Goal: Task Accomplishment & Management: Manage account settings

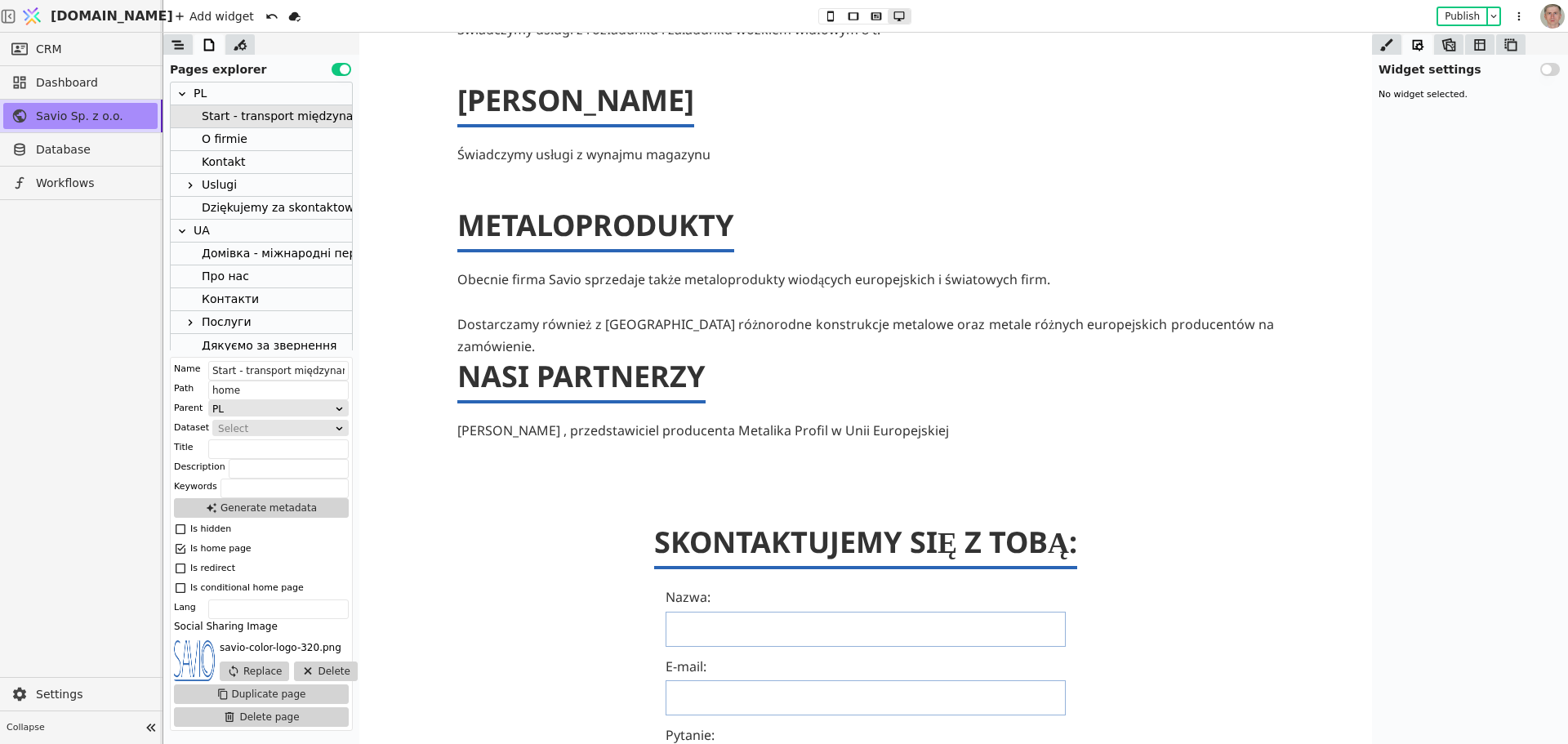
scroll to position [1290, 0]
click at [89, 43] on link "CRM" at bounding box center [80, 48] width 154 height 26
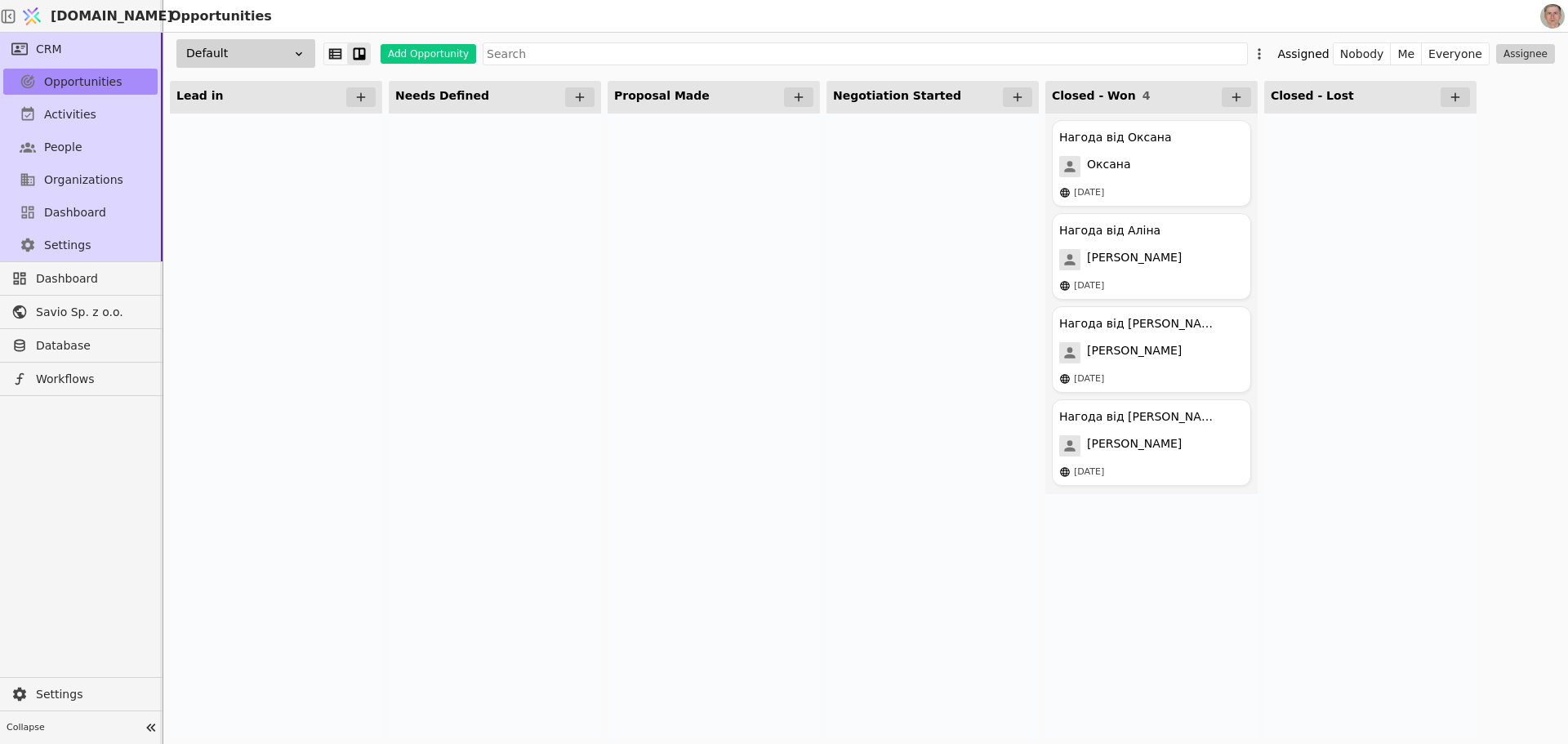
click at [257, 53] on div "Default" at bounding box center [245, 53] width 139 height 28
click at [310, 235] on div at bounding box center [276, 425] width 212 height 624
click at [102, 11] on span "[DOMAIN_NAME]" at bounding box center [112, 16] width 123 height 19
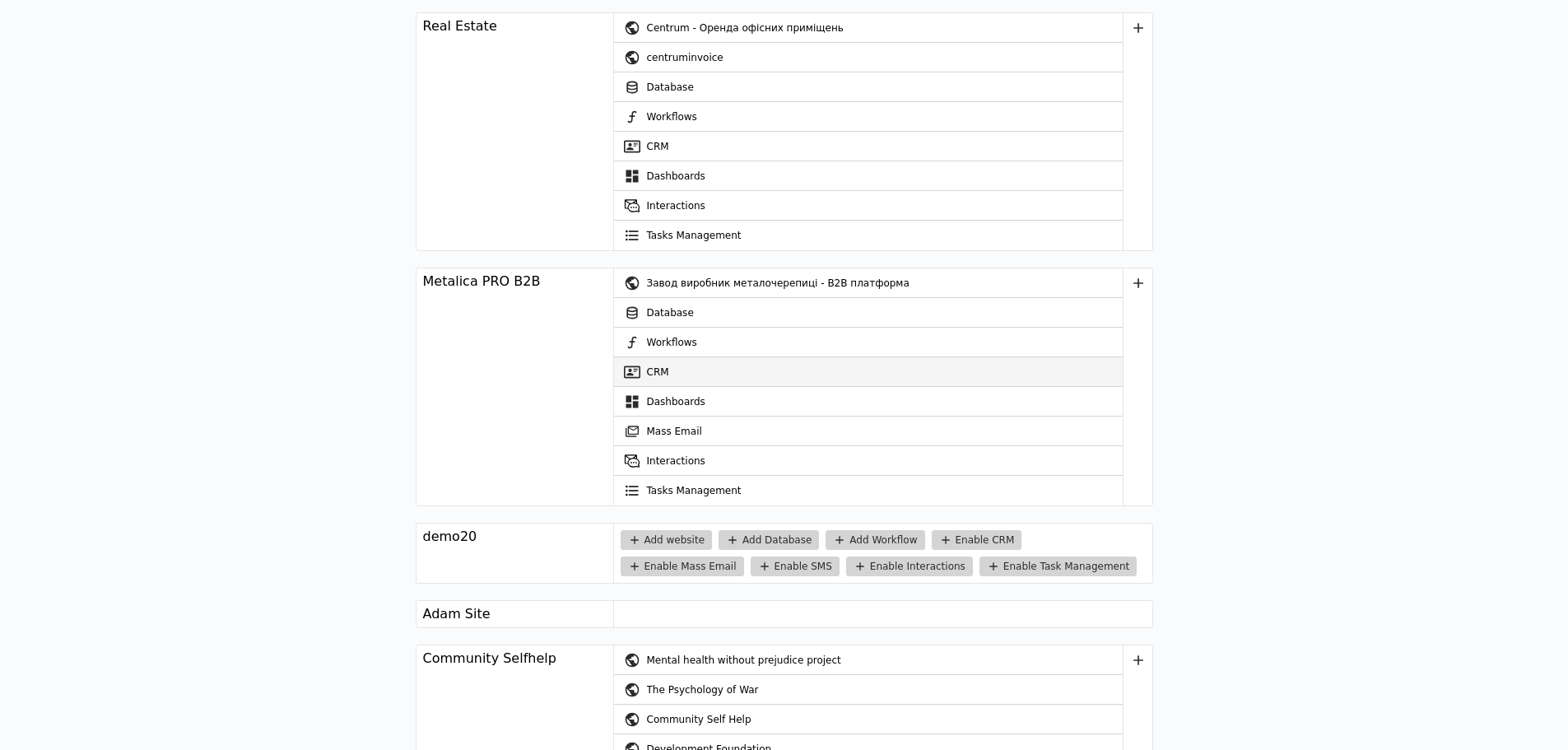
scroll to position [2388, 0]
click at [712, 369] on link "CRM" at bounding box center [868, 371] width 509 height 29
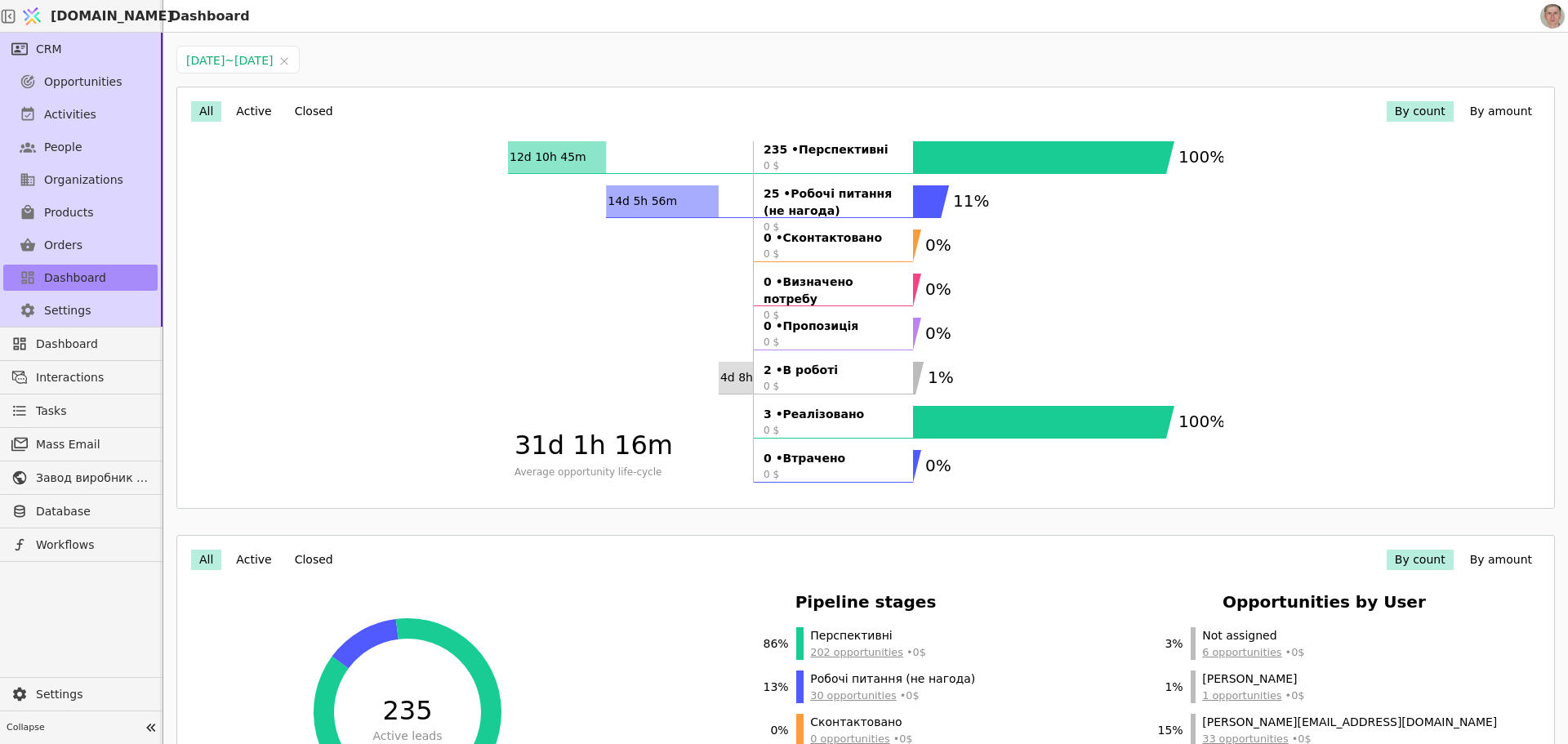
drag, startPoint x: 408, startPoint y: 291, endPoint x: 422, endPoint y: 298, distance: 15.7
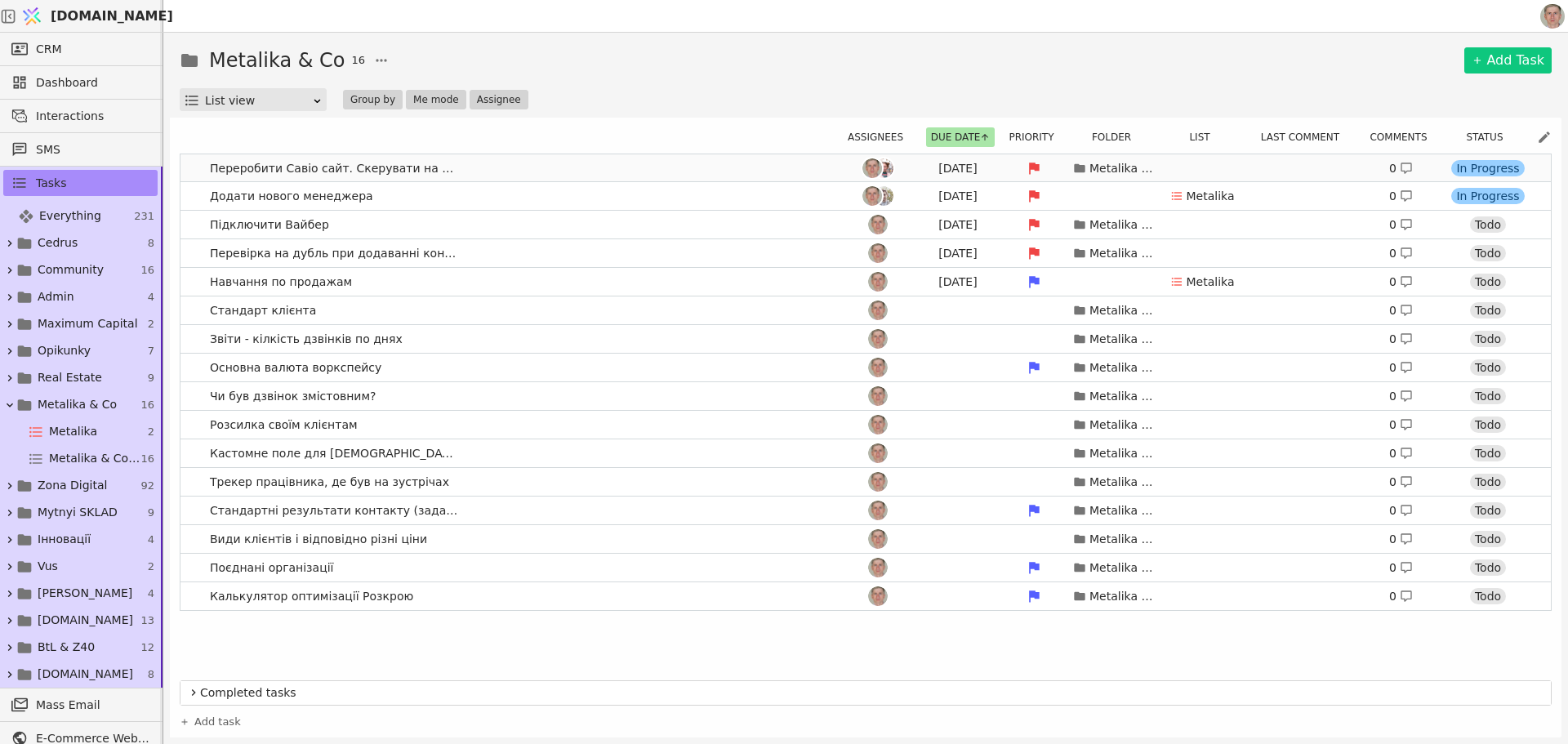
click at [530, 164] on link "Переробити Савіо сайт. Скерувати на основний [DATE] Metalika & Co 0 In Progress" at bounding box center [866, 168] width 1371 height 28
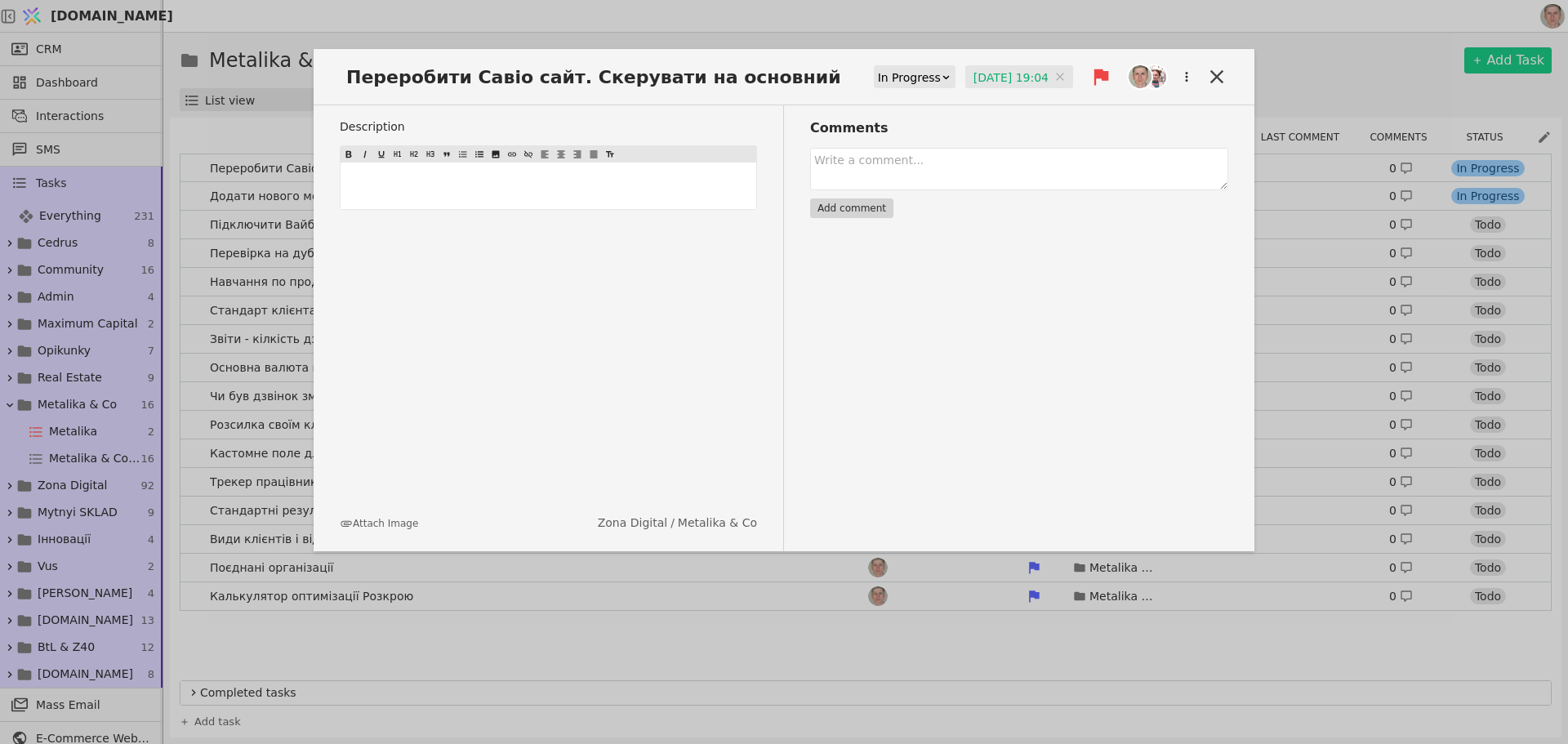
click at [908, 73] on div "In Progress" at bounding box center [909, 77] width 63 height 23
click at [900, 181] on div "Done" at bounding box center [909, 173] width 73 height 24
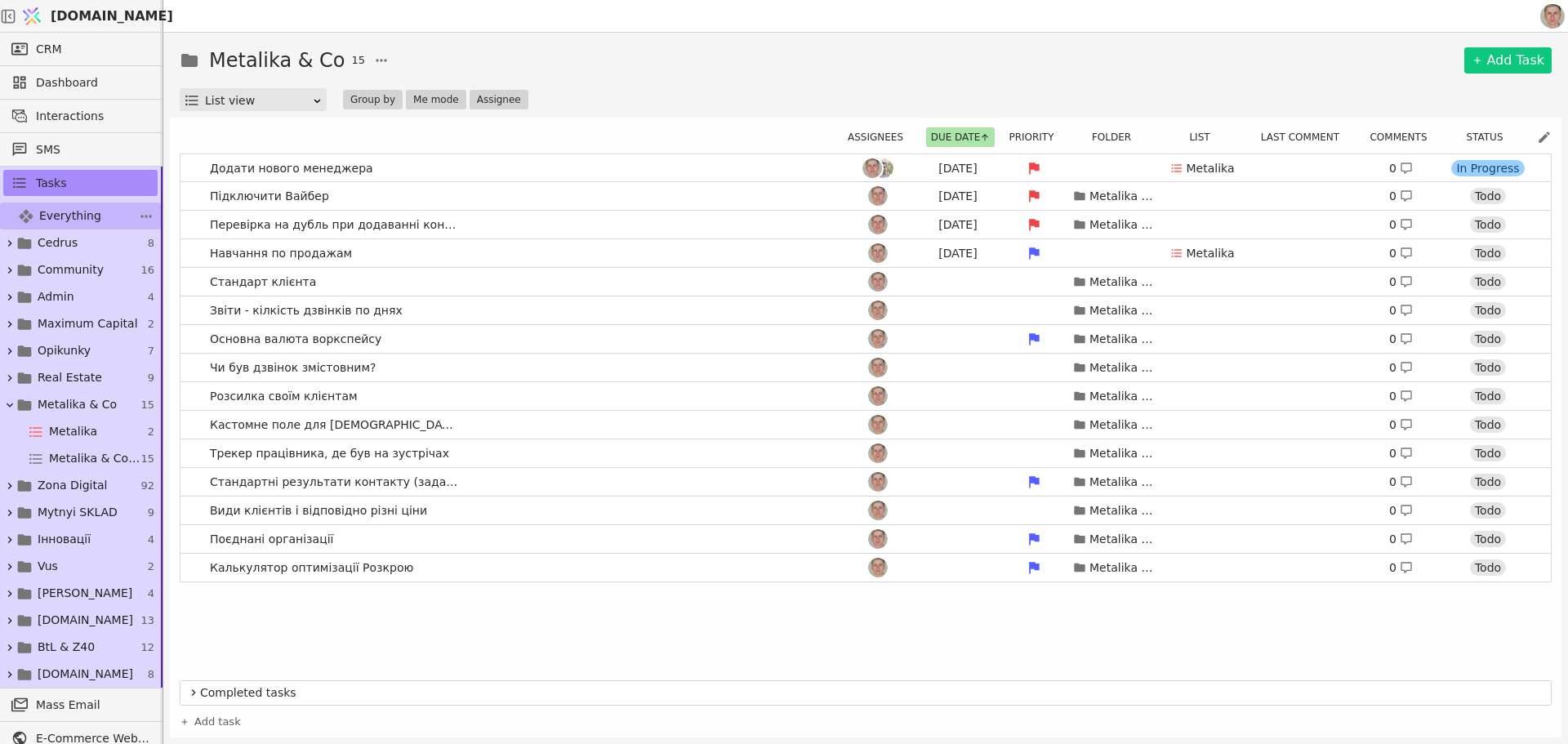
click at [92, 218] on span "Everything" at bounding box center [70, 215] width 62 height 18
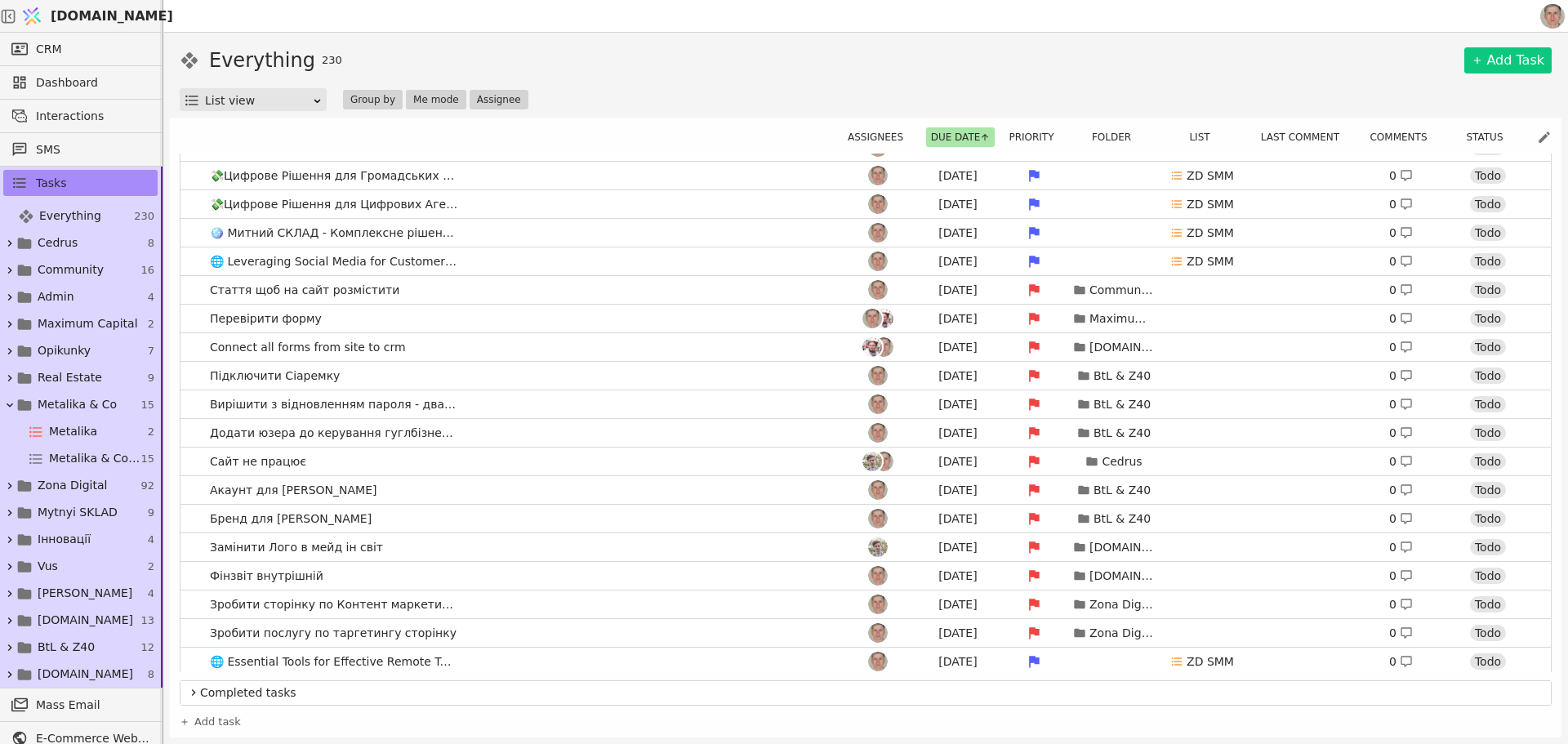
scroll to position [817, 0]
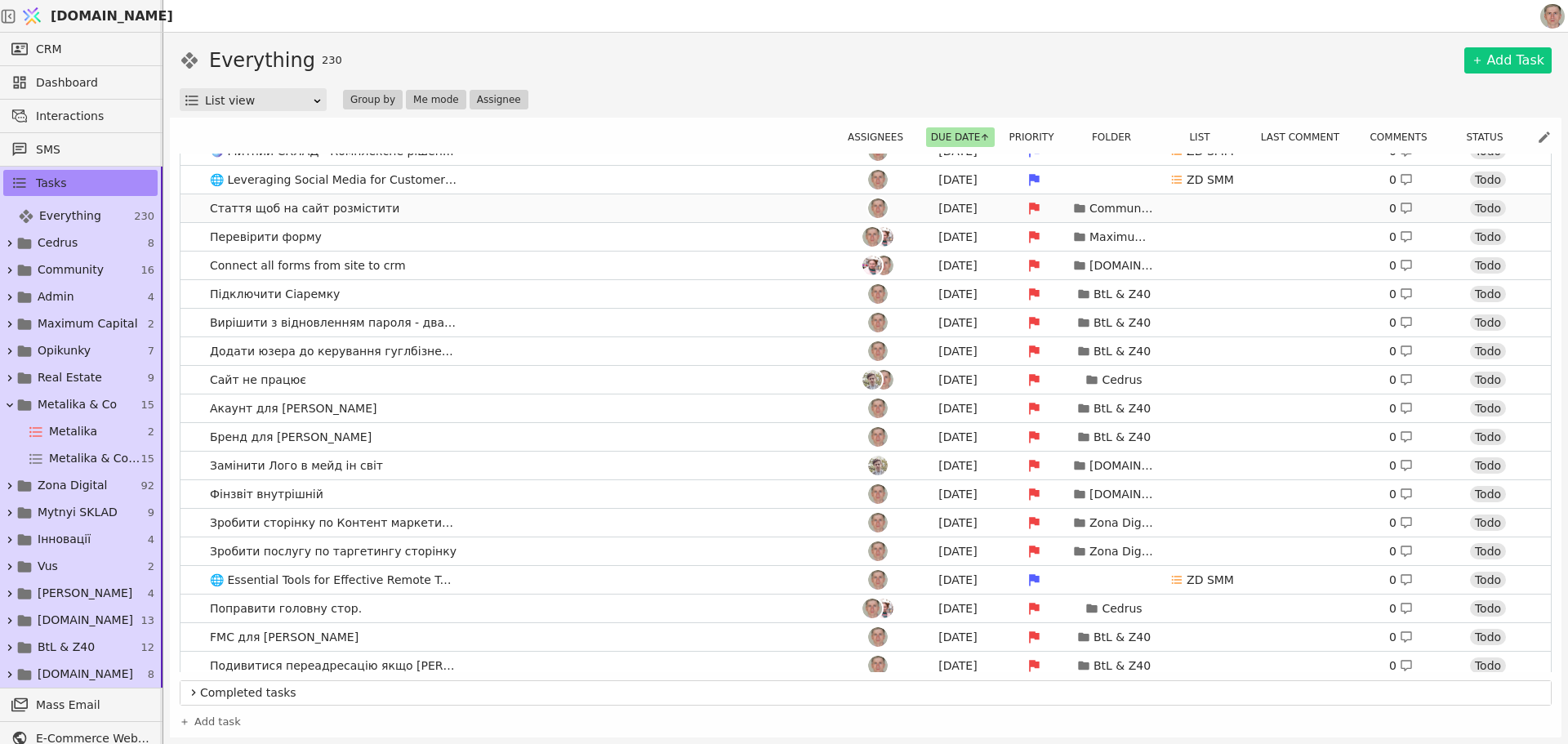
click at [487, 207] on link "Стаття щоб на сайт розмістити Aug 6 Community 0 Todo" at bounding box center [866, 208] width 1371 height 28
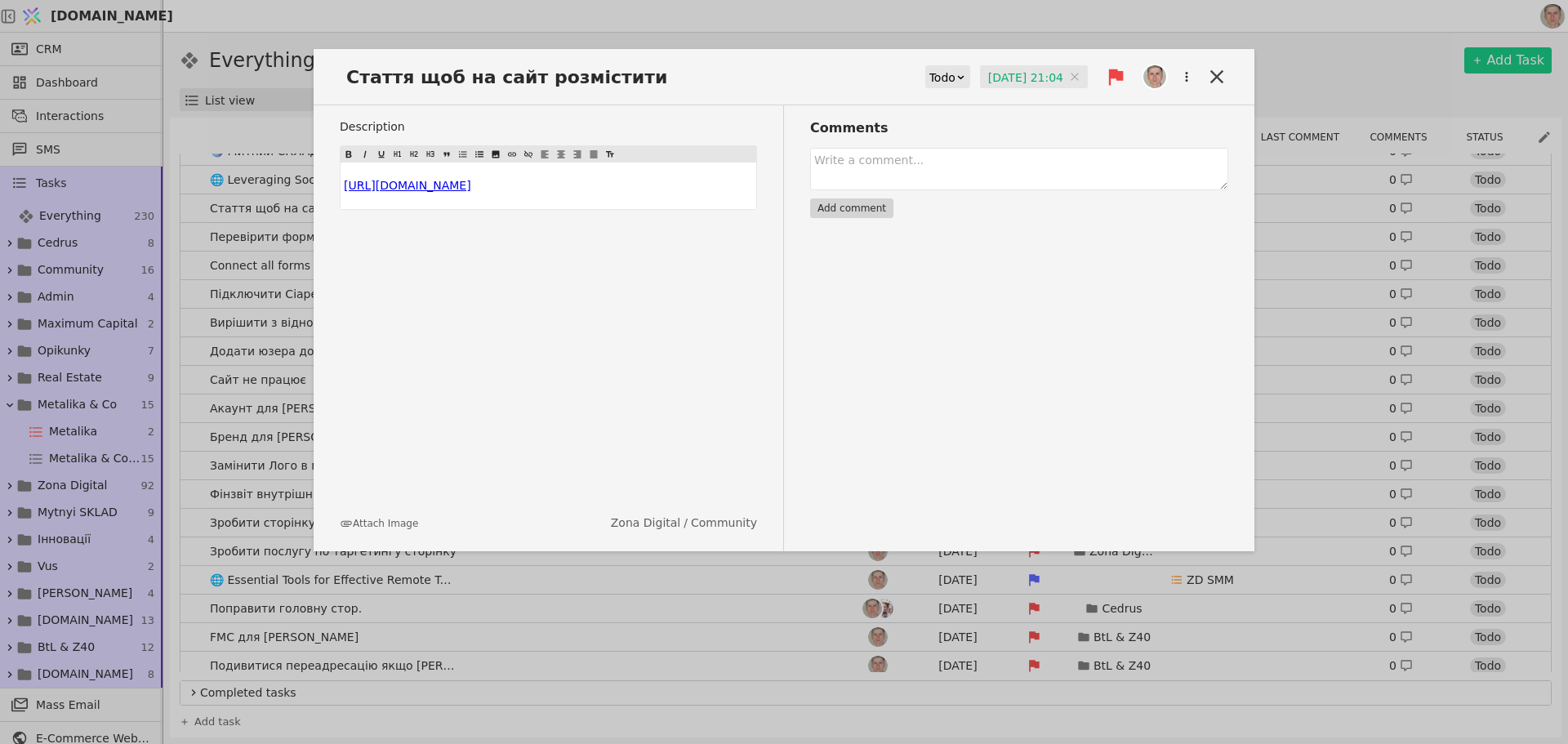
click at [1007, 78] on input "06.08.2025 21:04" at bounding box center [1034, 77] width 108 height 24
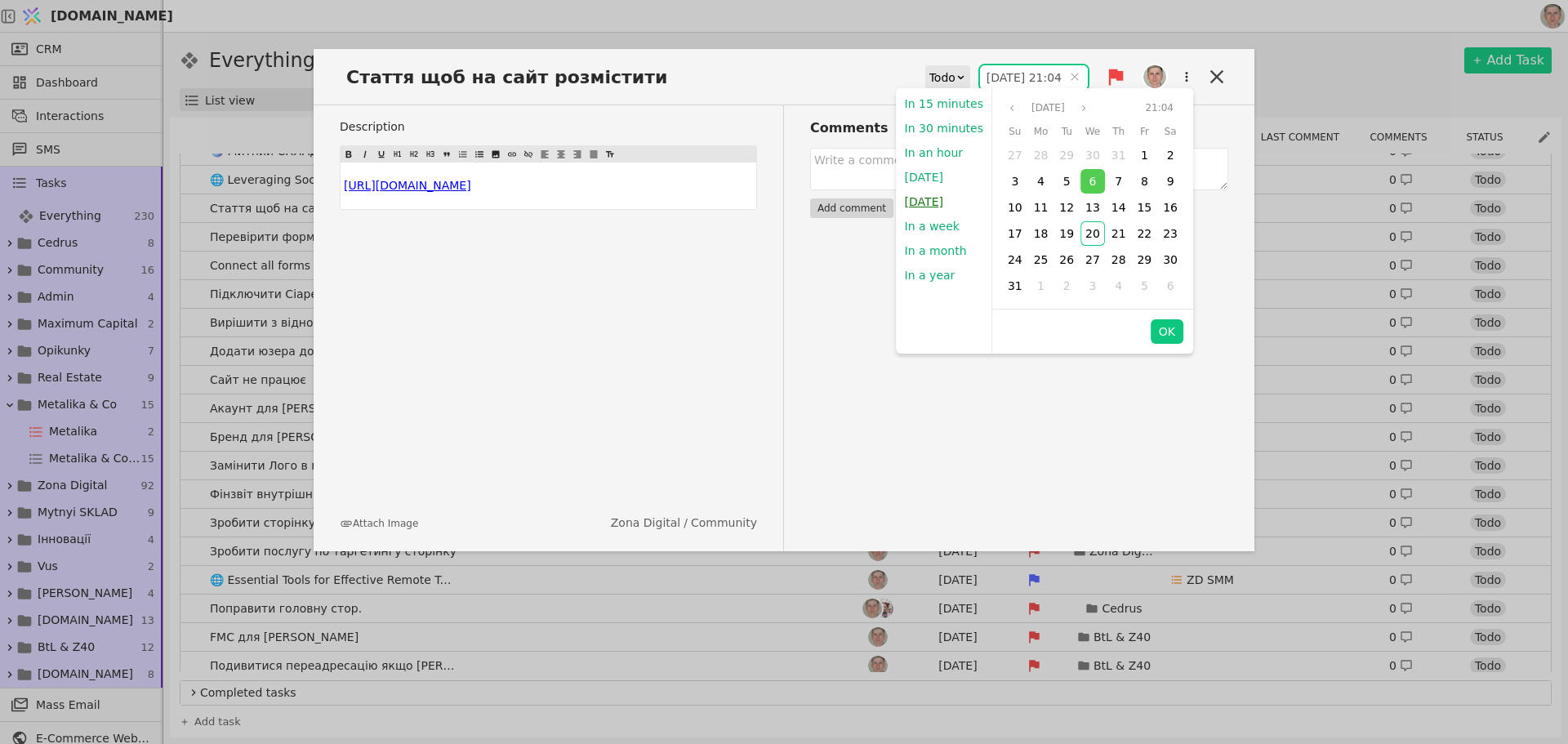
click at [940, 200] on button "Tomorrow" at bounding box center [924, 201] width 55 height 24
type input "21.08.2025 09:00"
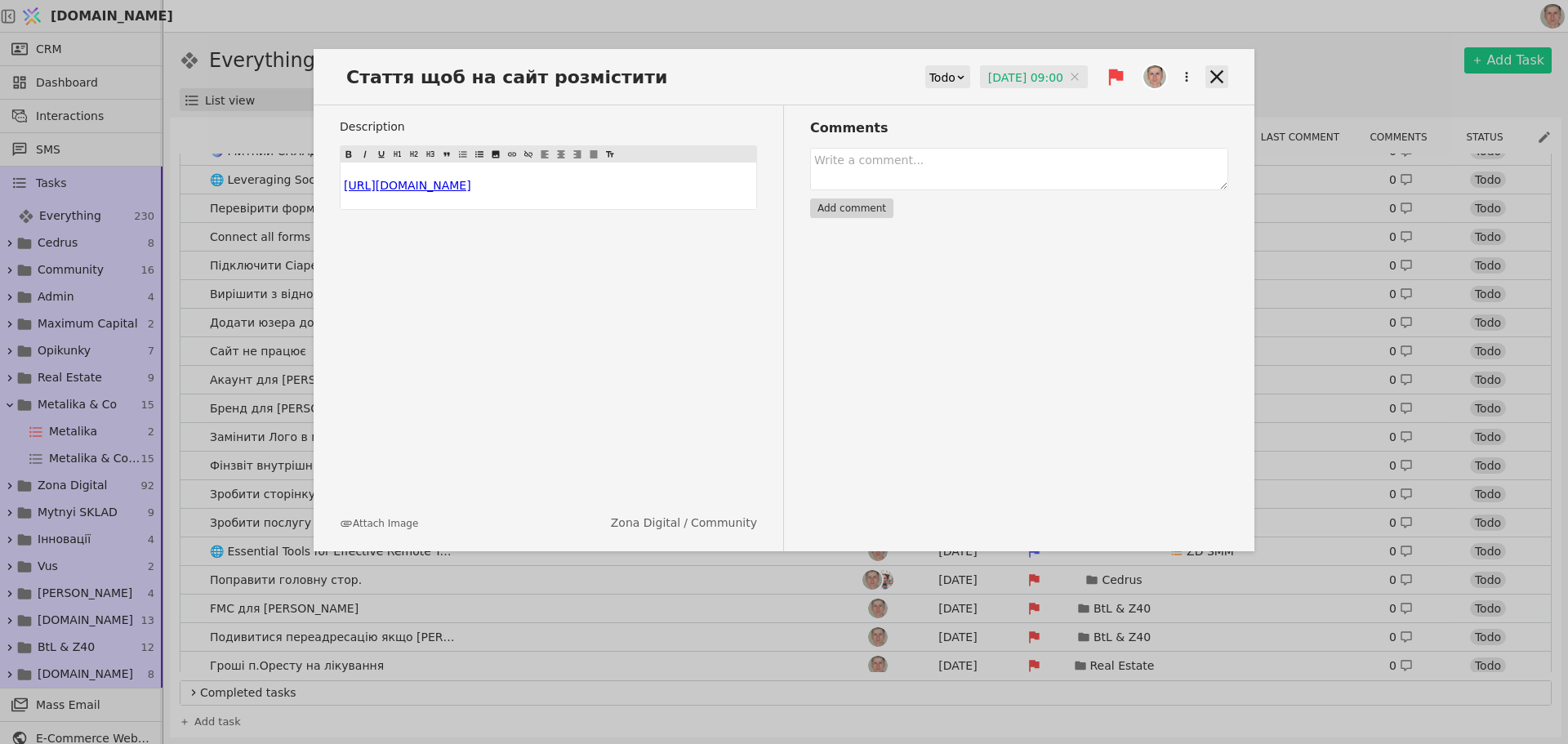
click at [1223, 72] on icon at bounding box center [1217, 77] width 13 height 13
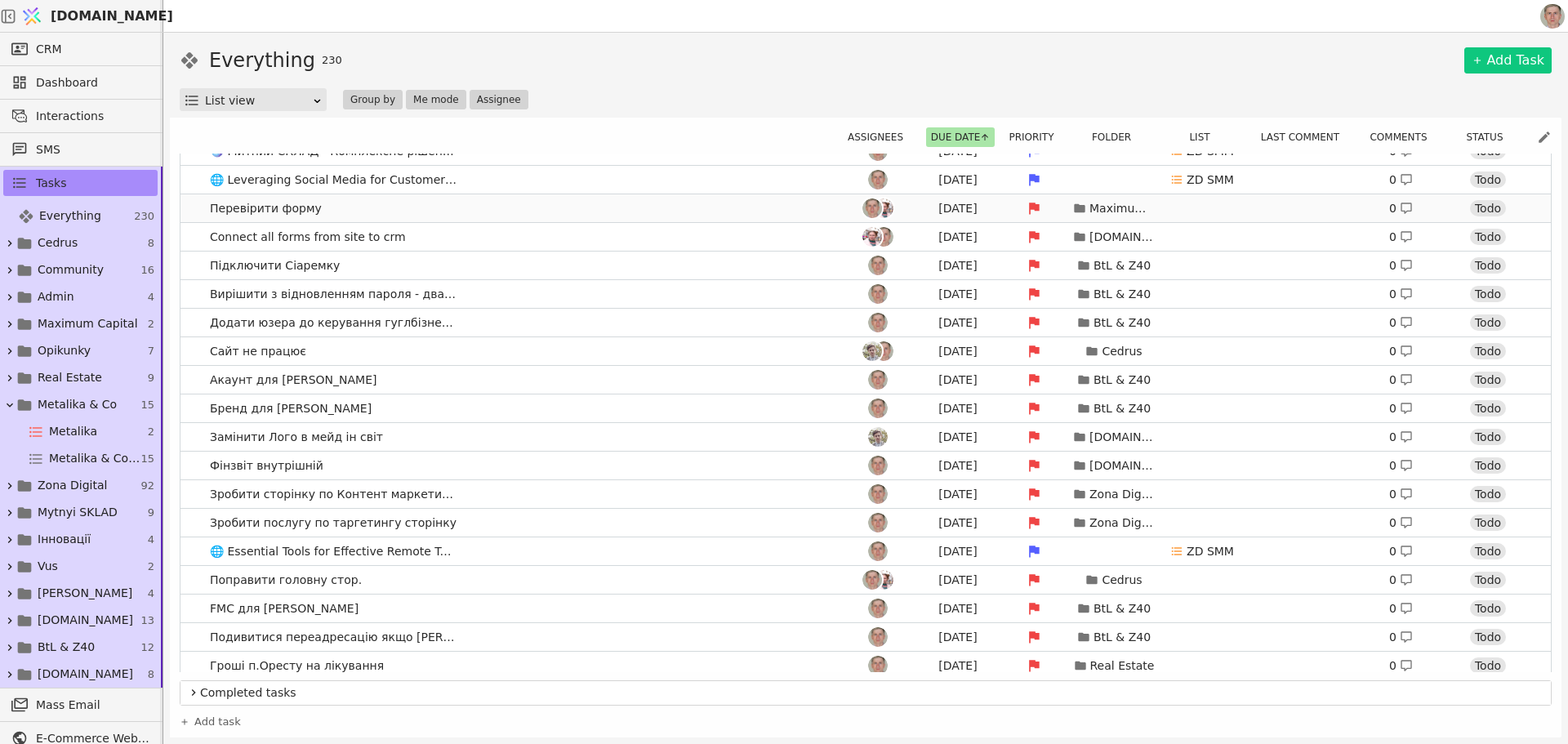
click at [473, 207] on link "Перевірити форму Aug 6 Maximum Capital 0 Todo" at bounding box center [866, 208] width 1371 height 28
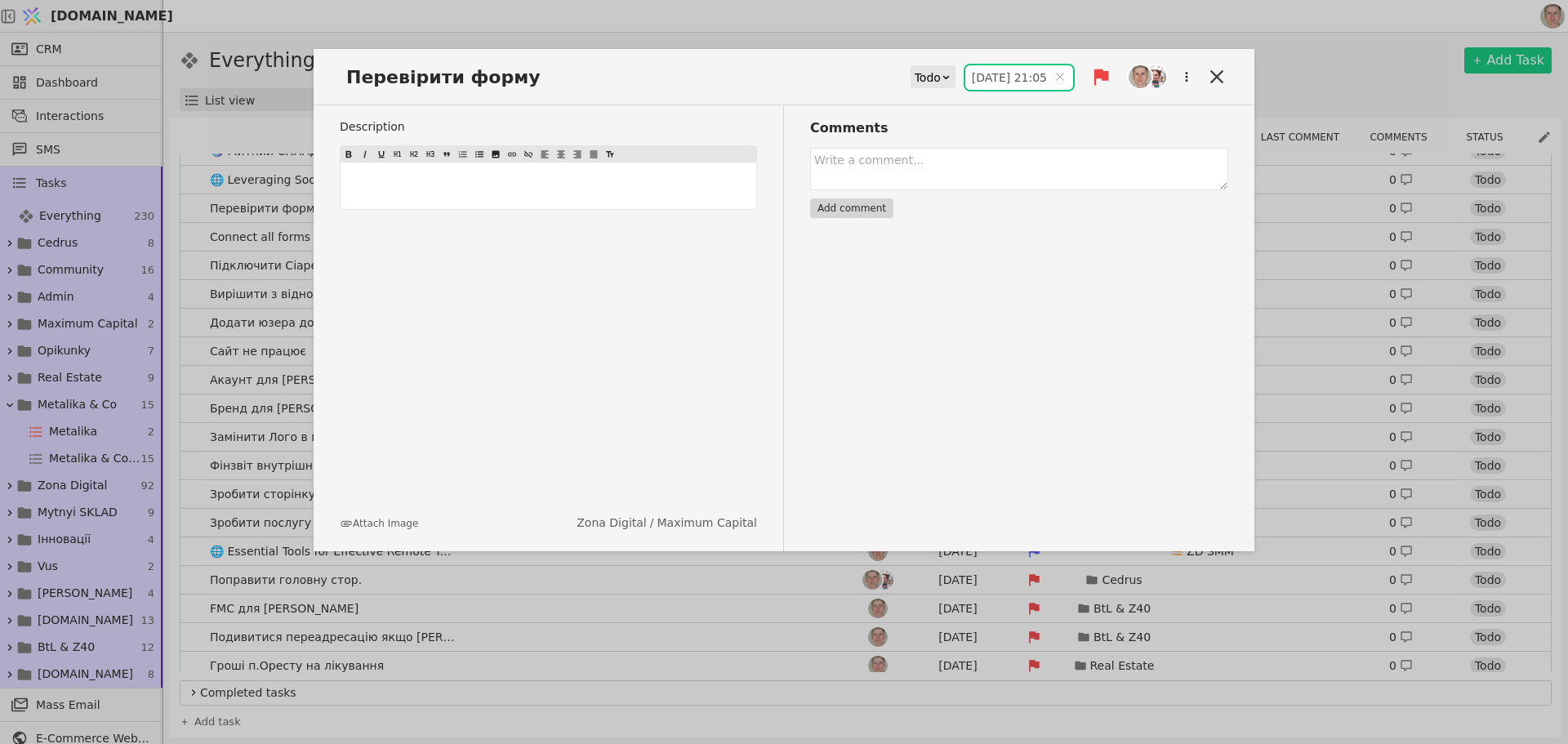
click at [1004, 78] on input "06.08.2025 21:05" at bounding box center [1019, 77] width 108 height 24
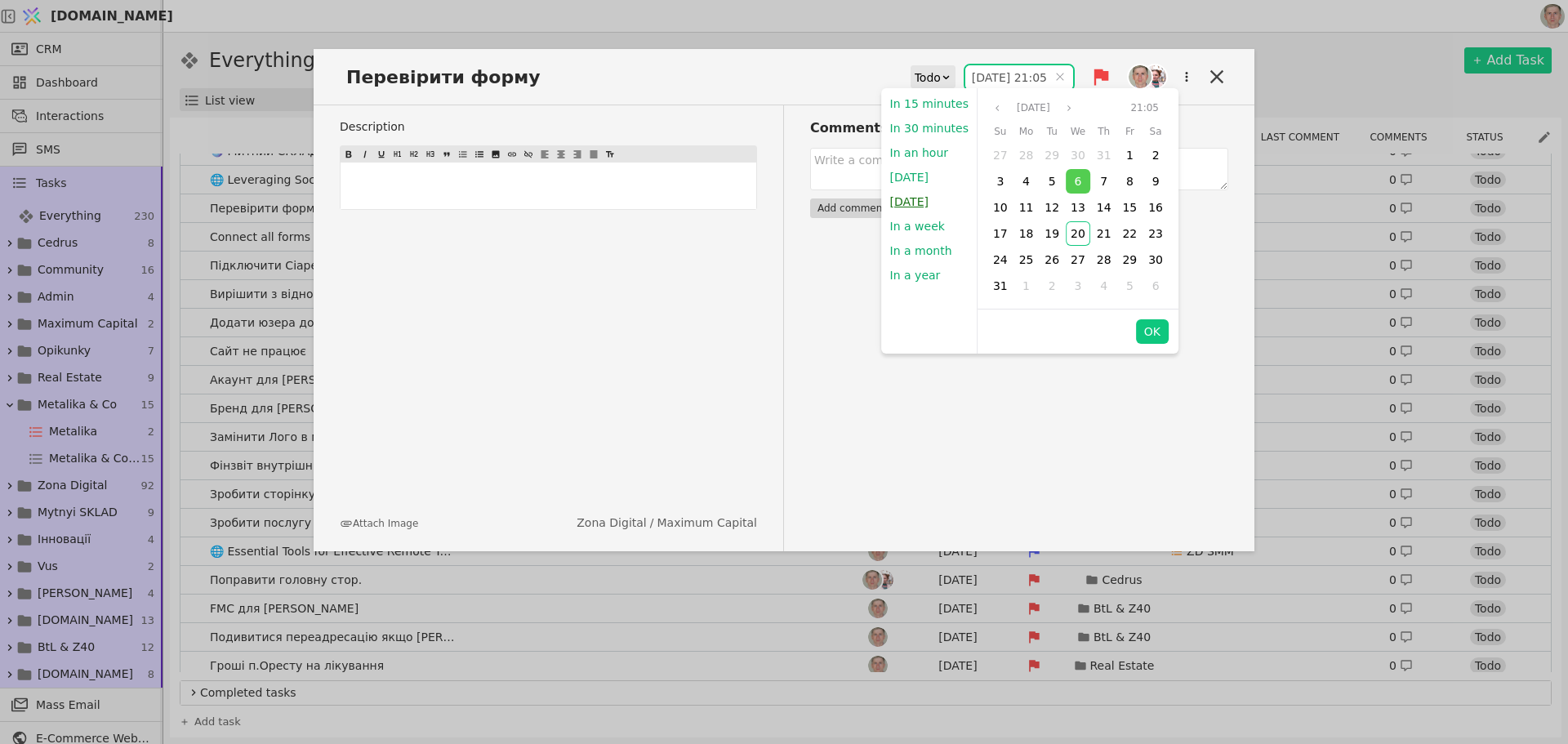
click at [924, 200] on button "Tomorrow" at bounding box center [910, 201] width 55 height 24
type input "21.08.2025 09:00"
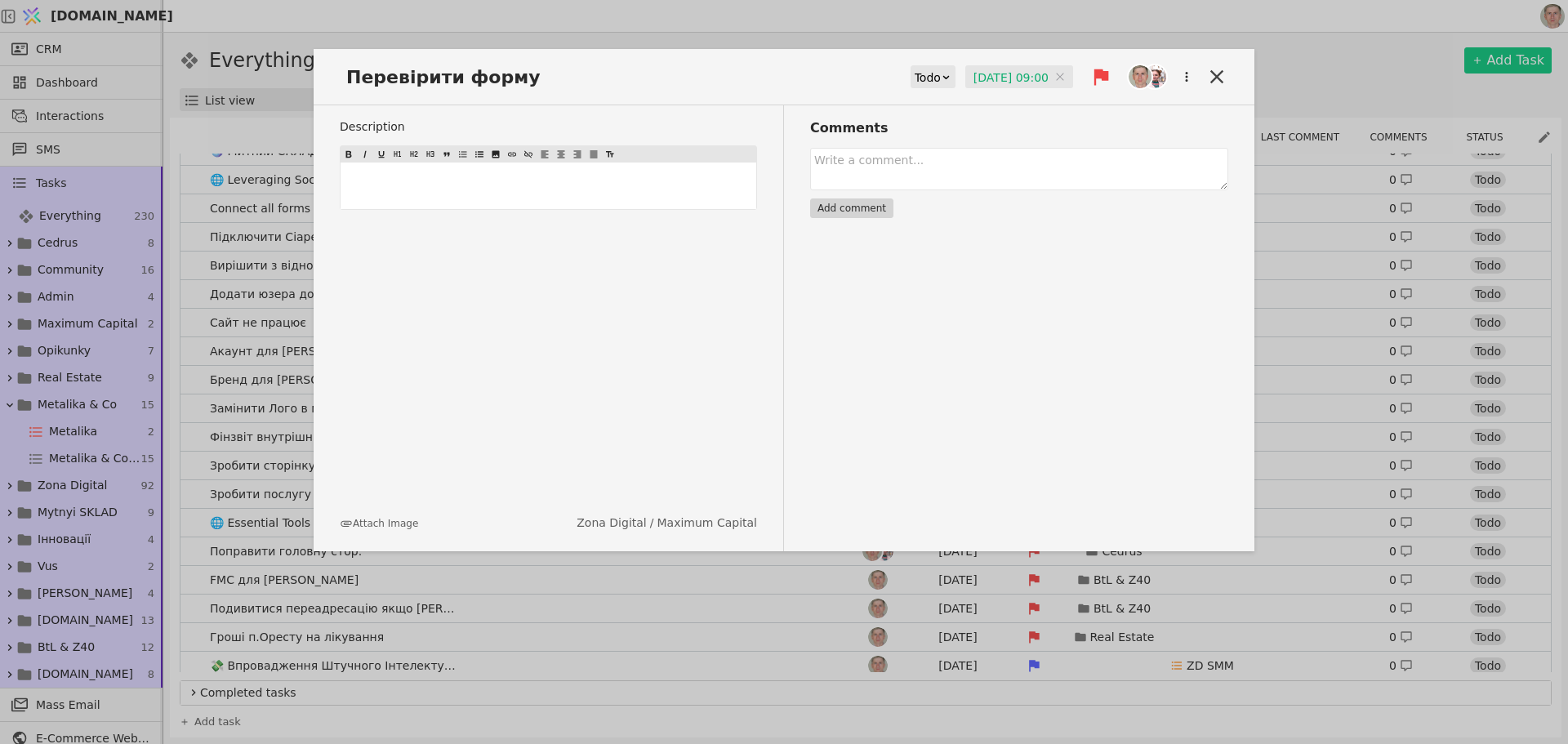
click at [1216, 72] on icon at bounding box center [1216, 76] width 23 height 23
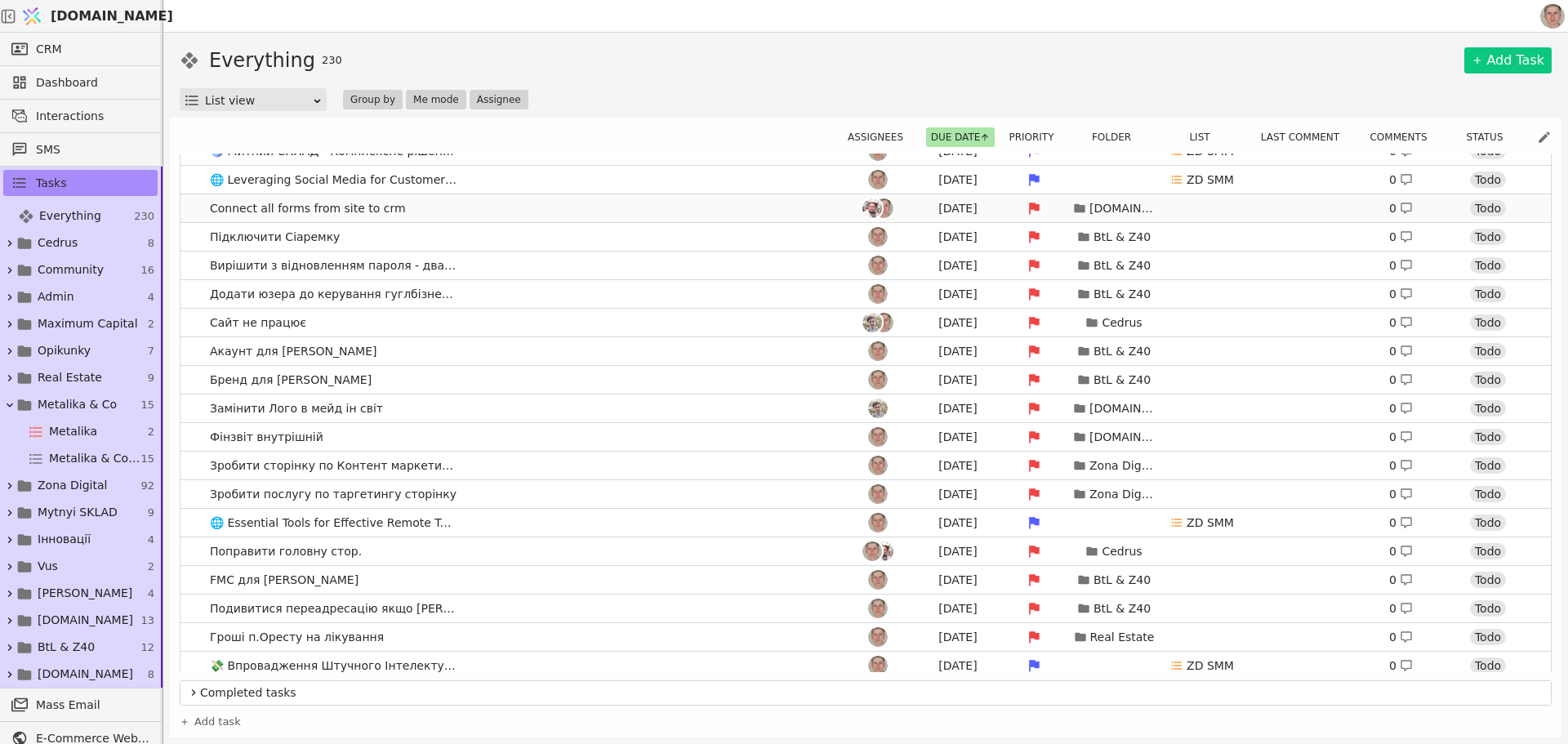
click at [587, 214] on link "Connect all forms from site to crm Aug 6 Svit.One 0 Todo" at bounding box center [866, 208] width 1371 height 28
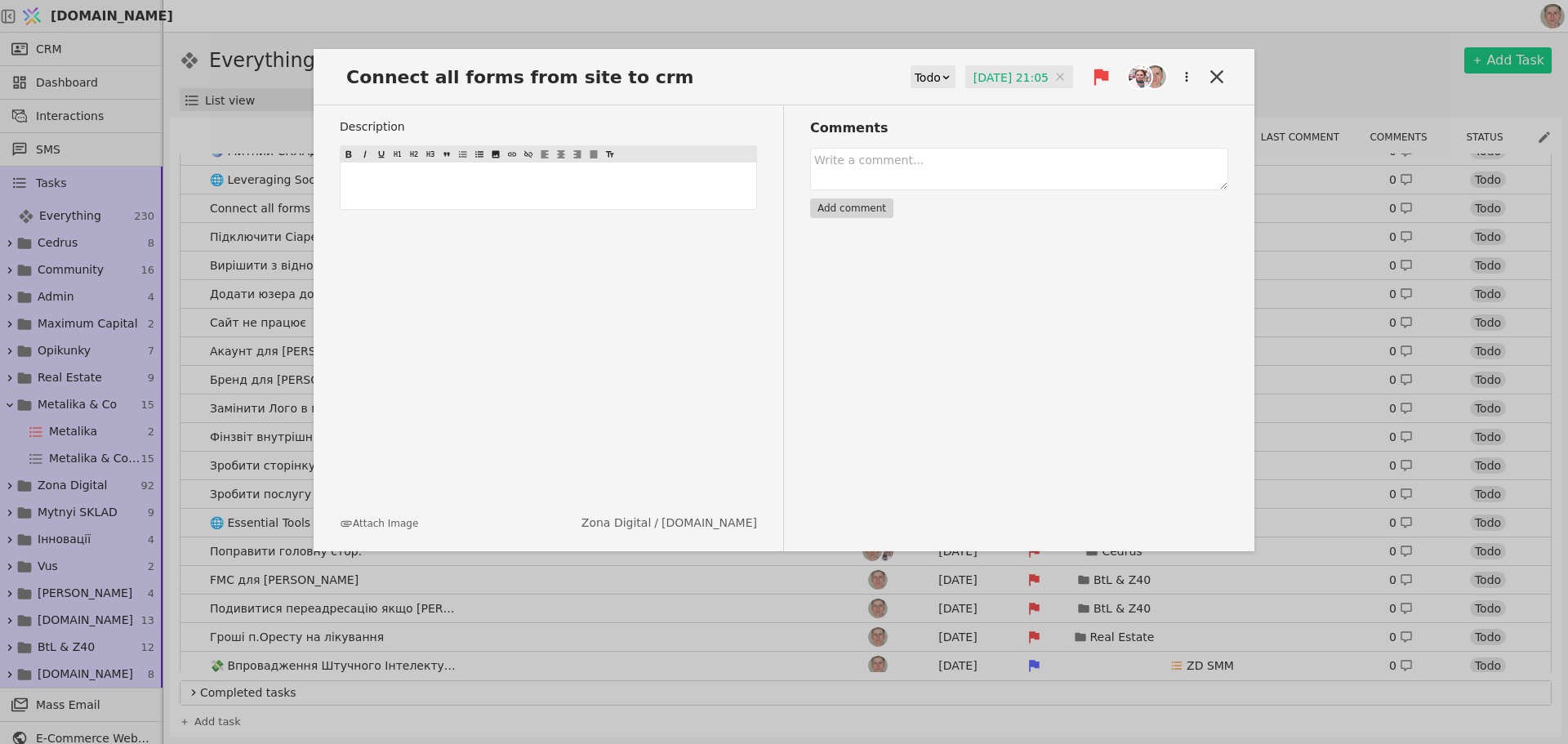
click at [1004, 78] on input "06.08.2025 21:05" at bounding box center [1019, 77] width 108 height 24
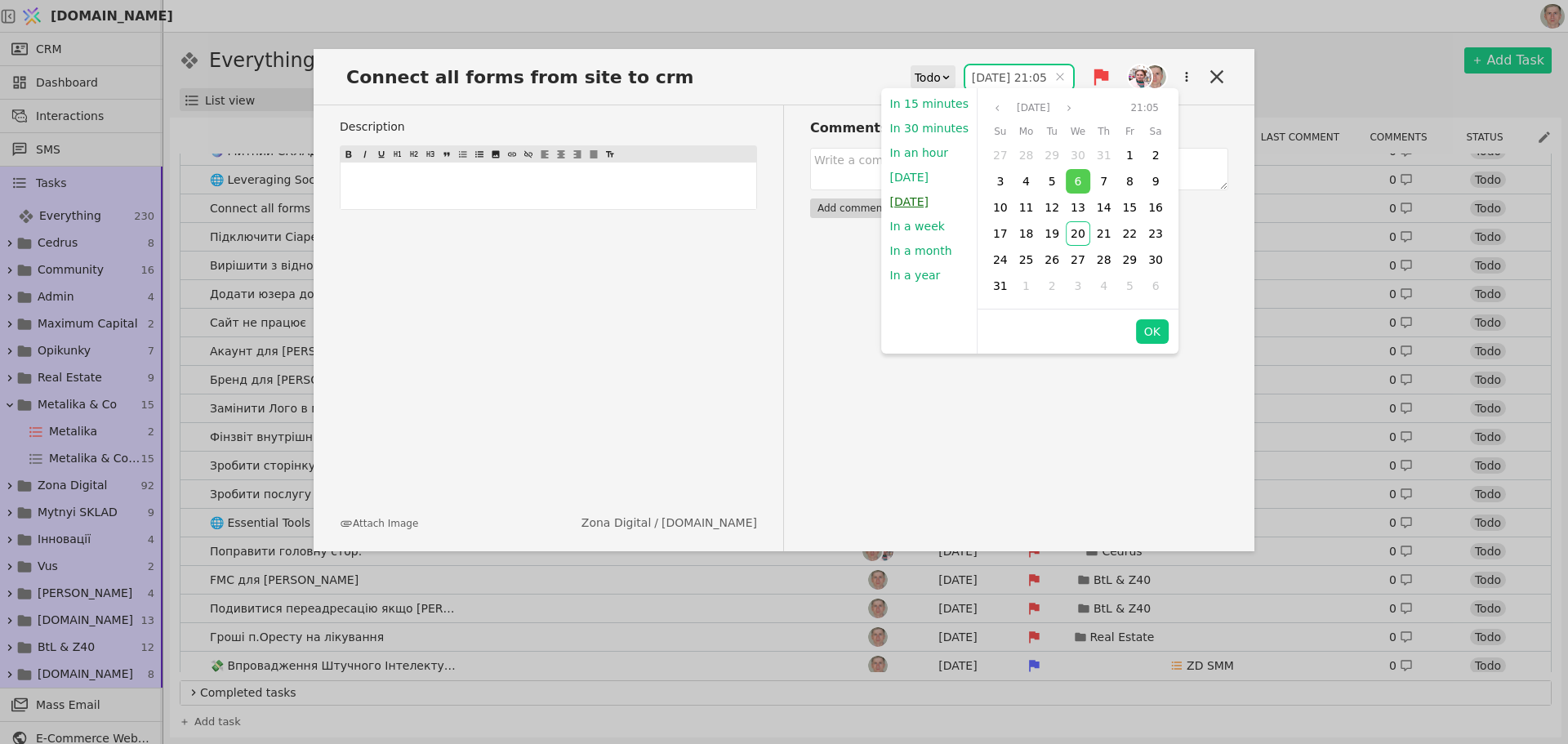
click at [916, 197] on button "Tomorrow" at bounding box center [910, 201] width 55 height 24
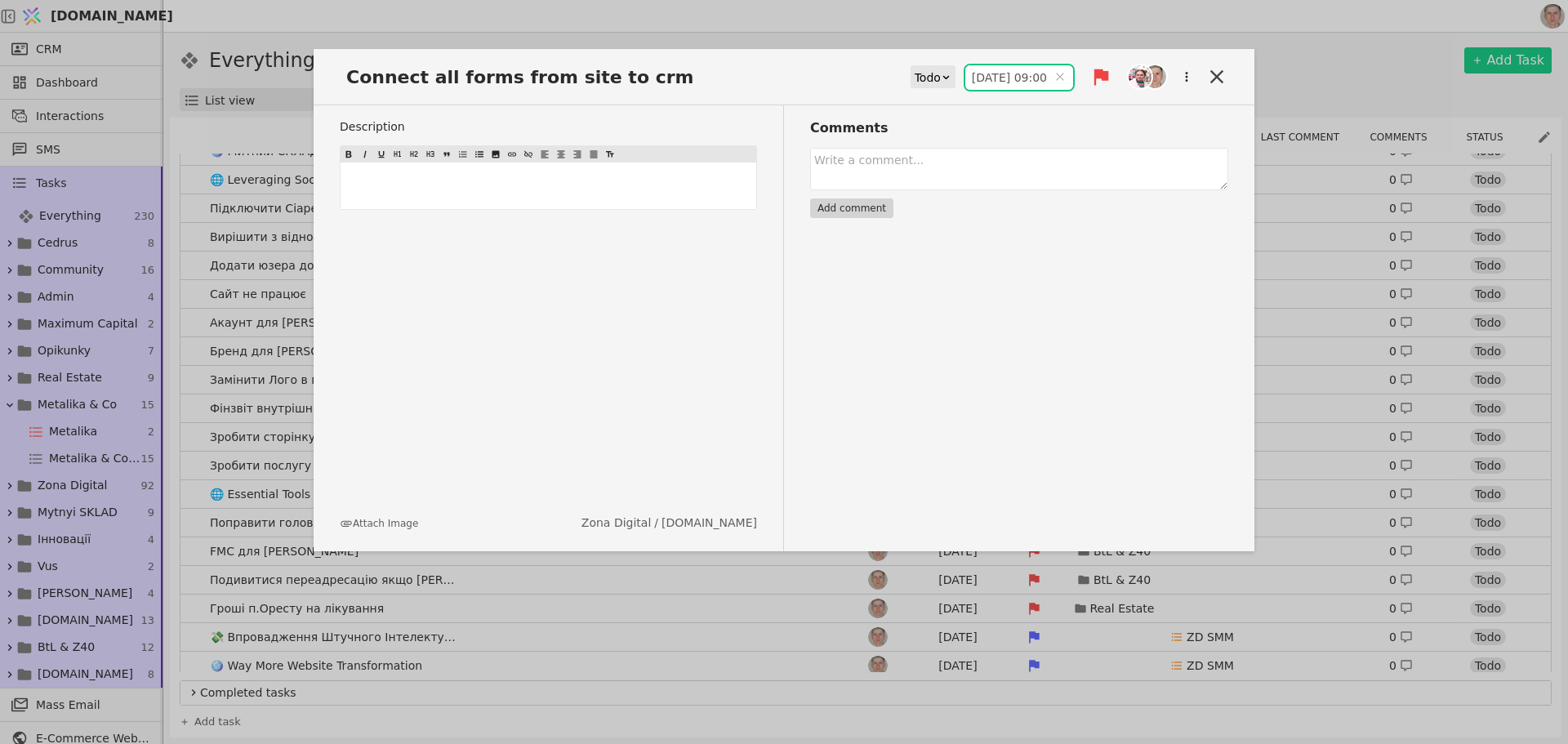
type input "21.08.2025 09:00"
click at [1216, 73] on icon at bounding box center [1216, 76] width 23 height 23
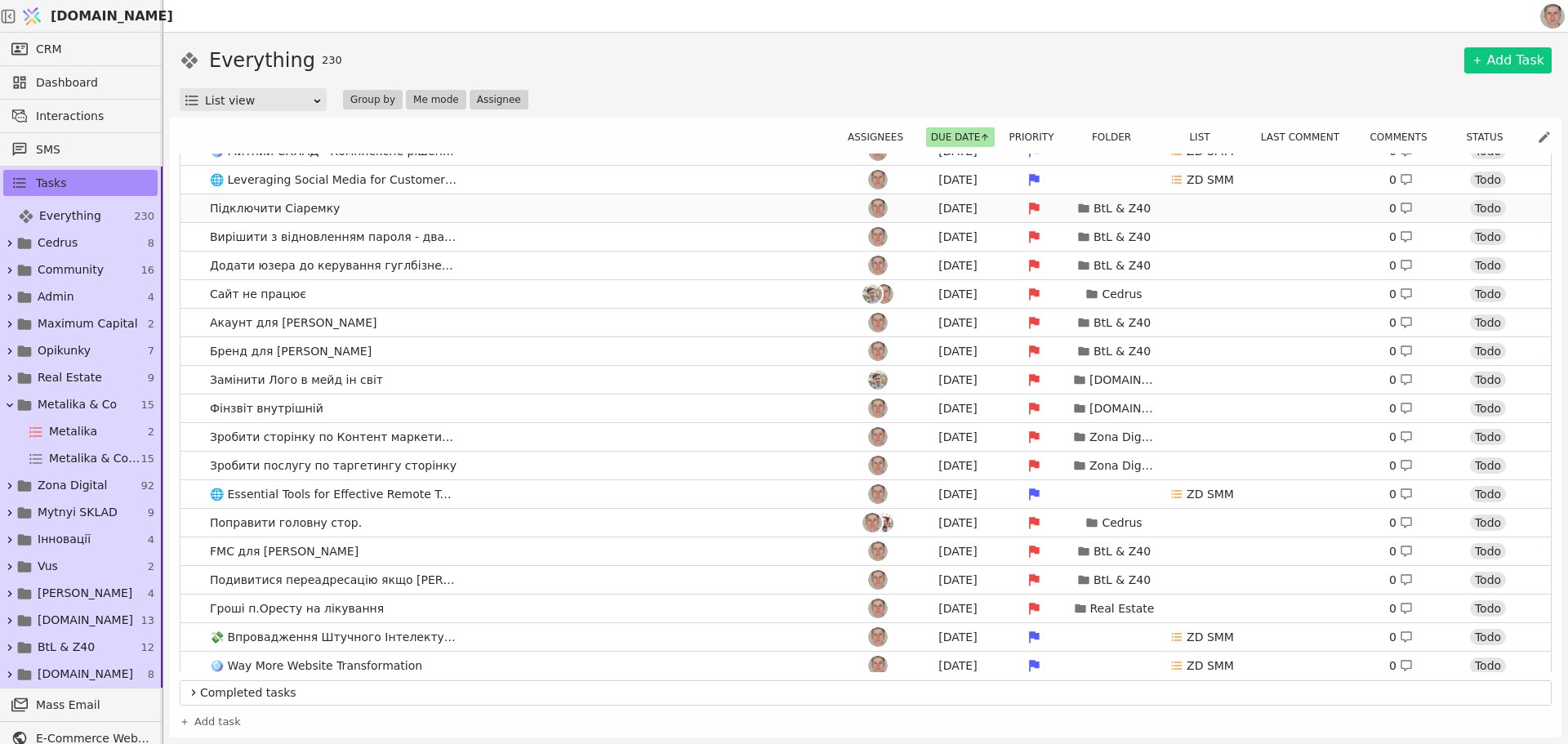
click at [639, 212] on link "Підключити Сіаремку Aug 6 BtL & Z40 0 Todo" at bounding box center [866, 208] width 1371 height 28
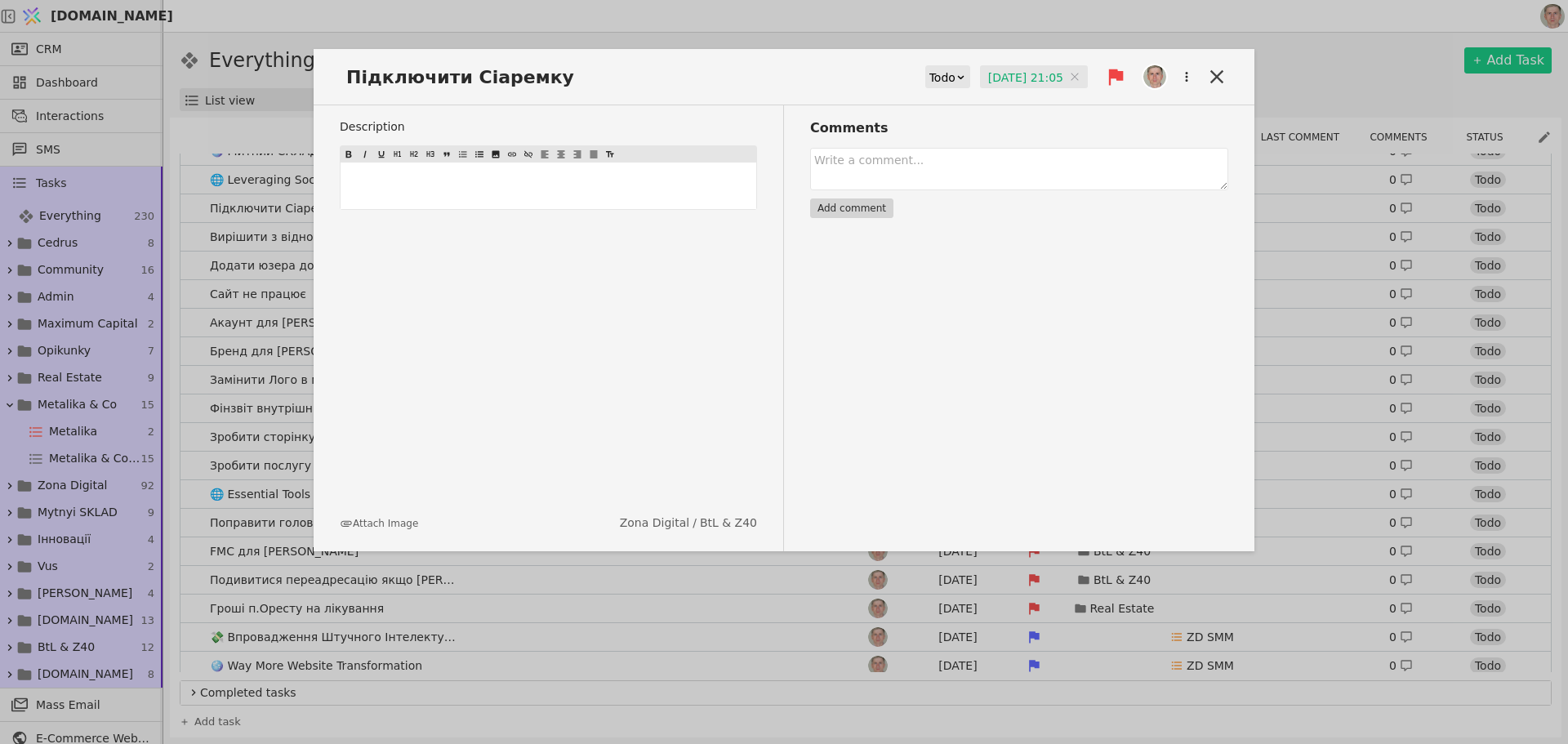
click at [942, 80] on div "Todo" at bounding box center [942, 77] width 26 height 23
click at [957, 177] on div "Done" at bounding box center [952, 173] width 68 height 24
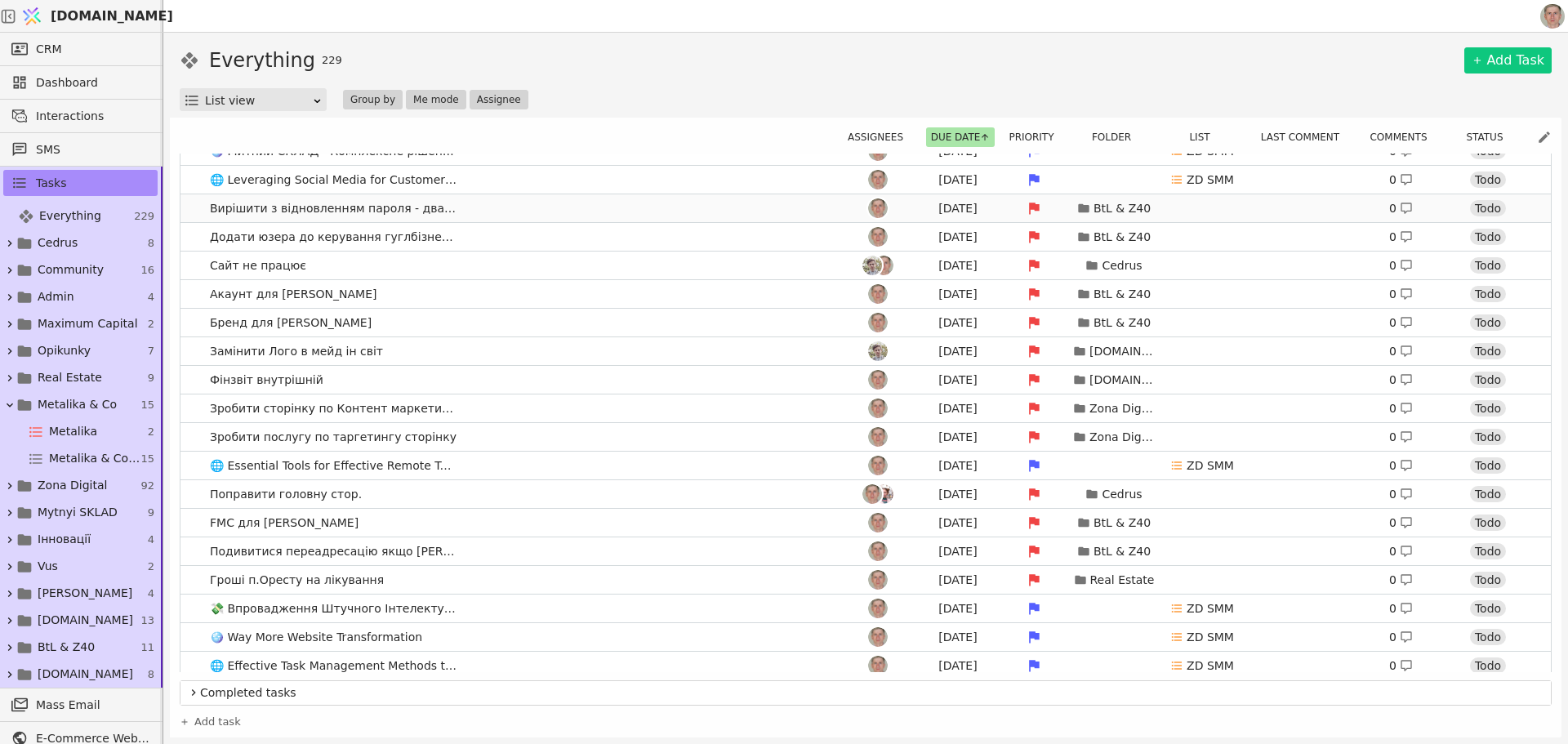
click at [650, 215] on link "Вирішити з відновленням пароля - два акаунти Aug 6 BtL & Z40 0 Todo" at bounding box center [866, 208] width 1371 height 28
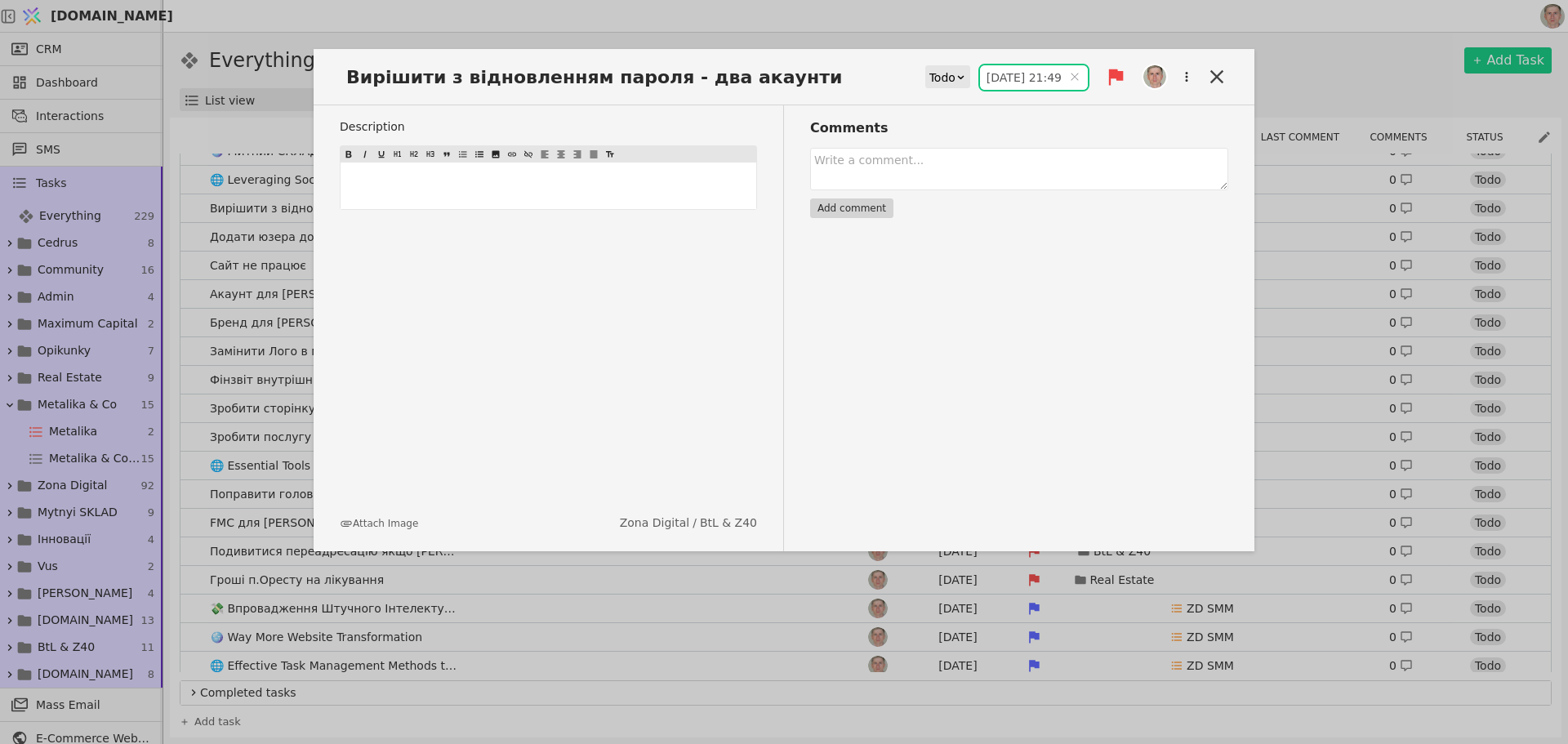
click at [1030, 80] on input "06.08.2025 21:49" at bounding box center [1034, 77] width 108 height 24
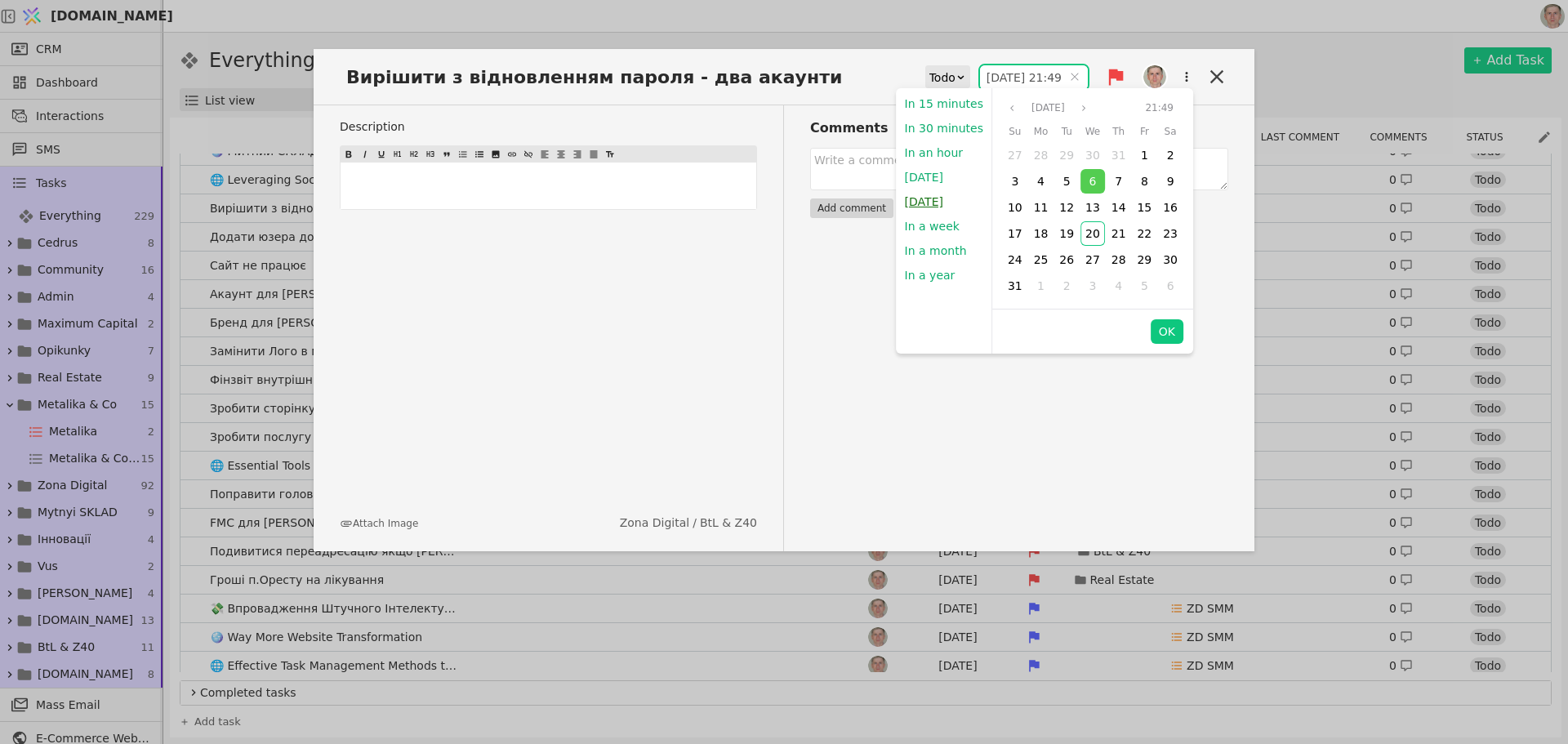
click at [937, 199] on button "Tomorrow" at bounding box center [924, 201] width 55 height 24
type input "21.08.2025 09:00"
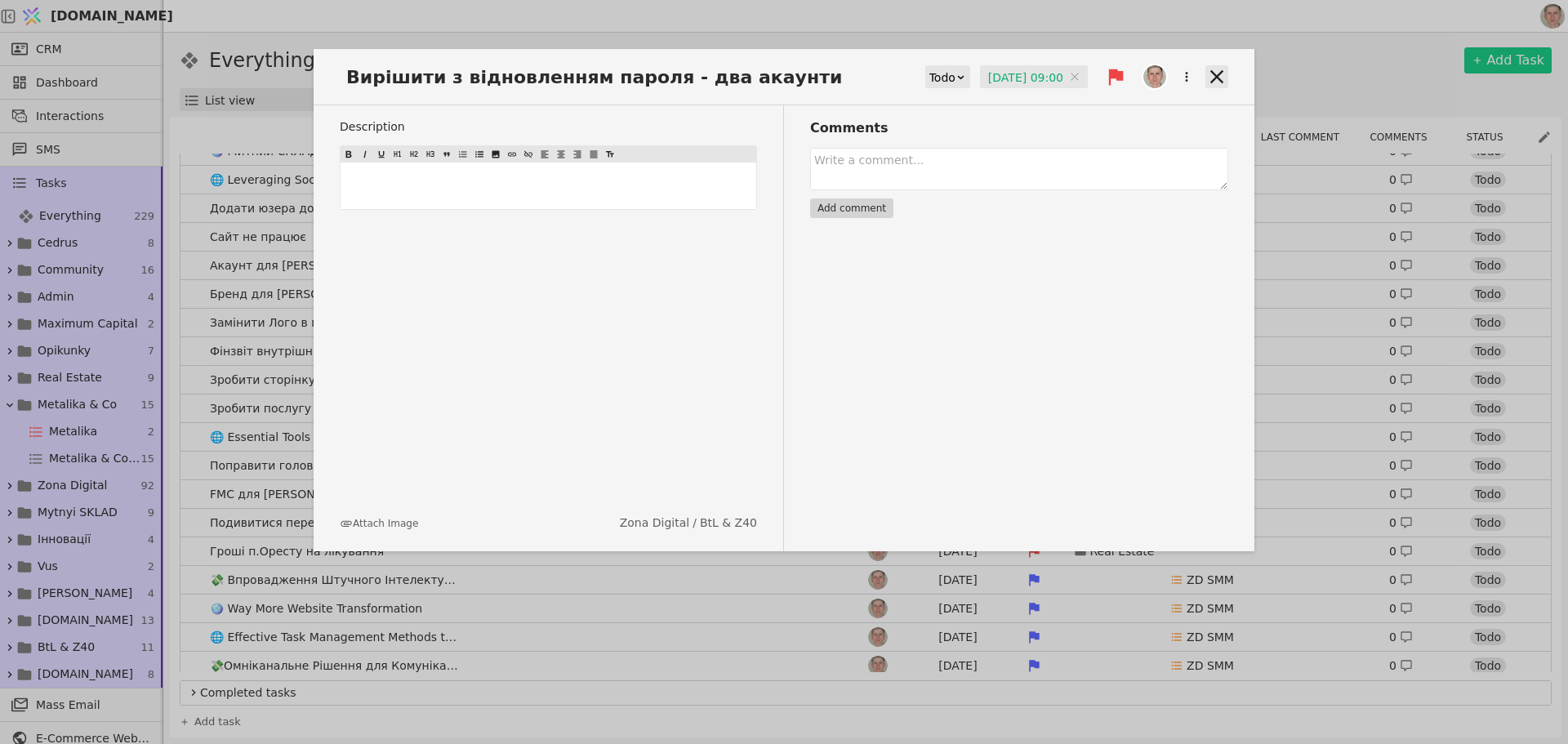
click at [1215, 72] on icon at bounding box center [1216, 76] width 23 height 23
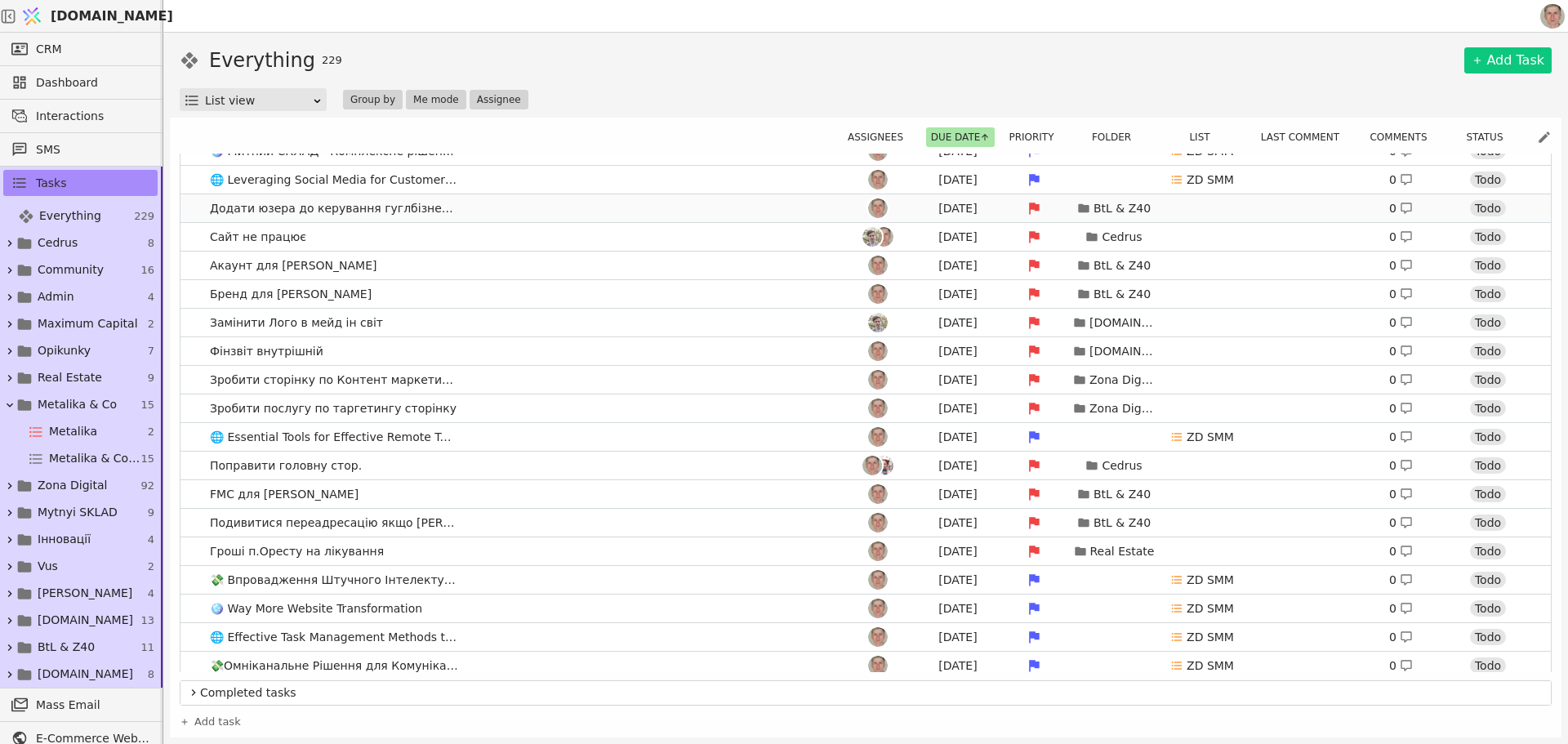
click at [606, 216] on link "Додати юзера до керування гуглбізнес профілем Aug 6 BtL & Z40 0 Todo" at bounding box center [866, 208] width 1371 height 28
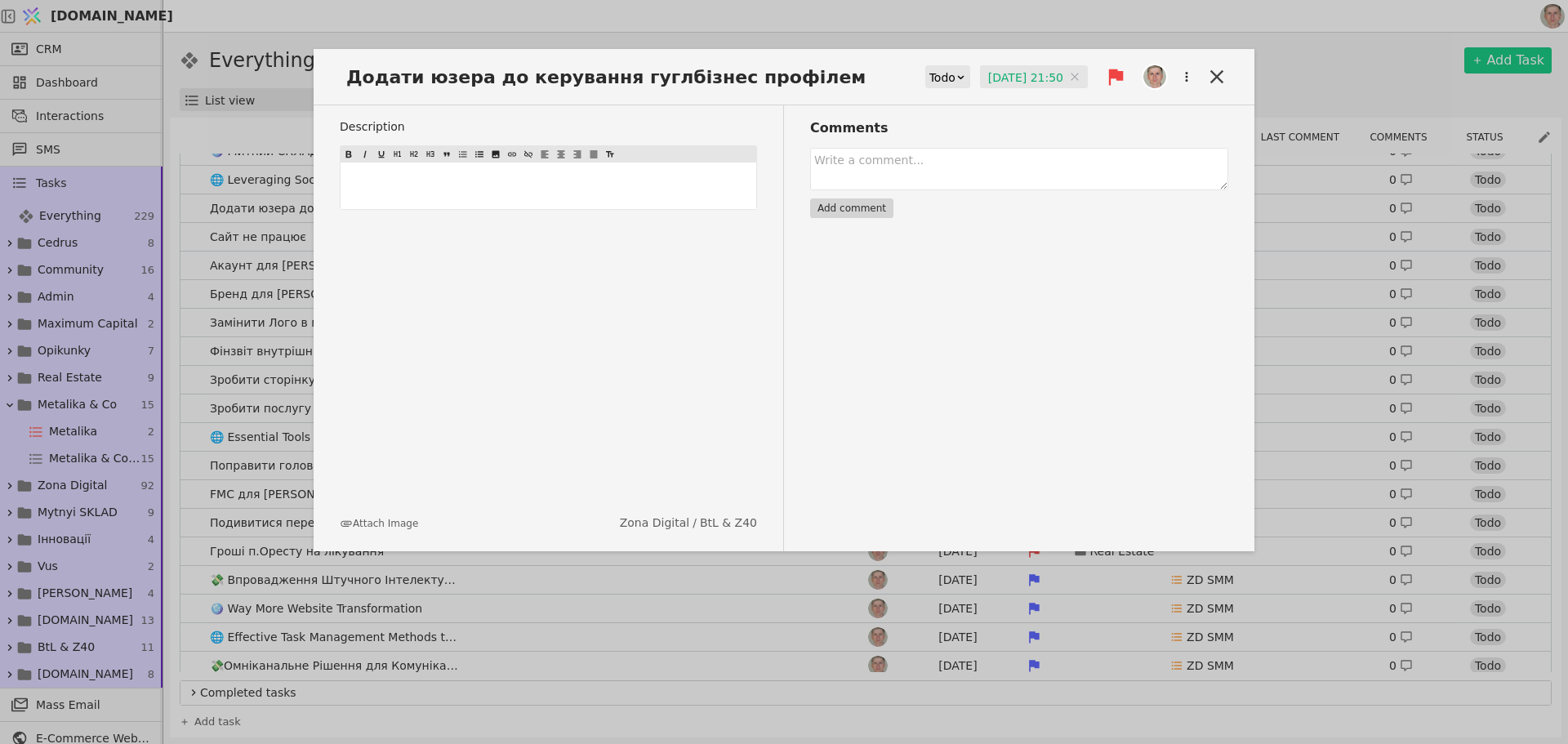
click at [1016, 78] on input "06.08.2025 21:50" at bounding box center [1034, 77] width 108 height 24
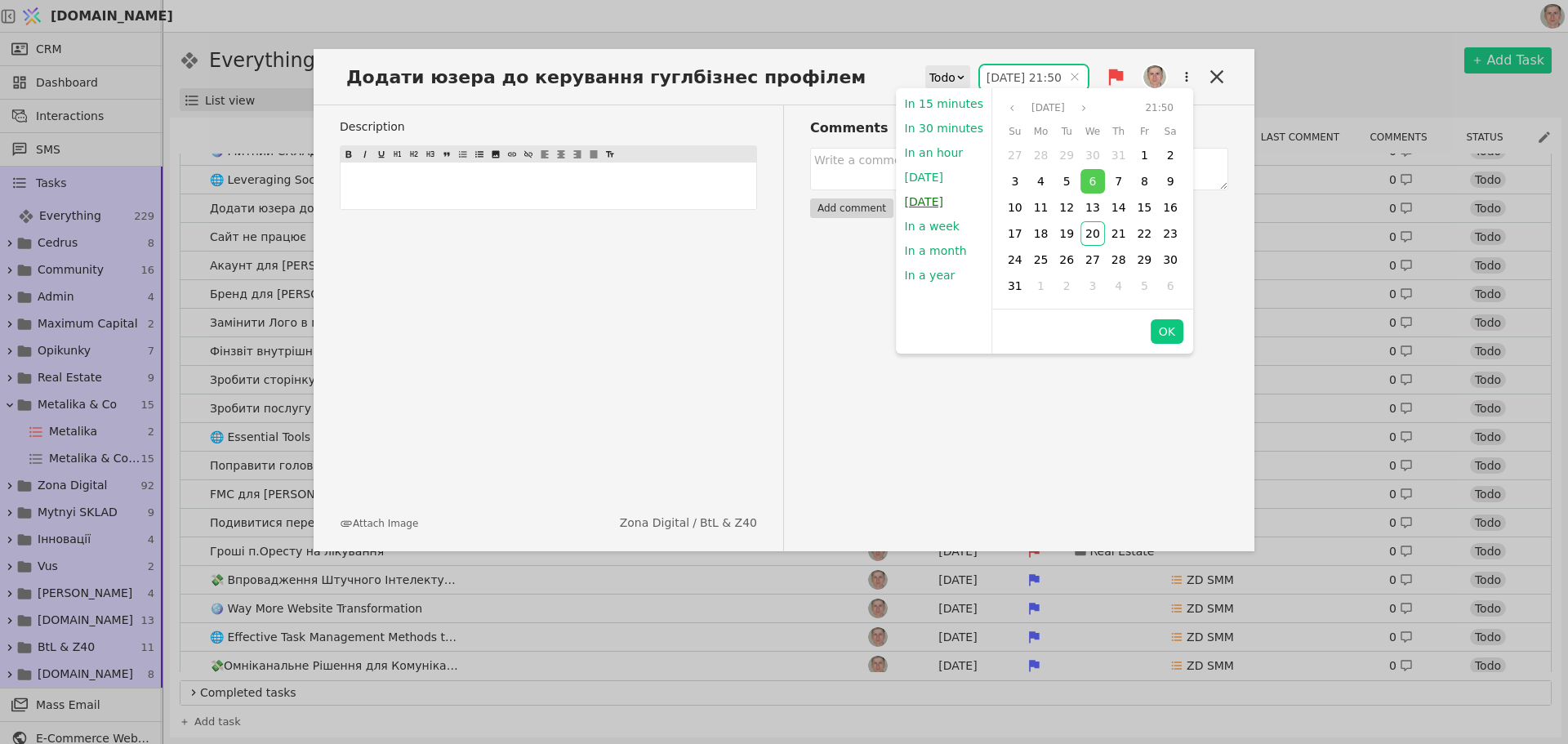
click at [933, 200] on button "Tomorrow" at bounding box center [924, 201] width 55 height 24
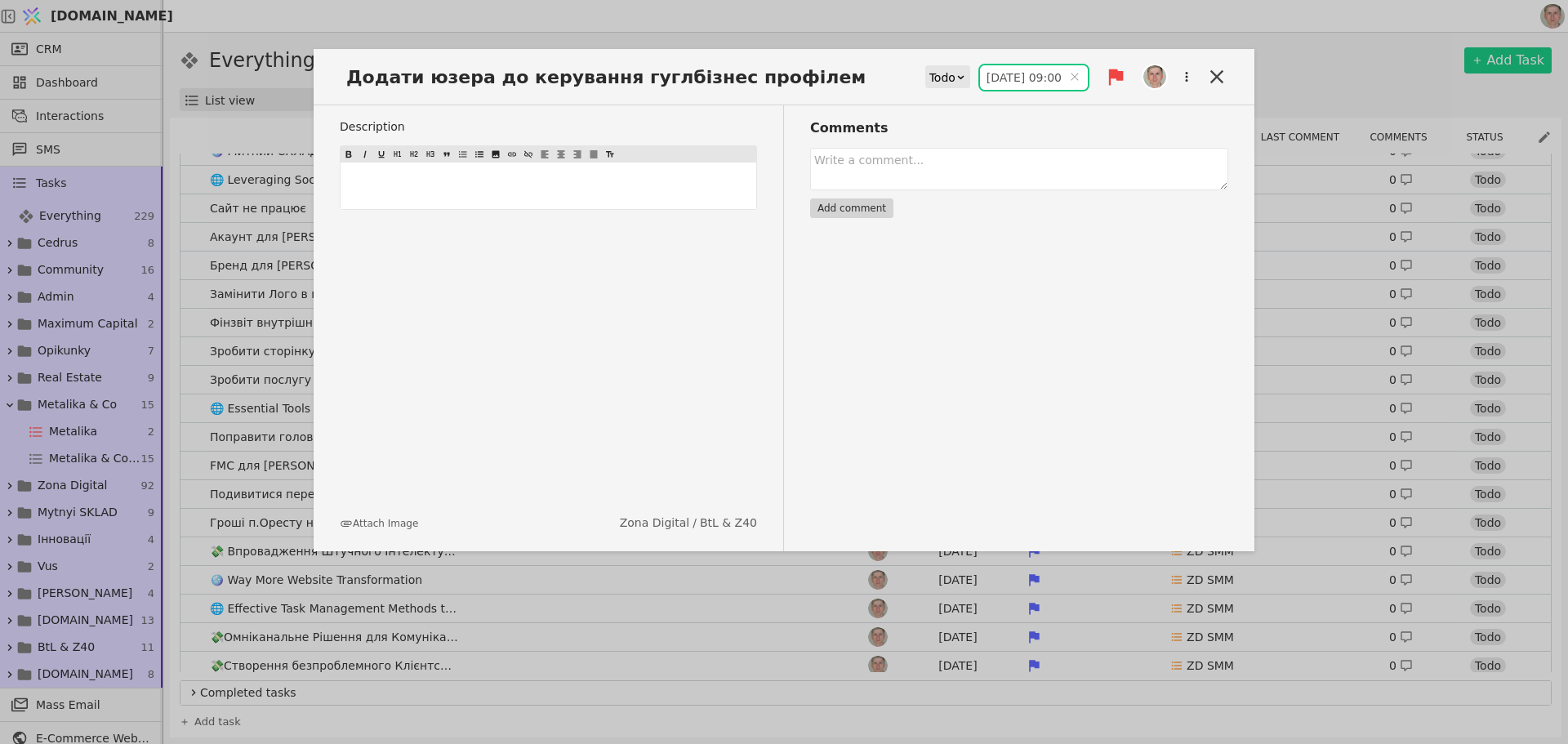
type input "21.08.2025 09:00"
click at [1214, 74] on icon at bounding box center [1216, 76] width 23 height 23
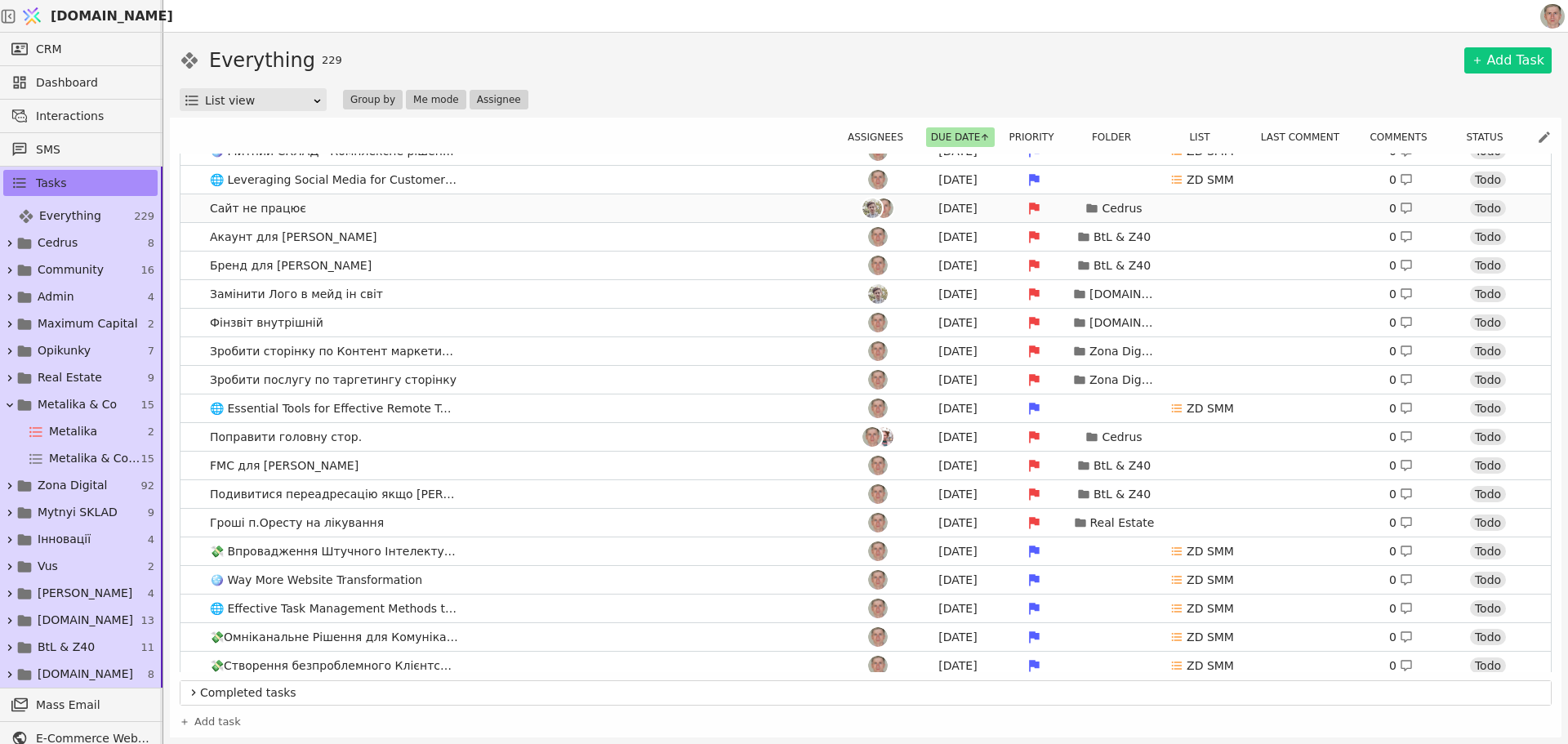
click at [595, 209] on link "Сайт не працює Aug 6 Cedrus 0 Todo" at bounding box center [866, 208] width 1371 height 28
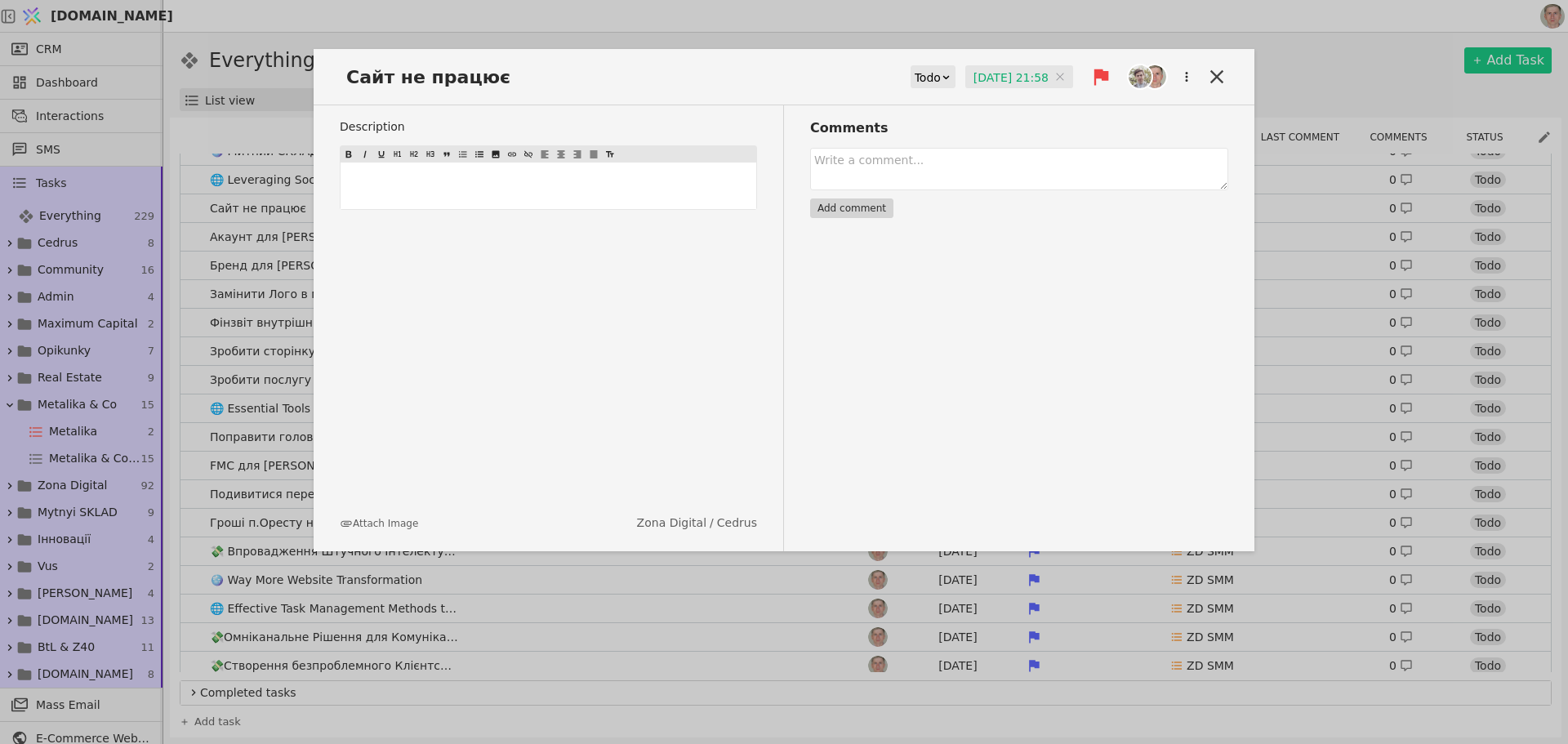
click at [996, 74] on input "06.08.2025 21:58" at bounding box center [1019, 77] width 108 height 24
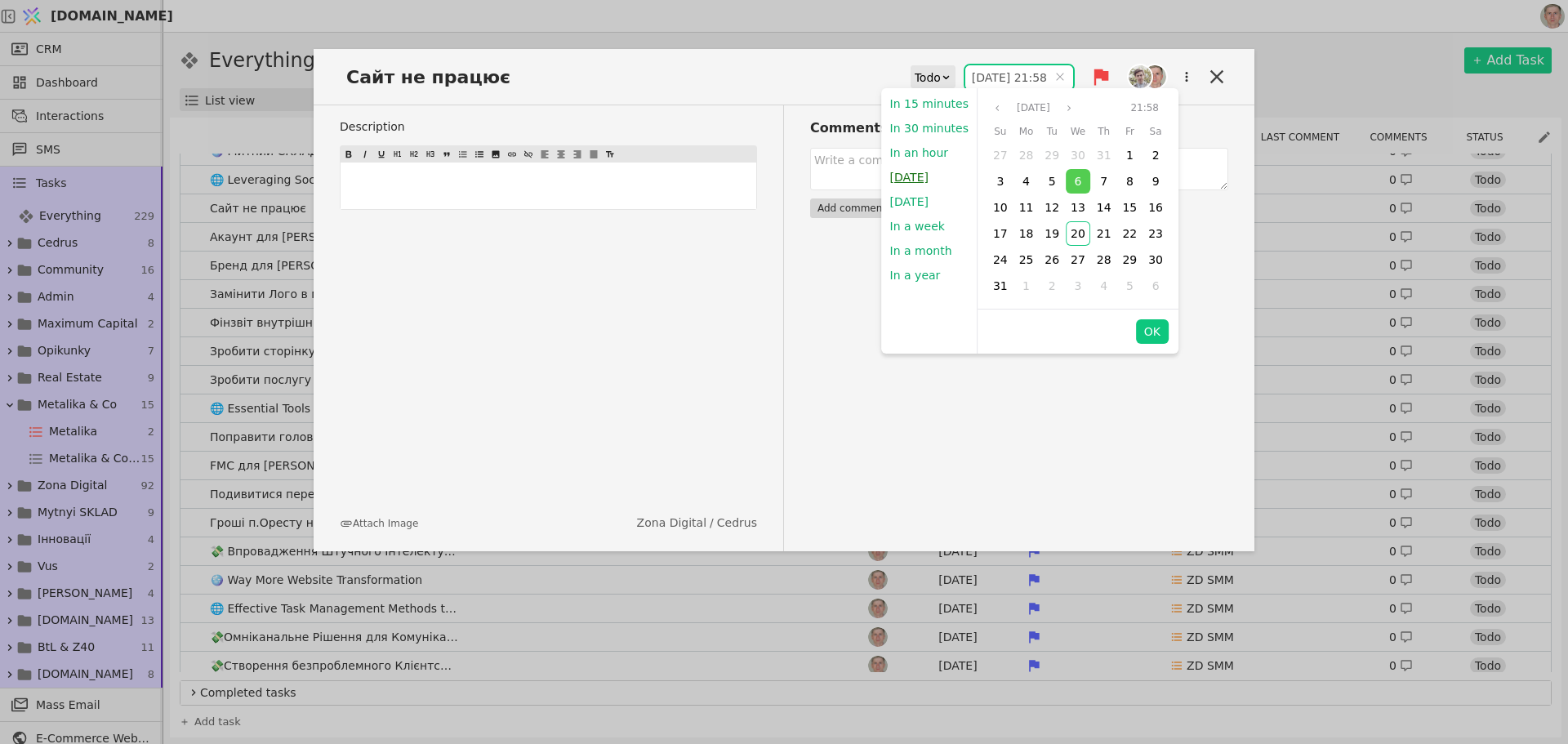
click at [908, 178] on button "Today" at bounding box center [910, 177] width 55 height 24
type input "20.08.2025 20:17"
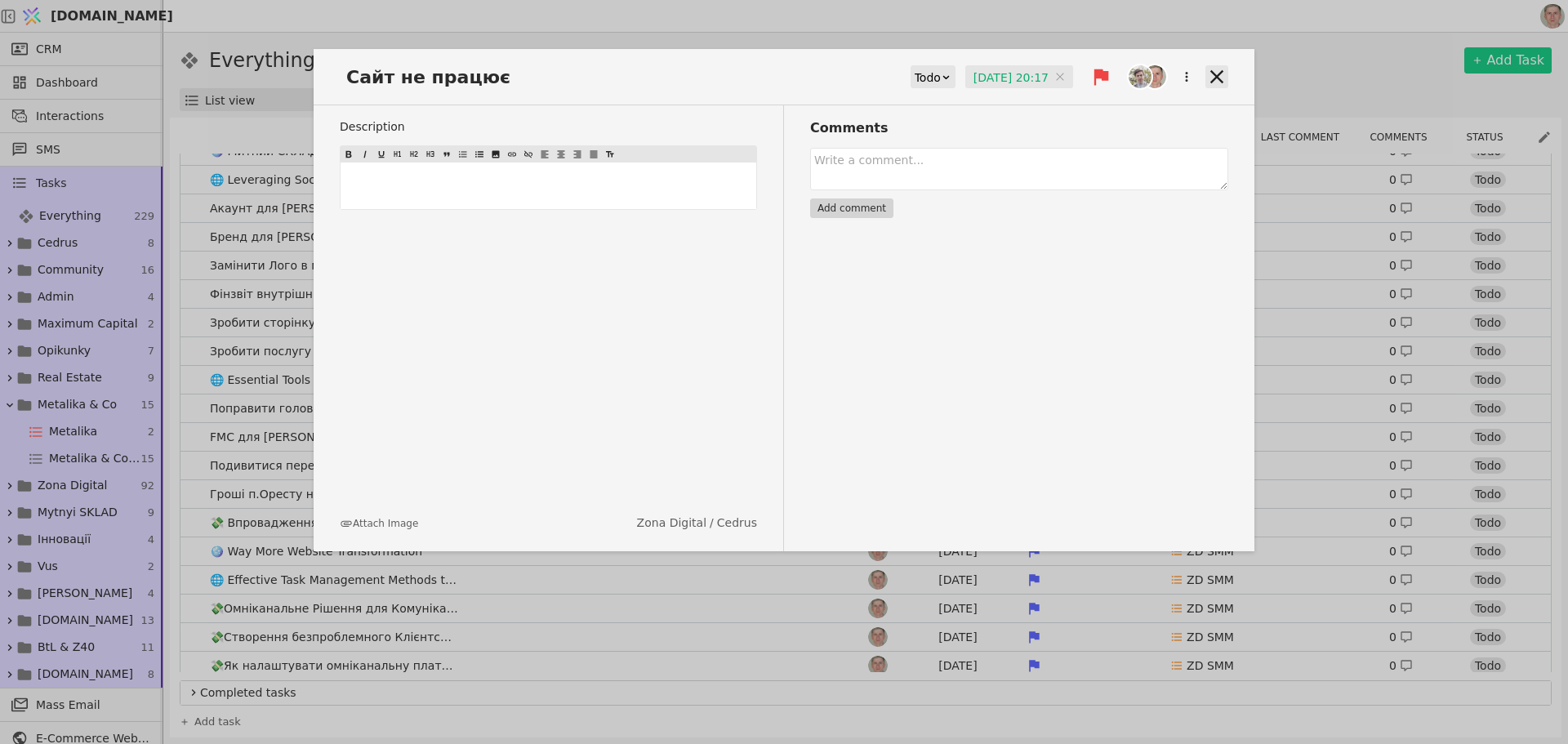
click at [1216, 72] on icon at bounding box center [1216, 76] width 23 height 23
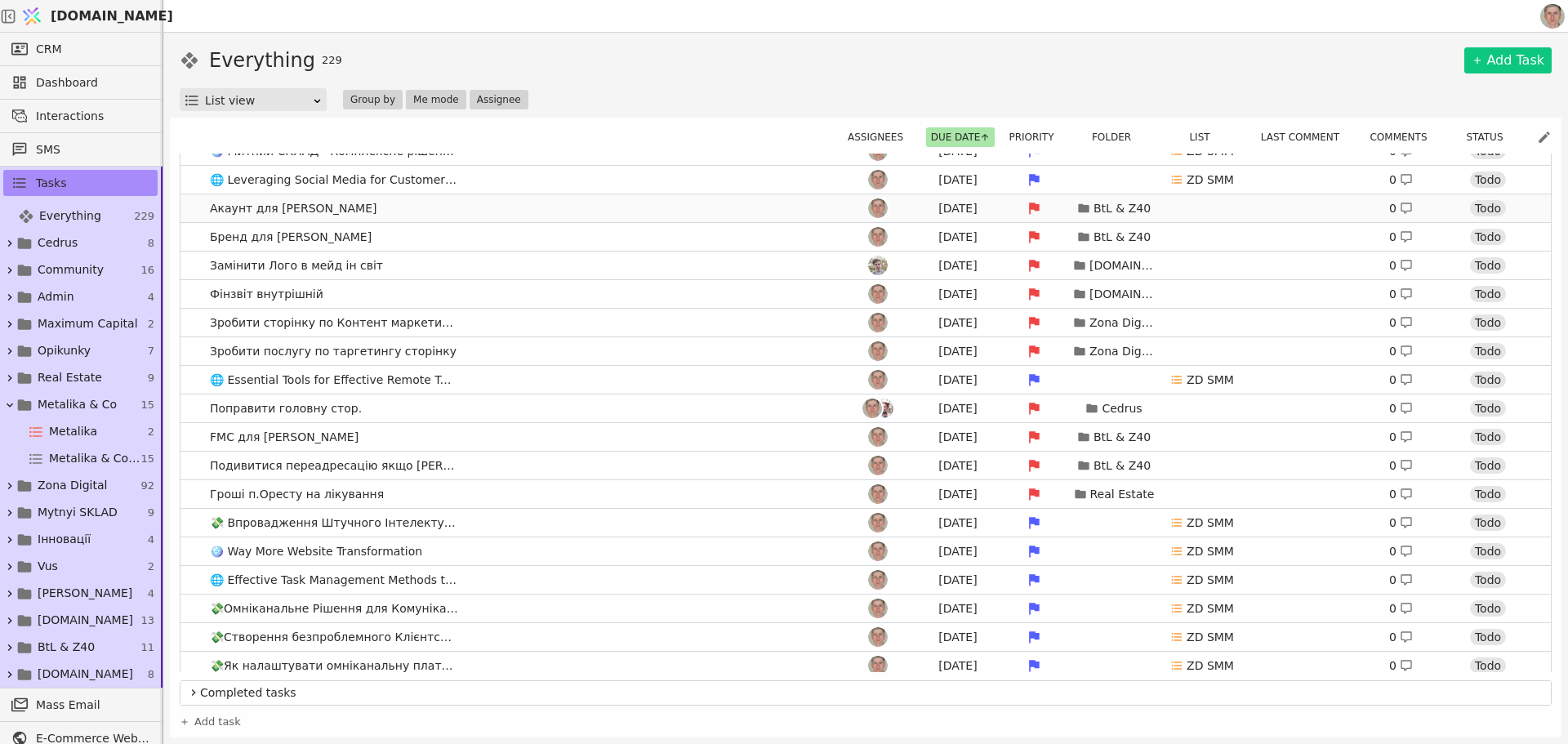
click at [505, 212] on link "Акаунт для Богдана Aug 6 BtL & Z40 0 Todo" at bounding box center [866, 208] width 1371 height 28
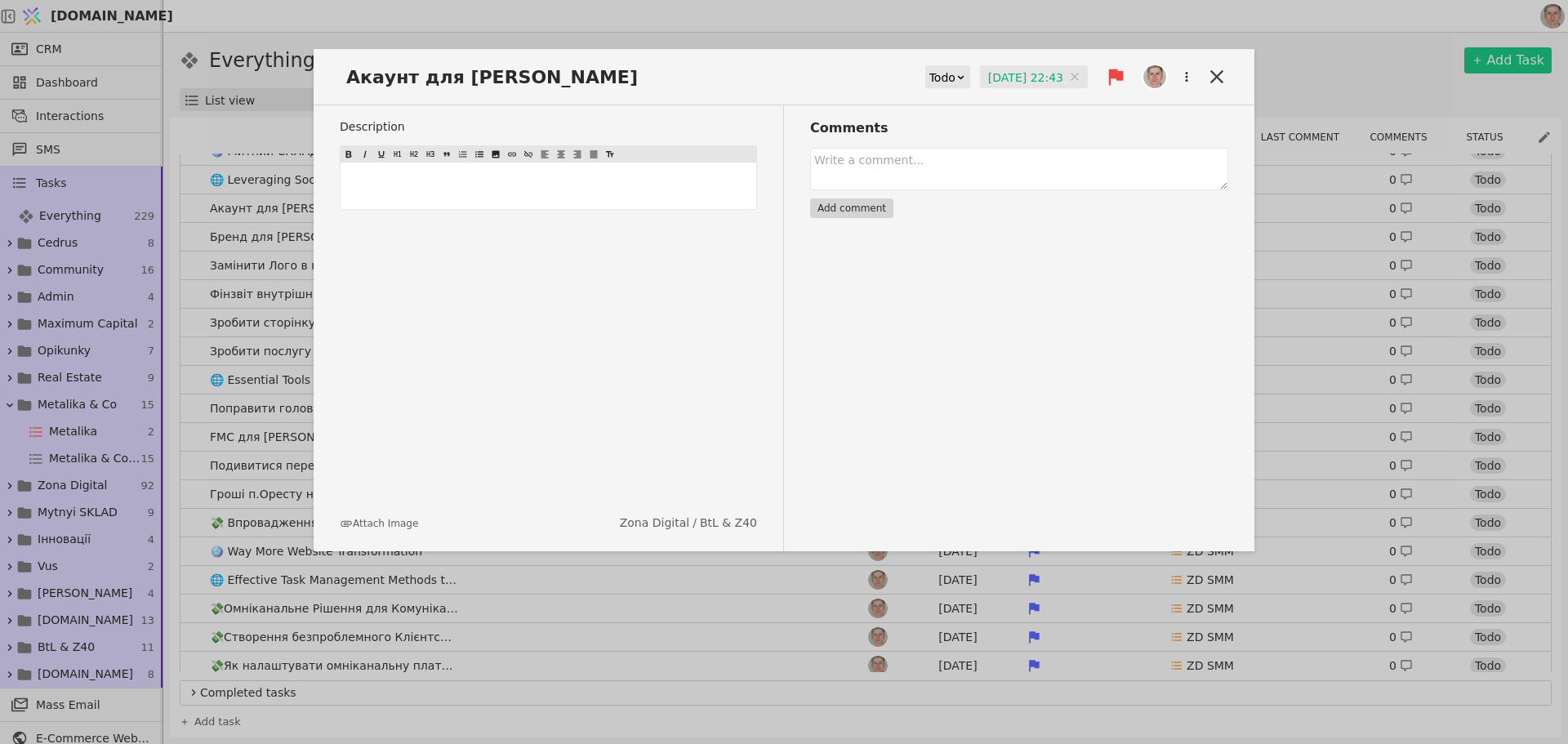
click at [937, 78] on div "Todo" at bounding box center [942, 77] width 26 height 23
click at [926, 176] on div "Done" at bounding box center [952, 173] width 68 height 24
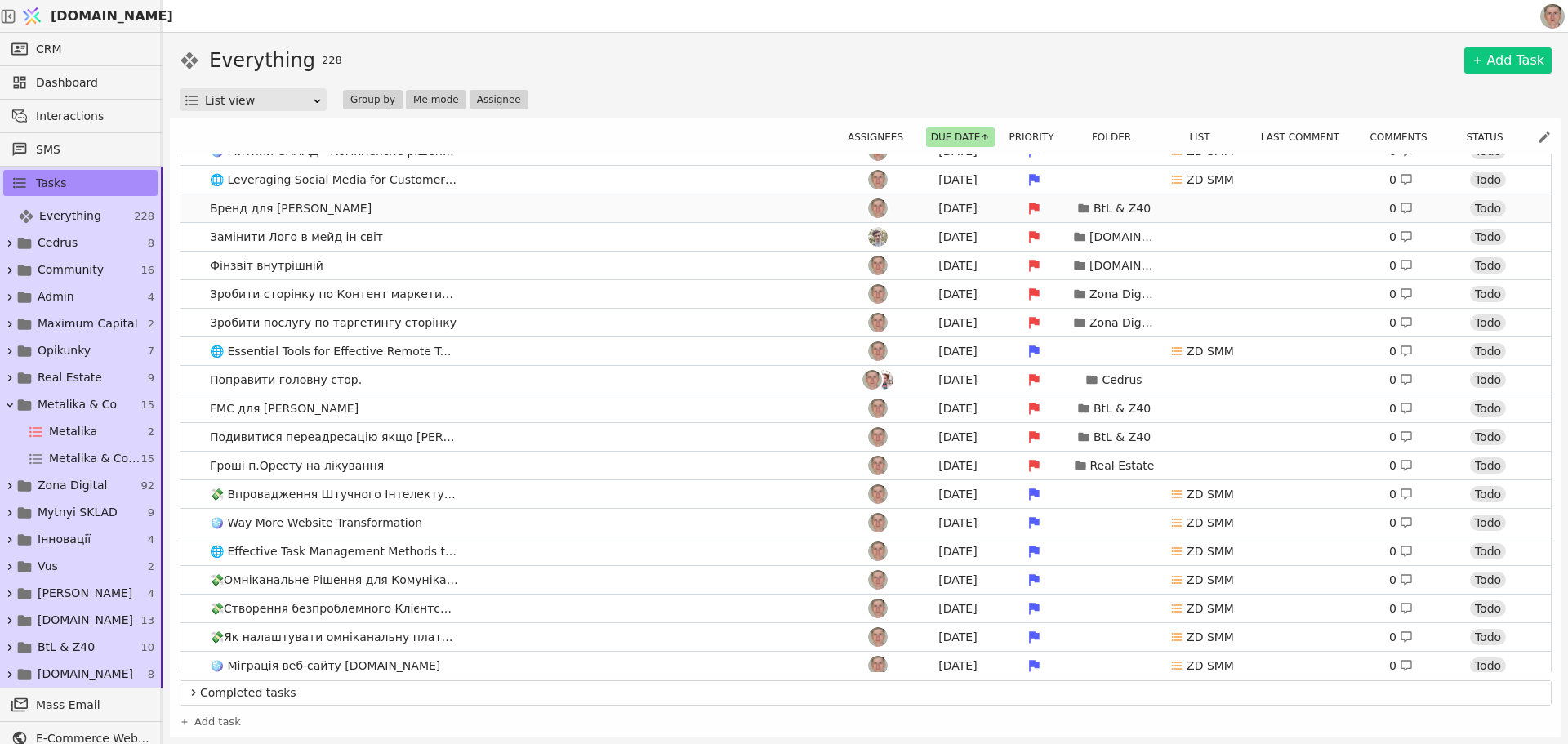
click at [595, 207] on link "Бренд для квартир Курдонерів Aug 6 BtL & Z40 0 Todo" at bounding box center [866, 208] width 1371 height 28
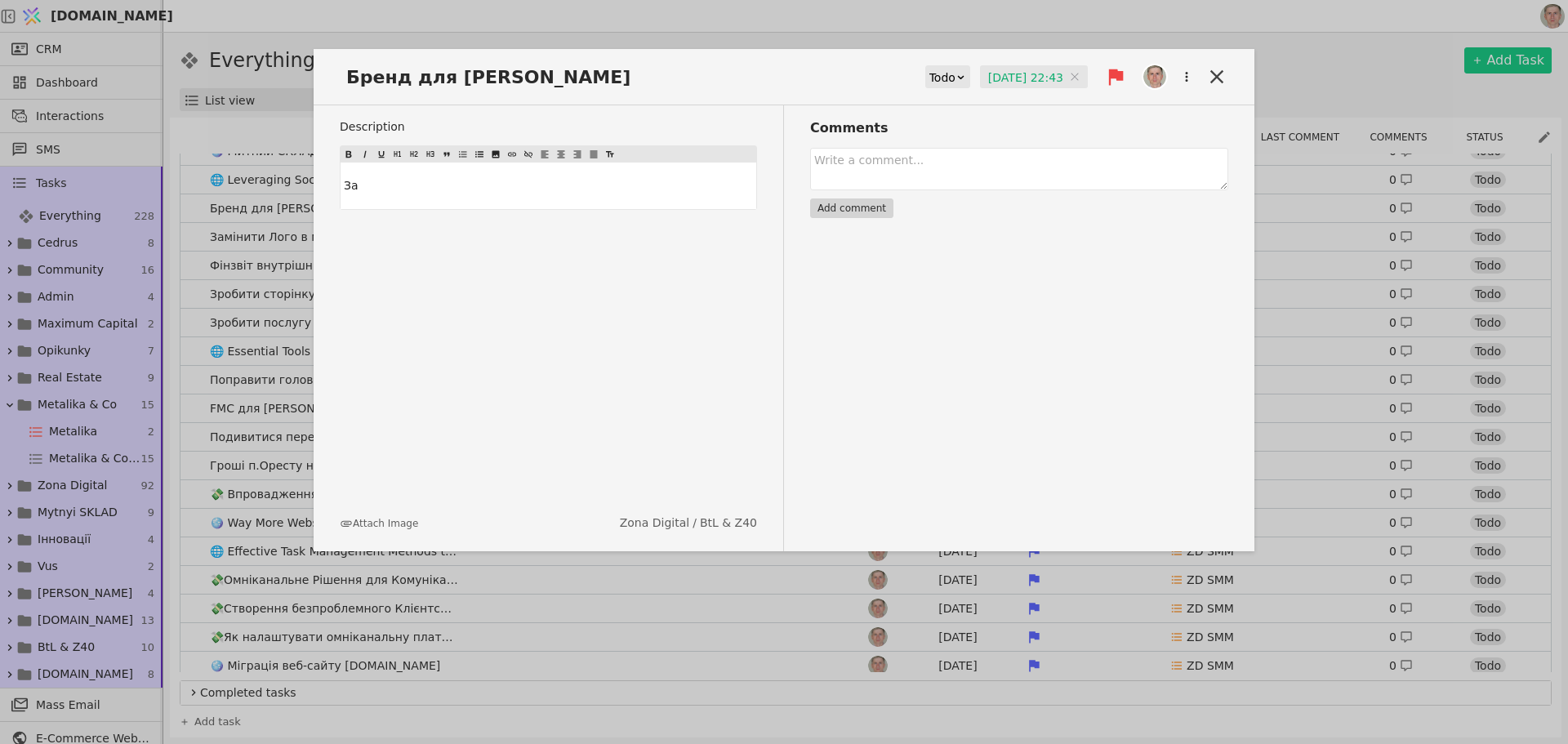
click at [1018, 69] on input "06.08.2025 22:43" at bounding box center [1034, 77] width 108 height 24
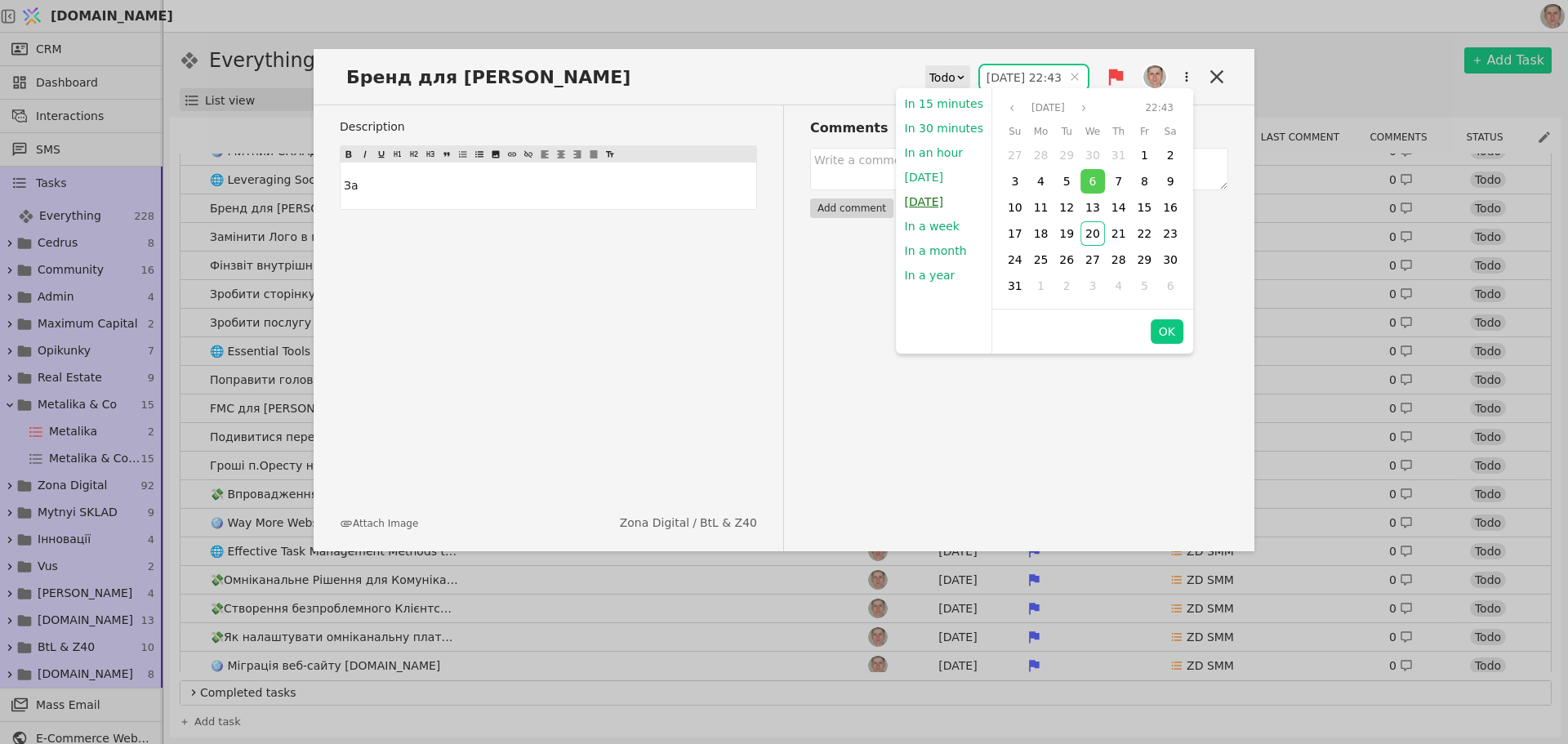
click at [944, 200] on button "Tomorrow" at bounding box center [924, 201] width 55 height 24
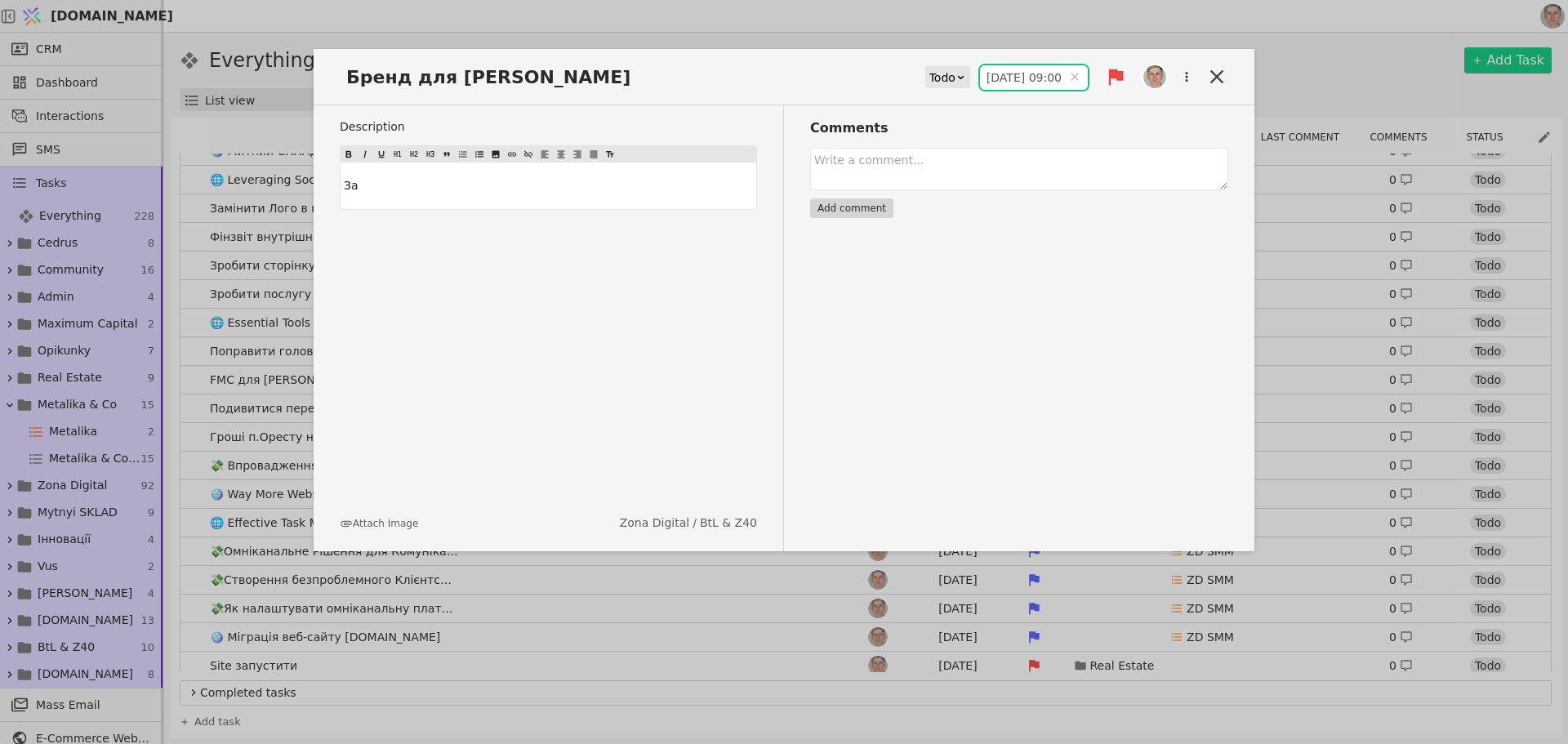
click at [1161, 329] on div "Comments Add comment" at bounding box center [1006, 328] width 444 height 446
type input "21.08.2025 09:00"
click at [1215, 78] on icon at bounding box center [1217, 77] width 13 height 13
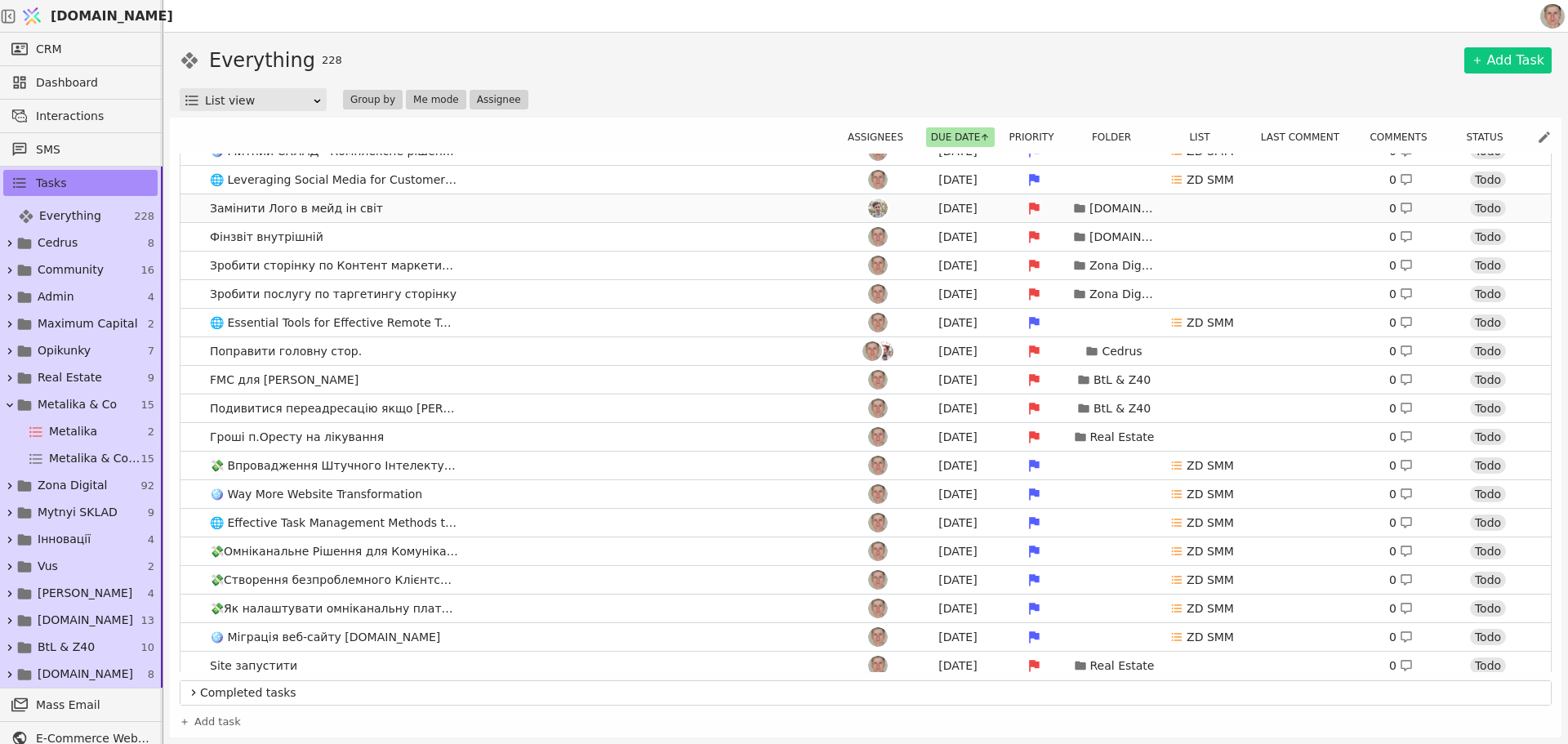
click at [440, 206] on link "Замінити Лого в мейд ін світ Aug 7 Svit.One 0 Todo" at bounding box center [866, 208] width 1371 height 28
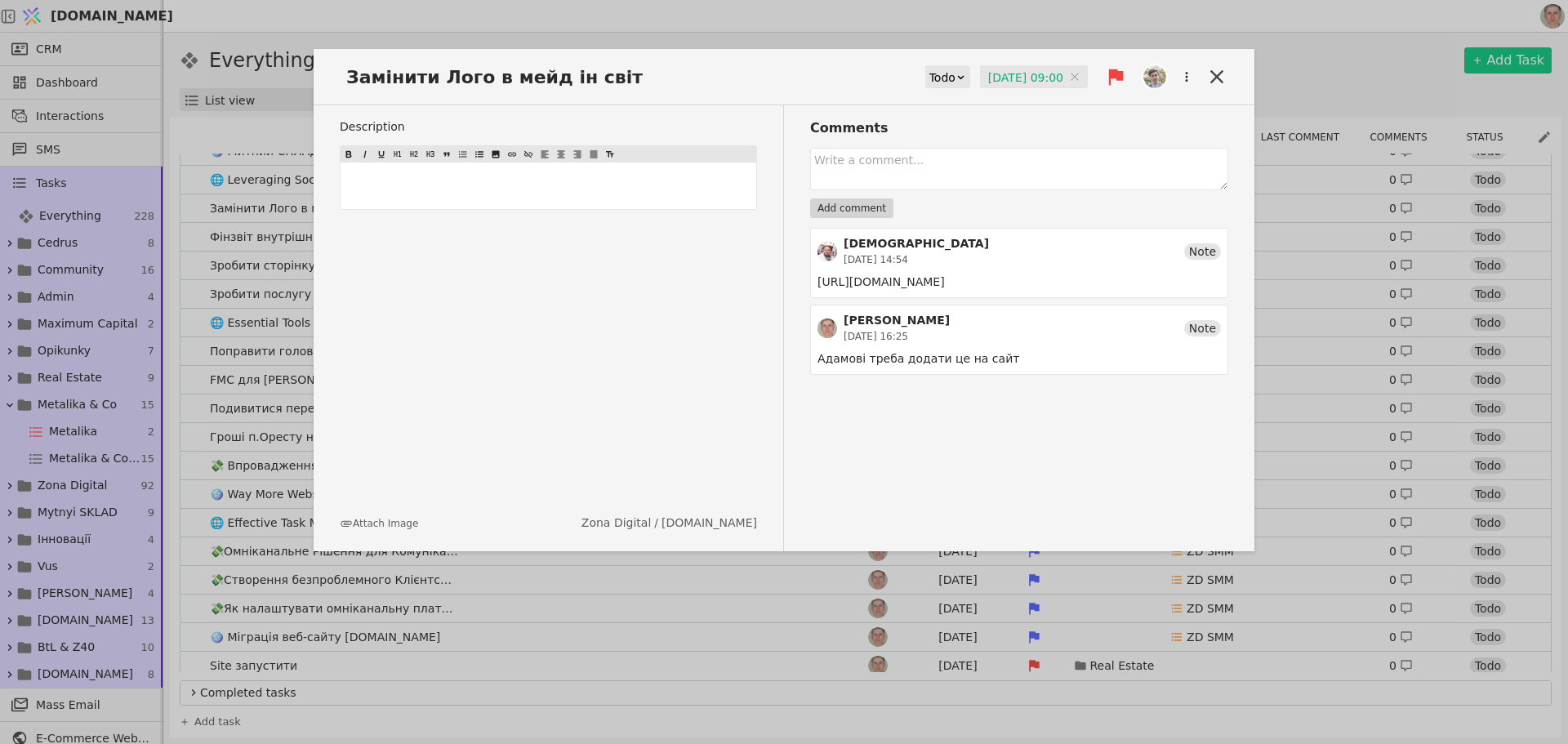
click at [1006, 78] on input "07.08.2025 09:00" at bounding box center [1034, 77] width 108 height 24
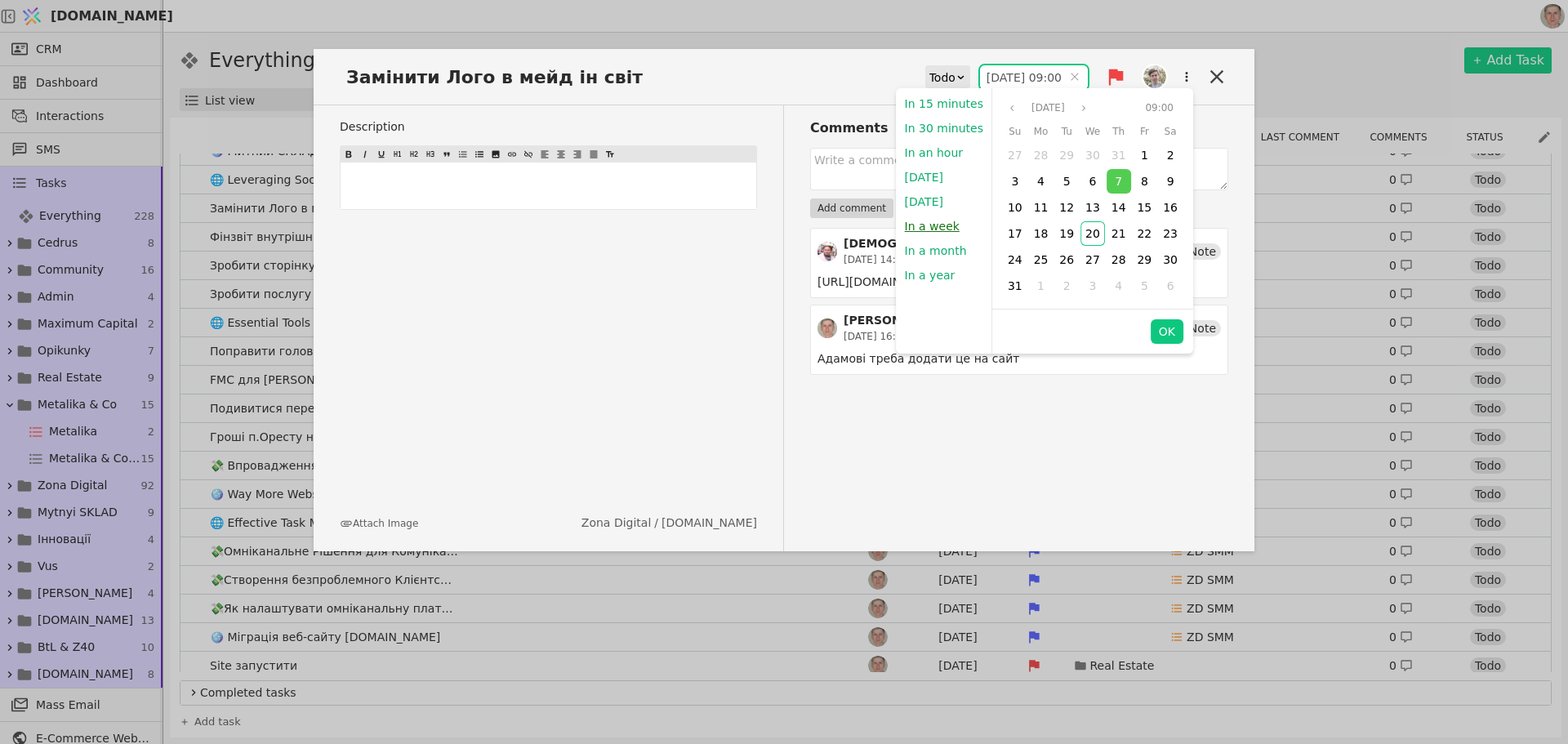
drag, startPoint x: 948, startPoint y: 219, endPoint x: 943, endPoint y: 84, distance: 135.1
click at [945, 220] on button "In a week" at bounding box center [932, 225] width 71 height 24
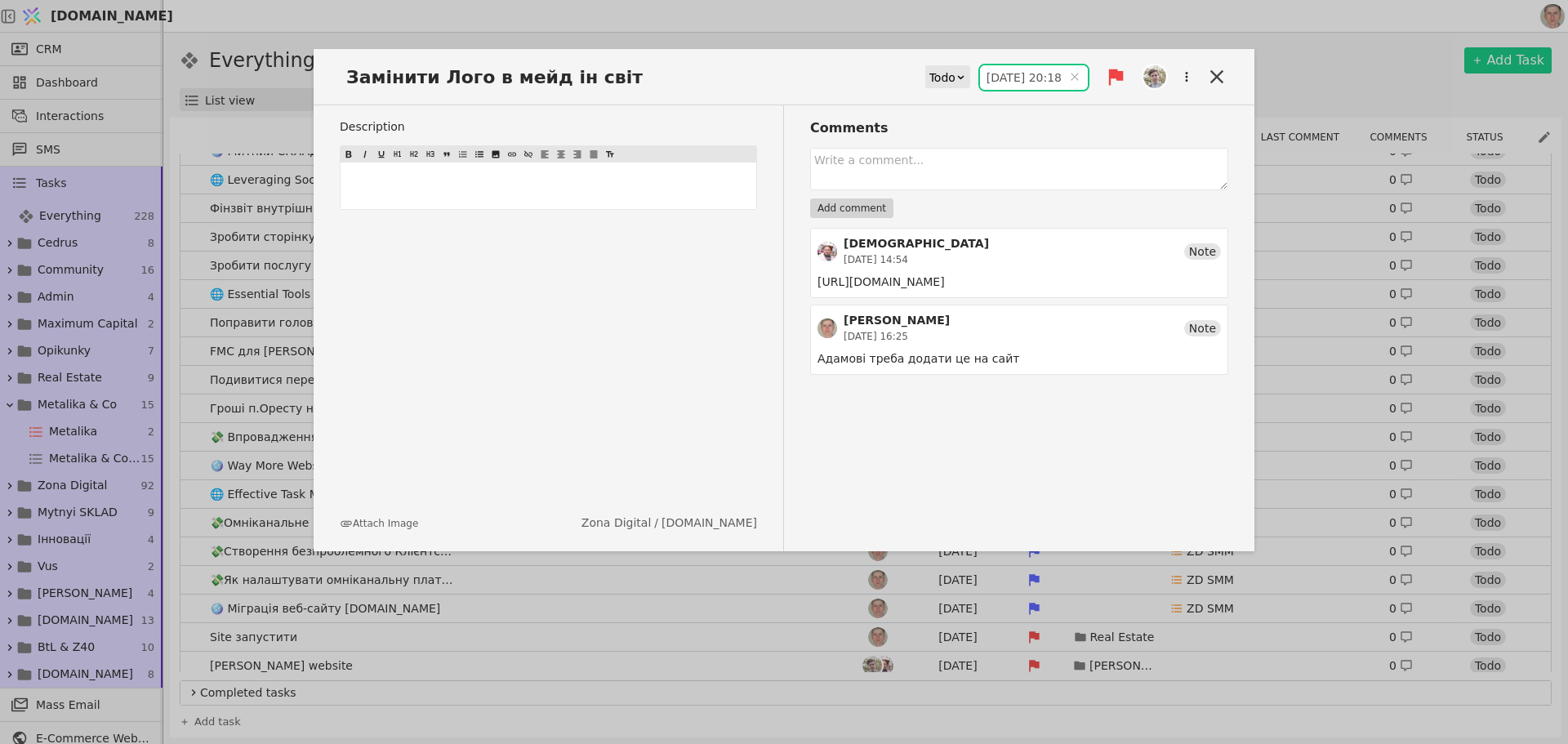
type input "27.08.2025 20:18"
click at [1211, 75] on icon at bounding box center [1216, 76] width 23 height 23
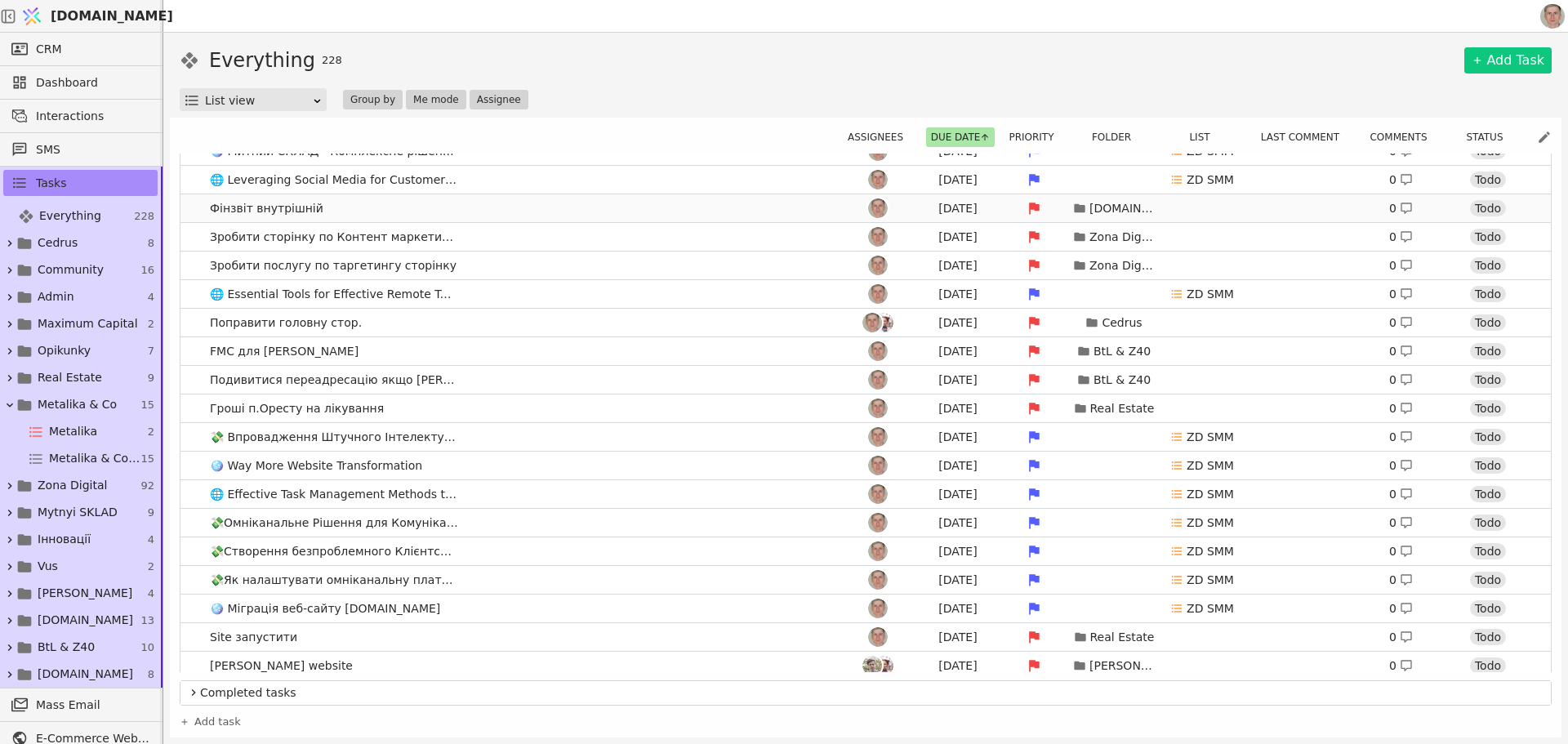
click at [531, 203] on link "Фінзвіт внутрішній Aug 7 Svit.One 0 Todo" at bounding box center [866, 208] width 1371 height 28
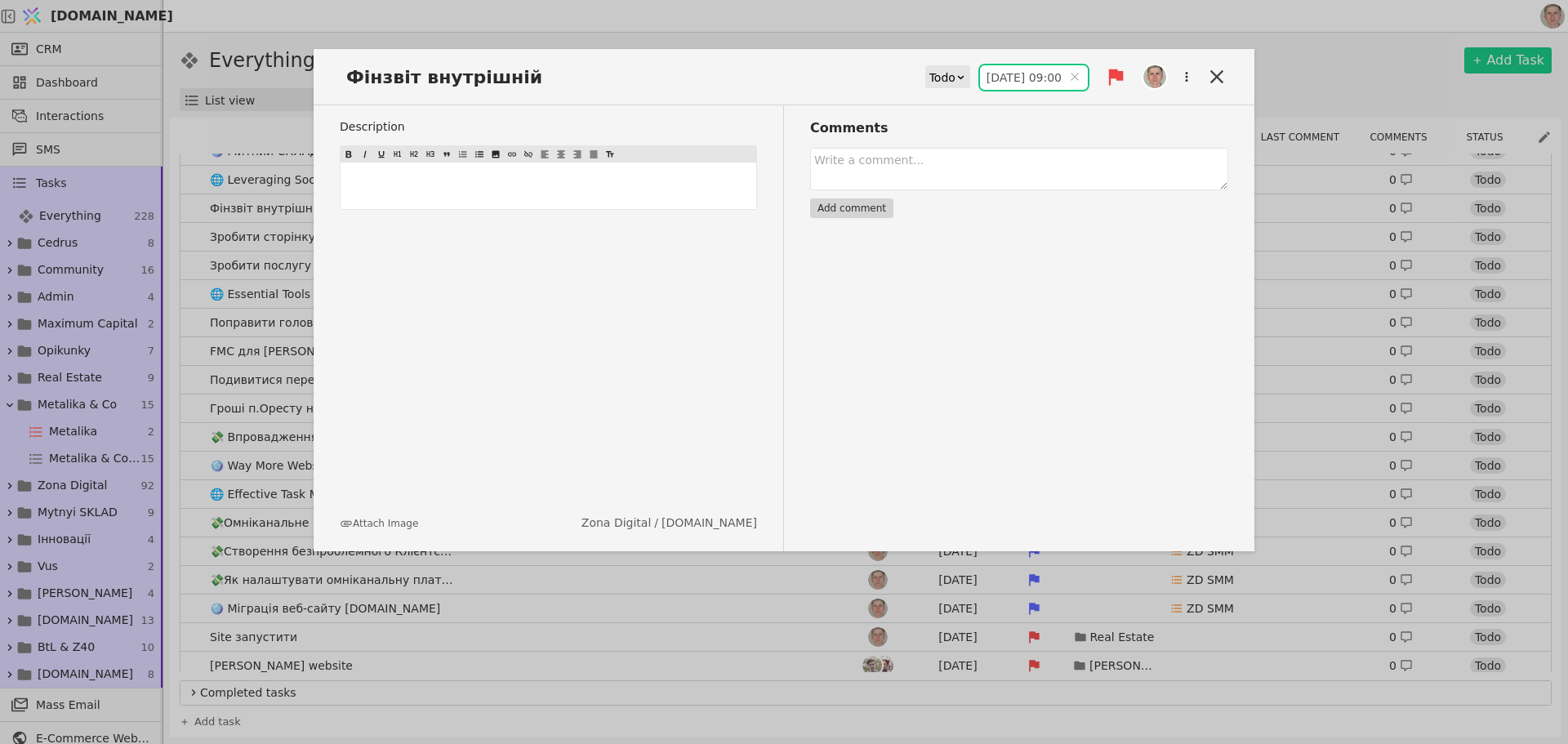
click at [1017, 73] on input "07.08.2025 09:00" at bounding box center [1034, 77] width 108 height 24
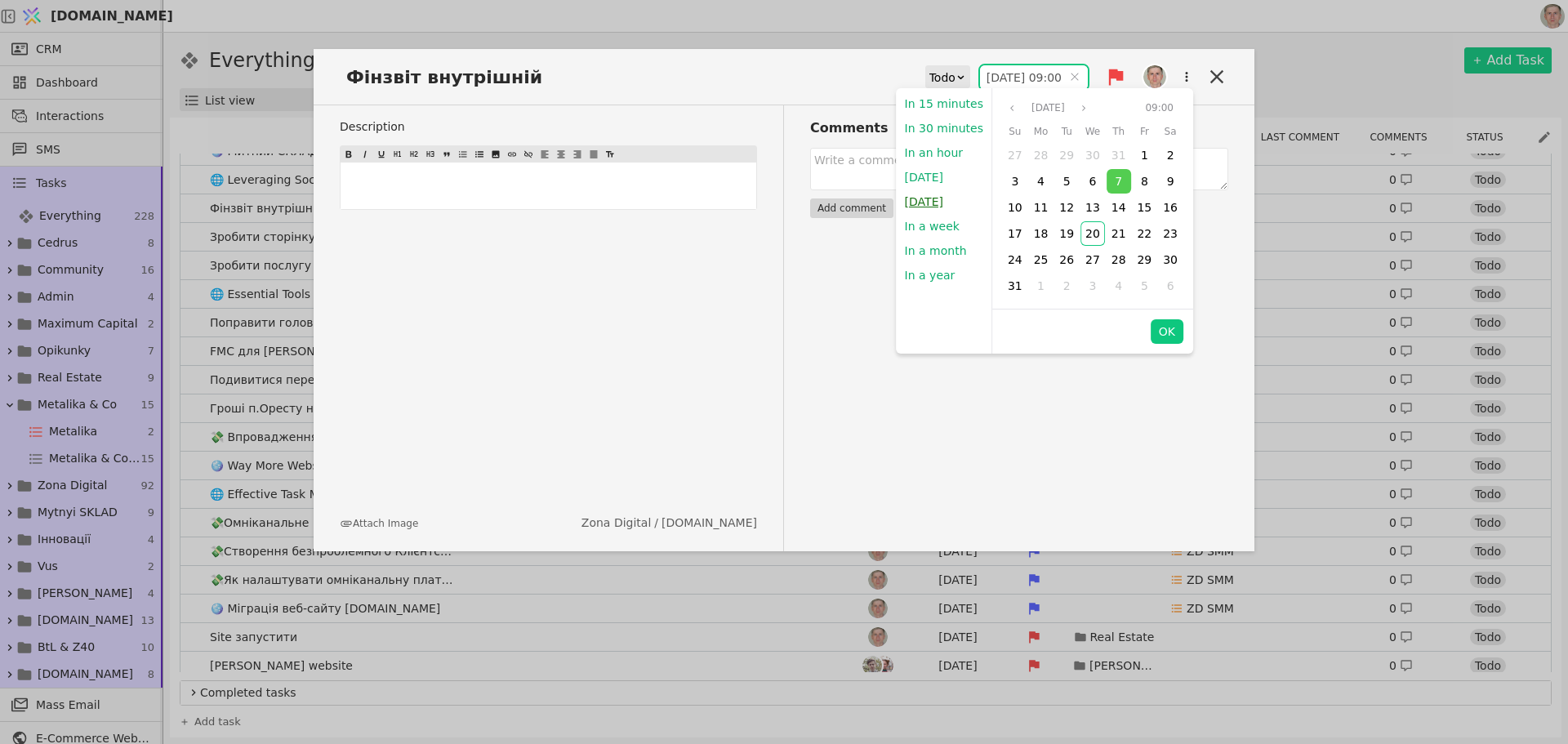
click at [933, 197] on button "Tomorrow" at bounding box center [924, 201] width 55 height 24
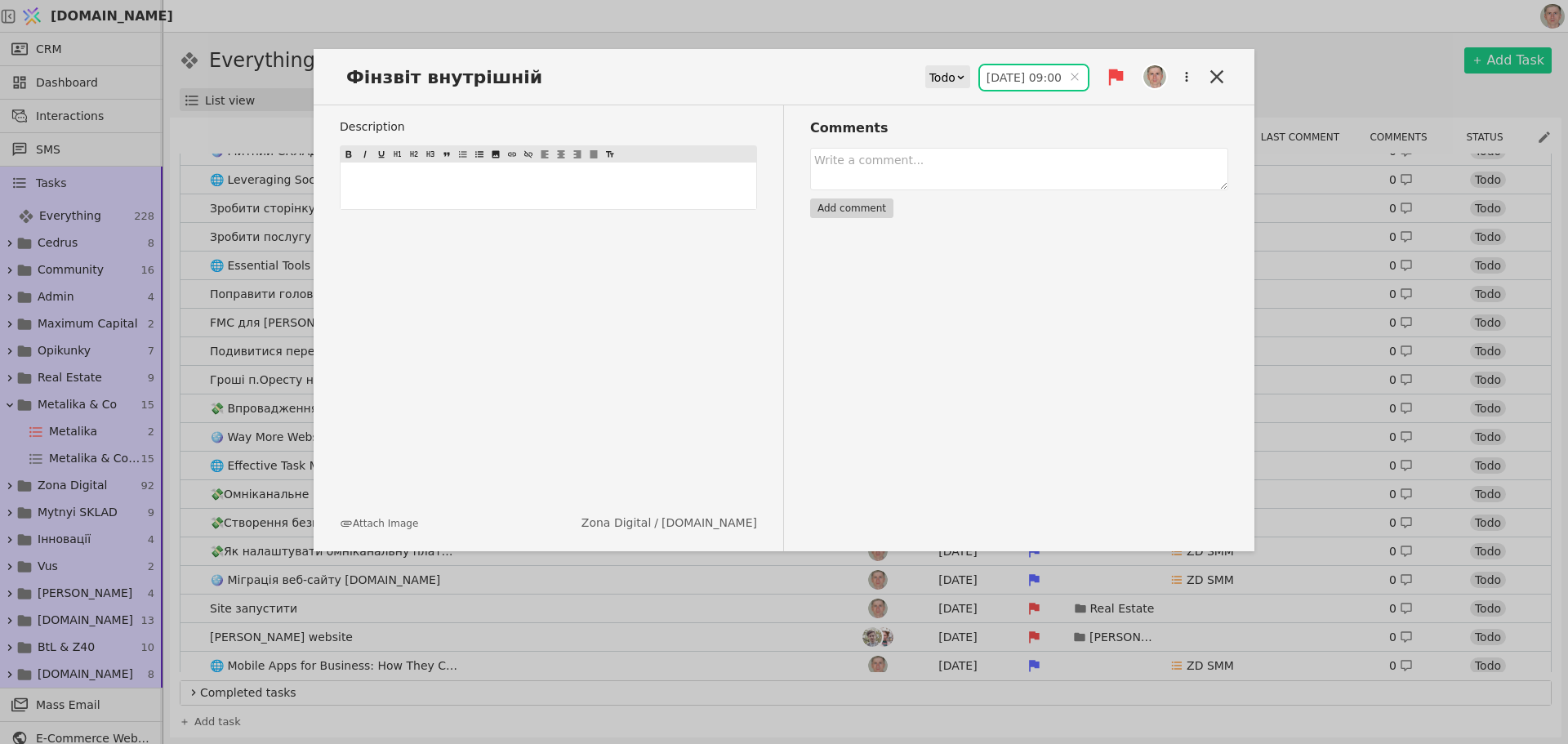
type input "21.08.2025 09:00"
click at [1213, 74] on icon at bounding box center [1216, 76] width 23 height 23
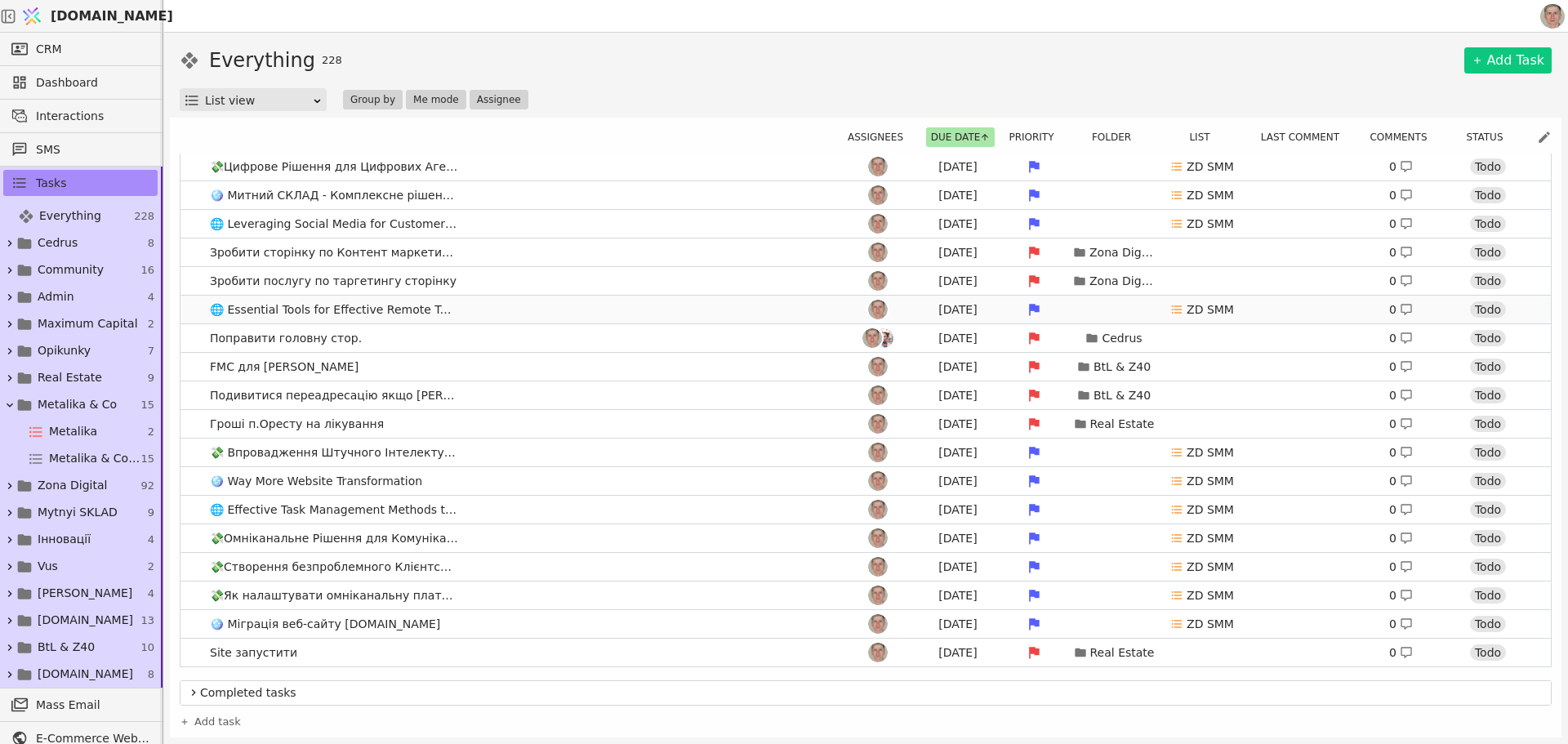
scroll to position [736, 0]
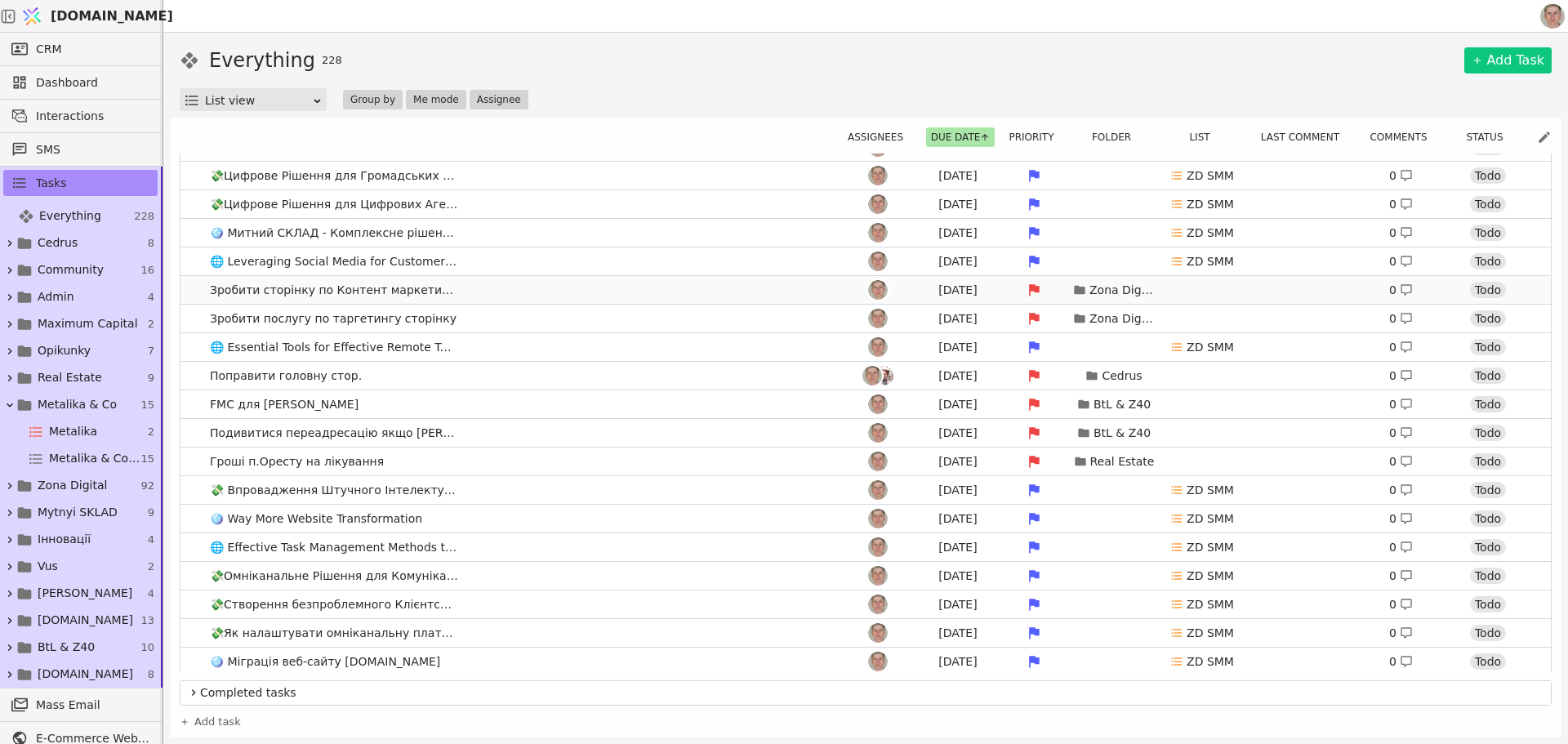
click at [536, 296] on link "Зробити сторінку по Контент маркетингу - послуга Aug 7 Zona Digital 0 Todo" at bounding box center [866, 290] width 1371 height 28
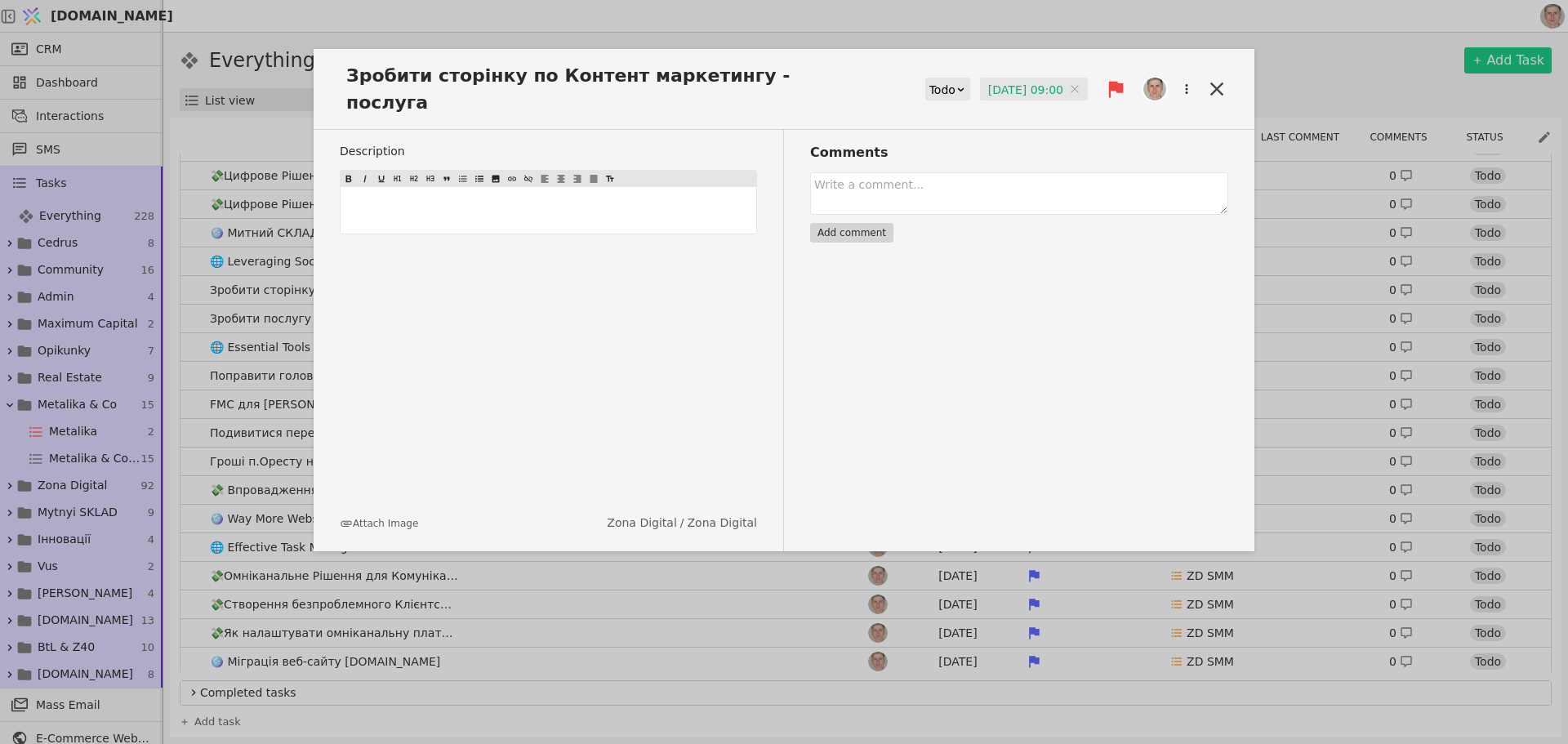
click at [1014, 78] on input "07.08.2025 09:00" at bounding box center [1034, 89] width 108 height 24
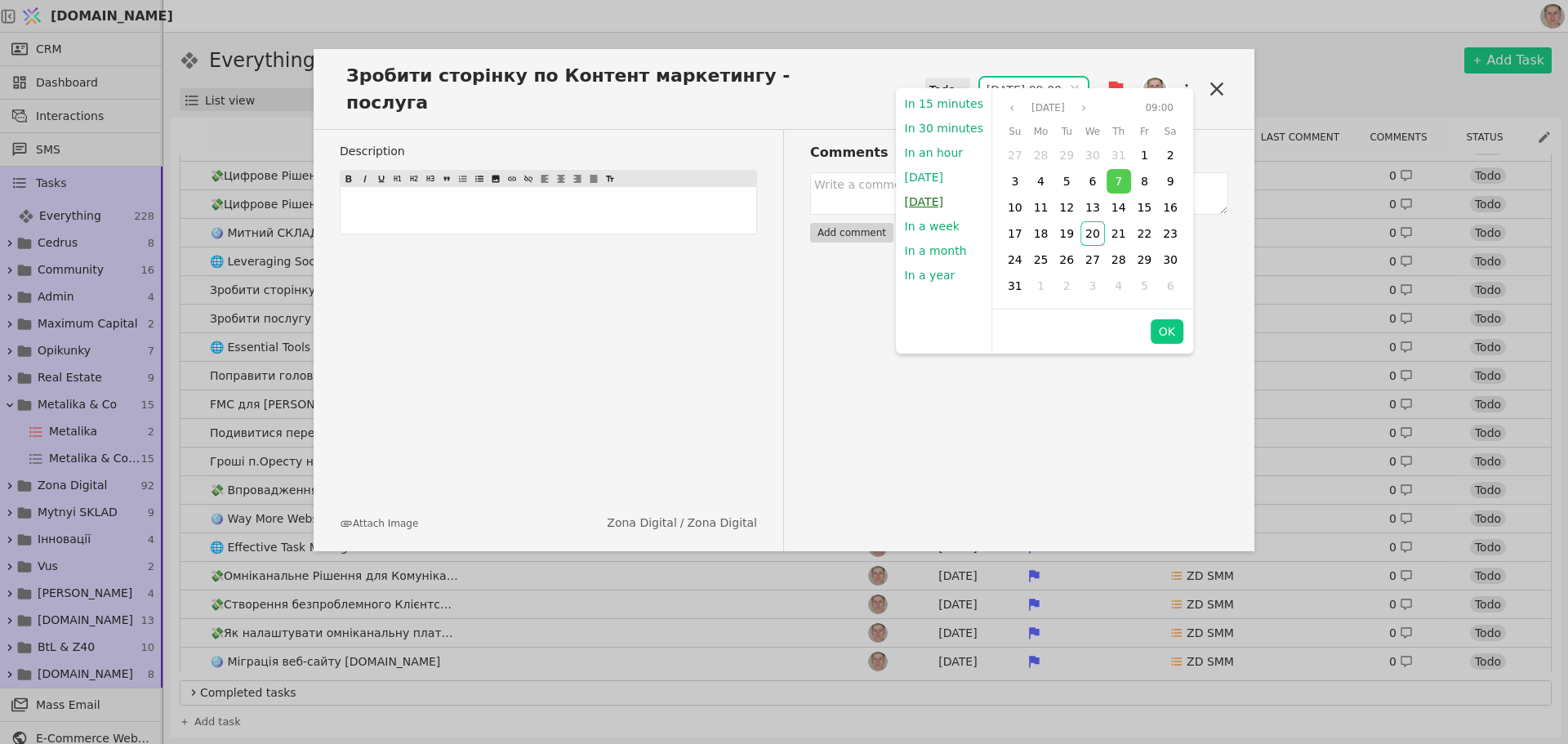
drag, startPoint x: 940, startPoint y: 205, endPoint x: 1160, endPoint y: 296, distance: 238.1
click at [940, 205] on button "Tomorrow" at bounding box center [924, 201] width 55 height 24
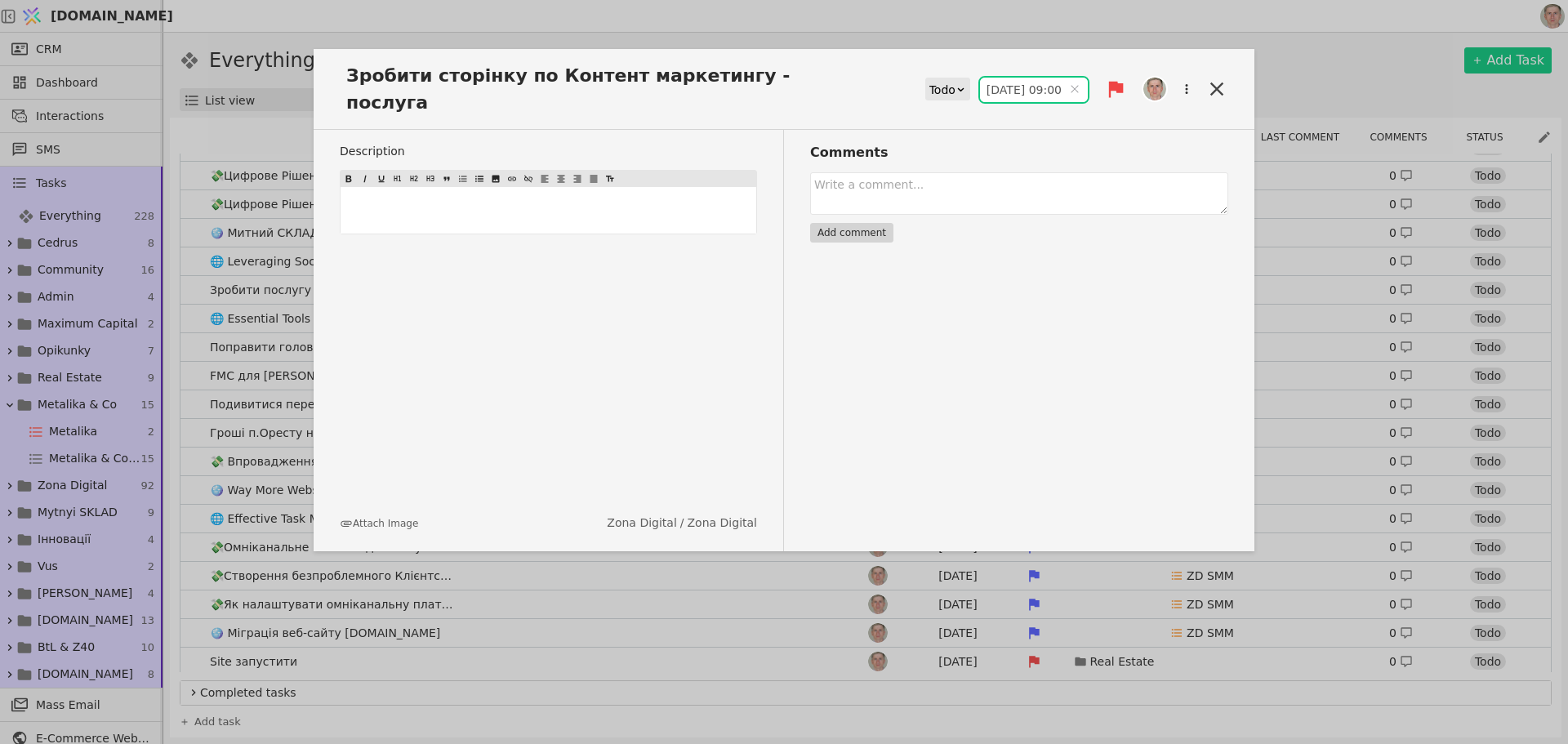
type input "21.08.2025 09:00"
click at [1215, 83] on icon at bounding box center [1217, 89] width 13 height 13
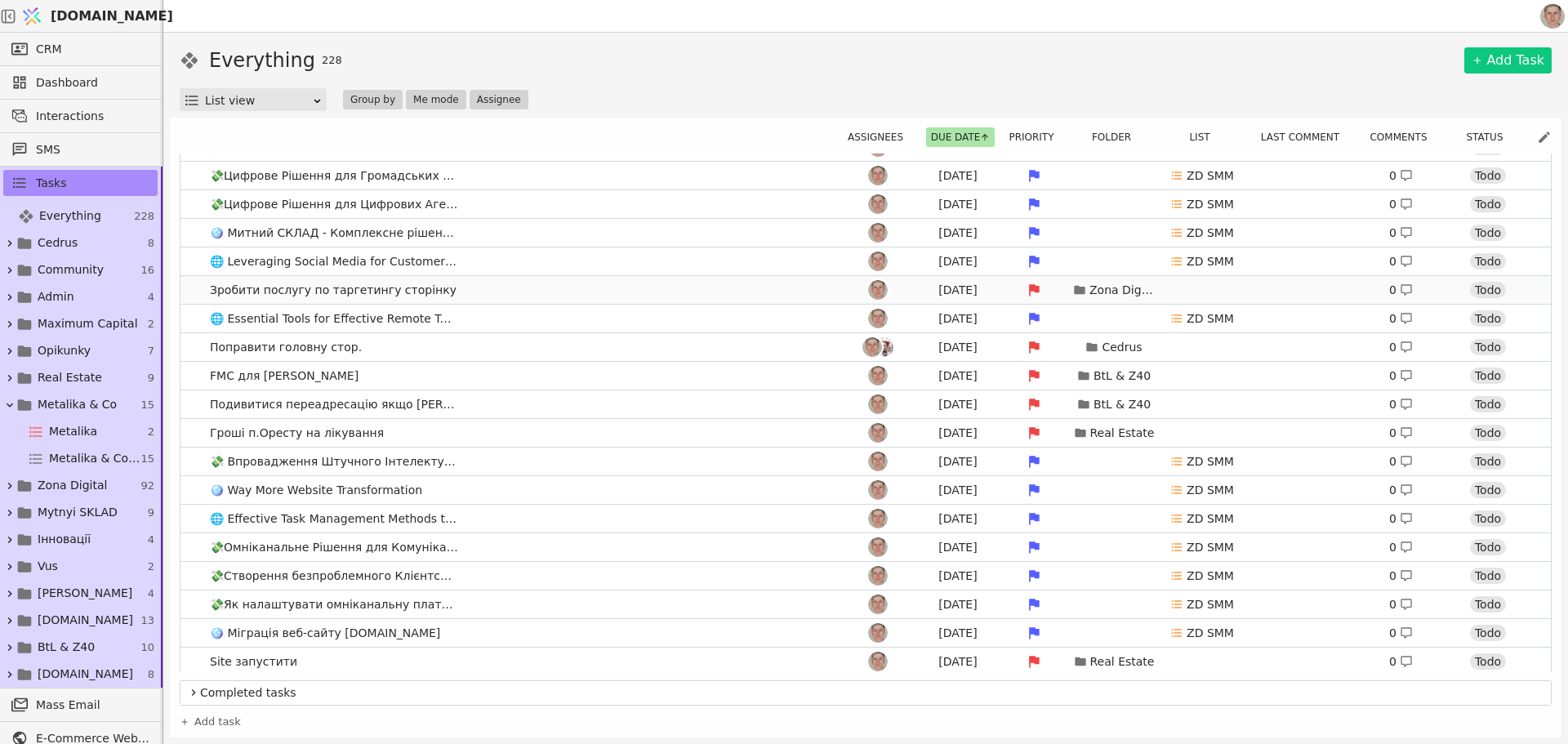
click at [554, 285] on link "Зробити послугу по таргетингу сторінку Aug 7 Zona Digital 0 Todo" at bounding box center [866, 290] width 1371 height 28
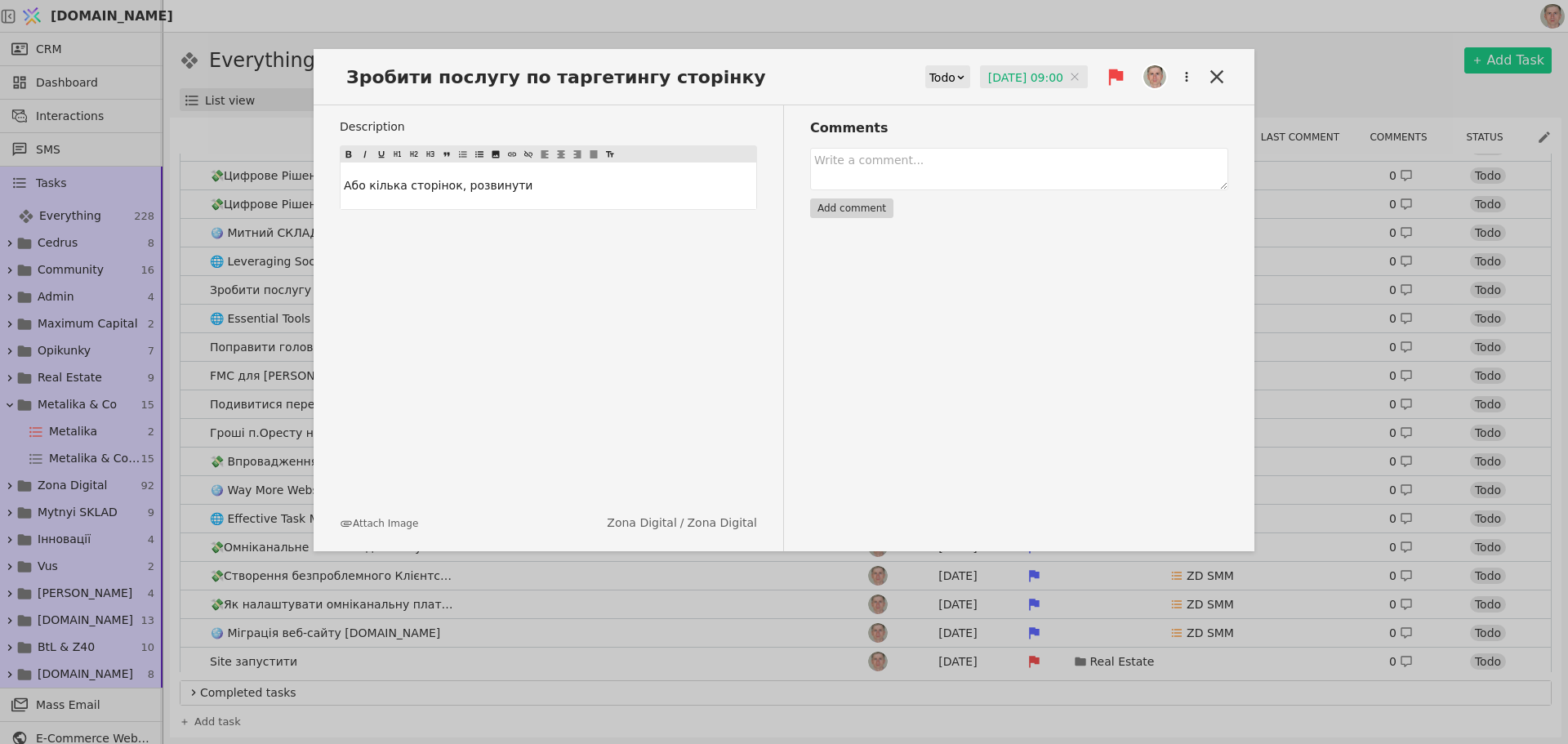
click at [994, 70] on input "07.08.2025 09:00" at bounding box center [1034, 77] width 108 height 24
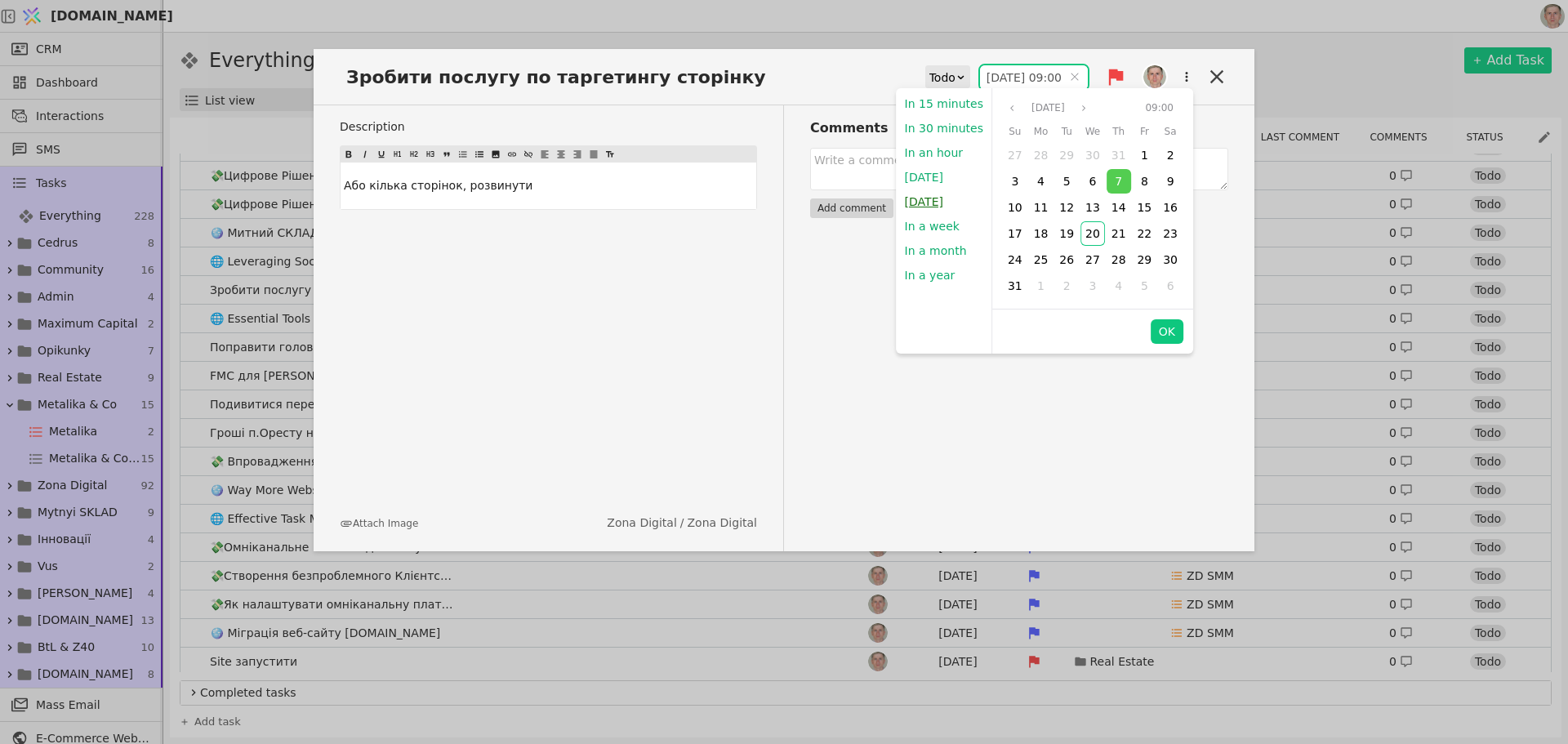
drag, startPoint x: 944, startPoint y: 206, endPoint x: 1155, endPoint y: 323, distance: 241.3
click at [944, 205] on button "Tomorrow" at bounding box center [924, 201] width 55 height 24
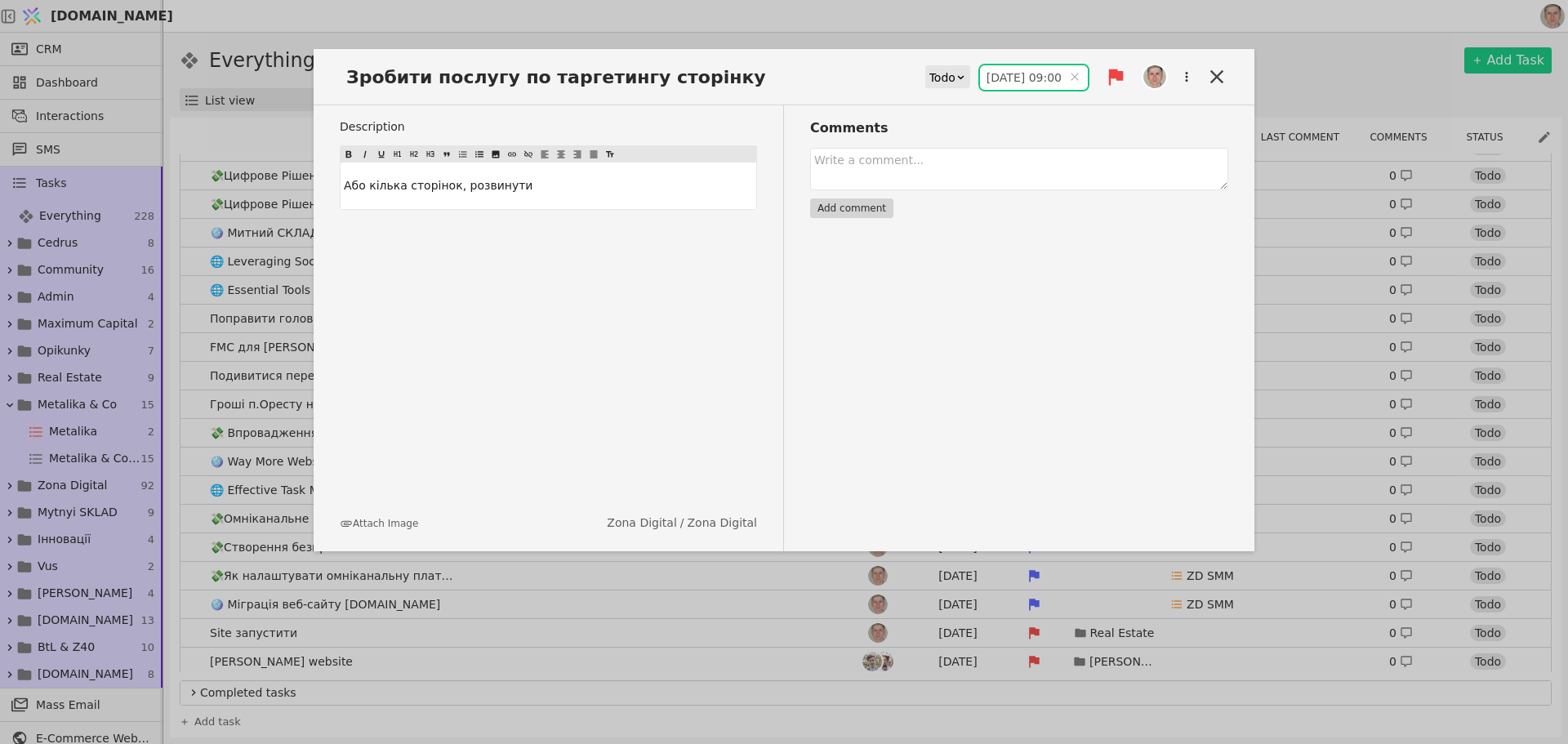
type input "21.08.2025 09:00"
click at [1213, 73] on icon at bounding box center [1217, 77] width 13 height 13
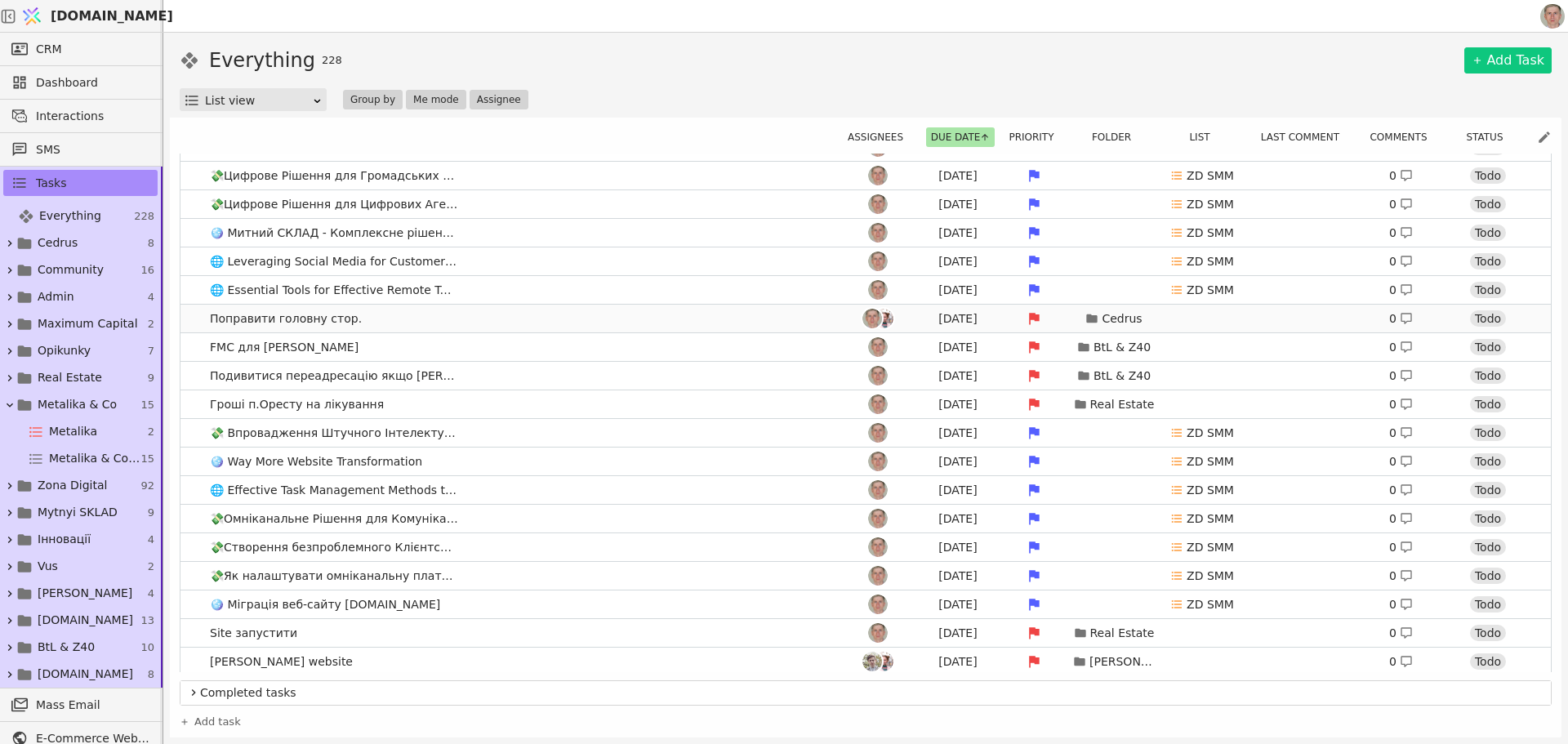
click at [467, 321] on link "Поправити головну стор. Aug 7 Cedrus 0 Todo" at bounding box center [866, 318] width 1371 height 28
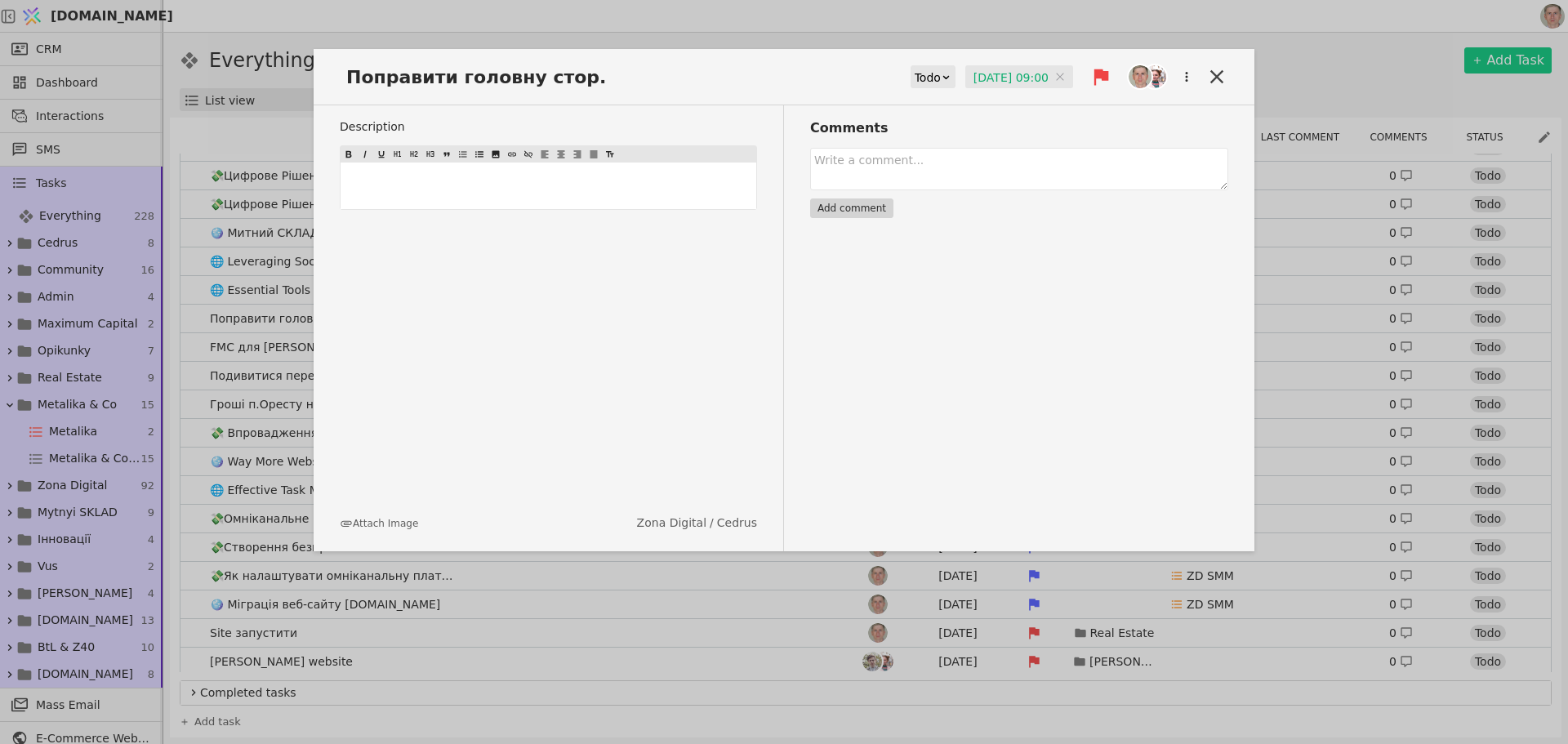
click at [1007, 75] on input "07.08.2025 09:00" at bounding box center [1019, 77] width 108 height 24
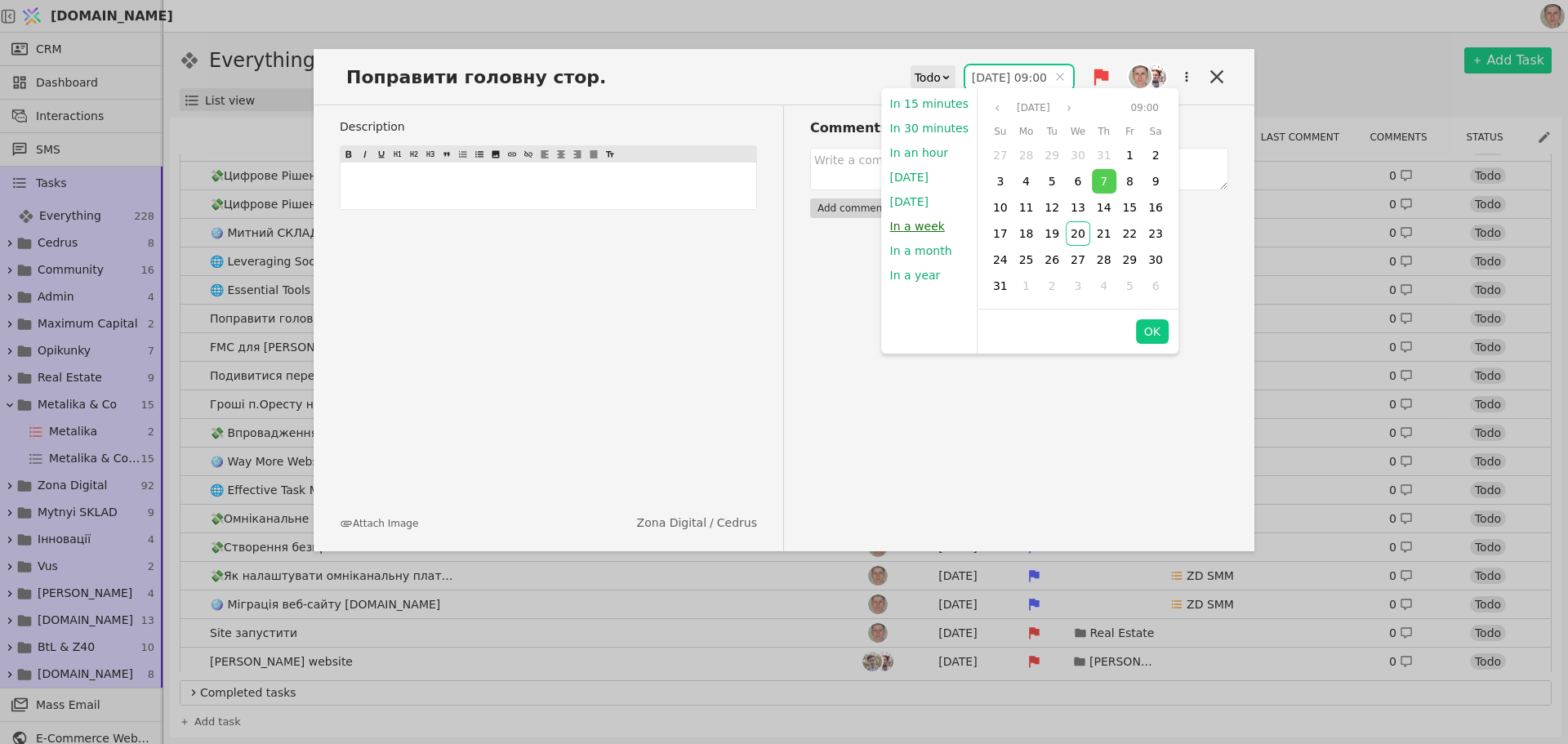
click at [931, 225] on button "In a week" at bounding box center [918, 225] width 71 height 24
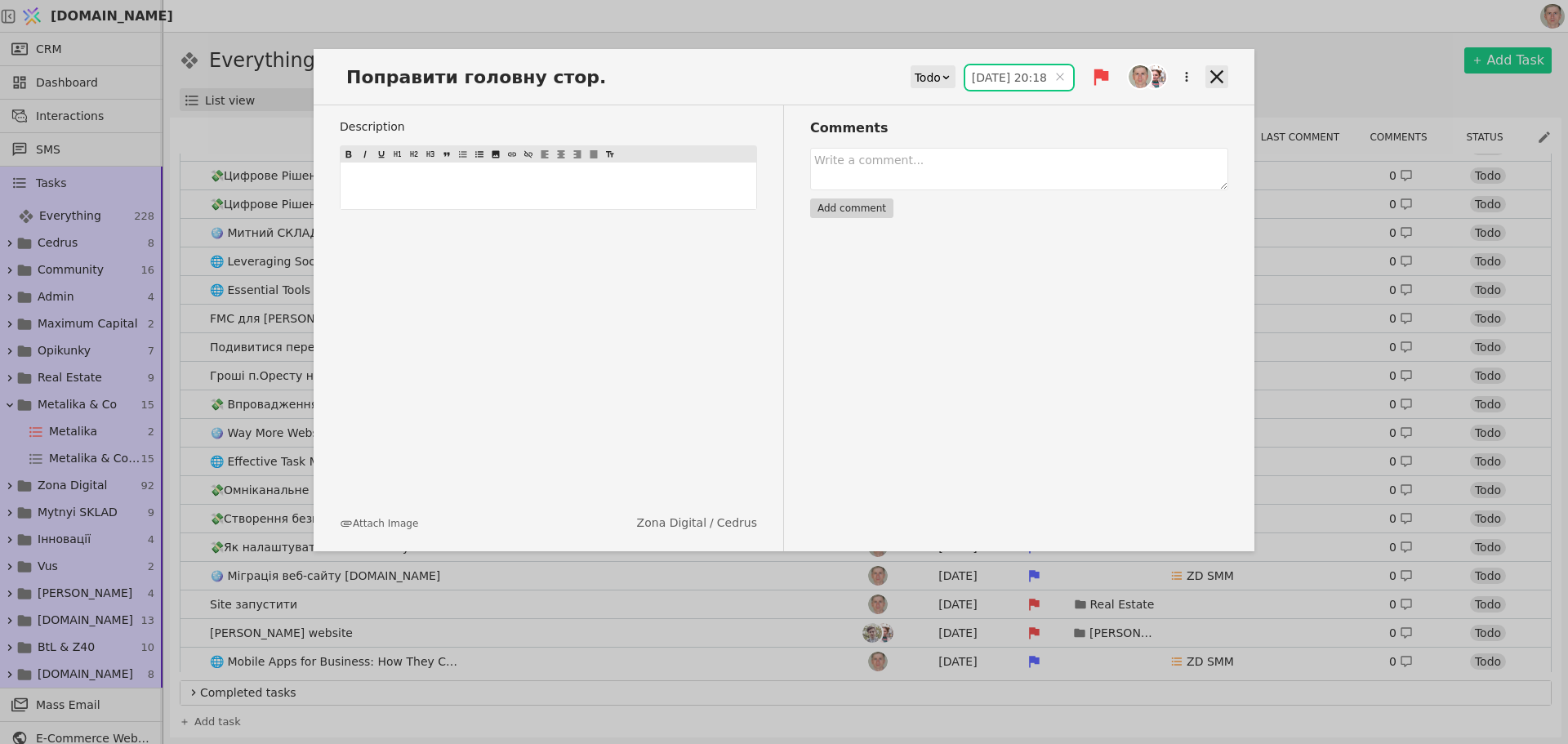
type input "27.08.2025 20:18"
click at [1214, 73] on icon at bounding box center [1217, 77] width 13 height 13
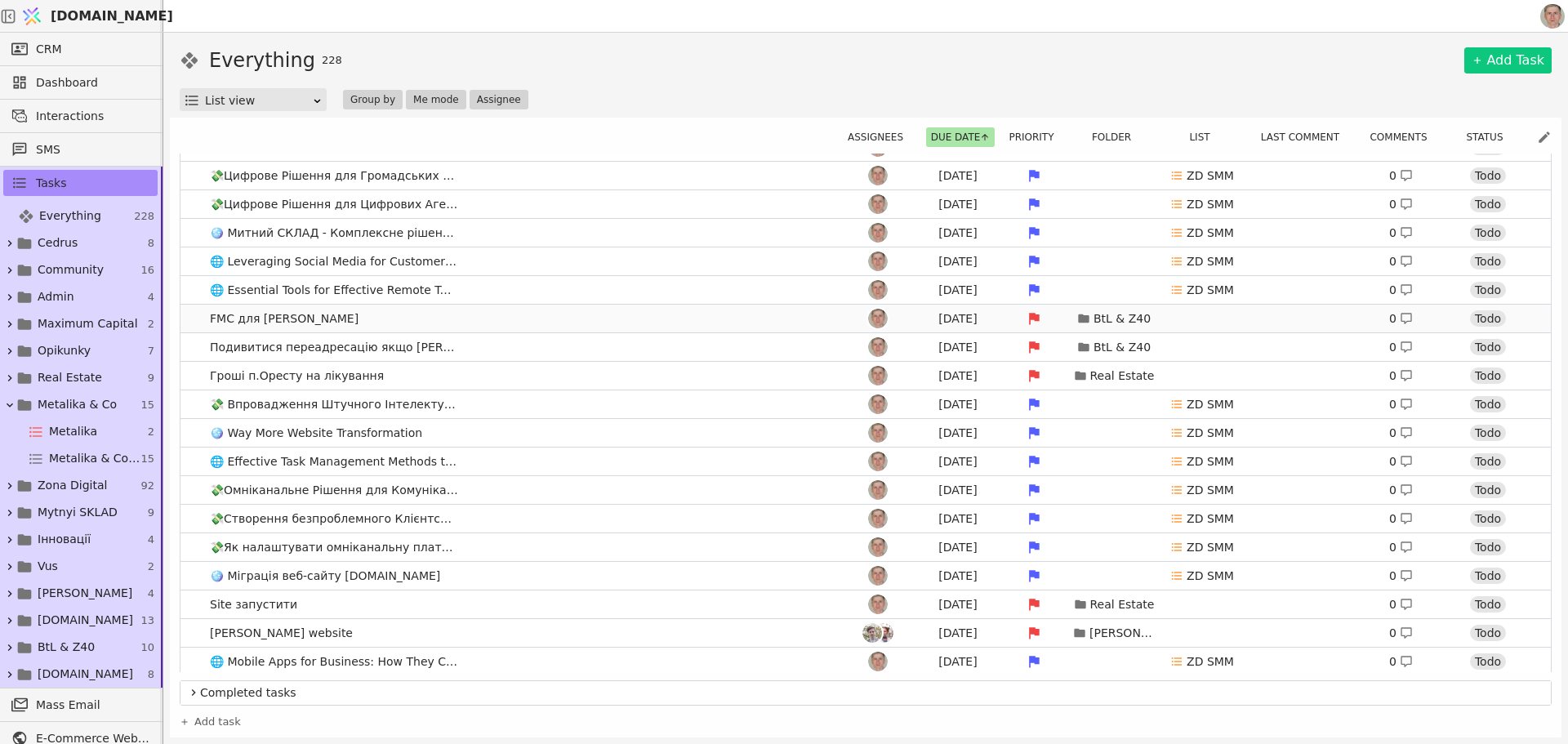
click at [600, 312] on link "FMC для Богдана Aug 7 BtL & Z40 0 Todo" at bounding box center [866, 318] width 1371 height 28
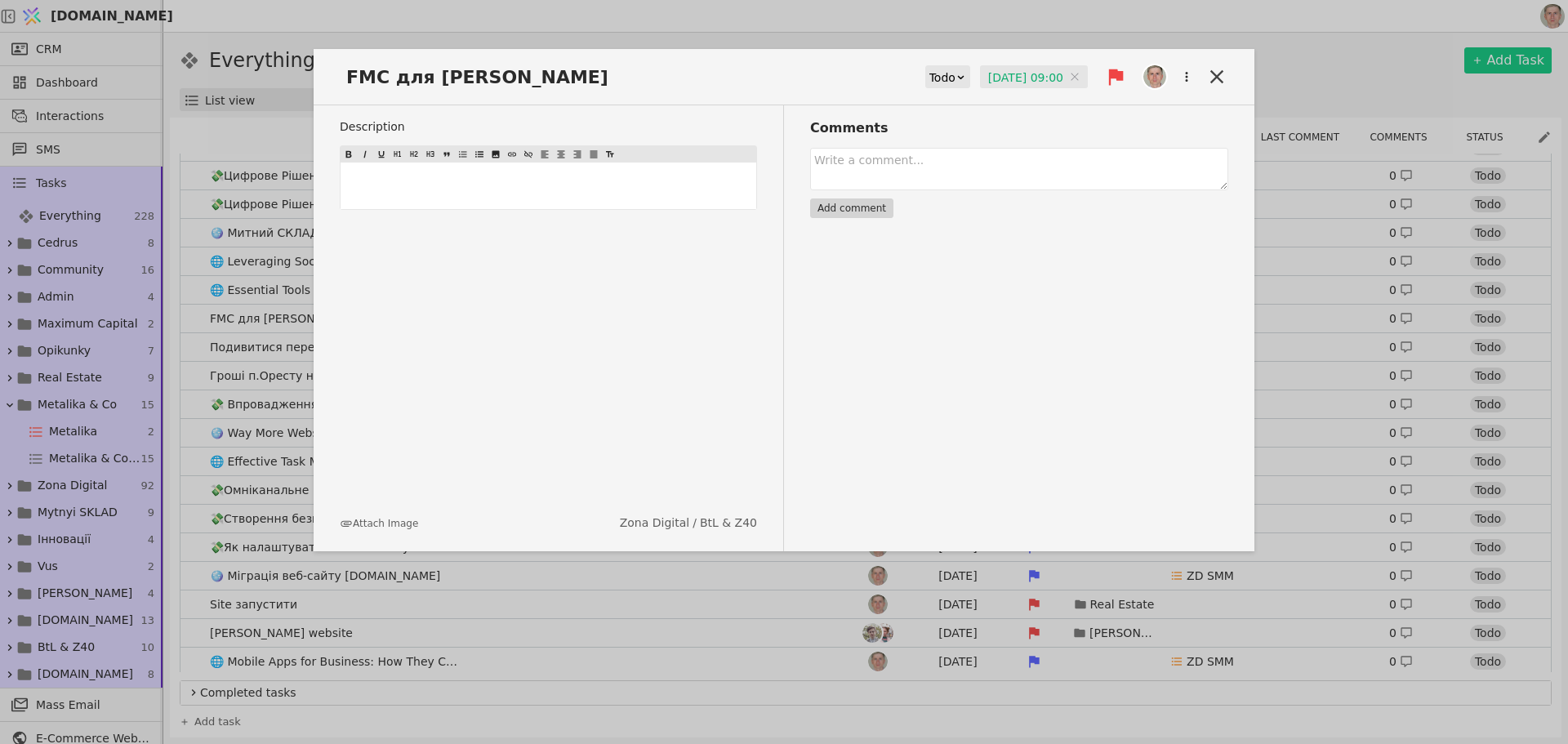
click at [941, 76] on div "Todo" at bounding box center [942, 77] width 26 height 23
click at [938, 175] on div "Done" at bounding box center [952, 173] width 68 height 24
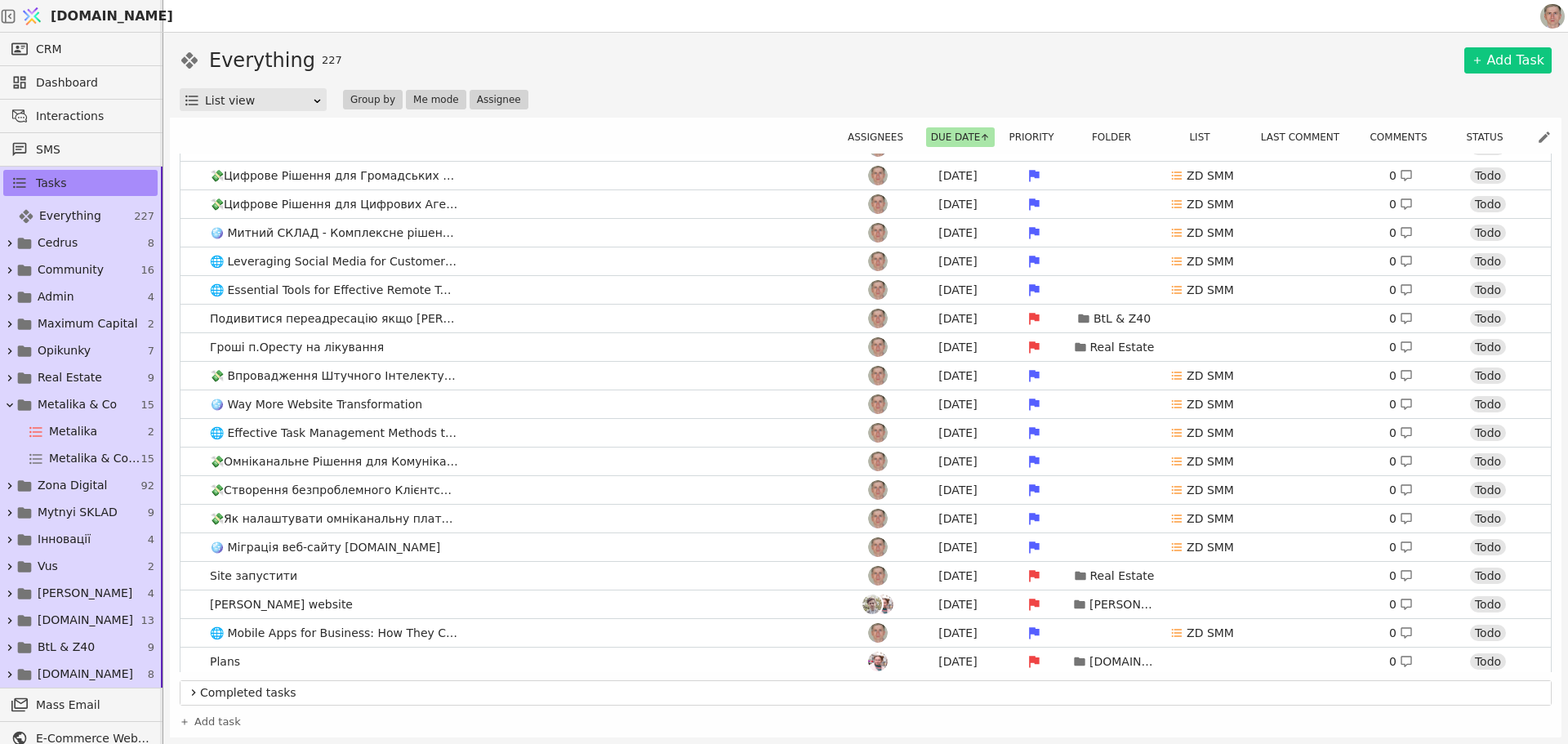
click at [1214, 73] on div "Everything 227 Add Task" at bounding box center [866, 60] width 1373 height 29
click at [540, 324] on link "Подивитися переадресацію якщо Ліра не працює Aug 7 BtL & Z40 0 Todo" at bounding box center [866, 318] width 1371 height 28
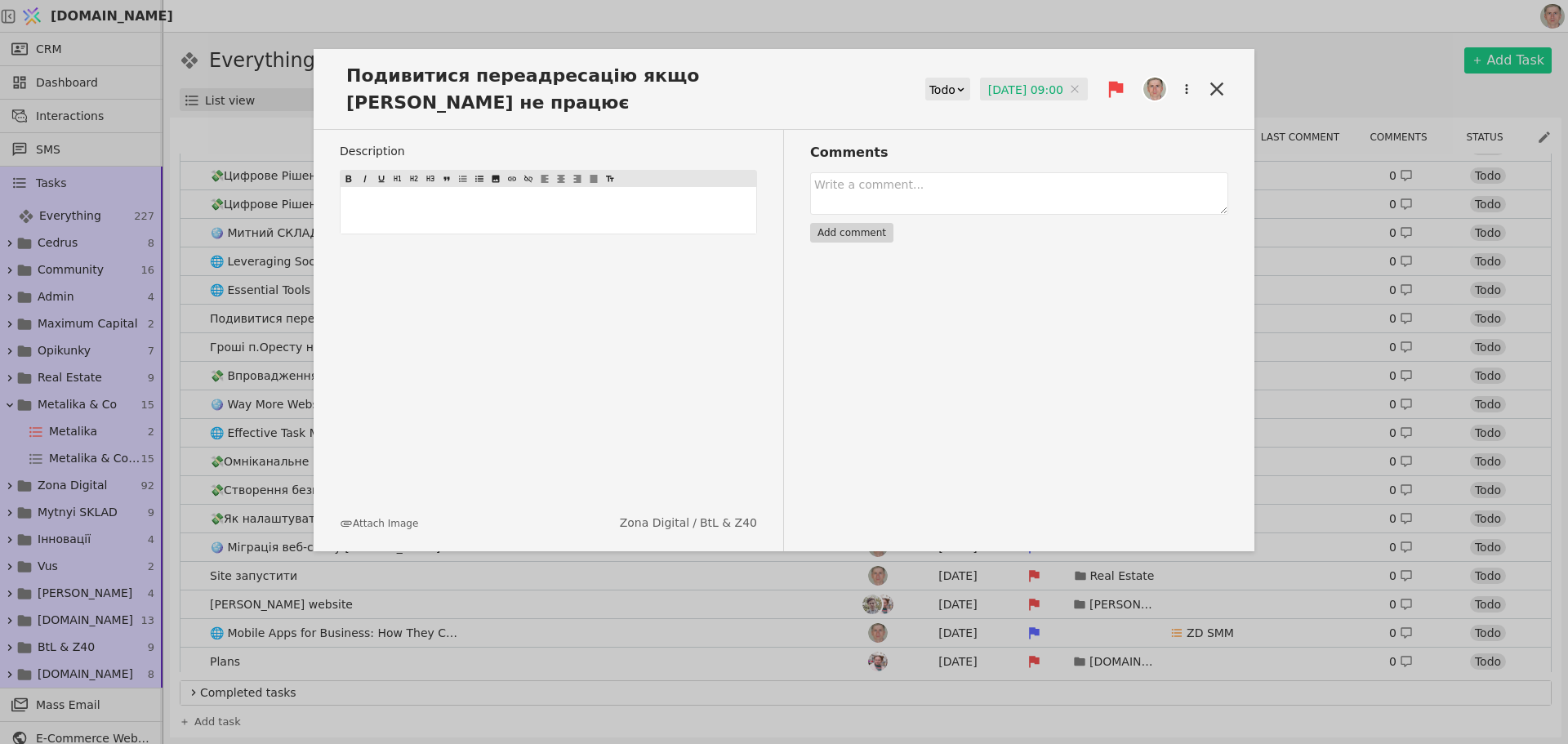
click at [998, 80] on input "07.08.2025 09:00" at bounding box center [1034, 89] width 108 height 24
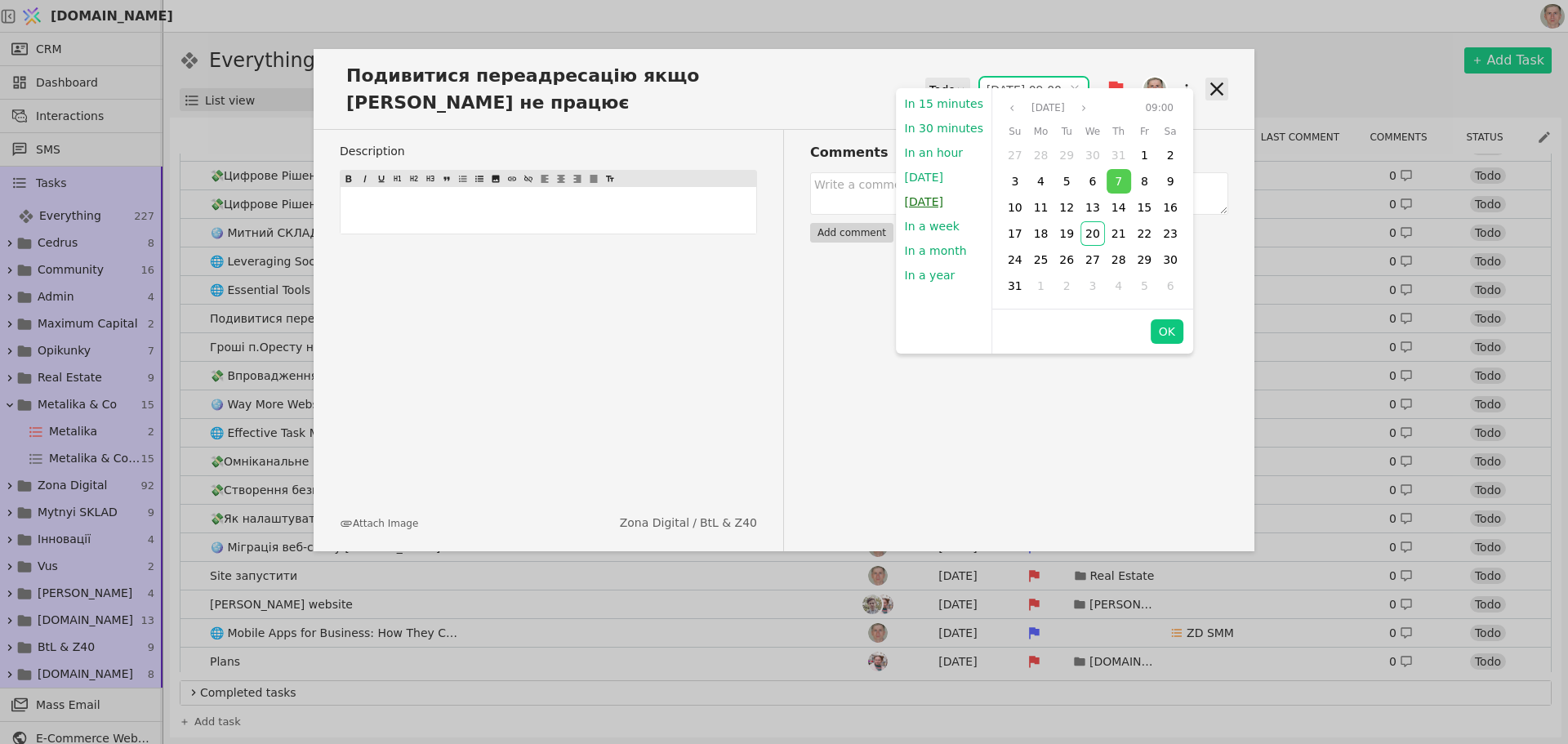
click at [927, 195] on button "Tomorrow" at bounding box center [924, 201] width 55 height 24
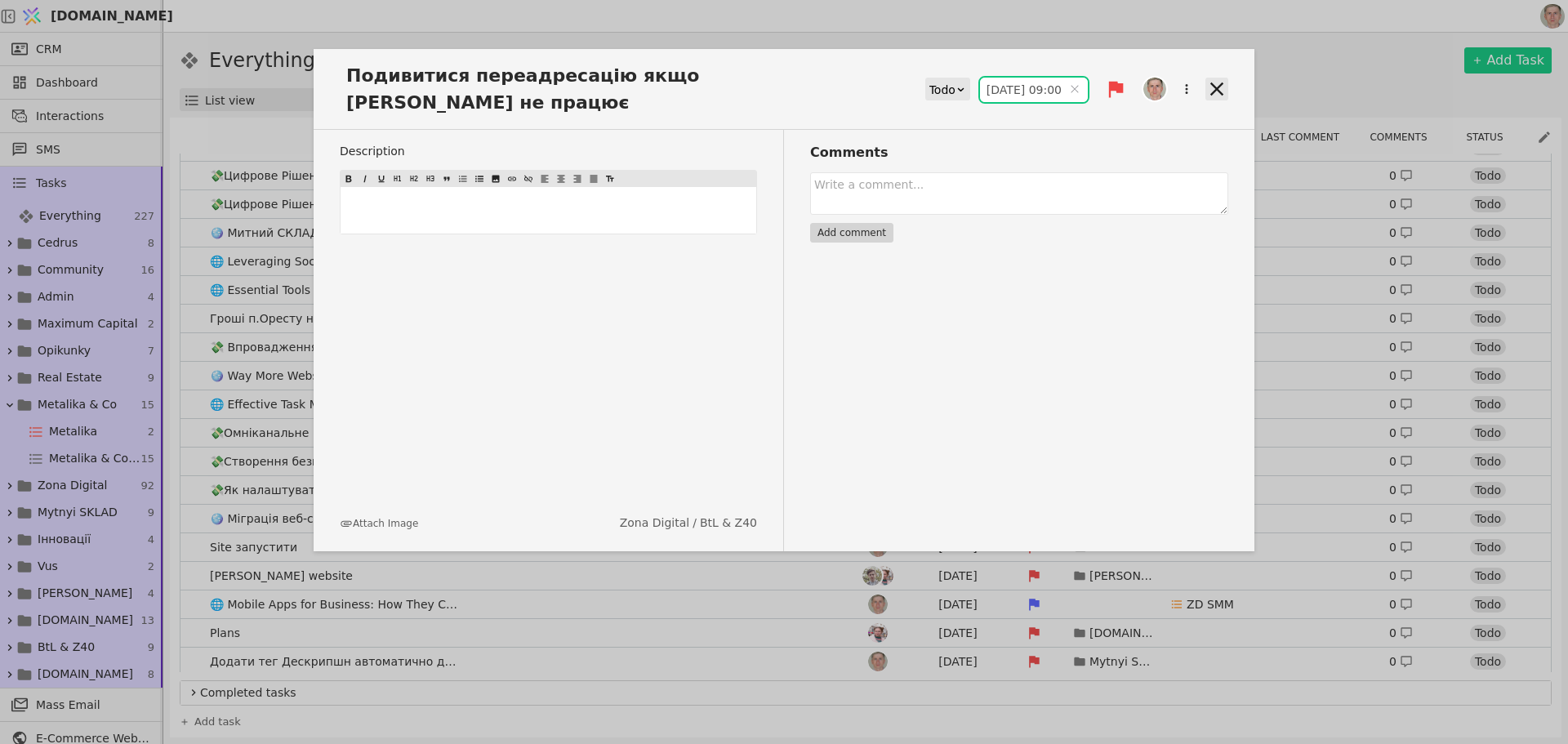
type input "21.08.2025 09:00"
drag, startPoint x: 1219, startPoint y: 73, endPoint x: 1203, endPoint y: 79, distance: 17.1
click at [1218, 78] on icon at bounding box center [1216, 89] width 23 height 23
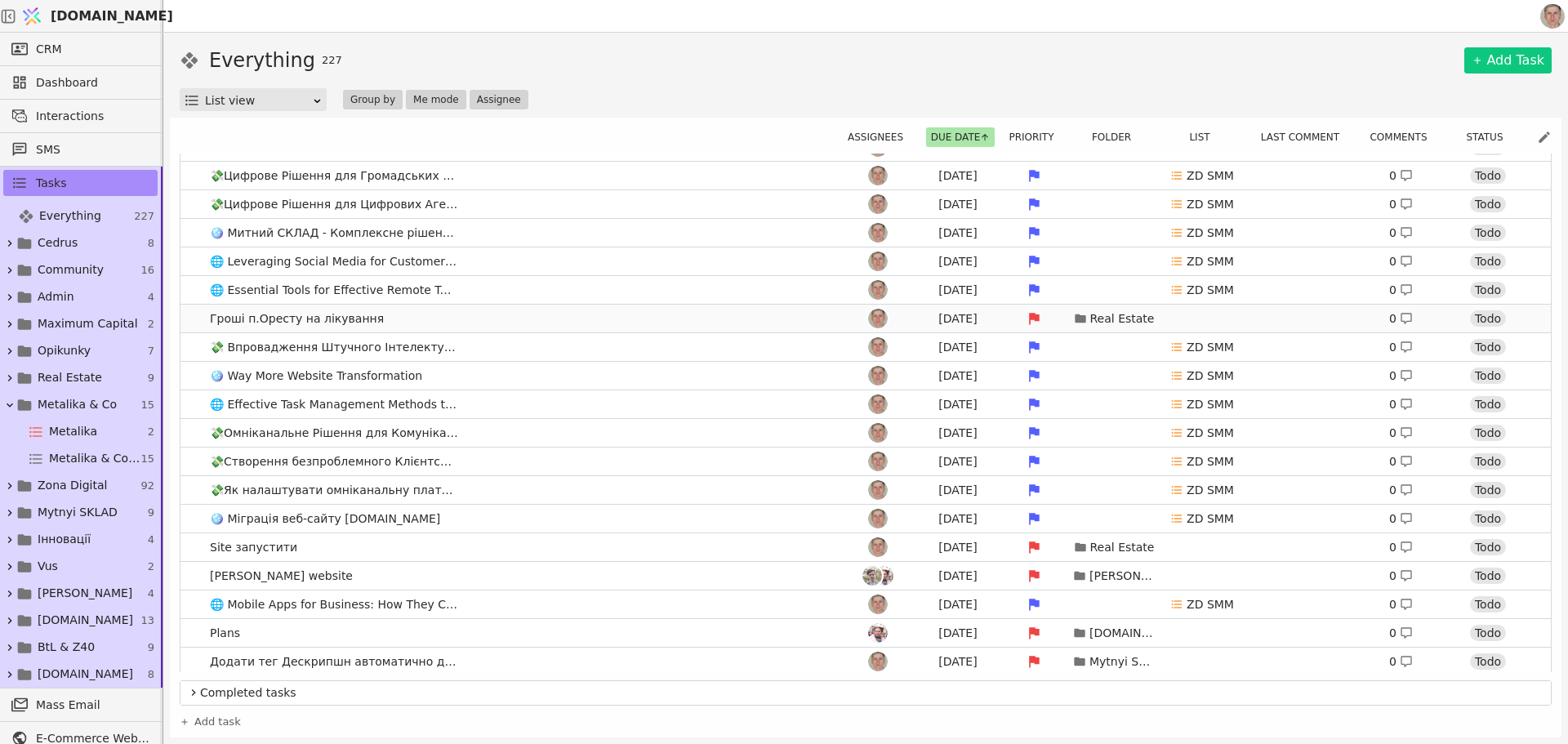
click at [524, 321] on link "Гроші п.Оресту на лікування Aug 7 Real Estate 0 Todo" at bounding box center [866, 318] width 1371 height 28
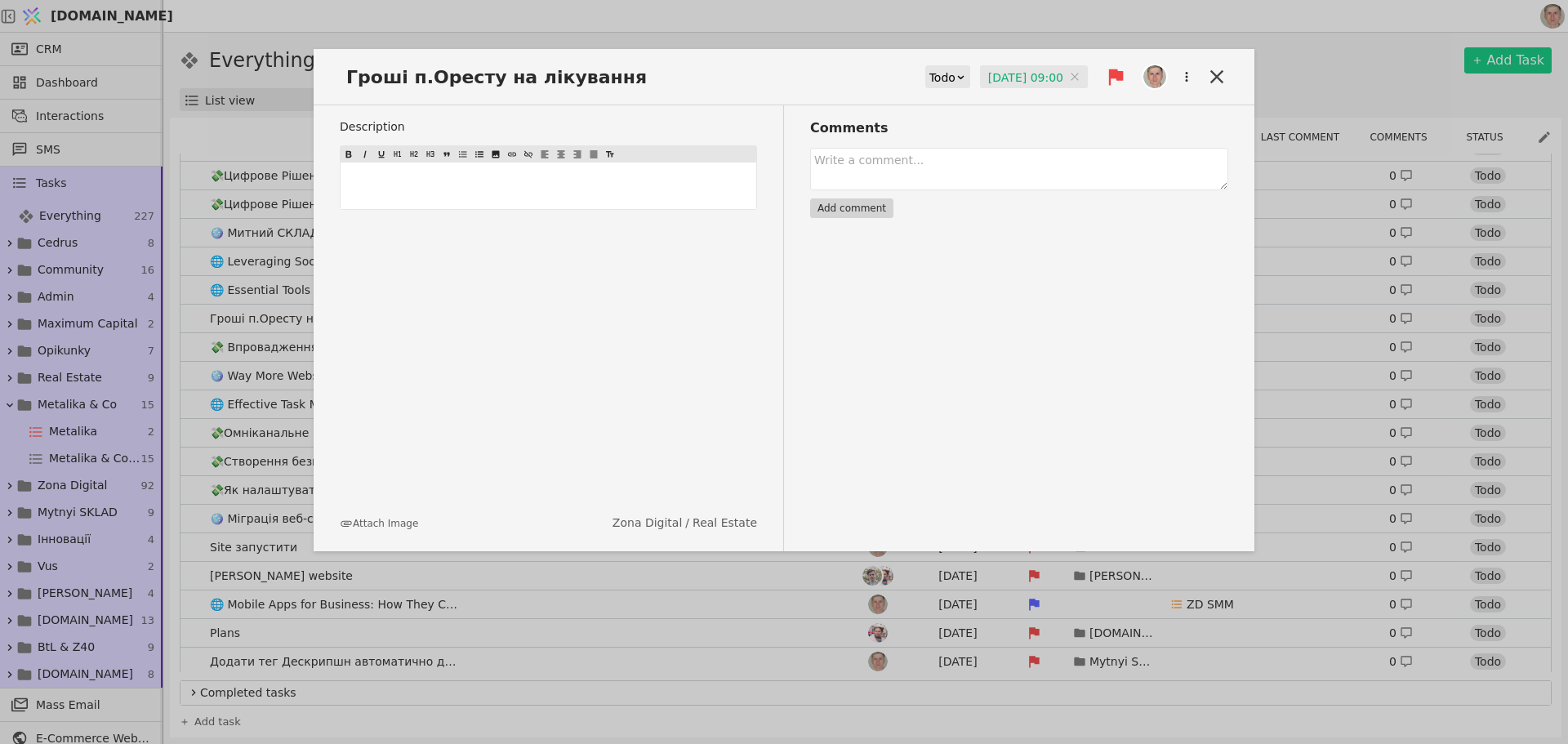
click at [943, 82] on div "Todo" at bounding box center [942, 77] width 26 height 23
click at [1047, 115] on div "Comments Add comment" at bounding box center [1006, 328] width 444 height 446
click at [1029, 74] on input "07.08.2025 09:00" at bounding box center [1034, 77] width 108 height 24
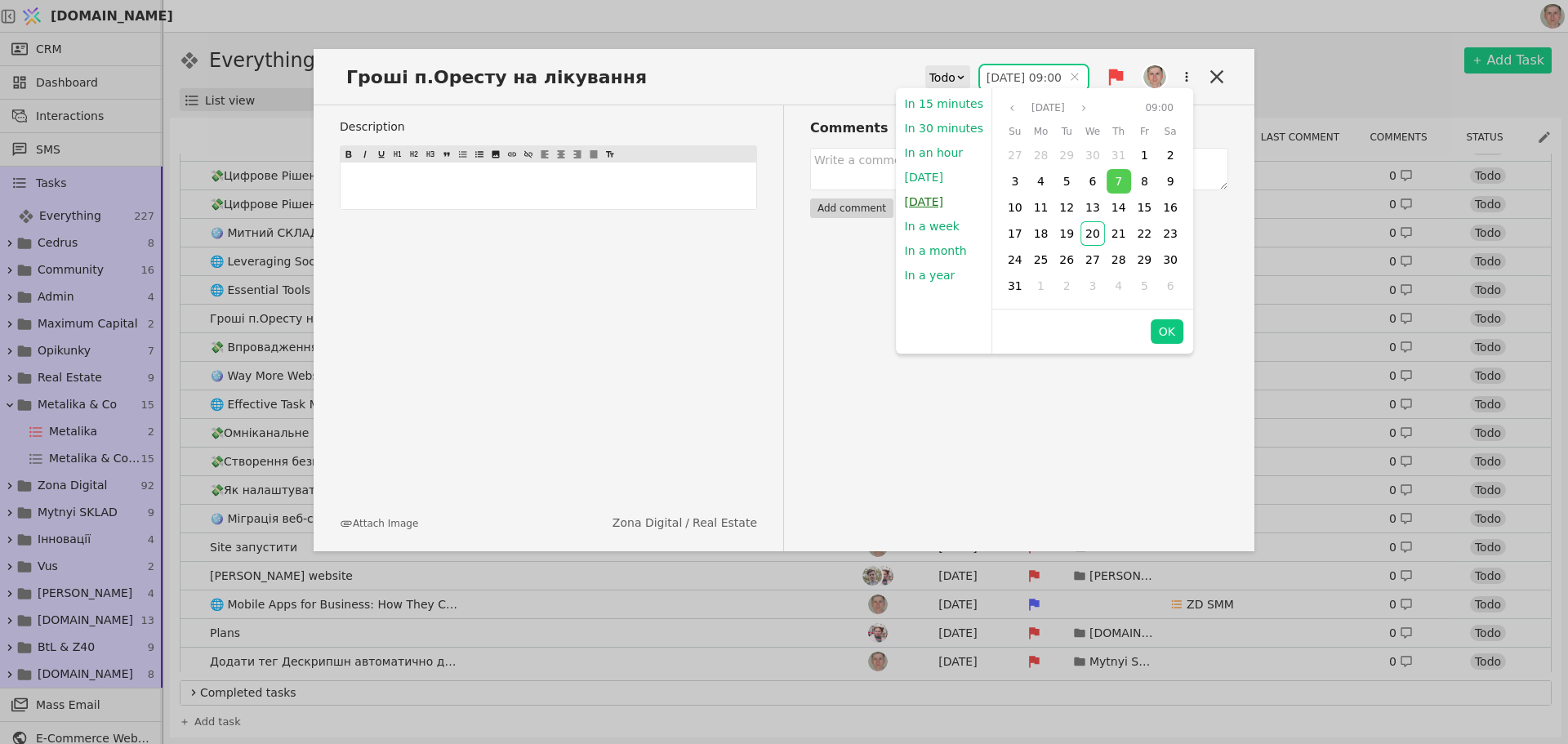
click at [941, 200] on button "Tomorrow" at bounding box center [924, 201] width 55 height 24
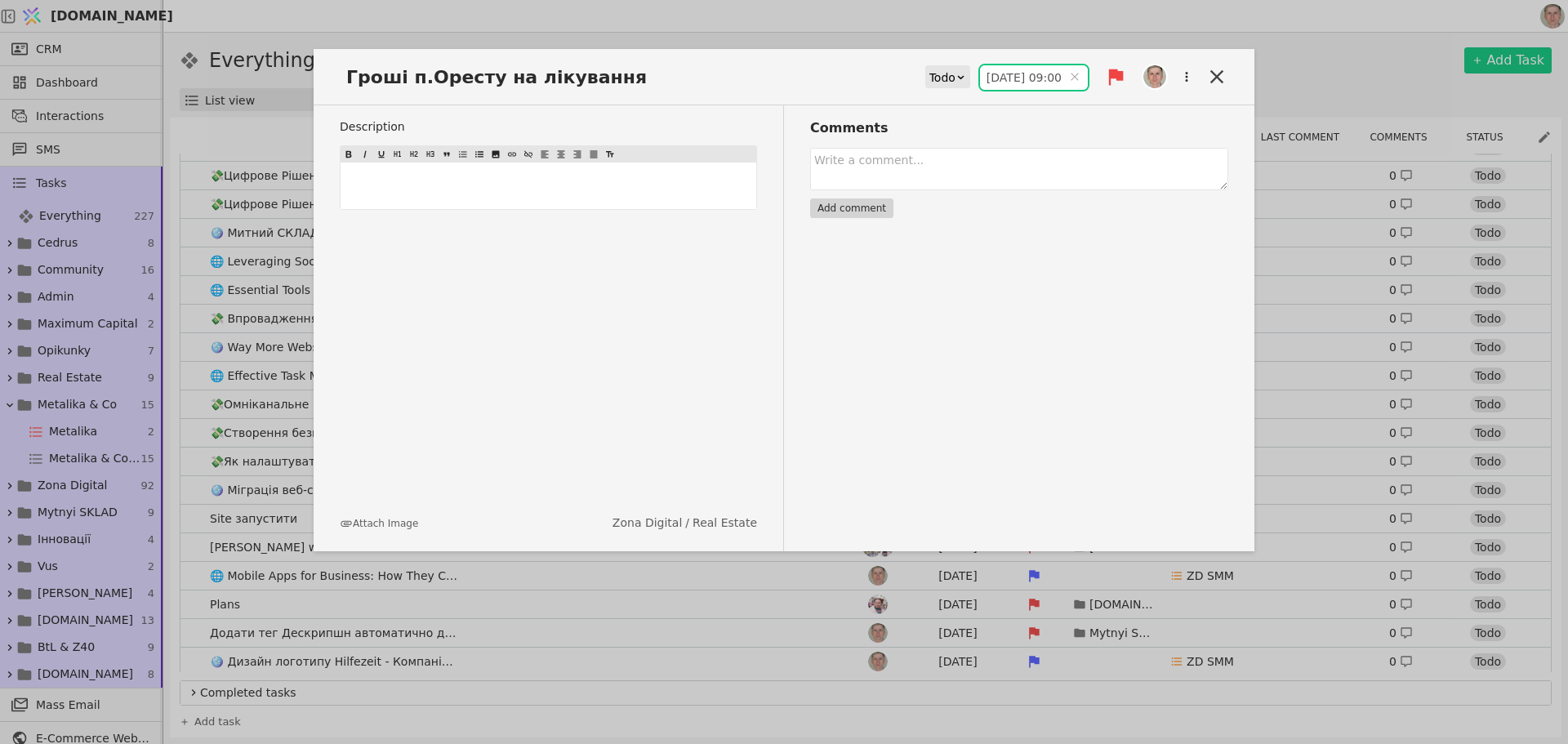
type input "21.08.2025 09:00"
click at [1216, 75] on icon at bounding box center [1217, 77] width 13 height 13
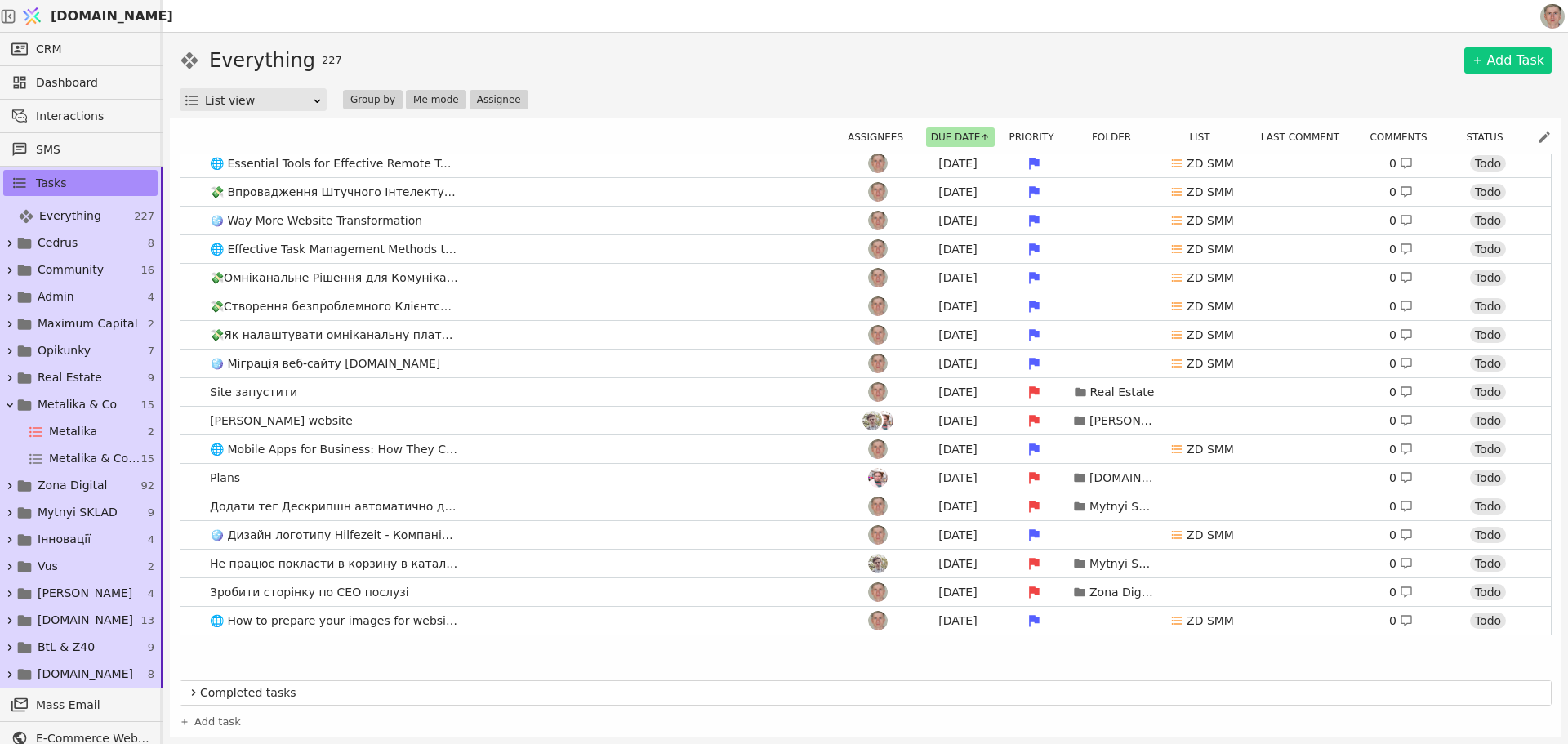
scroll to position [898, 0]
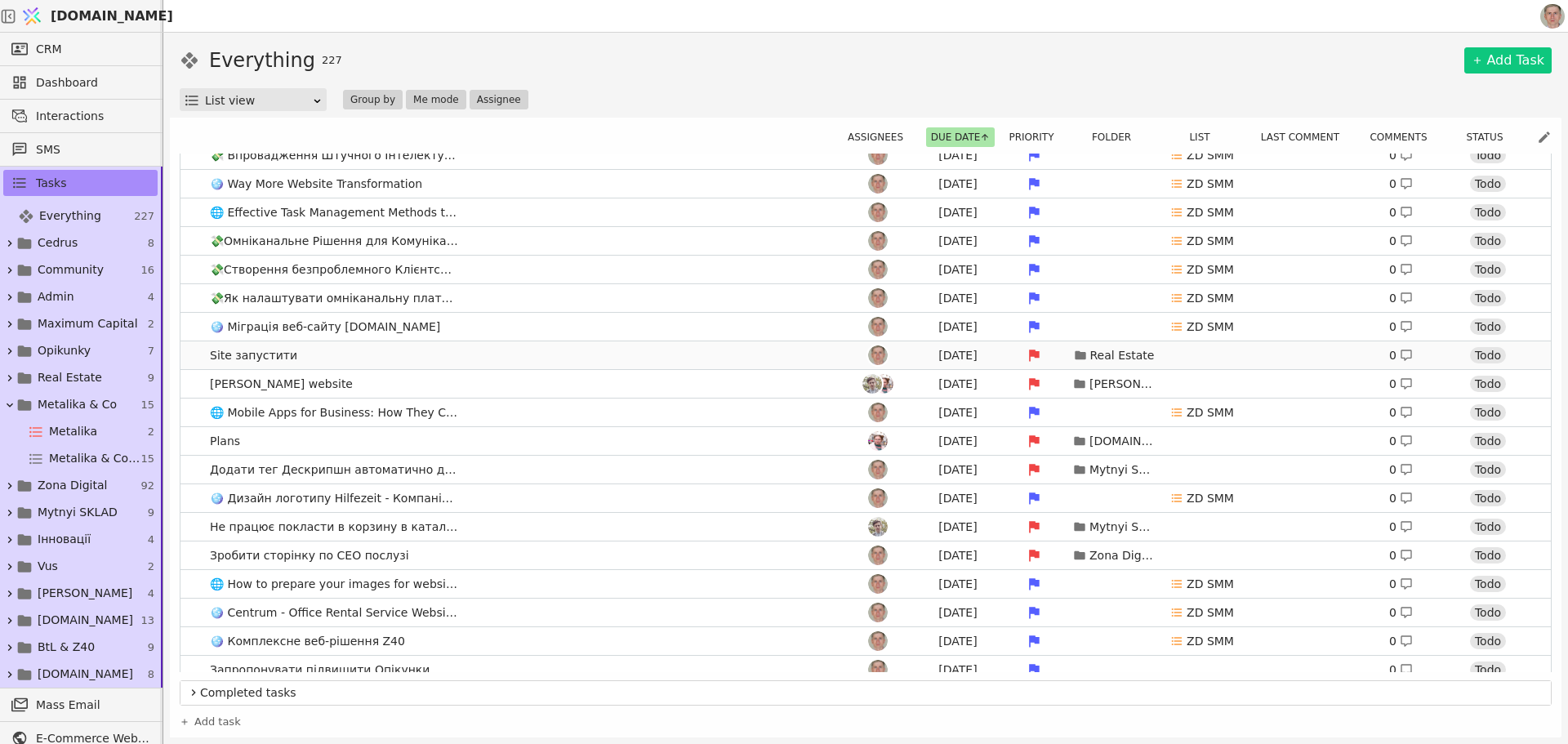
click at [506, 353] on link "Site запустити Aug 8 Real Estate 0 Todo" at bounding box center [866, 355] width 1371 height 28
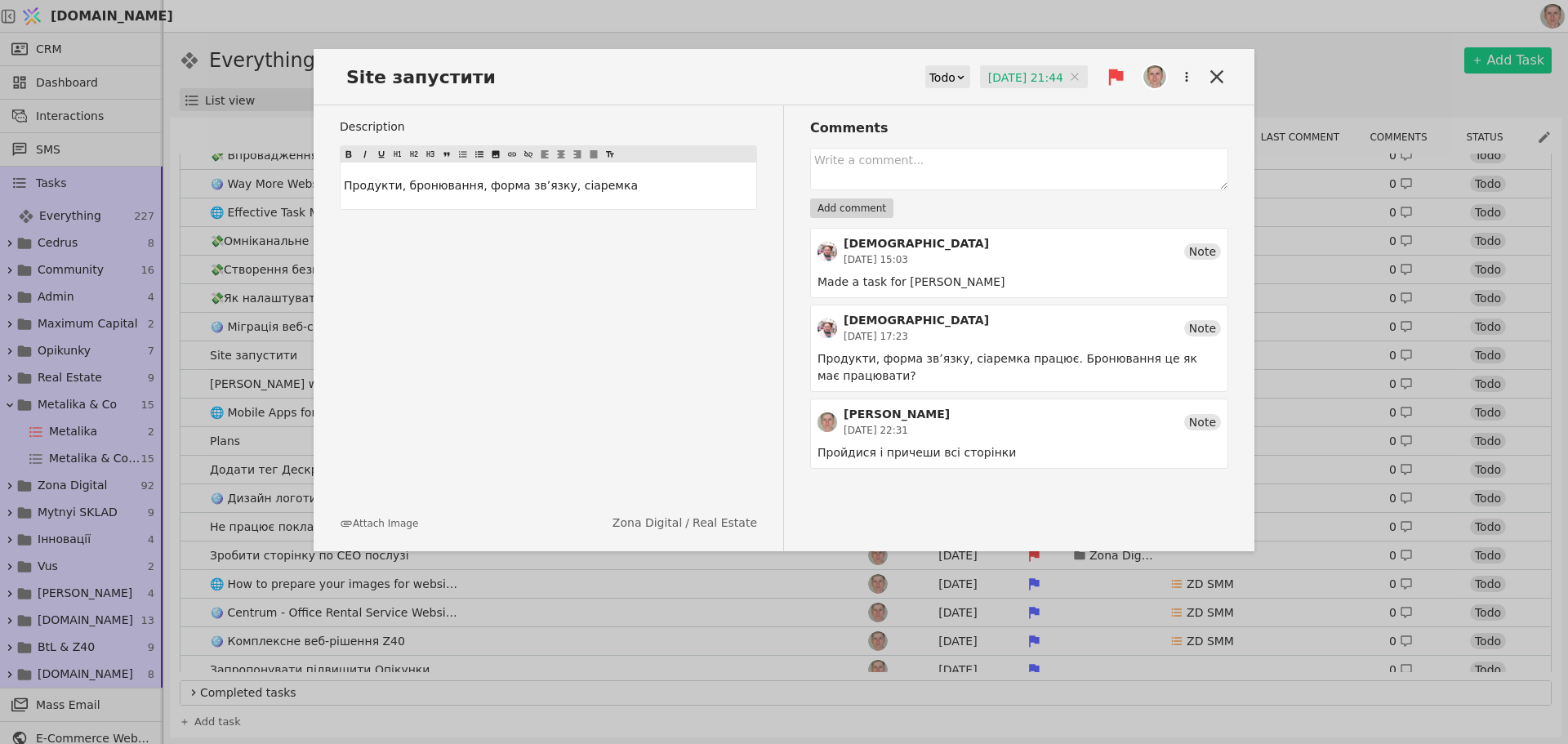
click at [1021, 72] on input "08.08.2025 21:44" at bounding box center [1034, 77] width 108 height 24
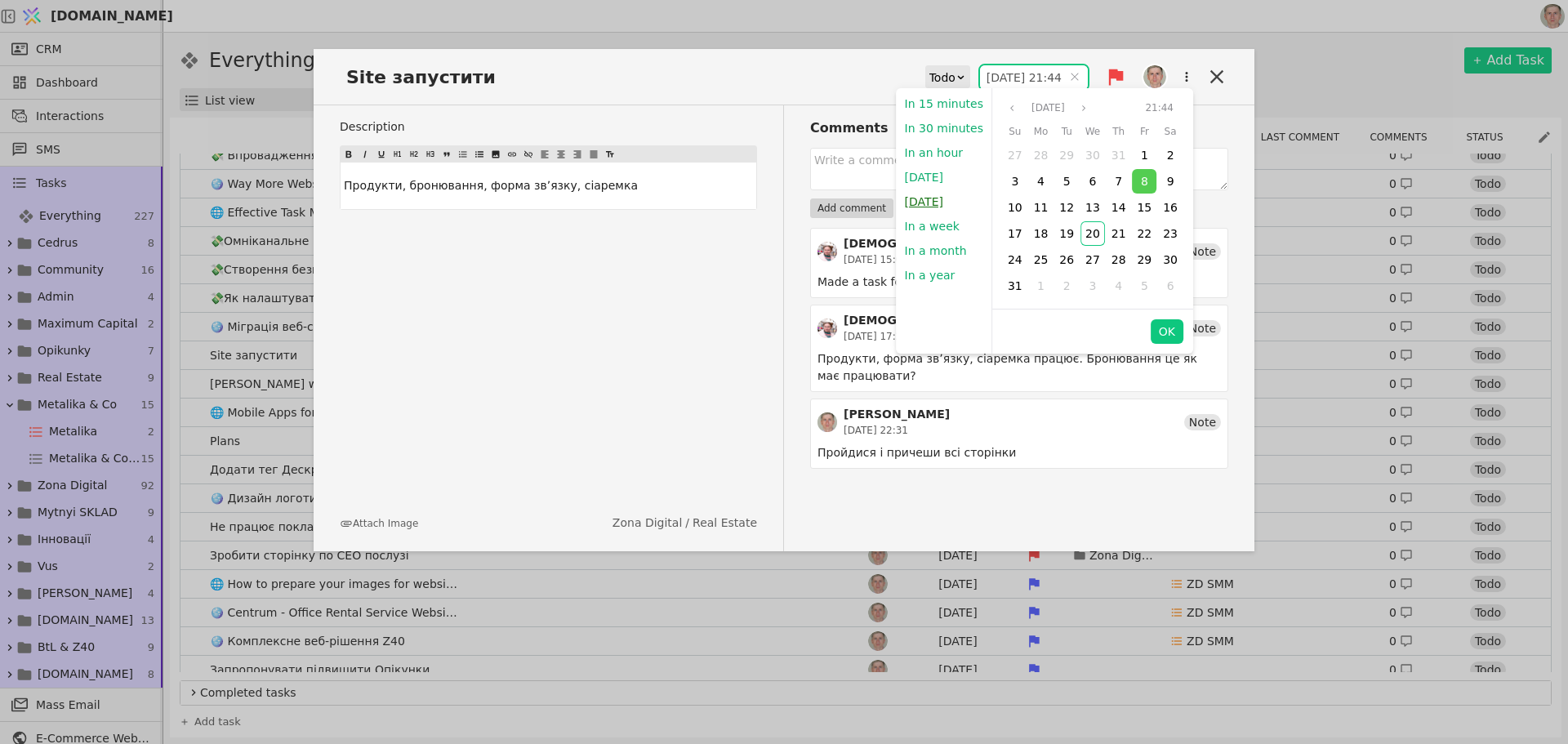
drag, startPoint x: 937, startPoint y: 199, endPoint x: 1151, endPoint y: 282, distance: 229.5
click at [937, 198] on button "Tomorrow" at bounding box center [924, 201] width 55 height 24
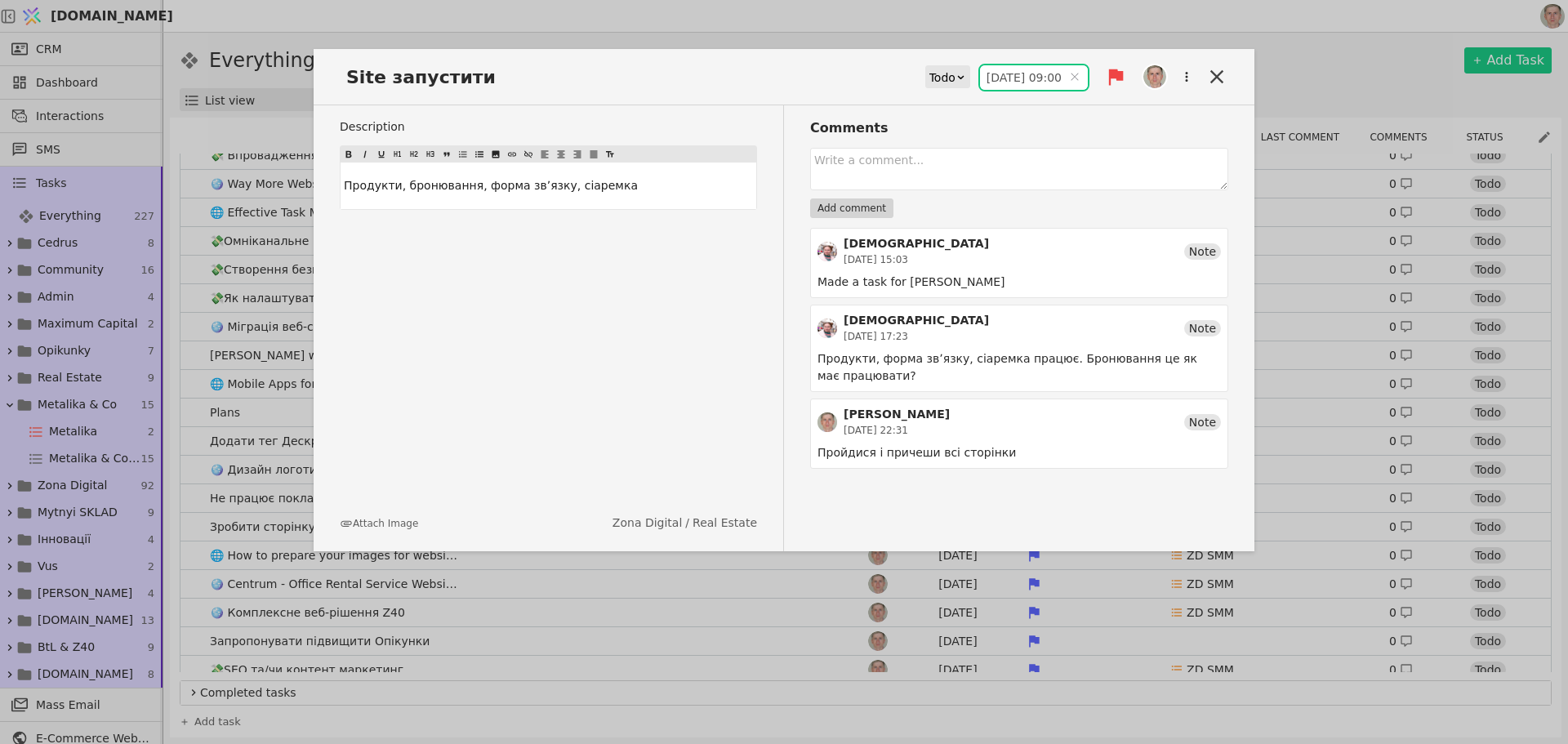
type input "21.08.2025 09:00"
click at [1222, 74] on icon at bounding box center [1216, 76] width 23 height 23
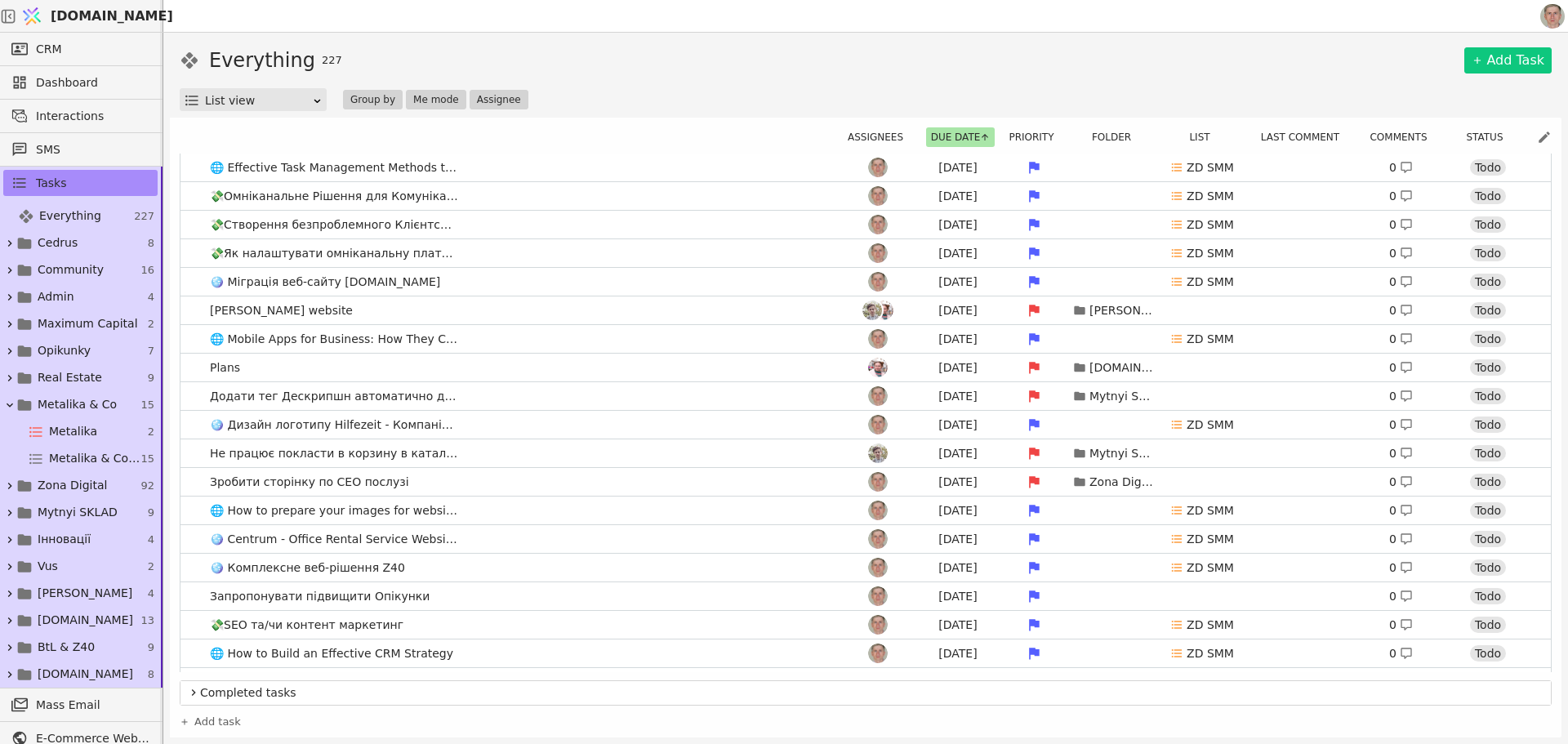
scroll to position [980, 0]
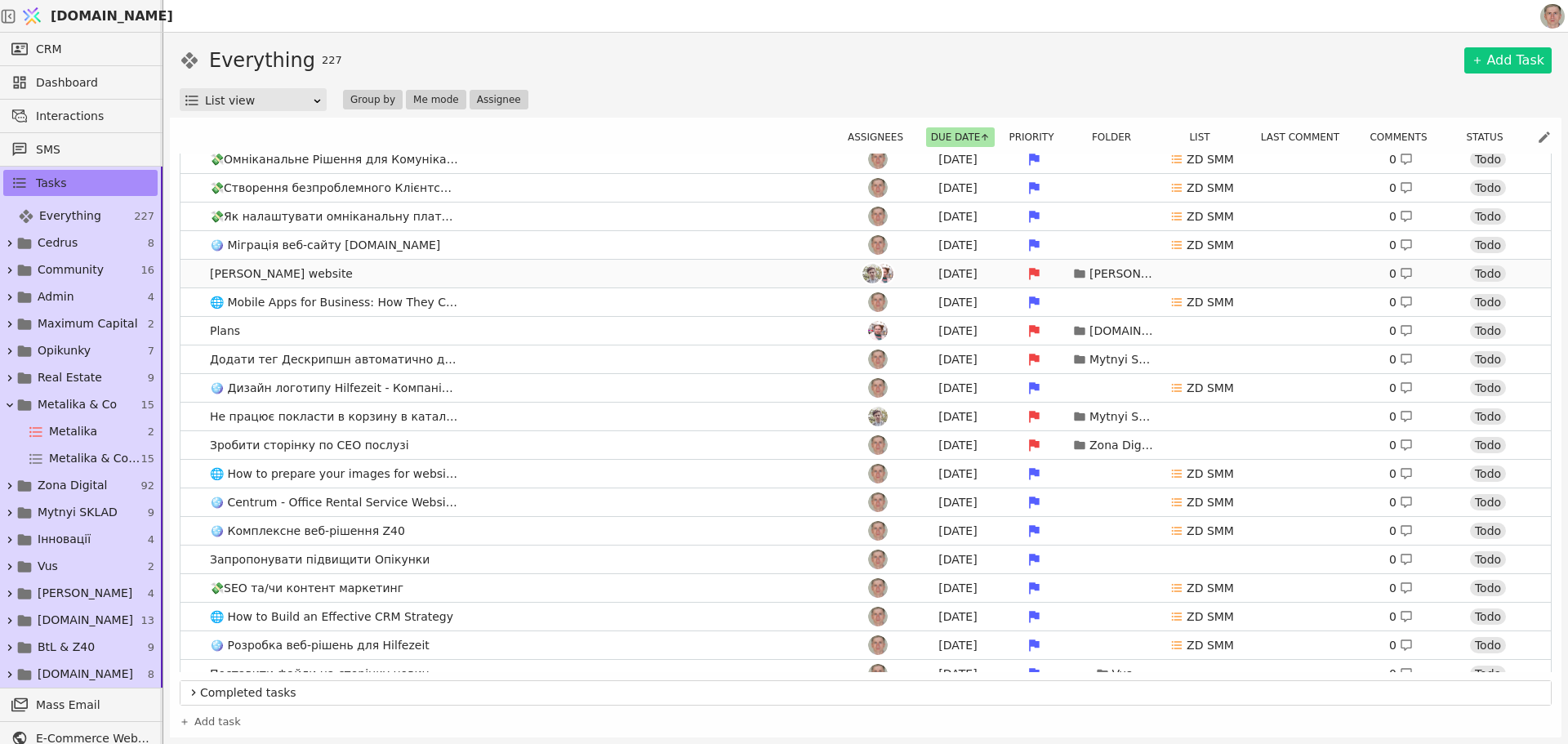
click at [572, 273] on link "Stefano website Aug 8 Francesca 0 Todo" at bounding box center [866, 273] width 1371 height 28
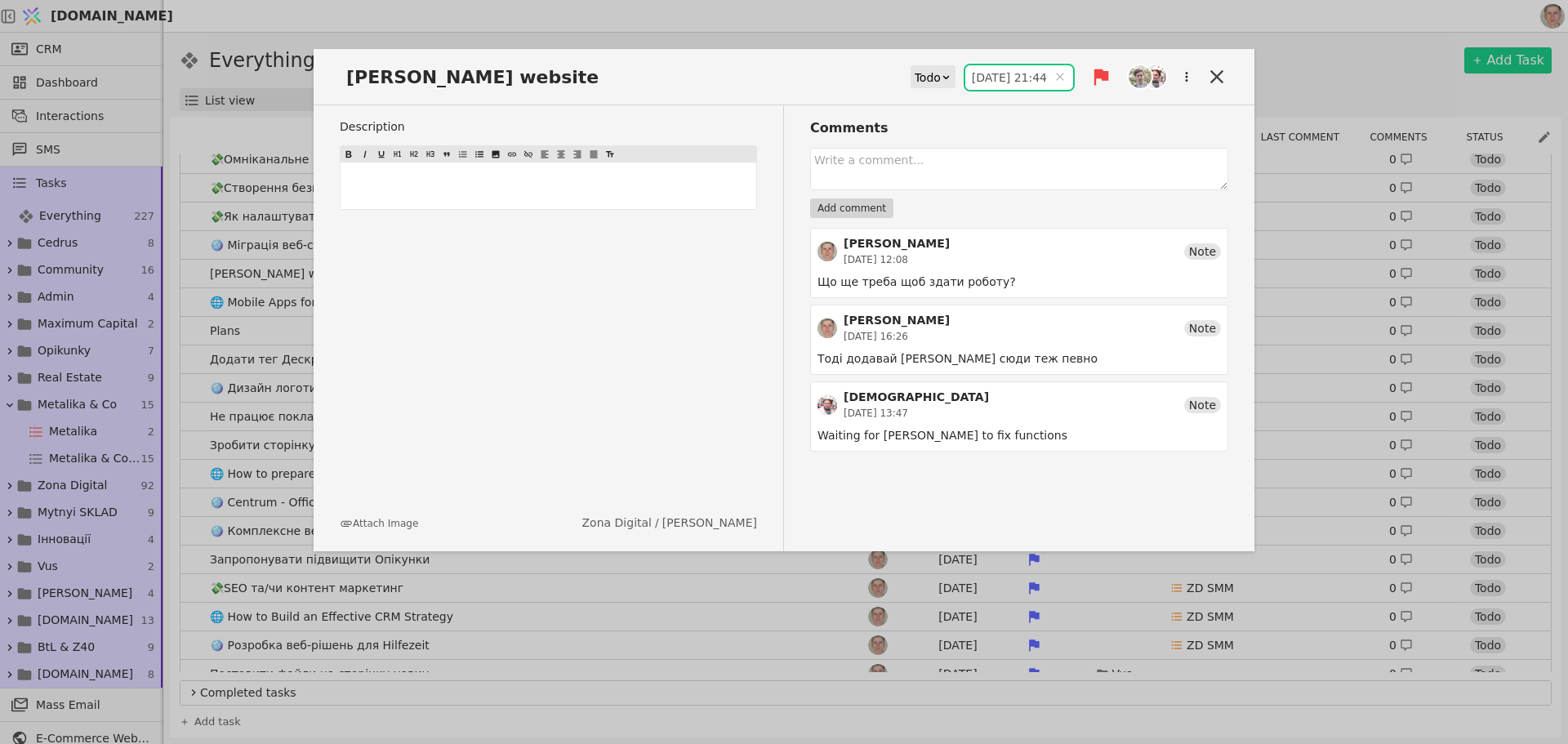
click at [1004, 74] on input "08.08.2025 21:44" at bounding box center [1019, 77] width 108 height 24
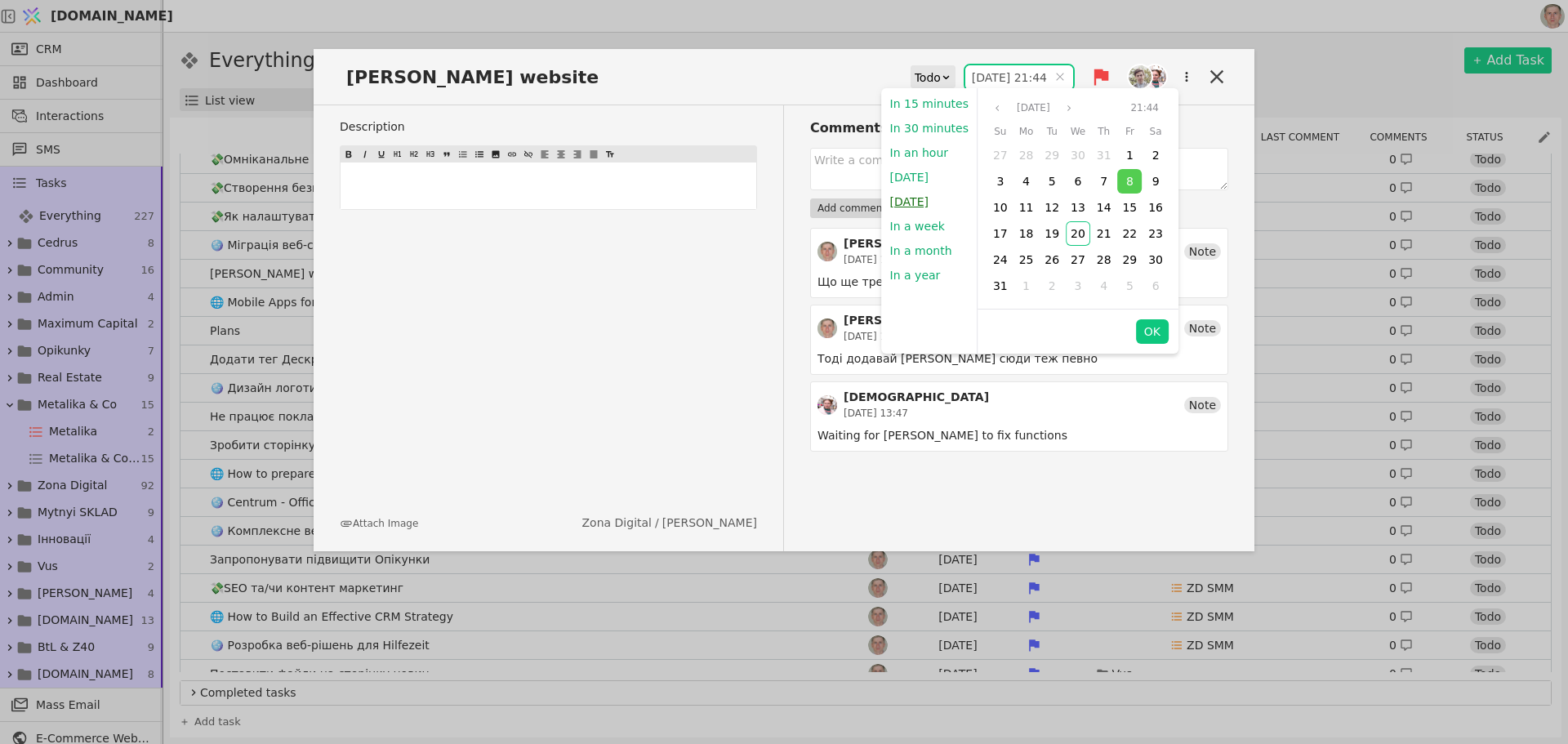
click at [917, 205] on button "Tomorrow" at bounding box center [910, 201] width 55 height 24
type input "21.08.2025 09:00"
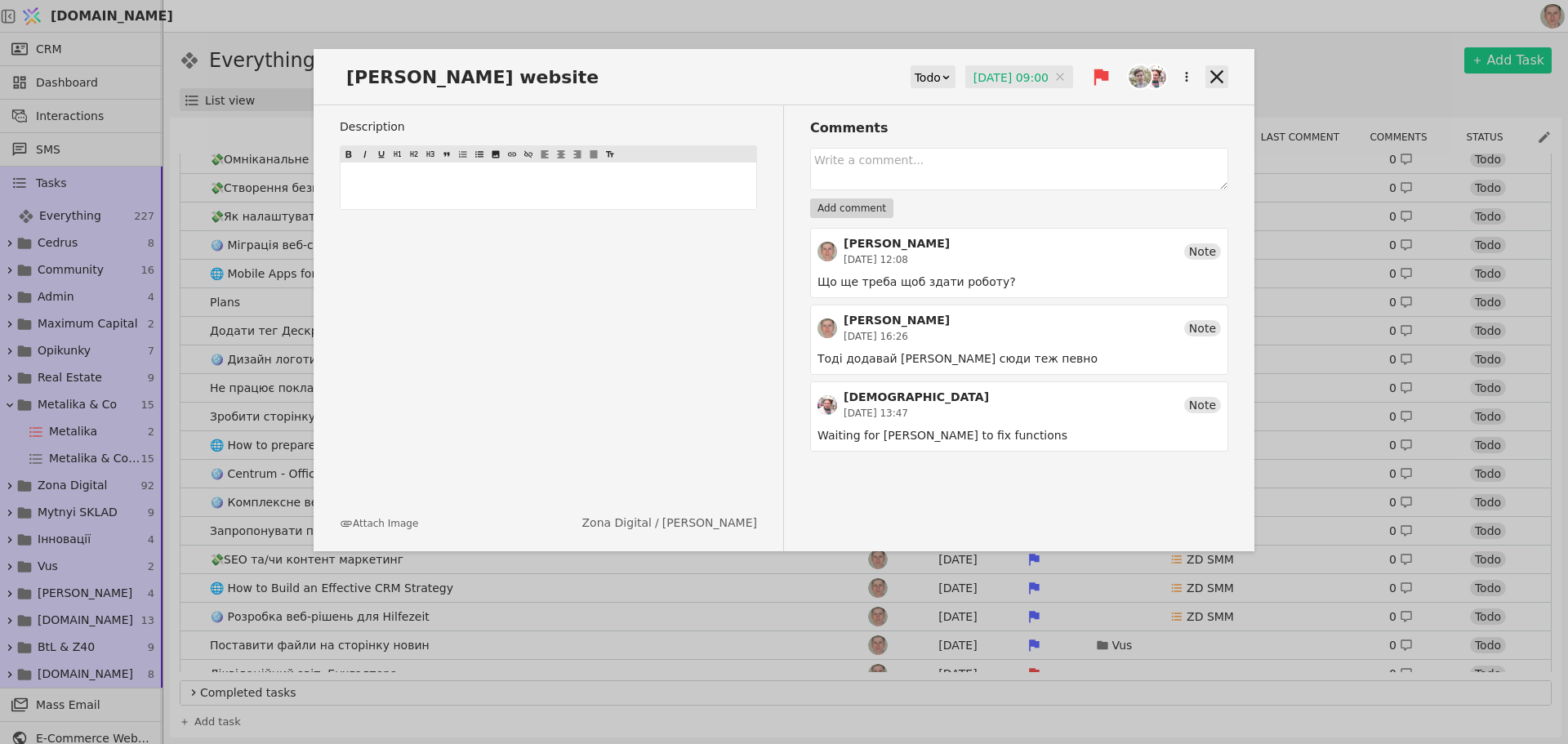
click at [1211, 76] on icon at bounding box center [1216, 76] width 23 height 23
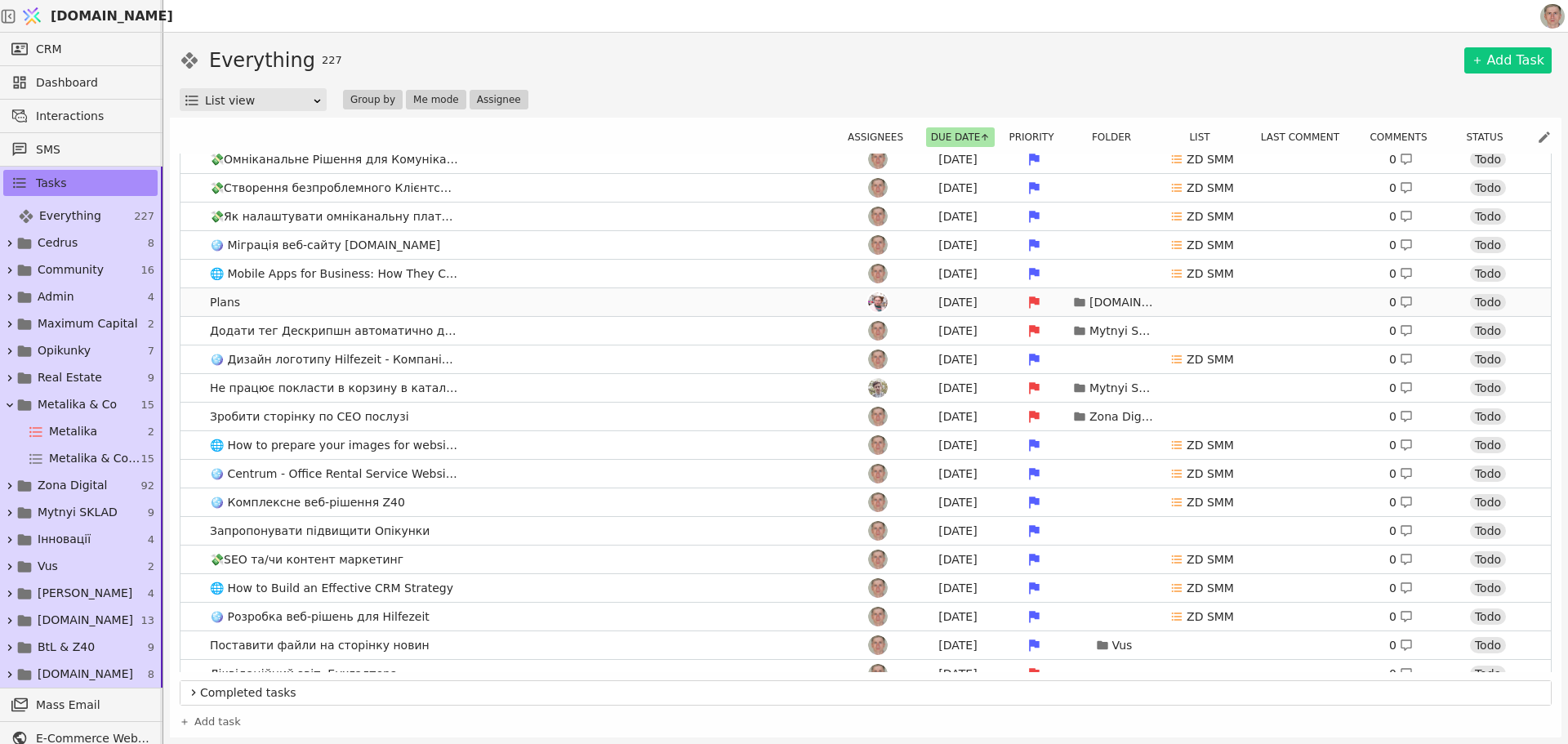
click at [444, 301] on link "Plans Aug 9 Svit.One 0 Todo" at bounding box center [866, 301] width 1371 height 28
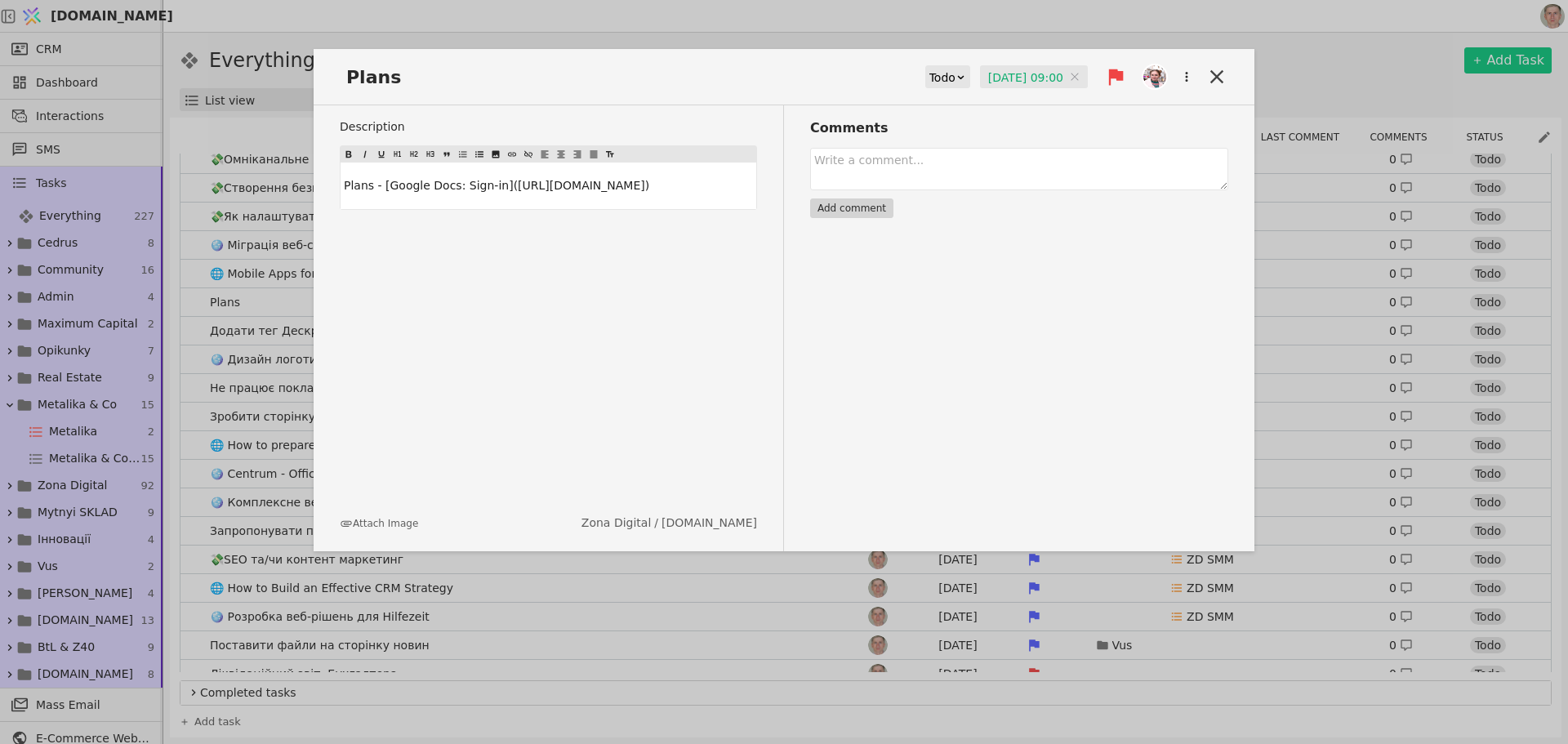
click at [1003, 79] on input "09.08.2025 09:00" at bounding box center [1034, 77] width 108 height 24
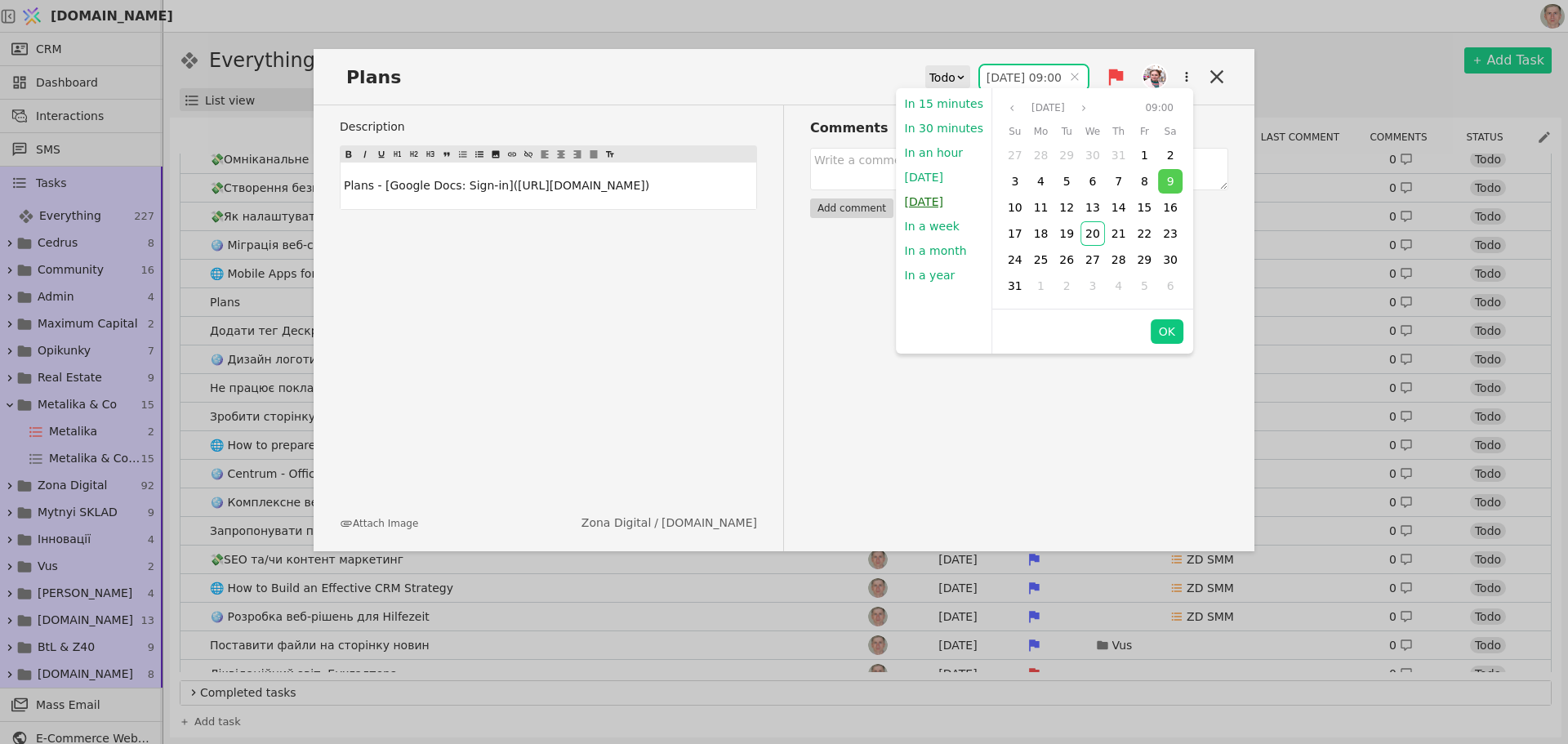
click at [921, 205] on button "Tomorrow" at bounding box center [924, 201] width 55 height 24
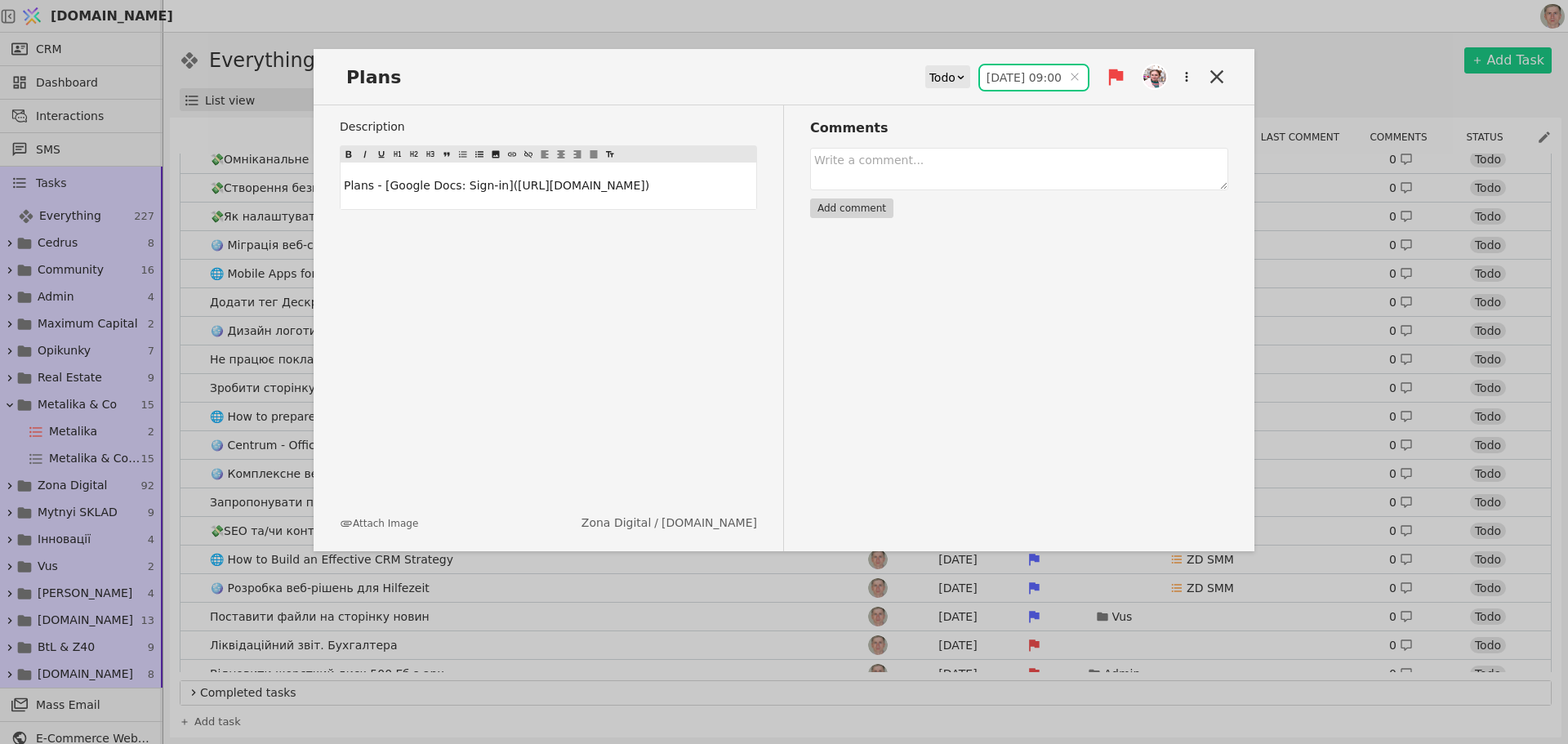
type input "21.08.2025 09:00"
click at [1214, 78] on icon at bounding box center [1216, 76] width 23 height 23
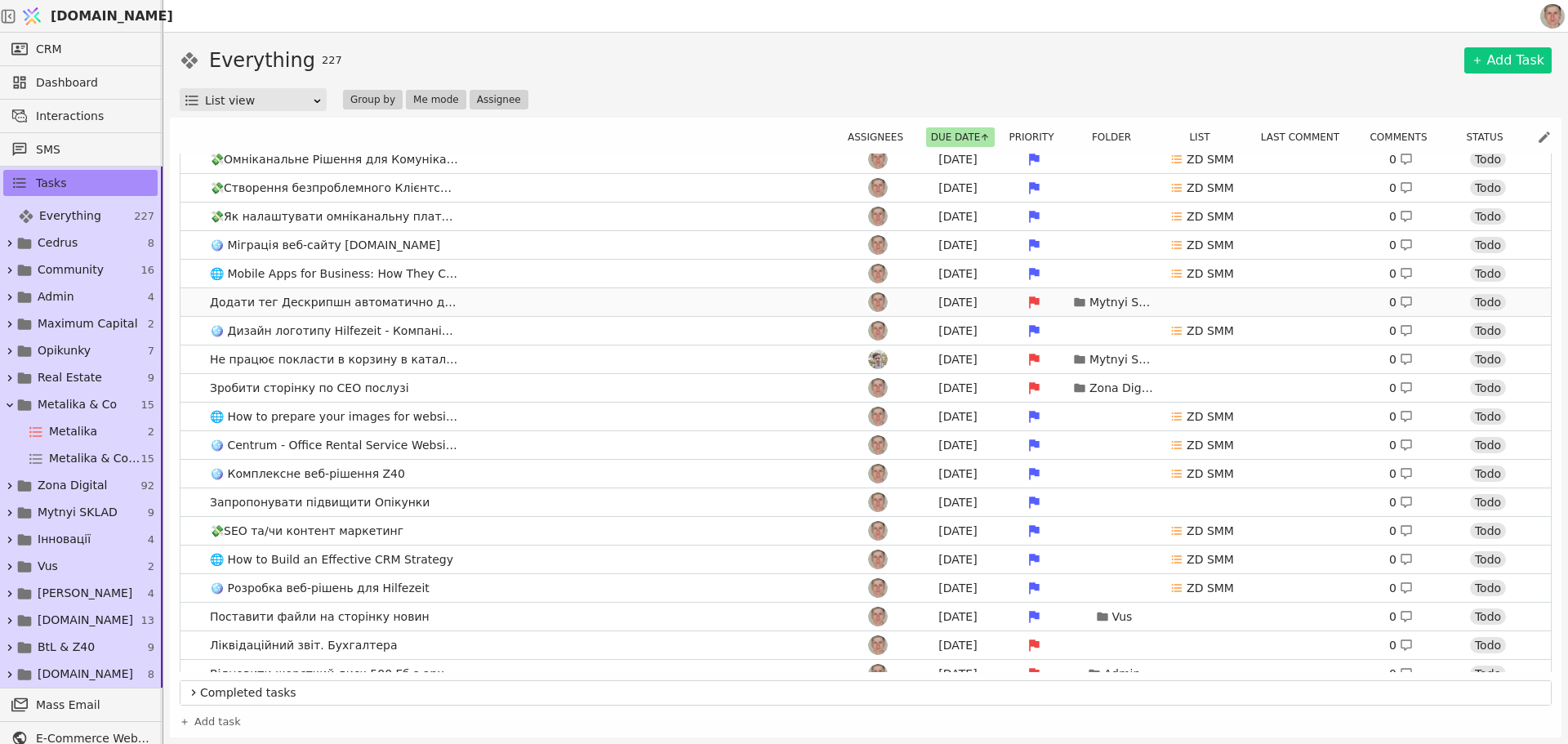
click at [560, 306] on link "Додати тег Дескрипшн автоматично до всіх сторінок Aug 9 Mytnyi SKLAD 0 Todo" at bounding box center [866, 301] width 1371 height 28
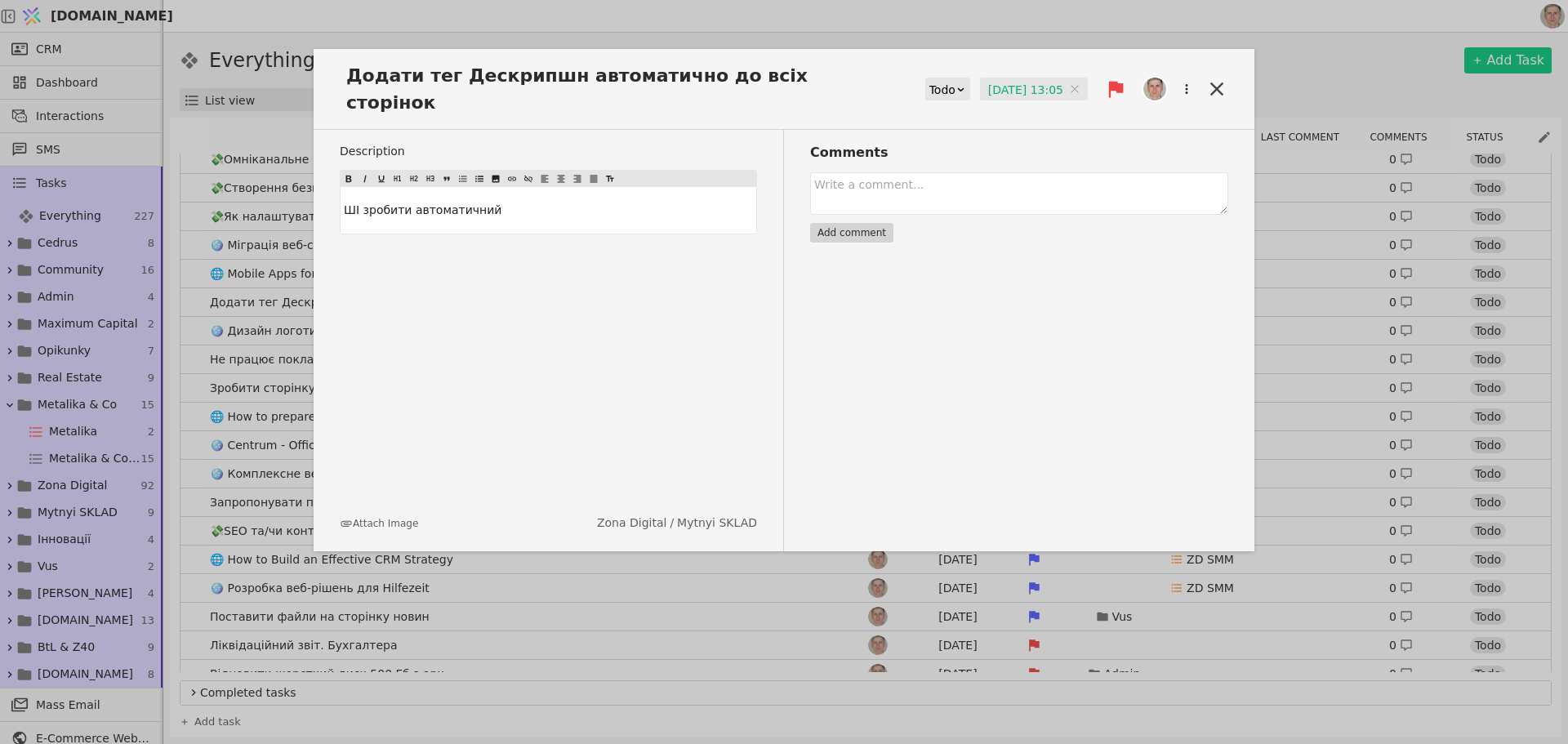
click at [1023, 78] on input "09.08.2025 13:05" at bounding box center [1034, 89] width 108 height 24
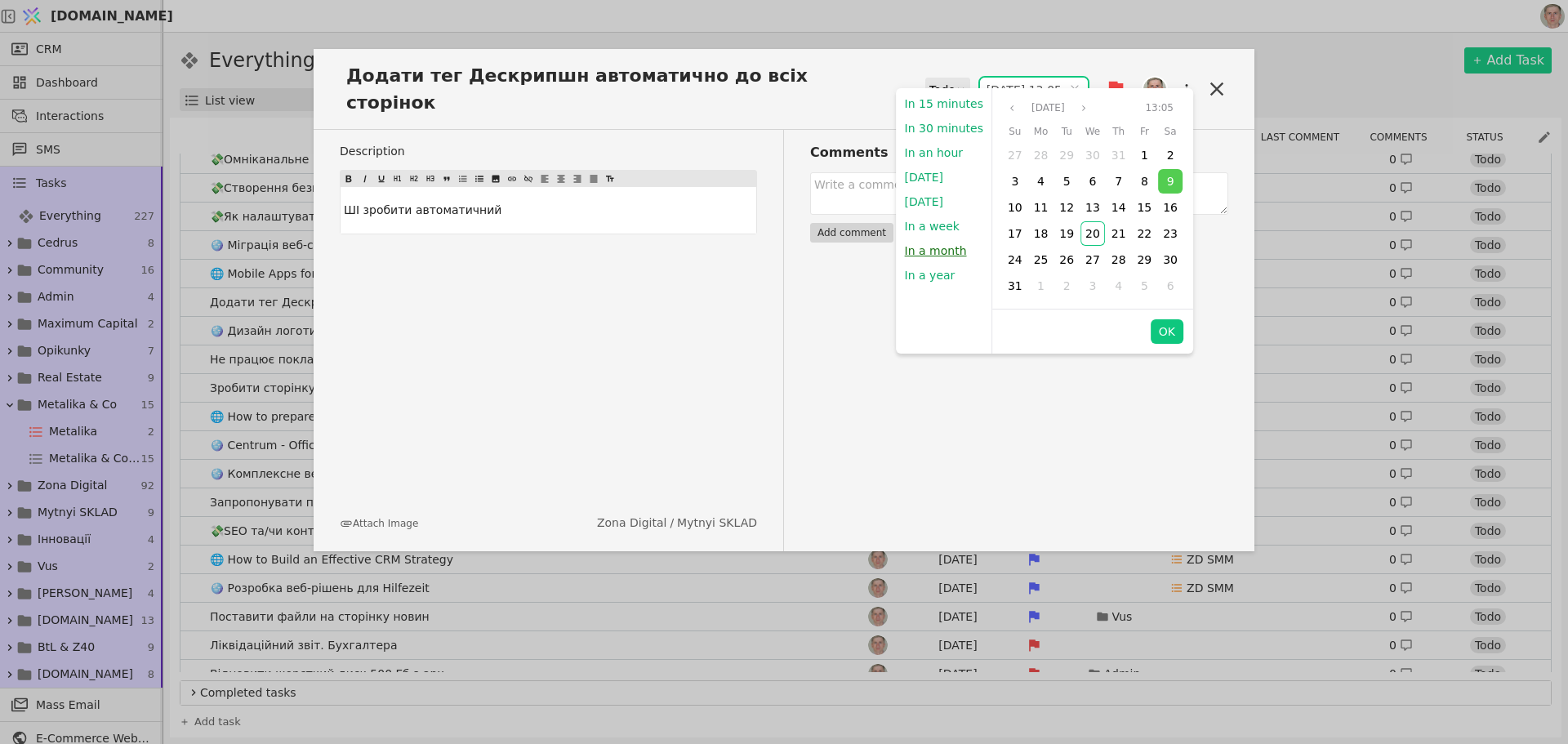
drag, startPoint x: 945, startPoint y: 245, endPoint x: 1118, endPoint y: 80, distance: 239.1
click at [946, 245] on button "In a month" at bounding box center [936, 251] width 78 height 24
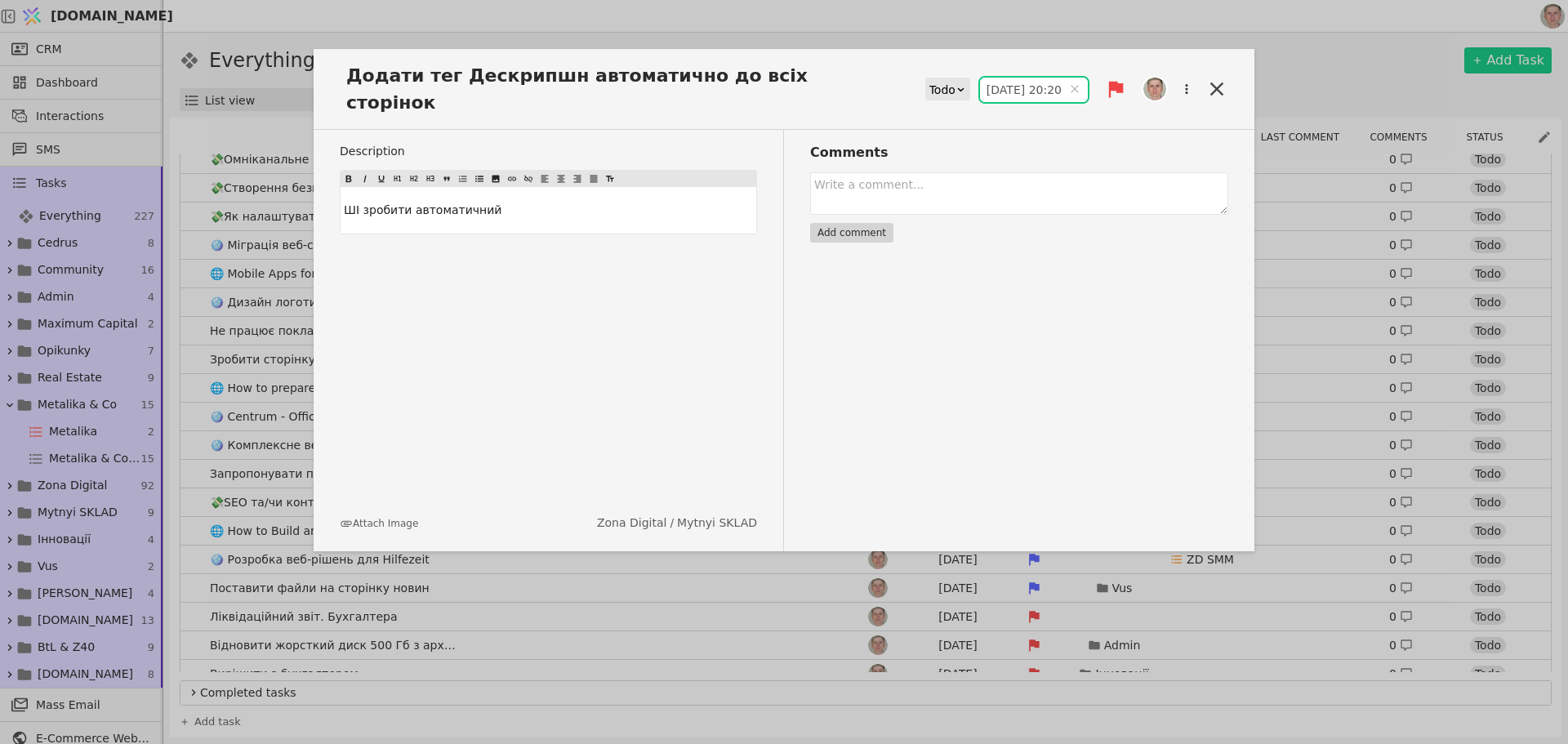
type input "20.09.2025 20:20"
click at [1119, 82] on icon at bounding box center [1117, 90] width 15 height 17
click at [1081, 134] on div "Medium" at bounding box center [1061, 134] width 164 height 27
click at [1216, 83] on icon at bounding box center [1217, 89] width 13 height 13
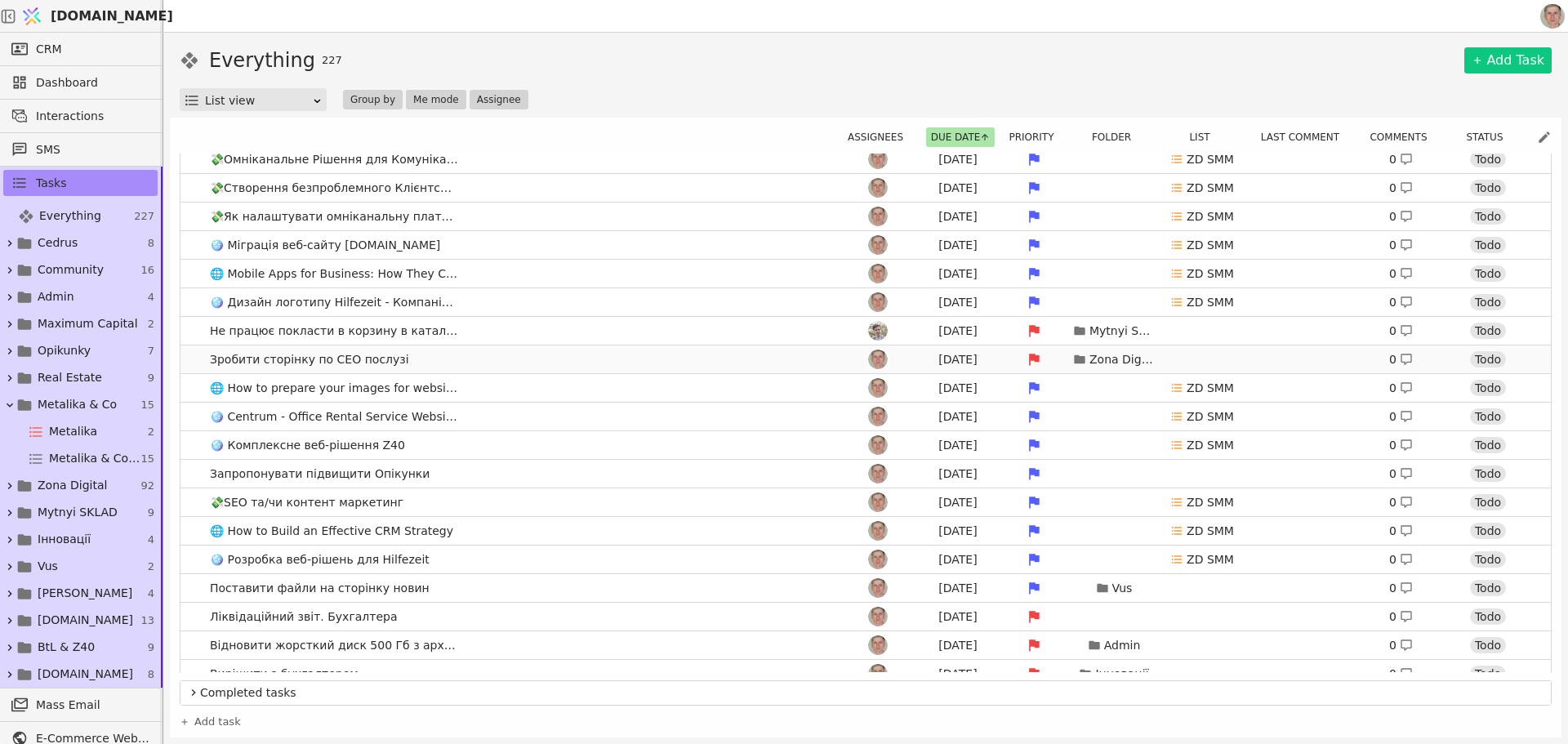
click at [549, 364] on link "Зробити сторінку по СЕО послузі Aug 9 Zona Digital 0 Todo" at bounding box center [866, 359] width 1371 height 28
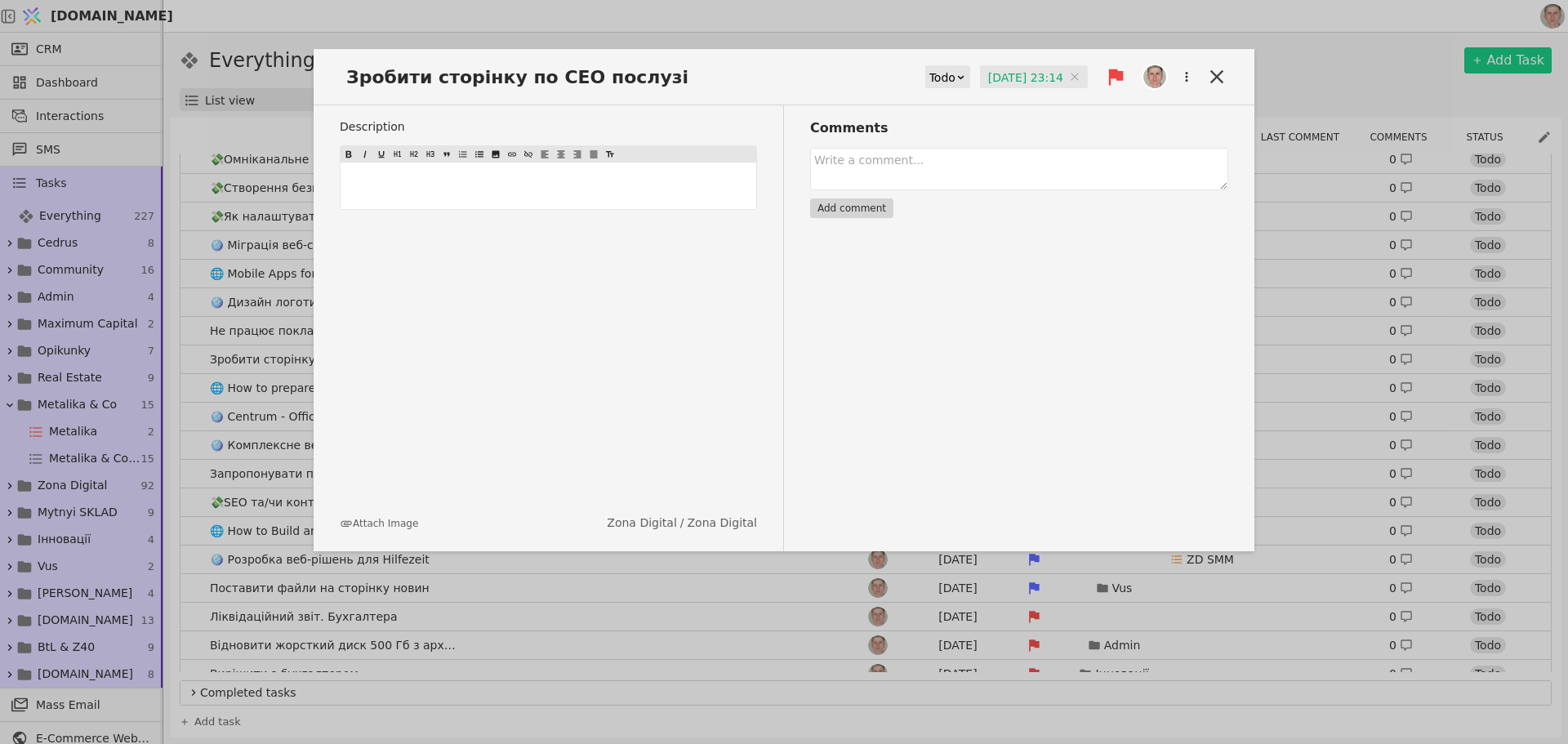
click at [1016, 75] on input "09.08.2025 23:14" at bounding box center [1034, 77] width 108 height 24
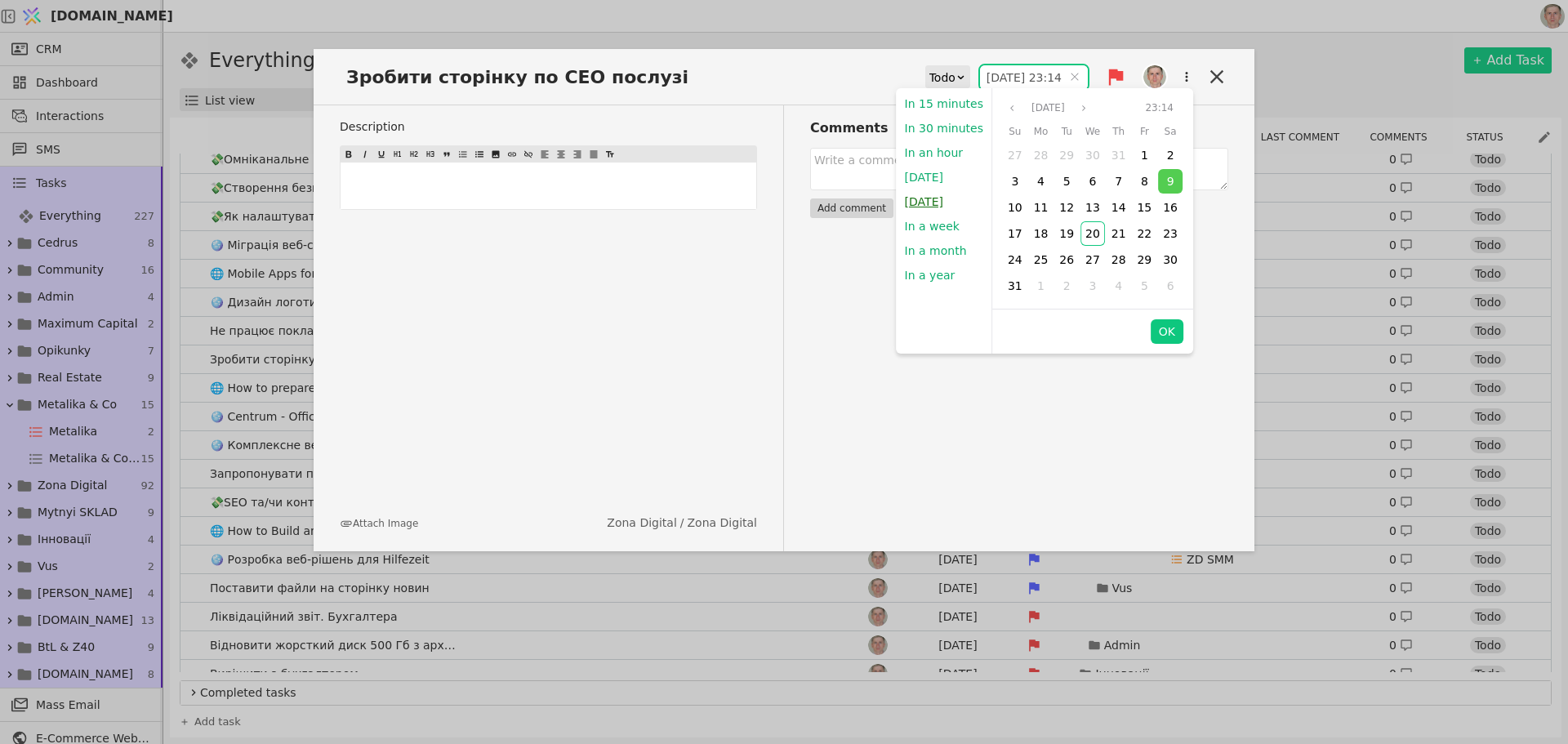
click at [926, 199] on button "Tomorrow" at bounding box center [924, 201] width 55 height 24
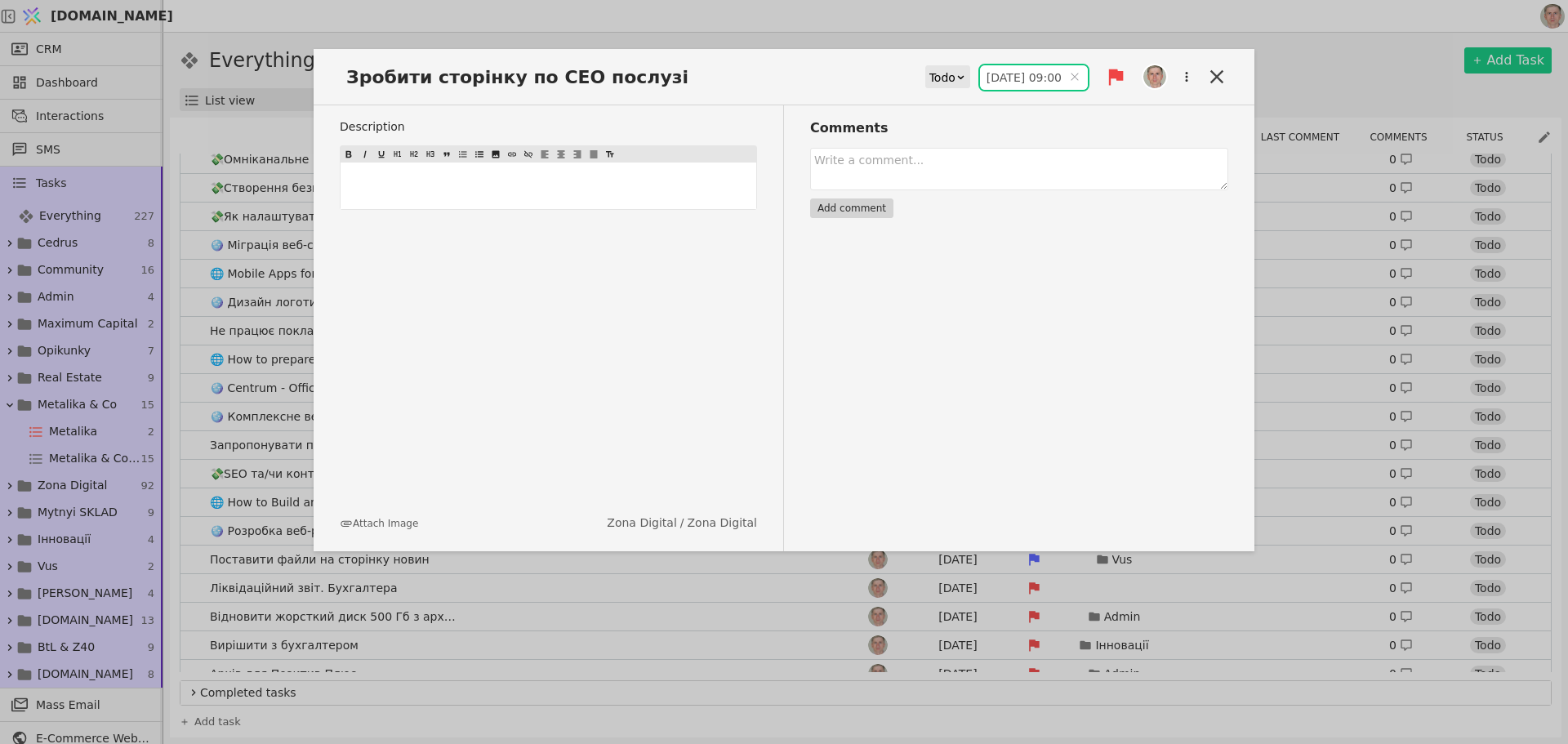
type input "21.08.2025 09:00"
click at [1215, 74] on icon at bounding box center [1217, 77] width 13 height 13
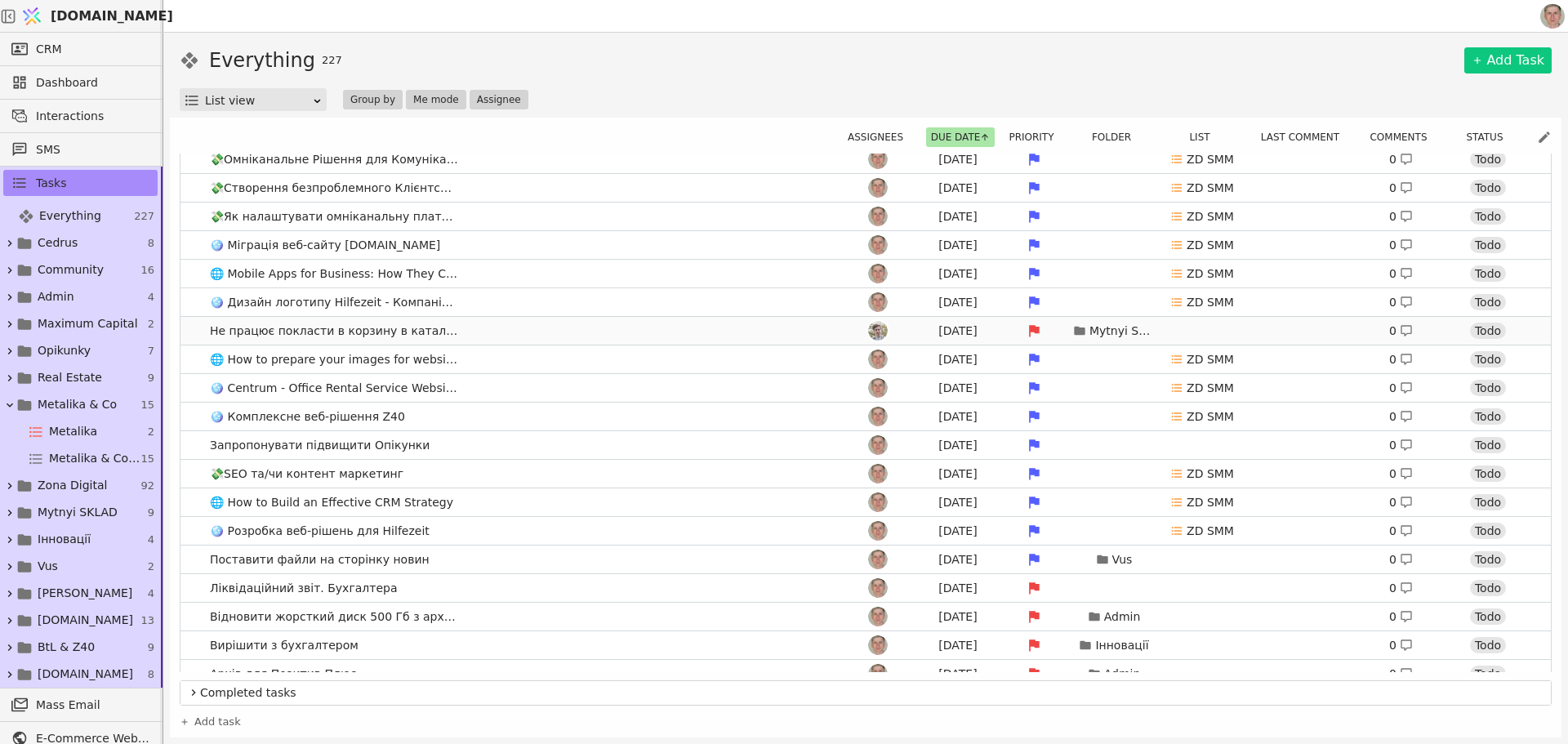
click at [534, 335] on link "Не працює покласти в корзину в каталозі Aug 9 Mytnyi SKLAD 0 Todo" at bounding box center [866, 331] width 1371 height 28
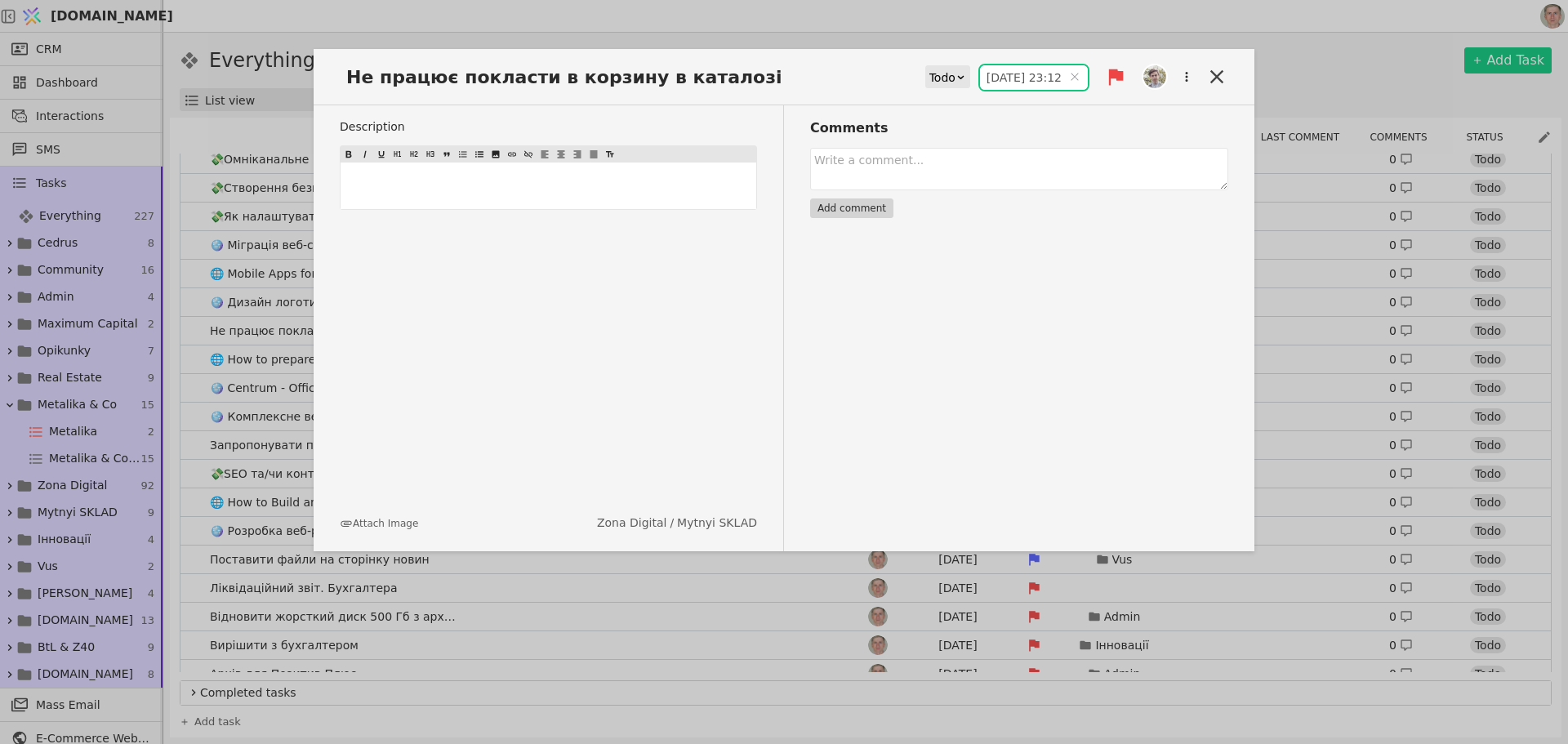
click at [1019, 77] on input "09.08.2025 23:12" at bounding box center [1034, 77] width 108 height 24
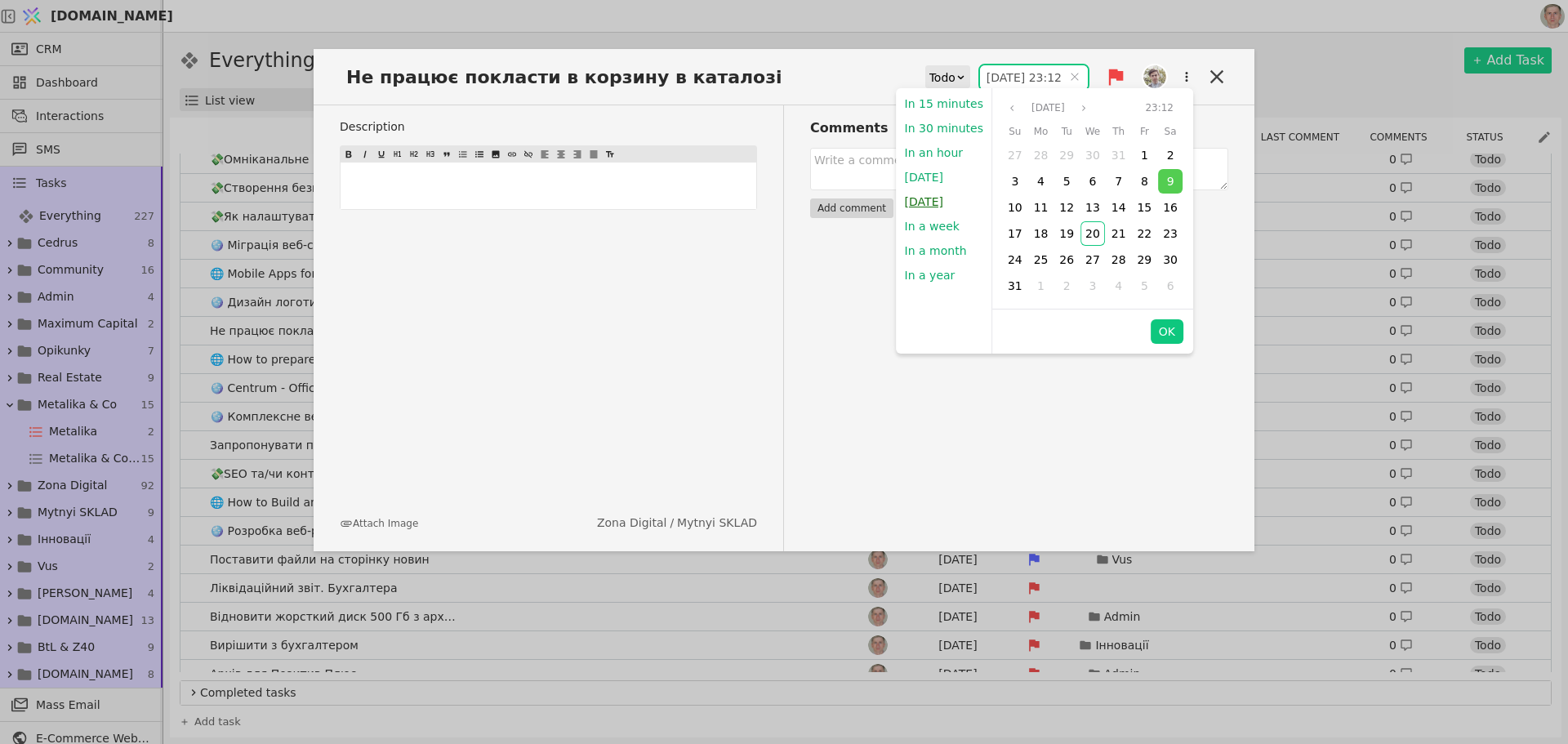
click at [934, 205] on button "Tomorrow" at bounding box center [924, 201] width 55 height 24
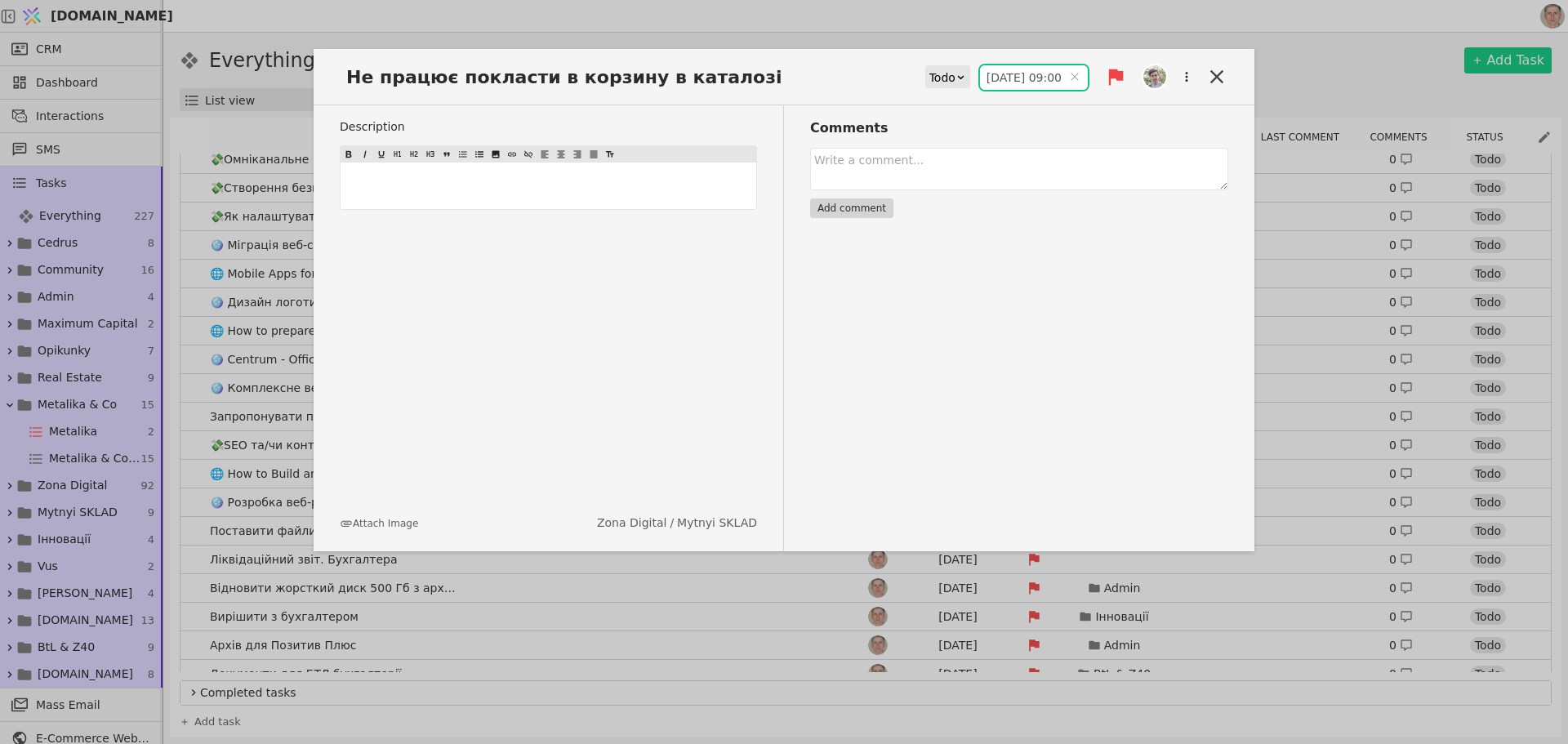
type input "21.08.2025 09:00"
click at [1208, 73] on icon at bounding box center [1216, 76] width 23 height 23
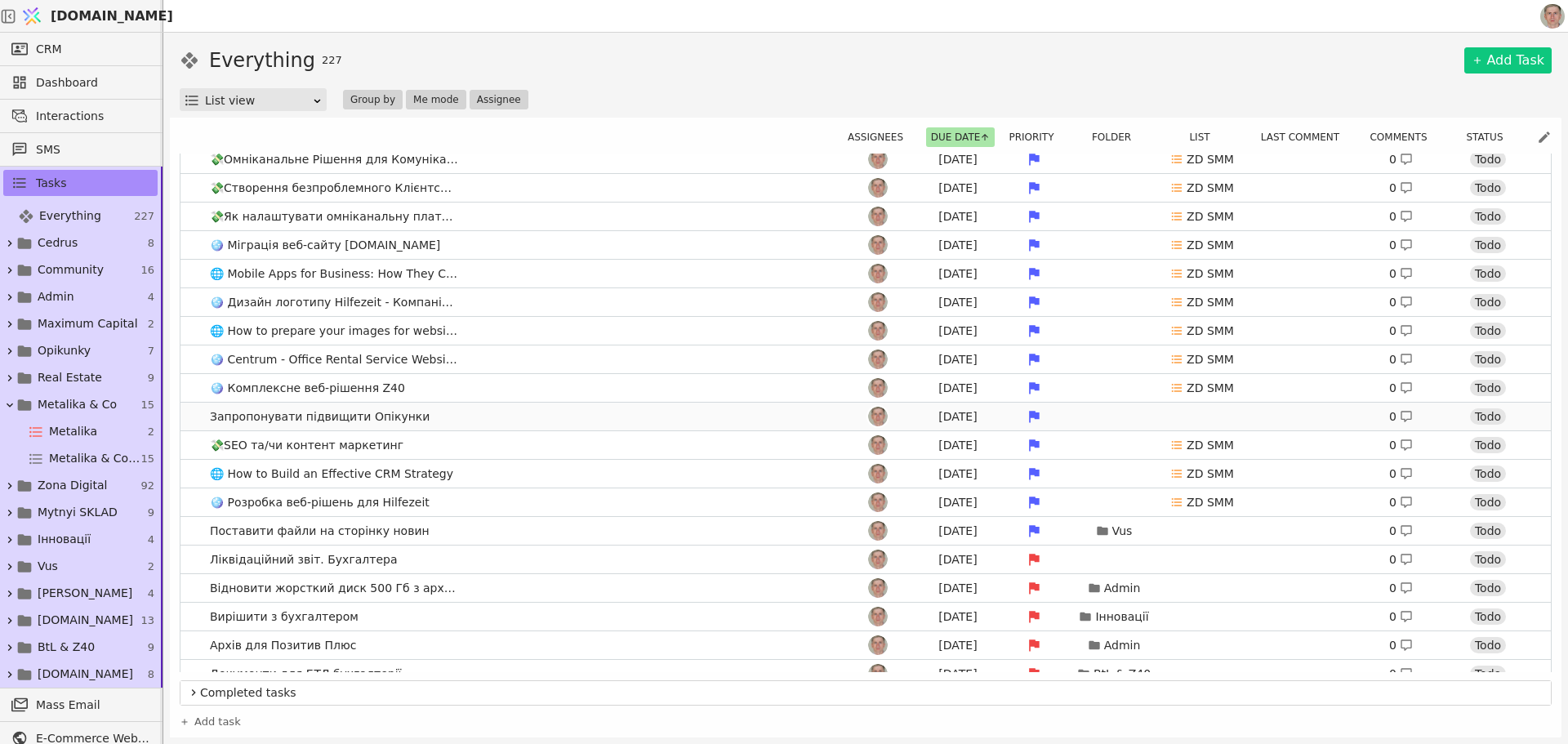
click at [534, 421] on link "Запропонувати підвищити Опікунки Aug 9 0 Todo" at bounding box center [866, 416] width 1371 height 28
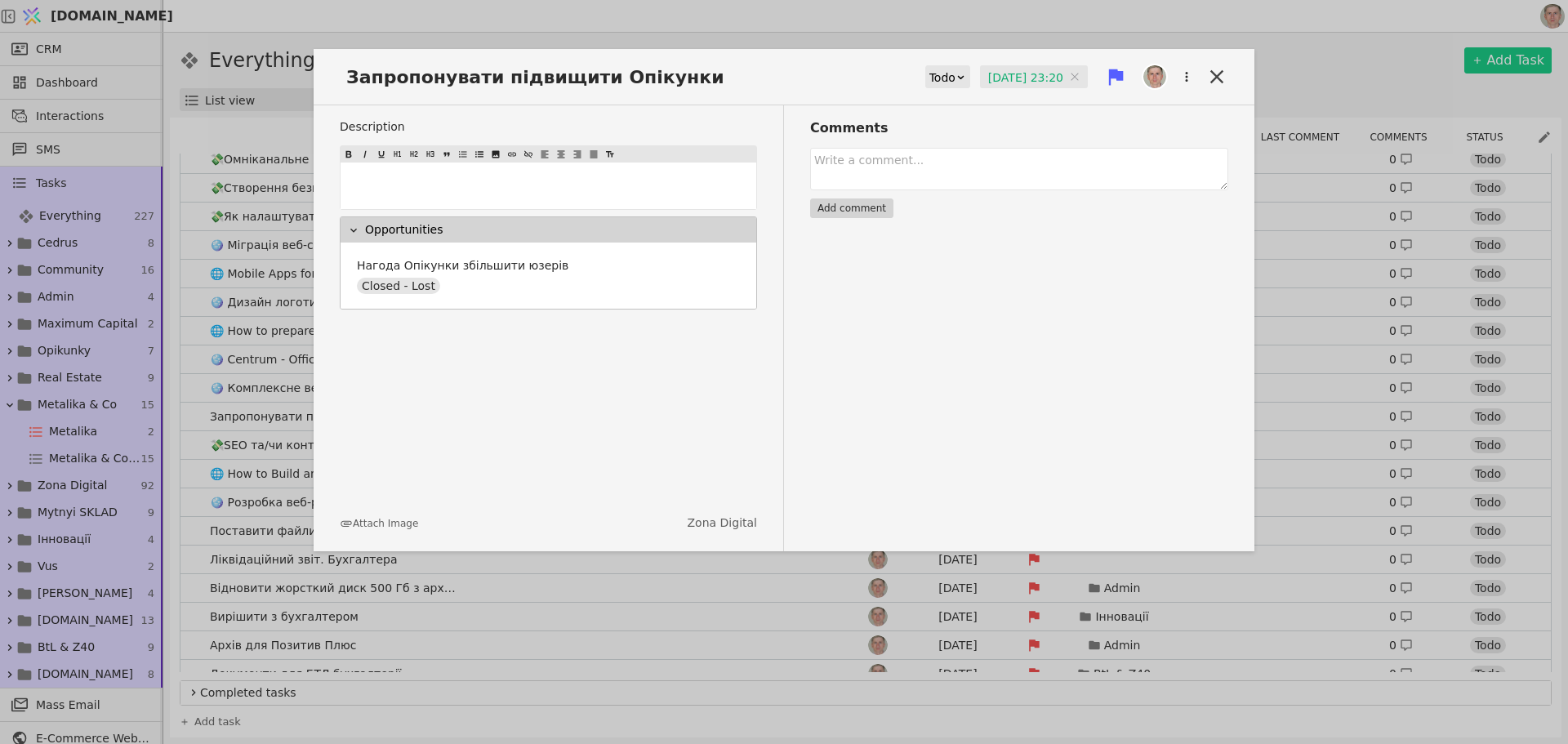
click at [1029, 78] on input "09.08.2025 23:20" at bounding box center [1034, 77] width 108 height 24
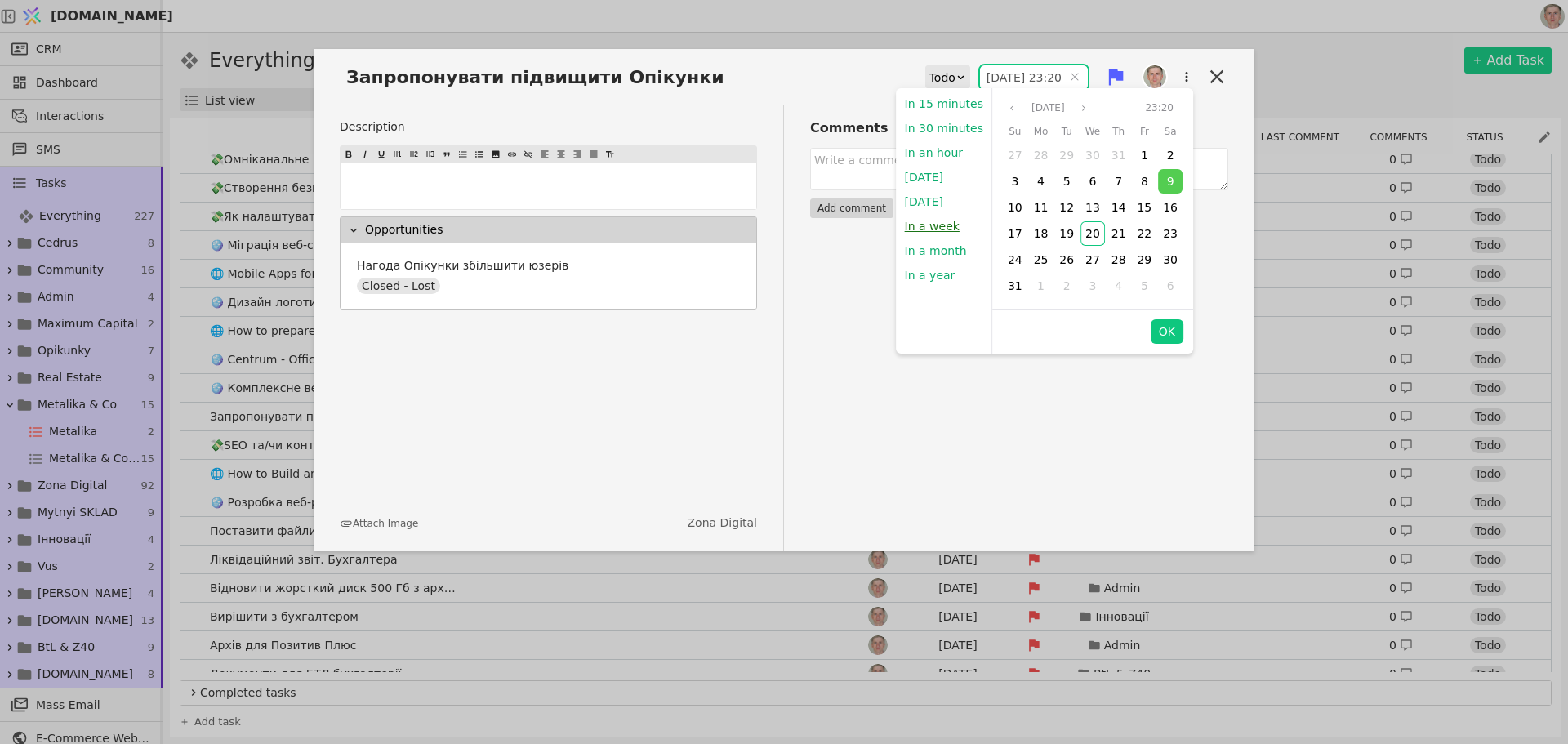
click at [928, 225] on button "In a week" at bounding box center [932, 225] width 71 height 24
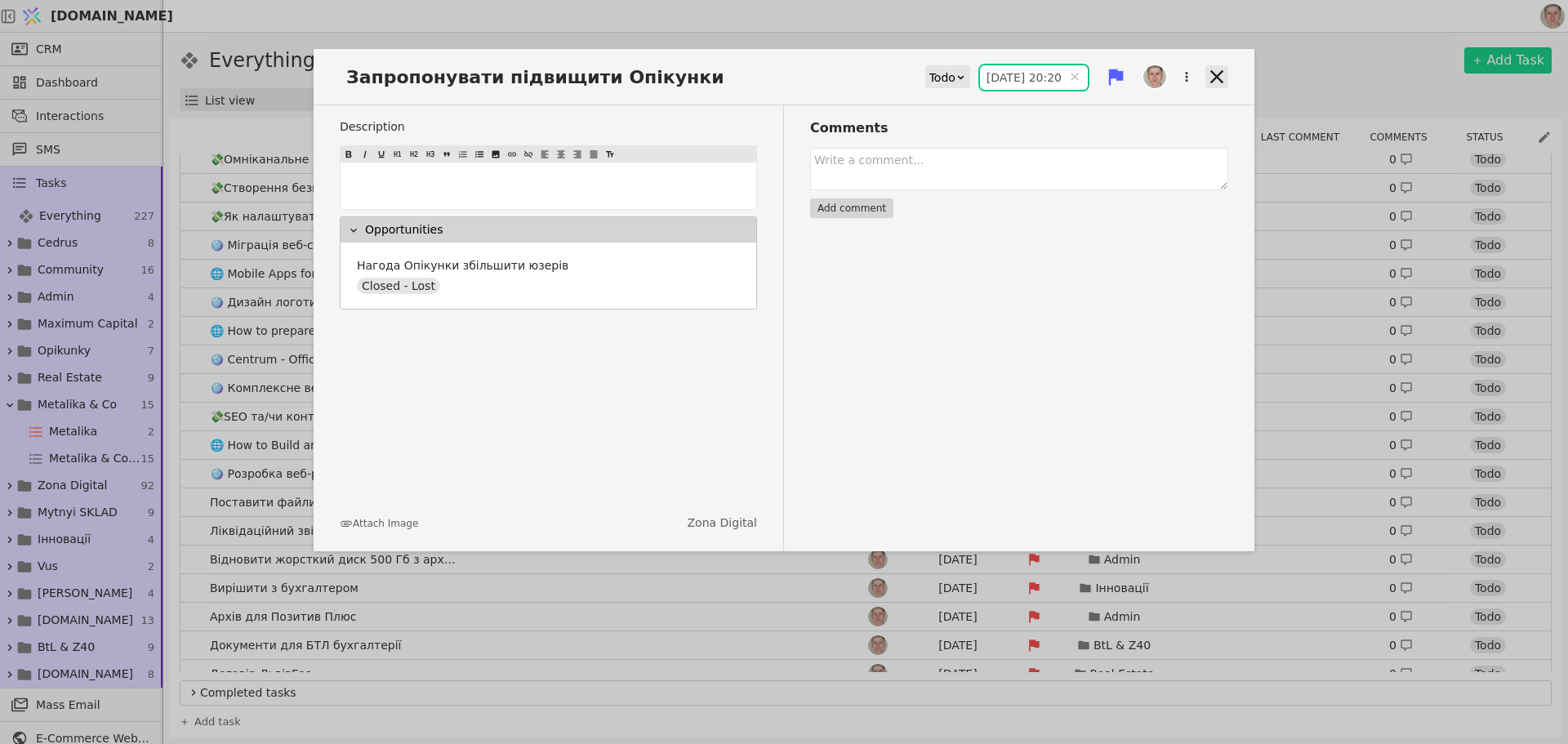
type input "27.08.2025 20:20"
click at [1218, 70] on icon at bounding box center [1216, 76] width 23 height 23
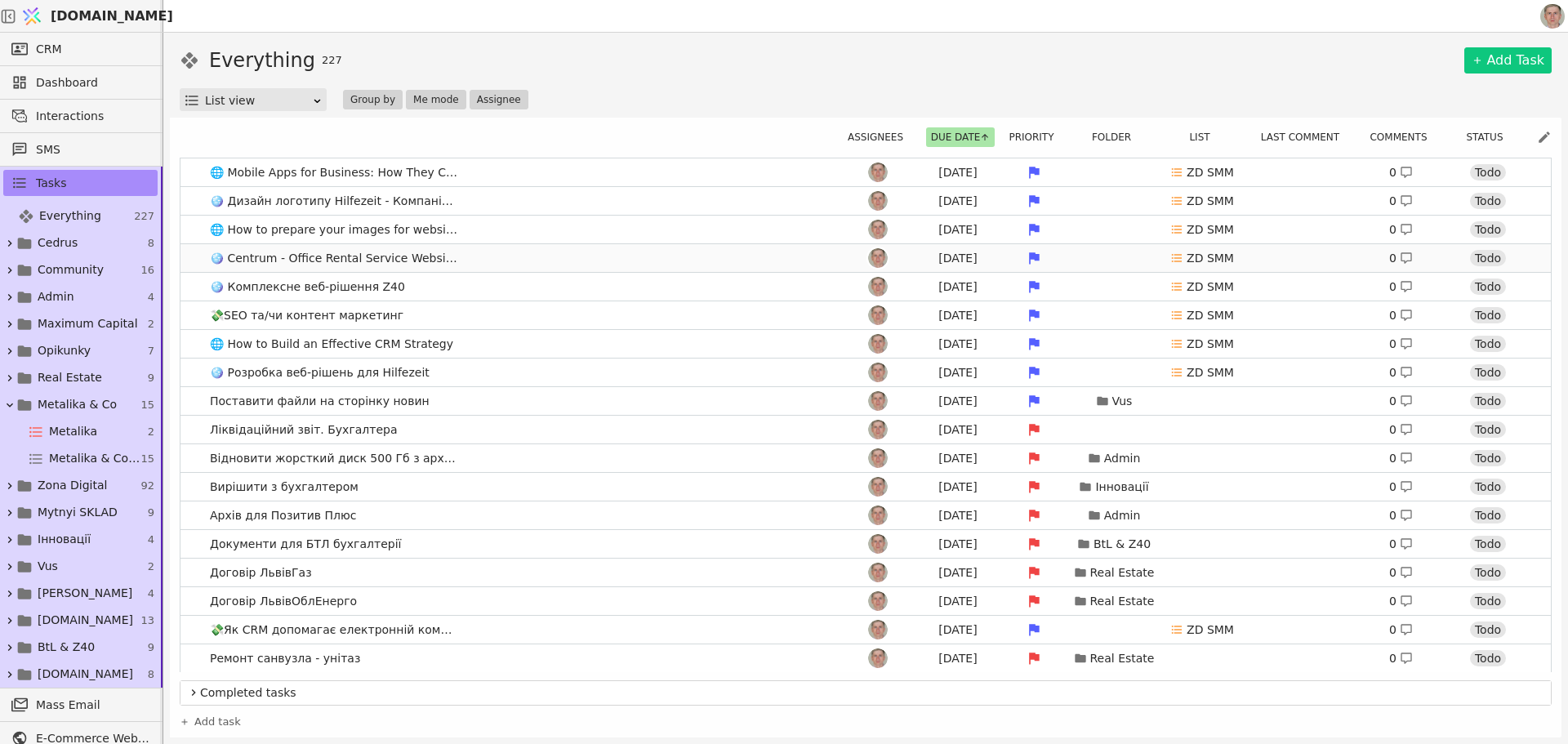
scroll to position [1144, 0]
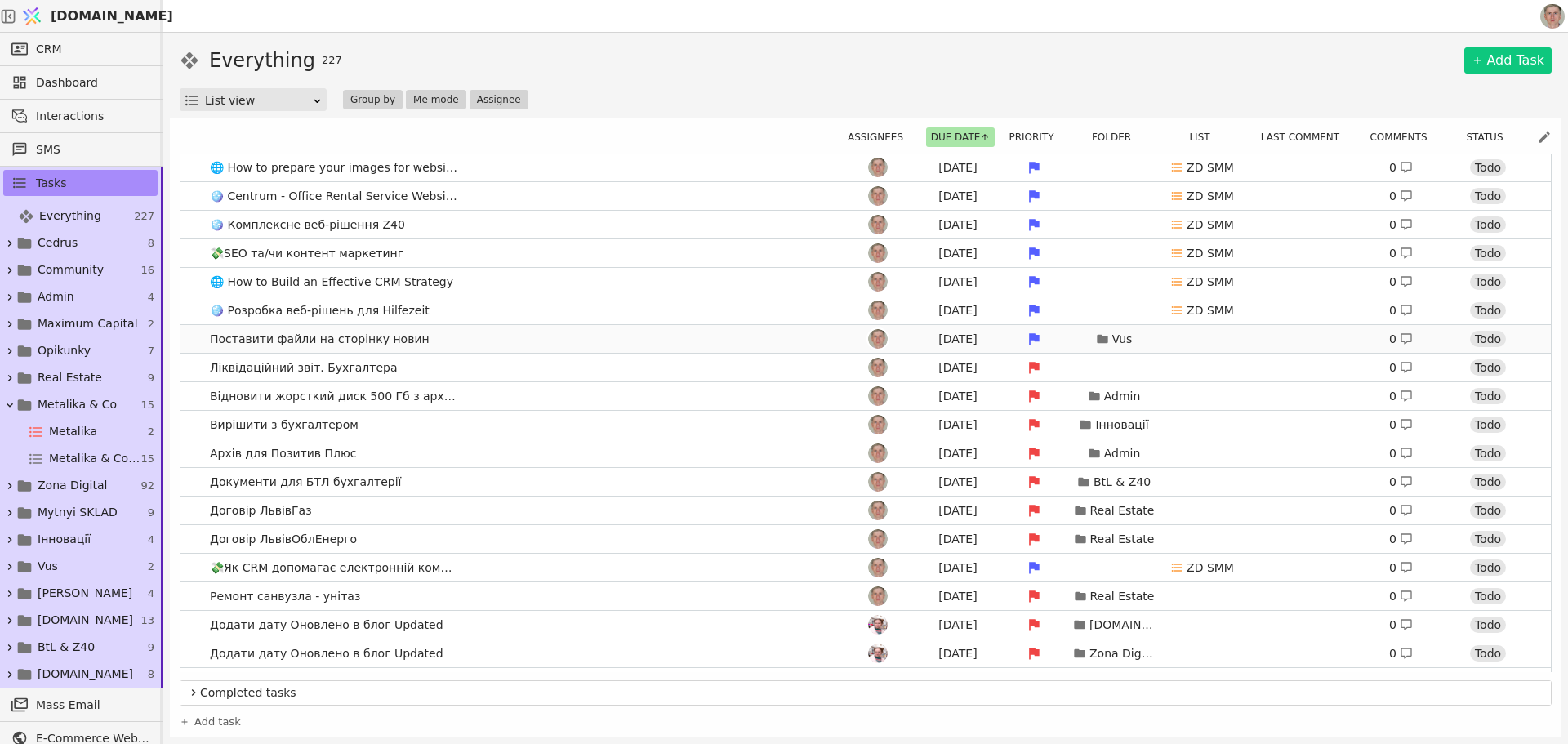
click at [535, 339] on link "Поставити файли на сторінку новин Aug 10 Vus 0 Todo" at bounding box center [866, 338] width 1371 height 28
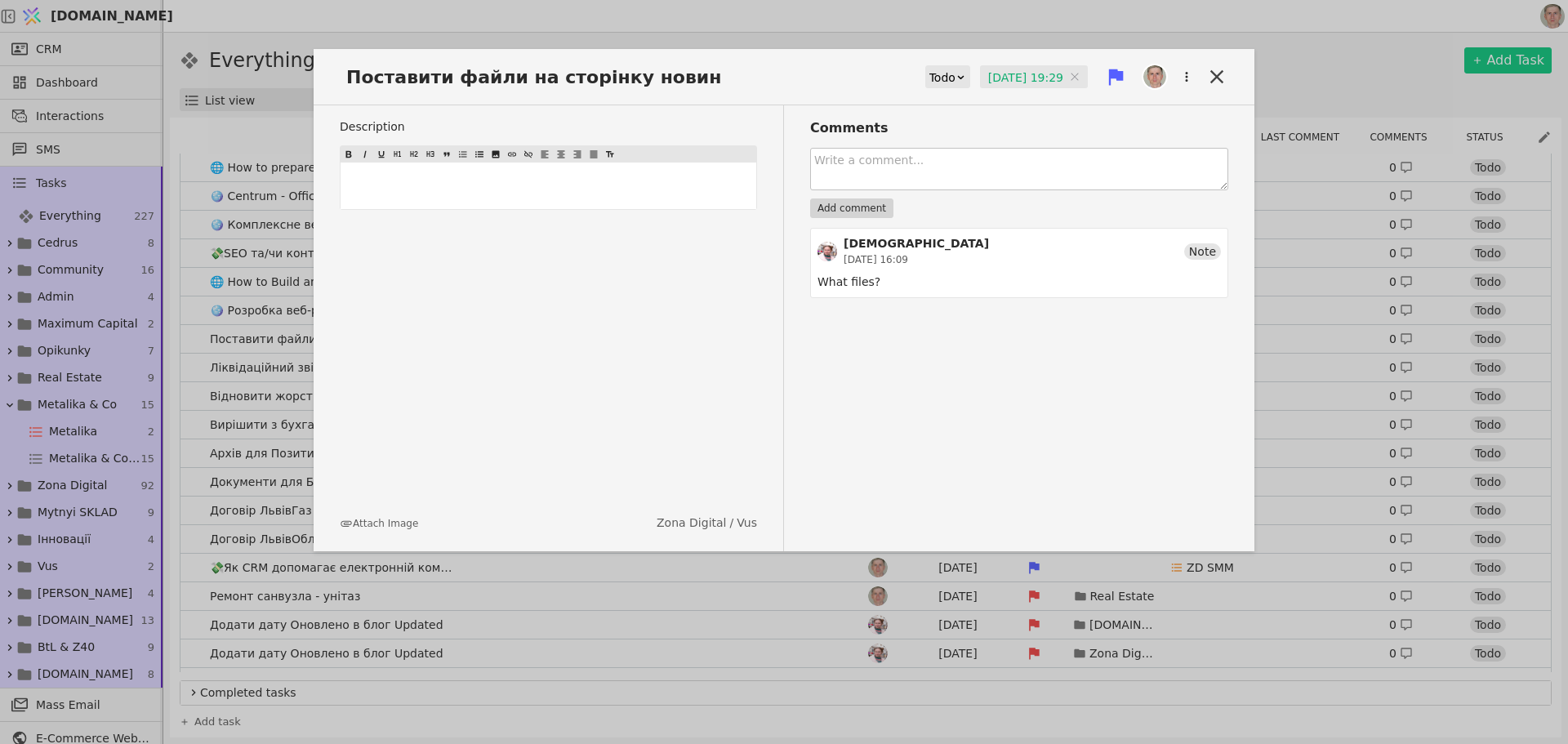
click at [940, 165] on textarea at bounding box center [1019, 169] width 418 height 43
type textarea "W"
type textarea "Якийсь пдф. Треба таку можливість в ЦМС"
click at [867, 204] on button "Add comment" at bounding box center [852, 208] width 83 height 19
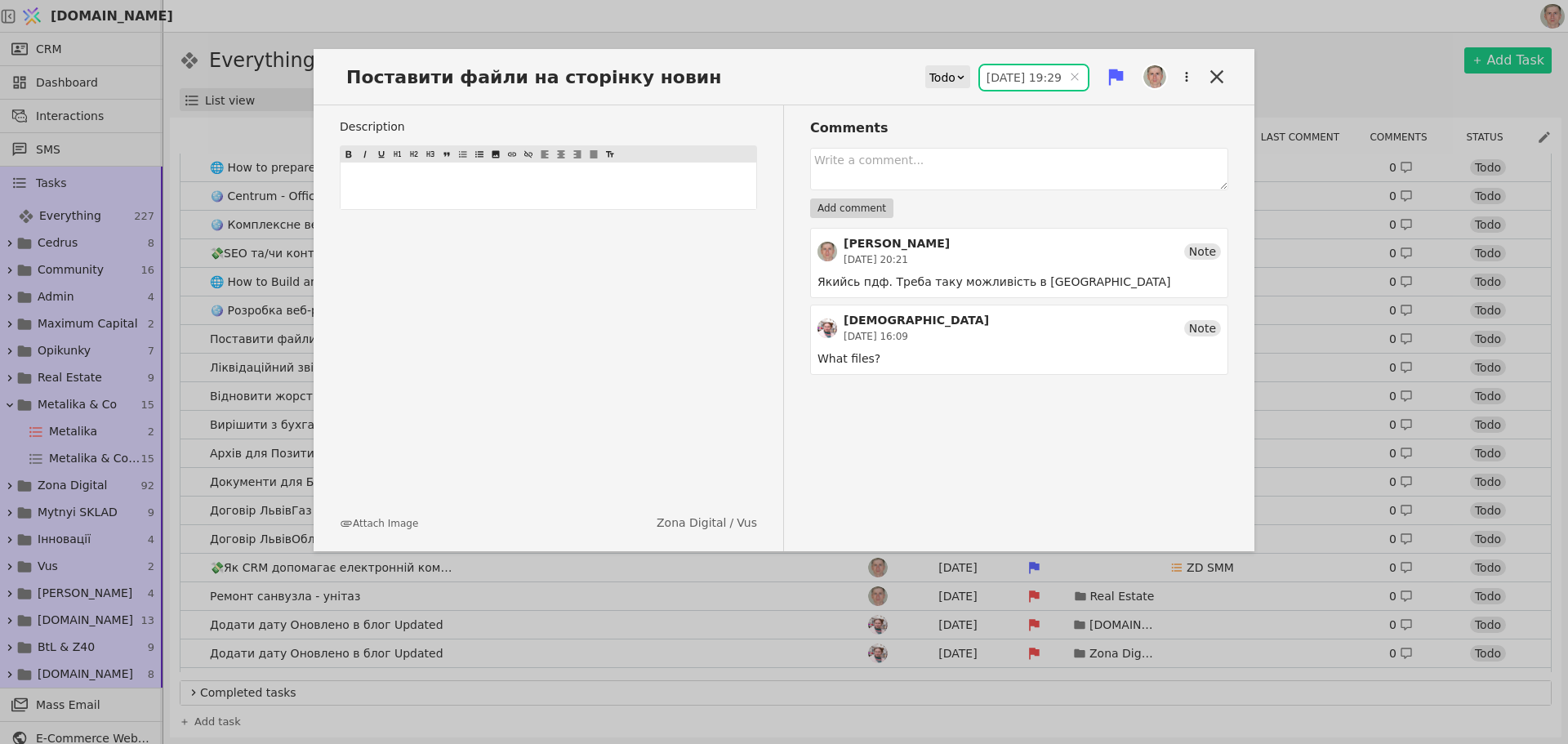
click at [1038, 78] on input "10.08.2025 19:29" at bounding box center [1034, 77] width 108 height 24
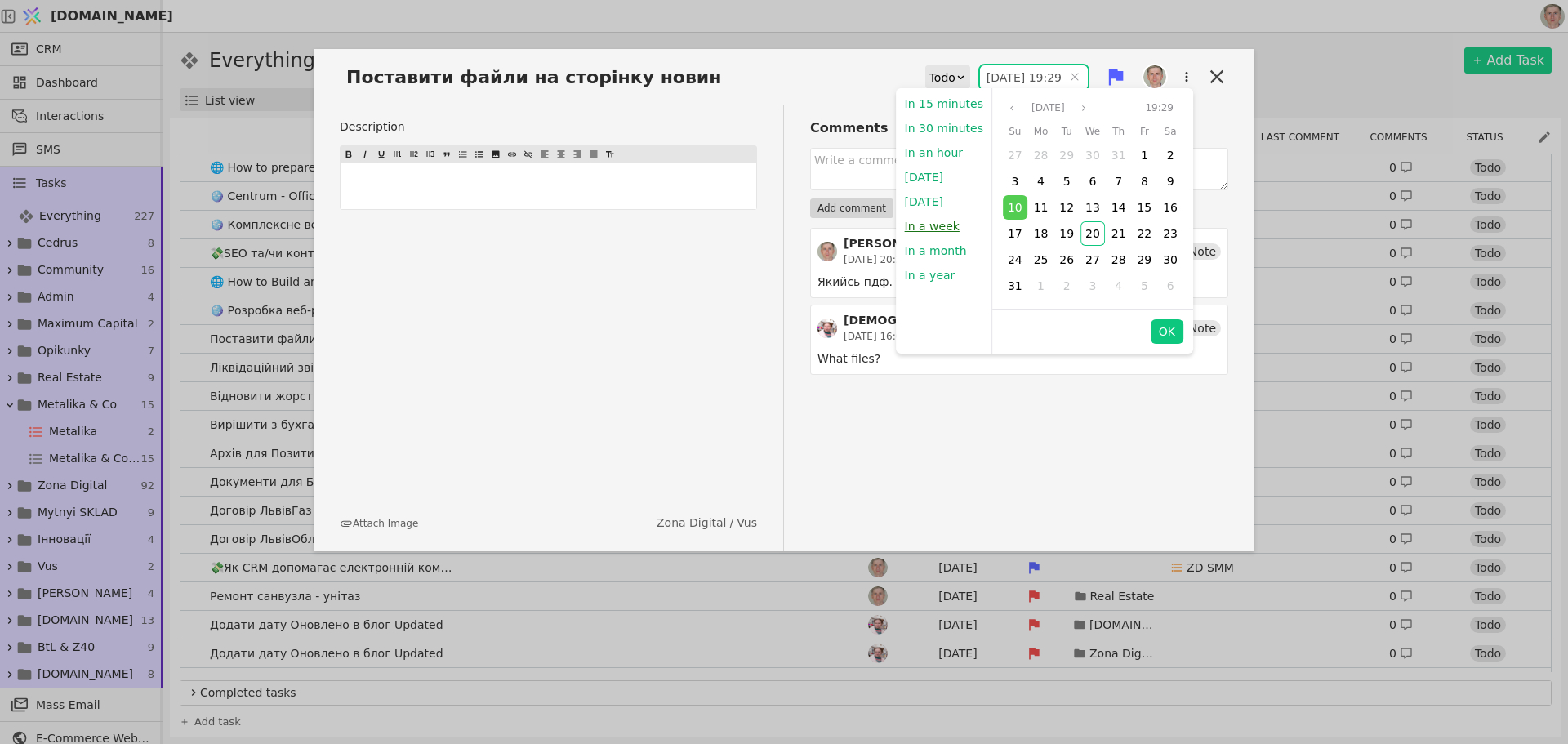
click at [939, 226] on button "In a week" at bounding box center [932, 225] width 71 height 24
type input "27.08.2025 20:21"
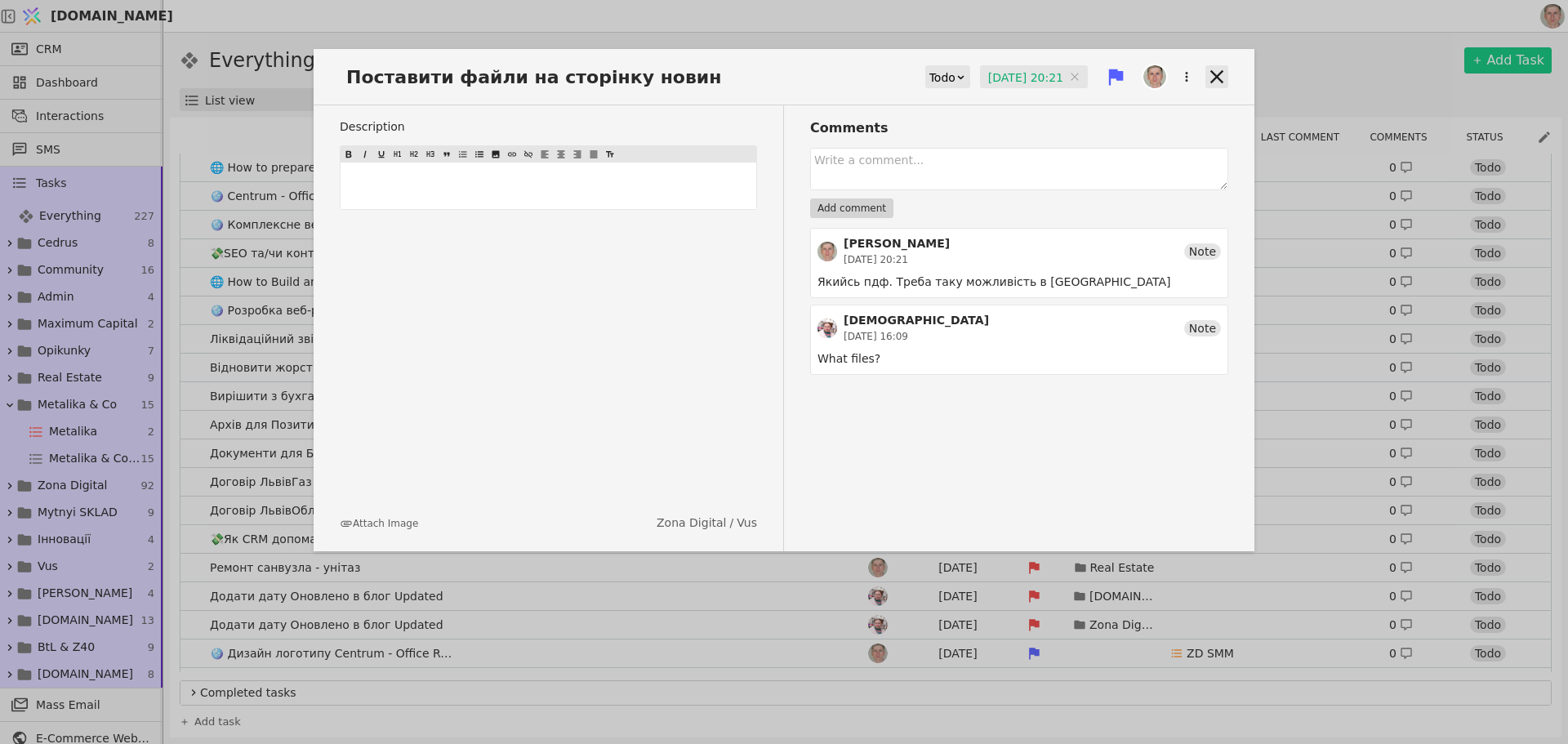
click at [1218, 71] on icon at bounding box center [1216, 76] width 23 height 23
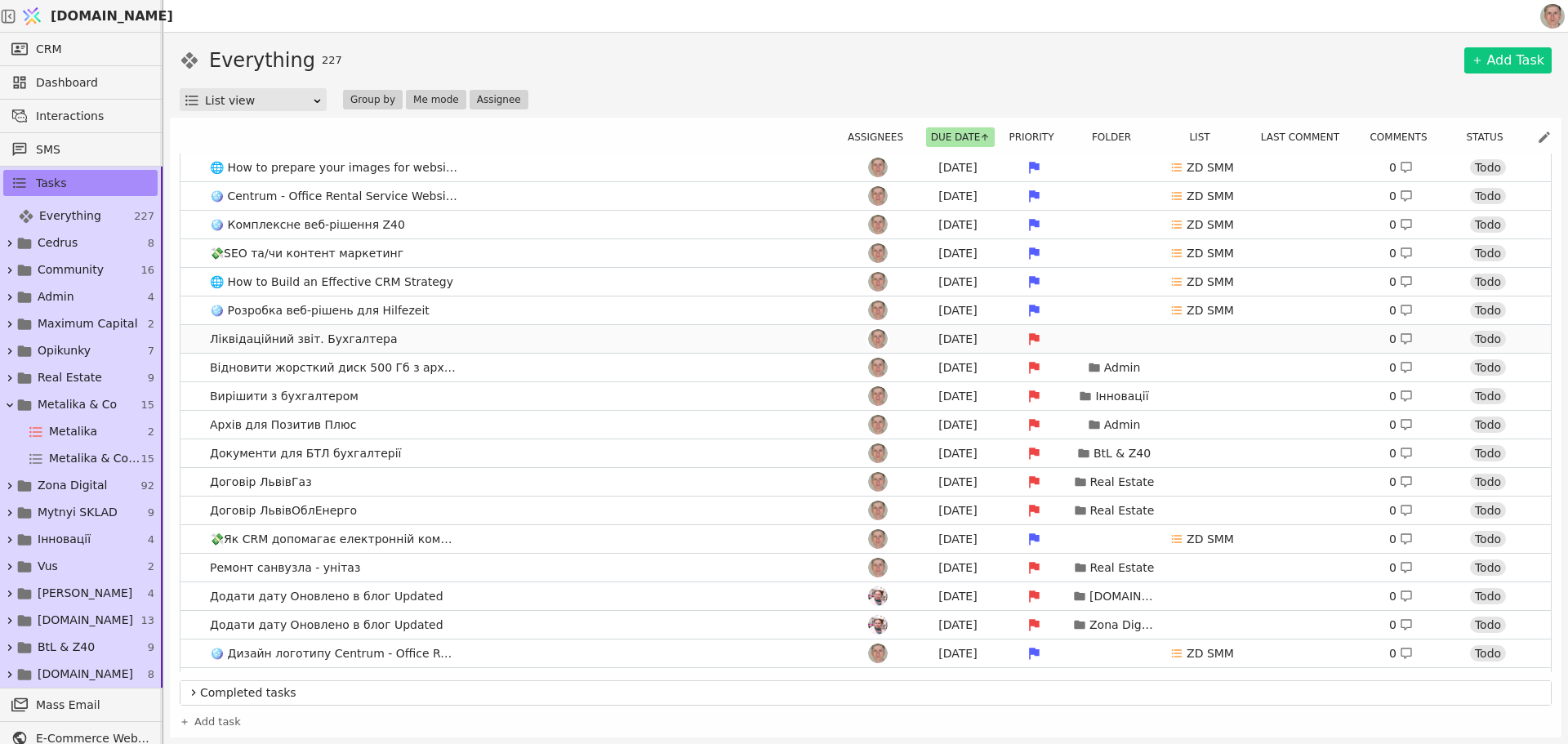
click at [563, 340] on link "Ліквідаційний звіт. Бухгалтера Aug 11 0 Todo" at bounding box center [866, 338] width 1371 height 28
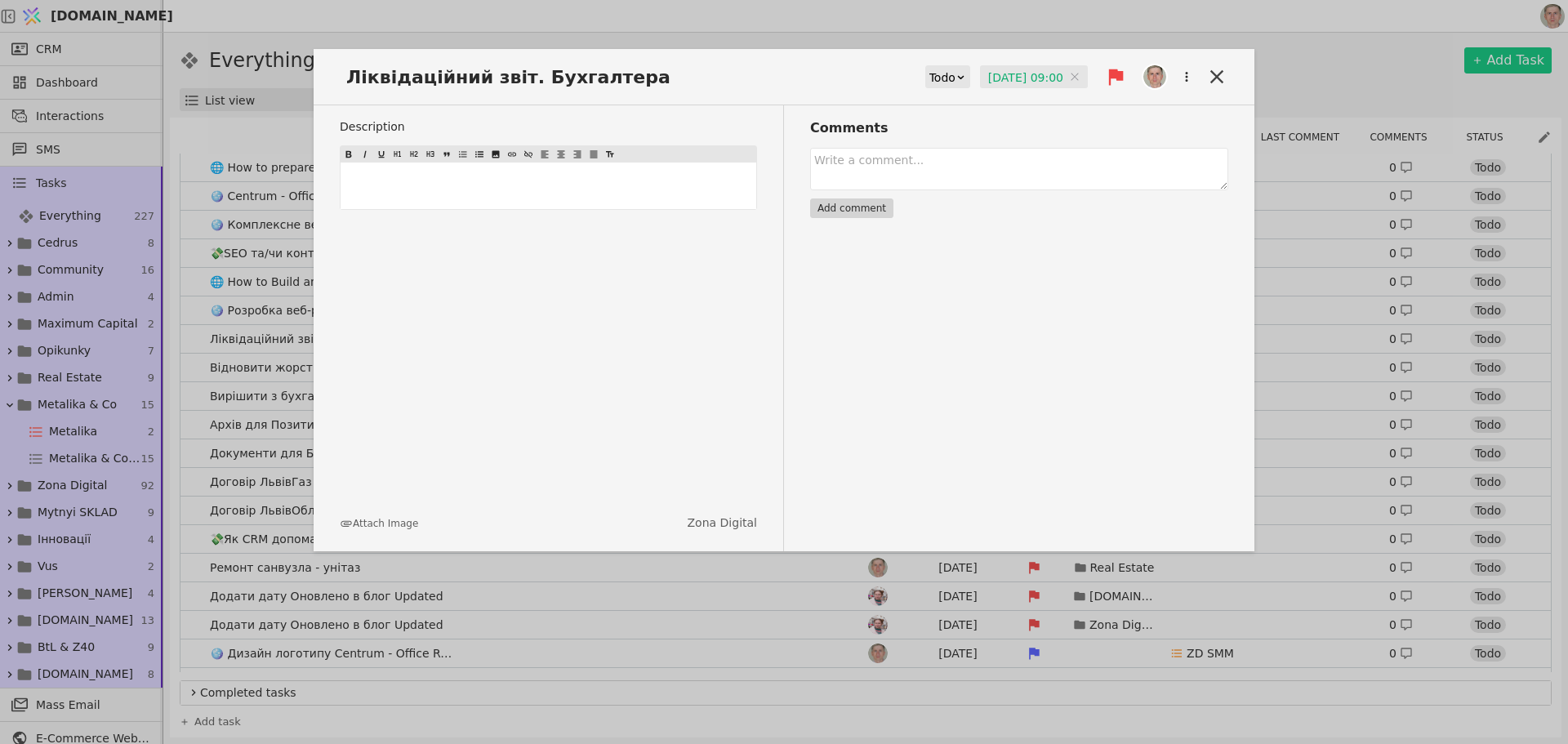
click at [998, 72] on input "11.08.2025 09:00" at bounding box center [1034, 77] width 108 height 24
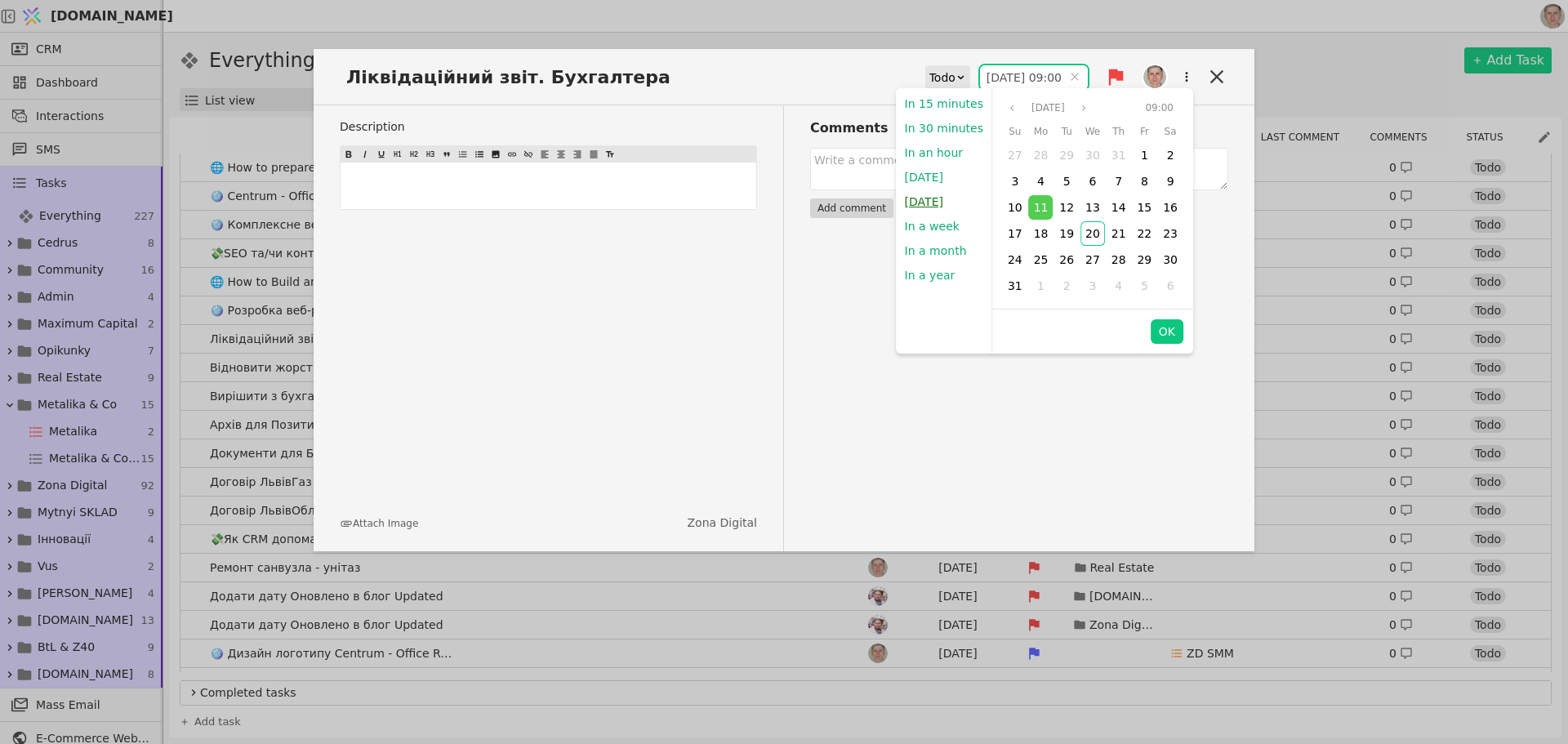
click at [929, 198] on button "Tomorrow" at bounding box center [924, 201] width 55 height 24
type input "21.08.2025 09:00"
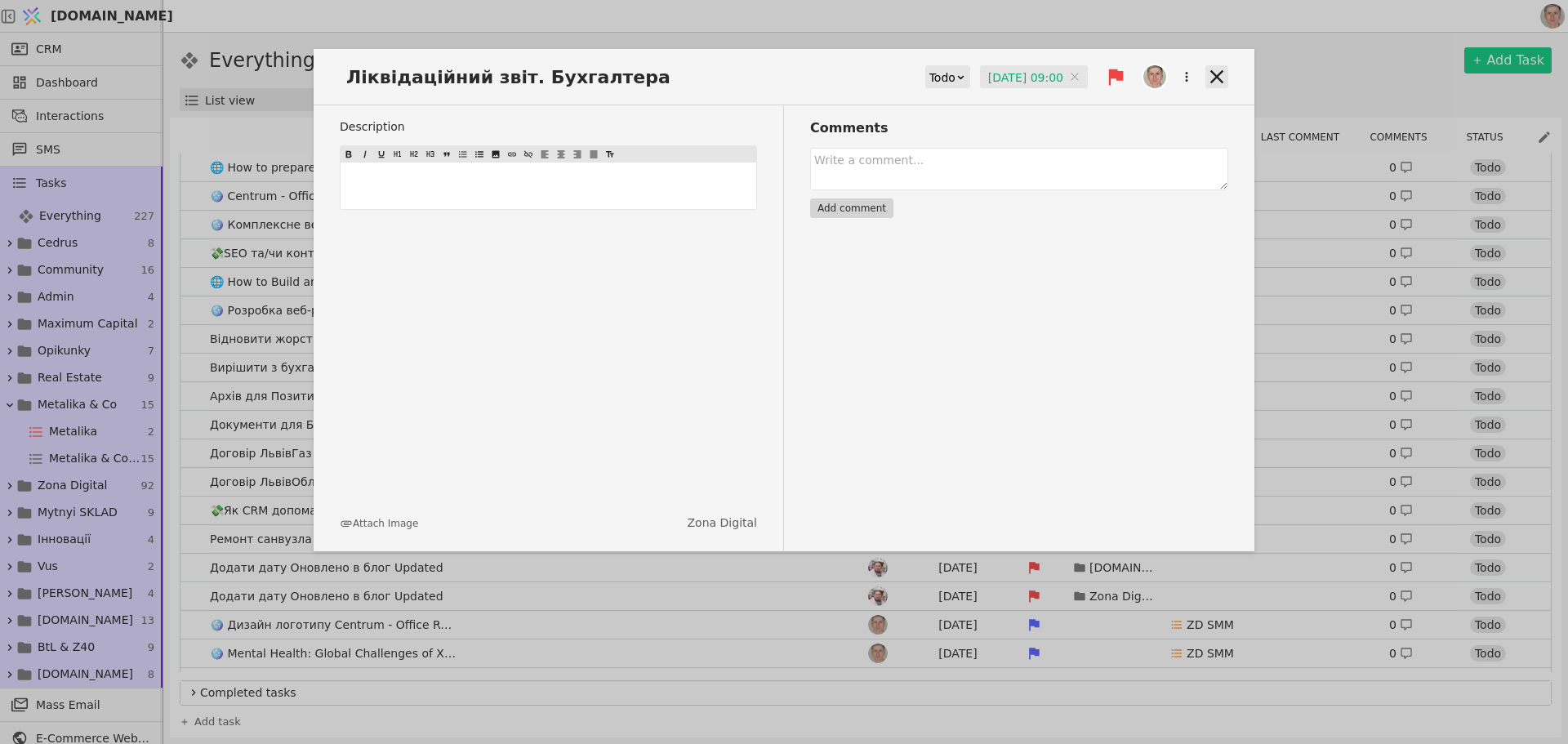
click at [1216, 81] on icon at bounding box center [1216, 76] width 23 height 23
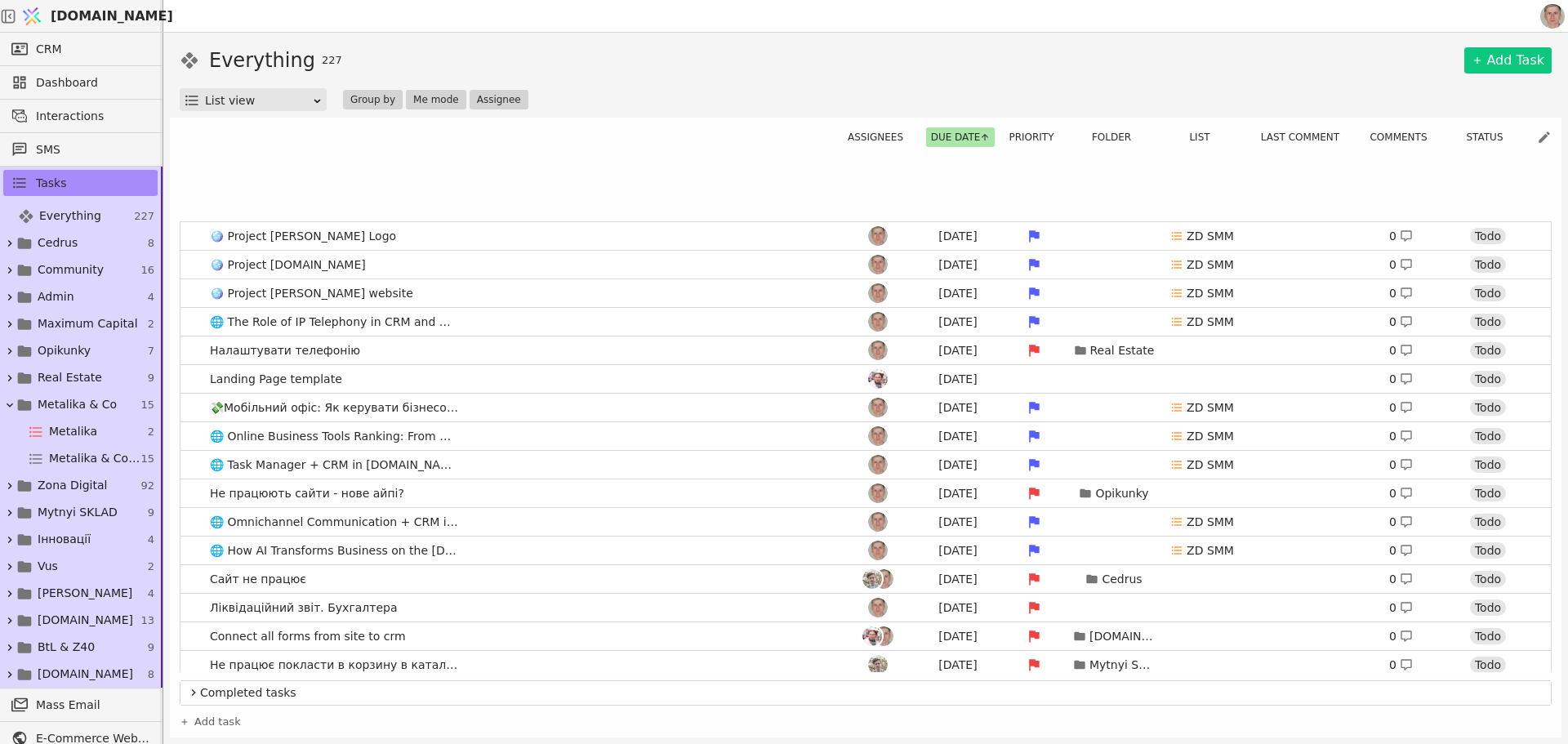
scroll to position [2287, 0]
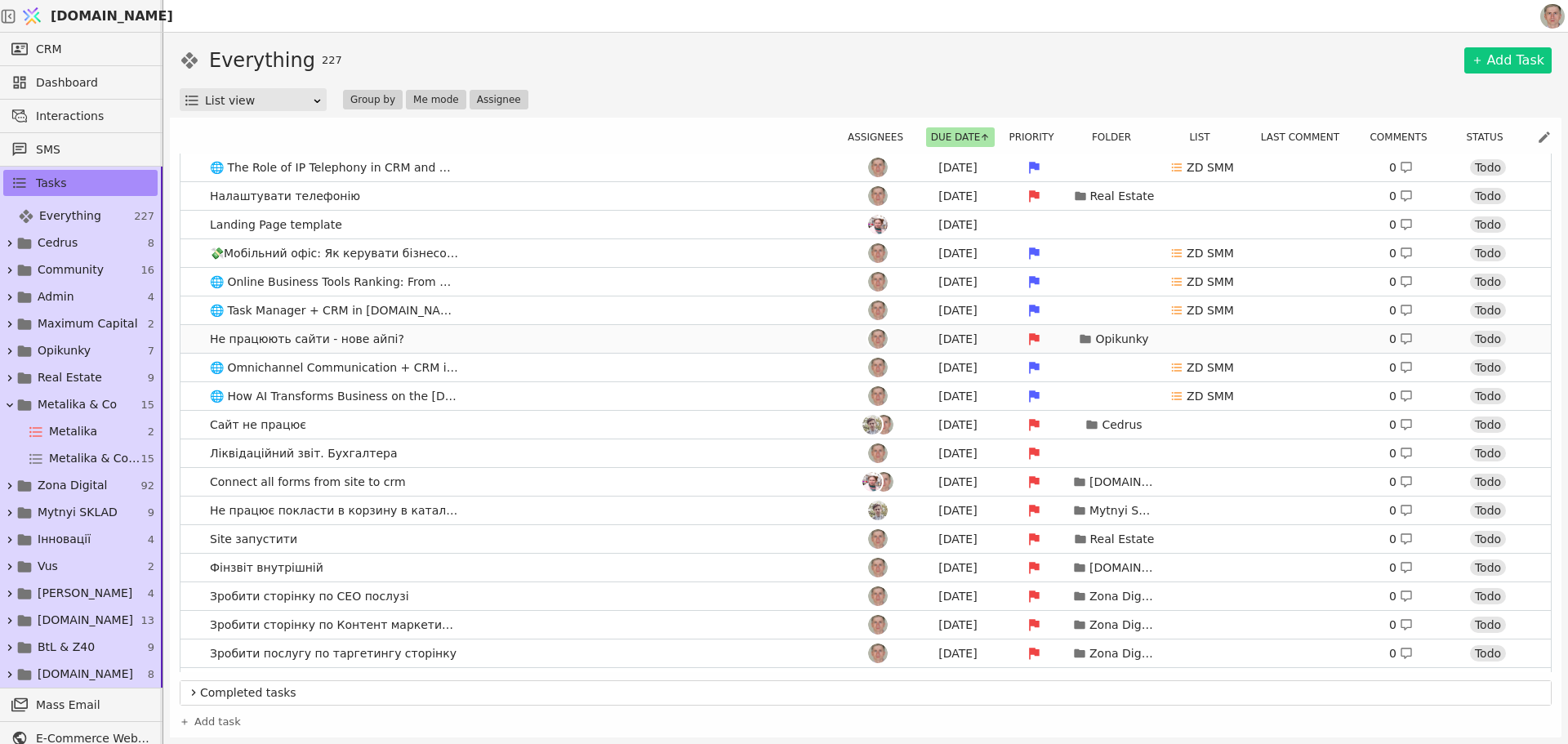
click at [508, 342] on link "Не працюють сайти - нове айпі? Aug 19 Opikunky 0 Todo" at bounding box center [866, 338] width 1371 height 28
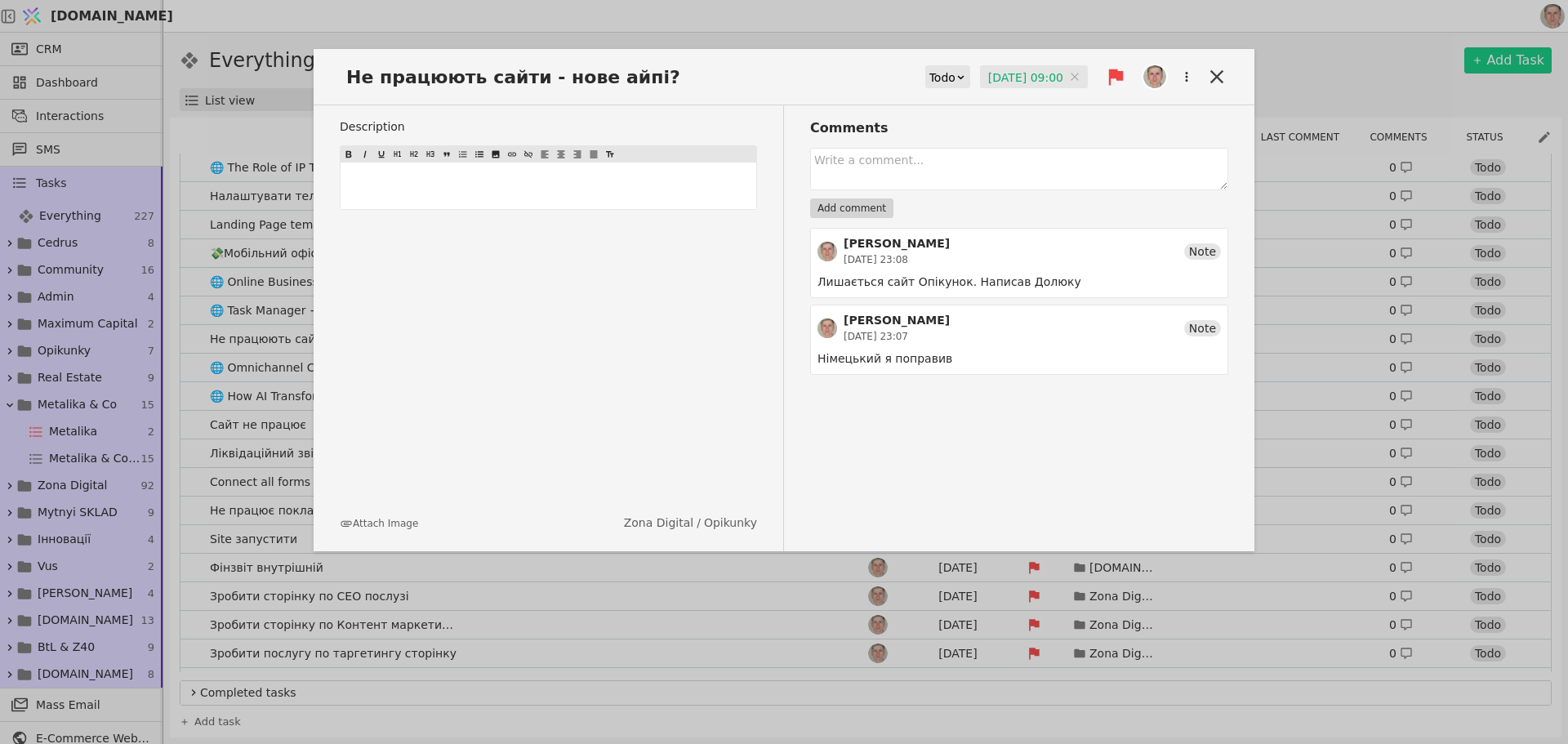
click at [1014, 74] on input "19.08.2025 09:00" at bounding box center [1034, 77] width 108 height 24
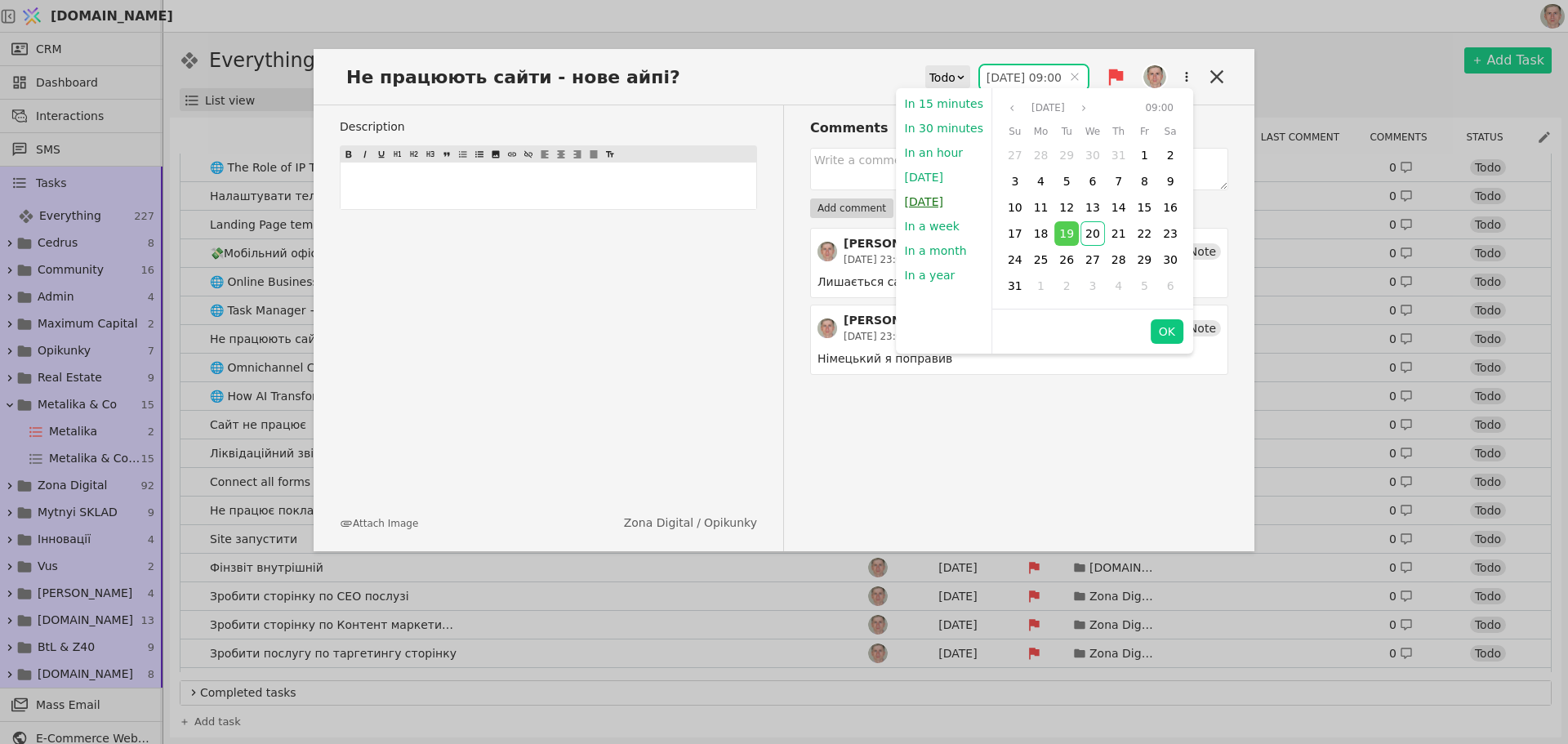
click at [936, 201] on button "Tomorrow" at bounding box center [924, 201] width 55 height 24
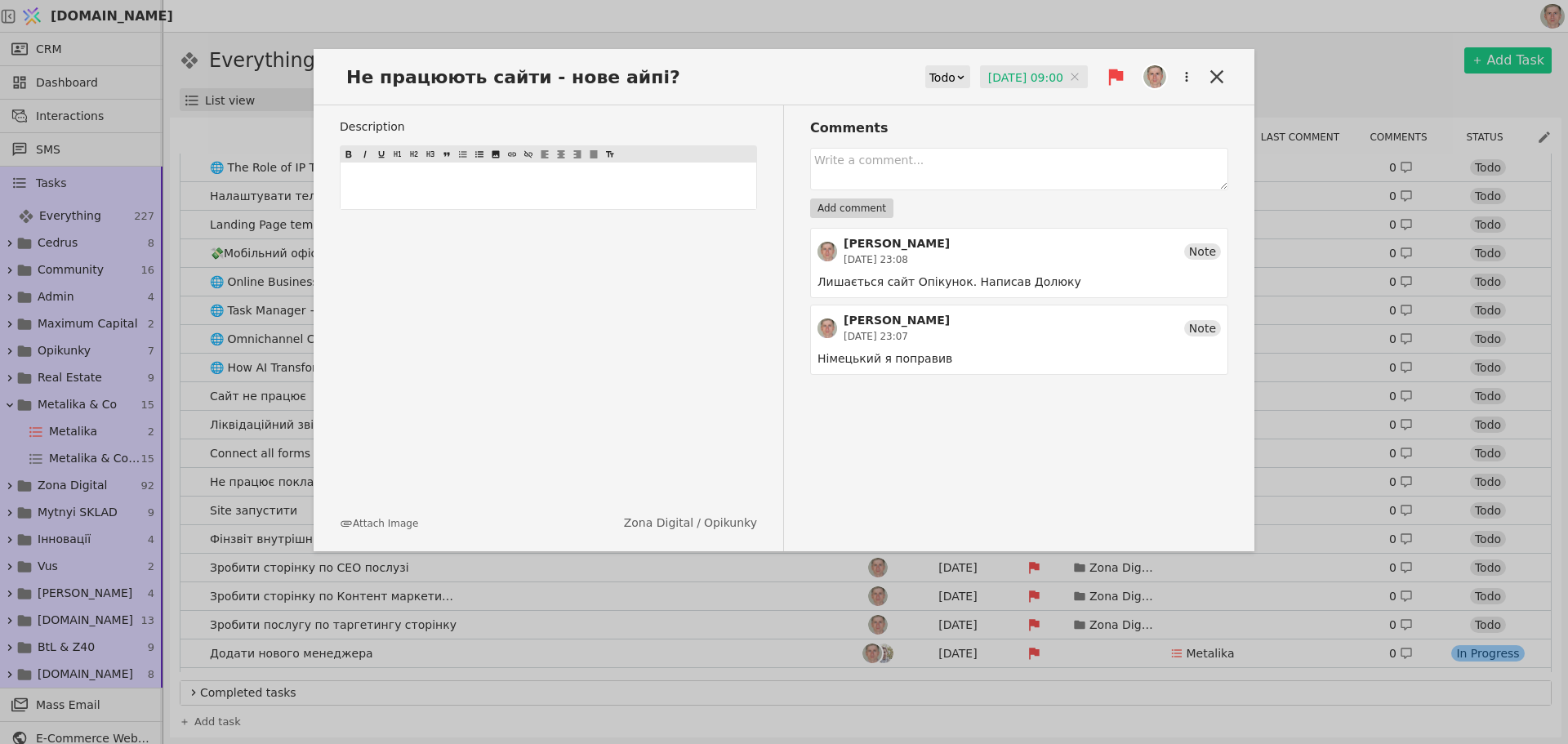
click at [1029, 78] on input "21.08.2025 09:00" at bounding box center [1034, 77] width 108 height 24
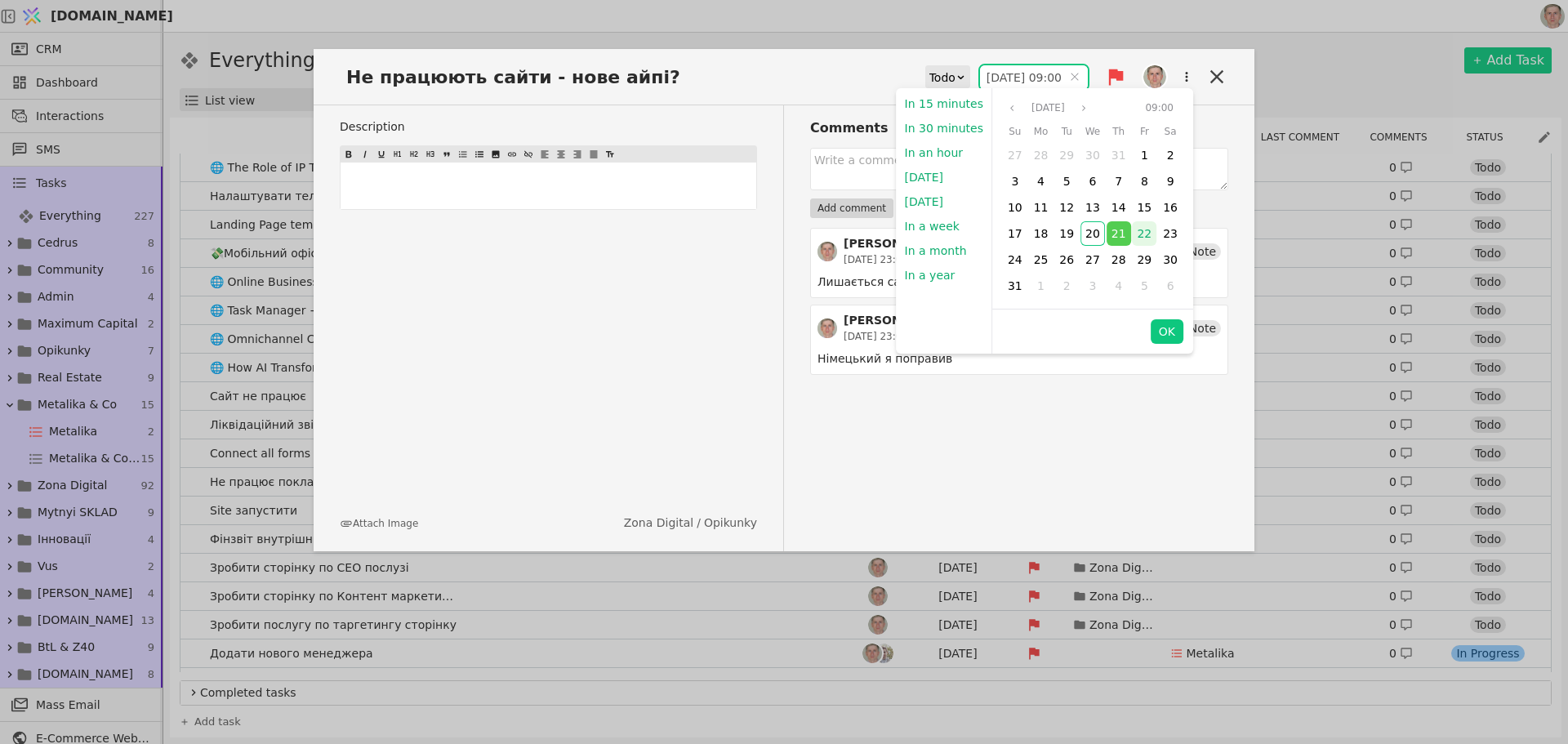
click at [1141, 235] on span "22" at bounding box center [1145, 234] width 15 height 13
click at [1166, 331] on button "OK" at bounding box center [1166, 332] width 33 height 24
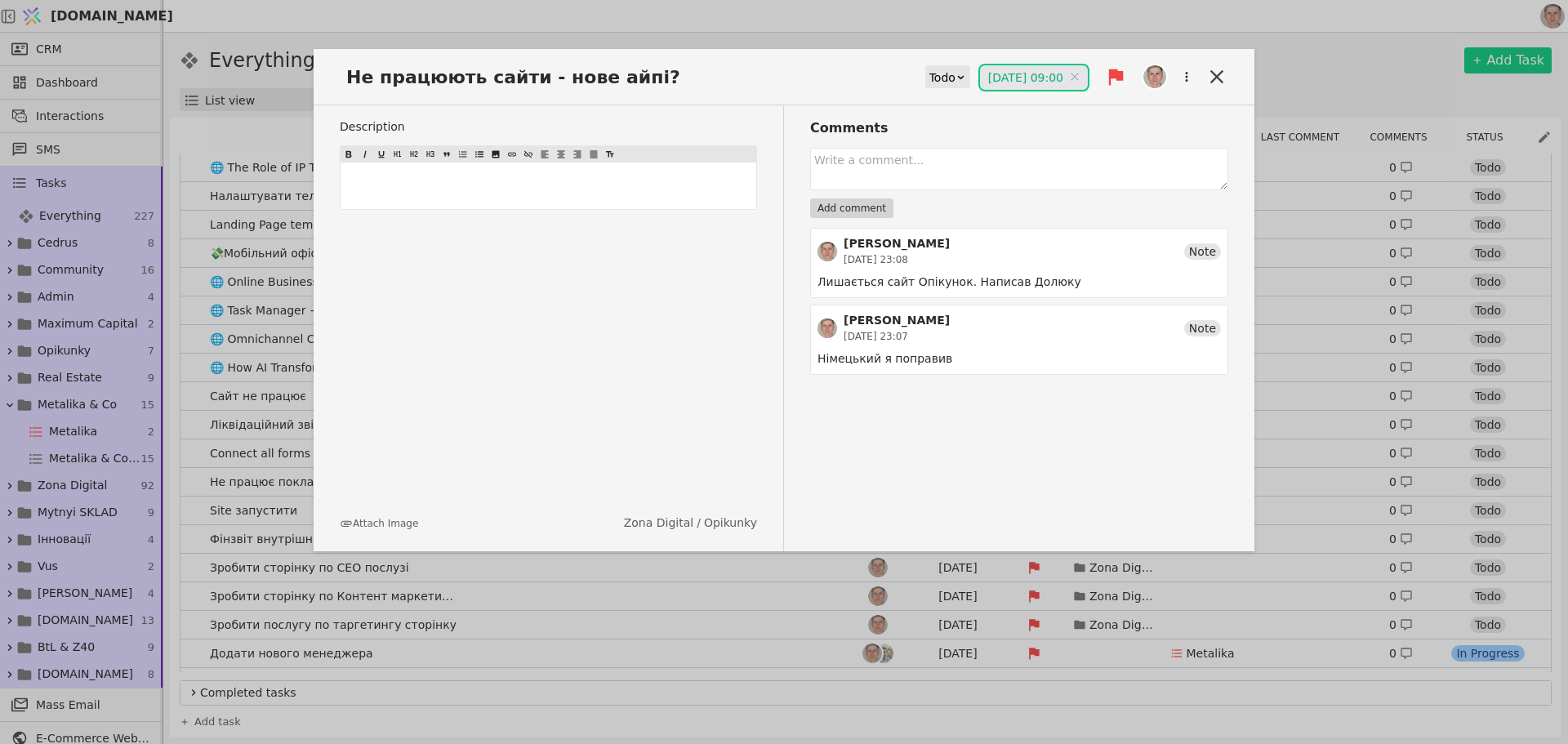
type input "22.08.2025 09:00"
click at [1223, 70] on icon at bounding box center [1216, 76] width 23 height 23
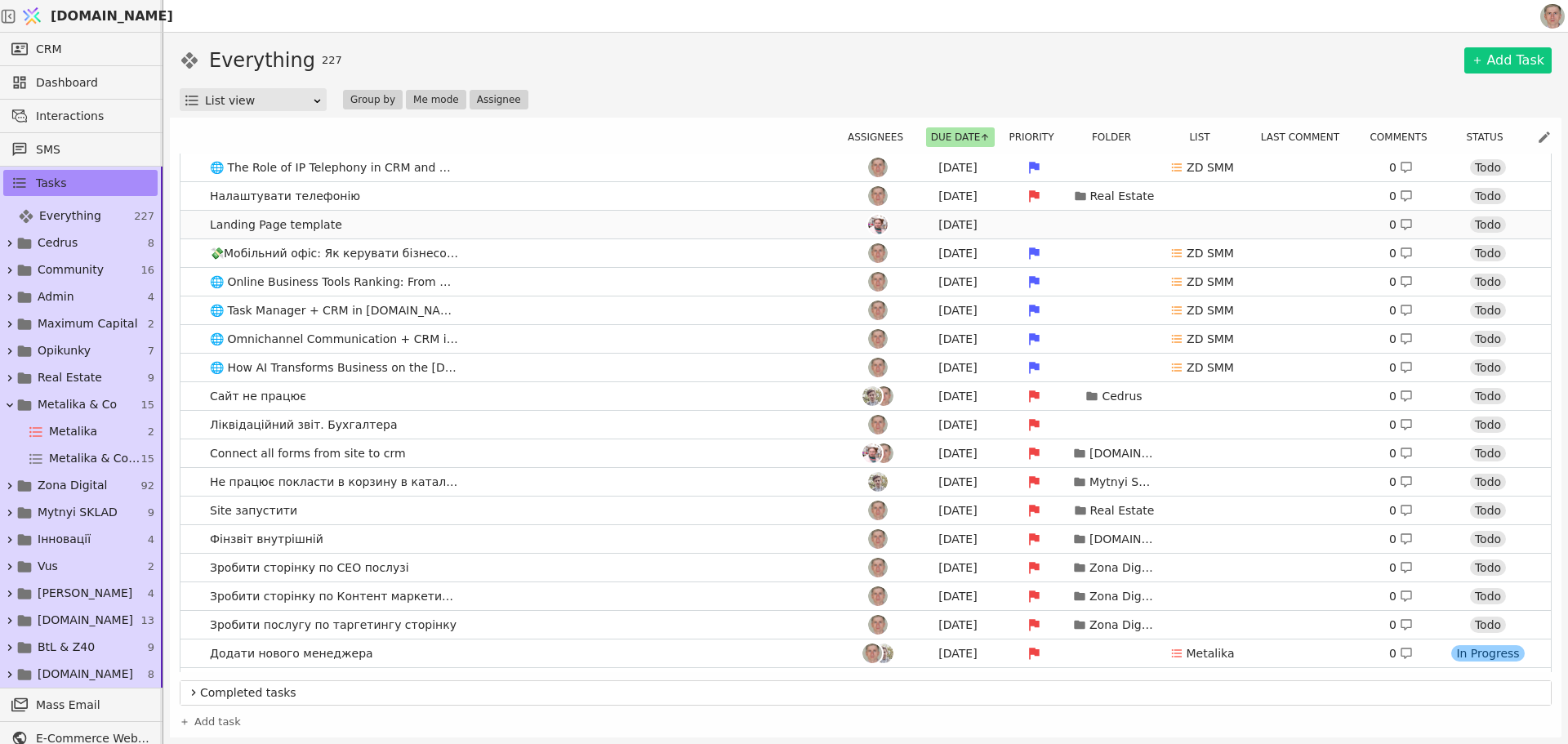
click at [566, 212] on link "Landing Page template Aug 17 0 Todo" at bounding box center [866, 224] width 1371 height 28
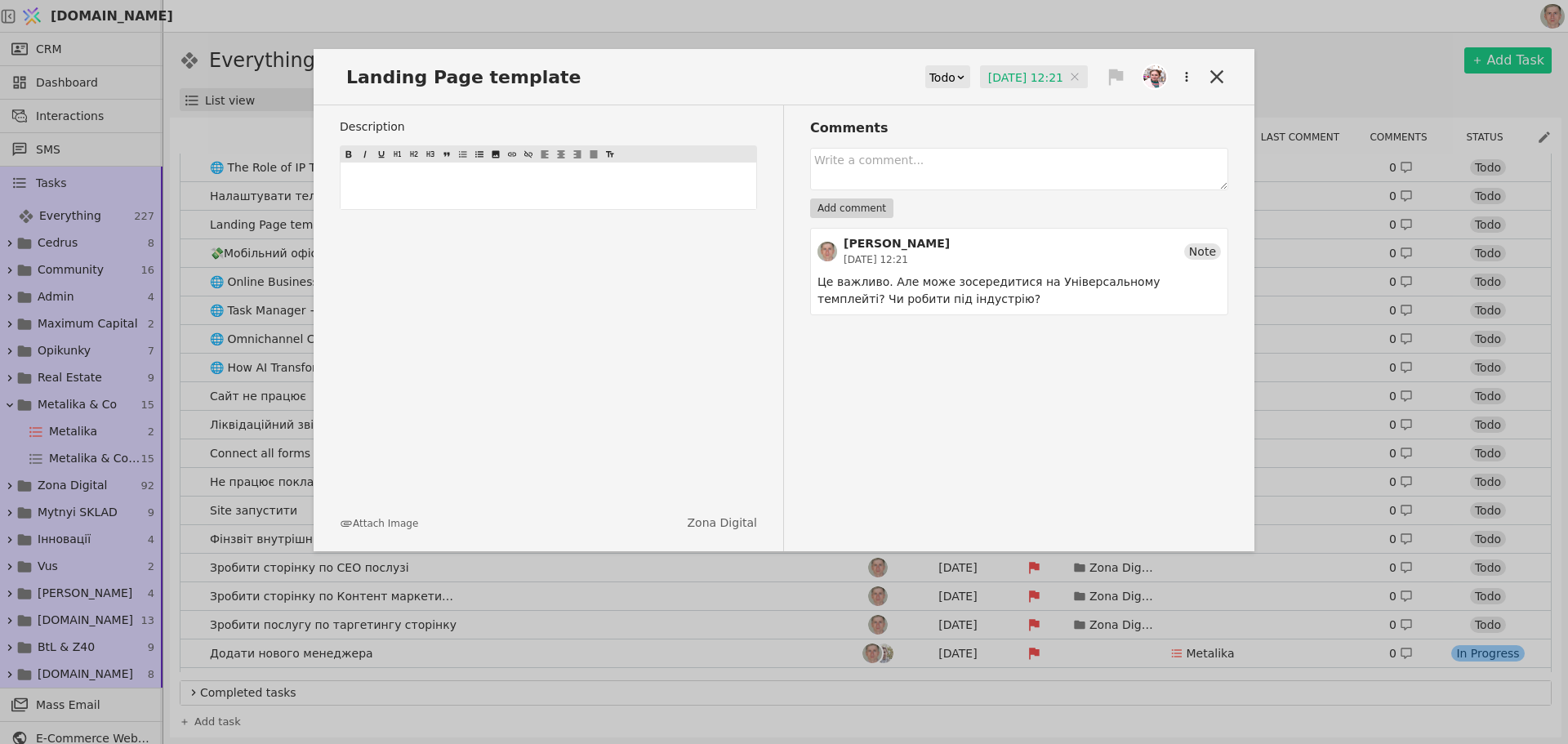
click at [1009, 74] on input "17.08.2025 12:21" at bounding box center [1034, 77] width 108 height 24
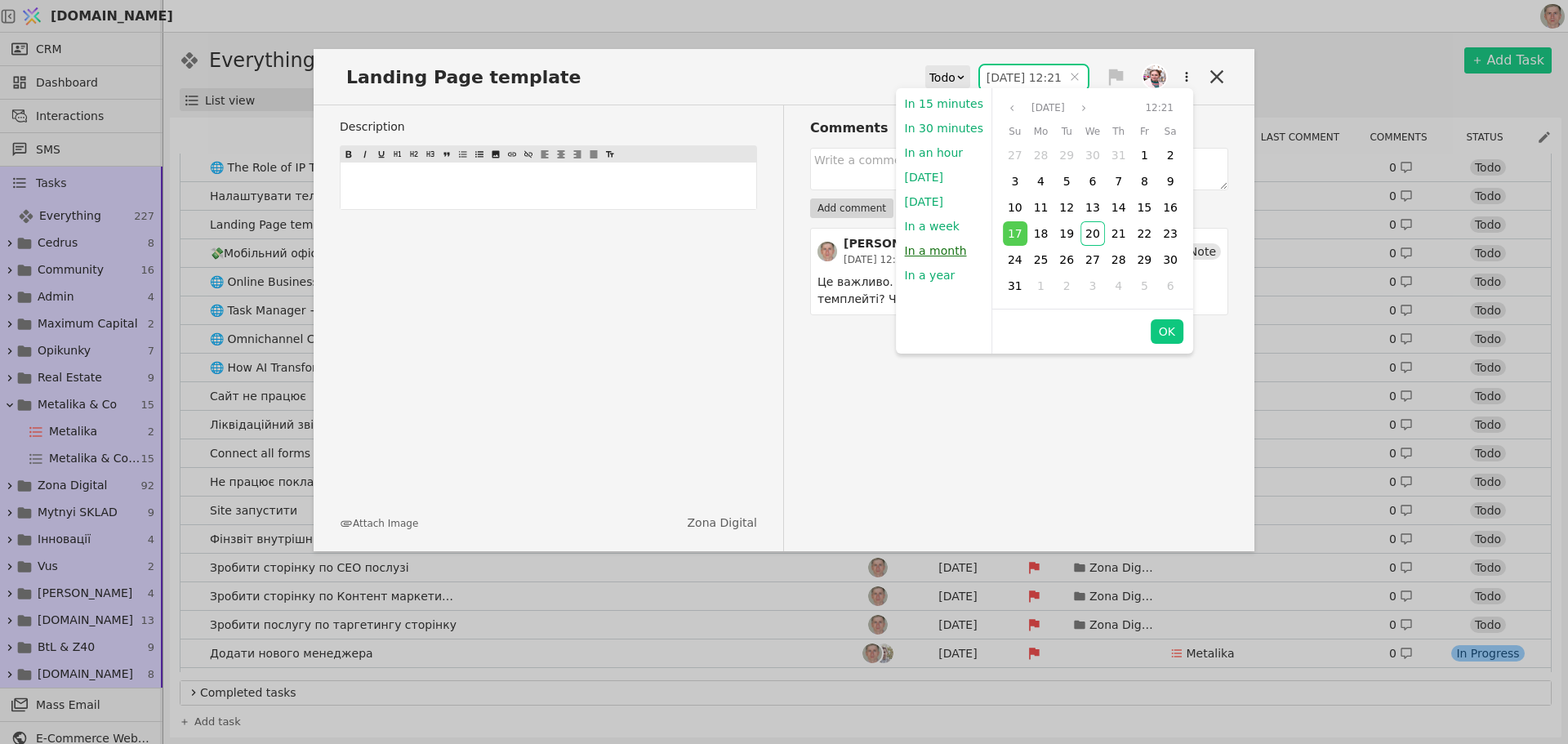
click at [930, 244] on button "In a month" at bounding box center [936, 251] width 78 height 24
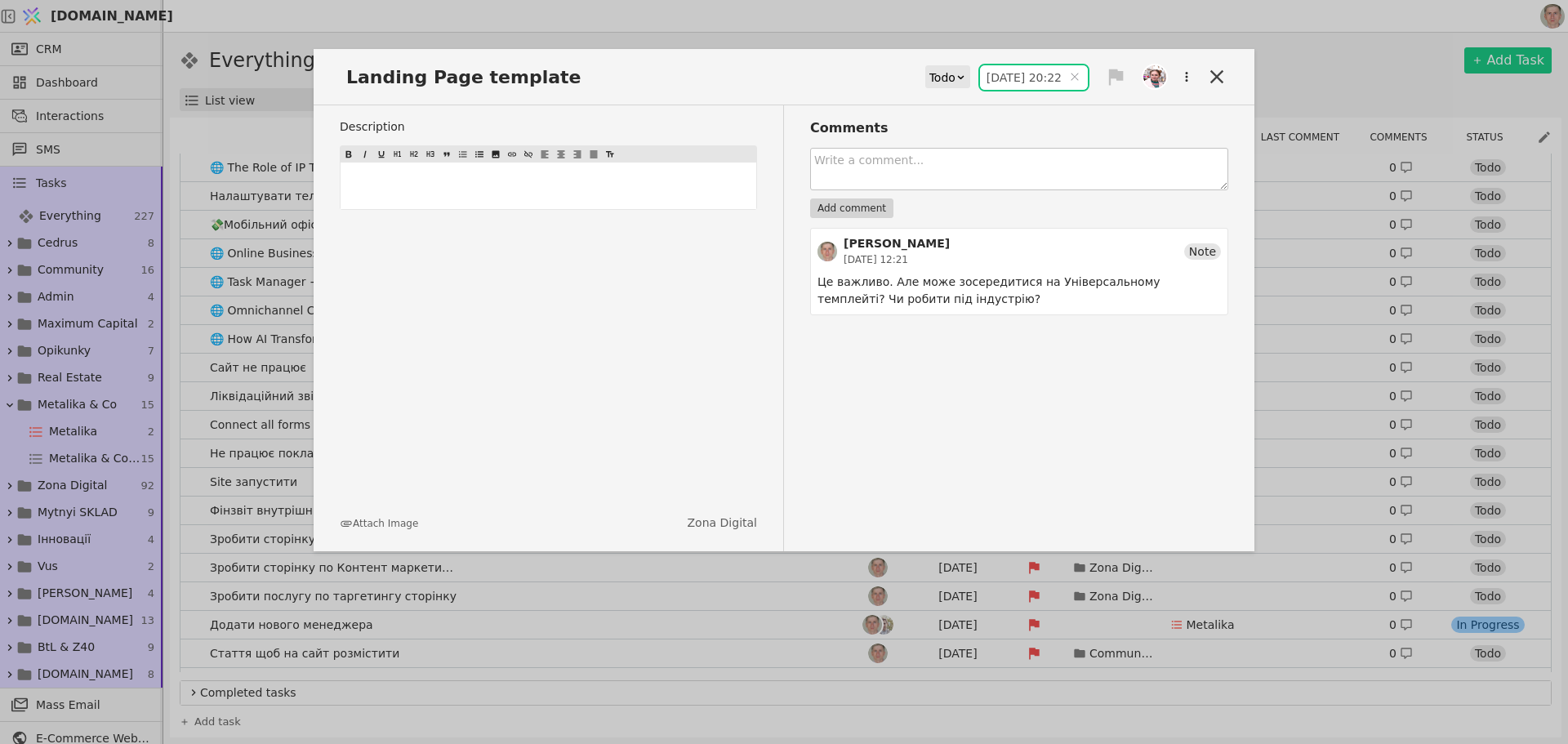
type input "20.09.2025 20:22"
click at [1220, 71] on icon at bounding box center [1216, 76] width 23 height 23
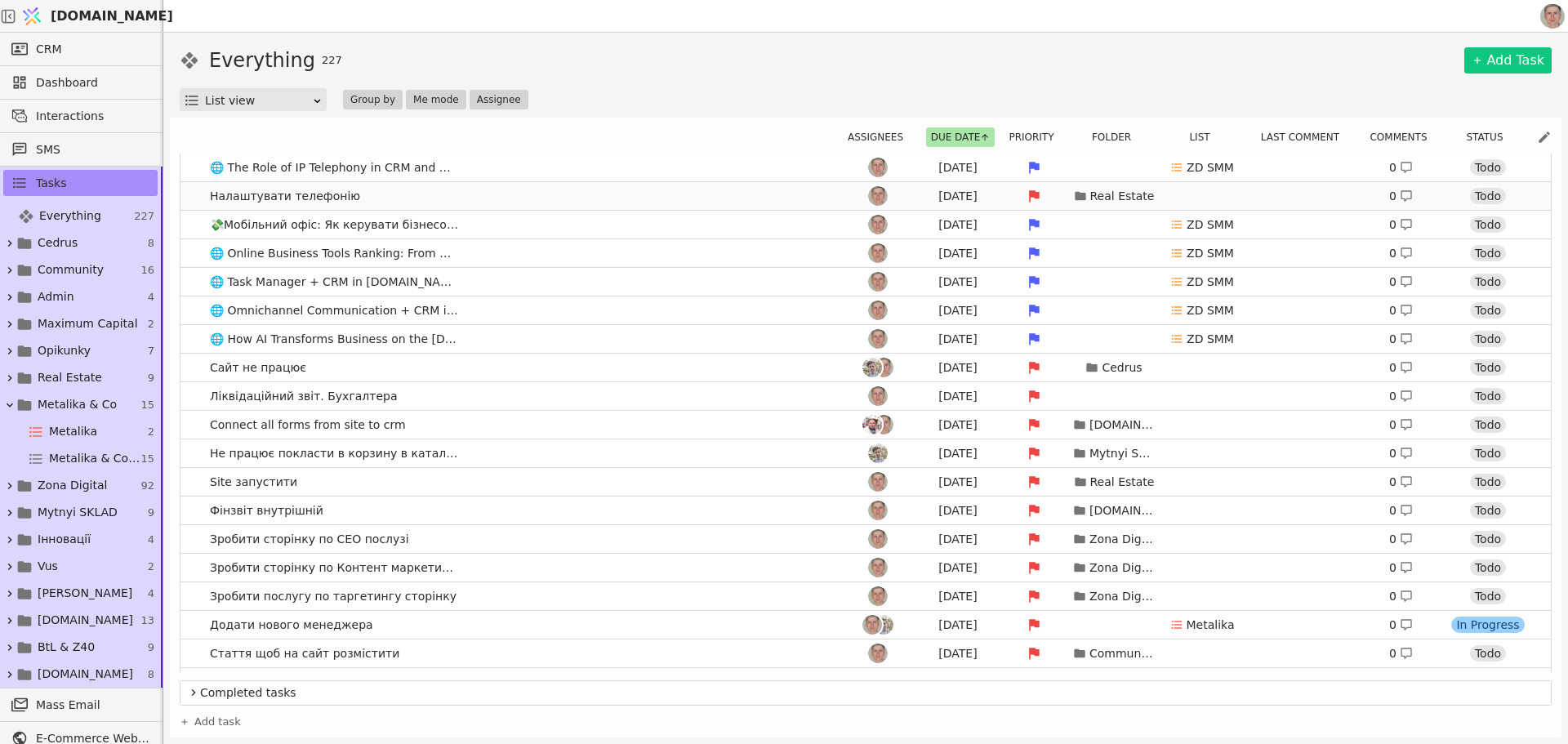
click at [470, 202] on link "Налаштувати телефонію Aug 17 Real Estate 0 Todo" at bounding box center [866, 195] width 1371 height 28
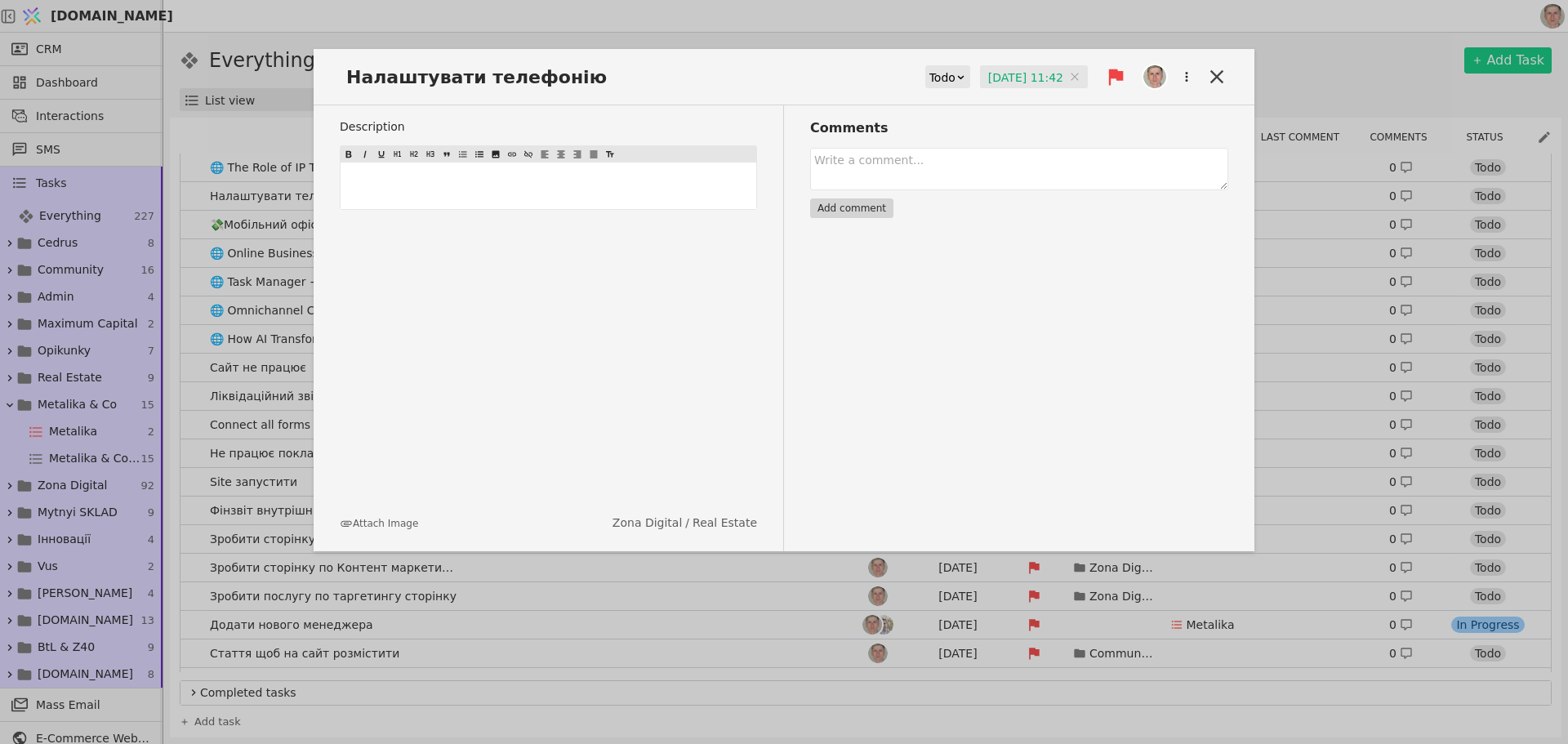
click at [1003, 76] on input "17.08.2025 11:42" at bounding box center [1034, 77] width 108 height 24
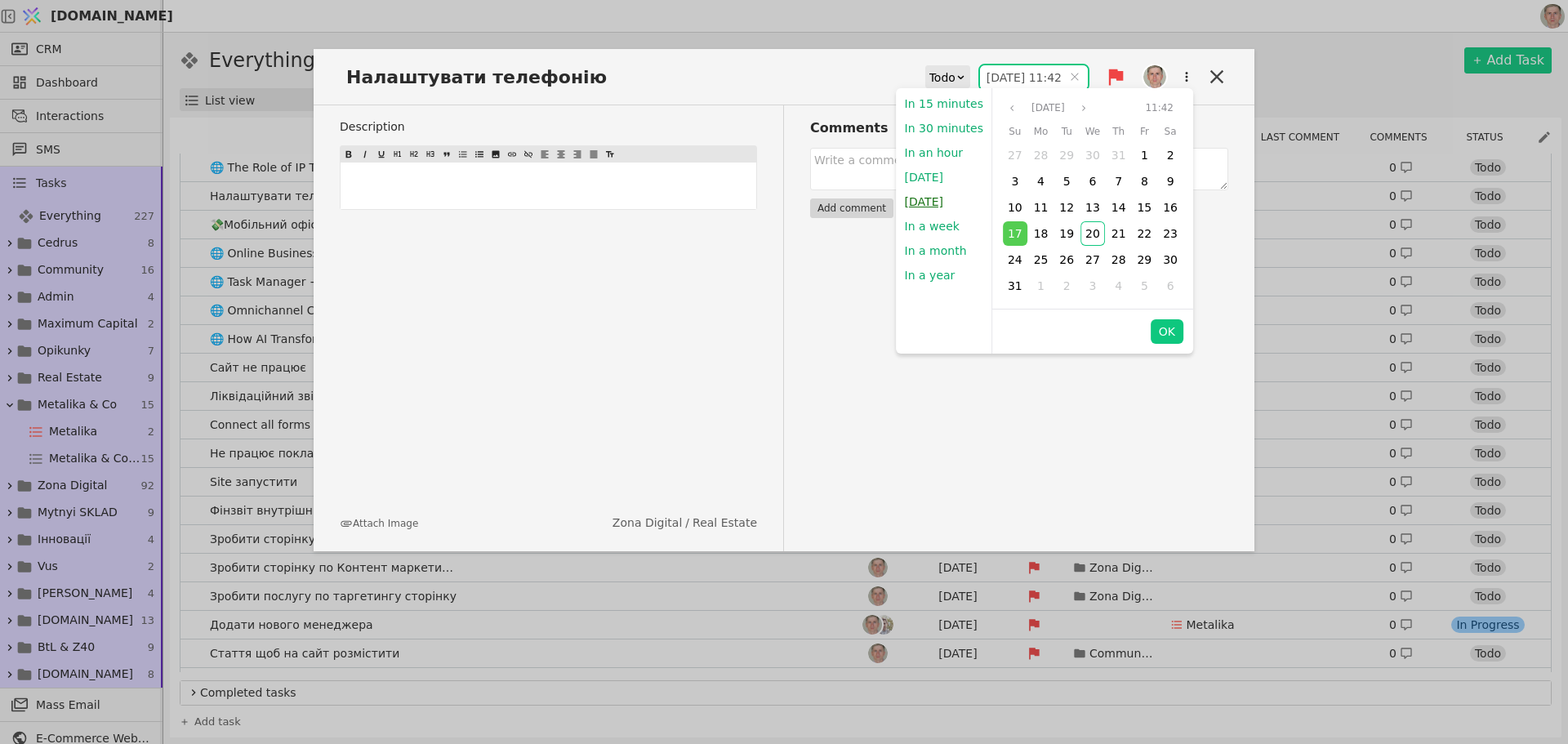
click at [929, 204] on button "Tomorrow" at bounding box center [924, 201] width 55 height 24
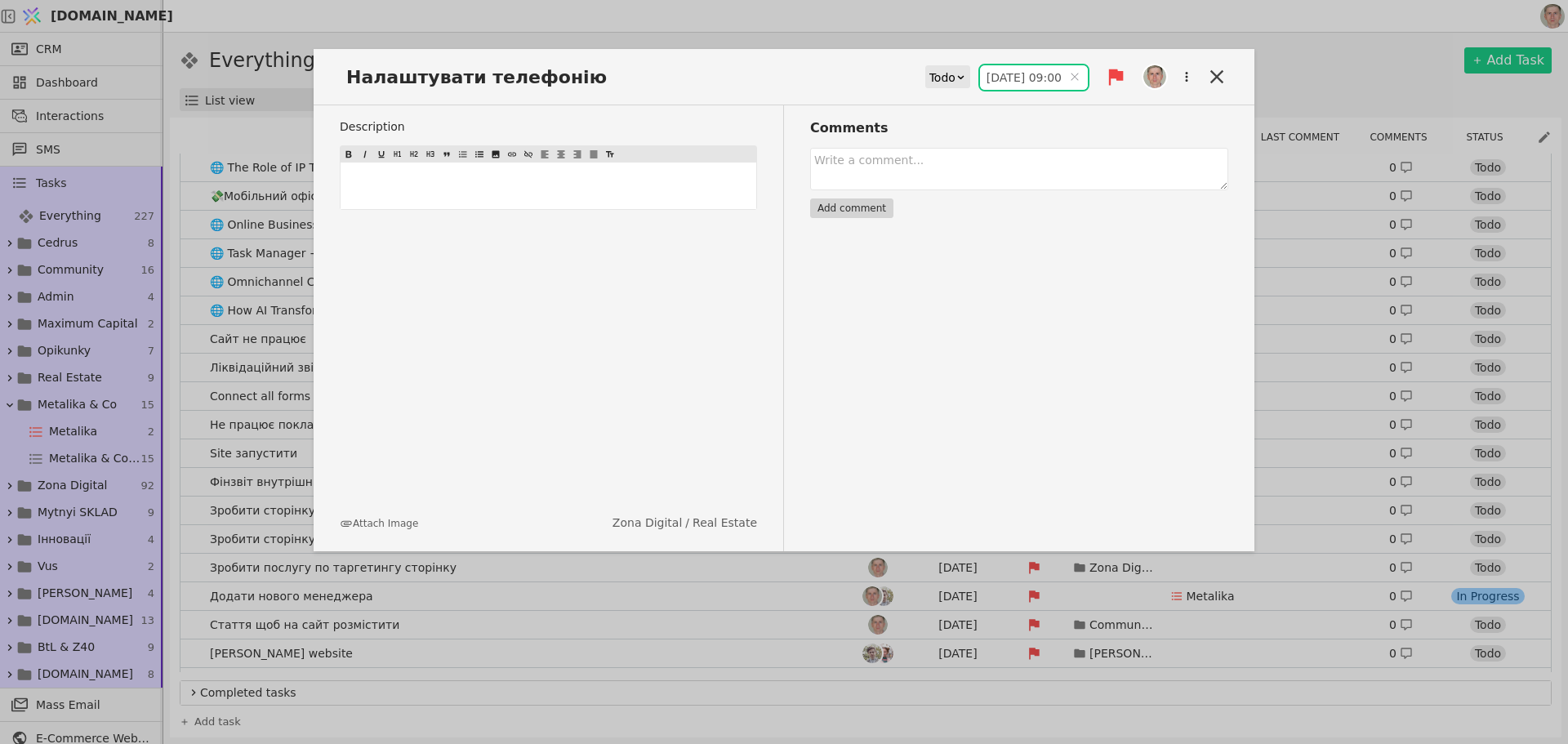
type input "21.08.2025 09:00"
drag, startPoint x: 1217, startPoint y: 75, endPoint x: 1207, endPoint y: 85, distance: 14.1
click at [1217, 76] on icon at bounding box center [1216, 76] width 23 height 23
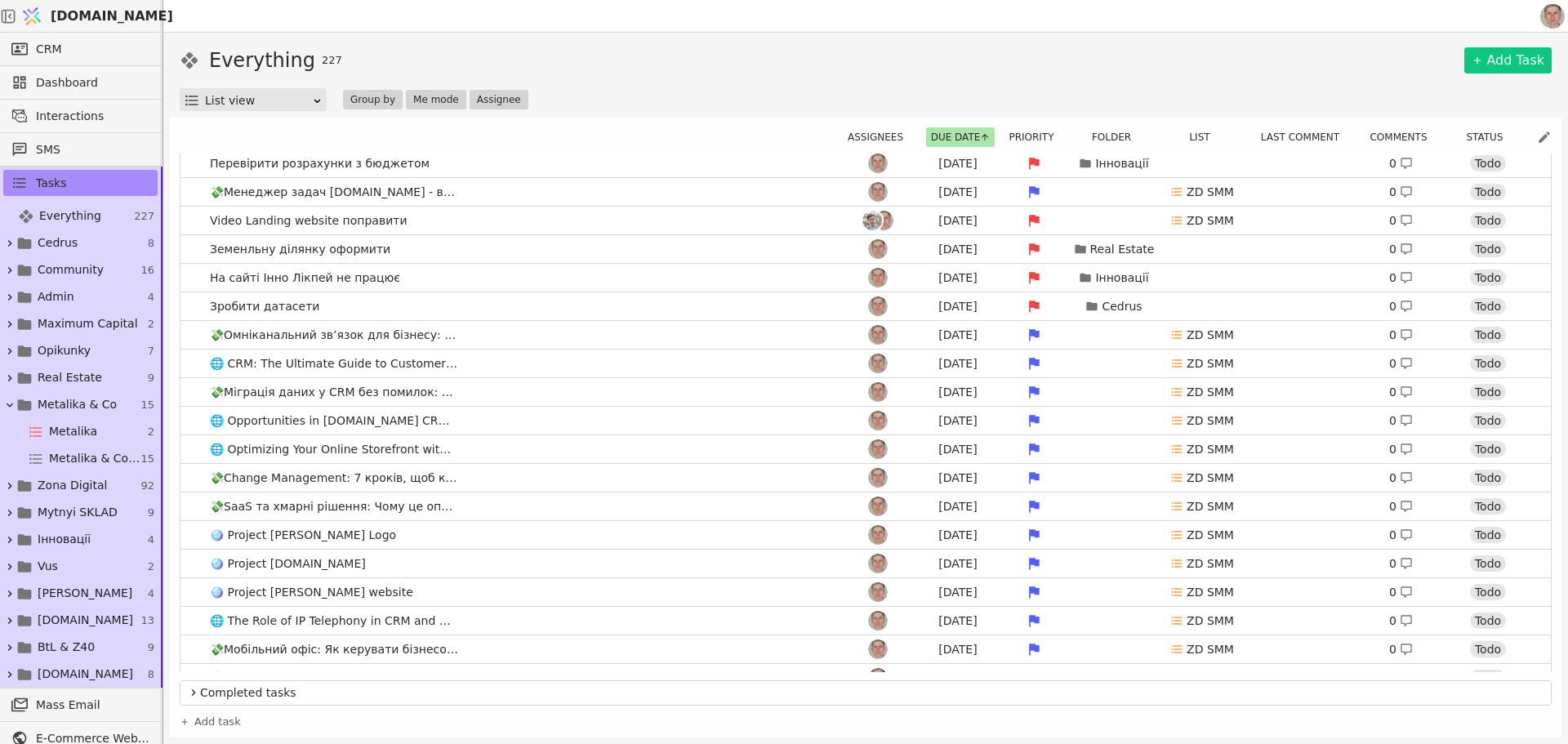
scroll to position [1797, 0]
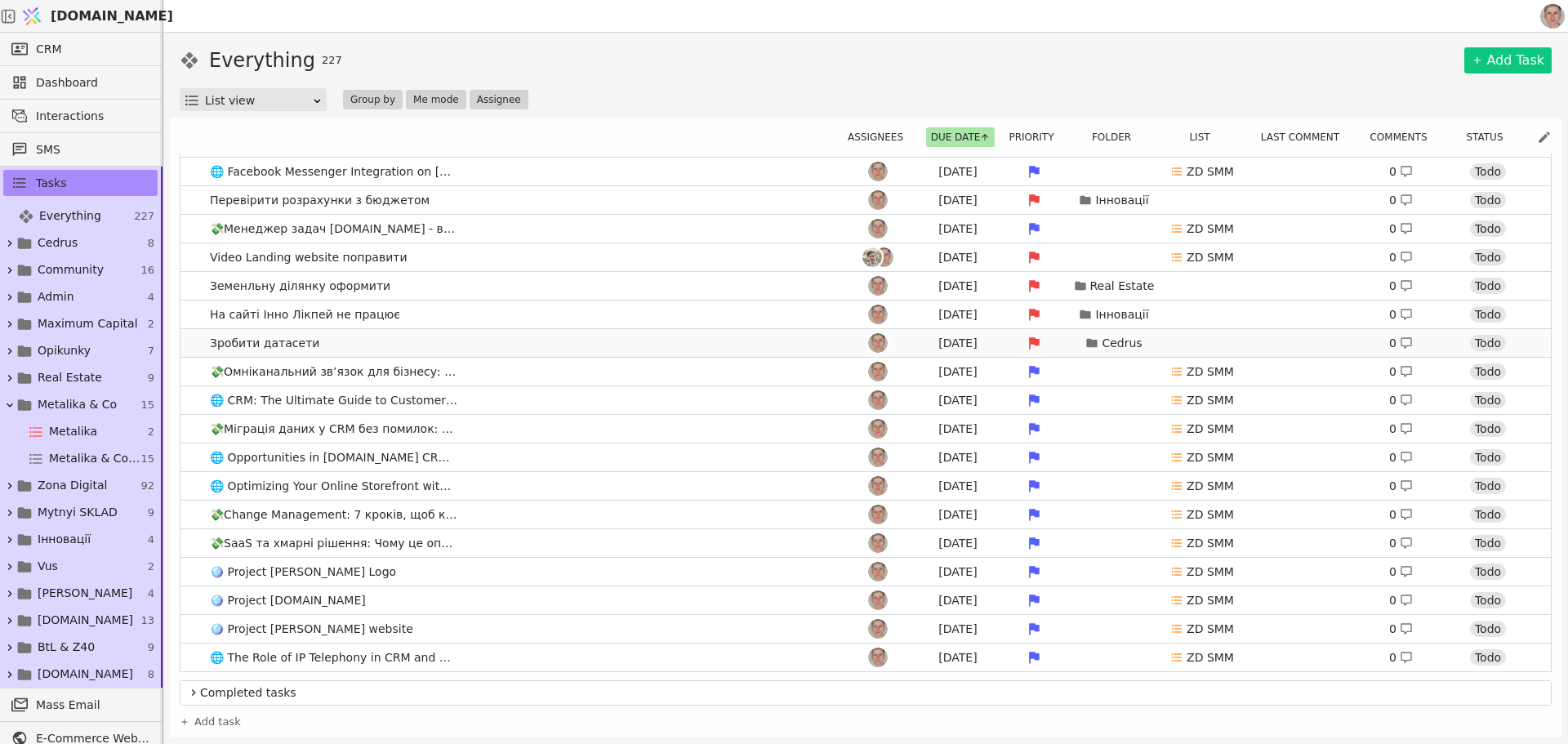
click at [431, 351] on link "Зробити датасети Aug 13 Cedrus 0 Todo" at bounding box center [866, 342] width 1371 height 28
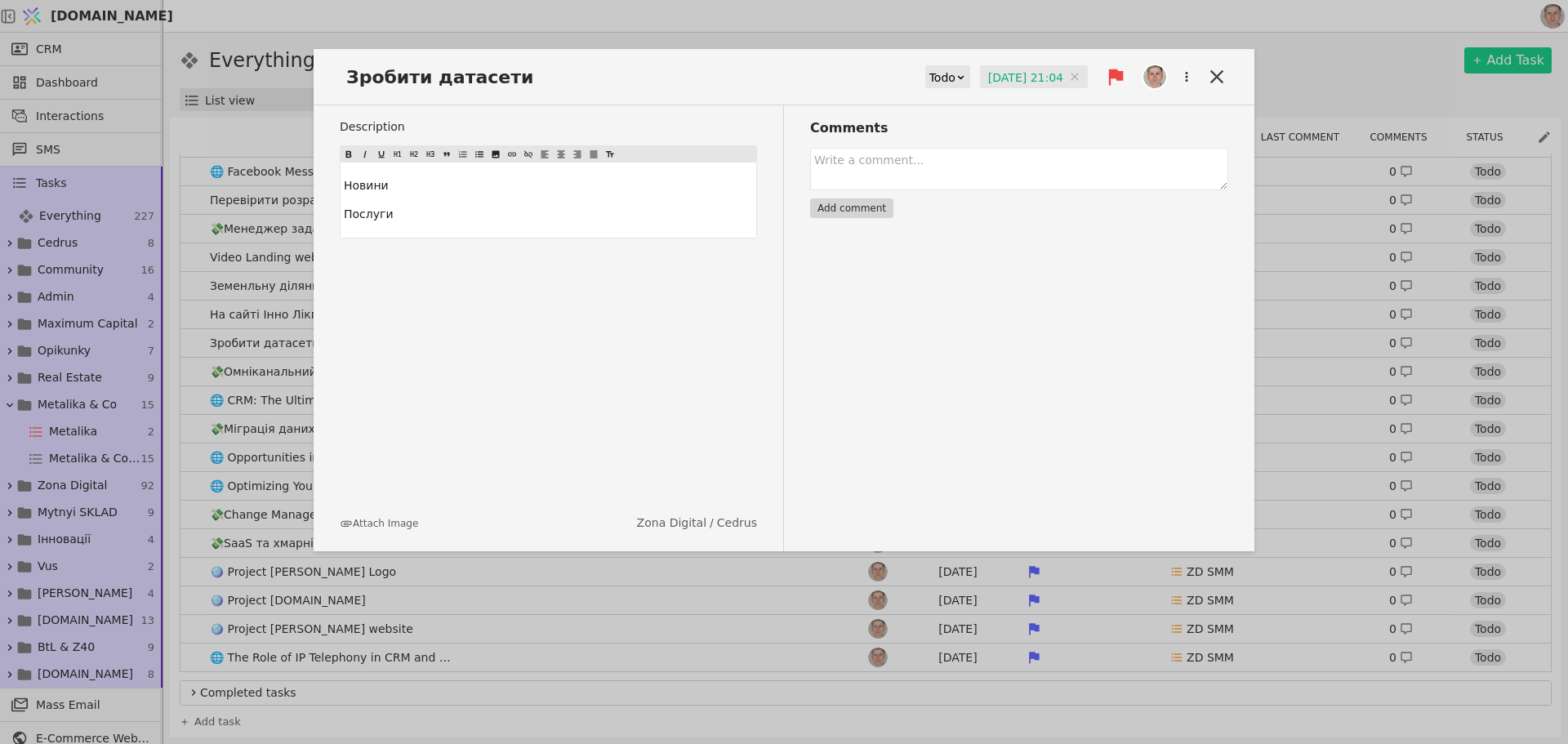
click at [1026, 76] on input "13.08.2025 21:04" at bounding box center [1034, 77] width 108 height 24
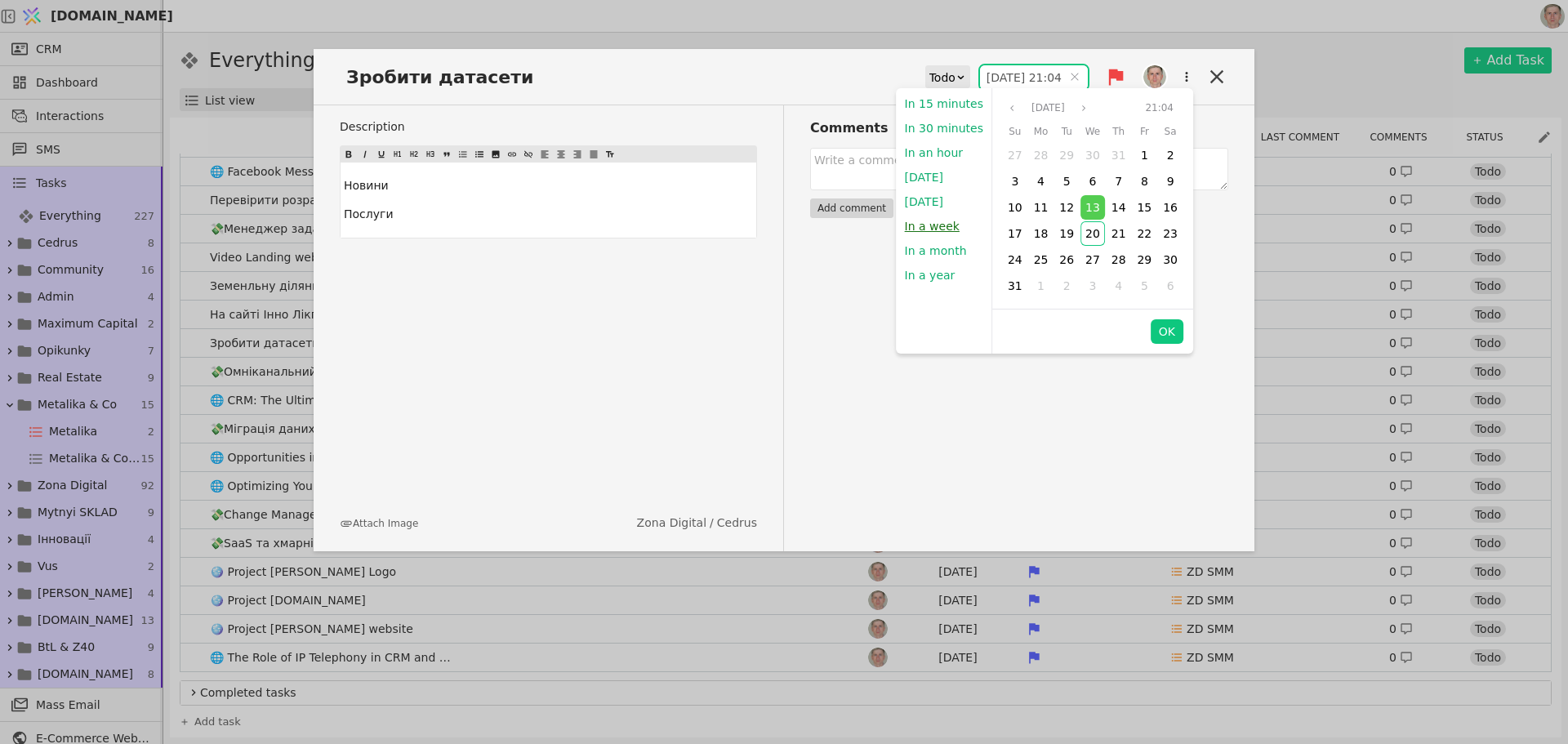
click at [943, 223] on button "In a week" at bounding box center [932, 225] width 71 height 24
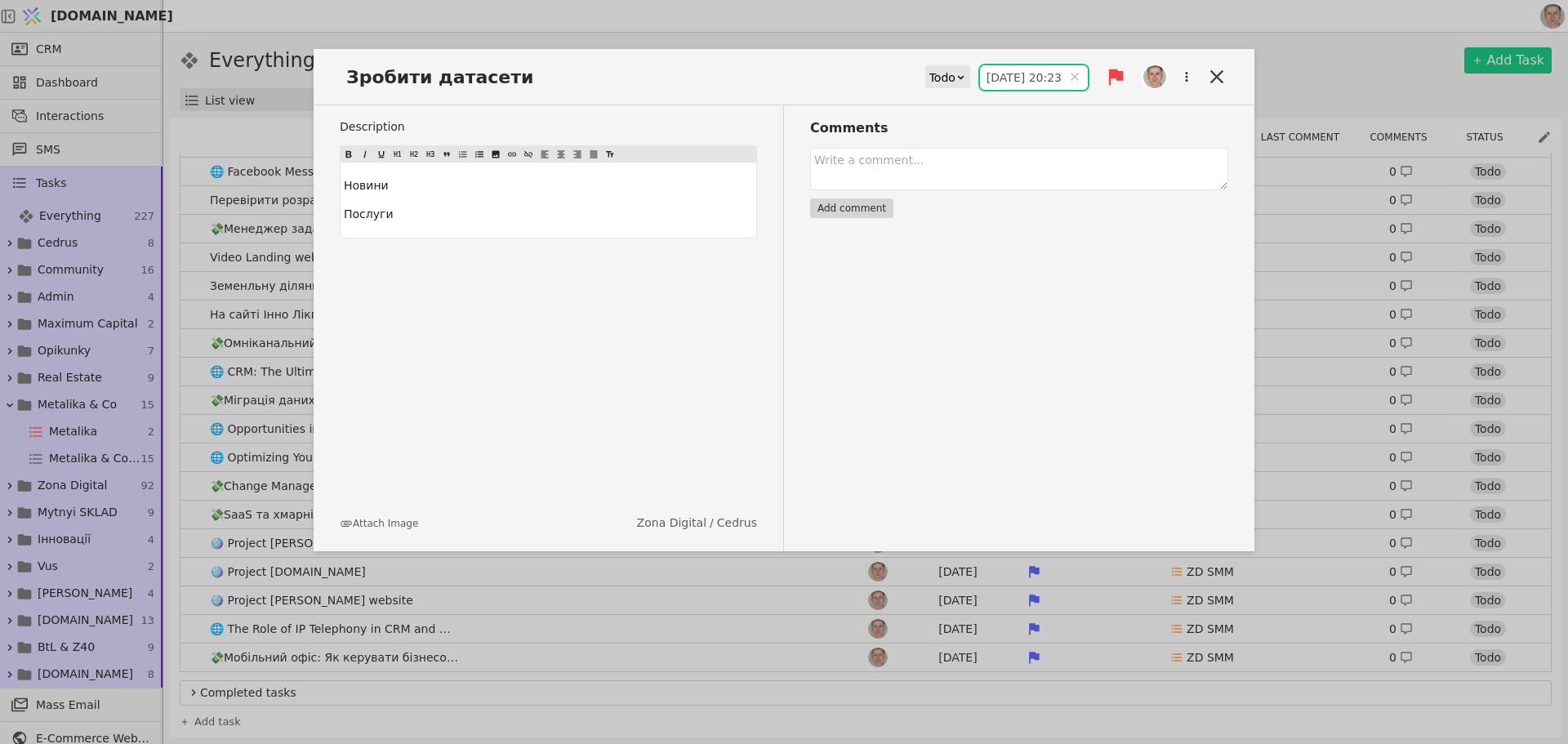
type input "27.08.2025 20:23"
click at [1222, 78] on icon at bounding box center [1216, 76] width 23 height 23
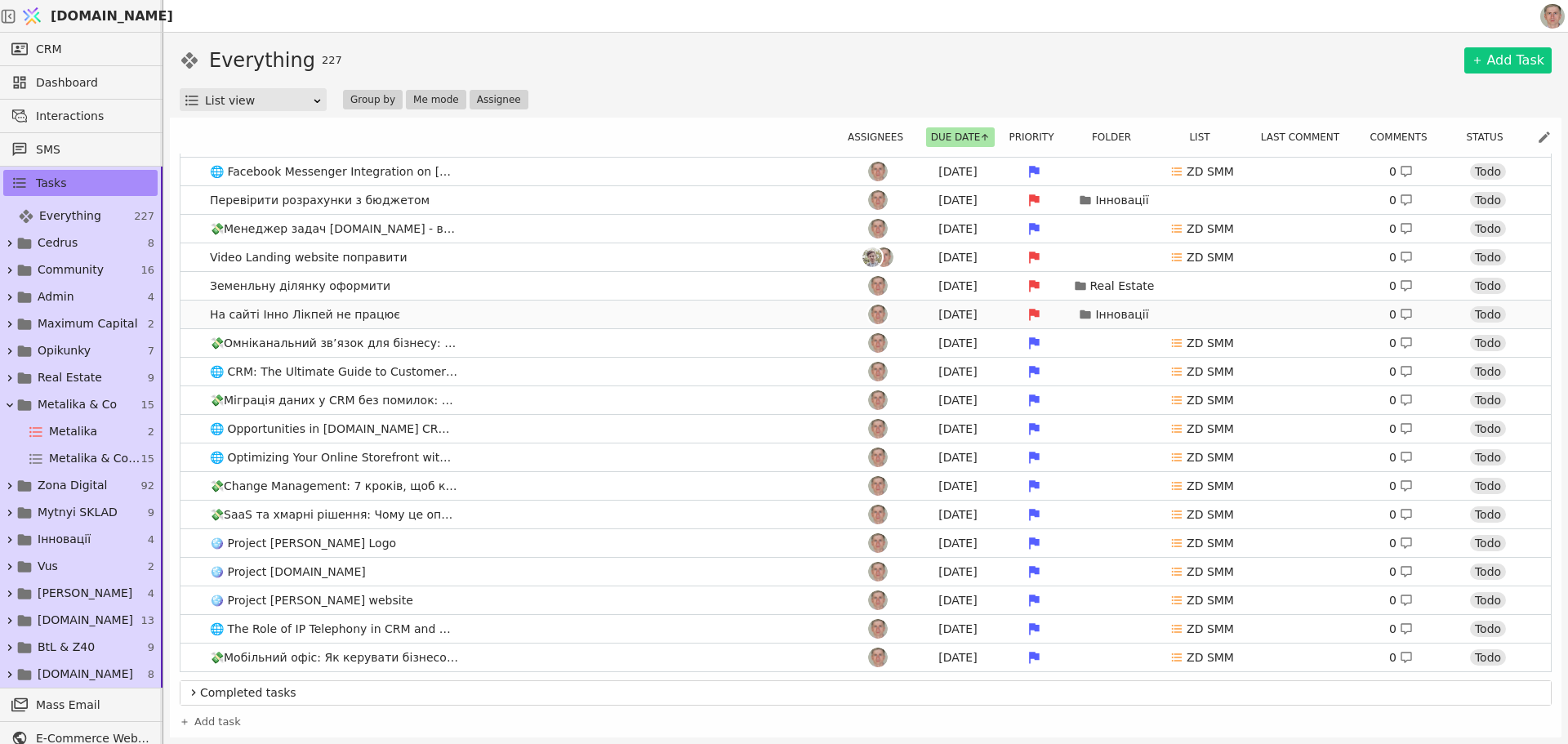
click at [522, 315] on link "На сайті Інно Лікпей не працює Aug 13 Інновації 0 Todo" at bounding box center [866, 314] width 1371 height 28
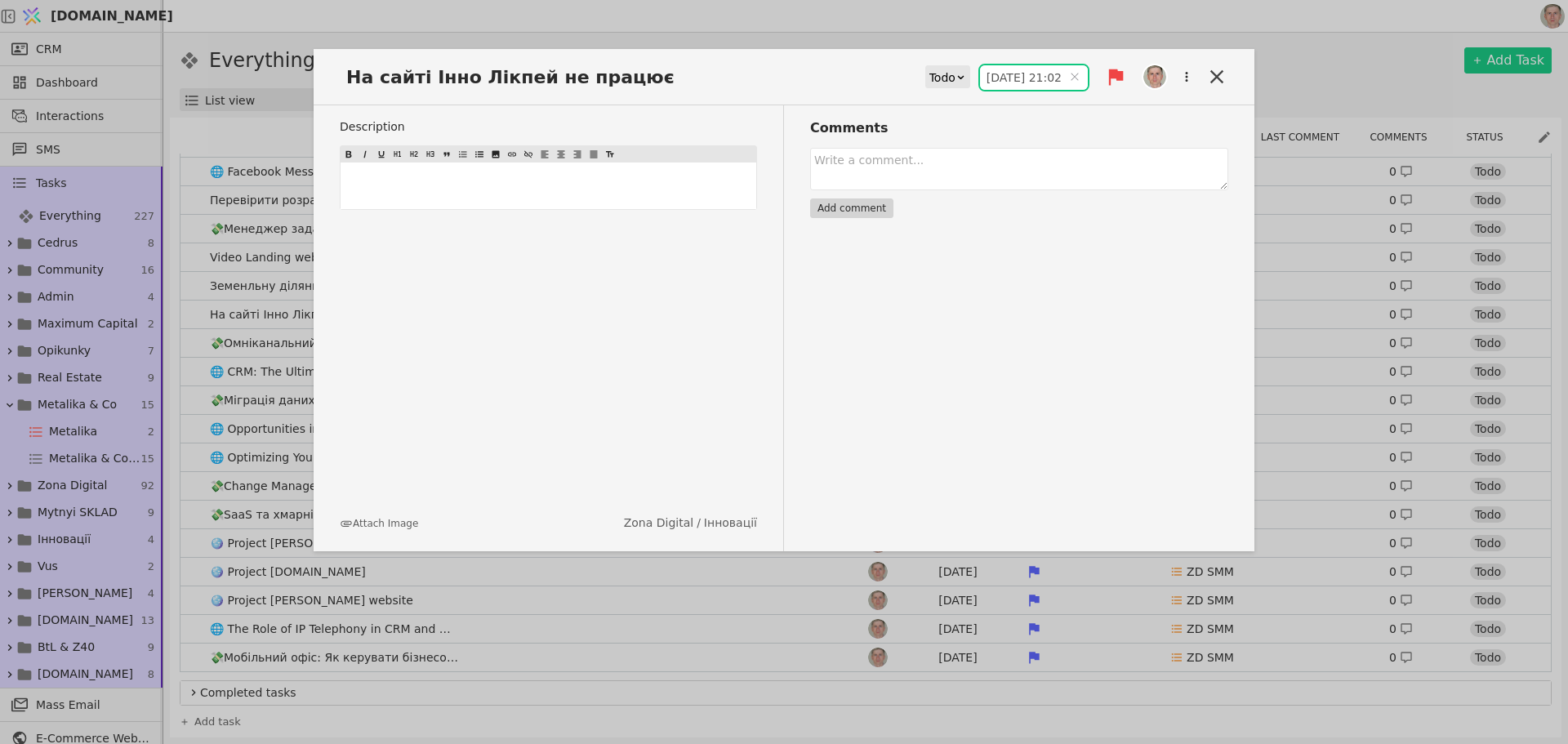
click at [1015, 81] on input "13.08.2025 21:02" at bounding box center [1034, 77] width 108 height 24
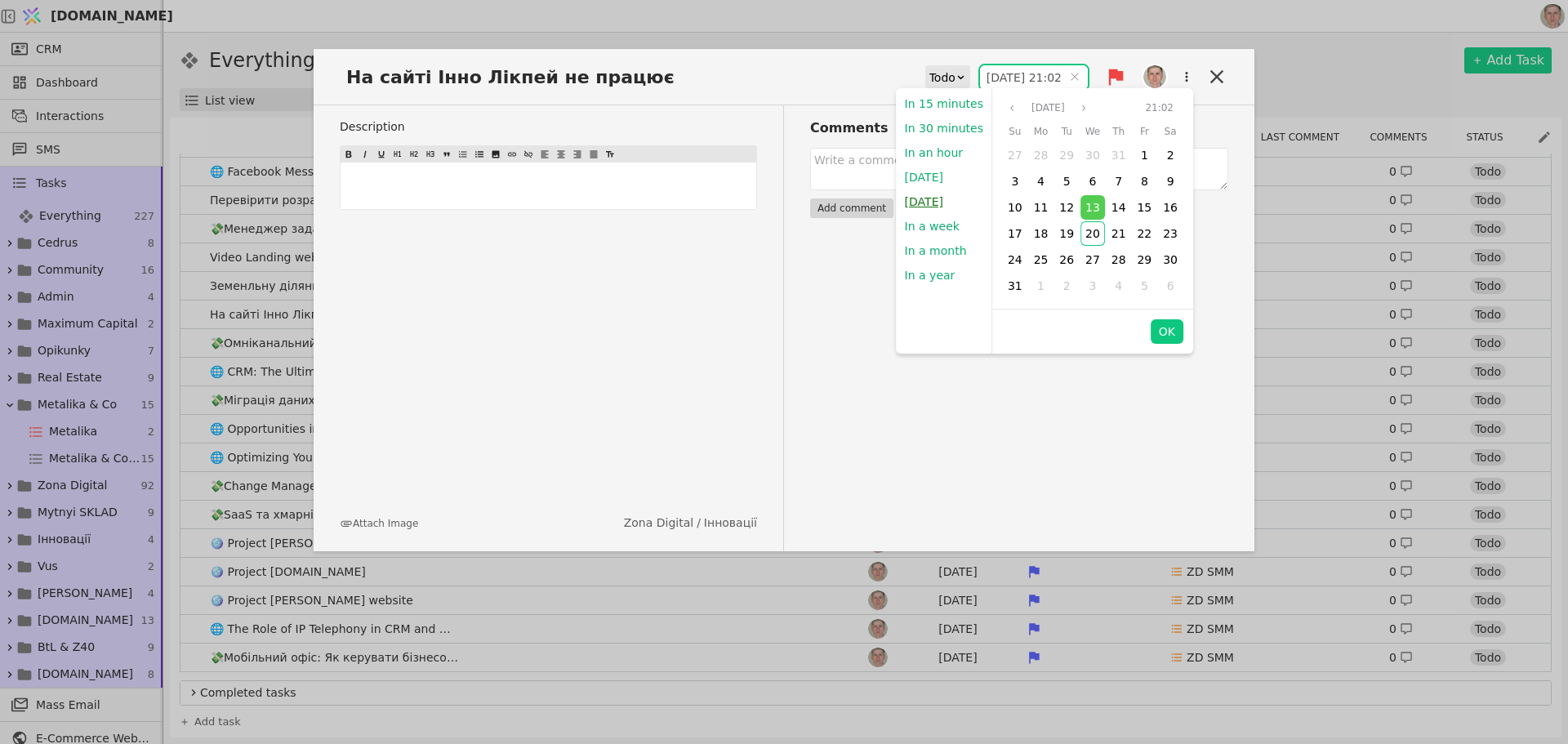
click at [934, 200] on button "Tomorrow" at bounding box center [924, 201] width 55 height 24
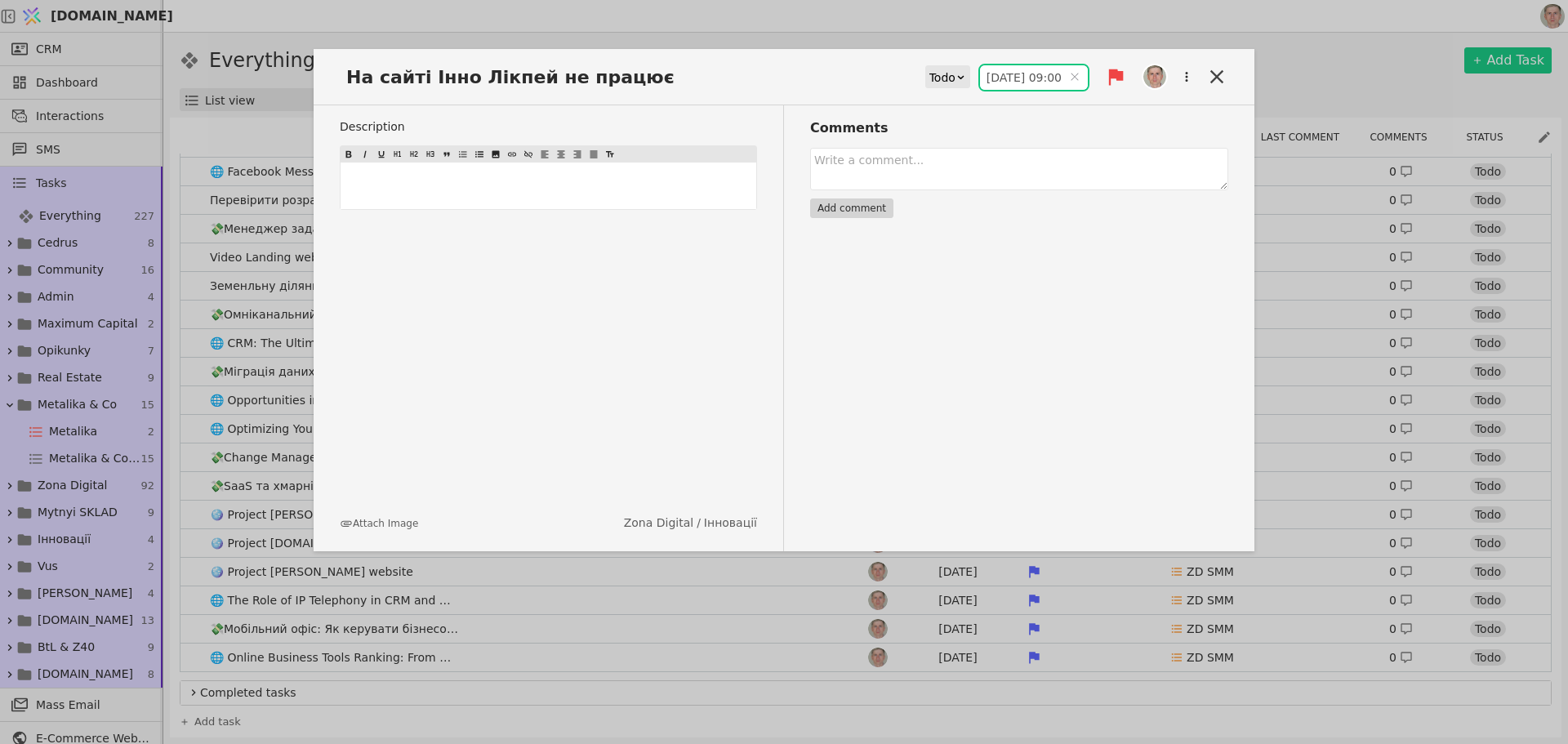
type input "21.08.2025 09:00"
click at [1210, 72] on icon at bounding box center [1216, 76] width 23 height 23
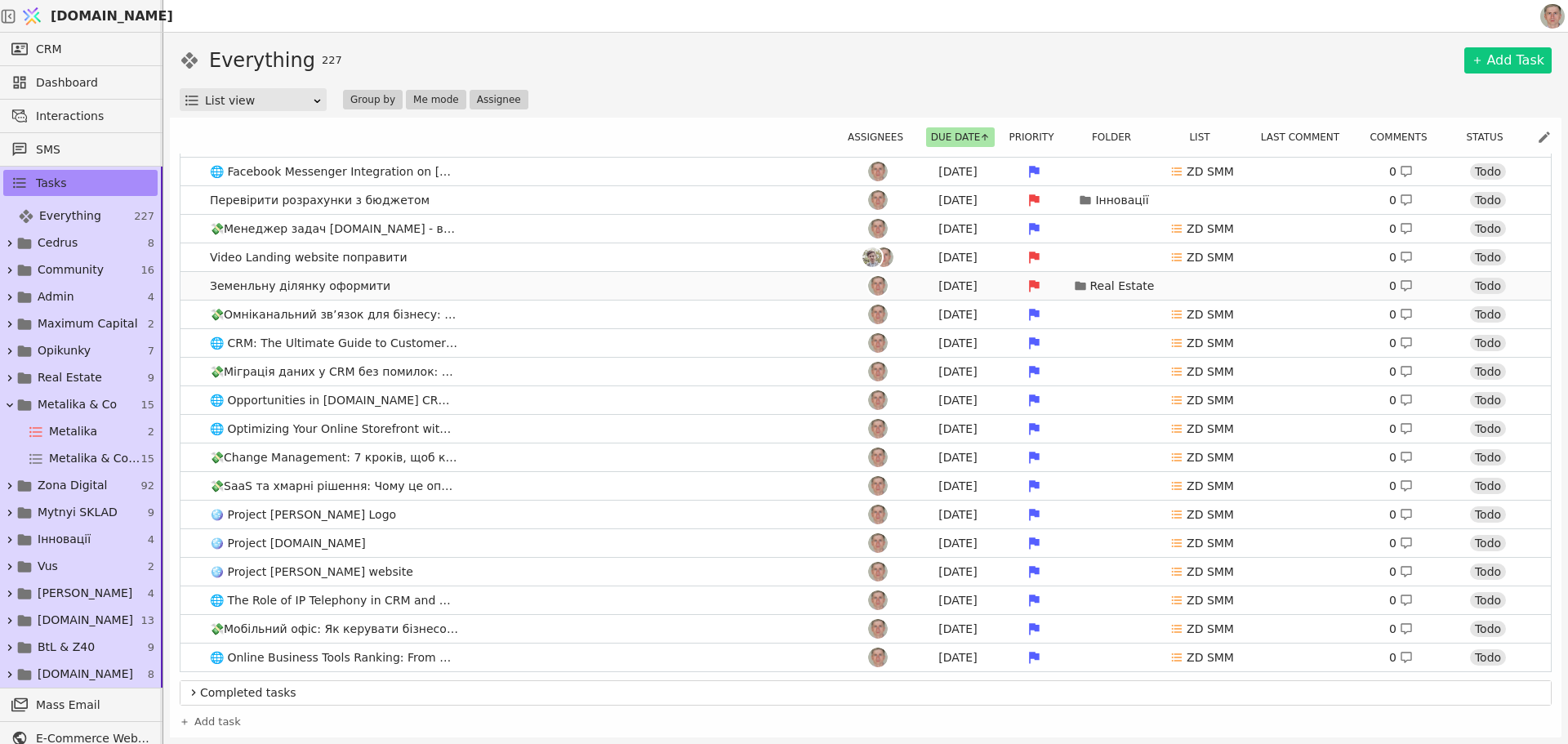
click at [473, 281] on link "Земенльну ділянку оформити Aug 13 Real Estate 0 Todo" at bounding box center [866, 286] width 1371 height 28
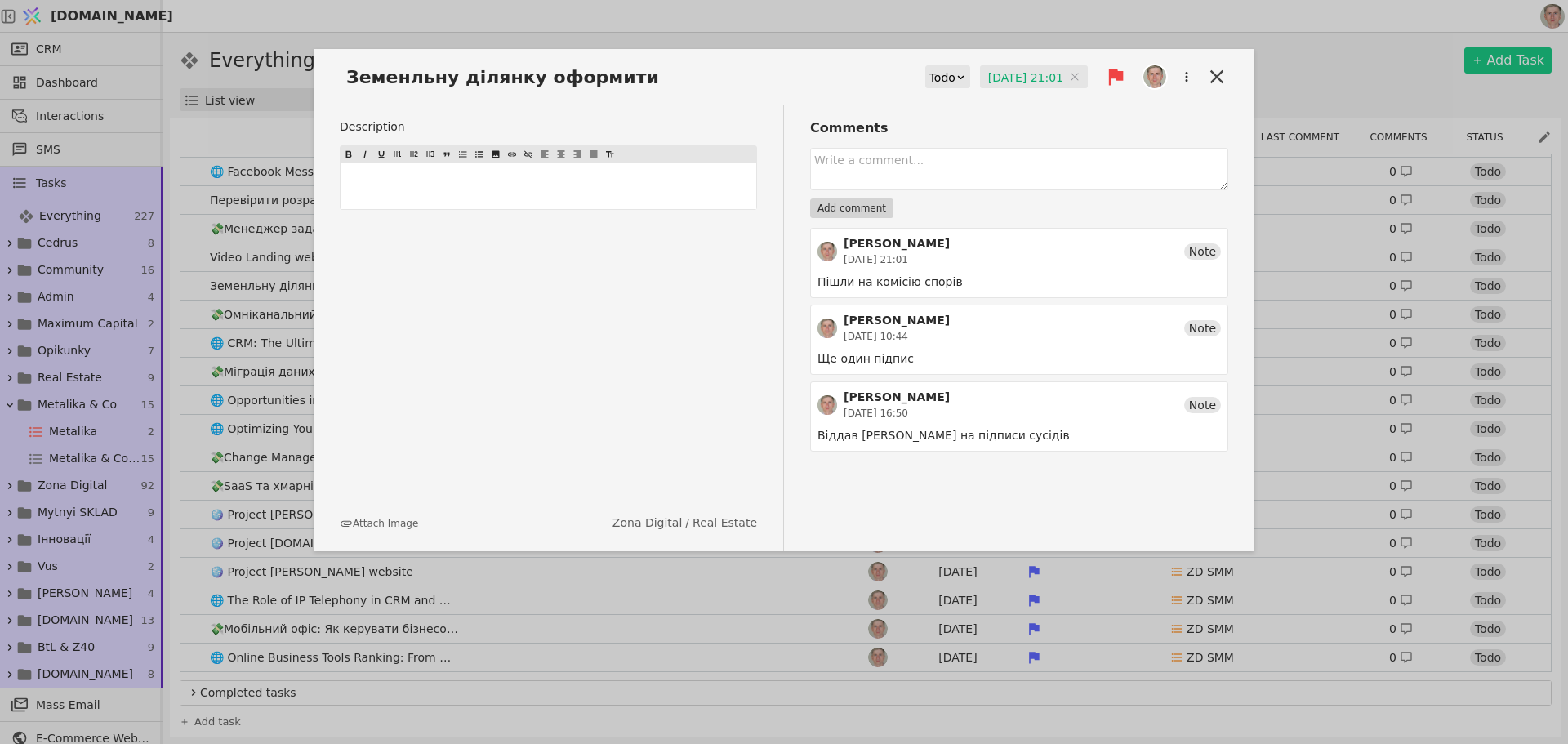
click at [1015, 73] on input "13.08.2025 21:01" at bounding box center [1034, 77] width 108 height 24
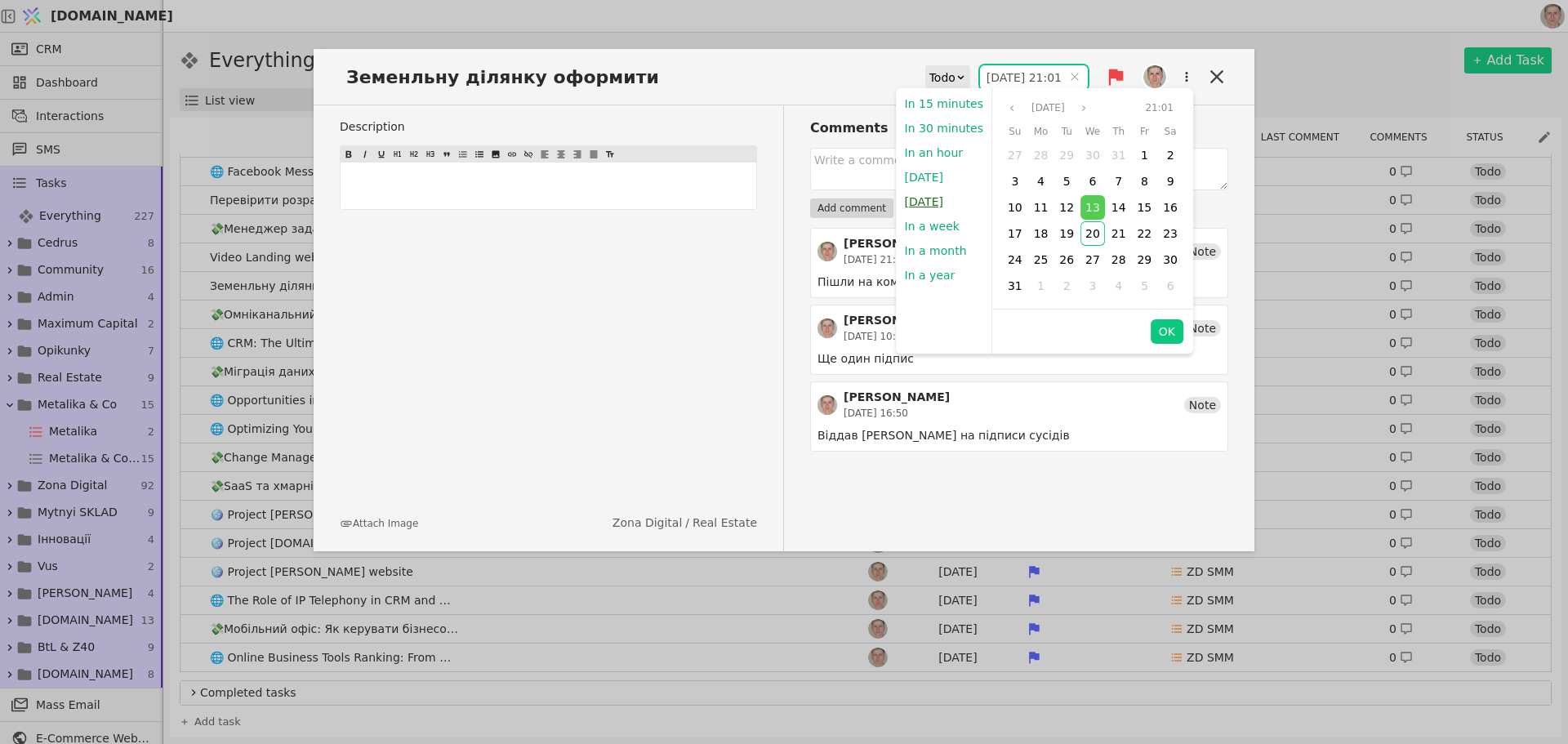
click at [935, 205] on button "Tomorrow" at bounding box center [924, 201] width 55 height 24
type input "21.08.2025 09:00"
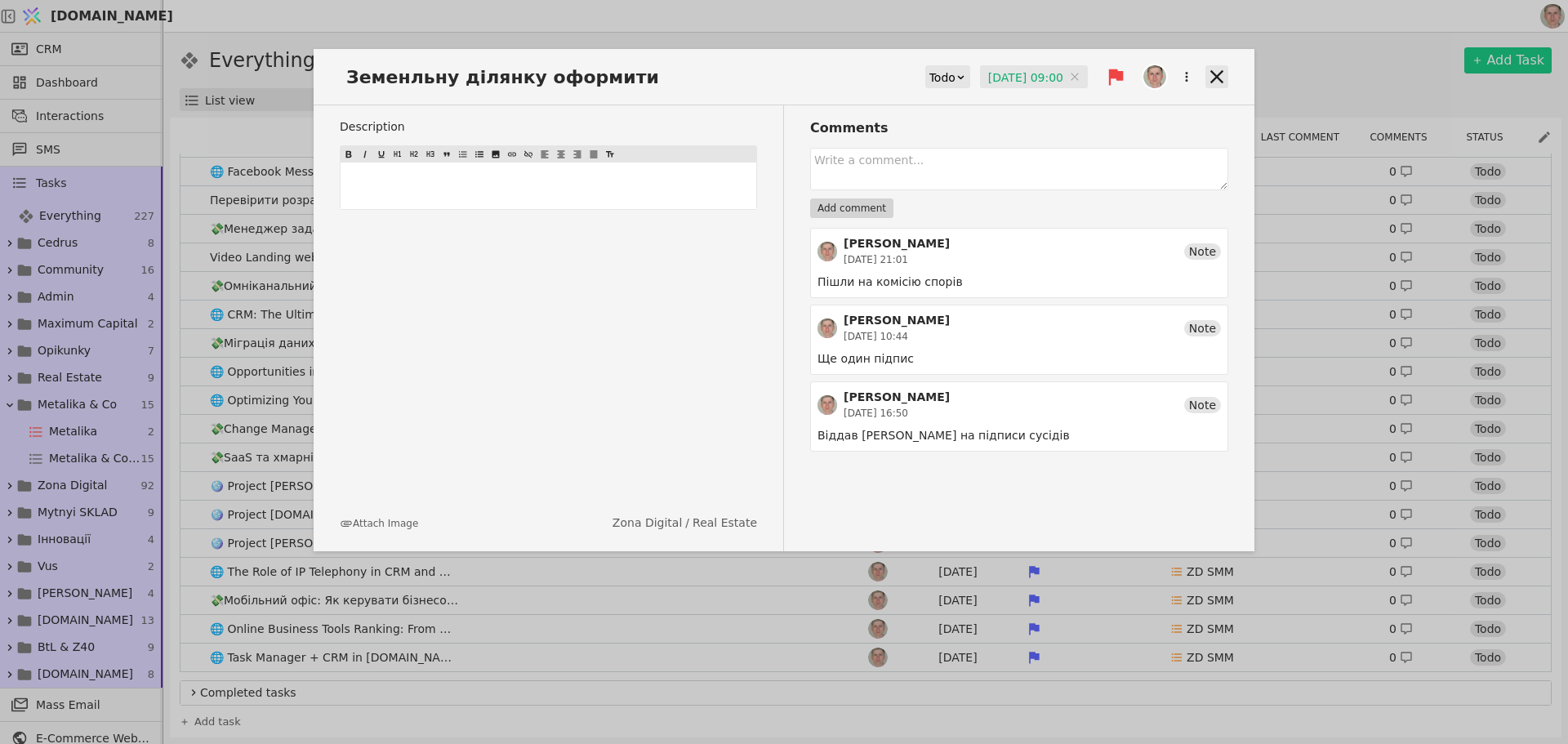
click at [1219, 73] on icon at bounding box center [1216, 76] width 23 height 23
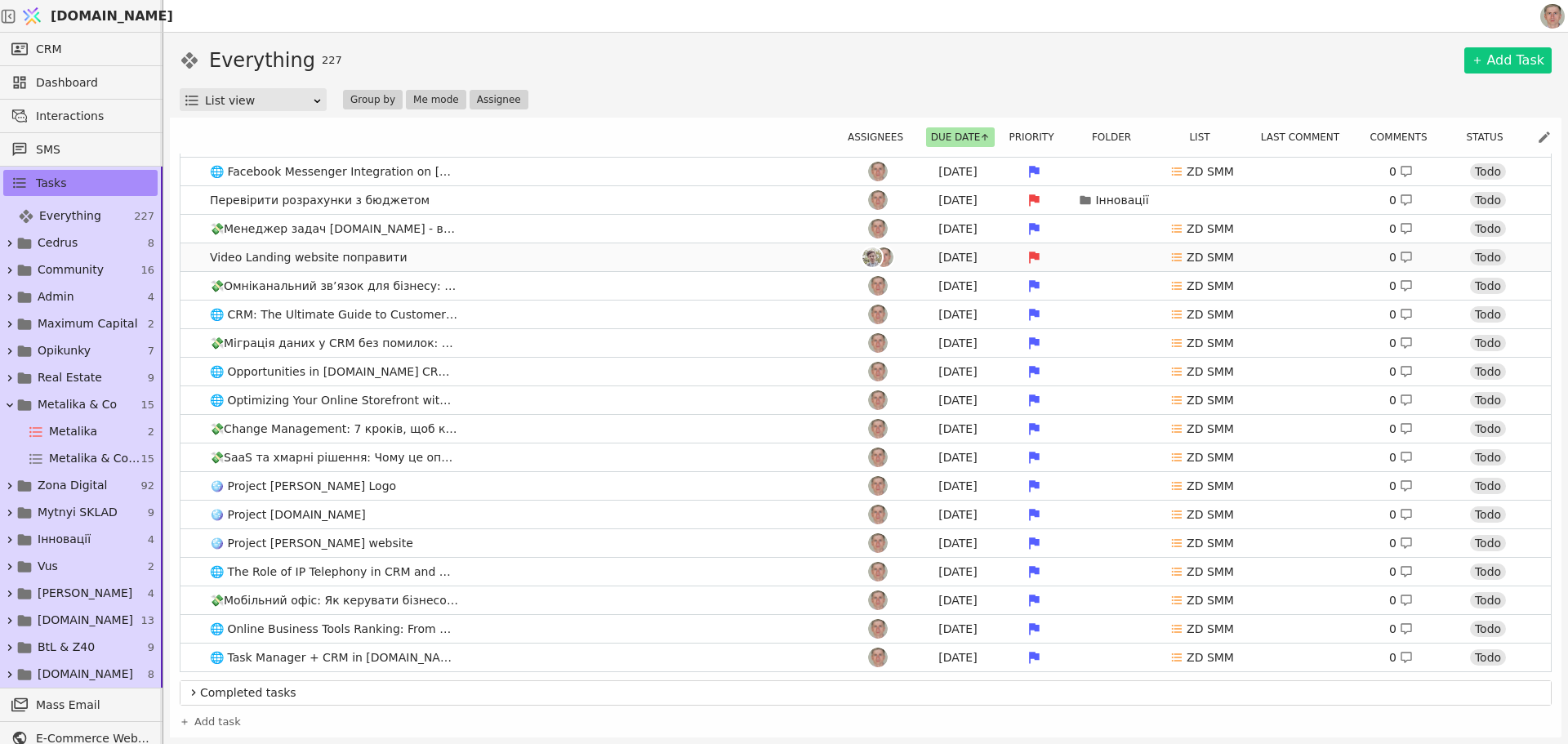
click at [476, 258] on link "Video Landing website поправити Aug 13 ZD SMM 0 Todo" at bounding box center [866, 257] width 1371 height 28
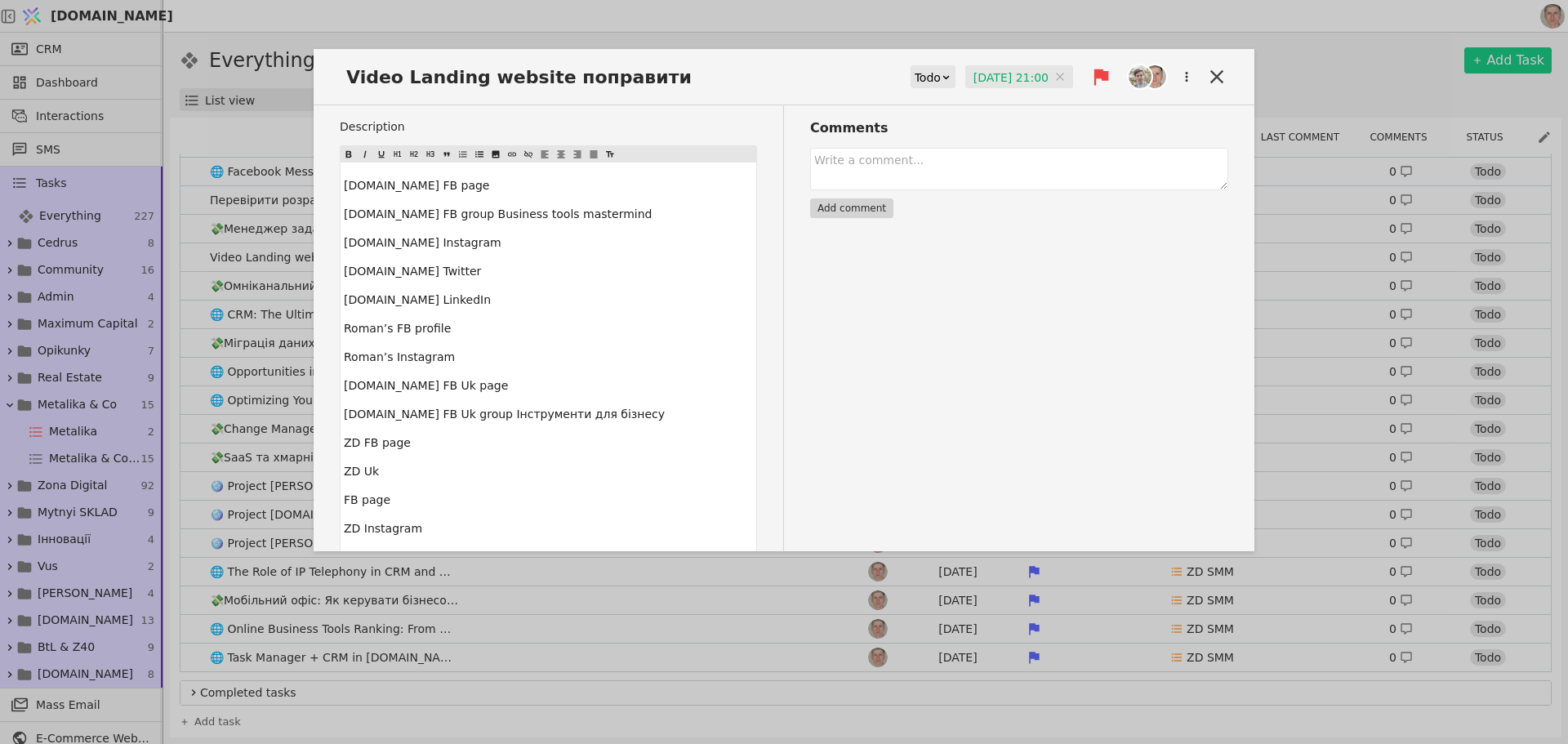
click at [991, 76] on input "13.08.2025 21:00" at bounding box center [1019, 77] width 108 height 24
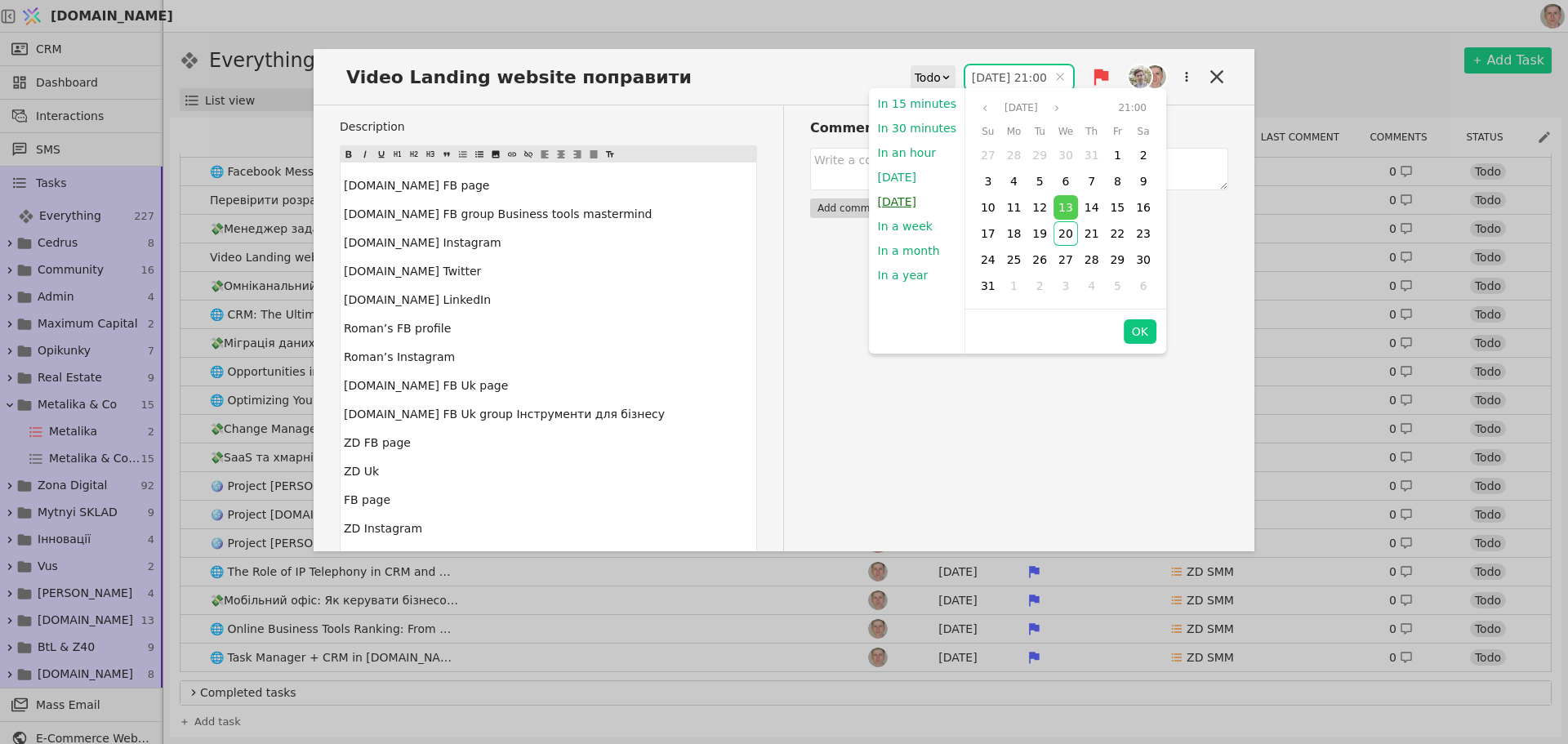
click at [898, 202] on button "Tomorrow" at bounding box center [898, 201] width 55 height 24
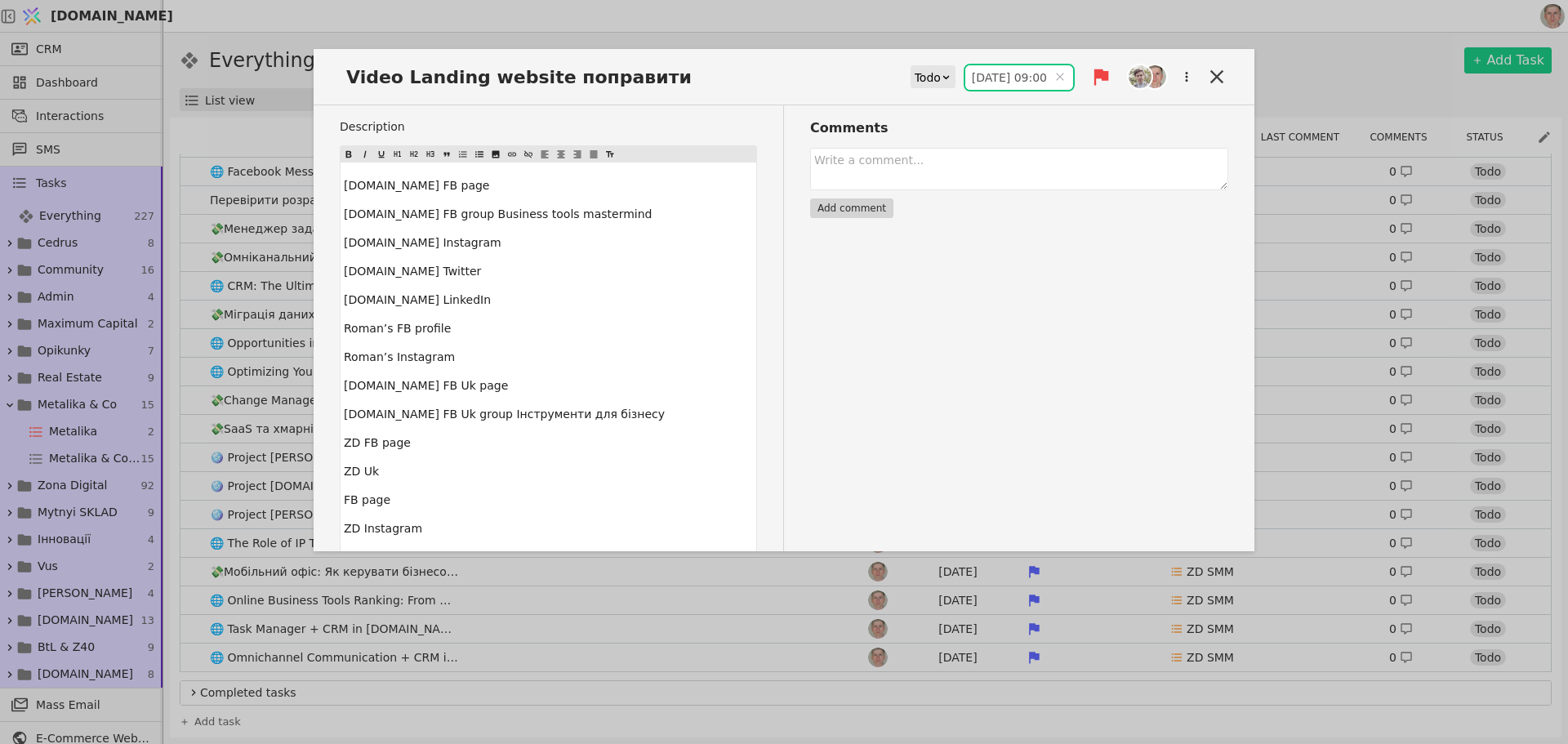
type input "21.08.2025 09:00"
click at [1206, 76] on icon at bounding box center [1216, 76] width 23 height 23
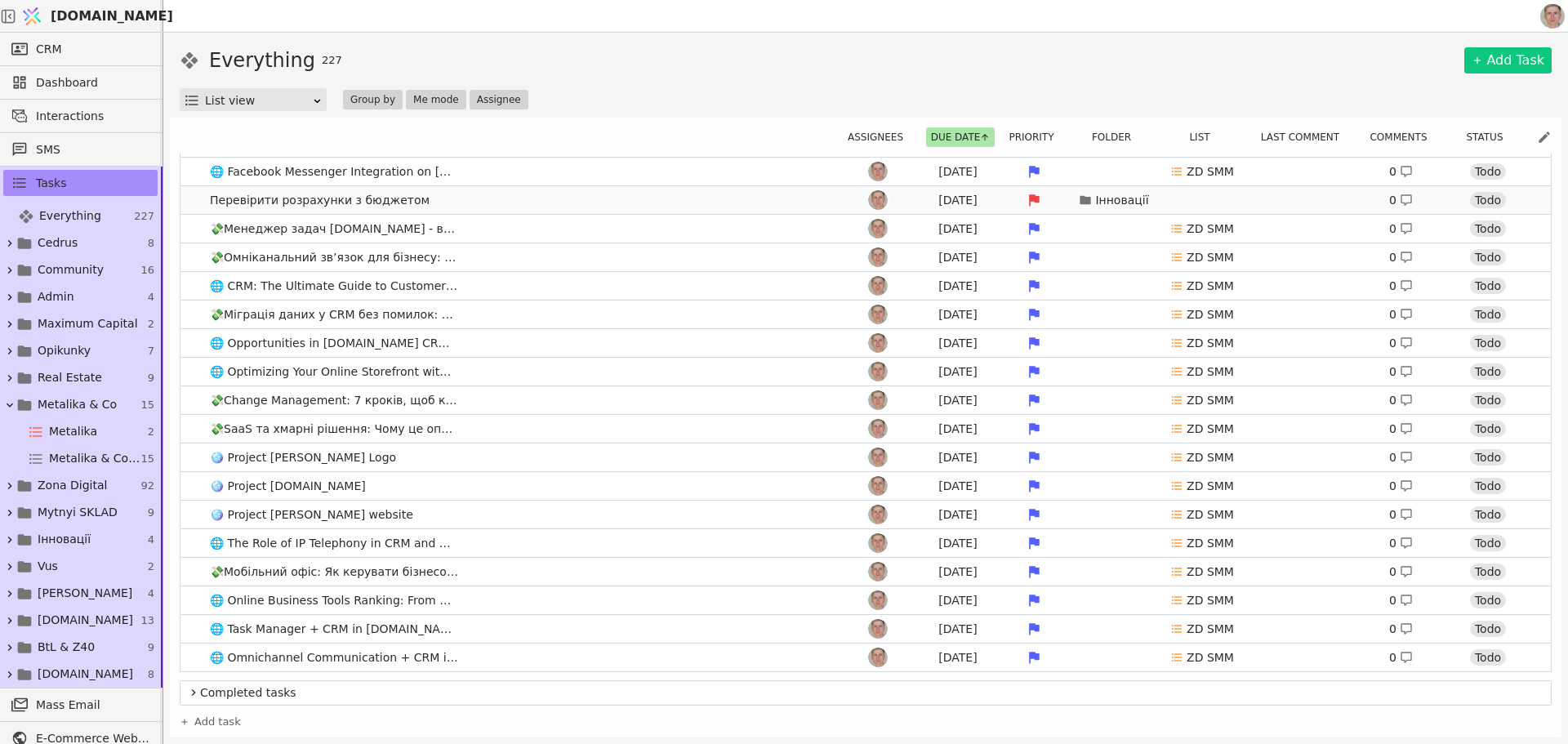
click at [472, 199] on link "Перевірити розрахунки з бюджетом Aug 12 Інновації 0 Todo" at bounding box center [866, 200] width 1371 height 28
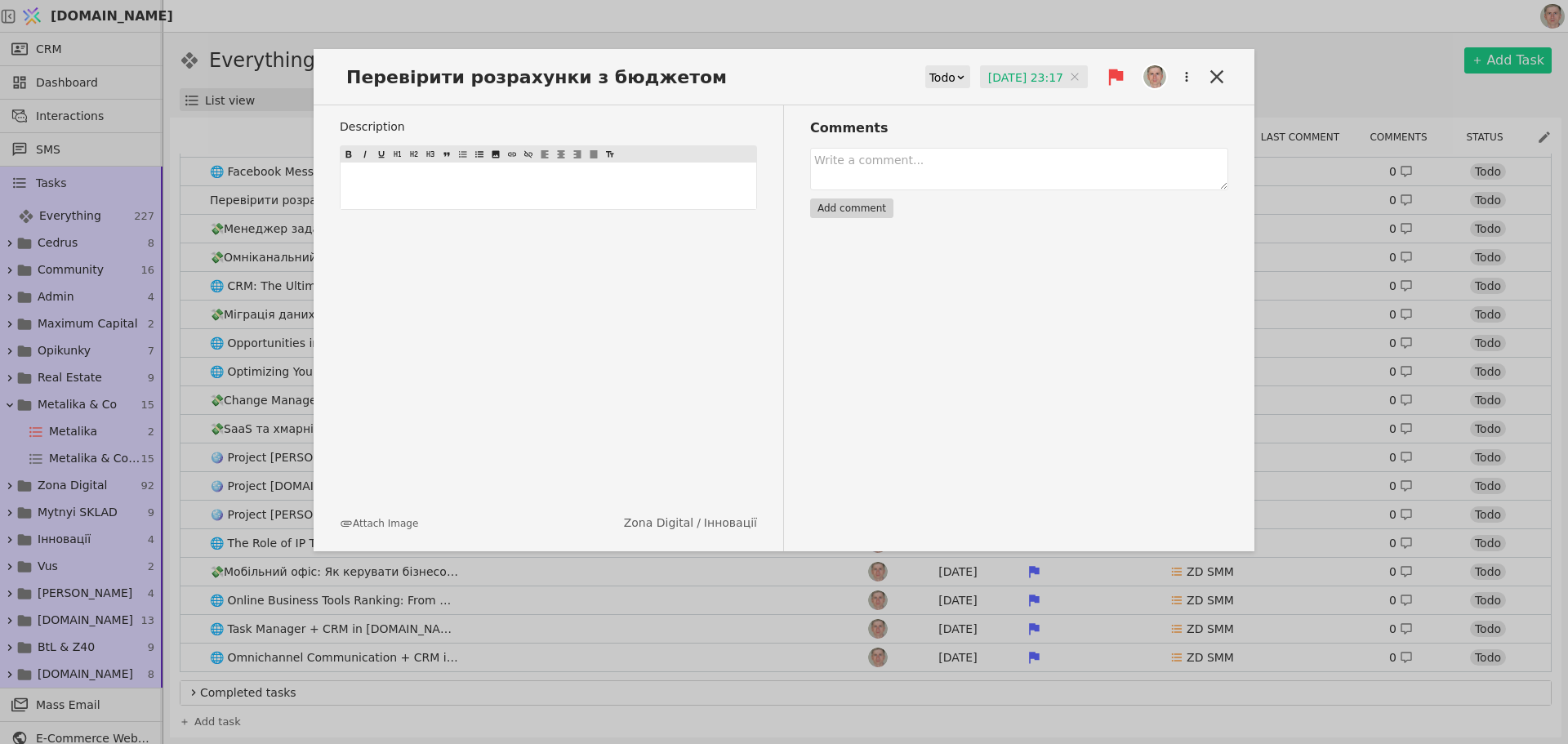
click at [1034, 68] on input "12.08.2025 23:17" at bounding box center [1034, 77] width 108 height 24
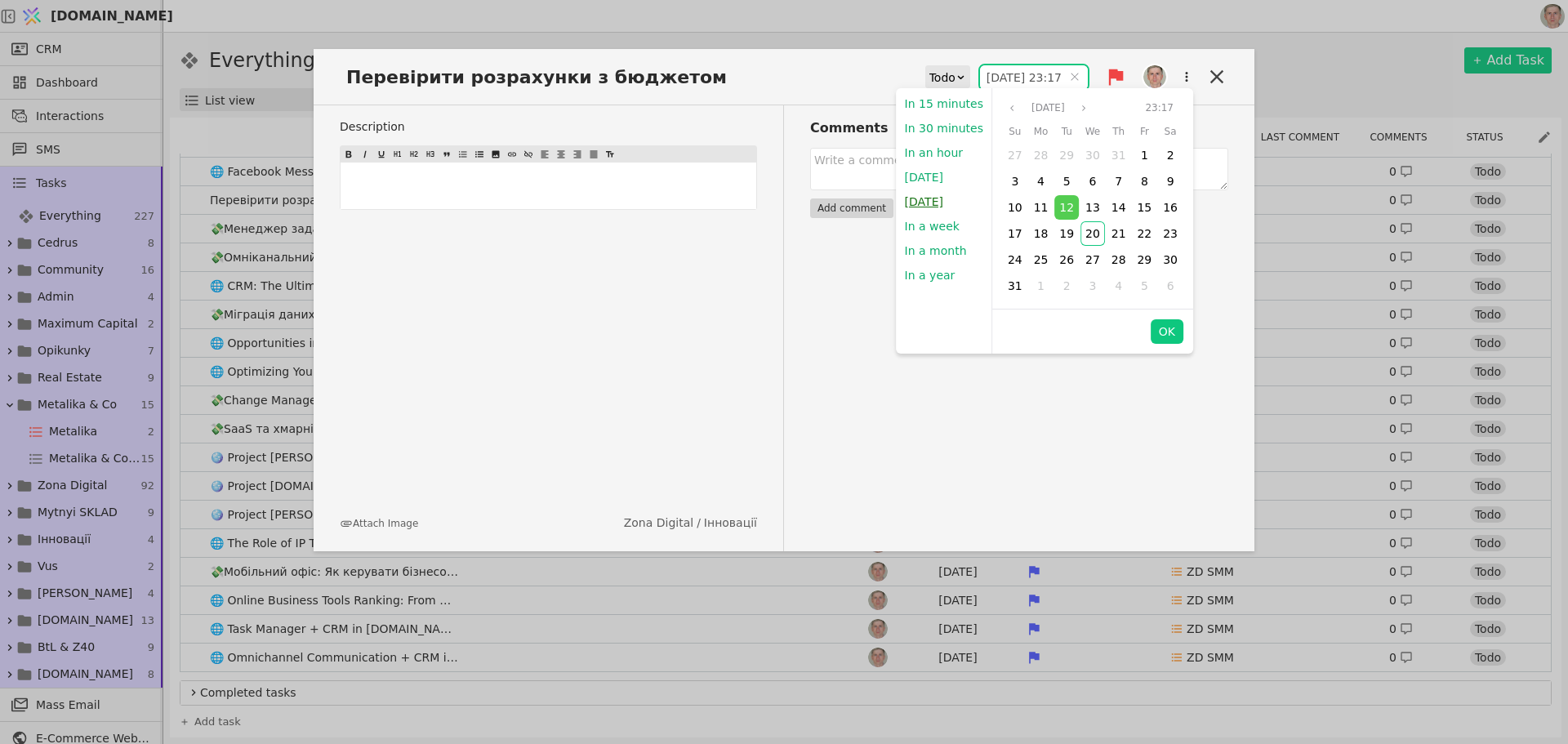
click at [935, 196] on button "Tomorrow" at bounding box center [924, 201] width 55 height 24
type input "21.08.2025 09:00"
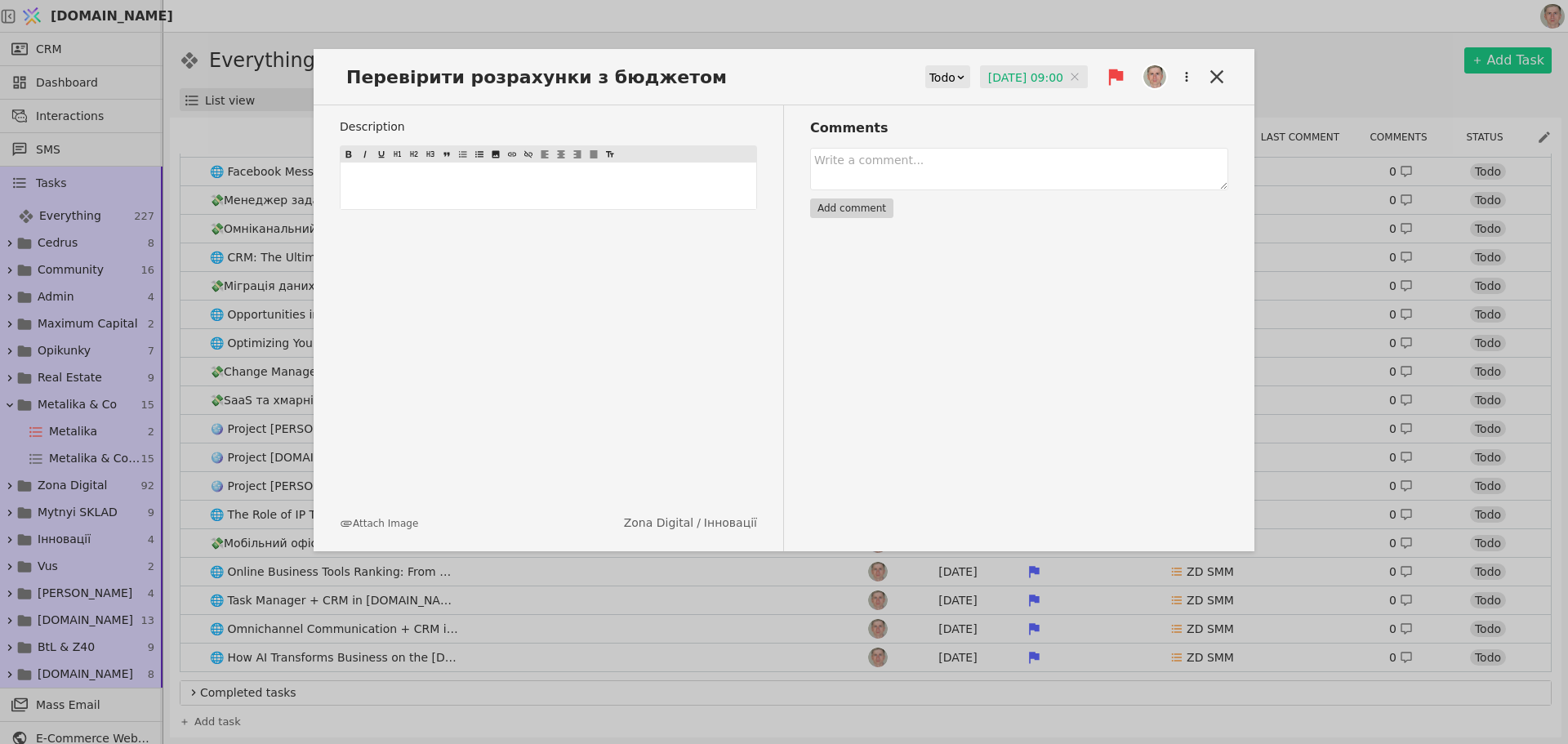
click at [1214, 76] on icon at bounding box center [1216, 76] width 23 height 23
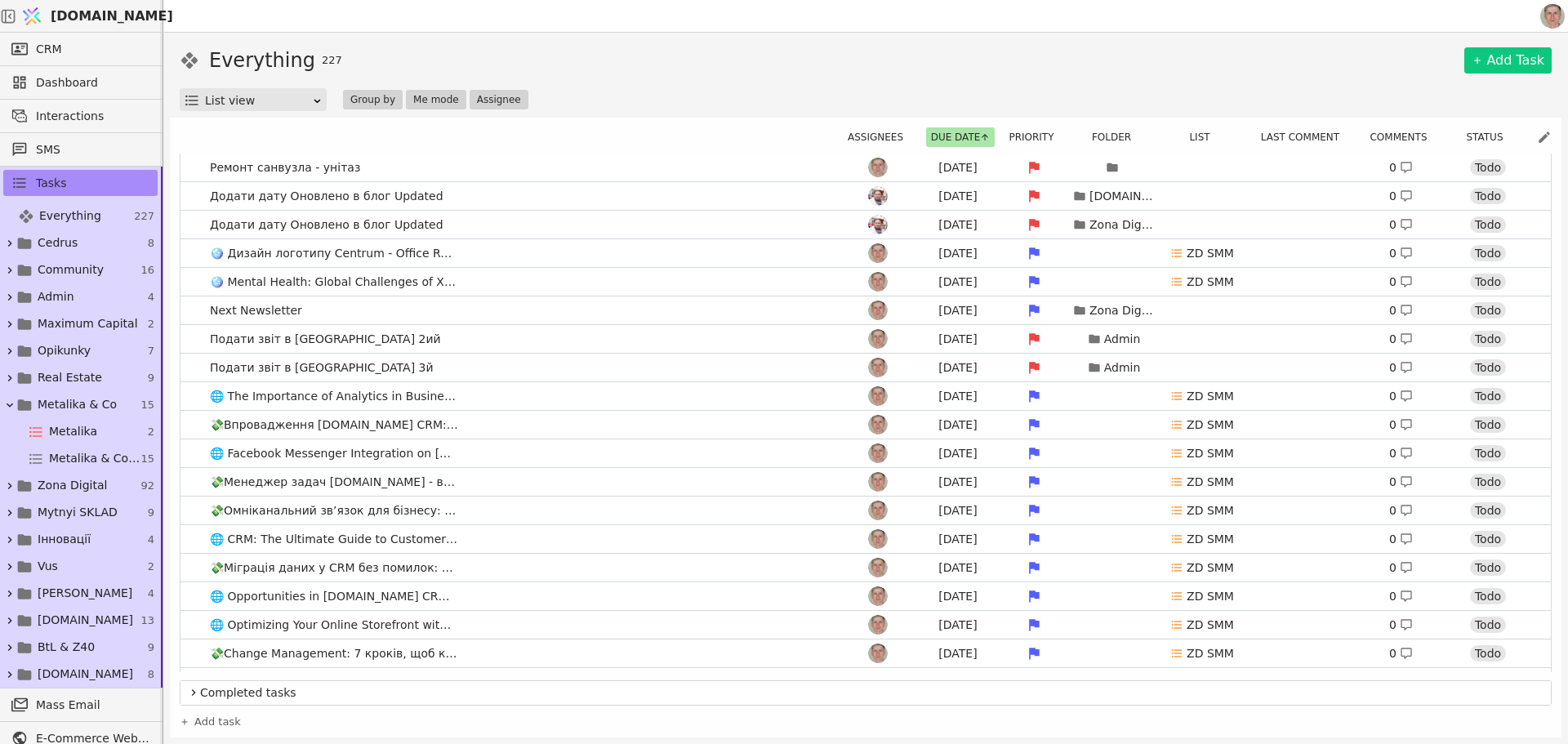
scroll to position [1470, 0]
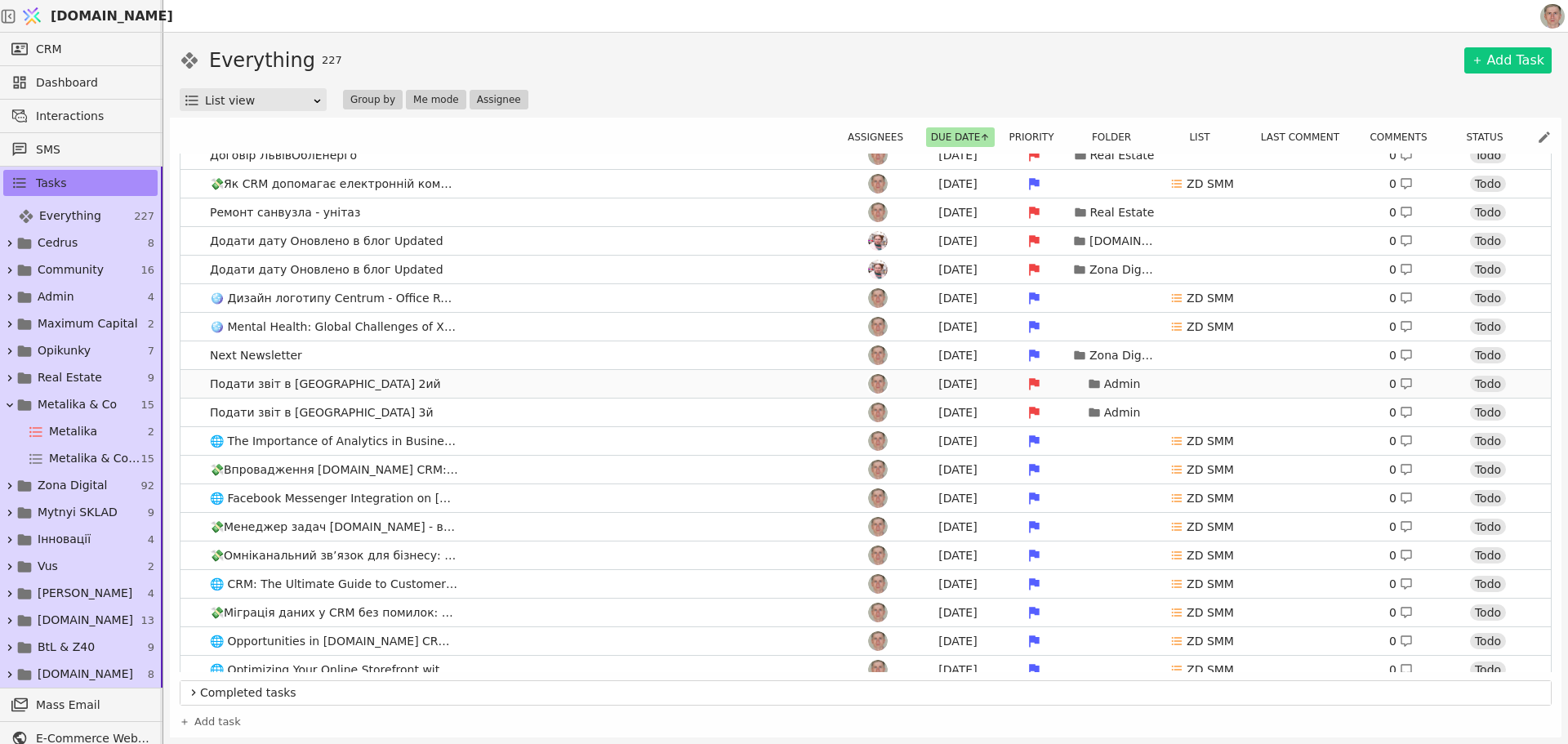
click at [464, 376] on link "Подати звіт в Україні 2ий Aug 11 Admin 0 Todo" at bounding box center [866, 383] width 1371 height 28
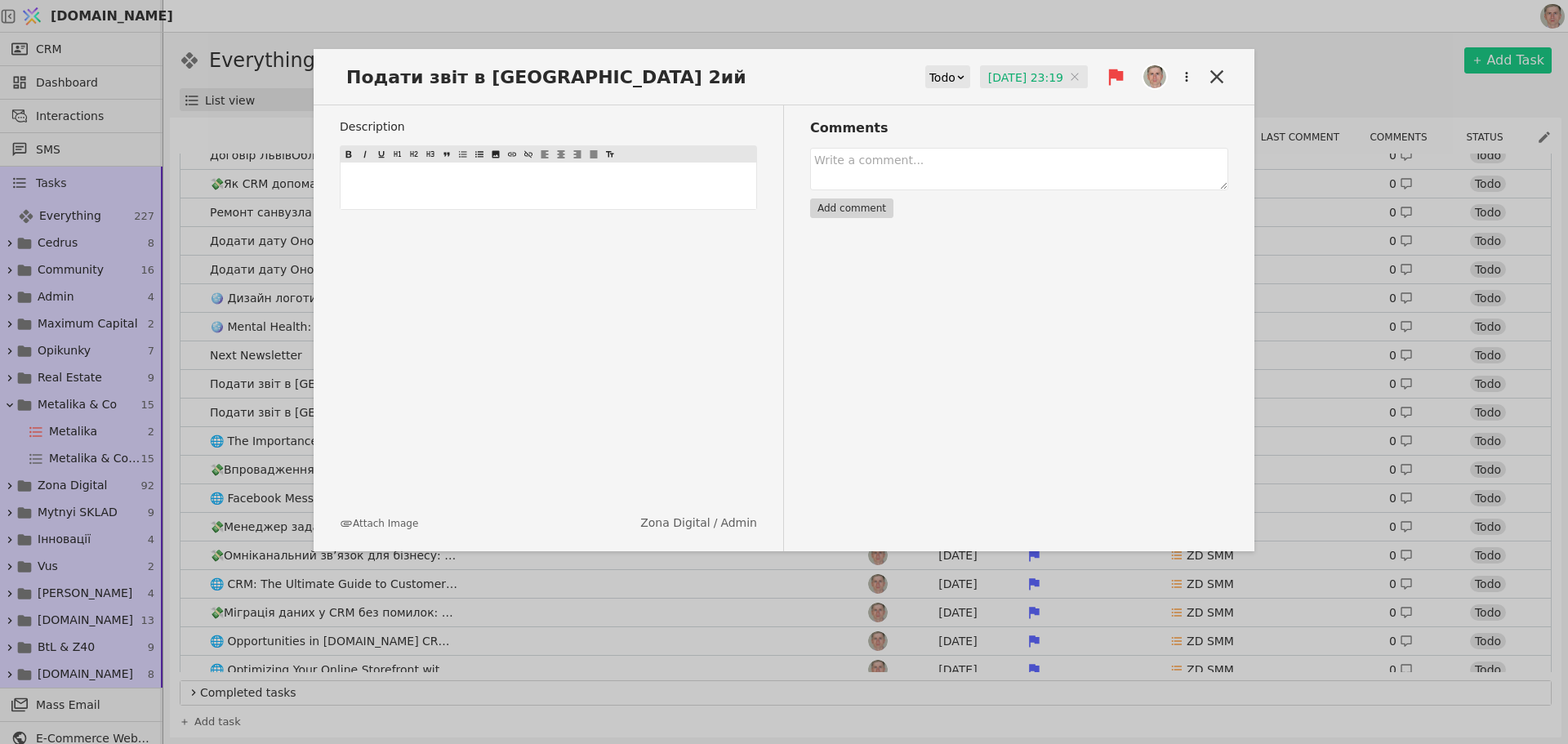
click at [1017, 76] on input "11.08.2025 23:19" at bounding box center [1034, 77] width 108 height 24
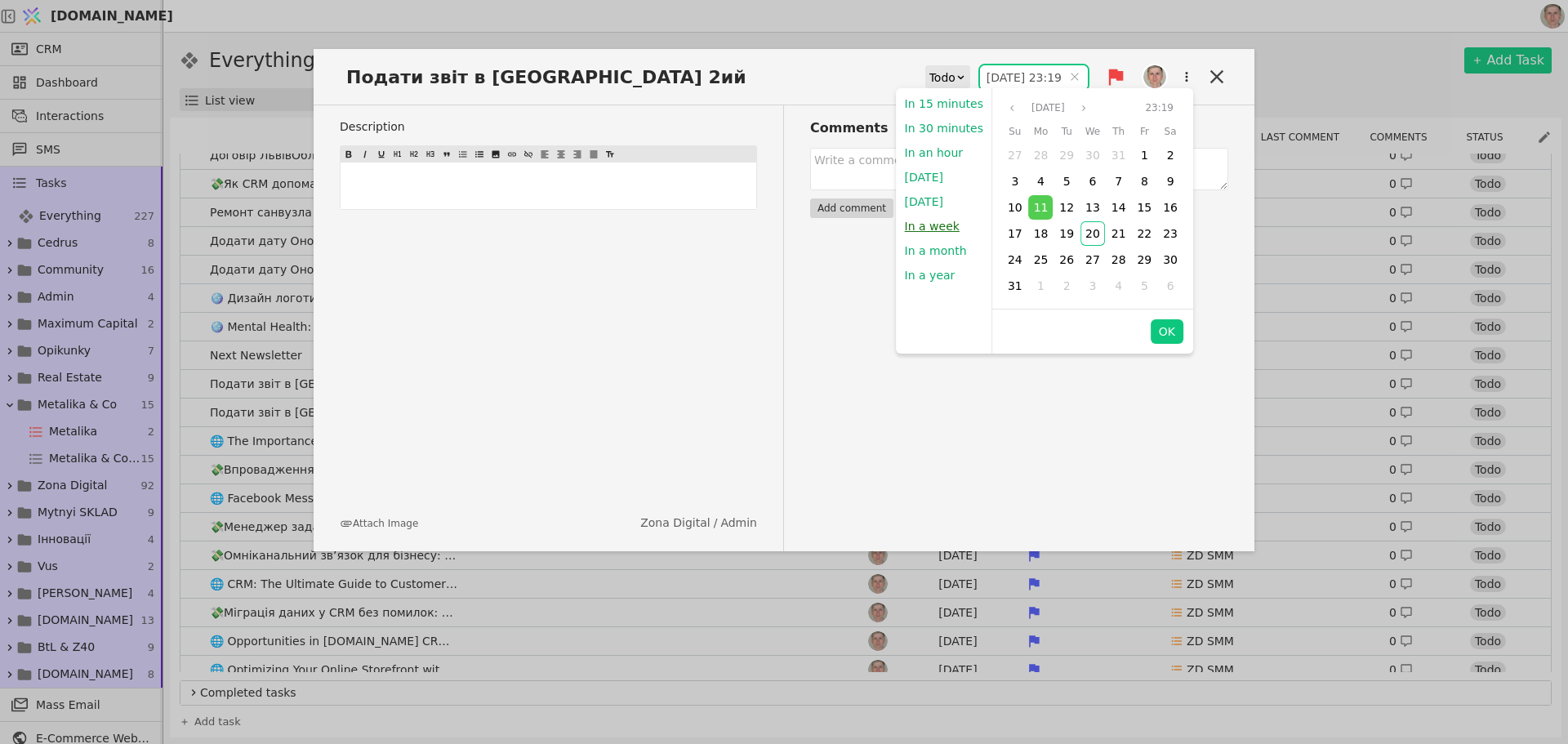
click at [938, 227] on button "In a week" at bounding box center [932, 225] width 71 height 24
type input "27.08.2025 20:23"
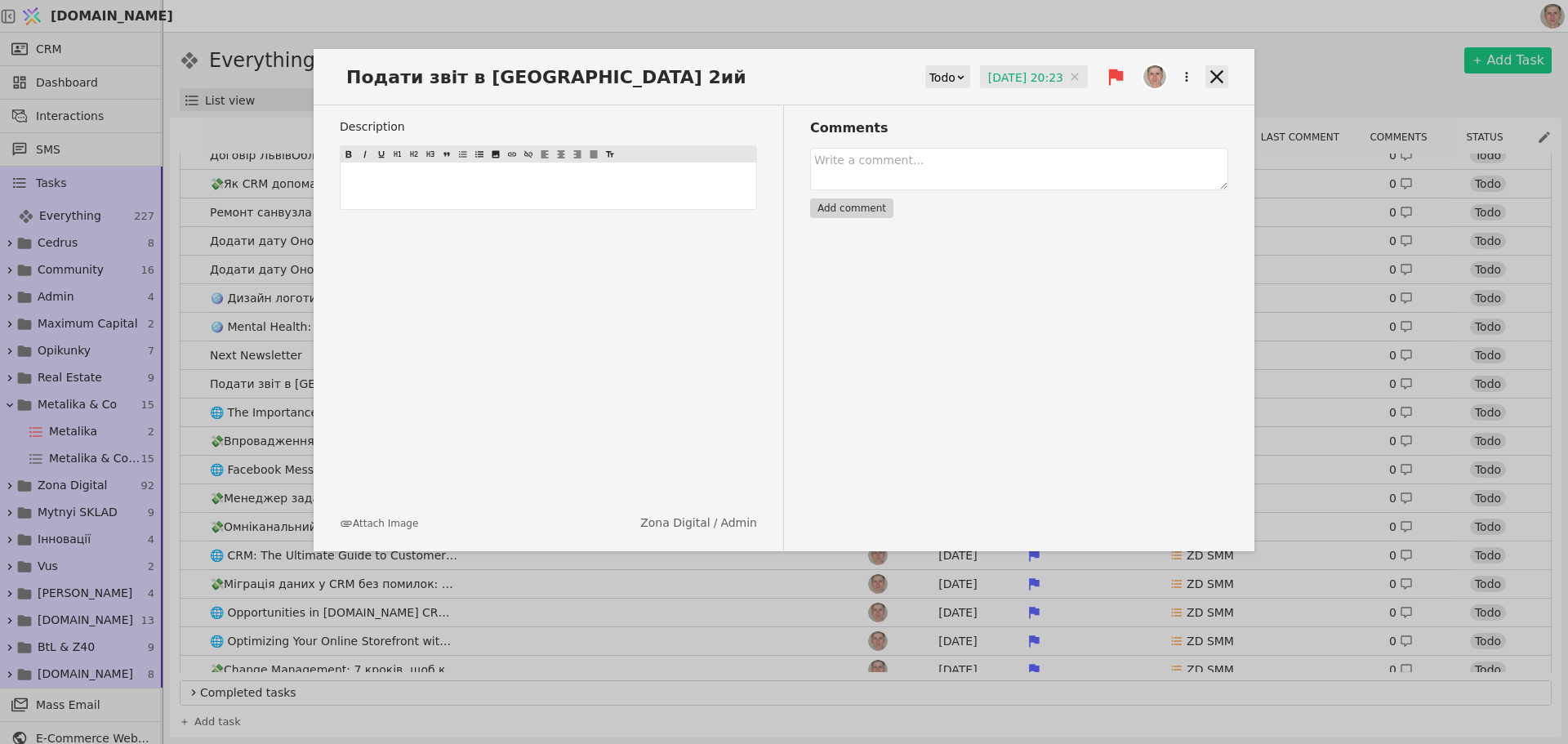
click at [1206, 70] on icon at bounding box center [1216, 76] width 23 height 23
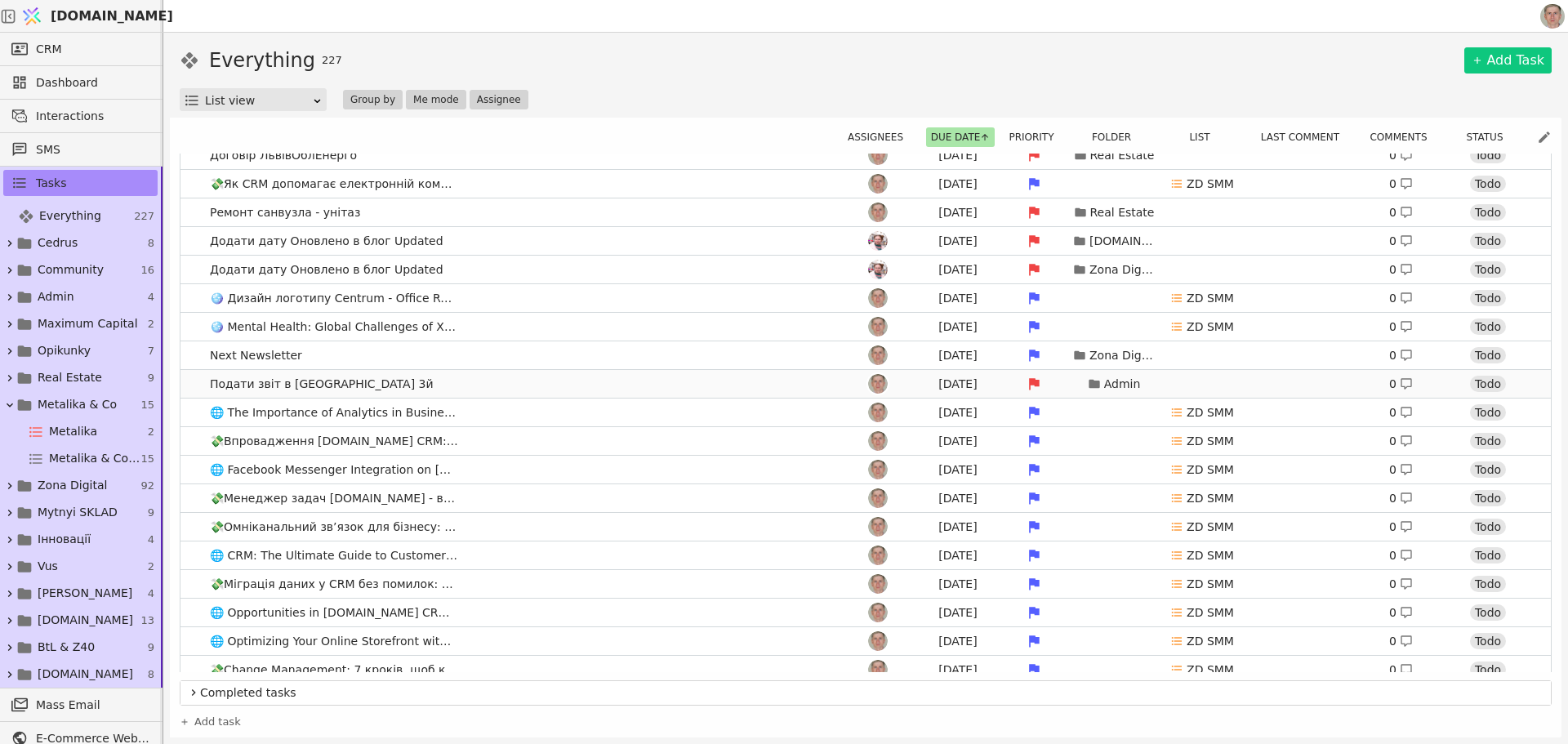
click at [544, 379] on link "Подати звіт в Україні 3й Aug 11 Admin 0 Todo" at bounding box center [866, 383] width 1371 height 28
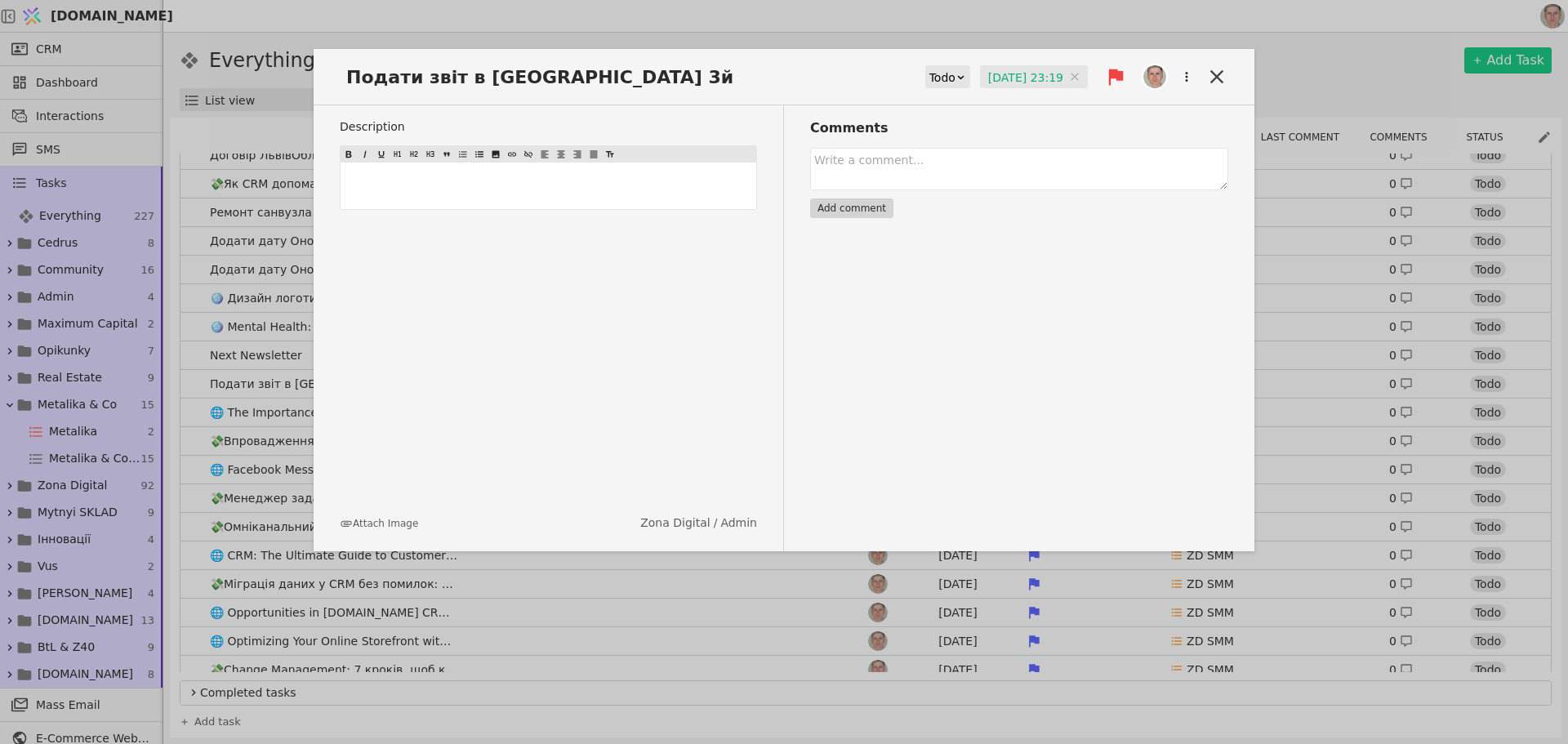
click at [1034, 78] on input "11.08.2025 23:19" at bounding box center [1034, 77] width 108 height 24
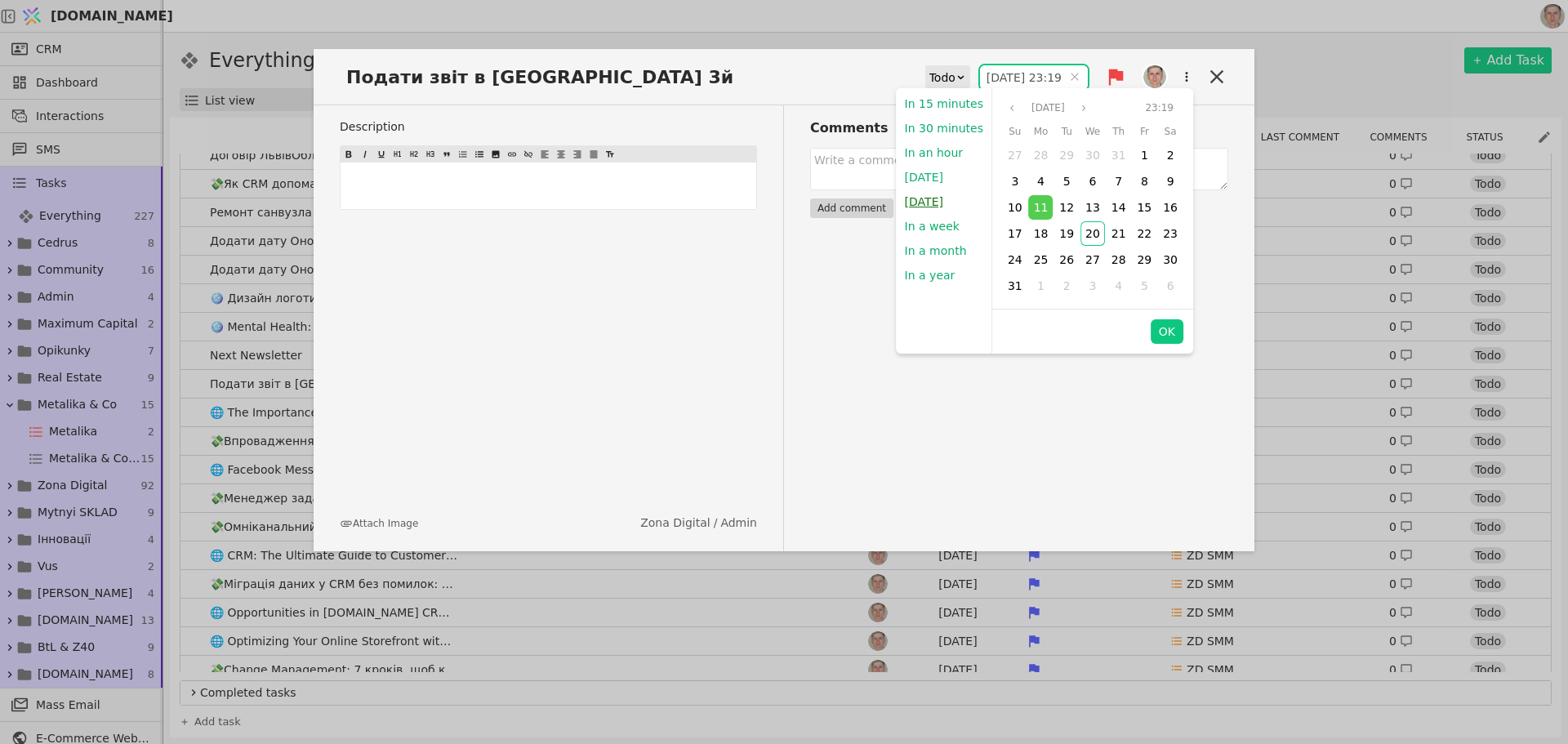
click at [923, 199] on button "Tomorrow" at bounding box center [924, 201] width 55 height 24
type input "21.08.2025 09:00"
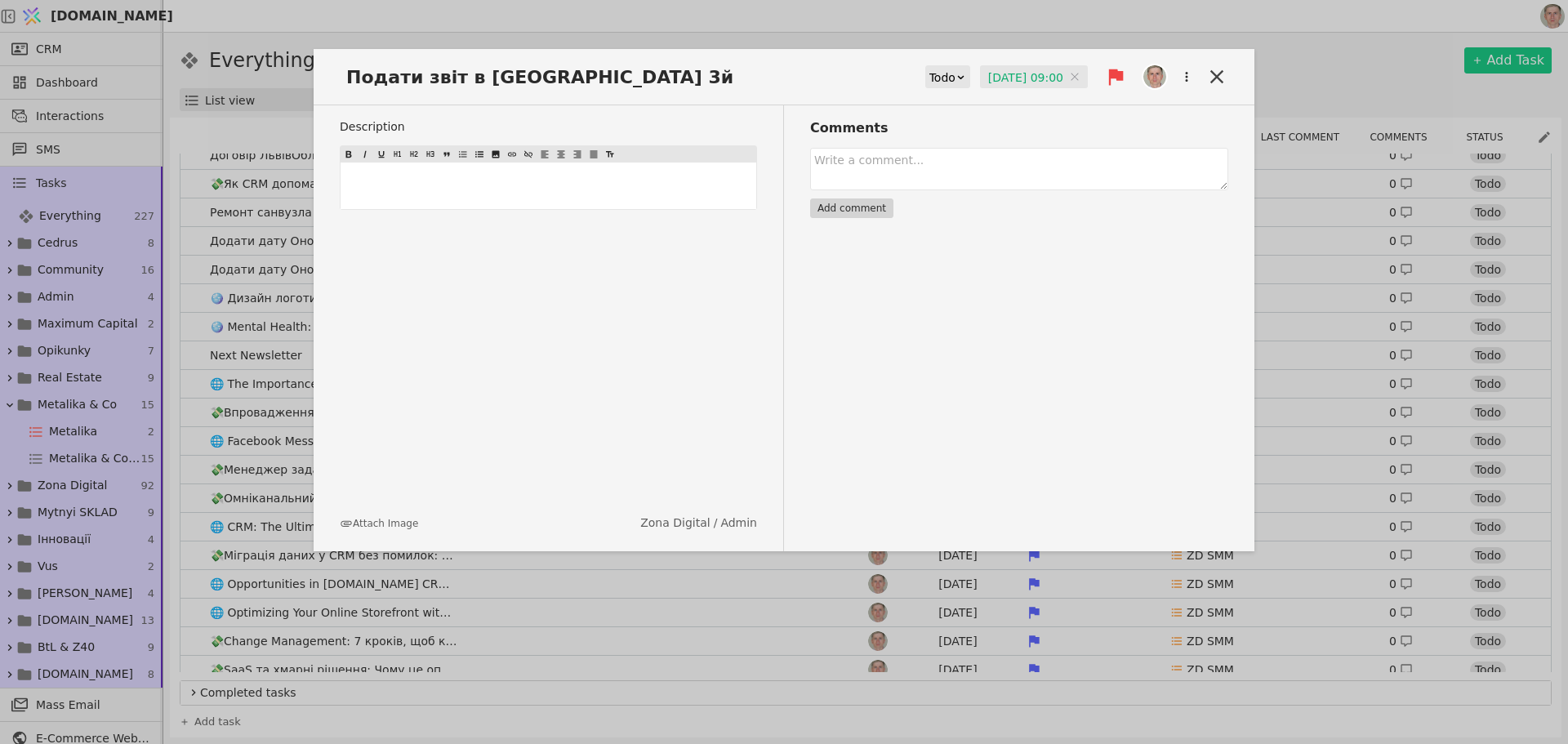
drag, startPoint x: 1212, startPoint y: 71, endPoint x: 1191, endPoint y: 70, distance: 21.0
click at [1212, 70] on icon at bounding box center [1216, 76] width 23 height 23
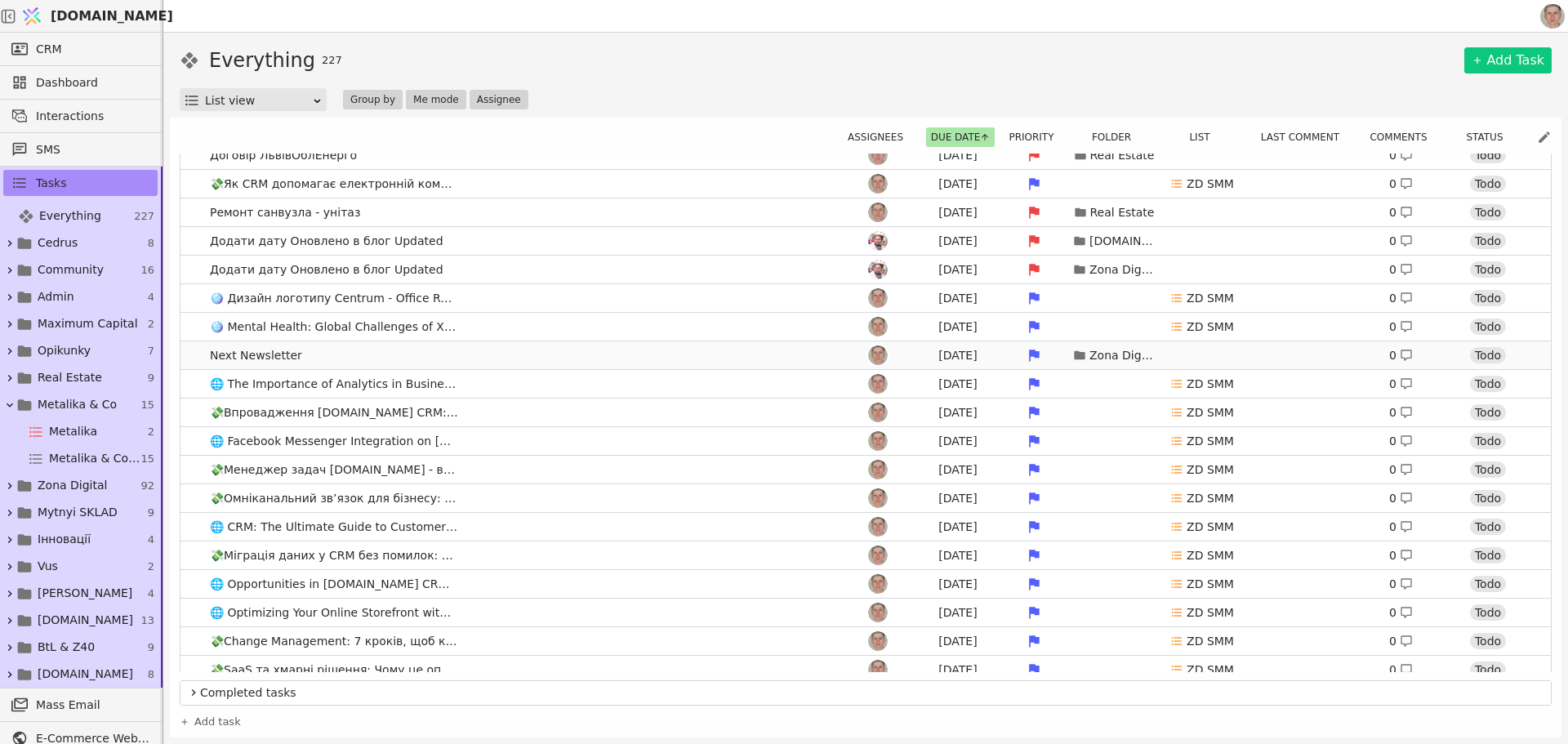
click at [529, 346] on link "Next Newsletter Aug 11 Zona Digital 0 Todo" at bounding box center [866, 355] width 1371 height 28
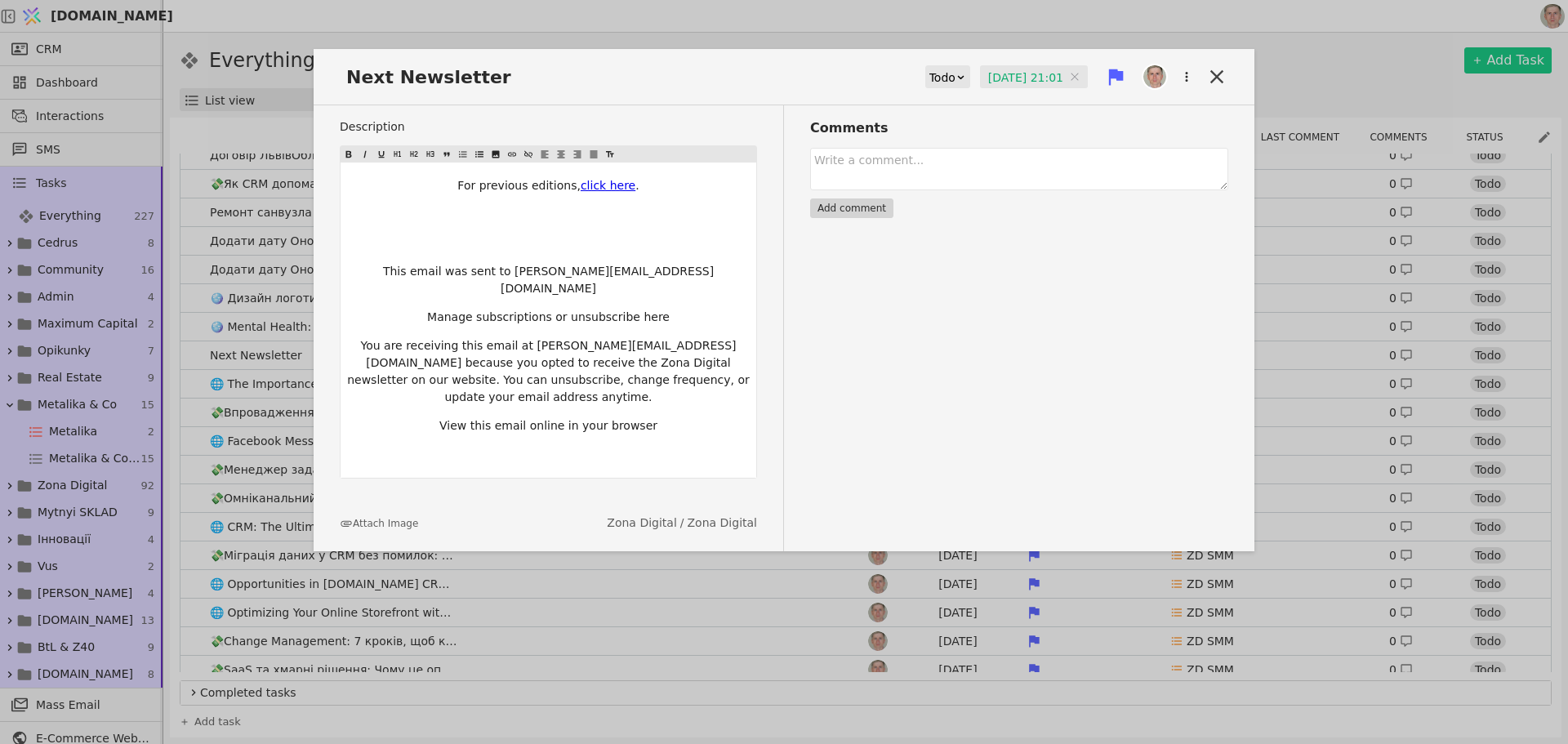
click at [1017, 71] on input "11.08.2025 21:01" at bounding box center [1034, 77] width 108 height 24
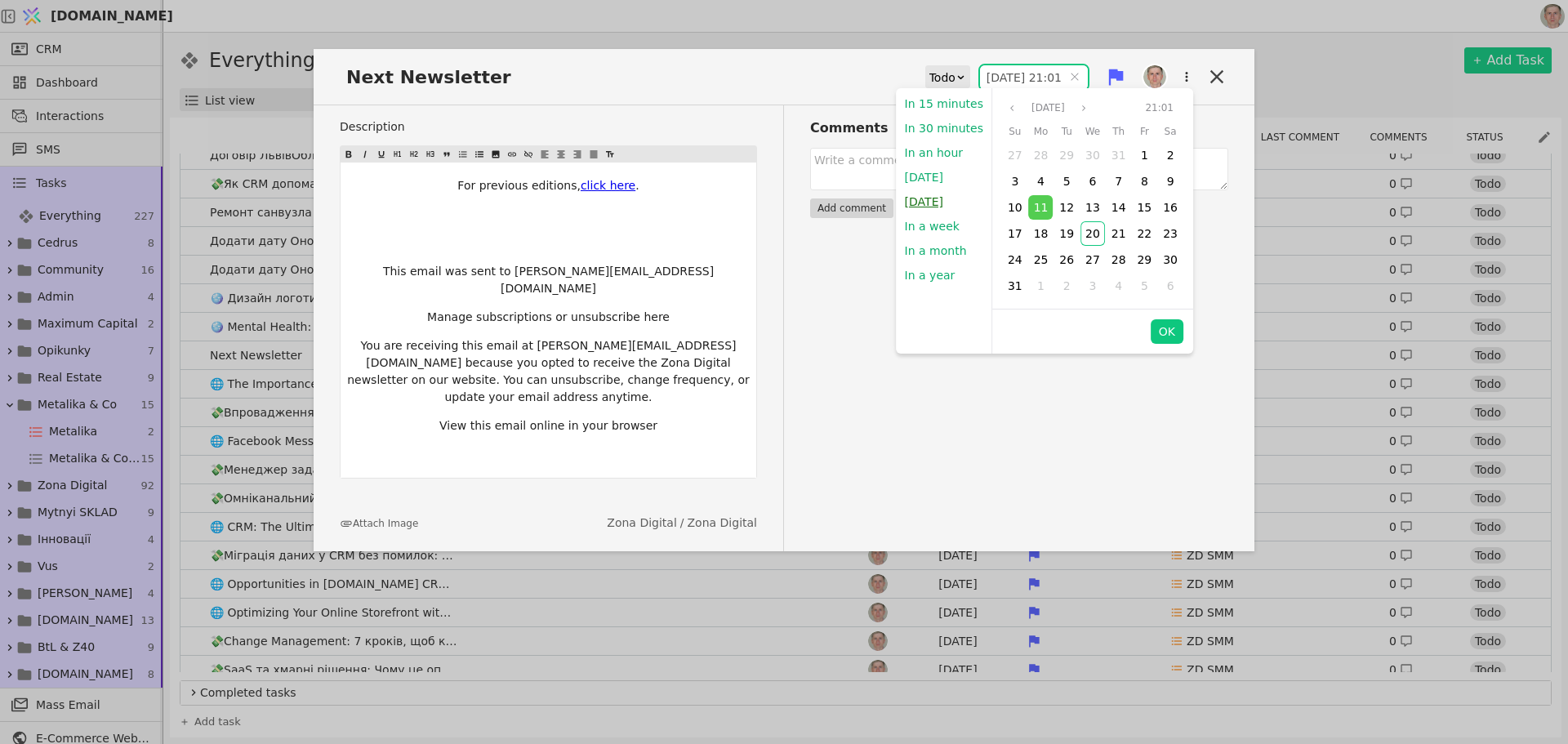
drag, startPoint x: 932, startPoint y: 202, endPoint x: 1151, endPoint y: 105, distance: 239.5
click at [932, 201] on button "Tomorrow" at bounding box center [924, 201] width 55 height 24
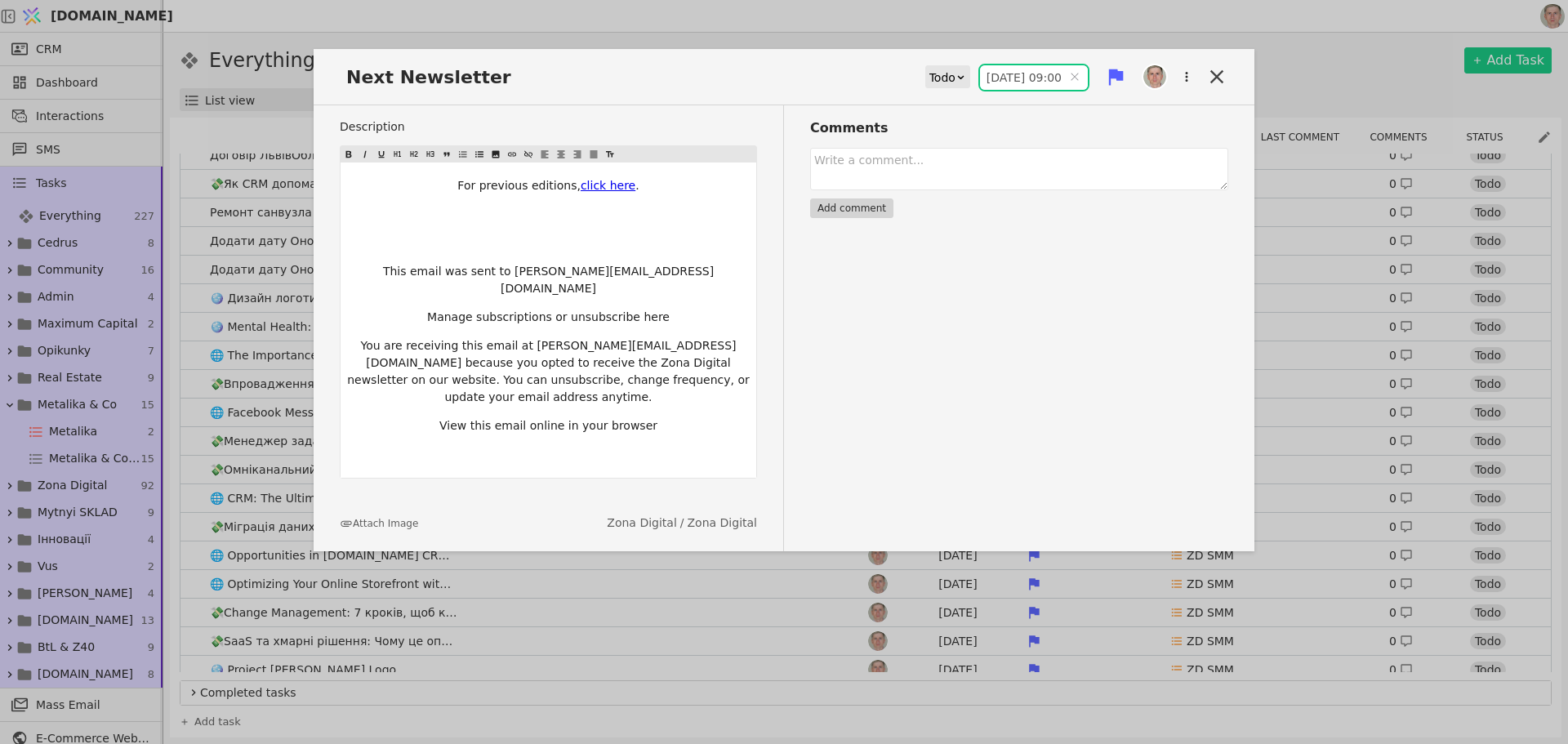
type input "21.08.2025 09:00"
click at [1216, 74] on icon at bounding box center [1217, 77] width 13 height 13
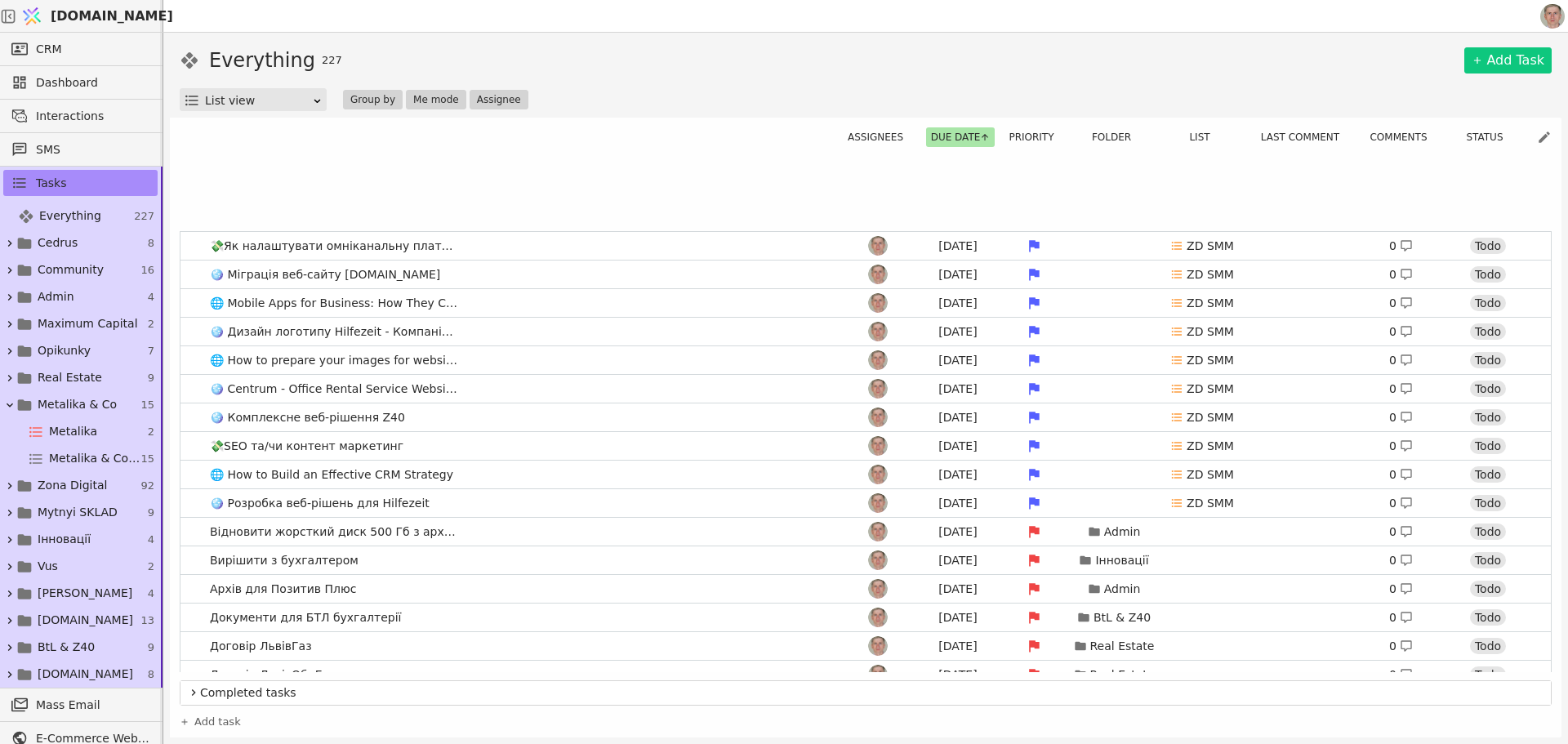
scroll to position [1144, 0]
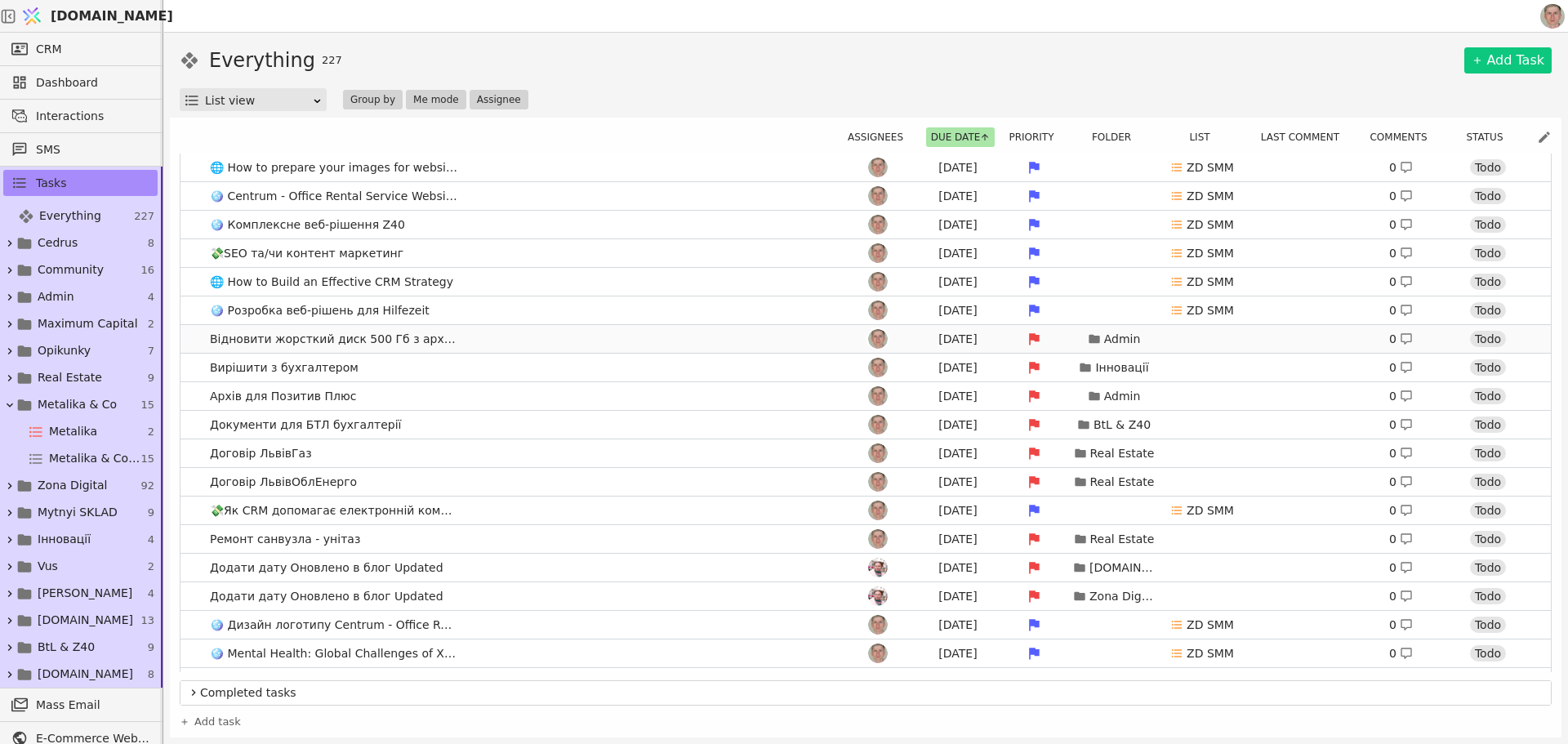
click at [537, 337] on link "Відновити жорсткий диск 500 Гб з архівом Aug 11 Admin 0 Todo" at bounding box center [866, 338] width 1371 height 28
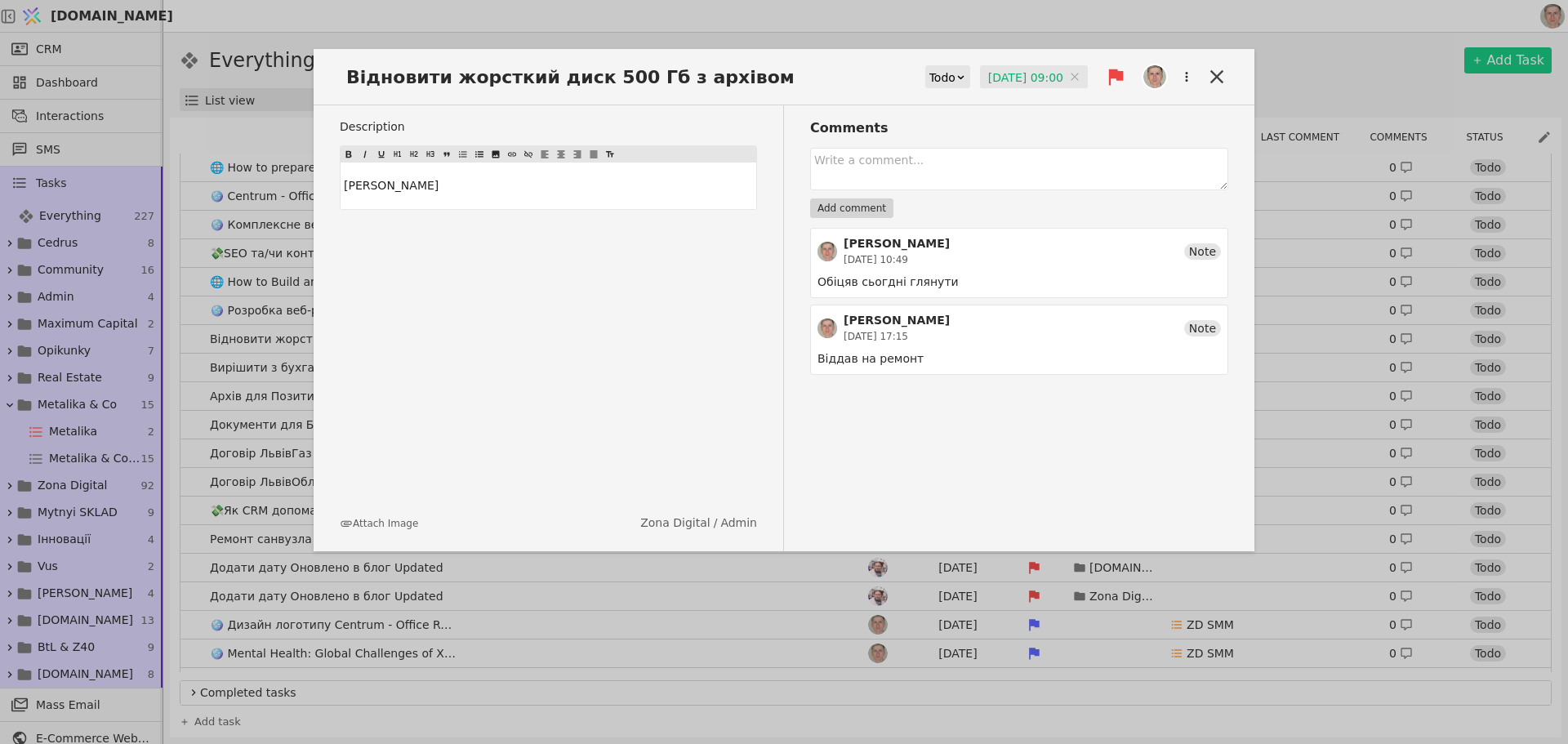
click at [1017, 73] on input "11.08.2025 09:00" at bounding box center [1034, 77] width 108 height 24
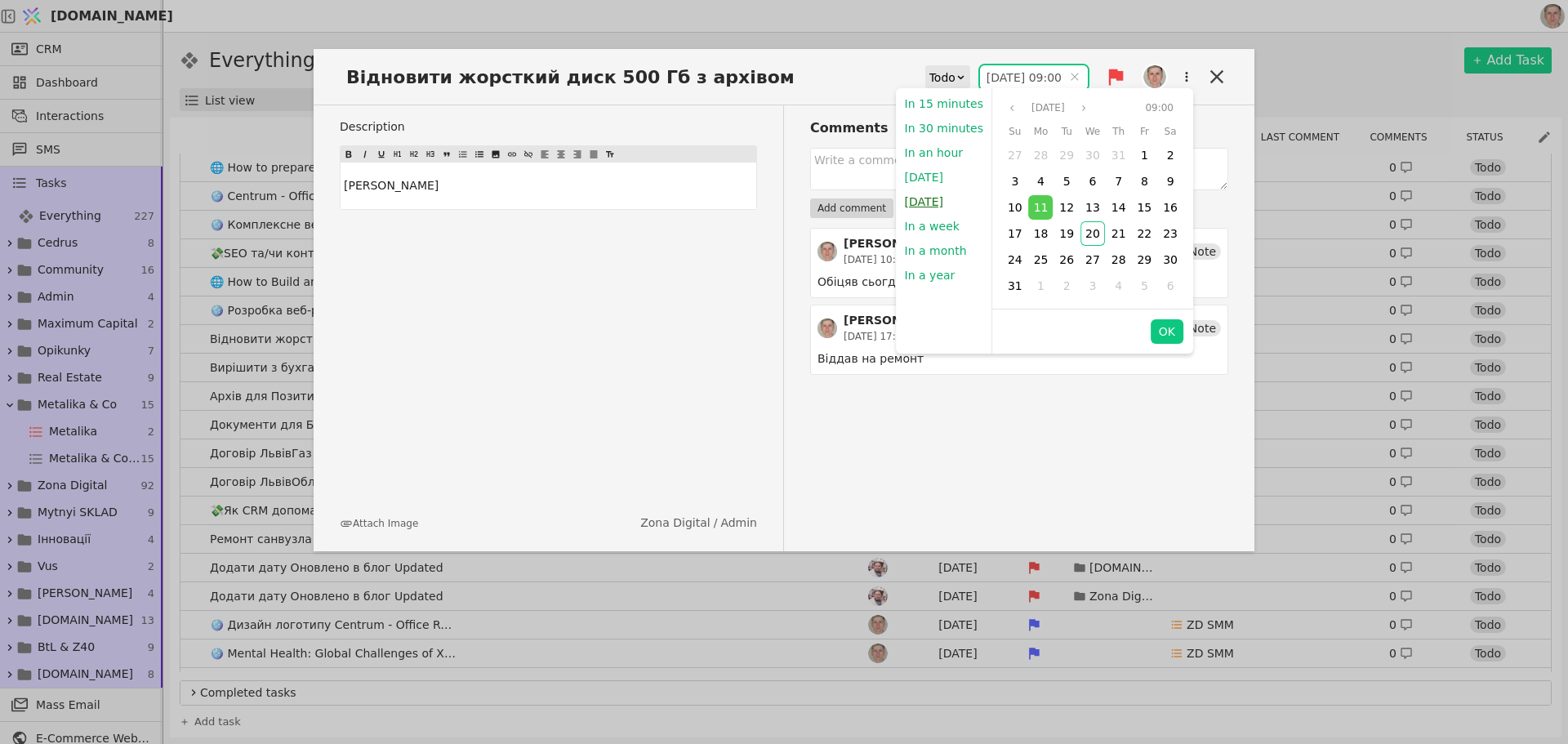
click at [938, 200] on button "Tomorrow" at bounding box center [924, 201] width 55 height 24
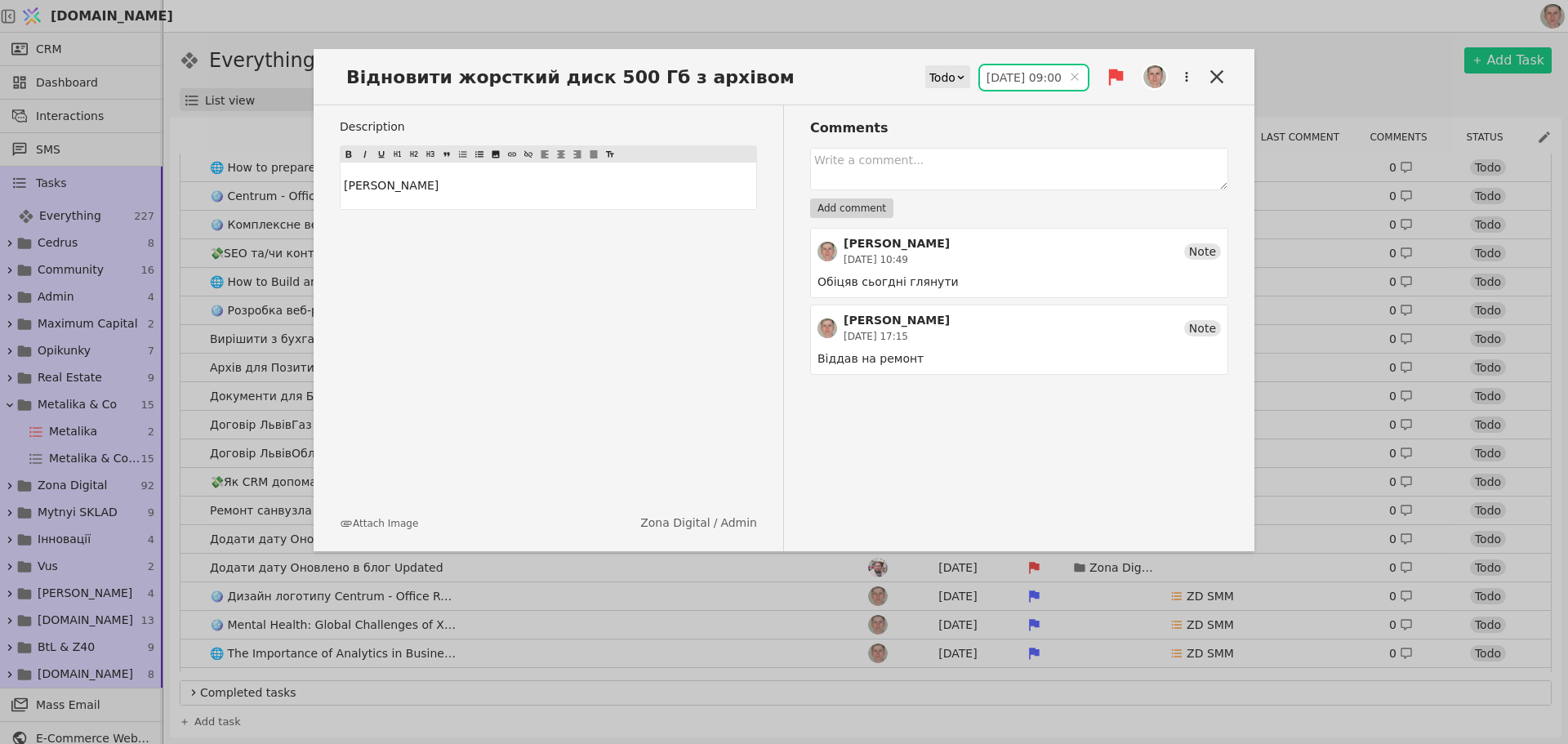
type input "21.08.2025 09:00"
click at [1217, 76] on icon at bounding box center [1217, 77] width 13 height 13
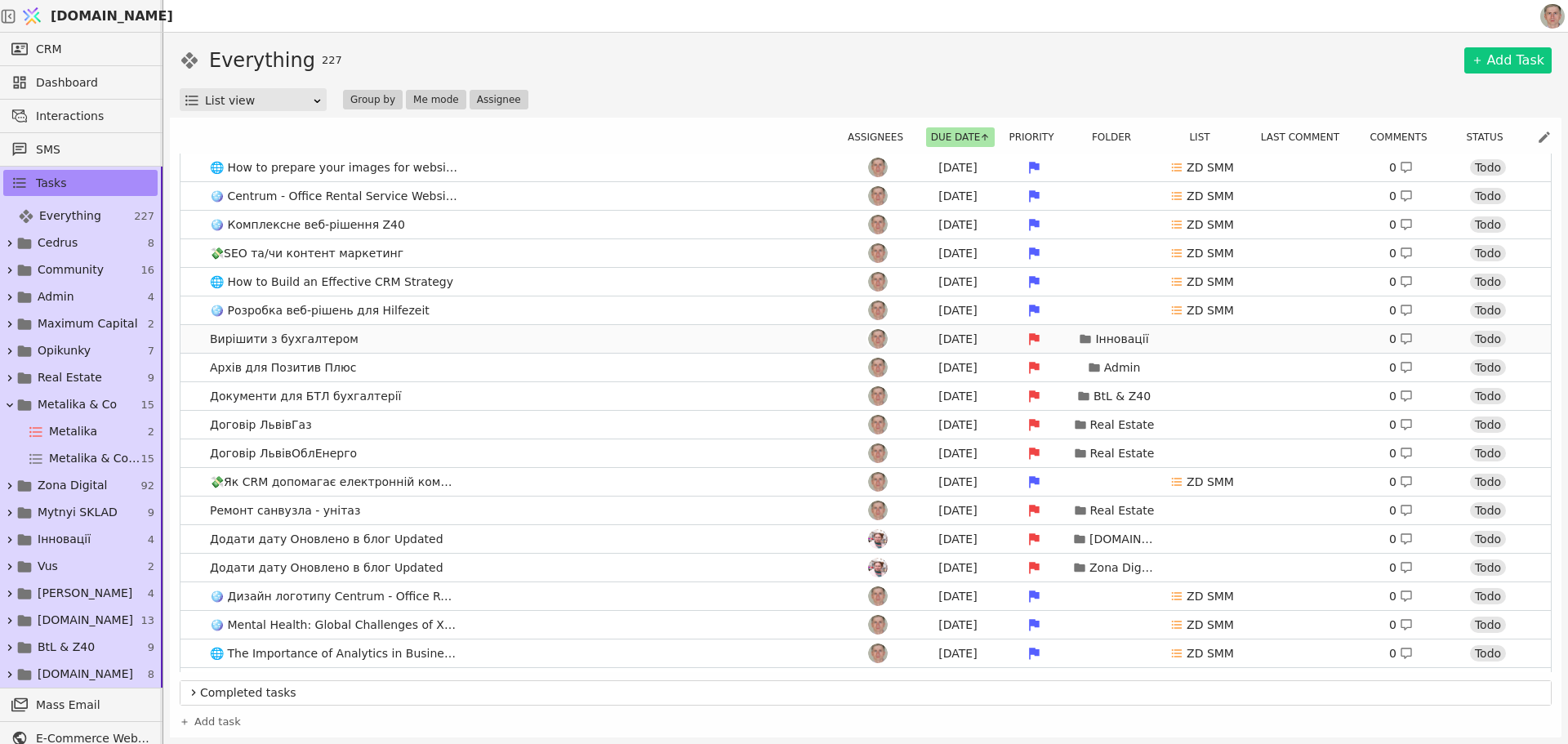
click at [397, 342] on link "Вирішити з бухгалтером Aug 11 Інновації 0 Todo" at bounding box center [866, 338] width 1371 height 28
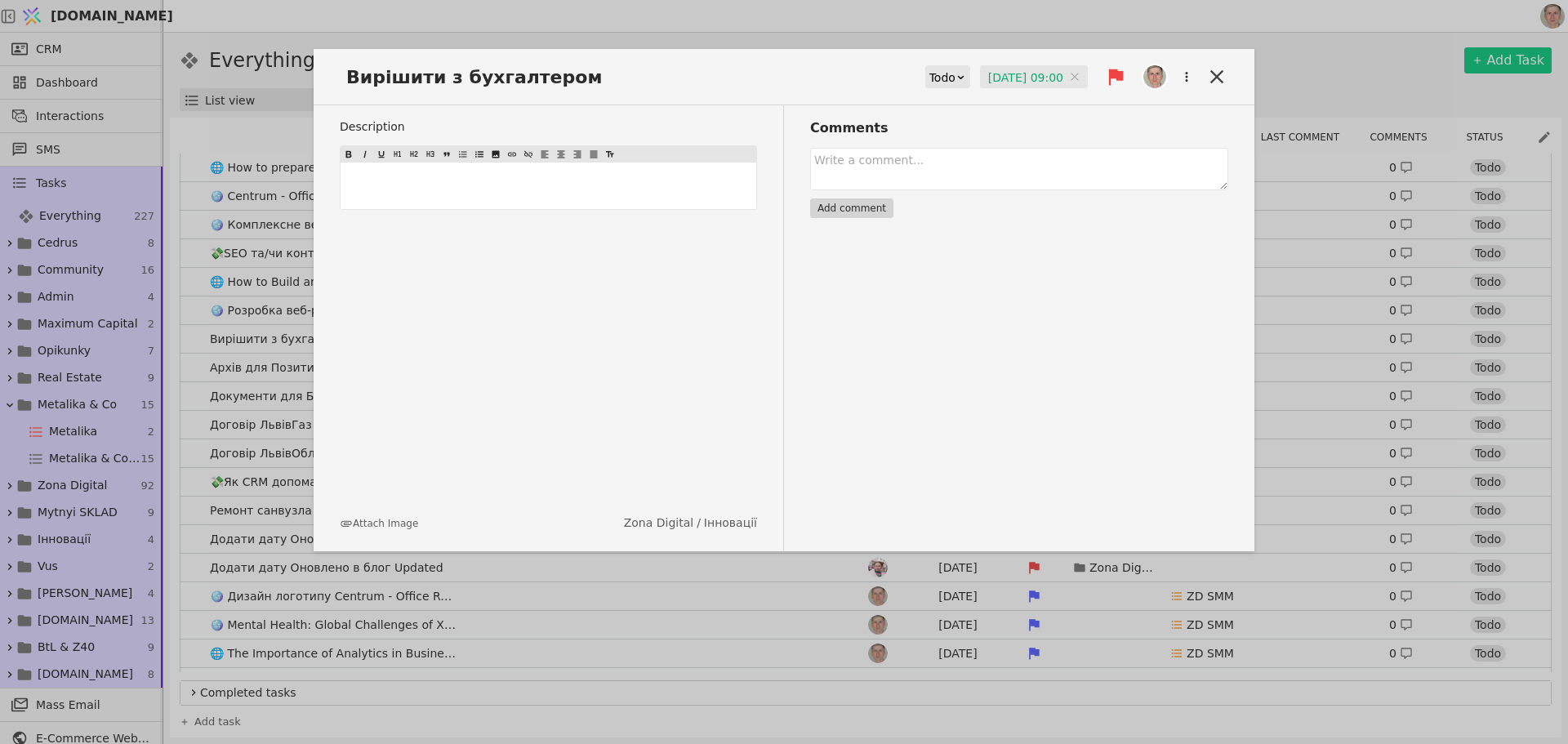
click at [1005, 80] on input "11.08.2025 09:00" at bounding box center [1034, 77] width 108 height 24
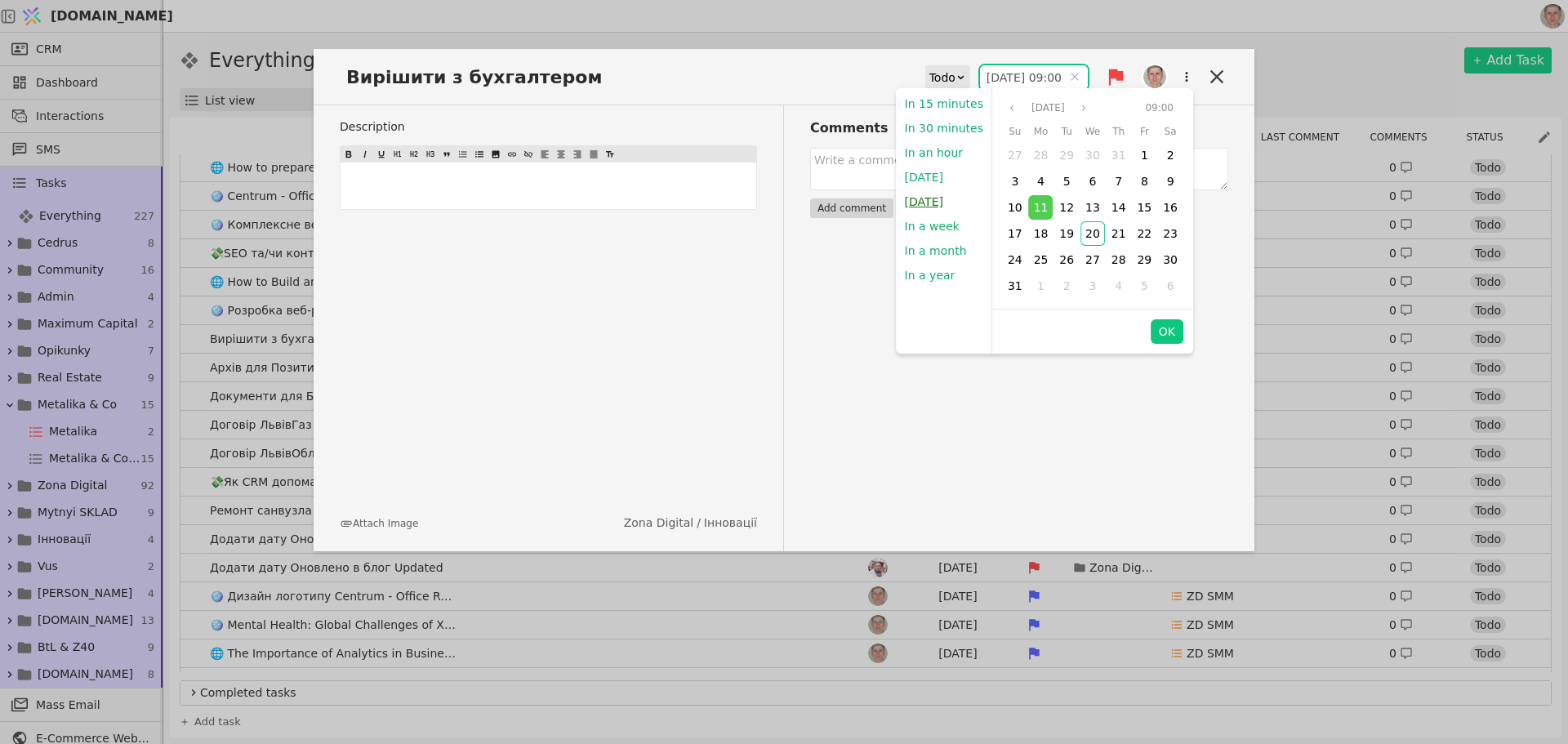
click at [927, 202] on button "Tomorrow" at bounding box center [924, 201] width 55 height 24
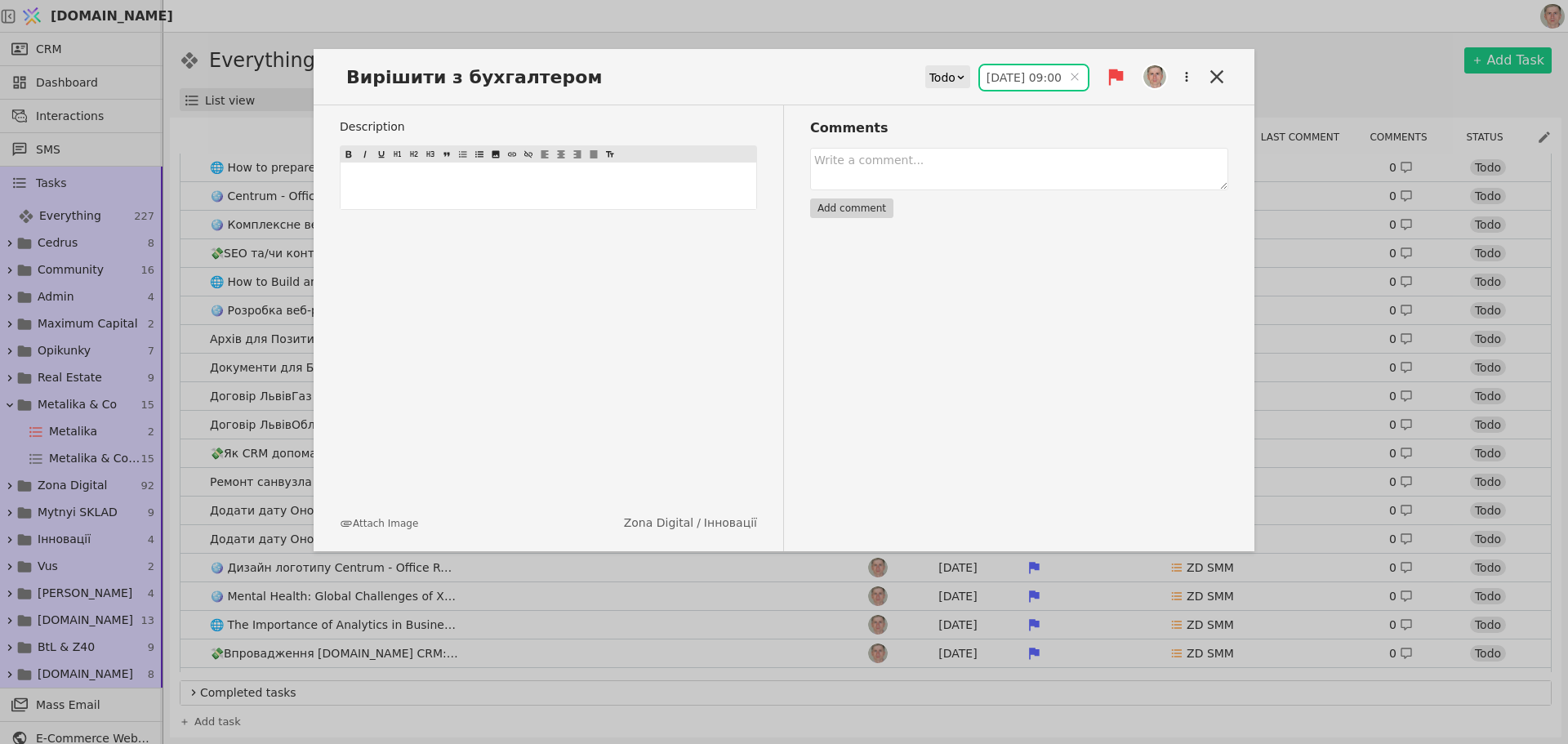
type input "21.08.2025 09:00"
click at [1214, 74] on icon at bounding box center [1217, 77] width 13 height 13
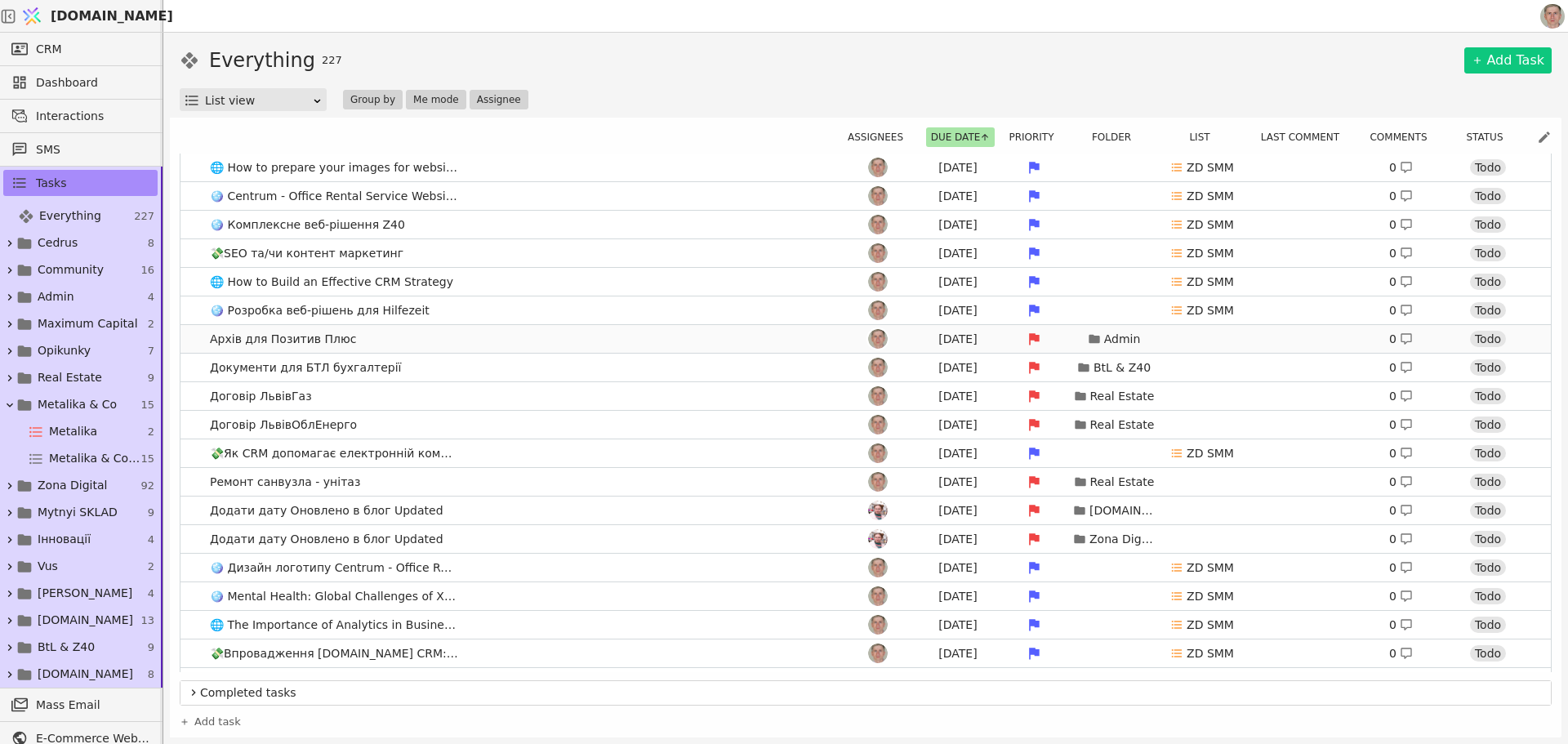
click at [418, 340] on link "Архів для Позитив Плюс Aug 11 Admin 0 Todo" at bounding box center [866, 338] width 1371 height 28
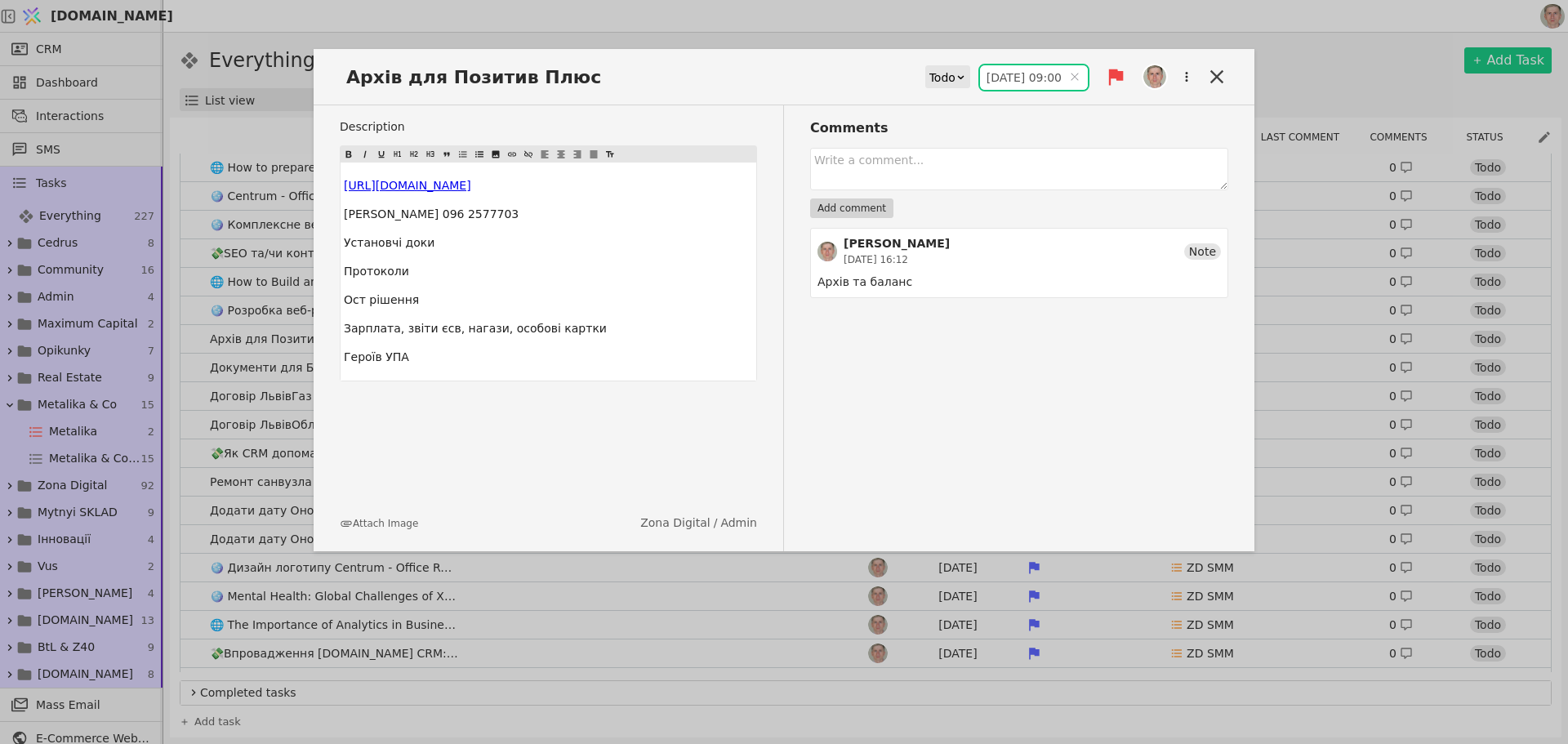
click at [1019, 73] on input "11.08.2025 09:00" at bounding box center [1034, 77] width 108 height 24
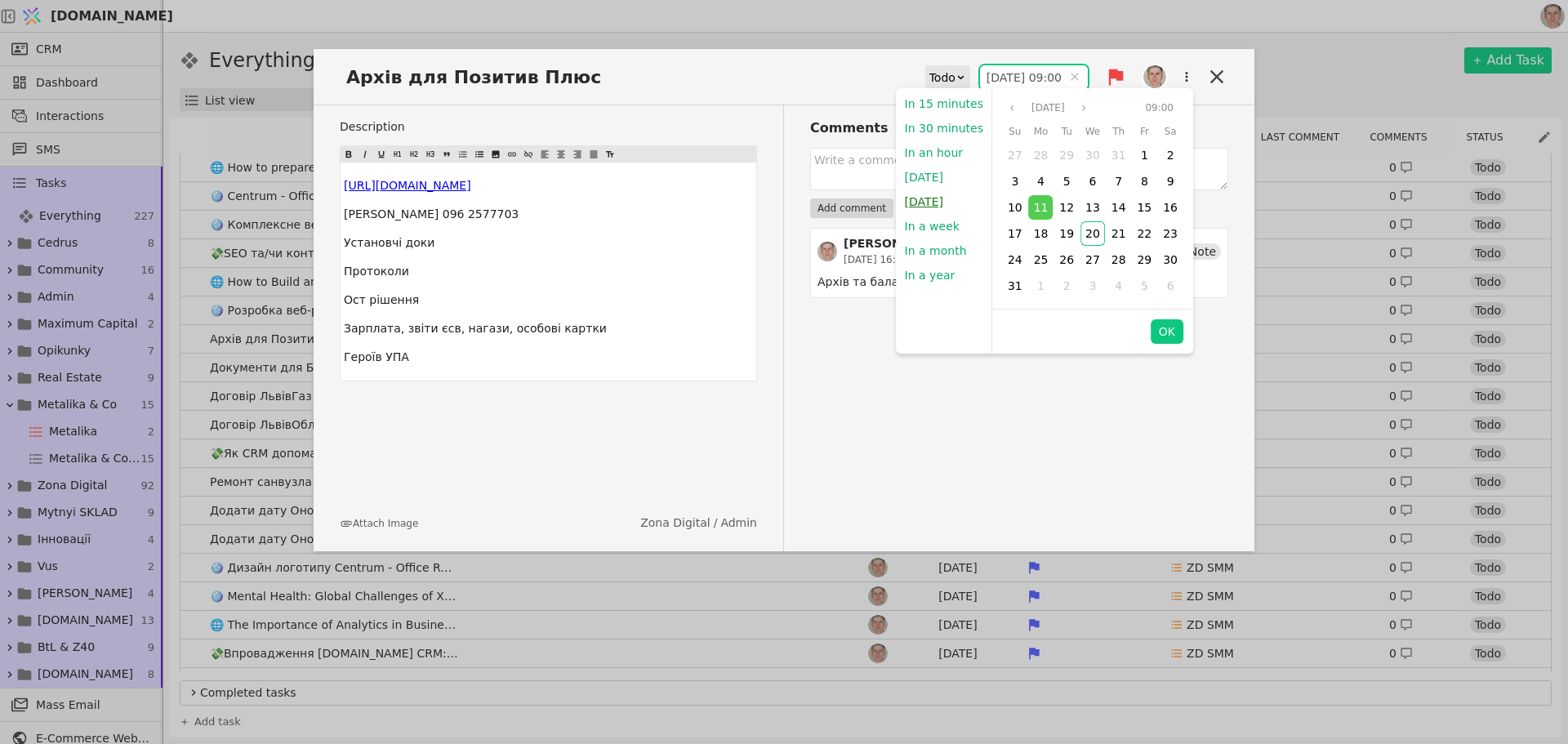
drag, startPoint x: 945, startPoint y: 204, endPoint x: 1147, endPoint y: 315, distance: 230.5
click at [945, 203] on button "Tomorrow" at bounding box center [924, 201] width 55 height 24
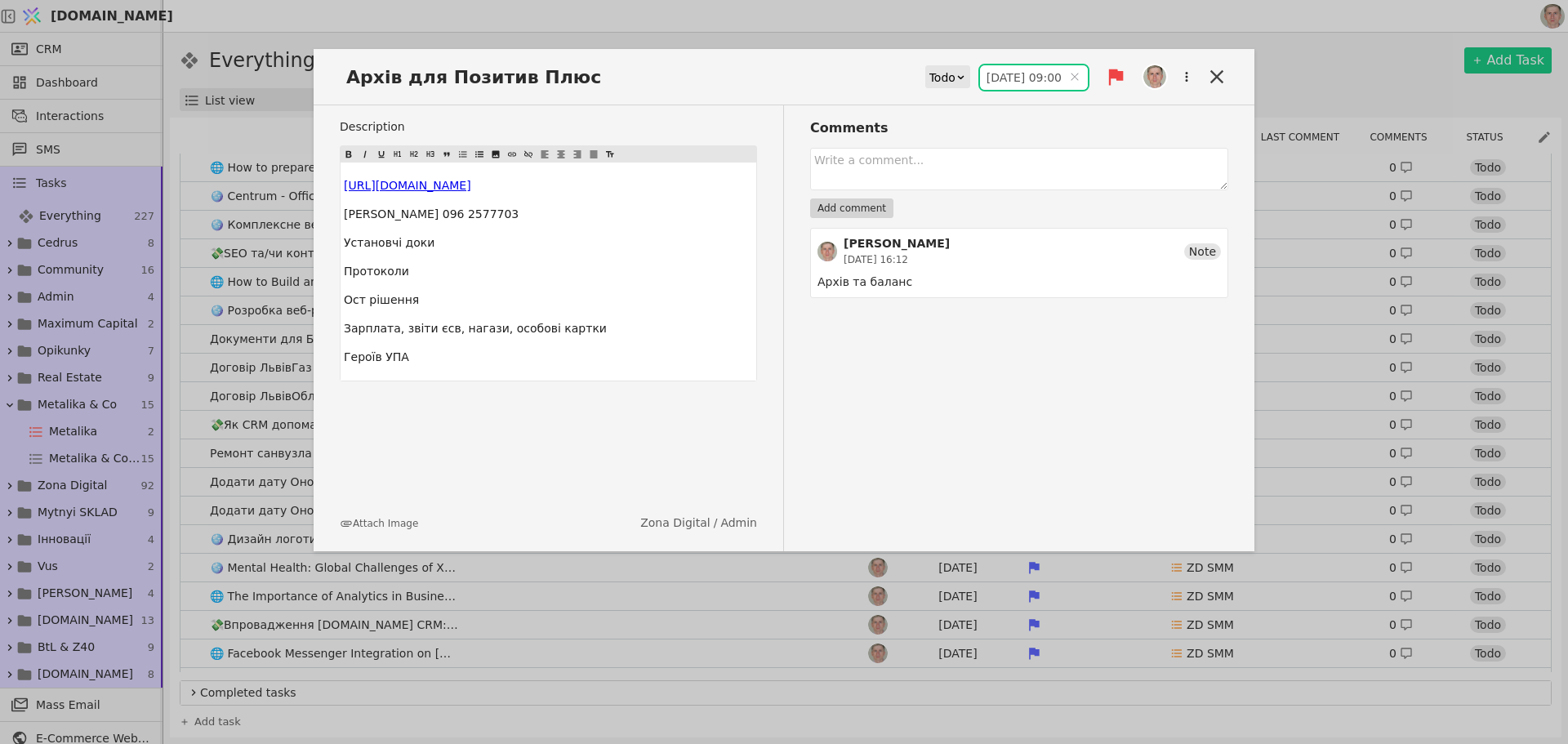
type input "21.08.2025 09:00"
click at [1216, 75] on icon at bounding box center [1217, 77] width 13 height 13
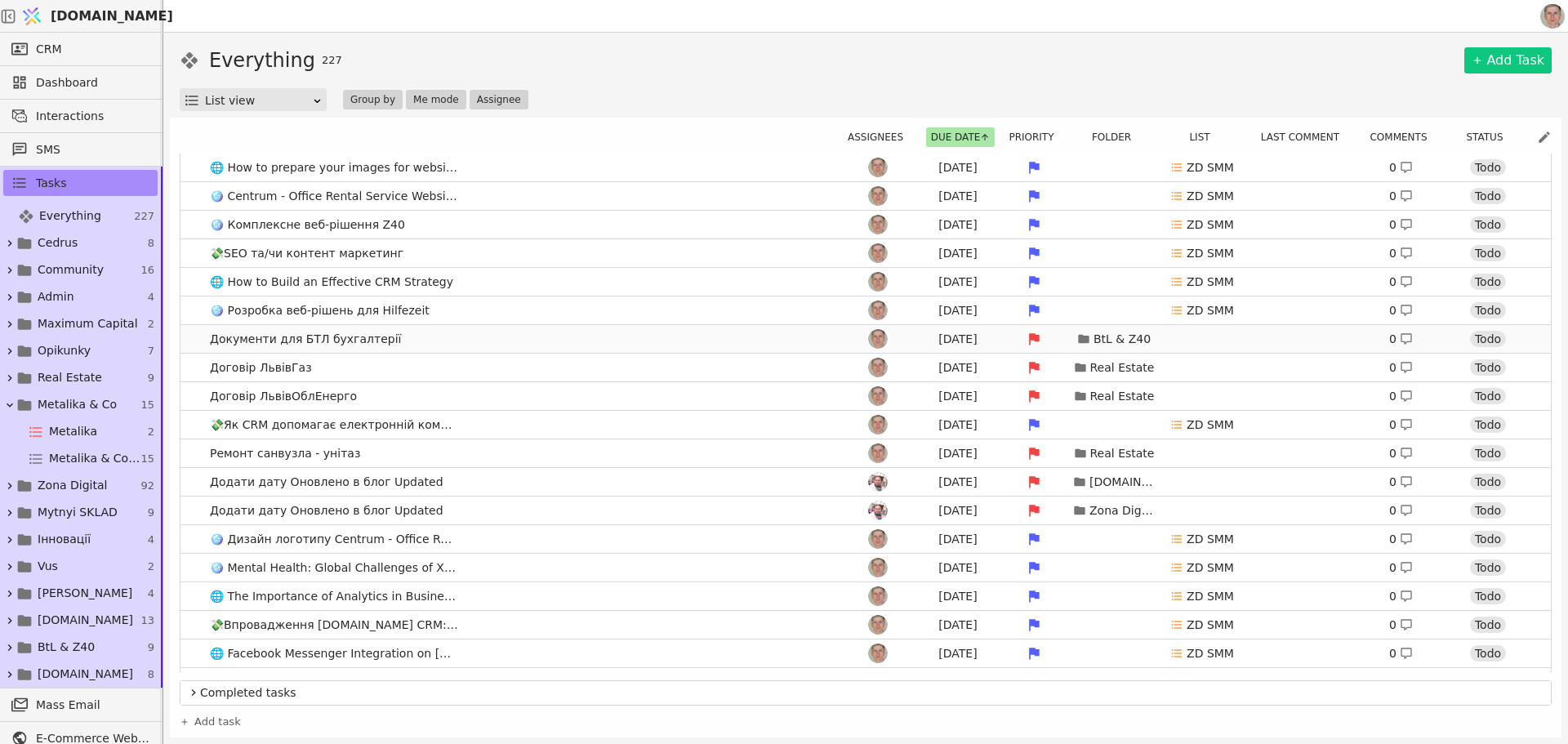
click at [462, 334] on link "Документи для БТЛ бухгалтерії Aug 11 BtL & Z40 0 Todo" at bounding box center [866, 338] width 1371 height 28
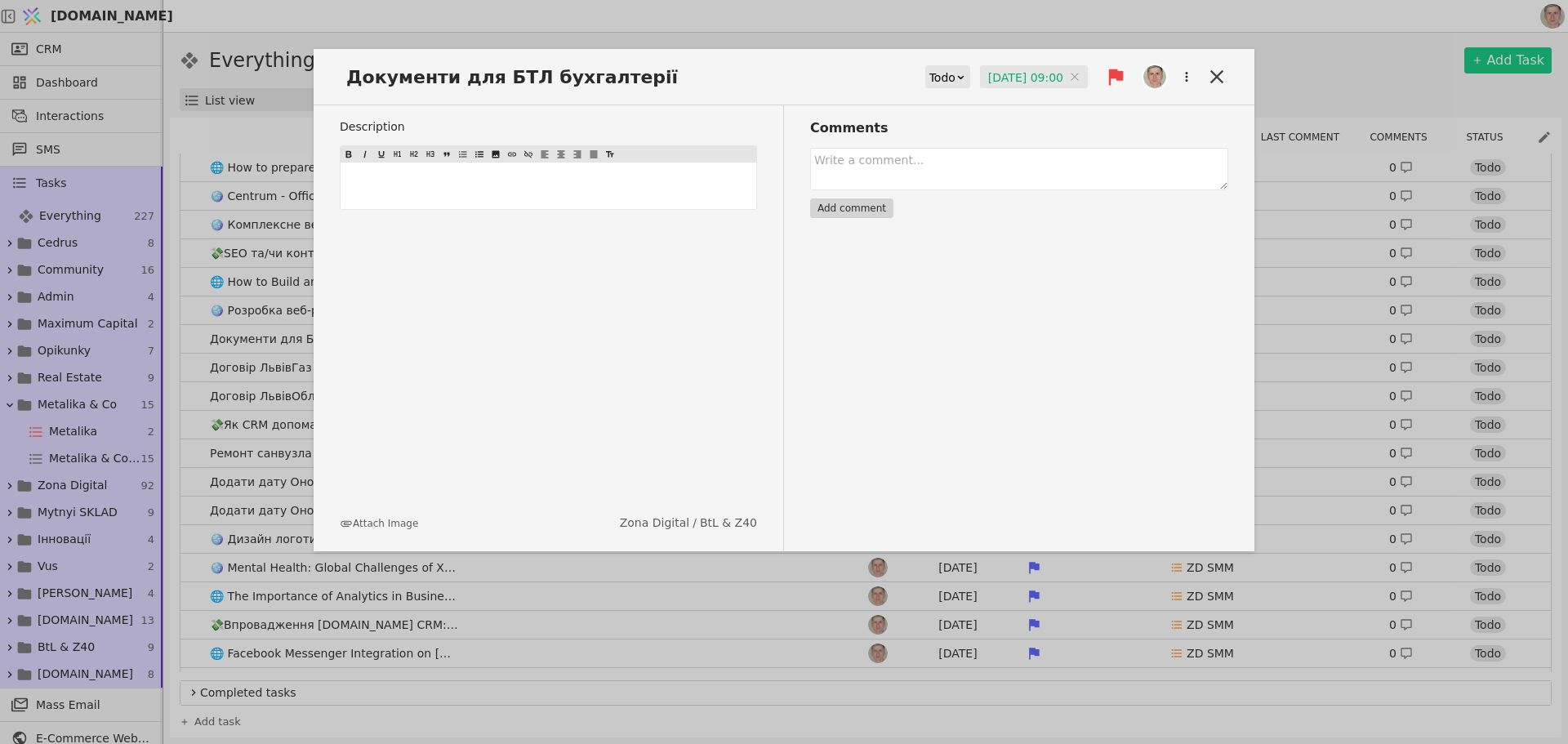
click at [1014, 71] on input "11.08.2025 09:00" at bounding box center [1034, 77] width 108 height 24
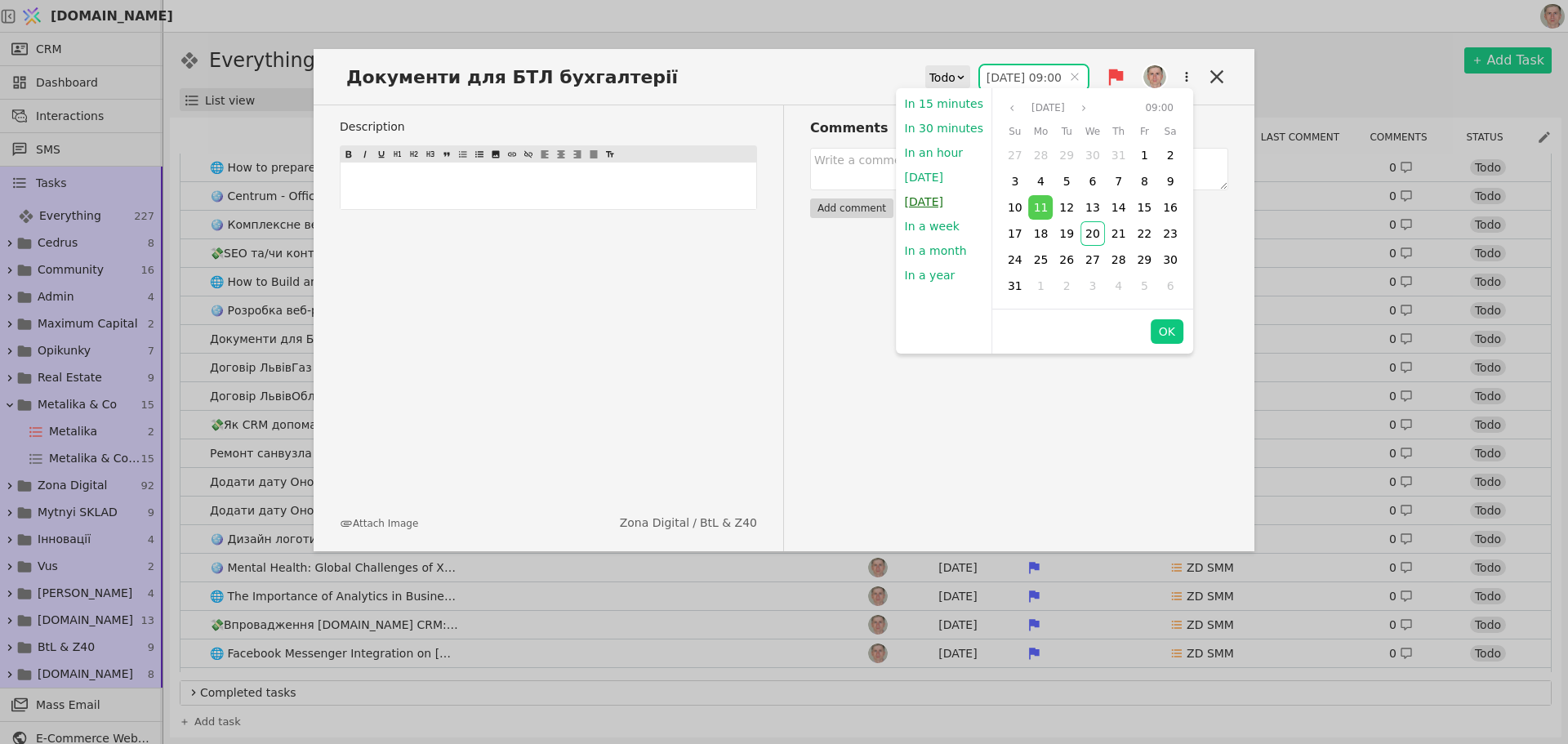
click at [927, 200] on button "Tomorrow" at bounding box center [924, 201] width 55 height 24
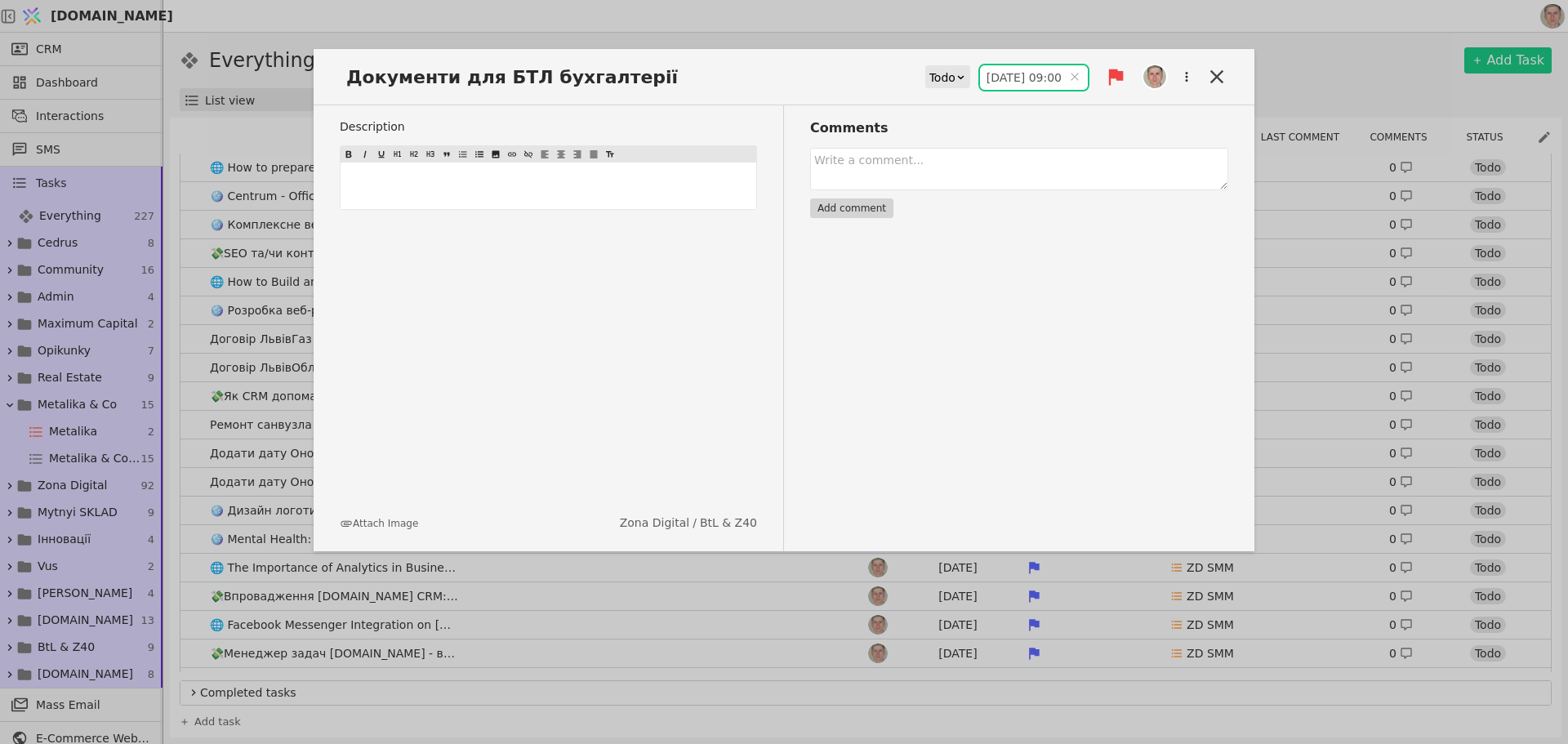
type input "21.08.2025 09:00"
click at [1214, 71] on icon at bounding box center [1216, 76] width 23 height 23
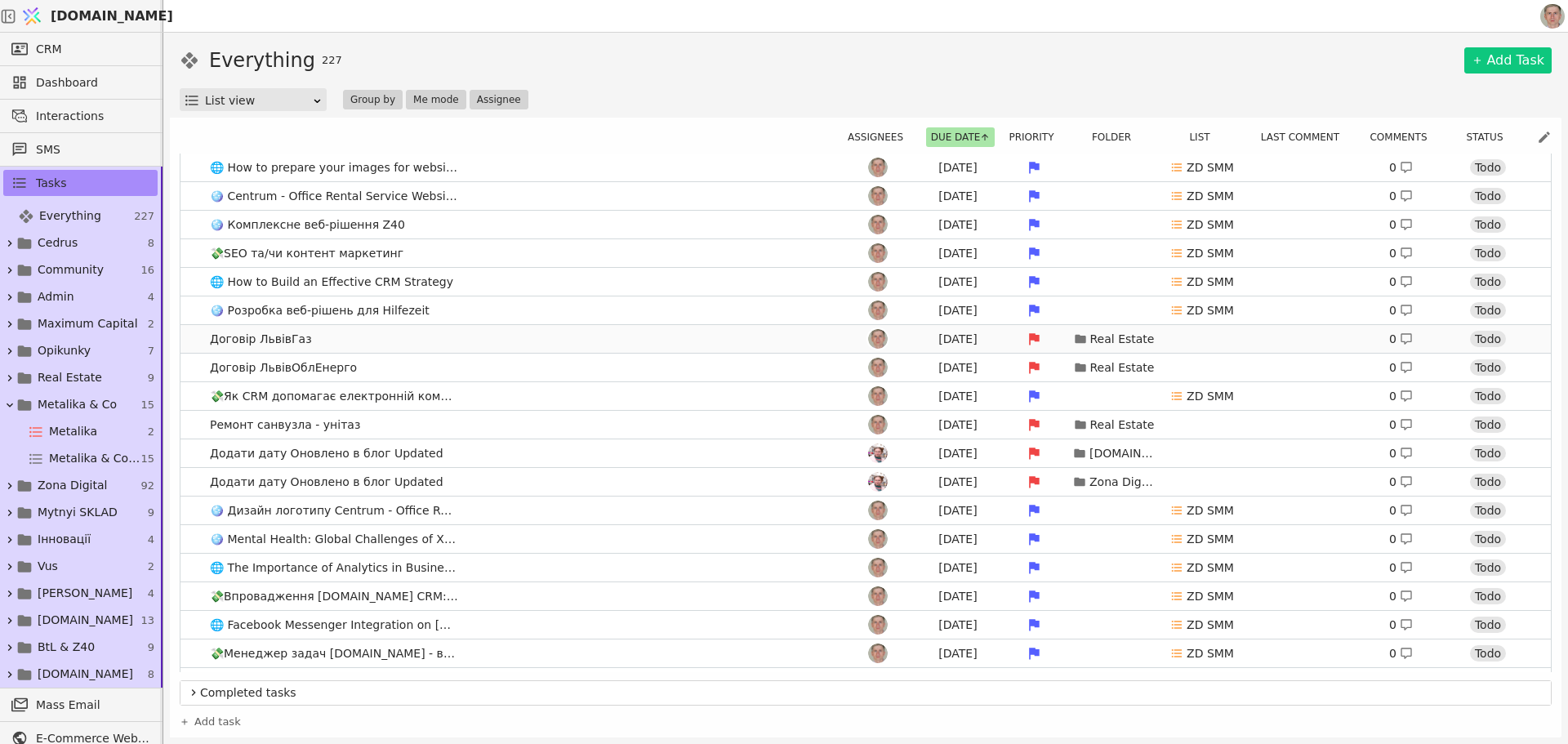
click at [407, 340] on link "Договір ЛьвівГаз Aug 11 Real Estate 0 Todo" at bounding box center [866, 338] width 1371 height 28
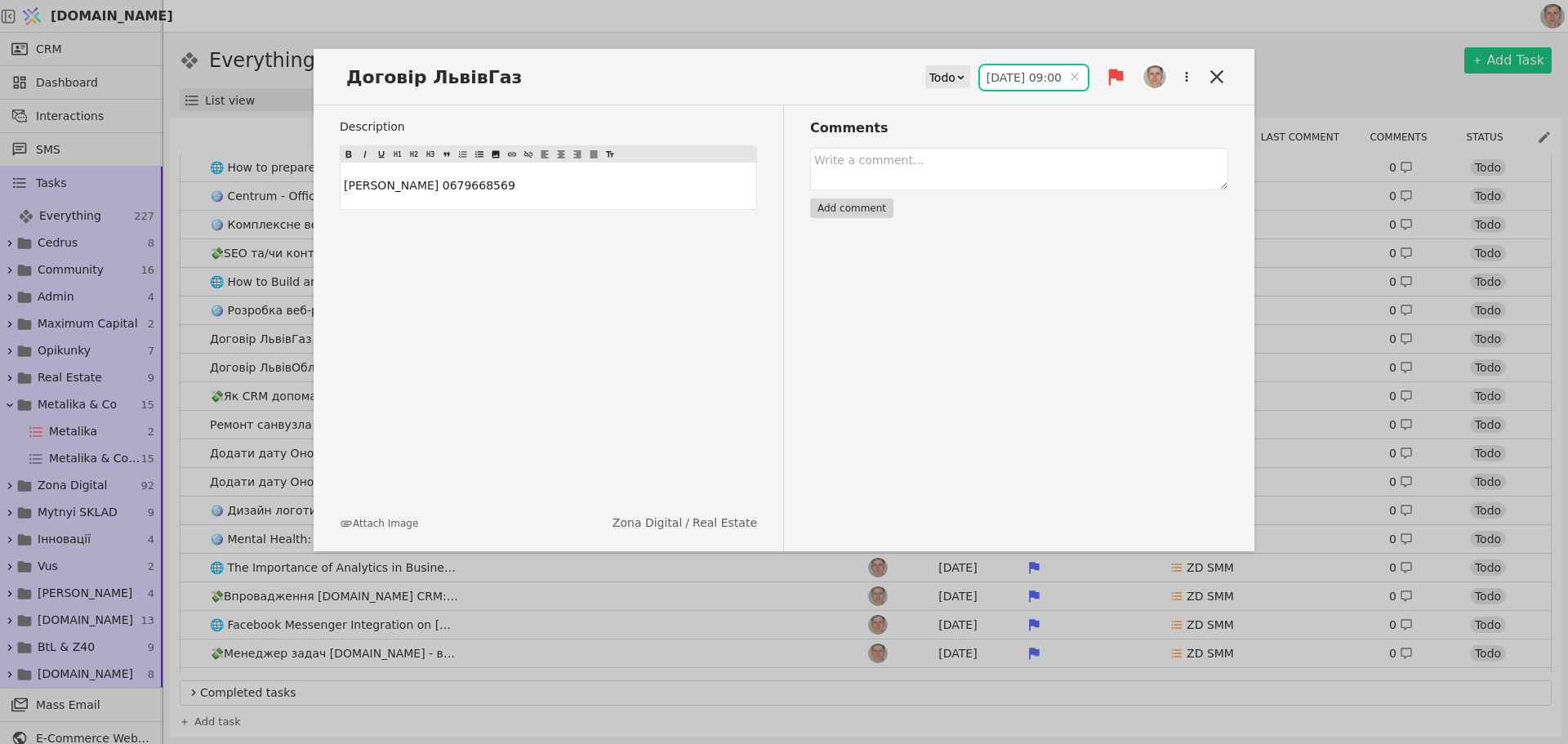
click at [1013, 76] on input "11.08.2025 09:00" at bounding box center [1034, 77] width 108 height 24
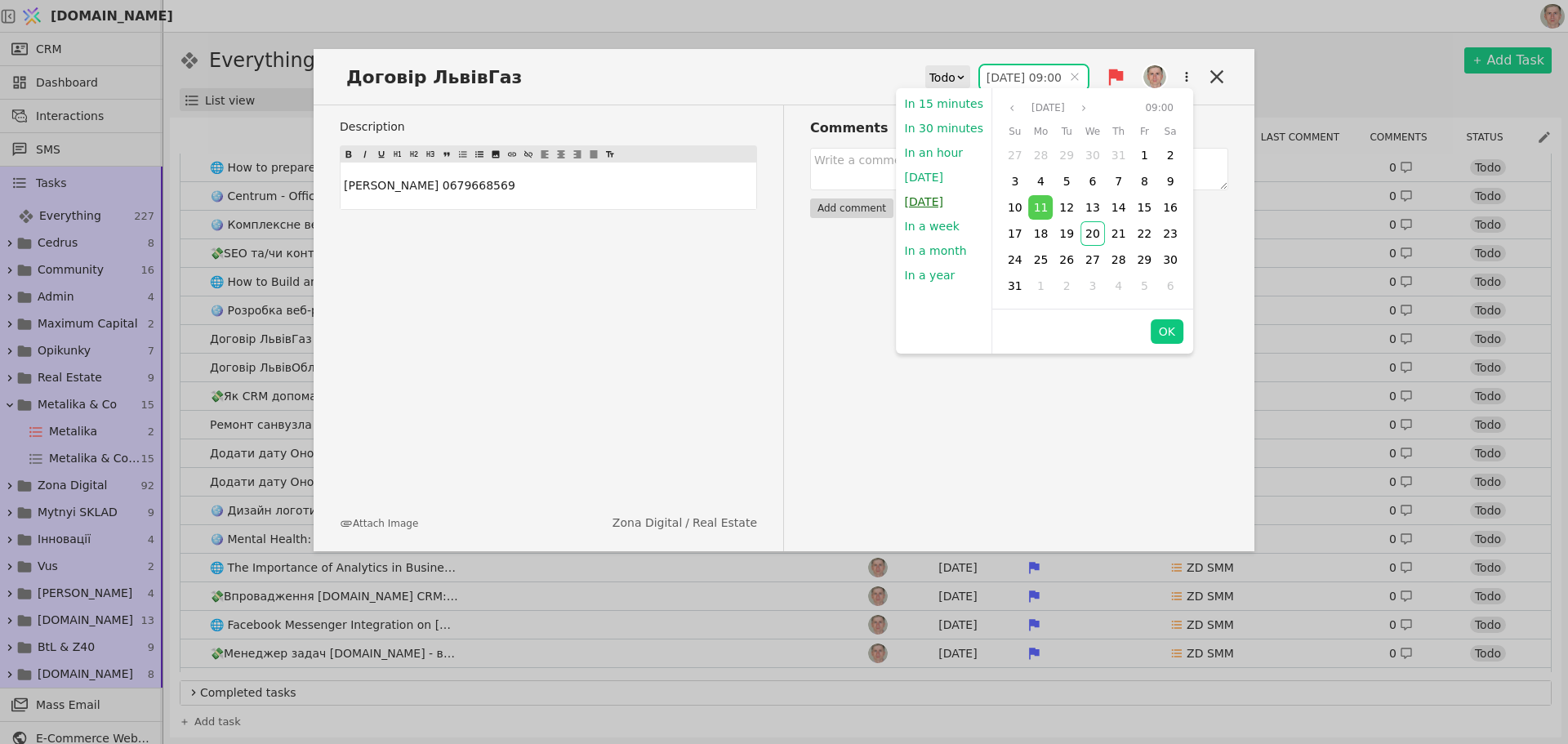
click at [942, 205] on button "Tomorrow" at bounding box center [924, 201] width 55 height 24
type input "21.08.2025 09:00"
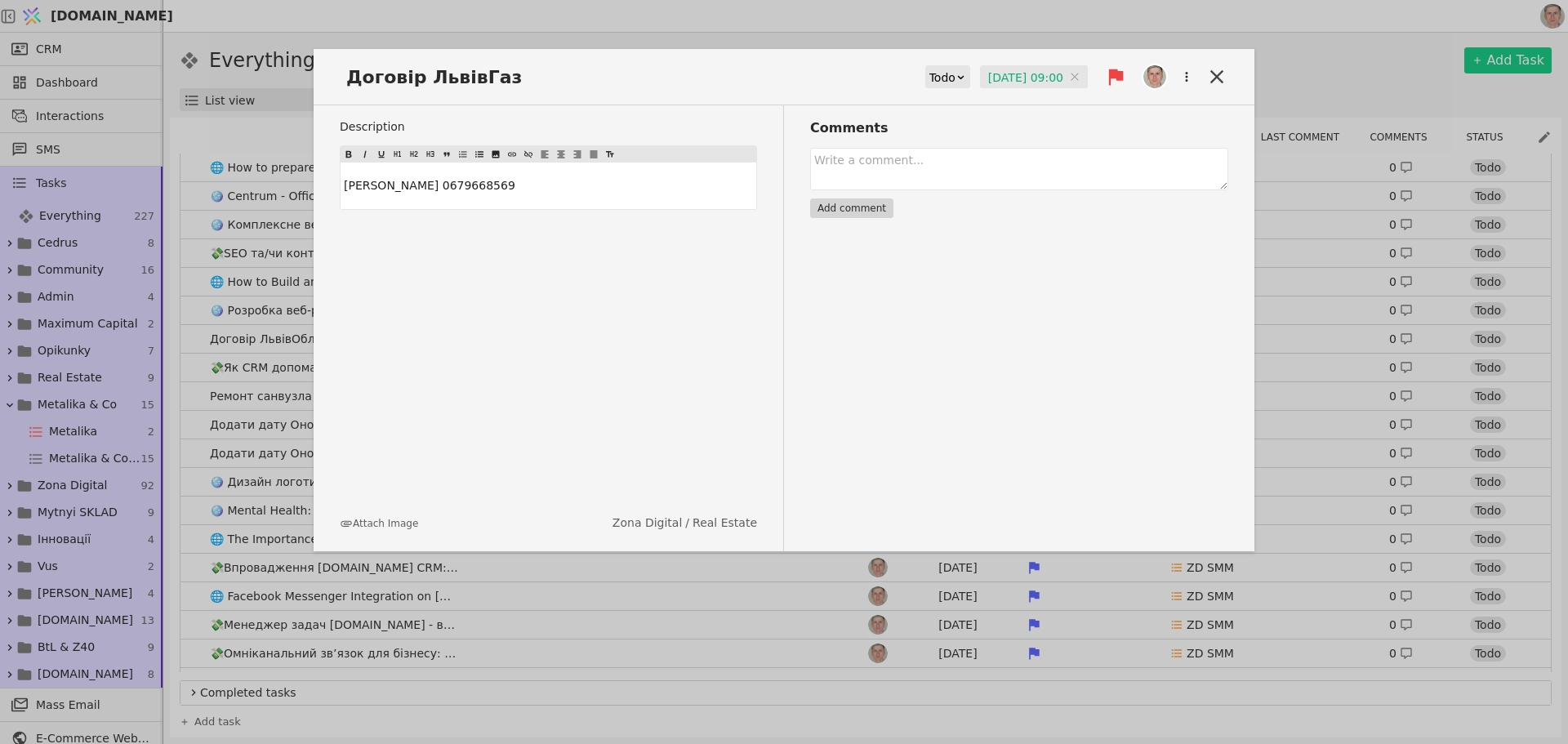
drag, startPoint x: 1216, startPoint y: 68, endPoint x: 1188, endPoint y: 94, distance: 38.2
click at [1216, 68] on icon at bounding box center [1216, 76] width 23 height 23
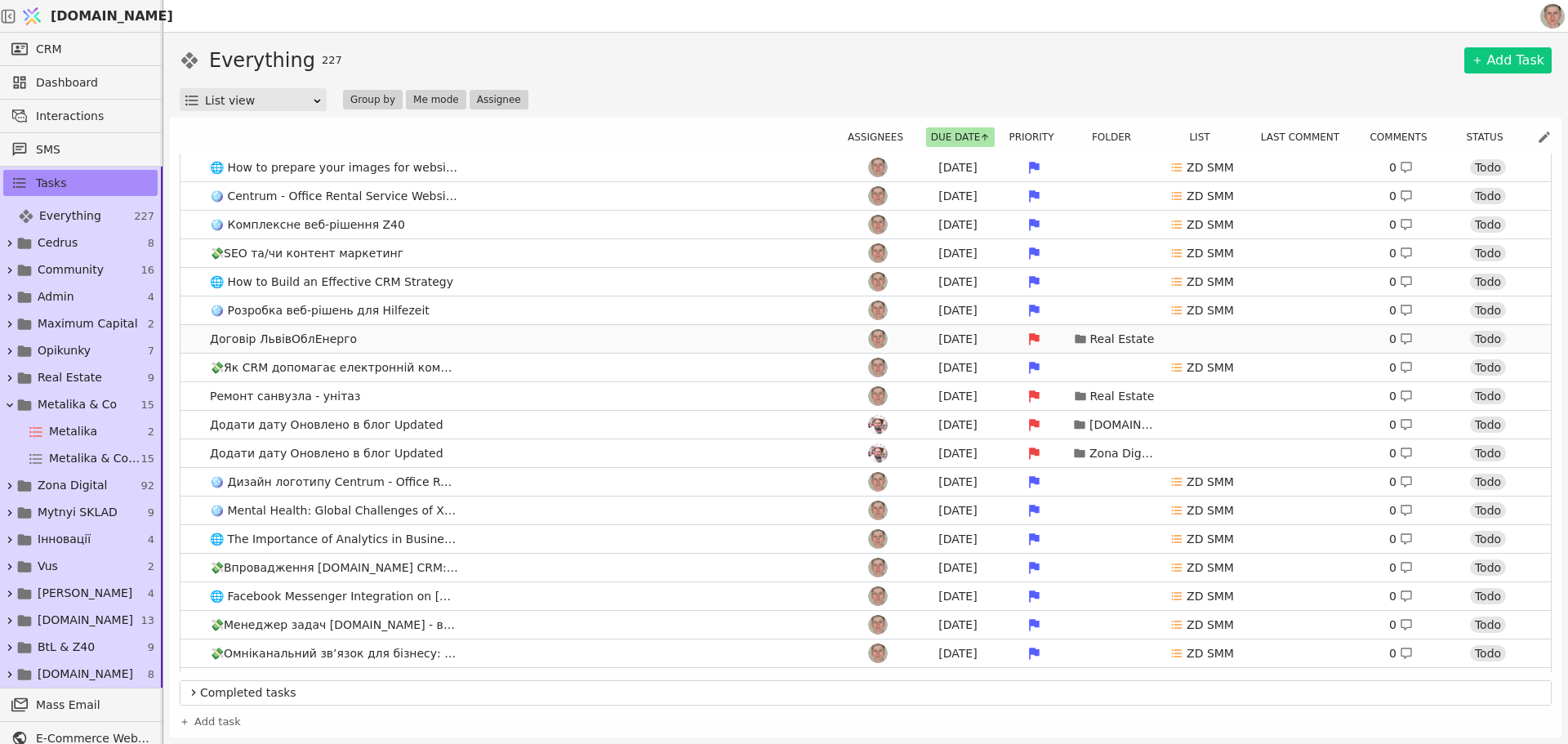
click at [415, 341] on link "Договір ЛьвівОблЕнерго Aug 11 Real Estate 0 Todo" at bounding box center [866, 338] width 1371 height 28
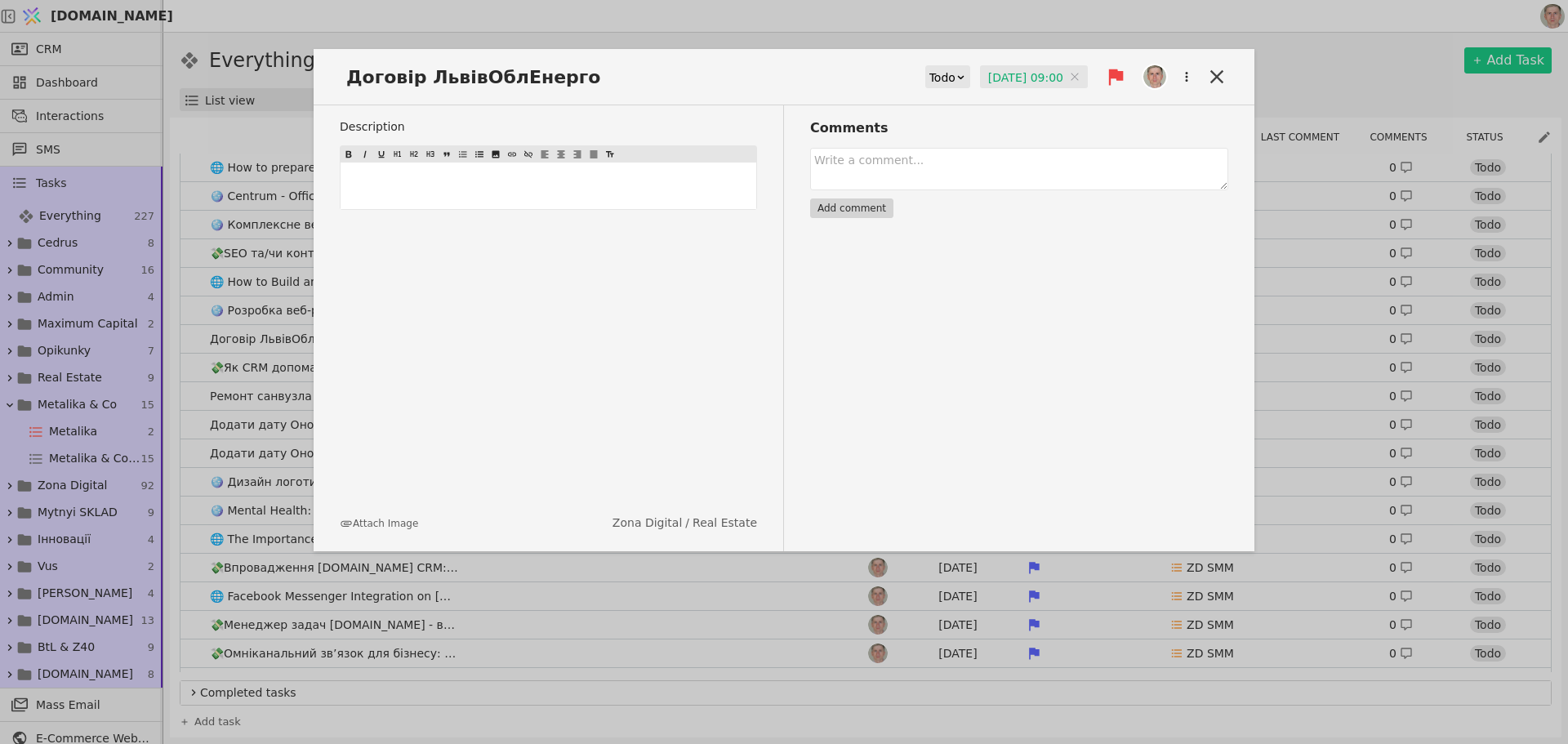
click at [996, 81] on input "11.08.2025 09:00" at bounding box center [1034, 77] width 108 height 24
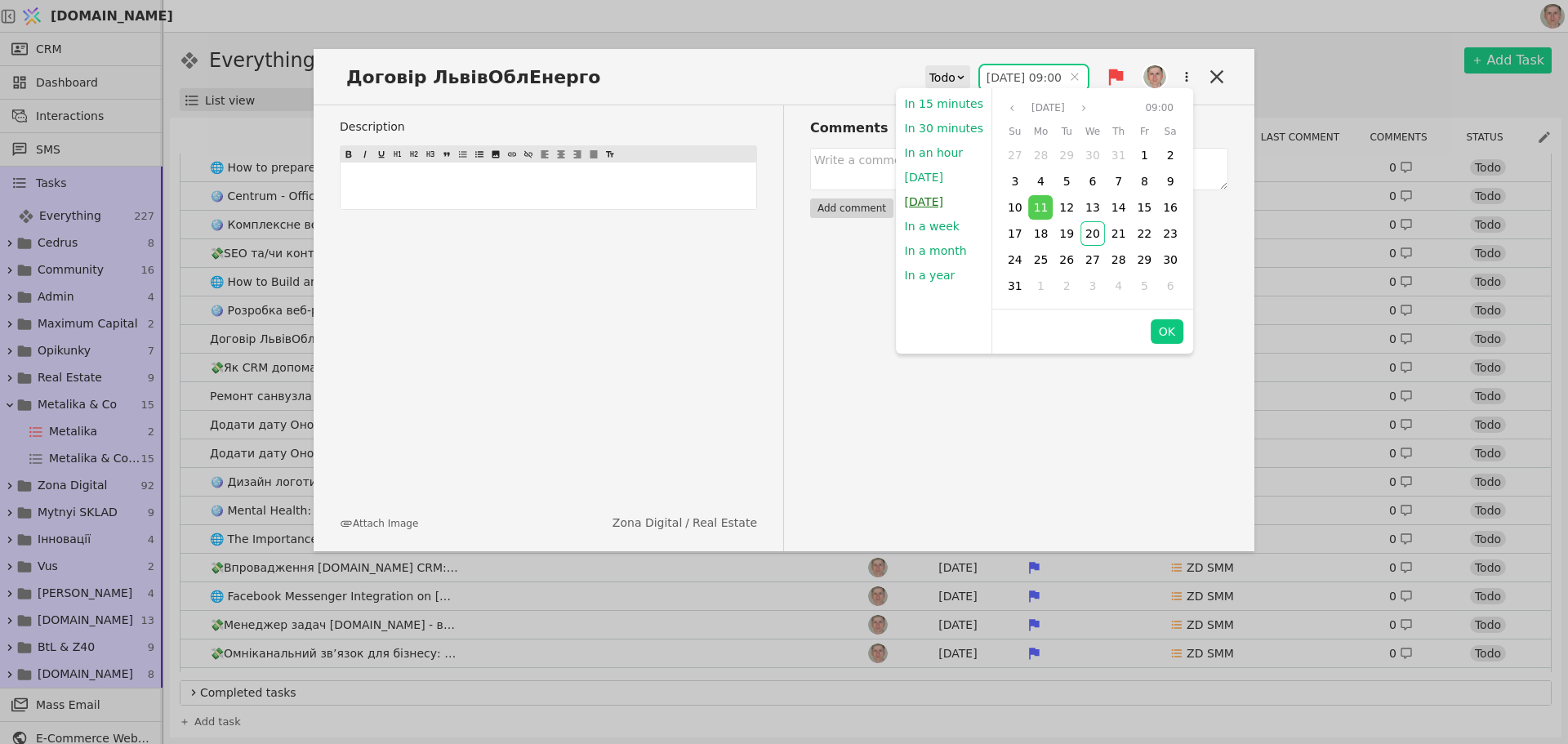
click at [935, 200] on button "Tomorrow" at bounding box center [924, 201] width 55 height 24
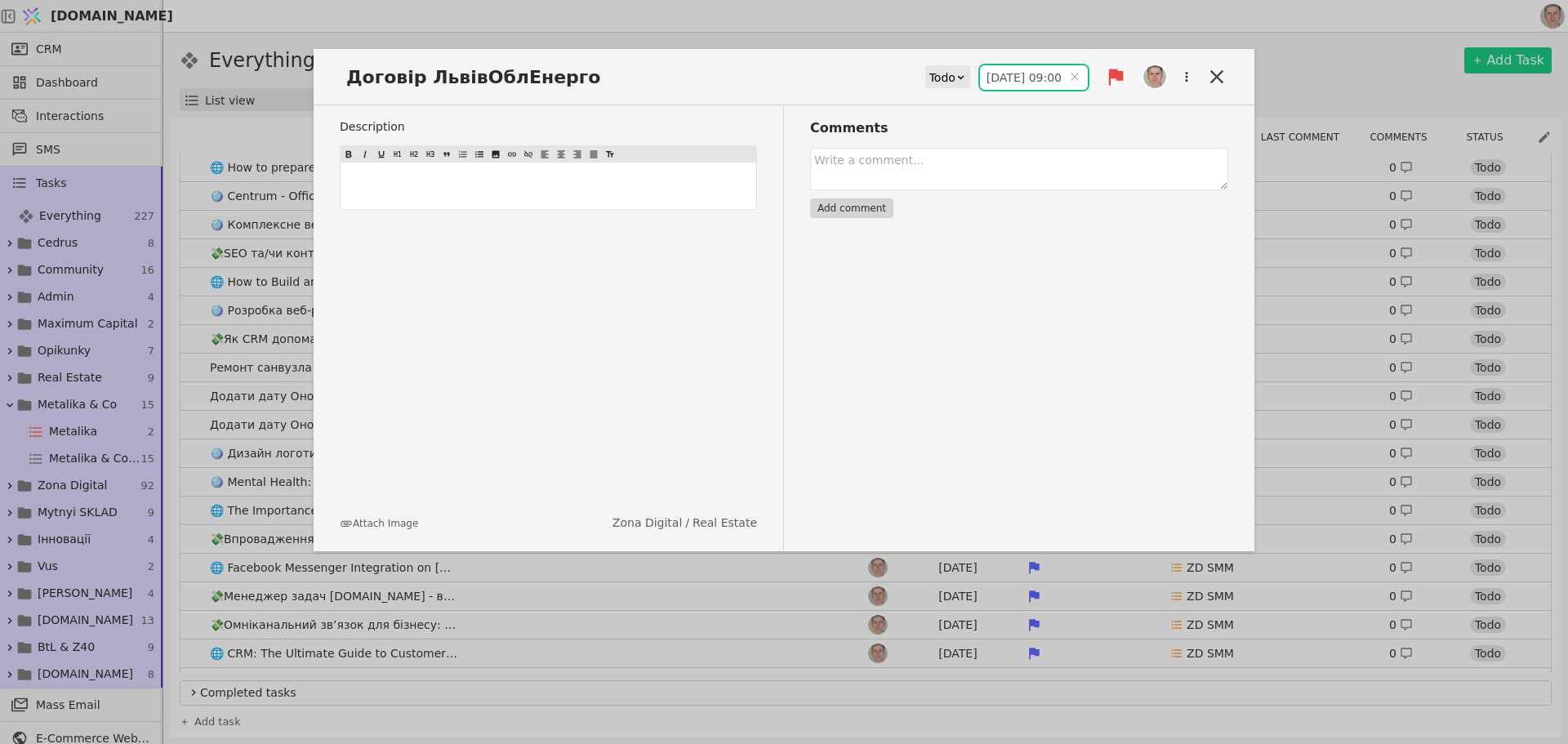
type input "21.08.2025 09:00"
click at [1211, 76] on icon at bounding box center [1216, 76] width 23 height 23
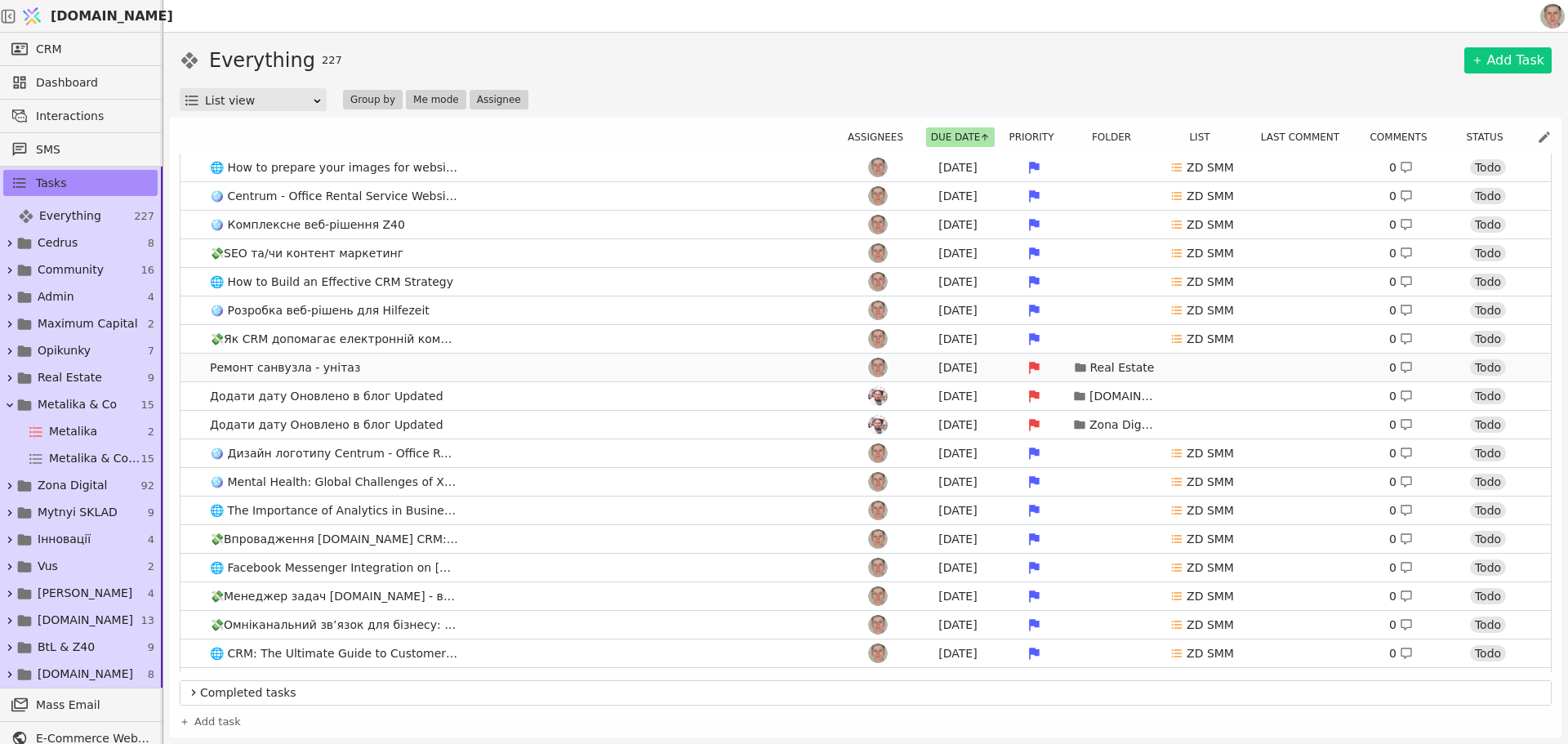
click at [483, 362] on link "Ремонт санвузла - унітаз Aug 11 Real Estate 0 Todo" at bounding box center [866, 367] width 1371 height 28
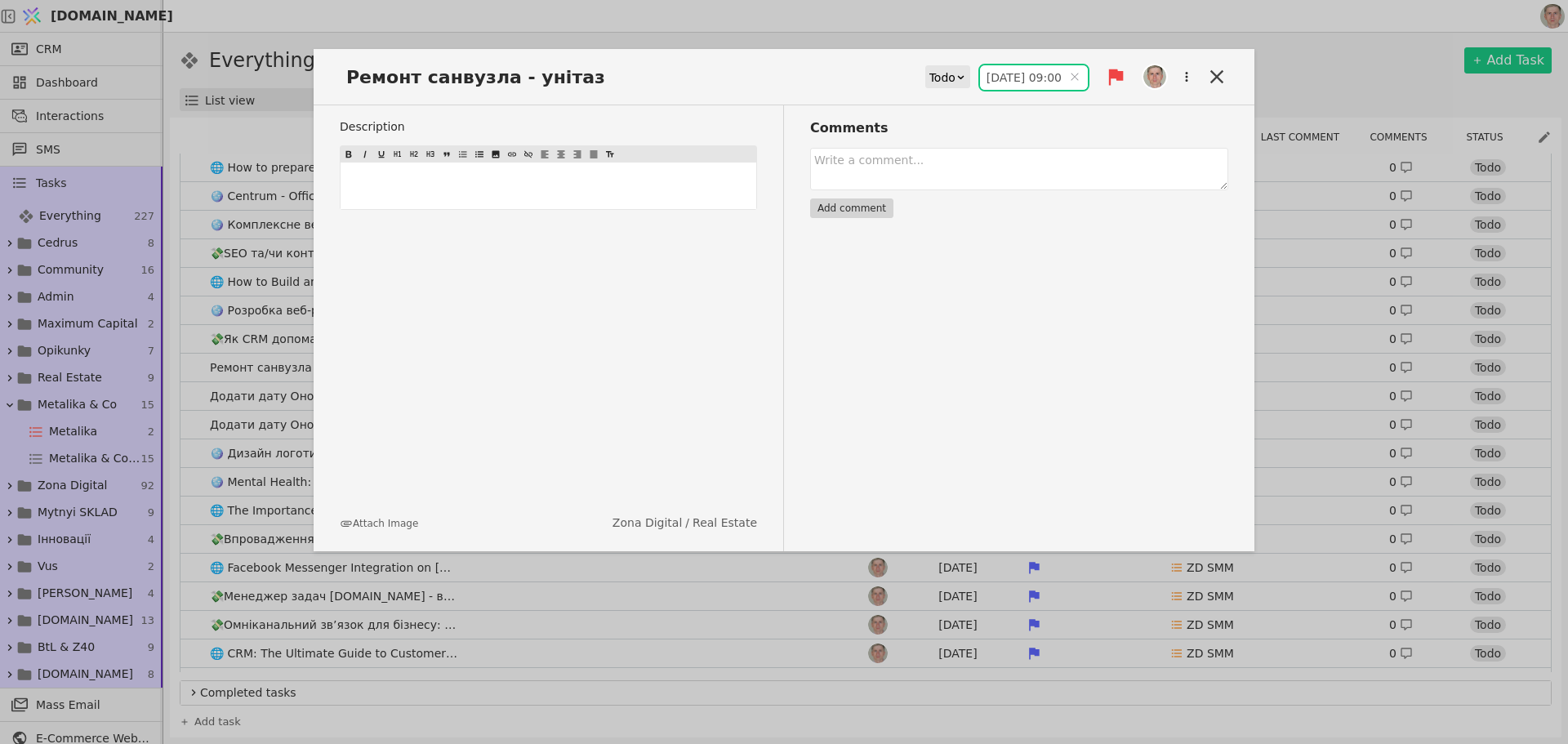
click at [1016, 78] on input "11.08.2025 09:00" at bounding box center [1034, 77] width 108 height 24
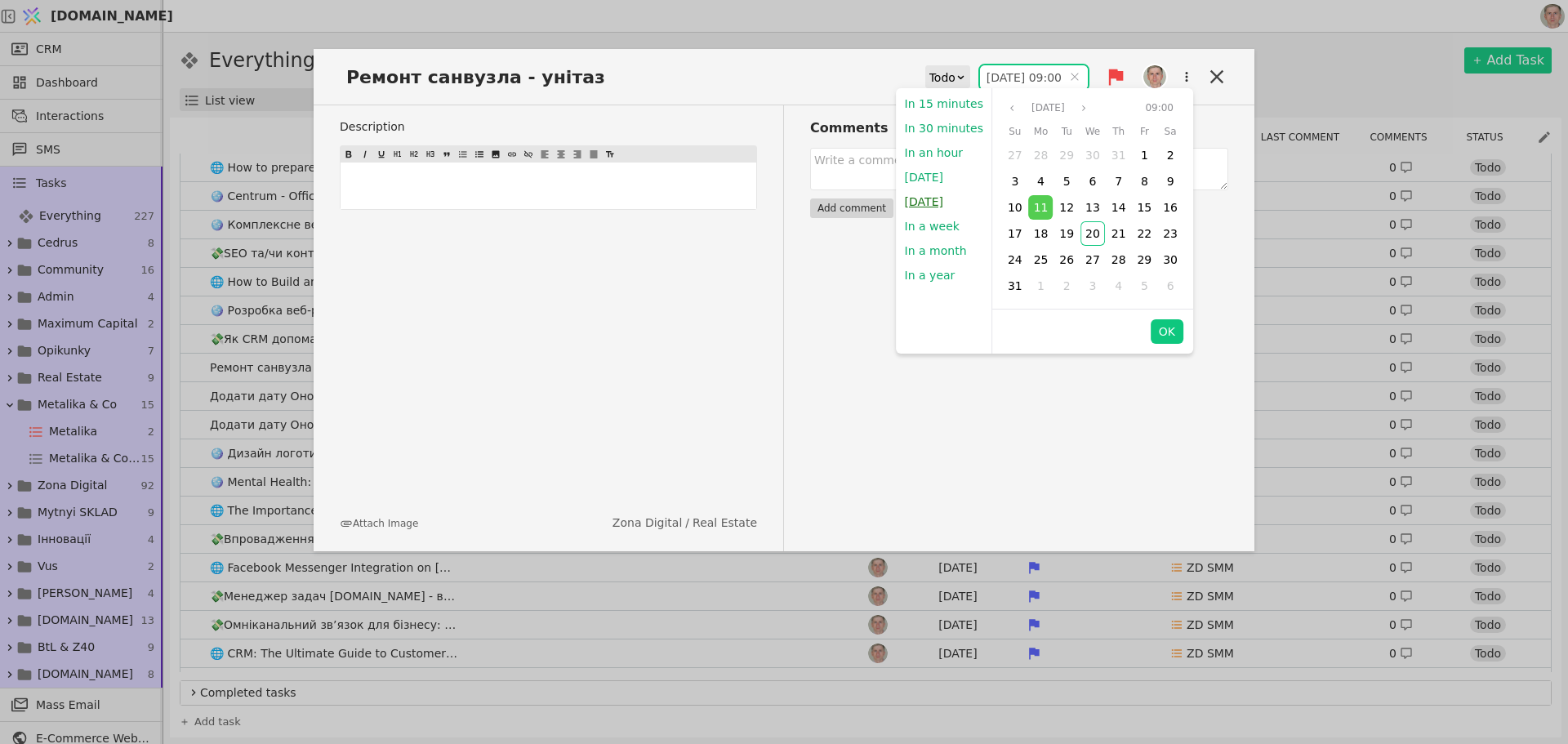
drag, startPoint x: 945, startPoint y: 199, endPoint x: 1163, endPoint y: 323, distance: 250.8
click at [945, 198] on button "Tomorrow" at bounding box center [924, 201] width 55 height 24
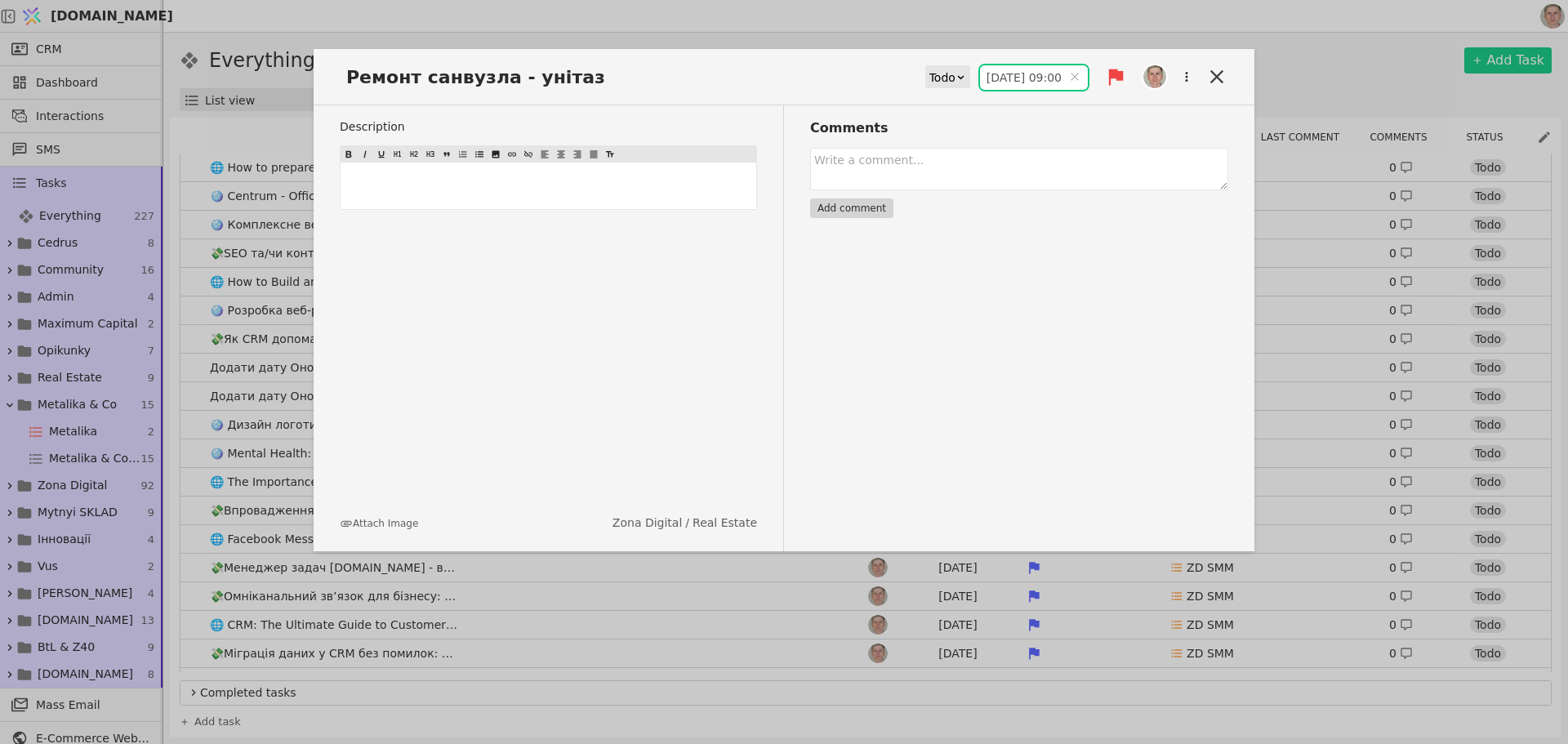
type input "21.08.2025 09:00"
click at [1222, 72] on icon at bounding box center [1217, 77] width 13 height 13
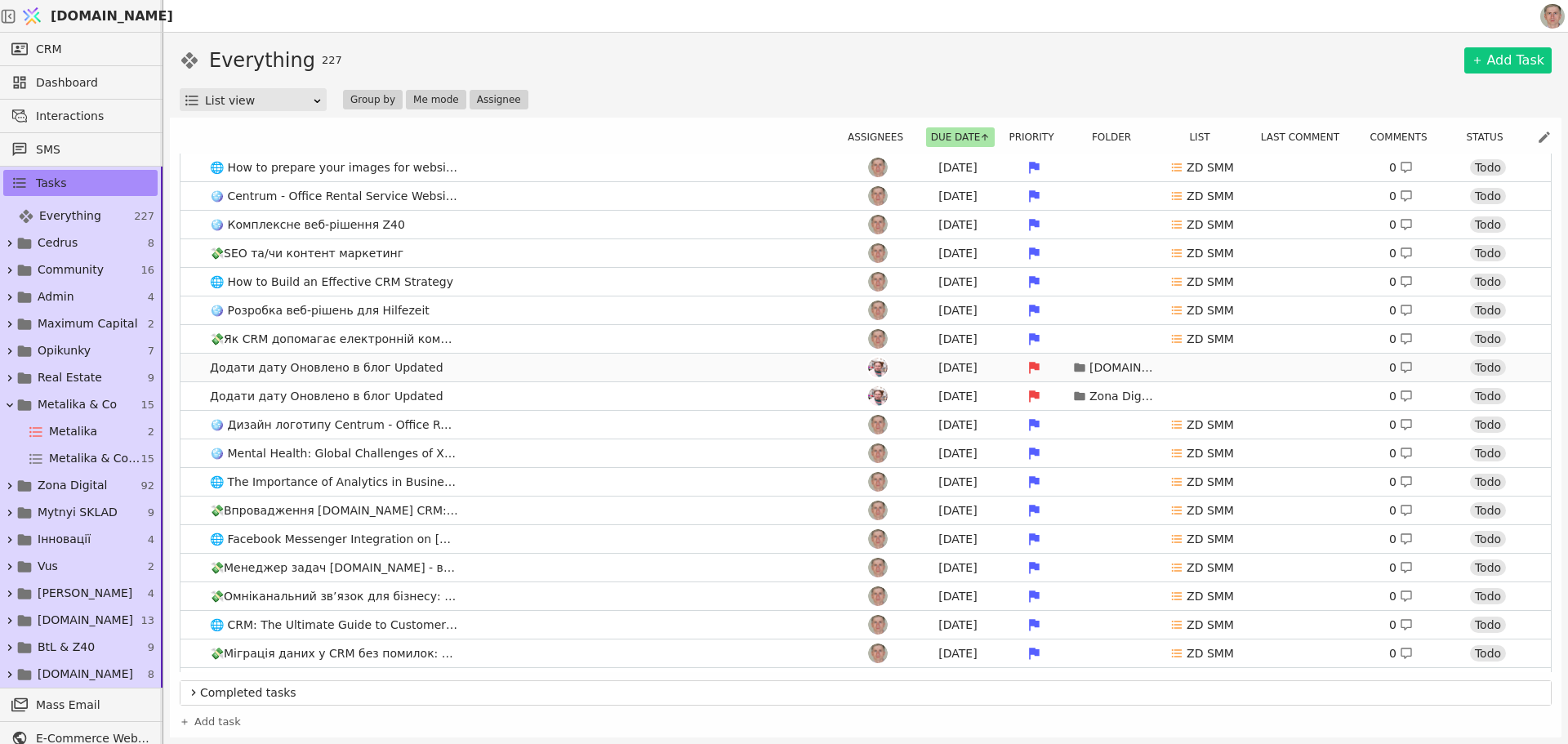
click at [503, 367] on link "Додати дату Оновлено в блог Updated Aug 11 Svit.One 0 Todo" at bounding box center [866, 367] width 1371 height 28
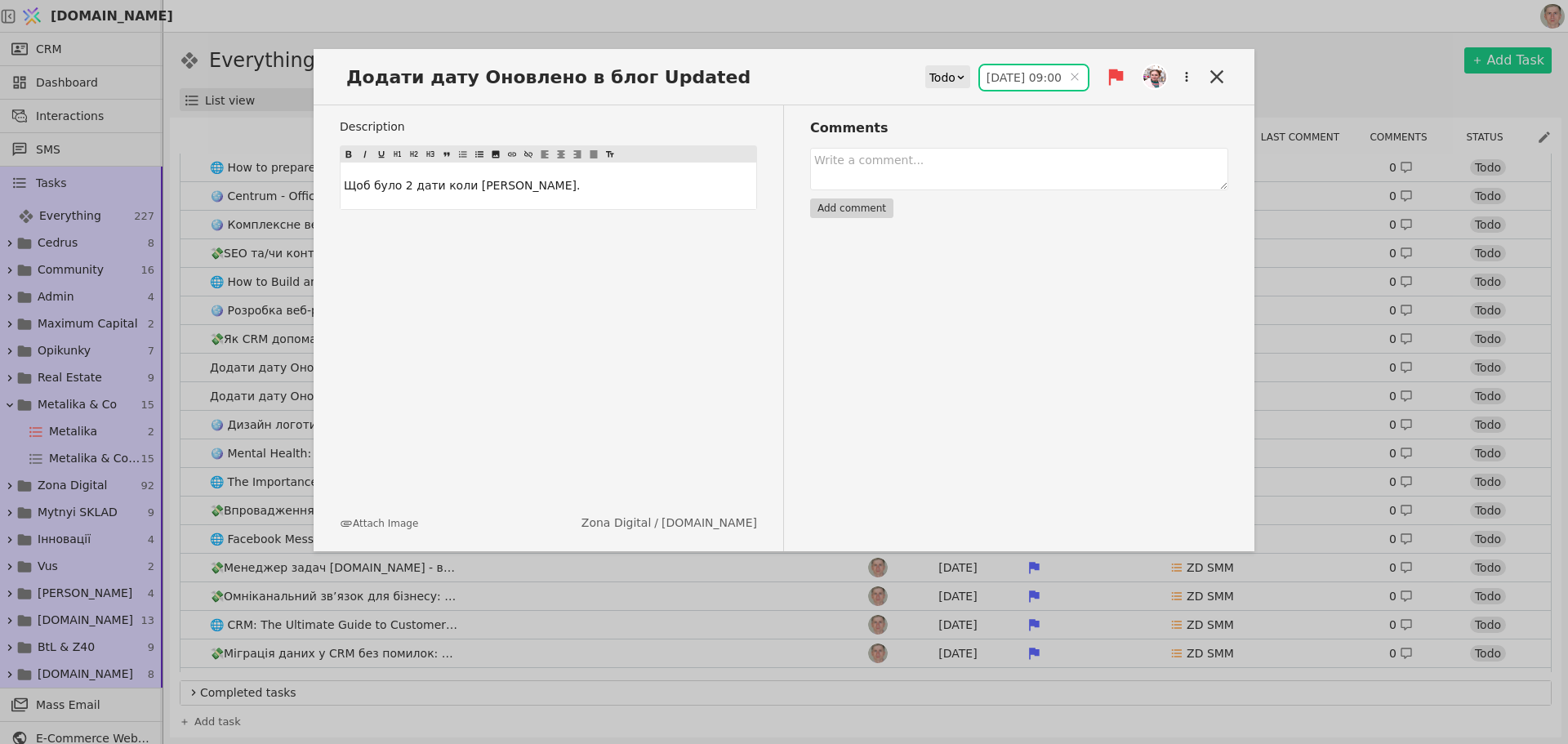
click at [1026, 69] on input "11.08.2025 09:00" at bounding box center [1034, 77] width 108 height 24
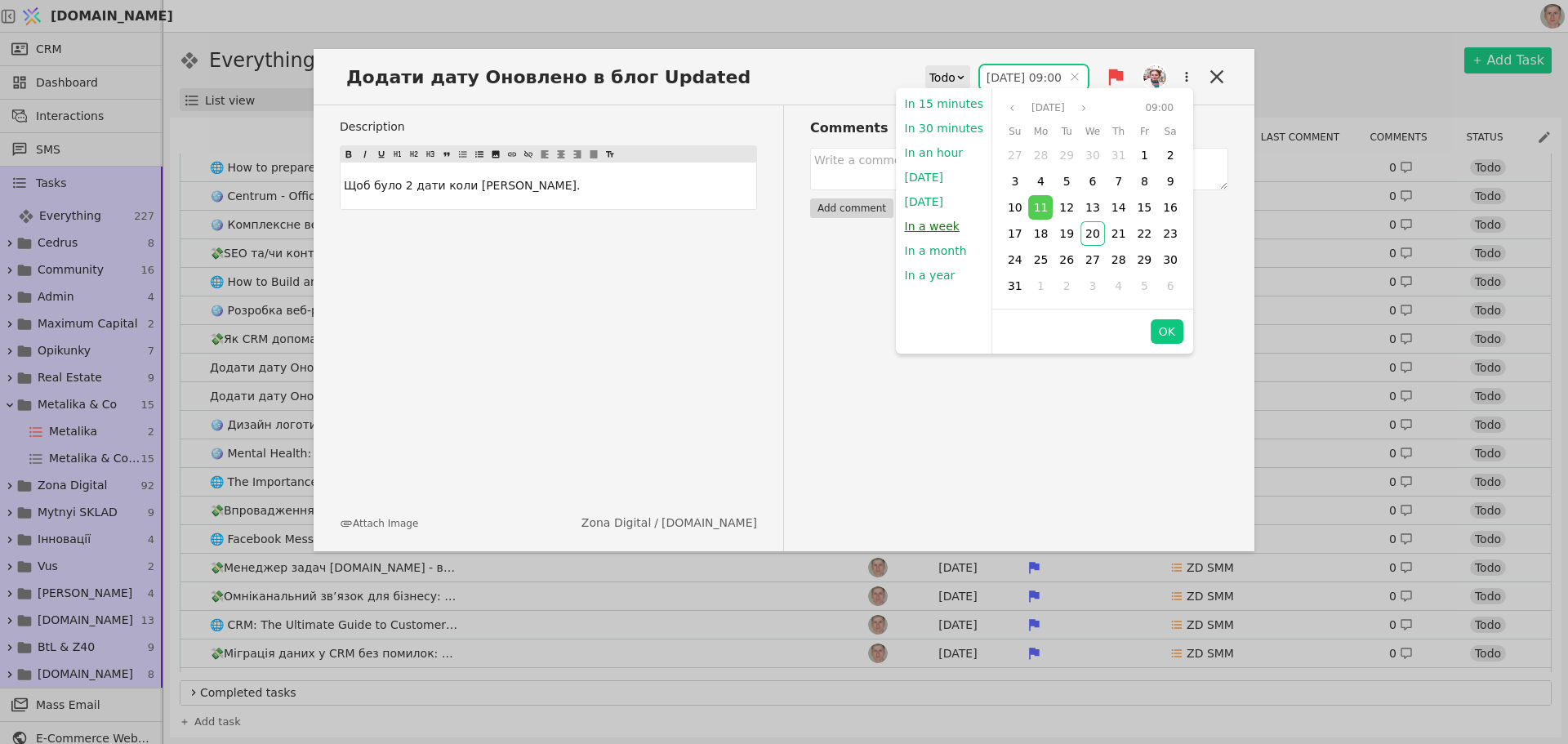
click at [943, 227] on button "In a week" at bounding box center [932, 225] width 71 height 24
type input "27.08.2025 20:25"
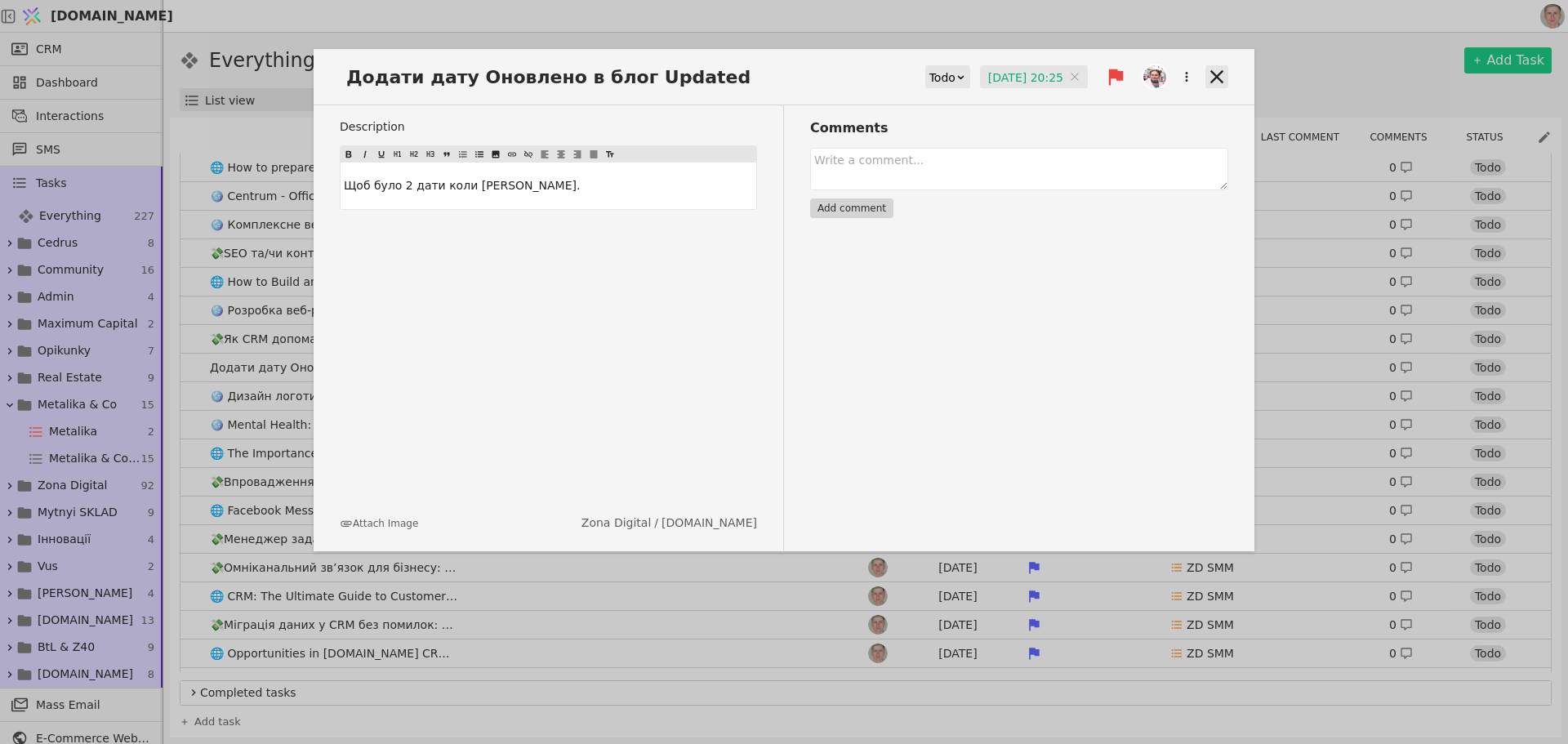
click at [1216, 72] on icon at bounding box center [1216, 76] width 23 height 23
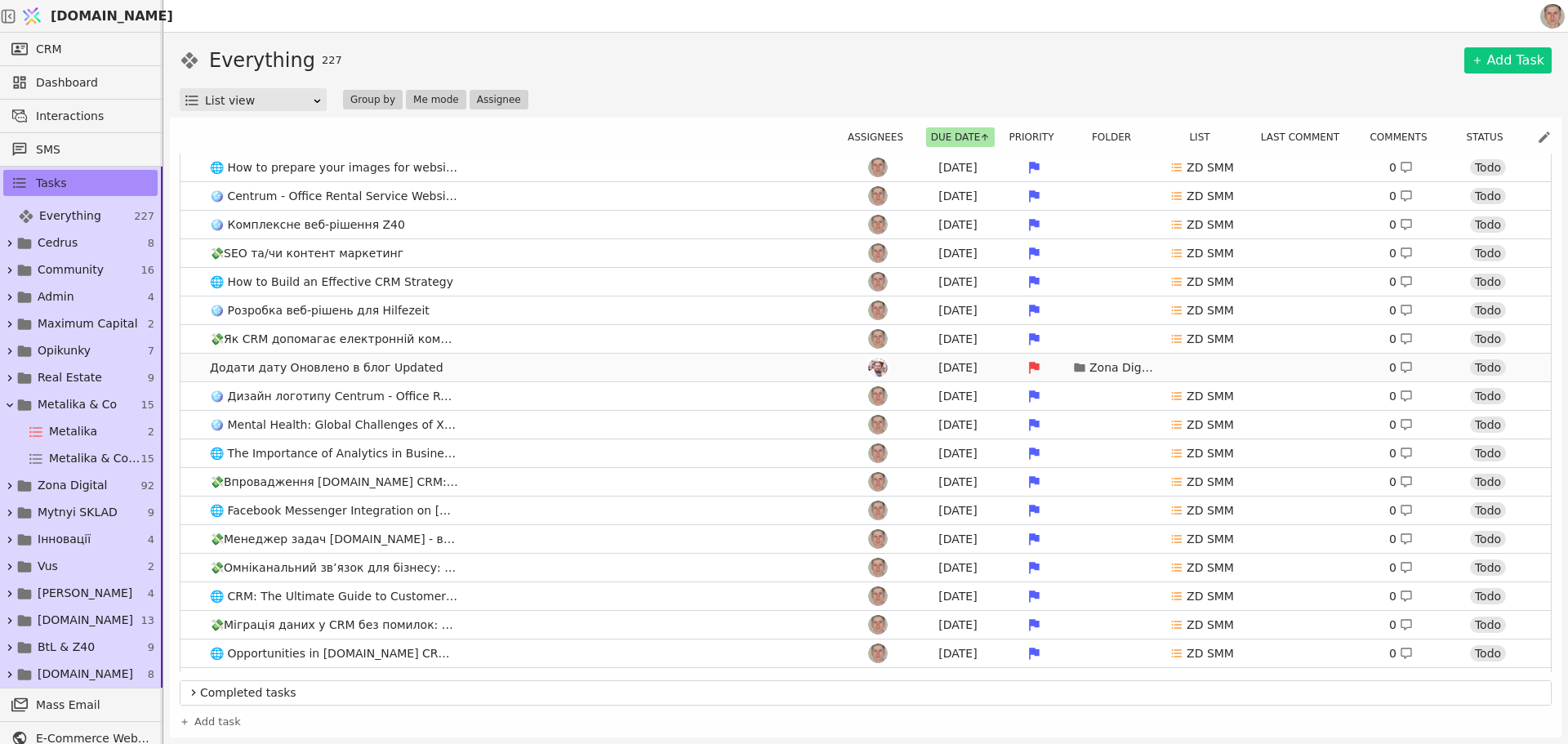
click at [542, 371] on link "Додати дату Оновлено в блог Updated Aug 11 Zona Digital 0 Todo" at bounding box center [866, 367] width 1371 height 28
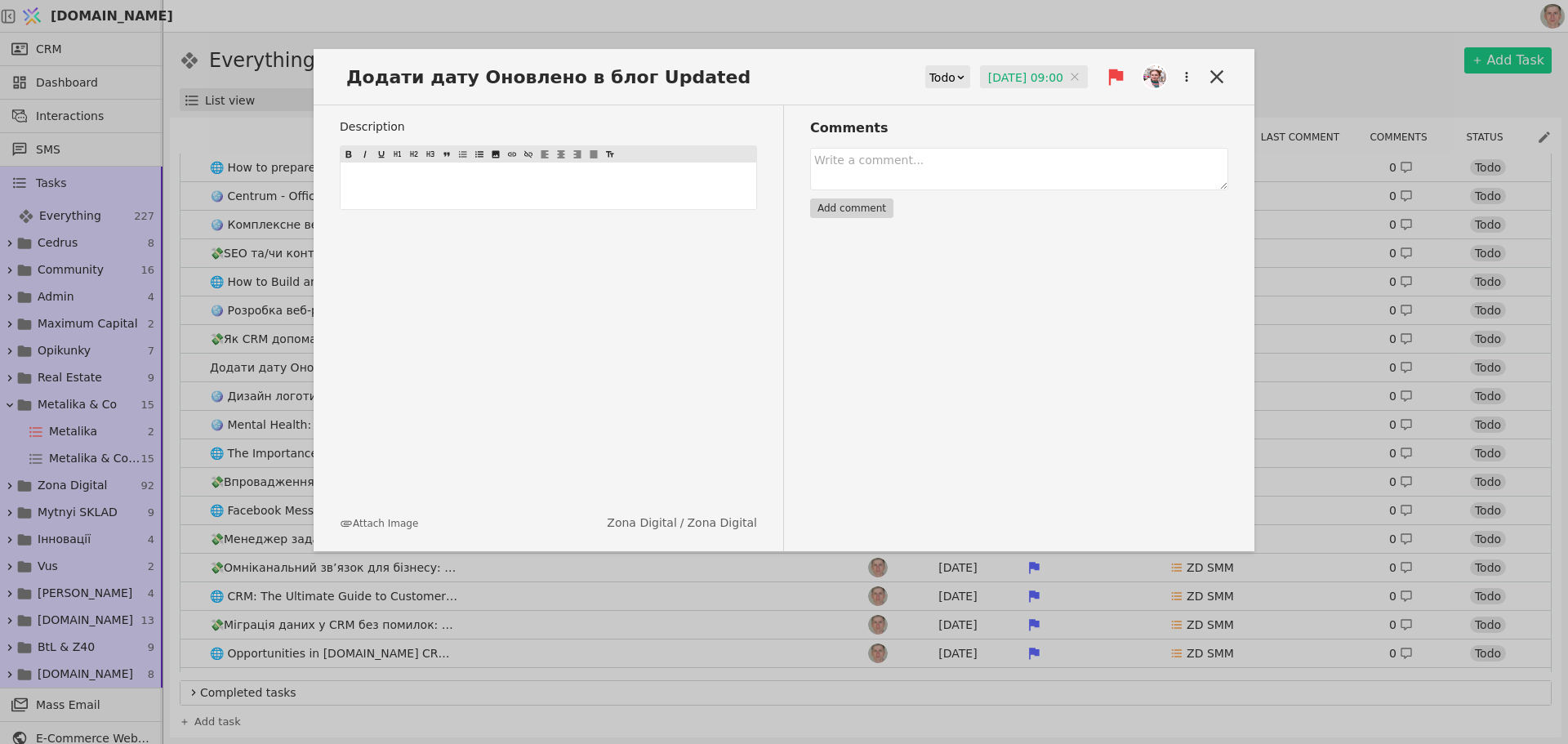
click at [1026, 75] on input "11.08.2025 09:00" at bounding box center [1034, 77] width 108 height 24
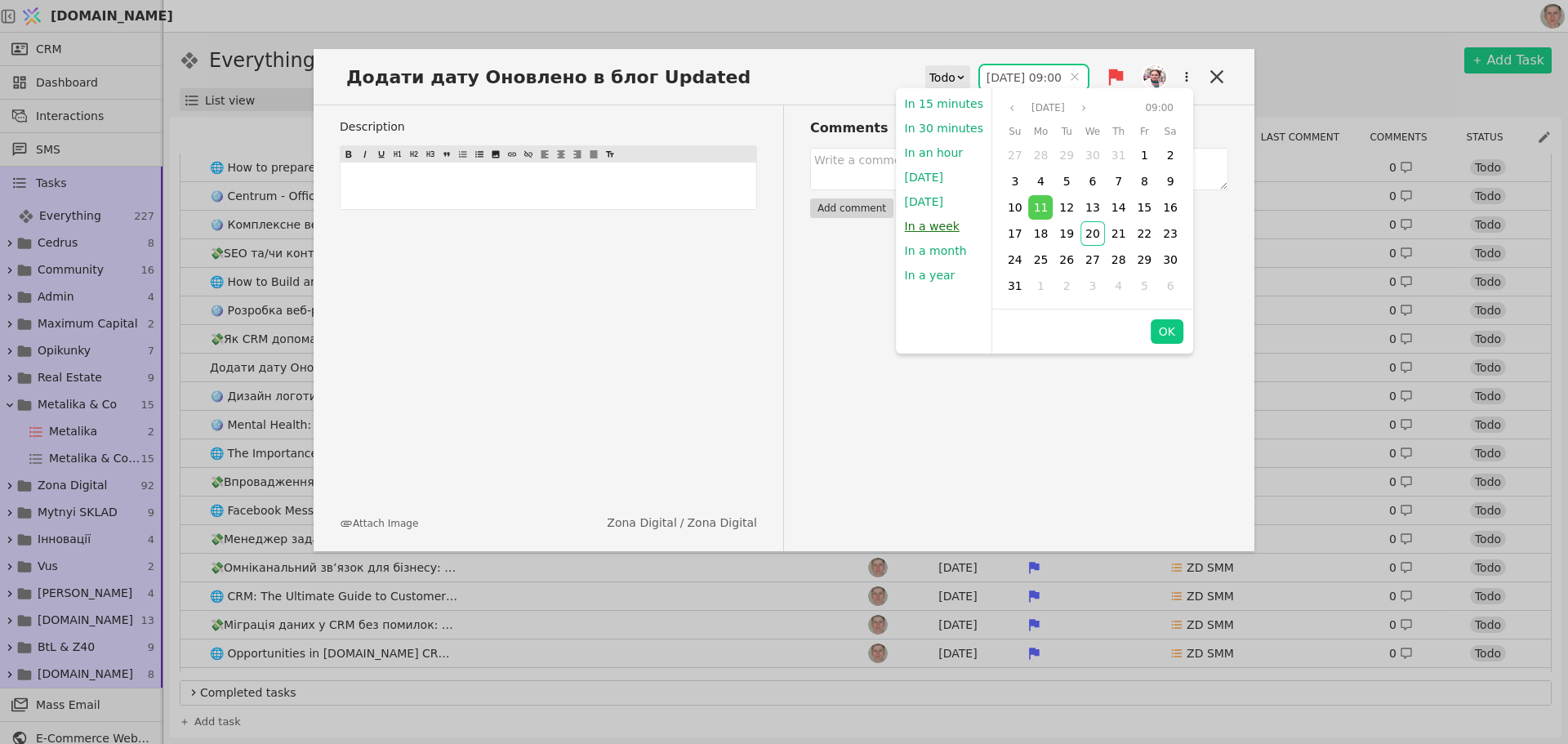
click at [943, 219] on button "In a week" at bounding box center [932, 225] width 71 height 24
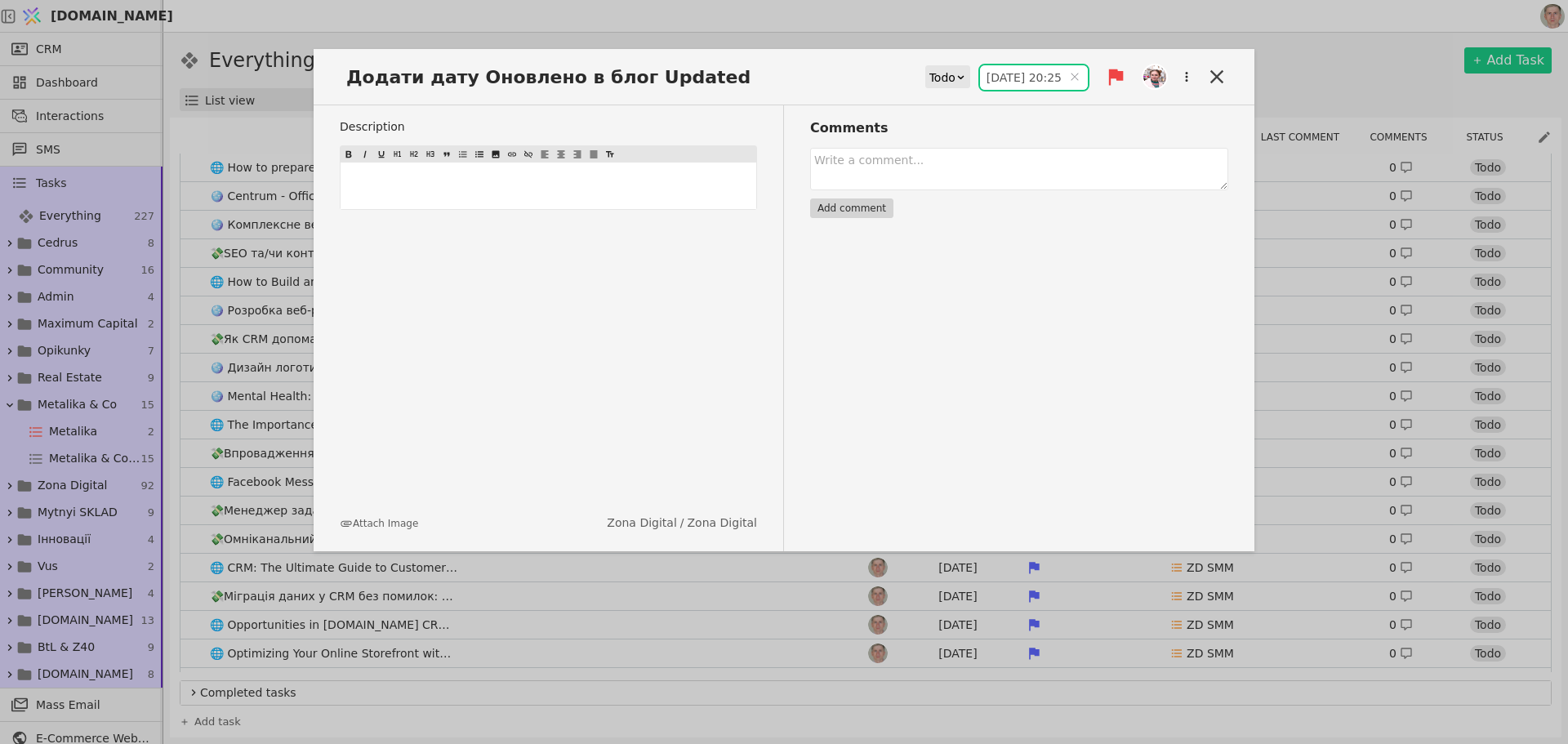
type input "27.08.2025 20:25"
click at [1219, 75] on icon at bounding box center [1217, 77] width 13 height 13
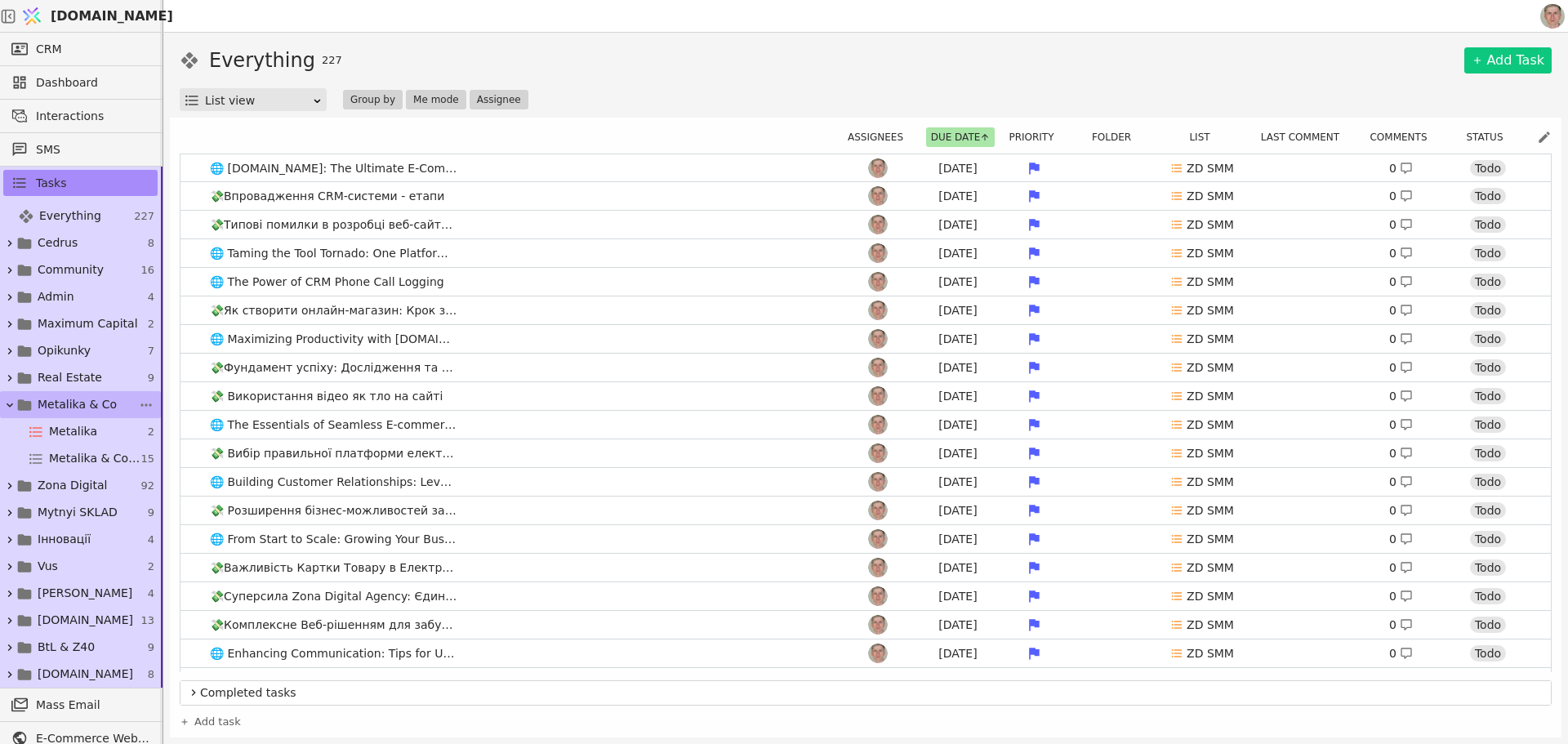
click at [8, 402] on icon at bounding box center [10, 405] width 13 height 13
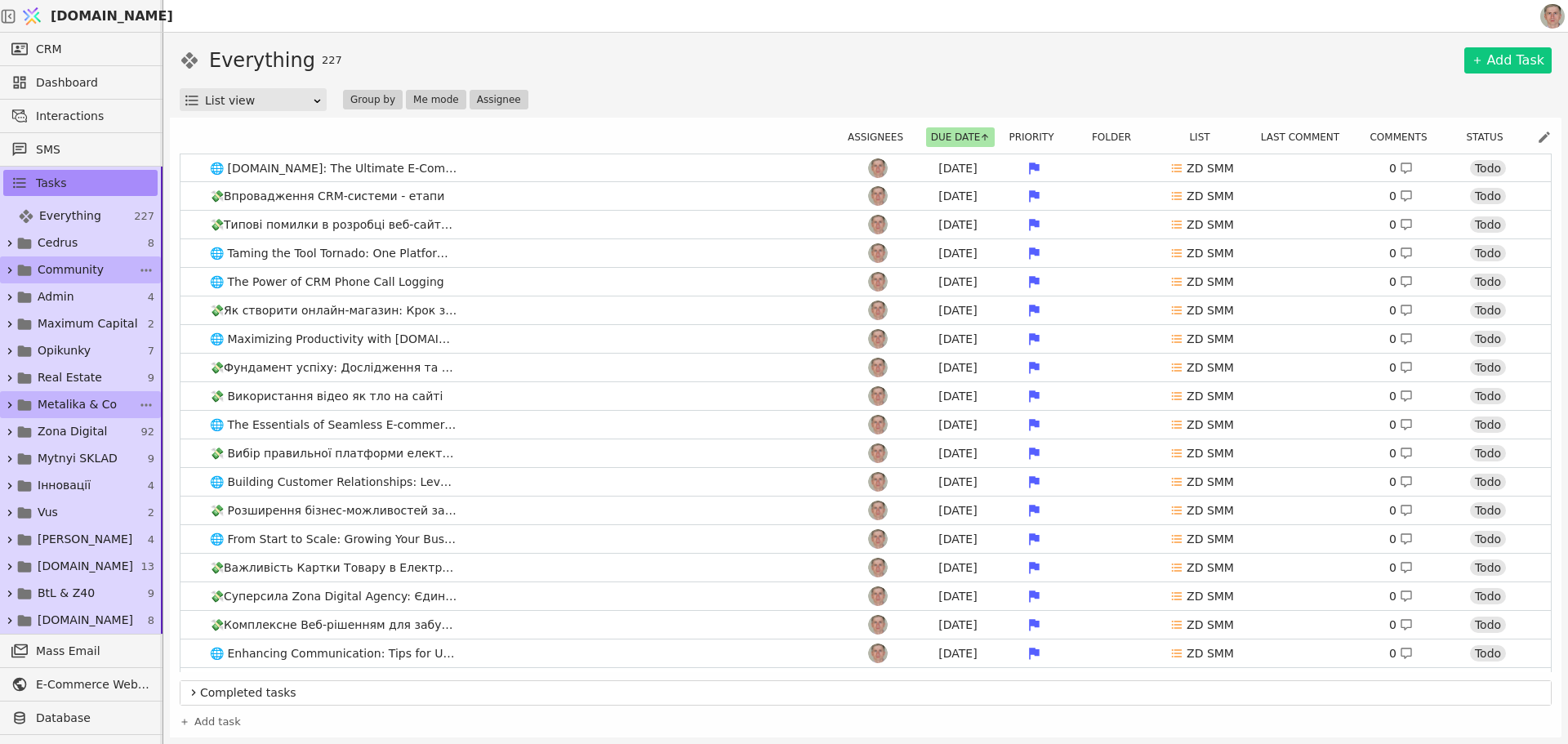
click at [81, 271] on span "Community" at bounding box center [70, 270] width 66 height 18
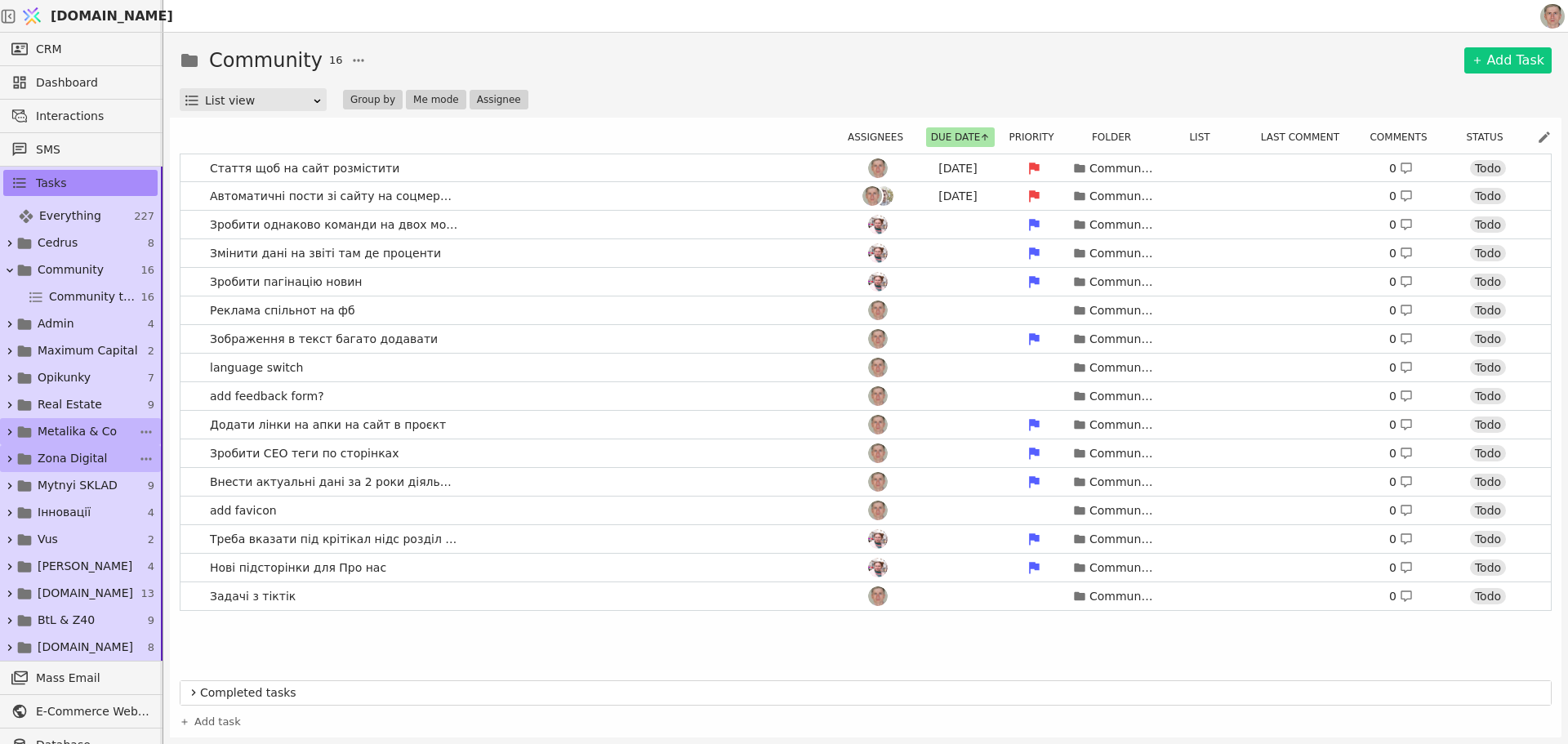
click at [89, 461] on span "Zona Digital" at bounding box center [72, 458] width 69 height 18
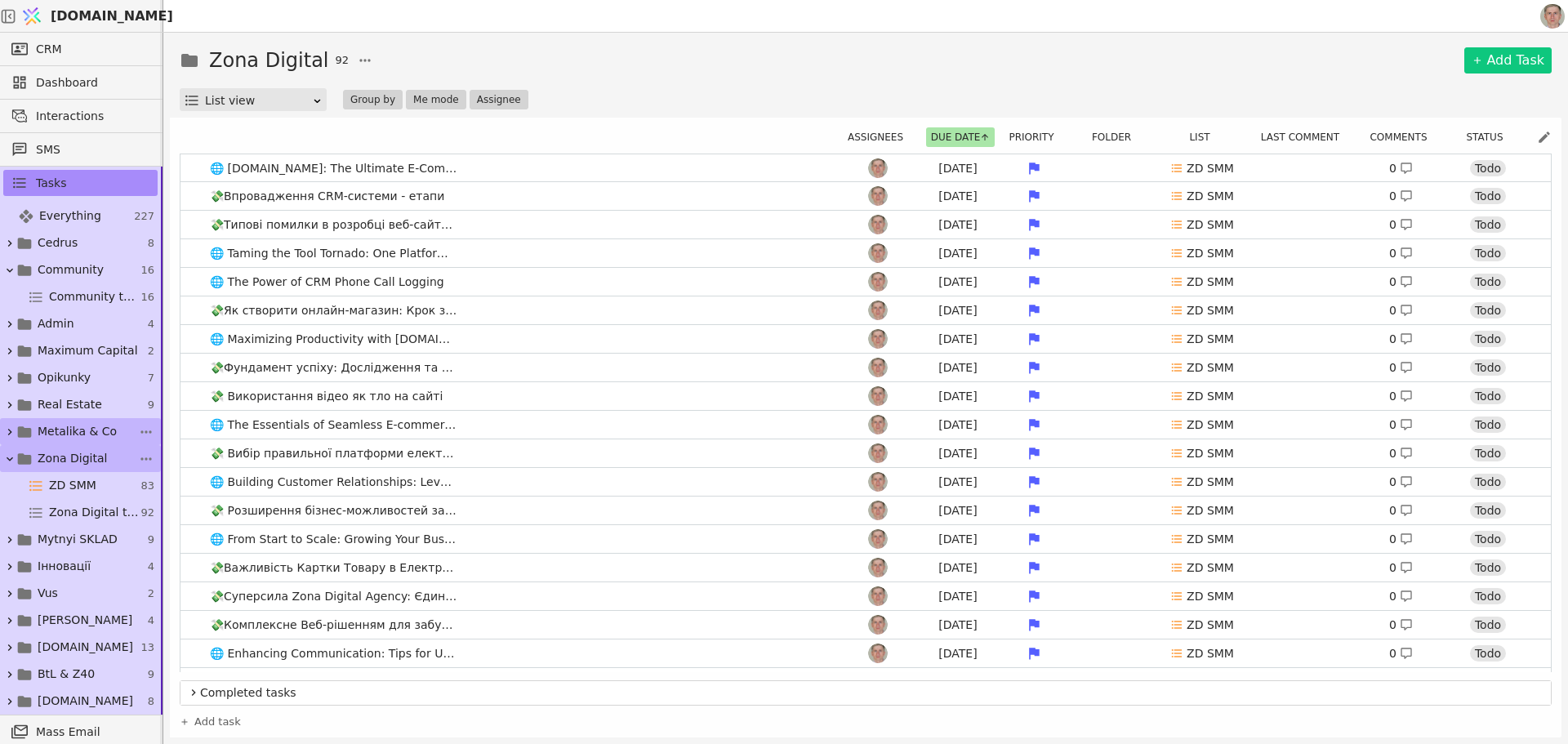
click at [89, 461] on span "Zona Digital" at bounding box center [72, 458] width 69 height 18
click at [13, 458] on icon at bounding box center [10, 459] width 13 height 13
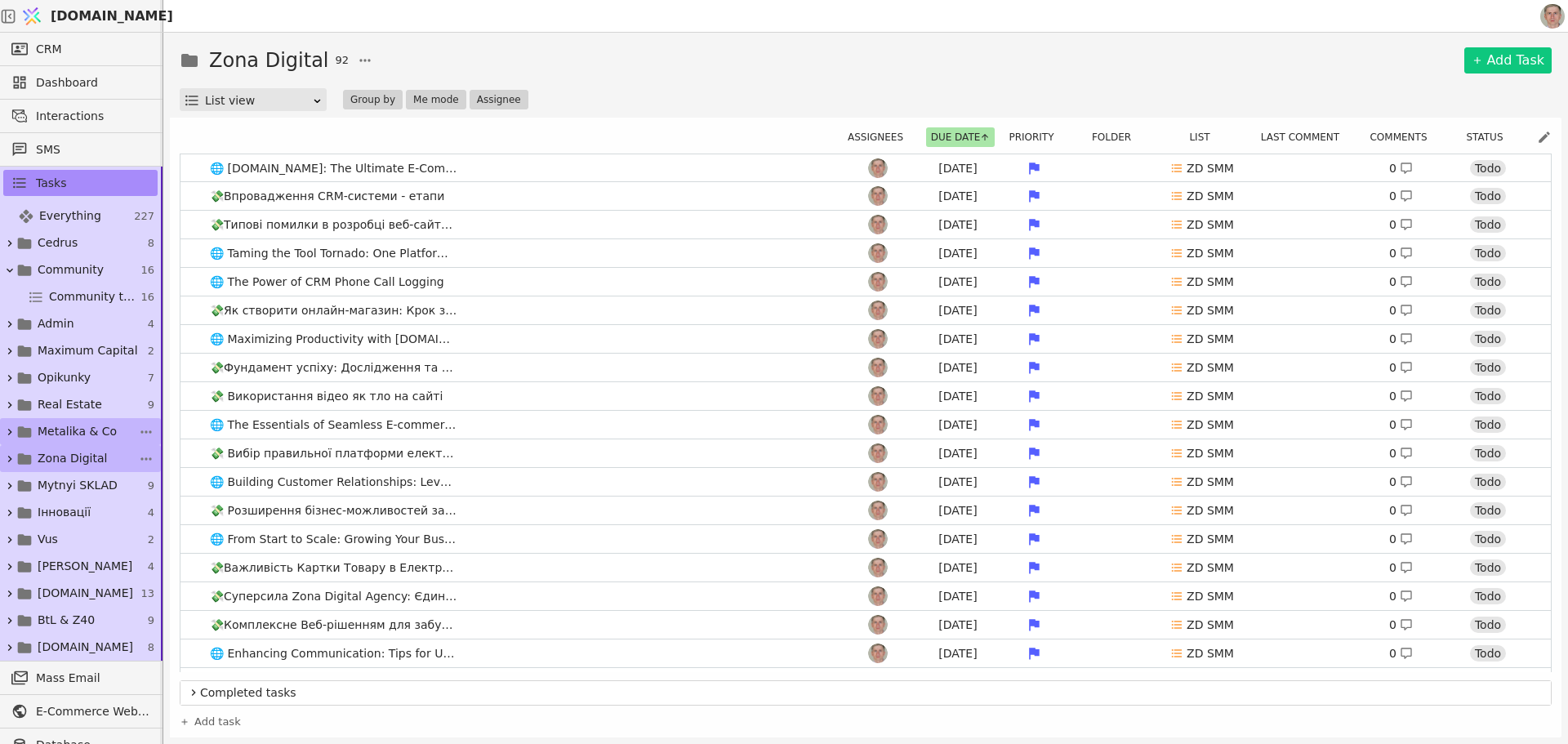
click at [76, 451] on span "Zona Digital" at bounding box center [72, 458] width 69 height 18
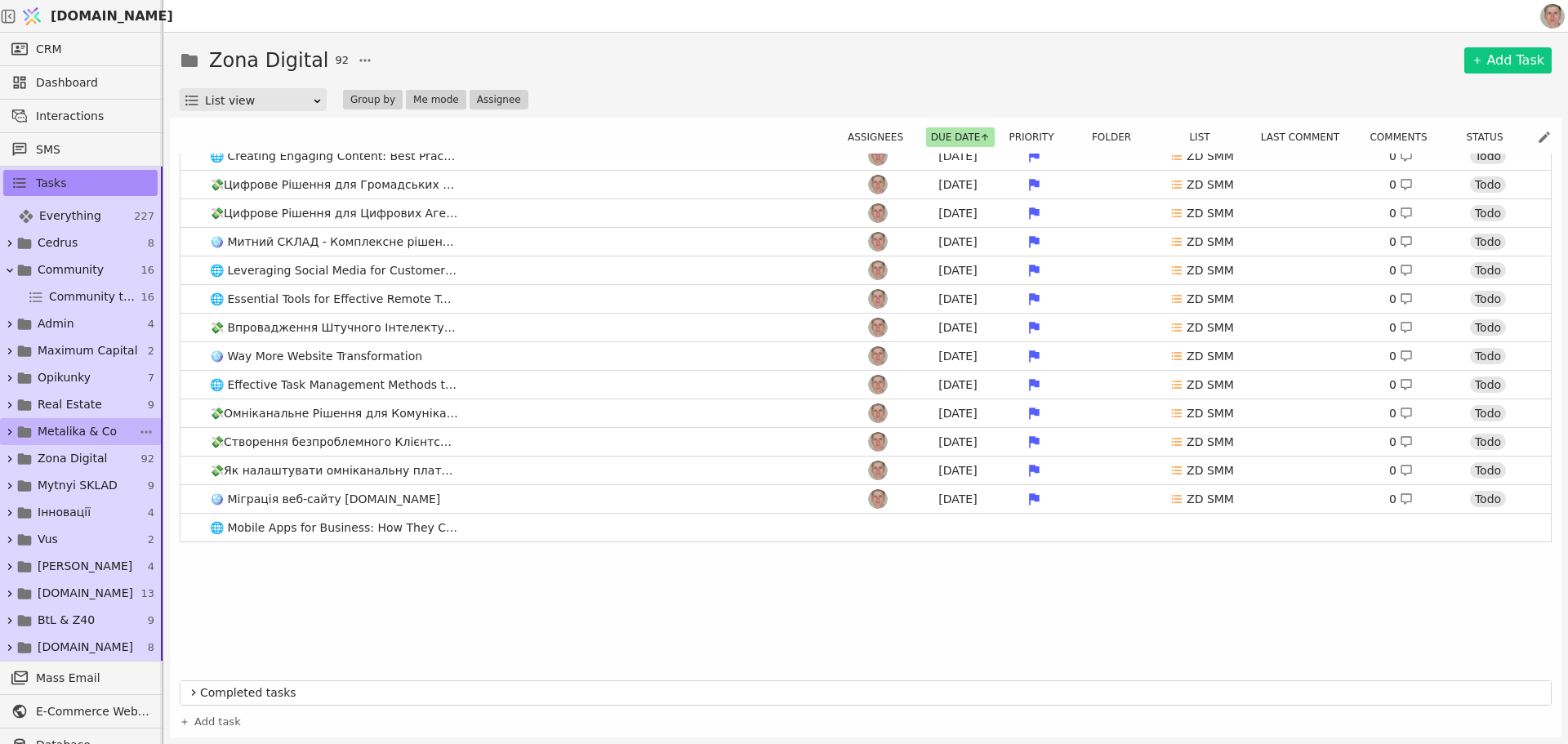
scroll to position [736, 0]
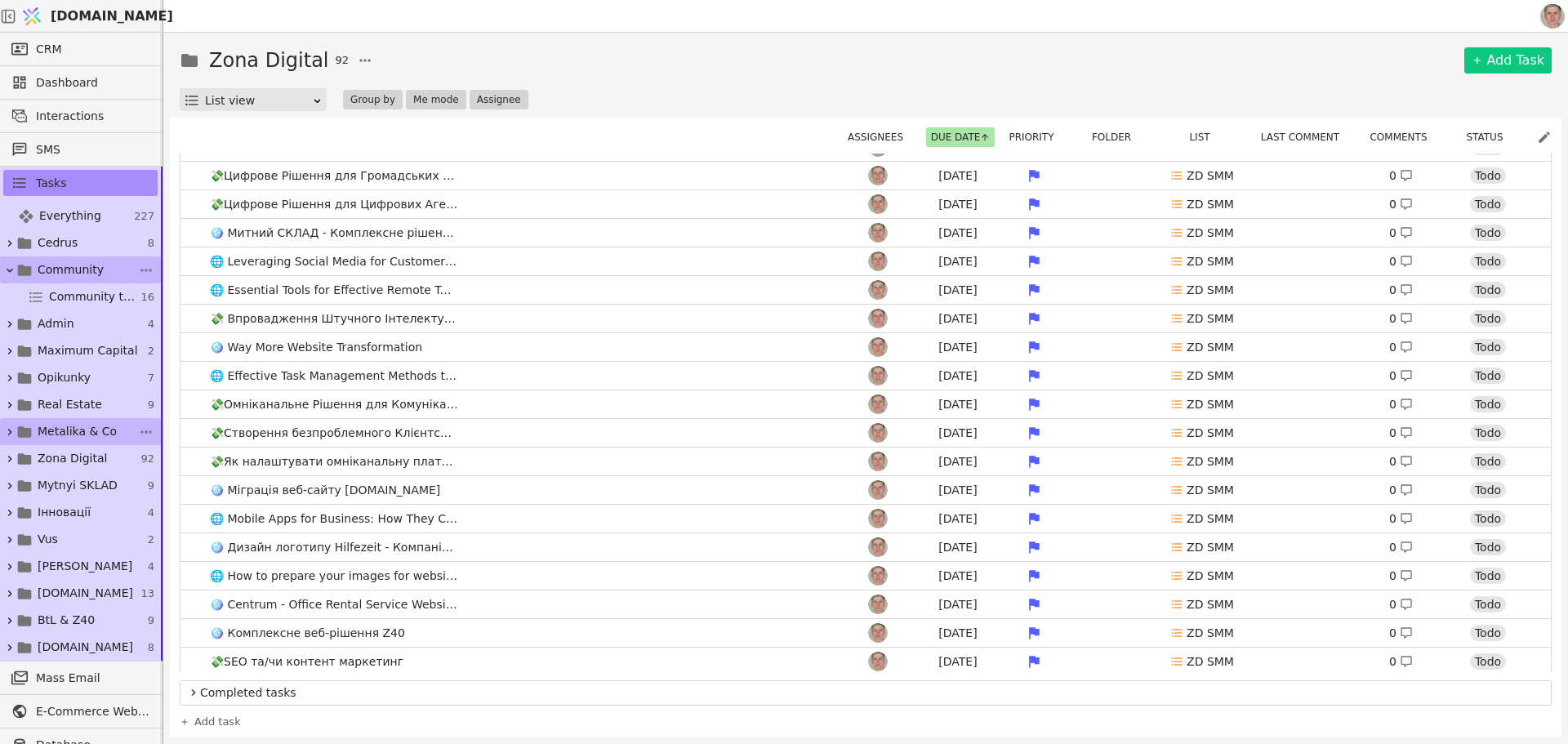
click at [70, 265] on span "Community" at bounding box center [70, 270] width 66 height 18
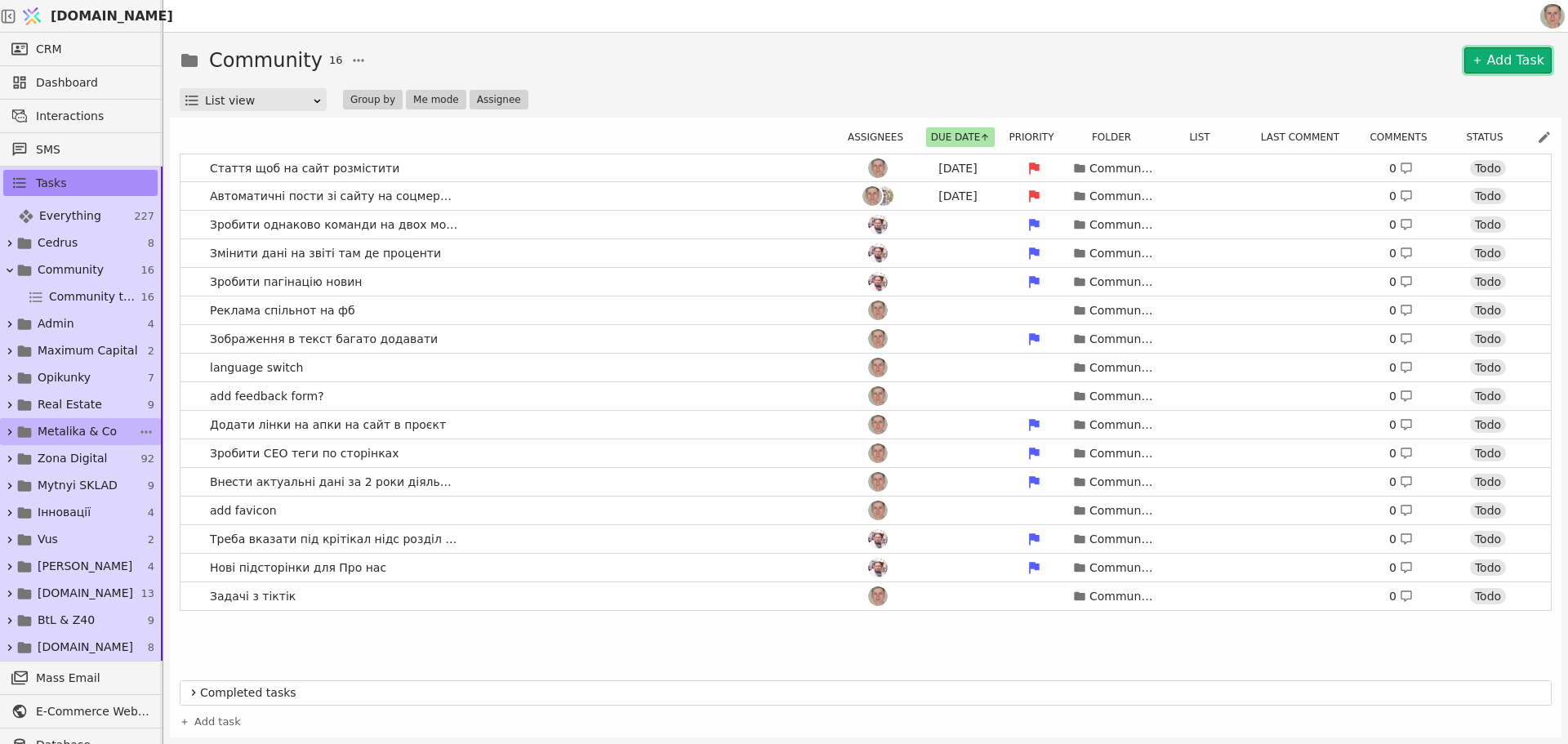
click at [1508, 56] on link "Add Task" at bounding box center [1508, 60] width 88 height 26
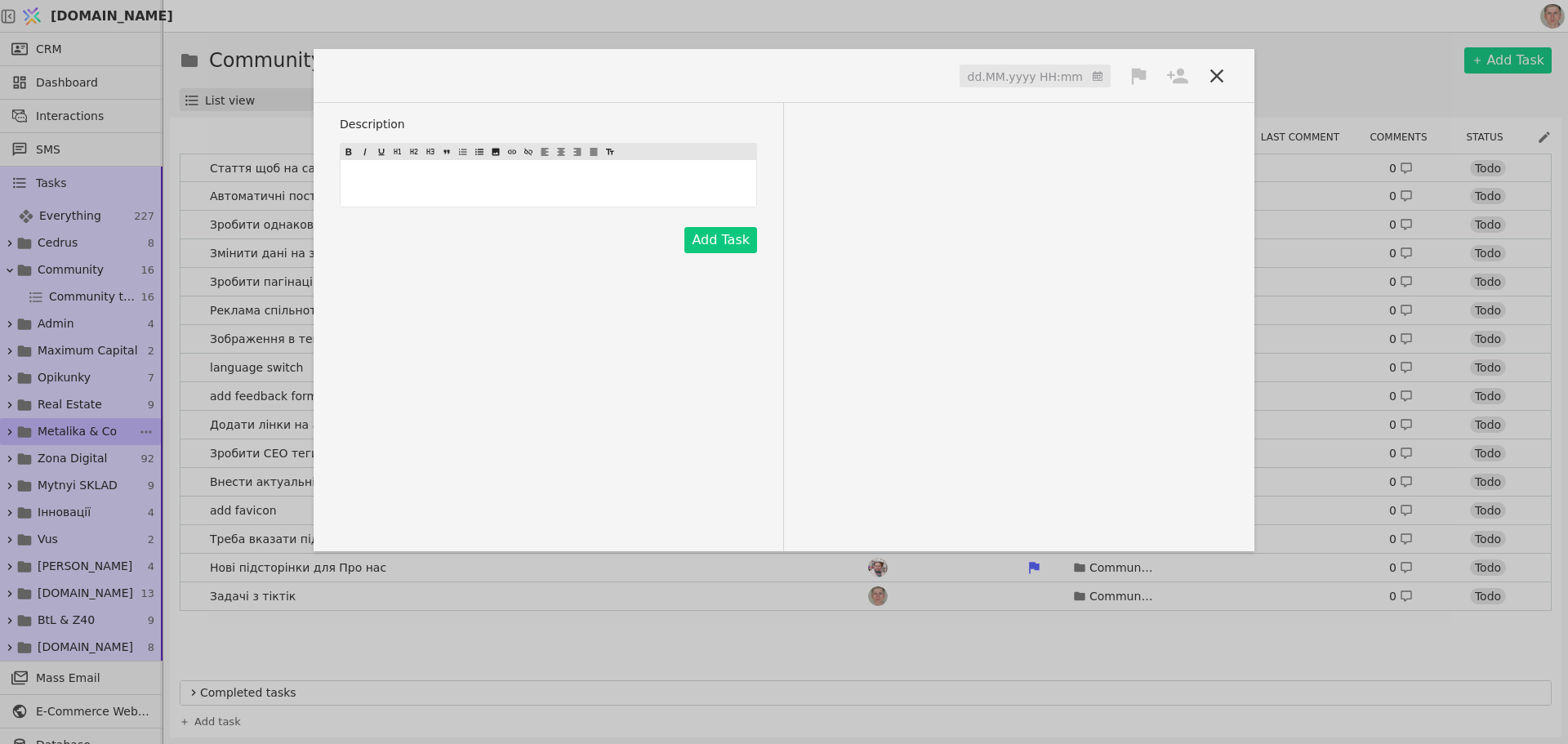
click at [397, 76] on span at bounding box center [388, 75] width 98 height 27
click at [1014, 84] on input at bounding box center [1035, 76] width 151 height 24
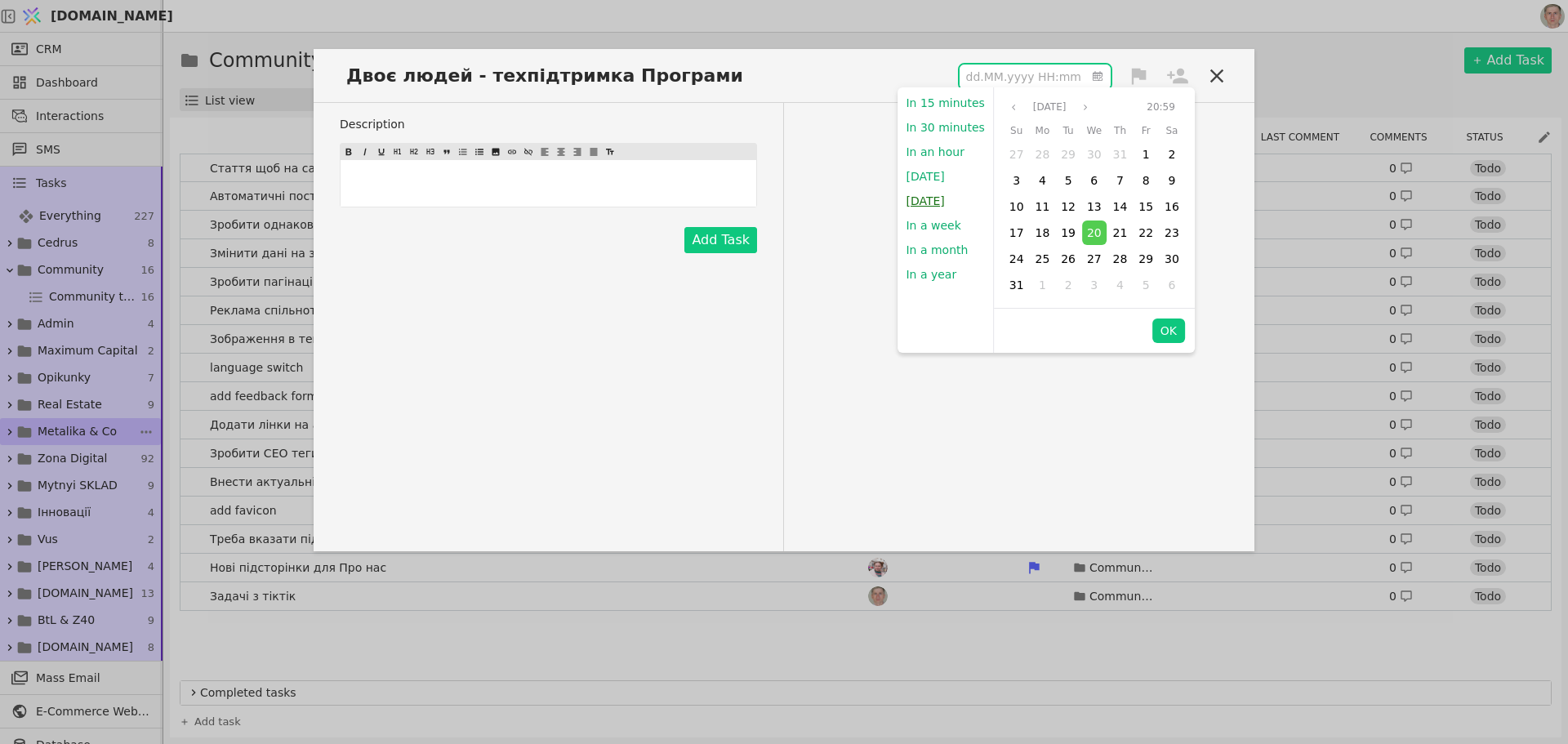
click at [936, 202] on button "Tomorrow" at bounding box center [925, 200] width 55 height 24
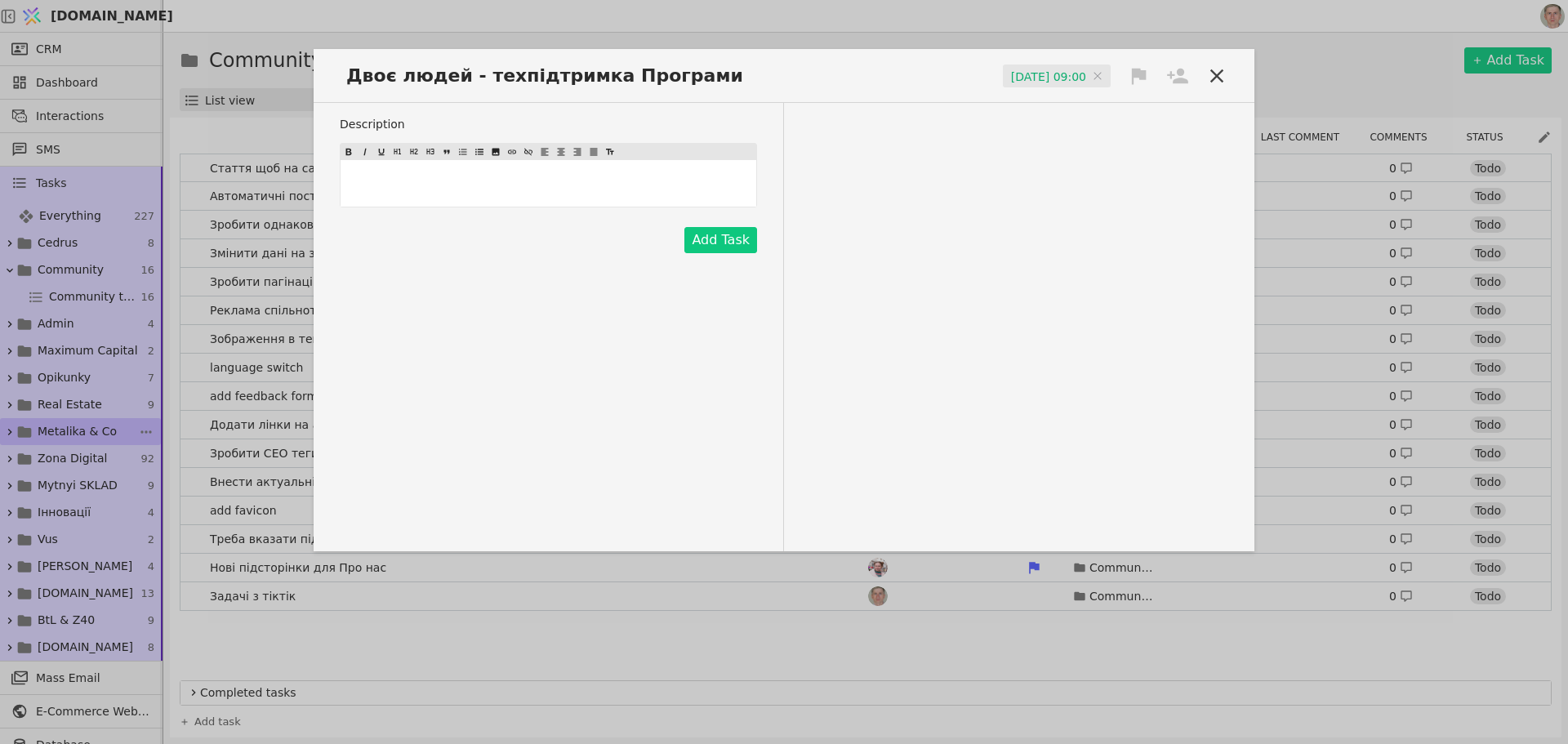
click at [1143, 73] on icon at bounding box center [1140, 76] width 15 height 17
click at [1113, 104] on div "High" at bounding box center [1084, 107] width 164 height 27
click at [1181, 71] on icon at bounding box center [1177, 75] width 21 height 16
click at [1118, 135] on div "Роман" at bounding box center [1123, 137] width 164 height 29
drag, startPoint x: 736, startPoint y: 238, endPoint x: 800, endPoint y: 66, distance: 183.5
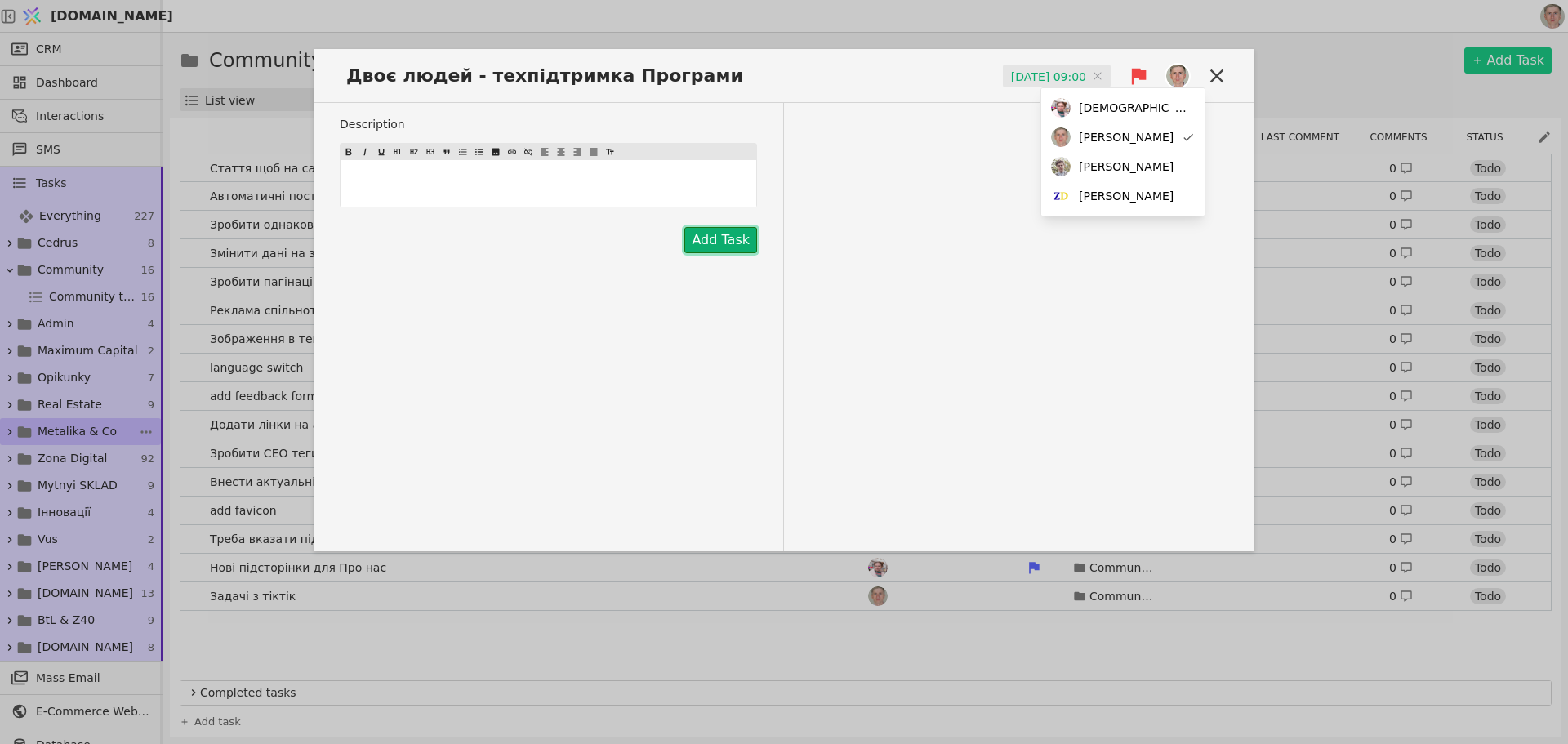
click at [736, 238] on button "Add Task" at bounding box center [721, 240] width 73 height 26
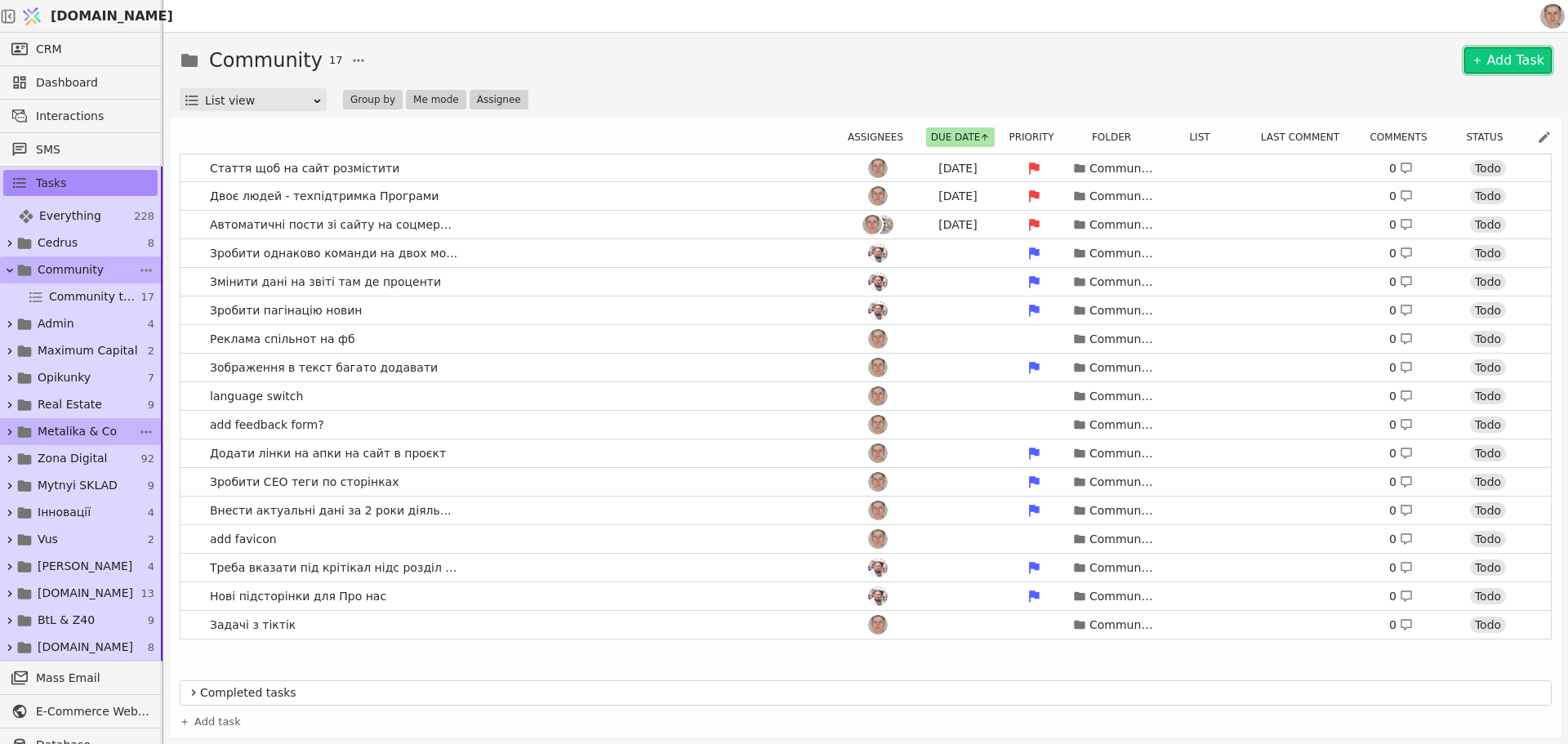
click at [11, 268] on icon at bounding box center [10, 271] width 13 height 13
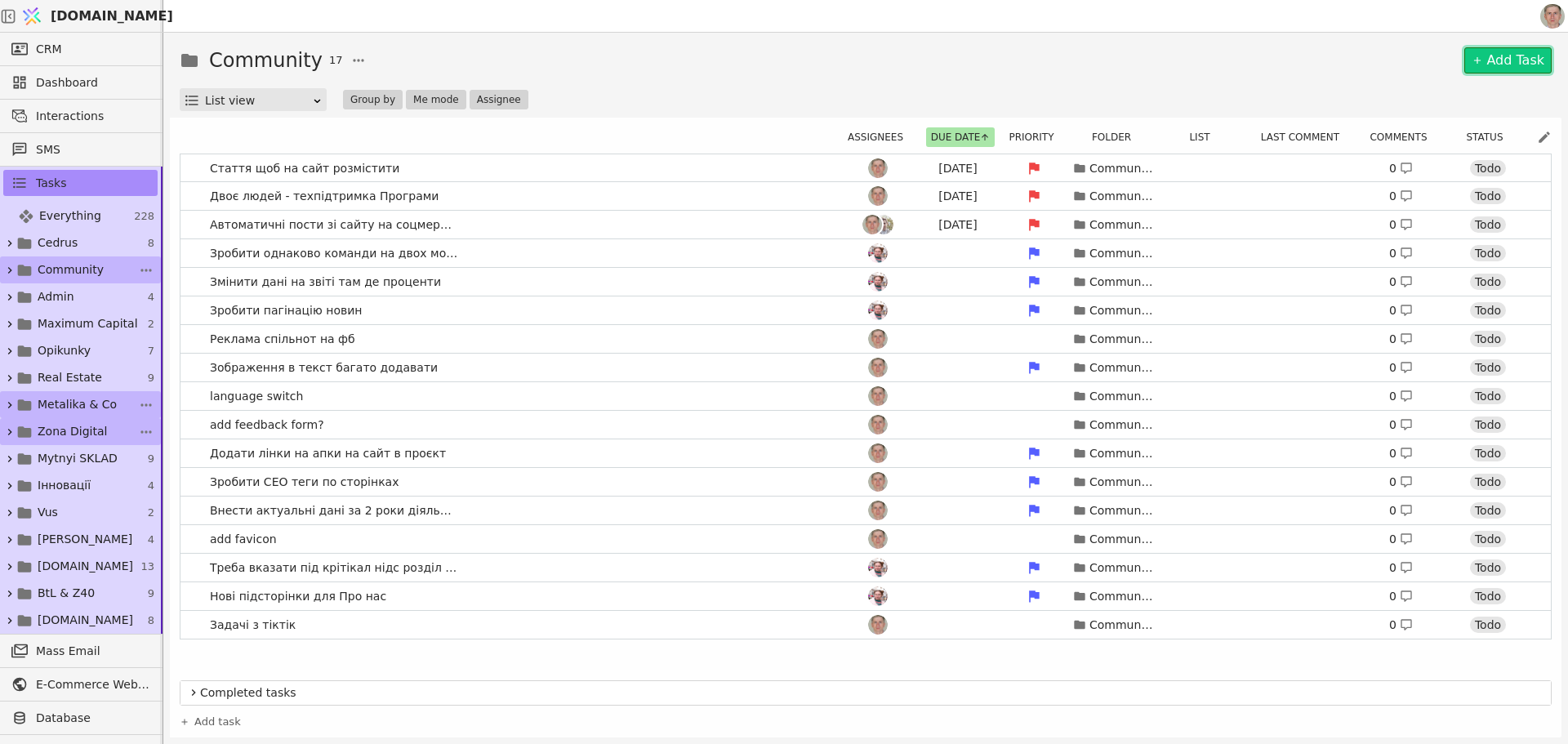
click at [73, 424] on span "Zona Digital" at bounding box center [72, 432] width 69 height 18
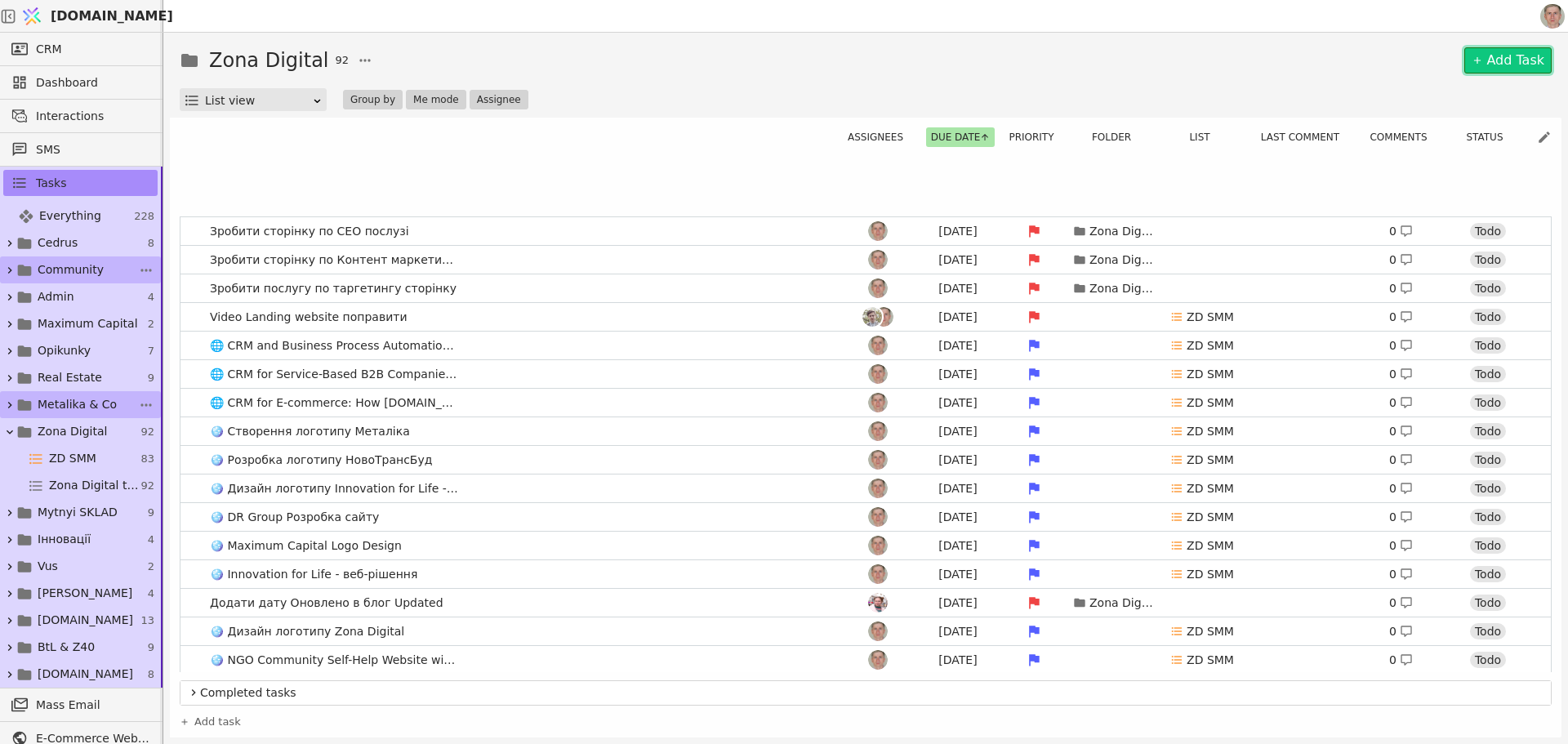
scroll to position [2042, 0]
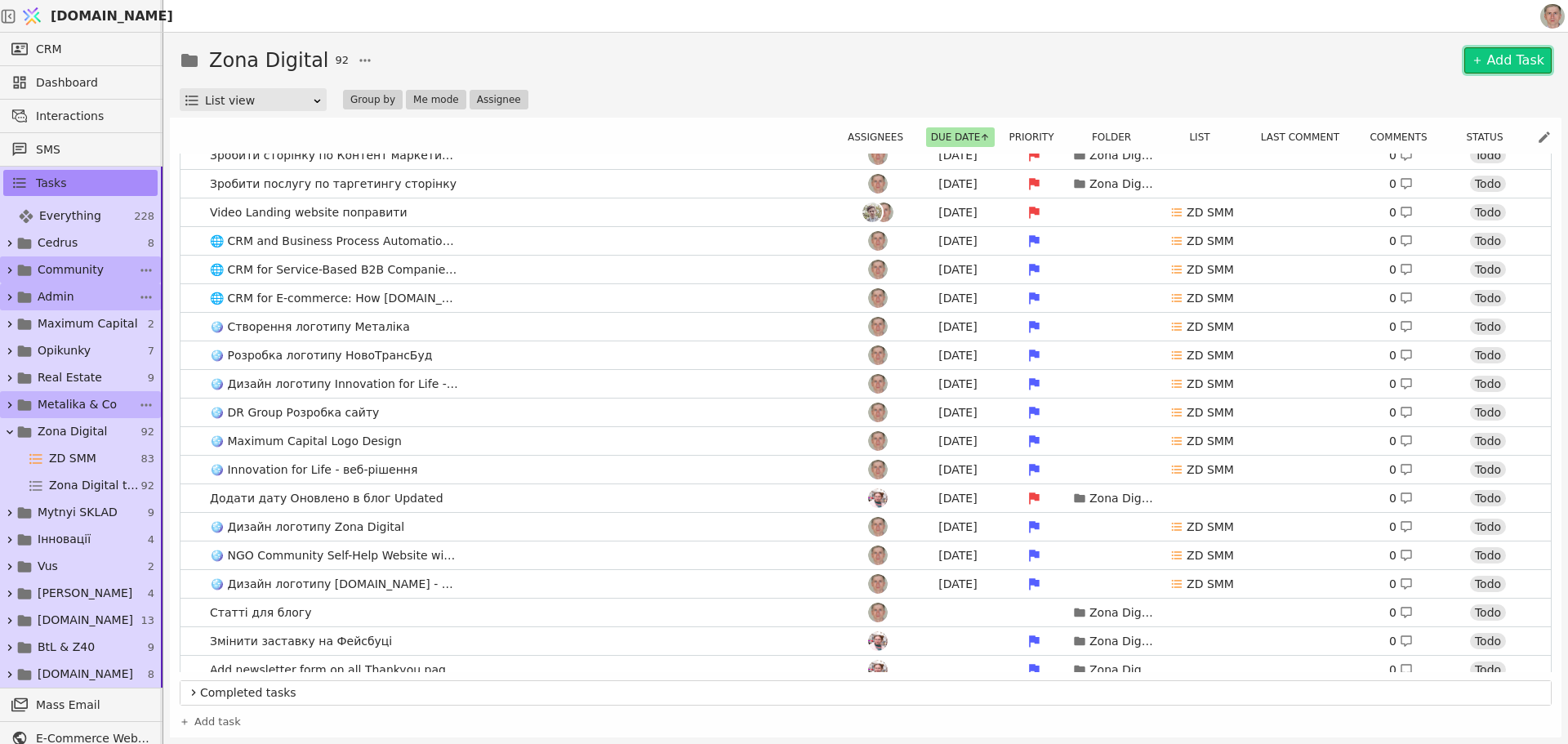
click at [88, 296] on link "Admin 4" at bounding box center [80, 296] width 161 height 27
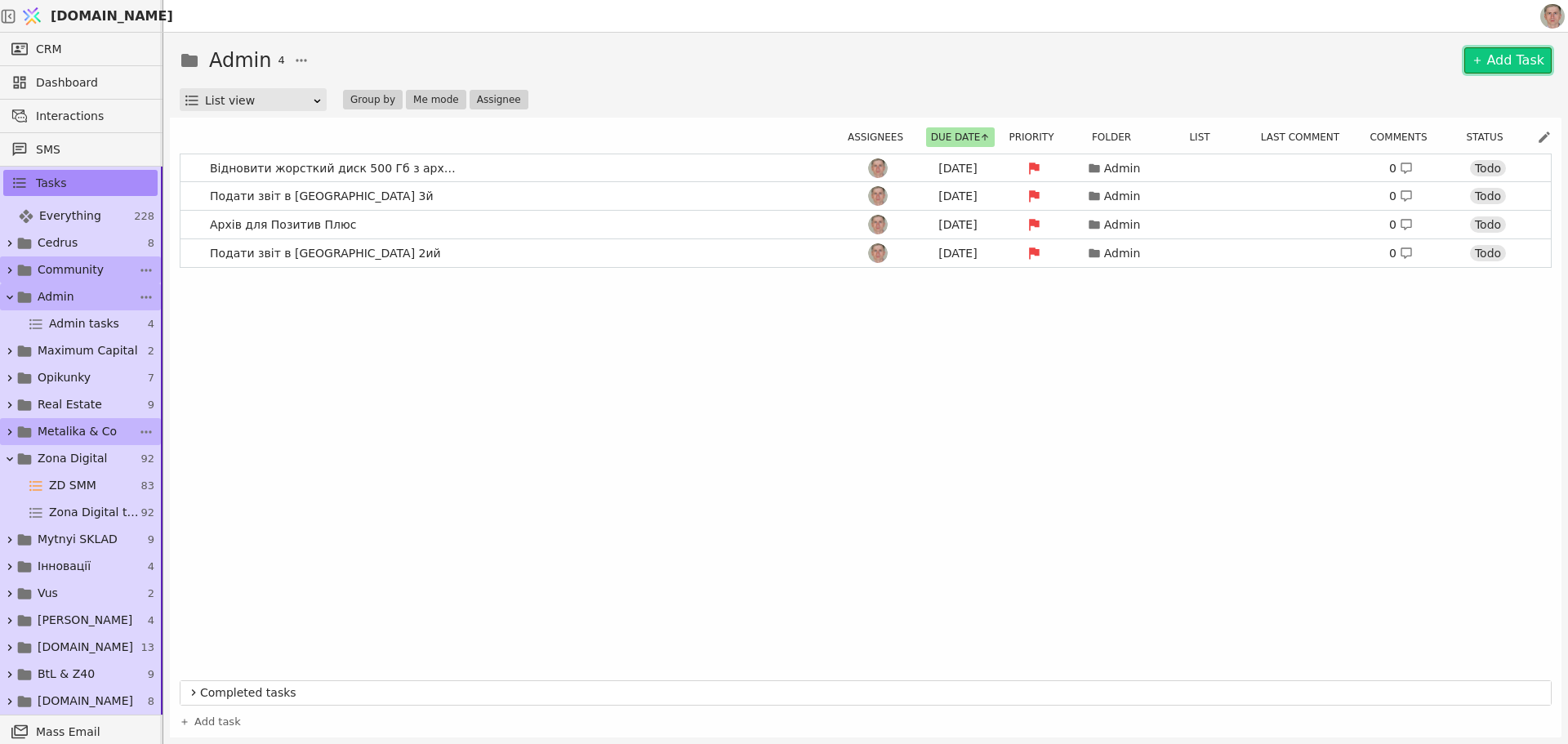
click at [8, 295] on icon at bounding box center [10, 297] width 13 height 13
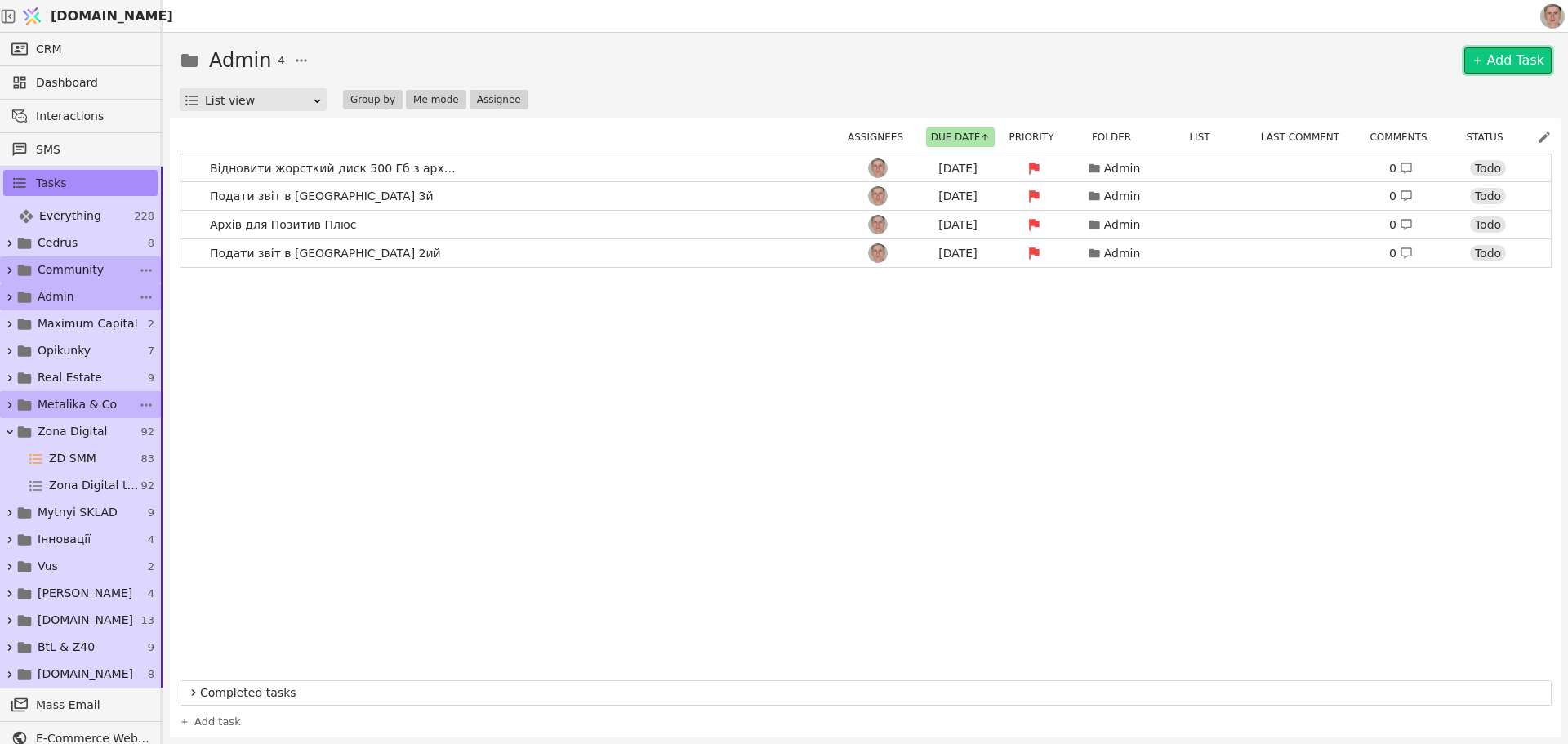
click at [13, 430] on icon at bounding box center [10, 433] width 13 height 13
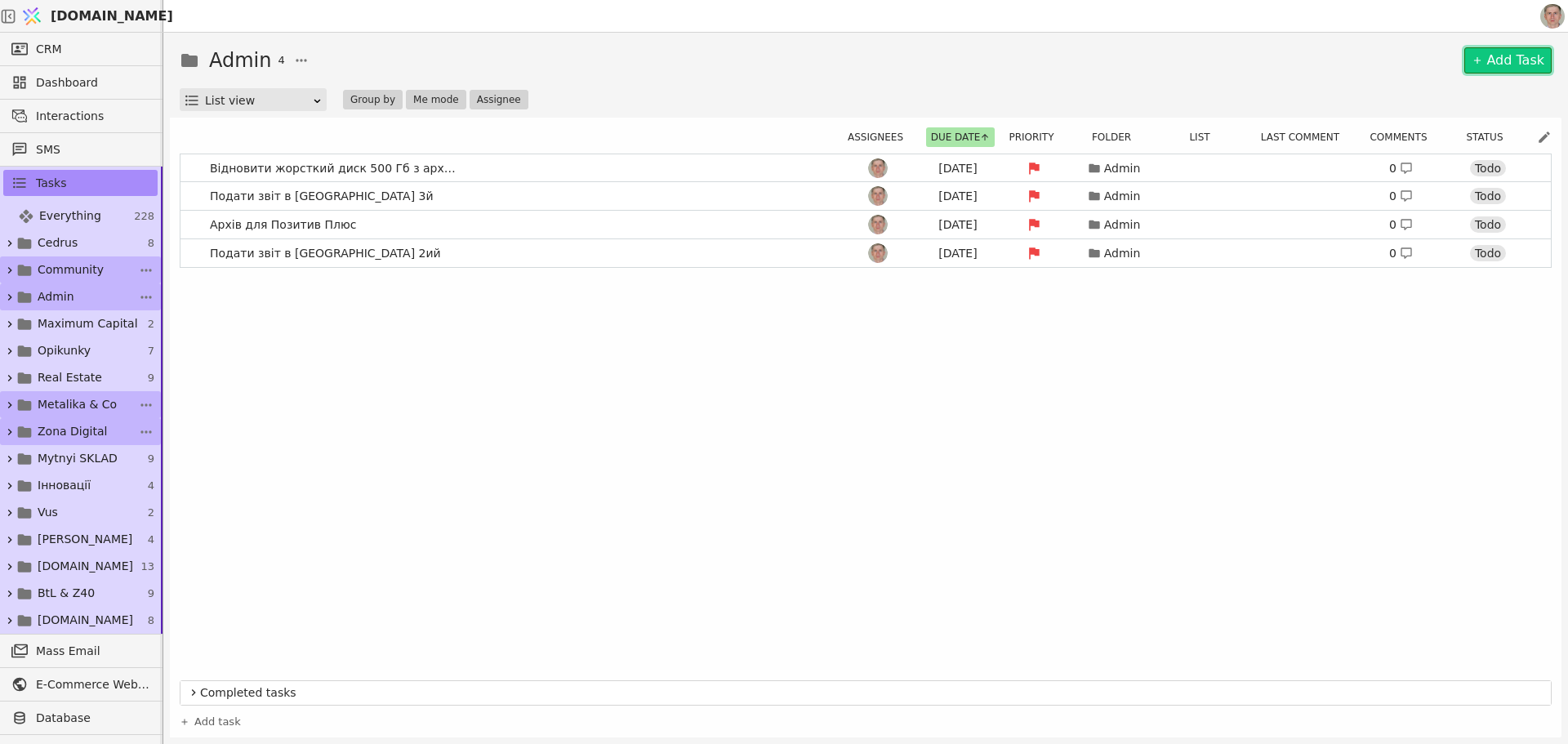
click at [71, 432] on span "Zona Digital" at bounding box center [72, 432] width 69 height 18
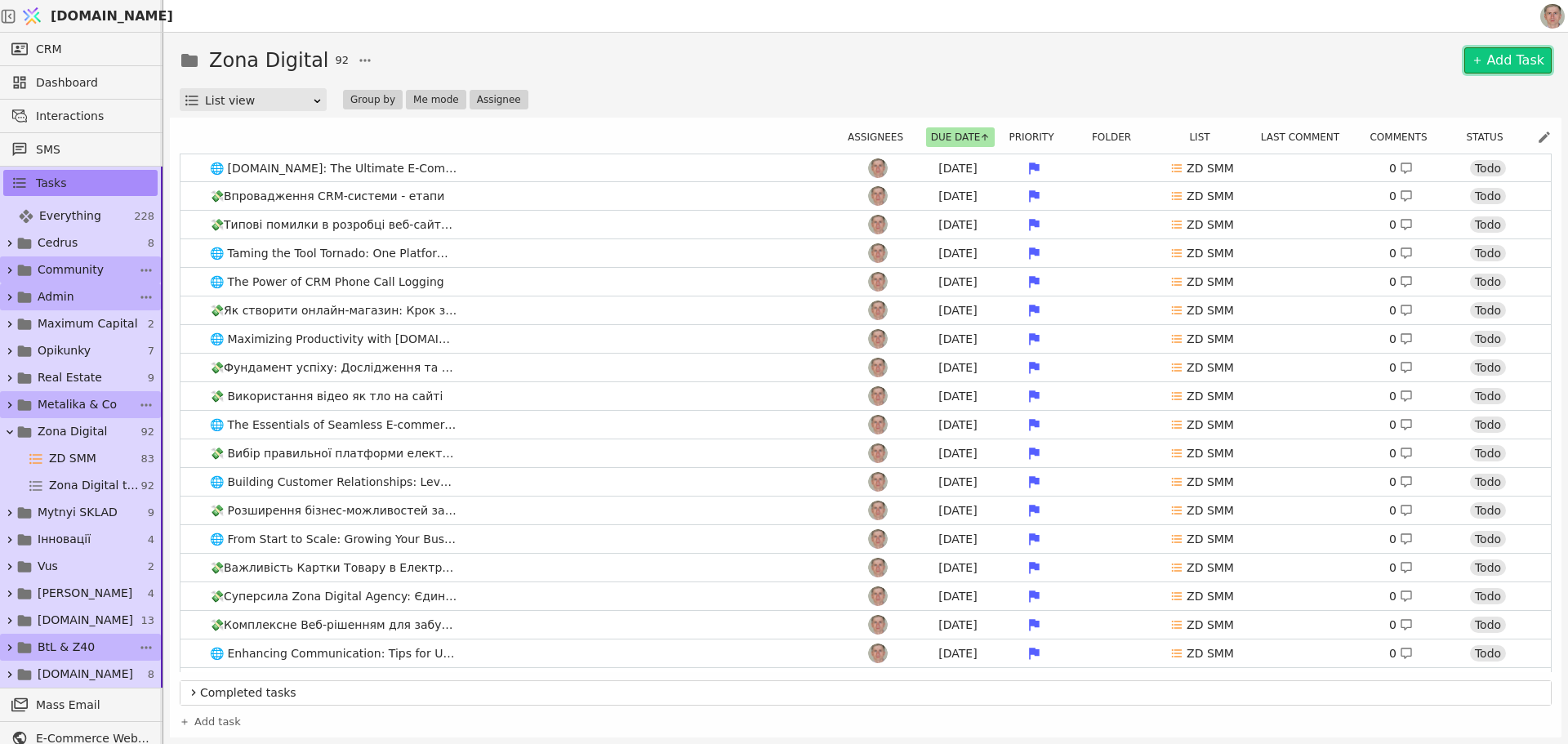
click at [59, 646] on span "BtL & Z40" at bounding box center [66, 647] width 57 height 18
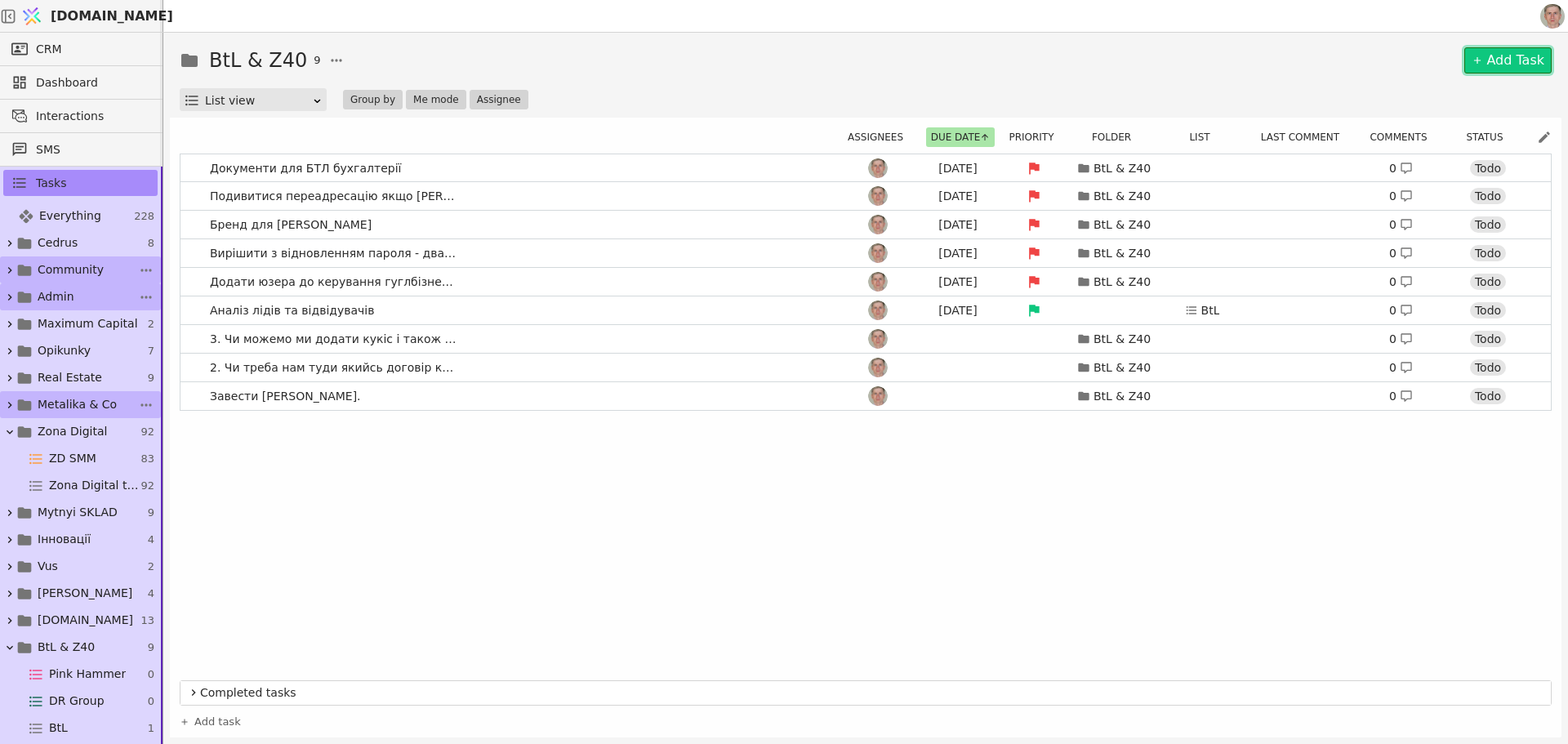
click at [16, 432] on icon at bounding box center [10, 433] width 13 height 13
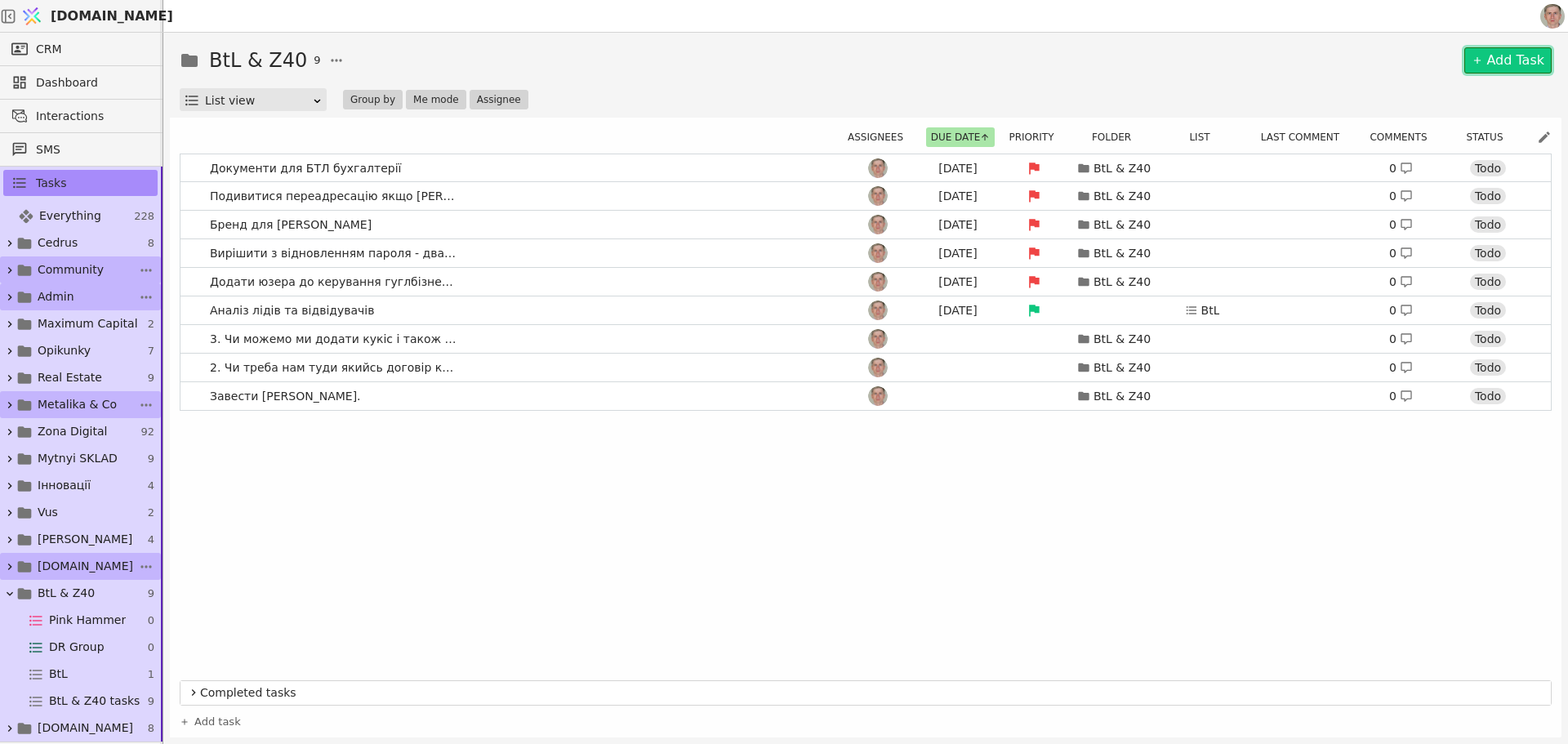
click at [8, 562] on icon at bounding box center [10, 567] width 13 height 13
click at [11, 563] on icon at bounding box center [10, 567] width 13 height 13
drag, startPoint x: 9, startPoint y: 594, endPoint x: 24, endPoint y: 594, distance: 15.0
click at [10, 594] on icon at bounding box center [10, 594] width 13 height 13
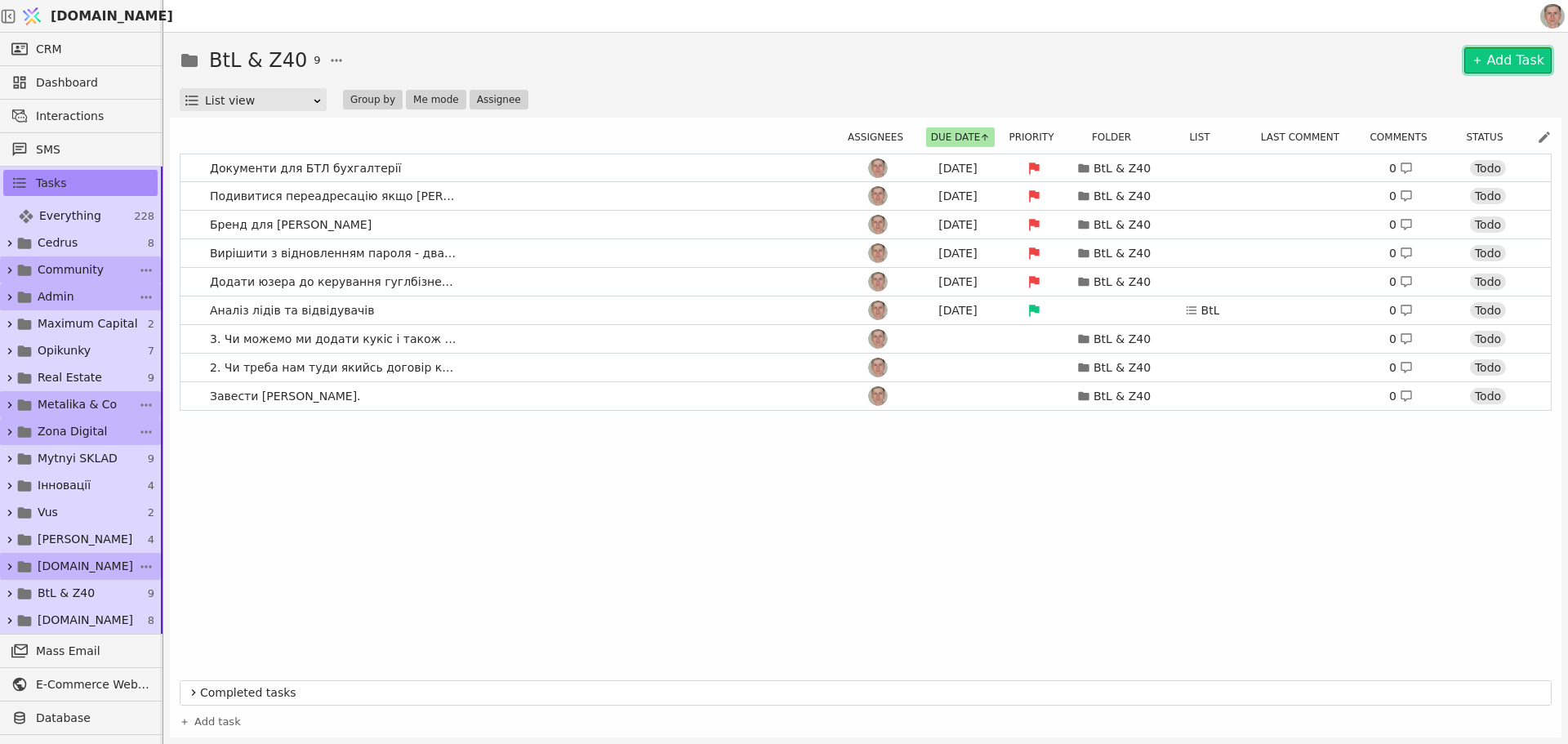
click at [89, 426] on span "Zona Digital" at bounding box center [72, 432] width 69 height 18
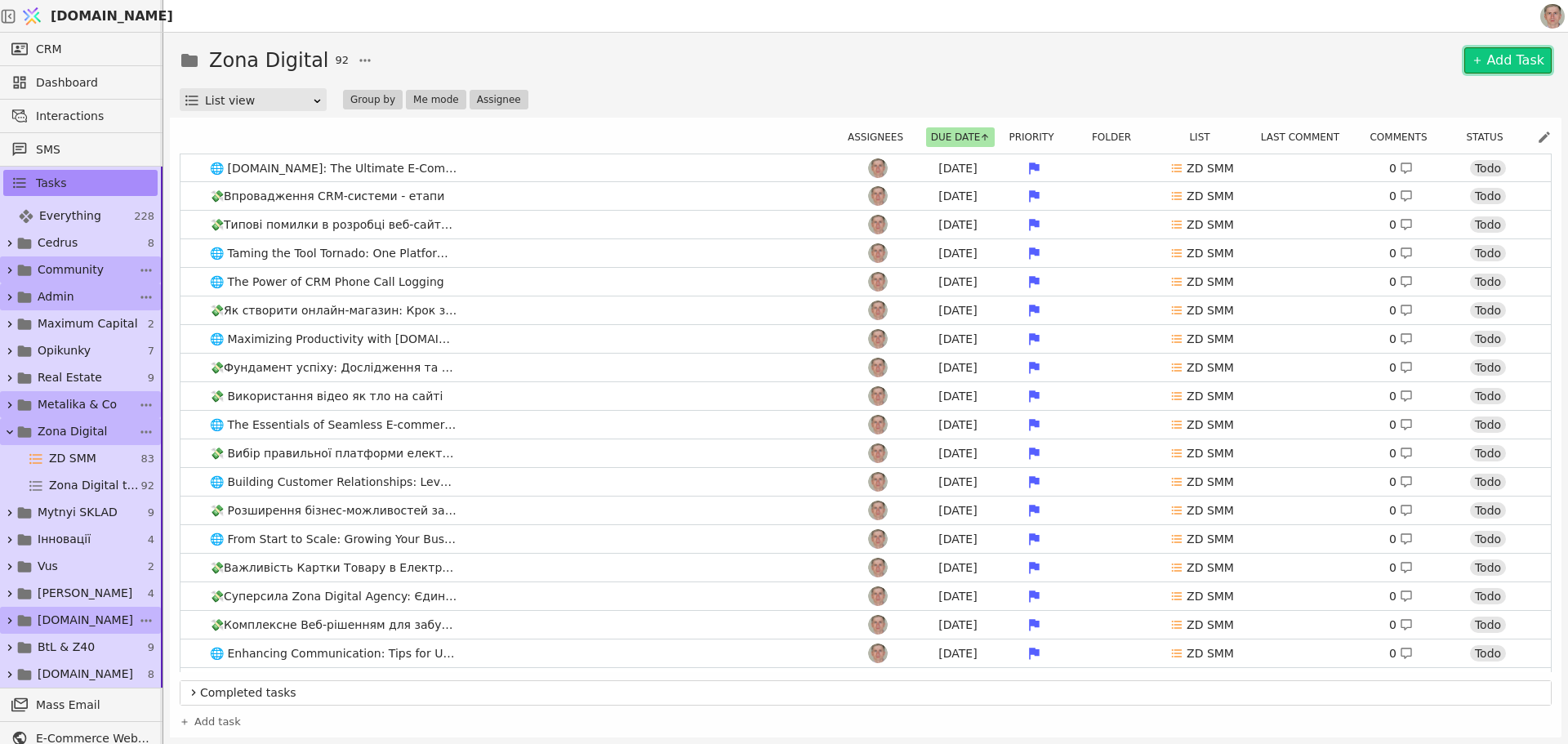
click at [87, 423] on link "Zona Digital 92" at bounding box center [80, 432] width 161 height 27
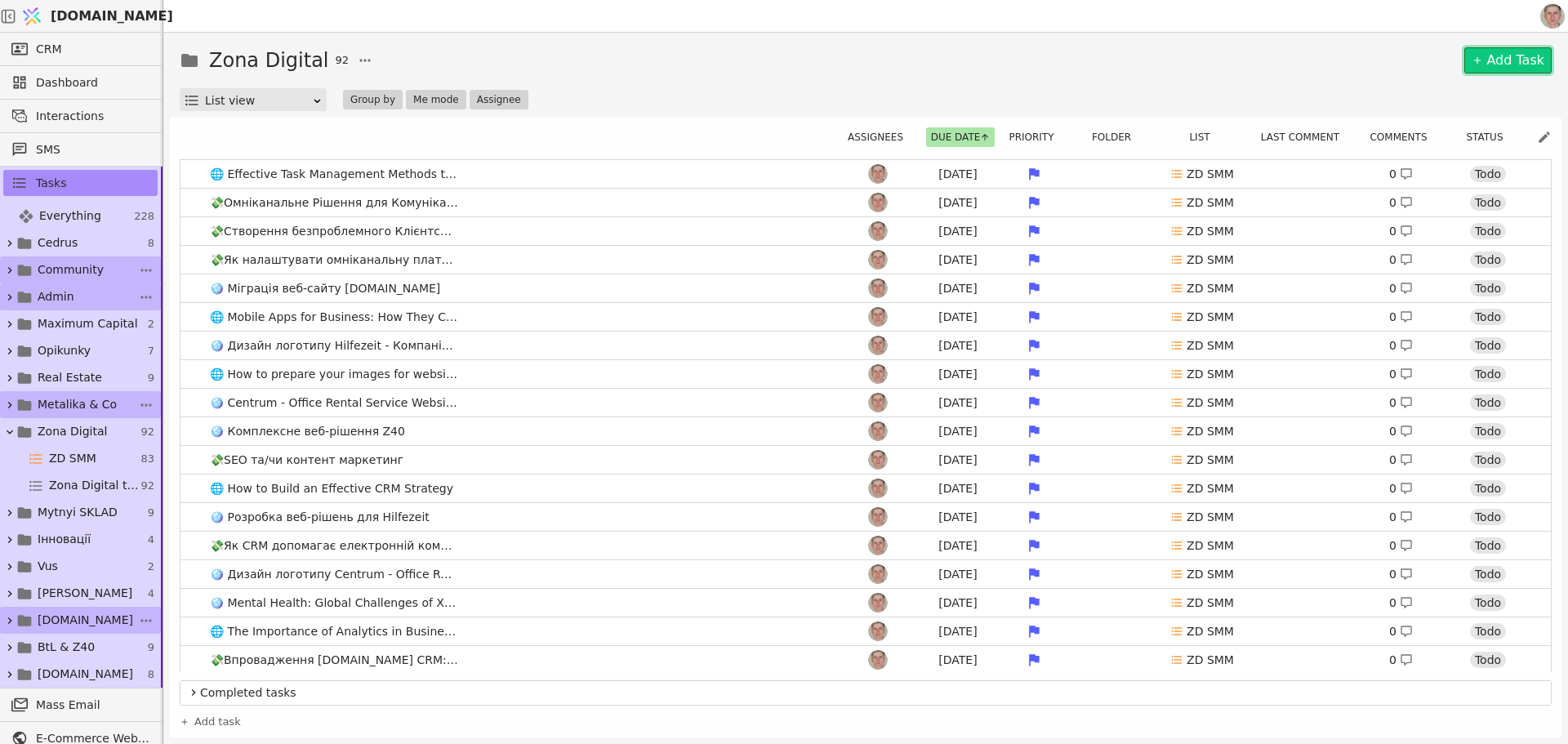
scroll to position [980, 0]
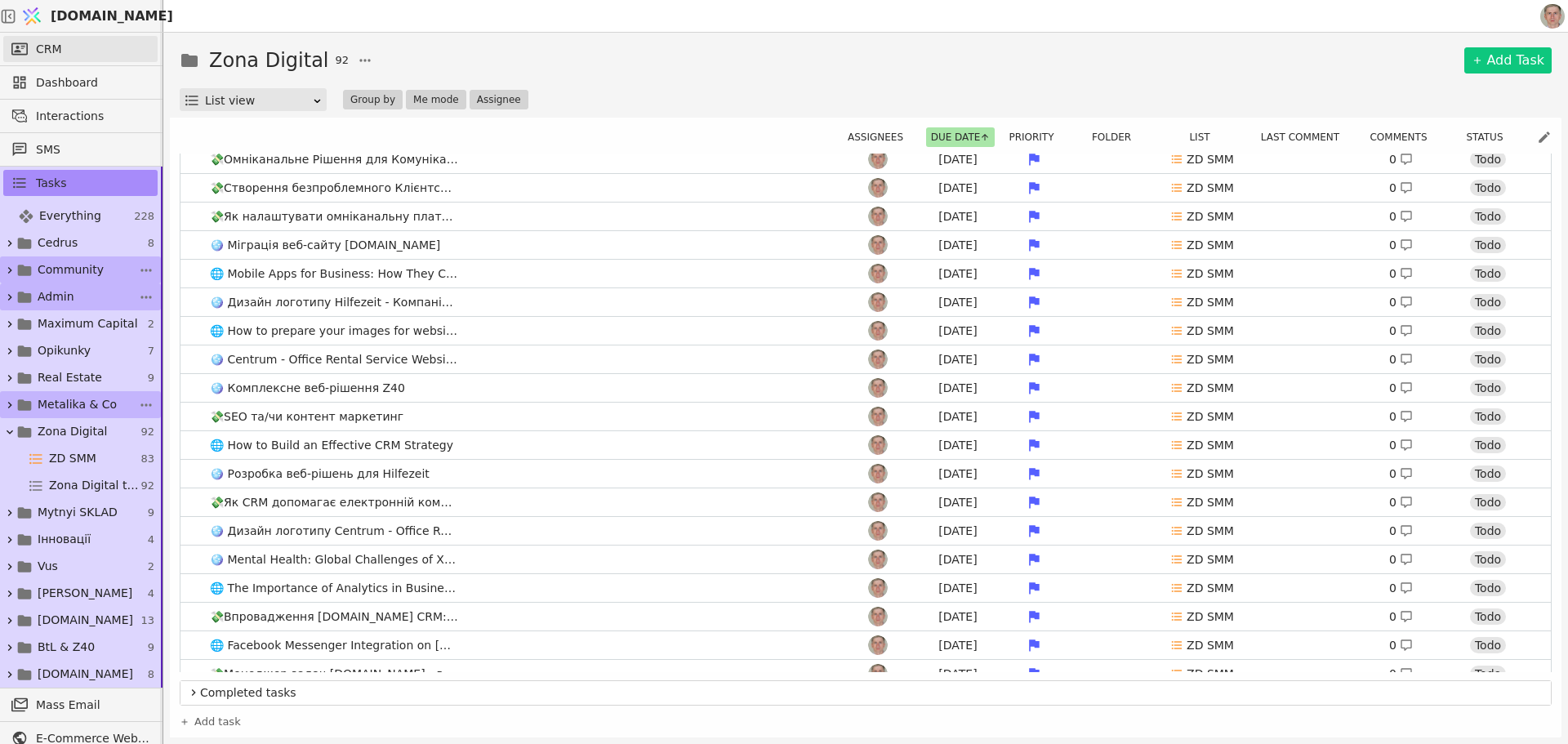
click at [75, 52] on link "CRM" at bounding box center [80, 48] width 154 height 26
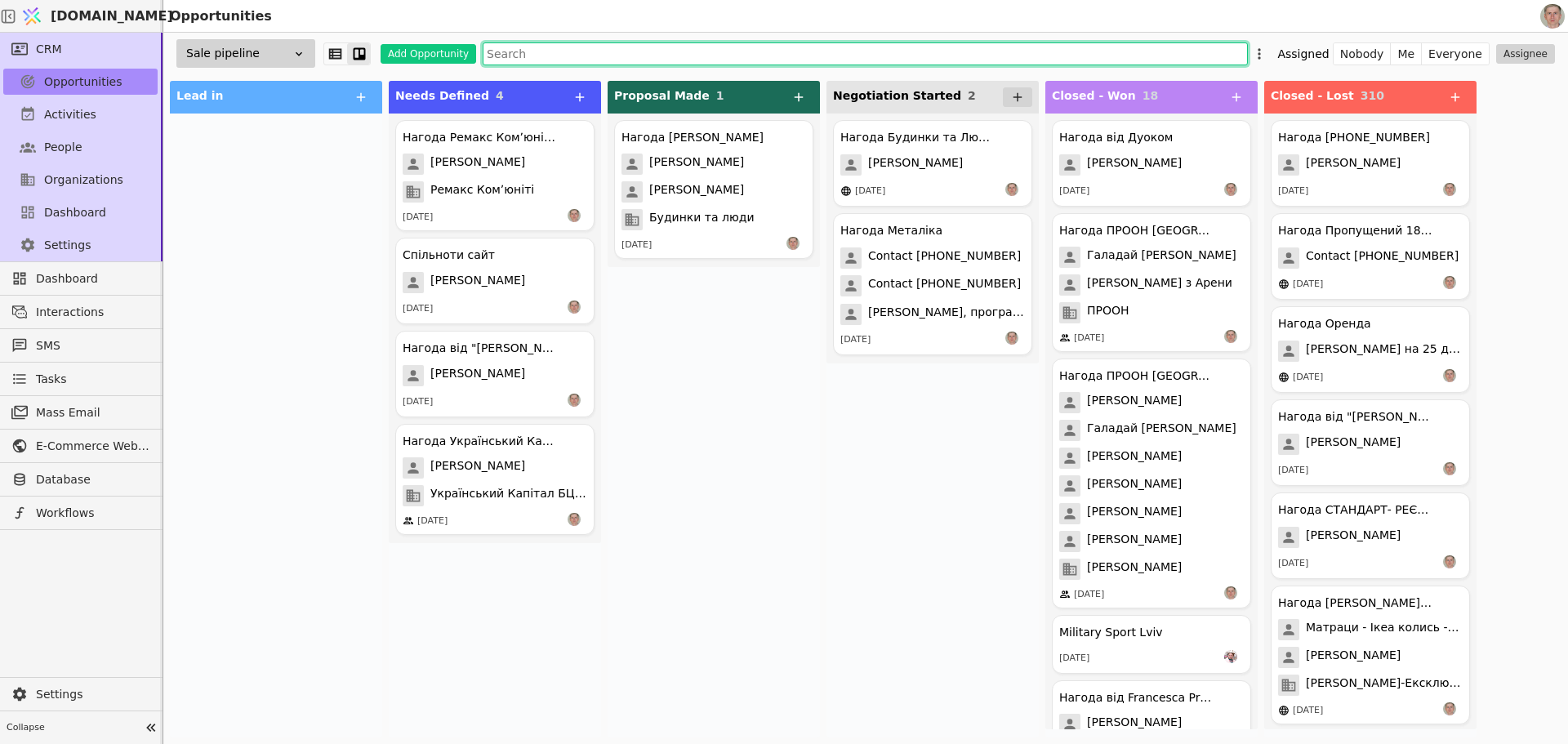
click at [564, 49] on input "text" at bounding box center [865, 53] width 766 height 23
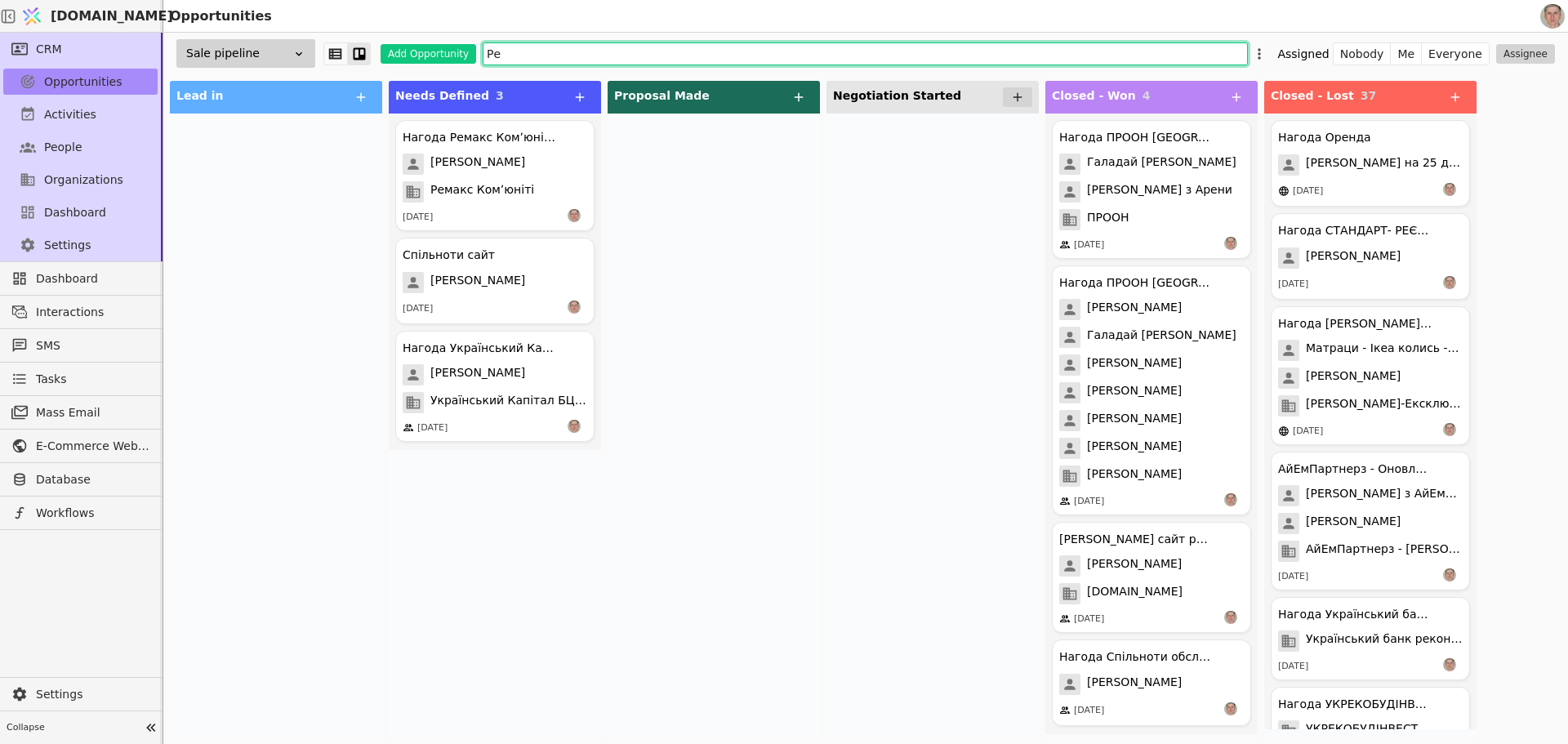
type input "Р"
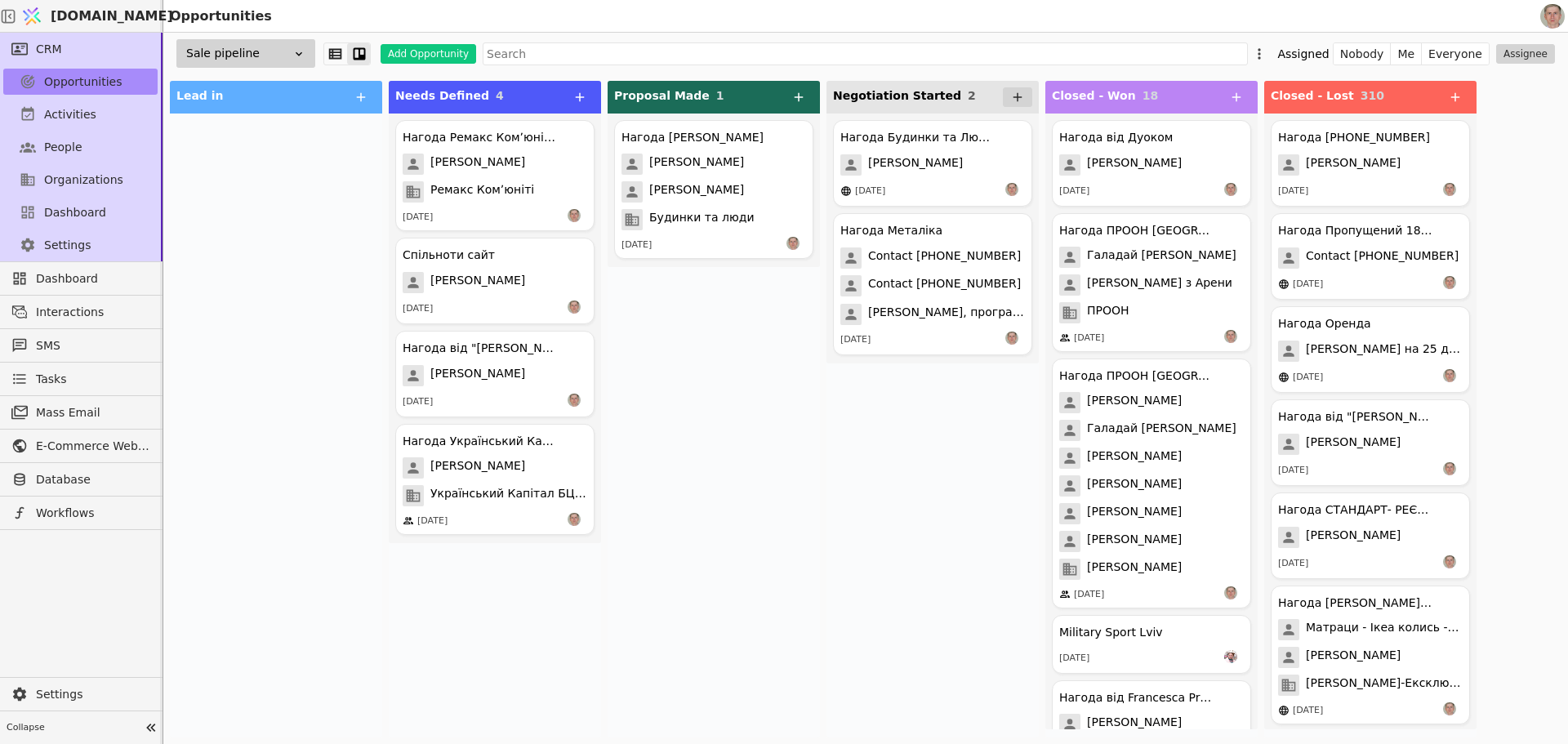
click at [250, 43] on div "Sale pipeline" at bounding box center [245, 53] width 139 height 28
click at [258, 107] on div "CEM pipeline" at bounding box center [233, 114] width 164 height 30
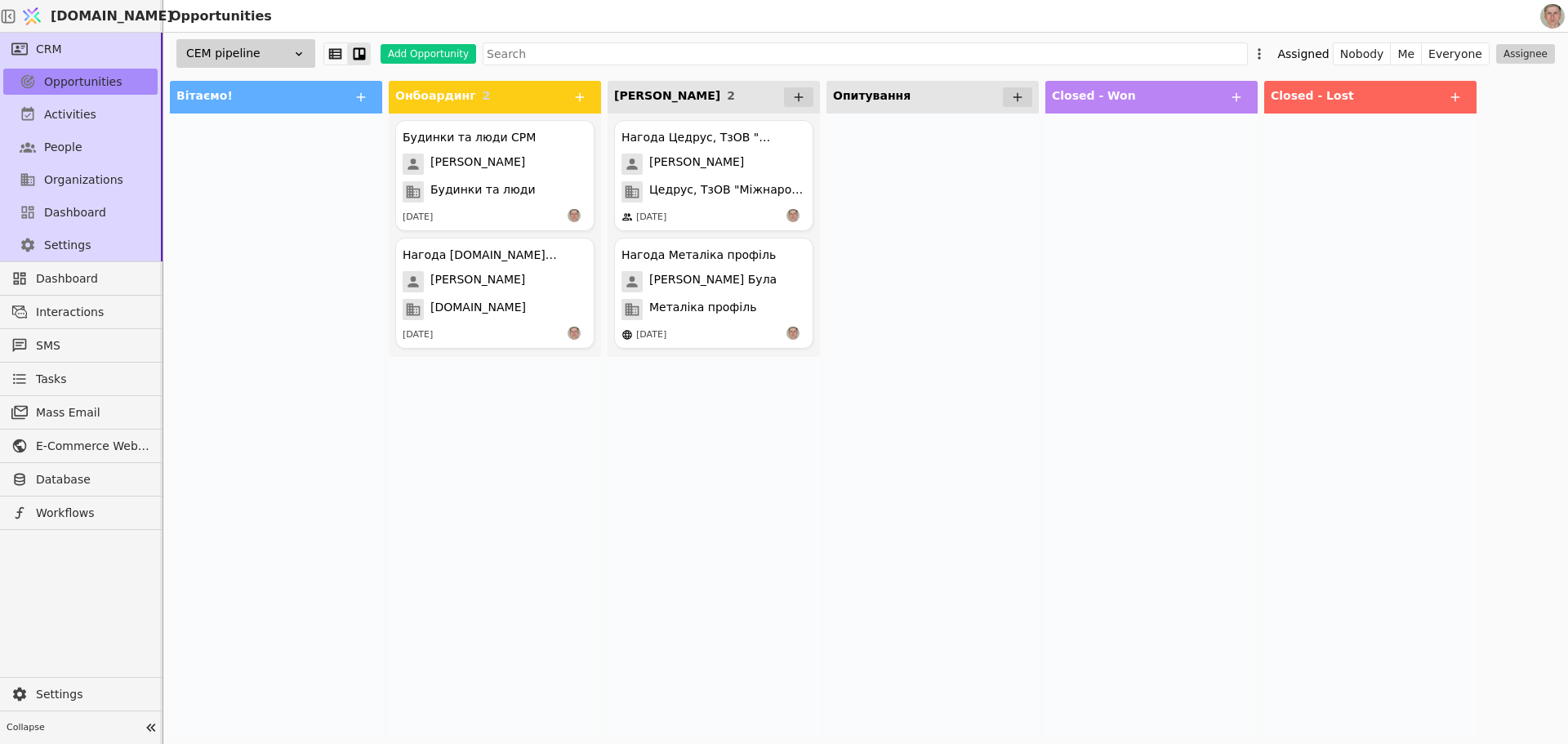
click at [286, 52] on div "CEM pipeline" at bounding box center [245, 53] width 139 height 28
click at [282, 88] on div "Sale pipeline" at bounding box center [233, 84] width 164 height 30
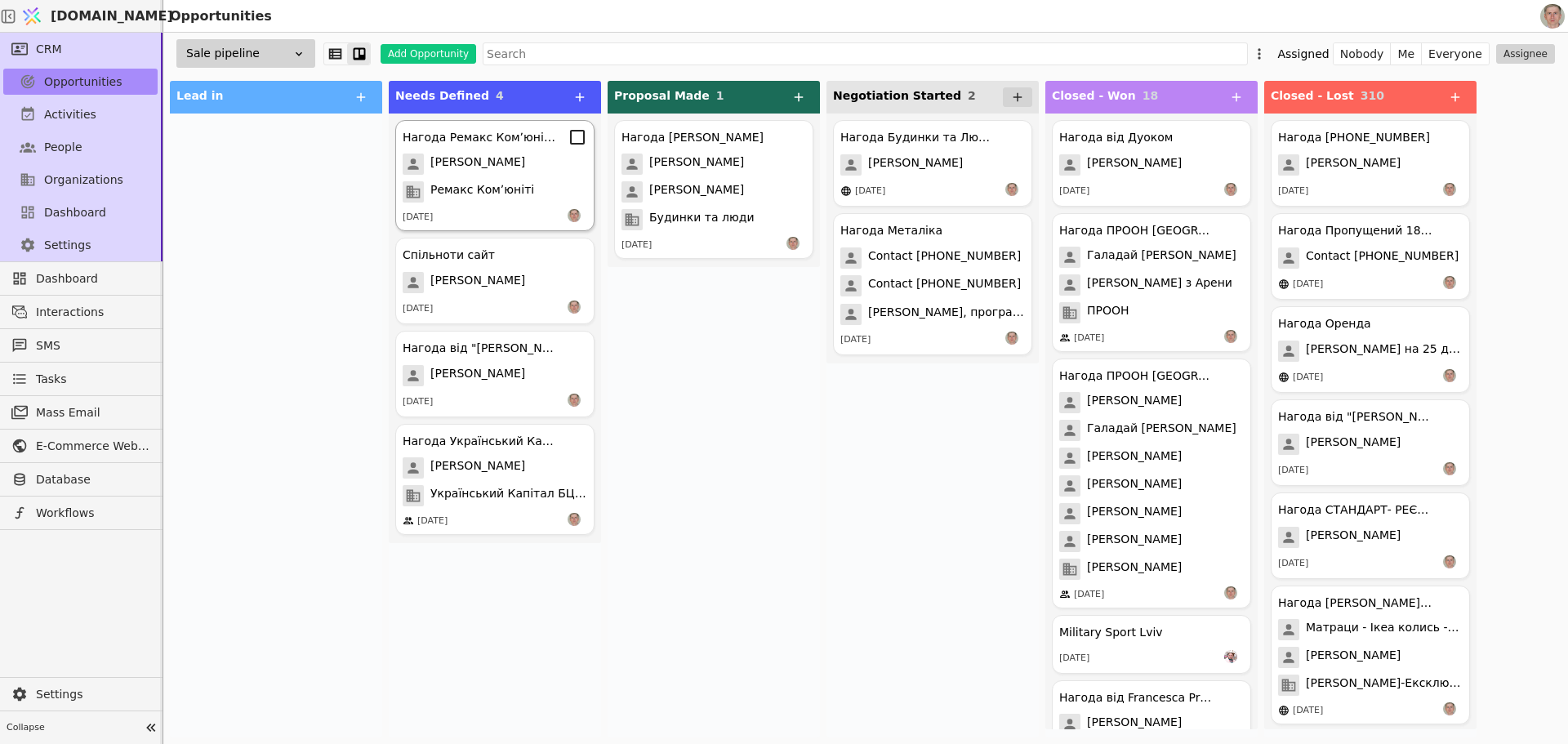
click at [507, 217] on div "[DATE]" at bounding box center [494, 217] width 185 height 17
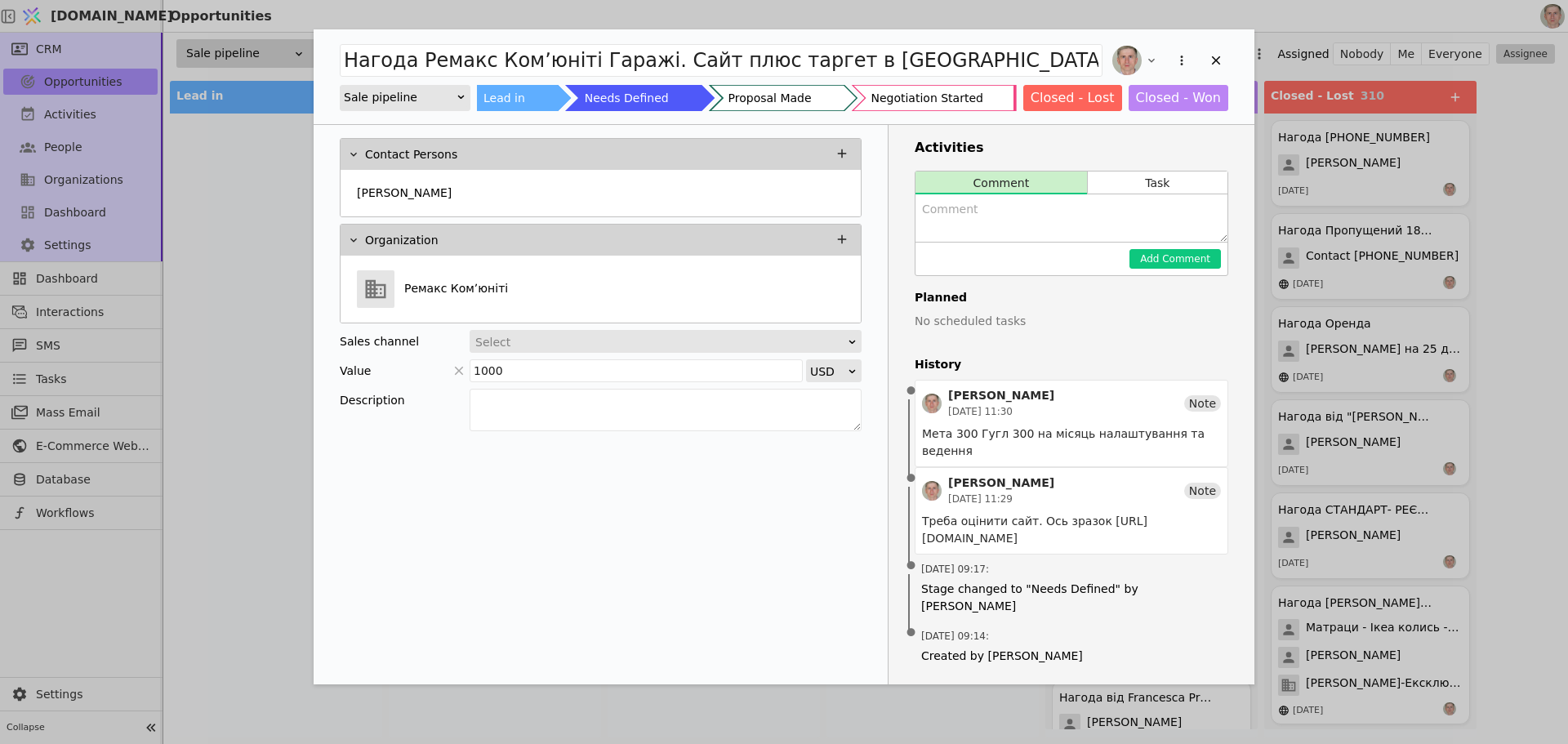
drag, startPoint x: 817, startPoint y: 98, endPoint x: 845, endPoint y: 119, distance: 35.0
click at [817, 97] on div "Add Opportunity" at bounding box center [782, 98] width 144 height 25
click at [1003, 215] on textarea "Add Opportunity" at bounding box center [1072, 218] width 312 height 48
type textarea "П"
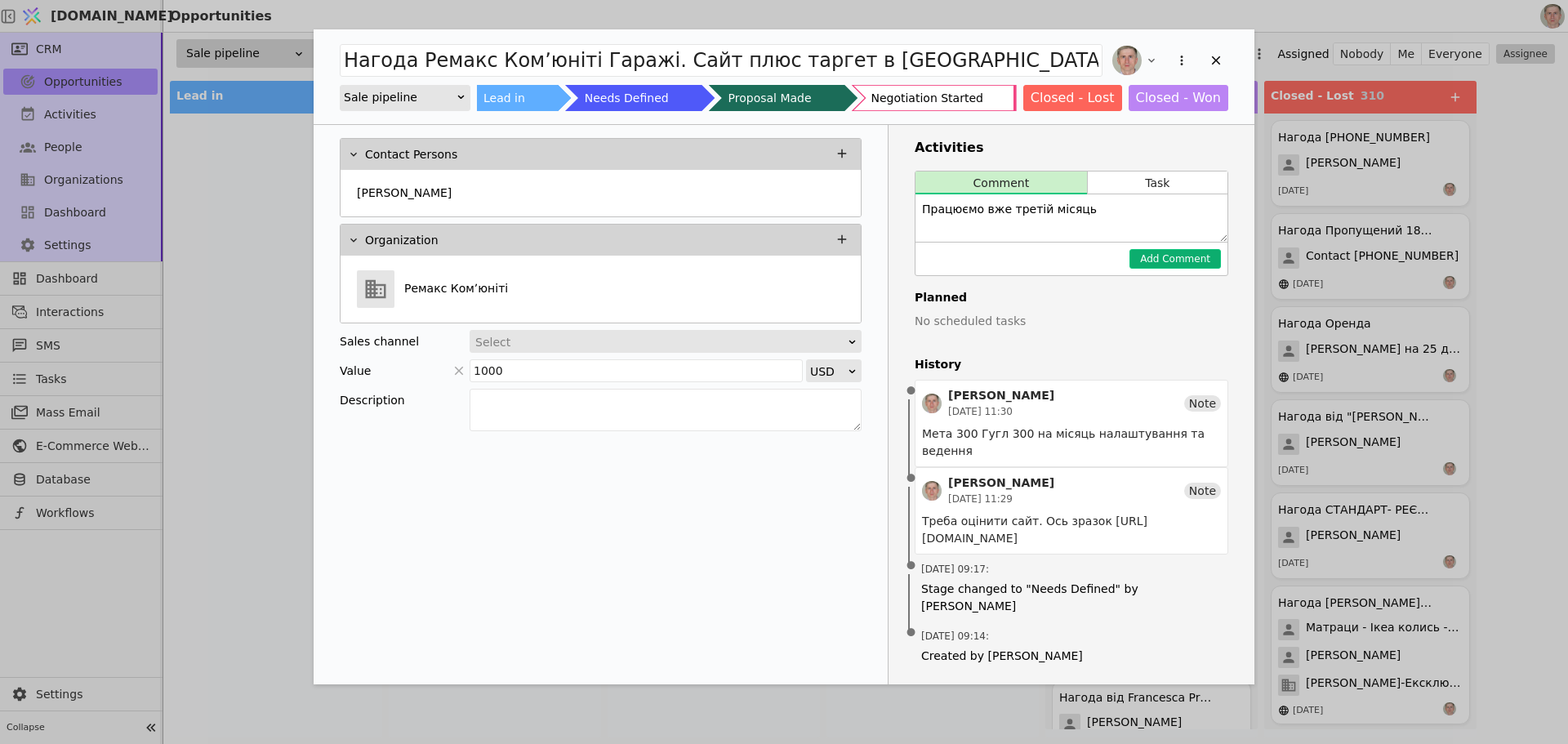
type textarea "Працюємо вже третій місяць"
click at [1187, 261] on button "Add Comment" at bounding box center [1176, 258] width 92 height 19
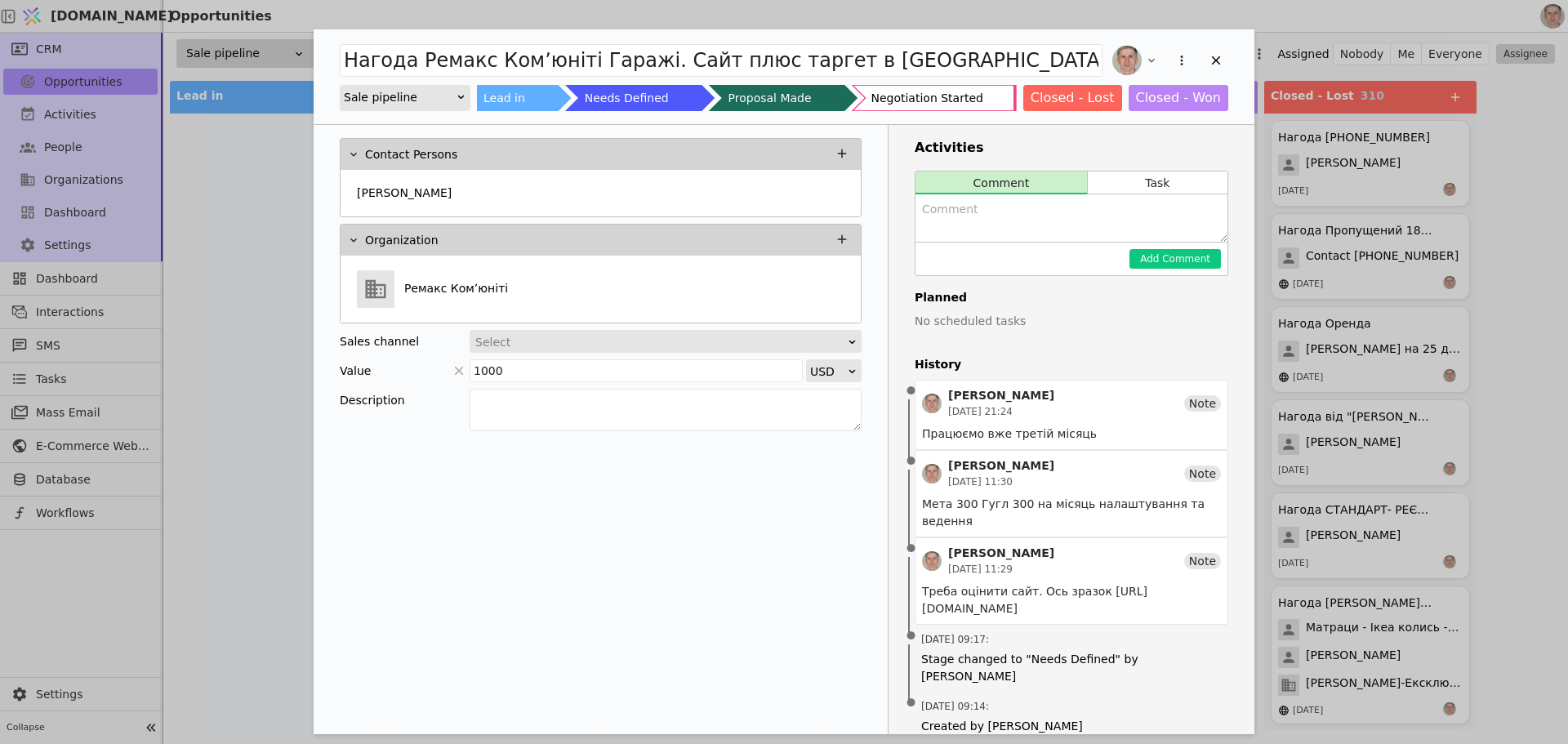
click at [946, 94] on div "Negotiation Started" at bounding box center [927, 98] width 112 height 26
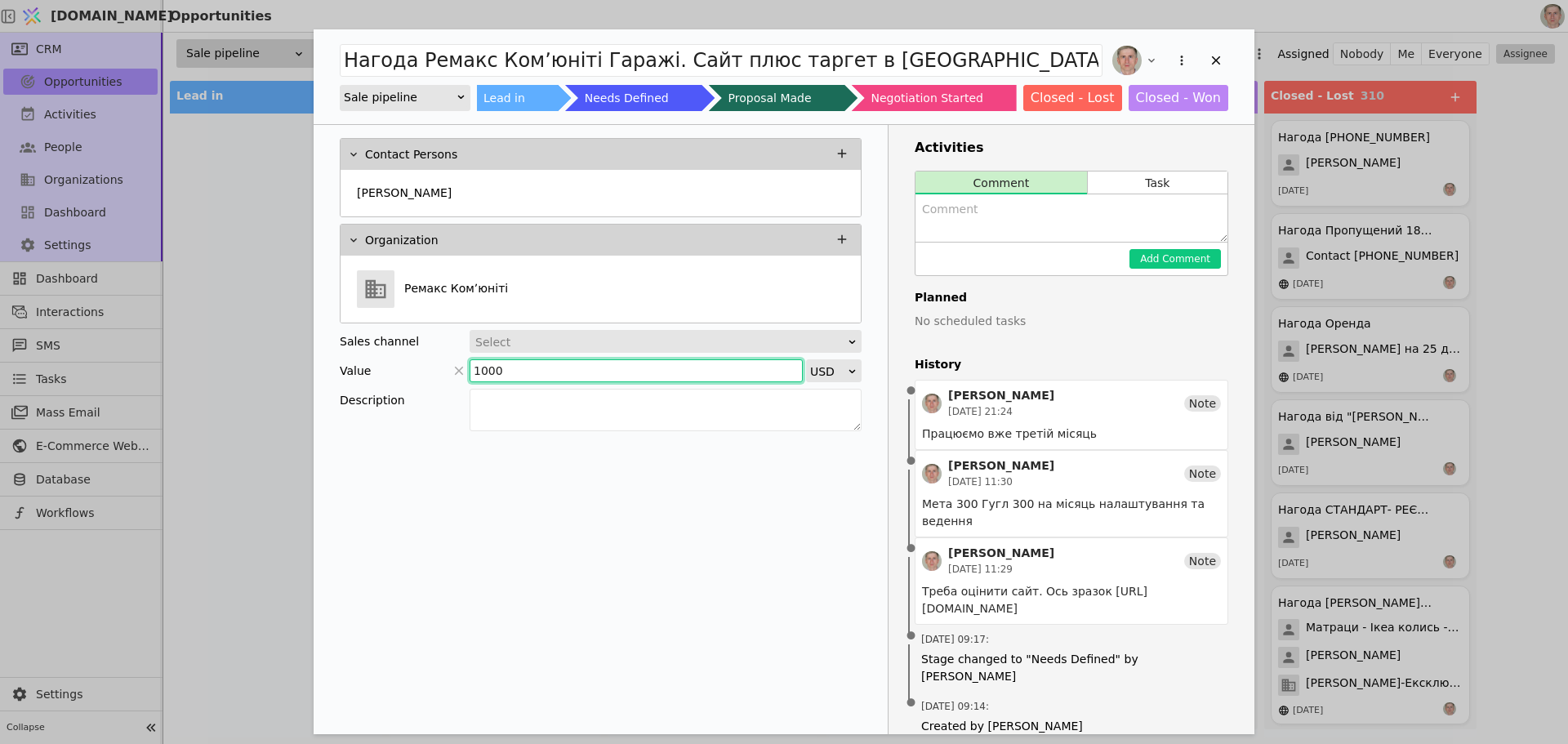
drag, startPoint x: 534, startPoint y: 361, endPoint x: 443, endPoint y: 367, distance: 91.2
click at [443, 367] on div "Value 1000 USD" at bounding box center [600, 370] width 522 height 23
type input "900"
click at [1212, 54] on icon "Add Opportunity" at bounding box center [1216, 61] width 15 height 15
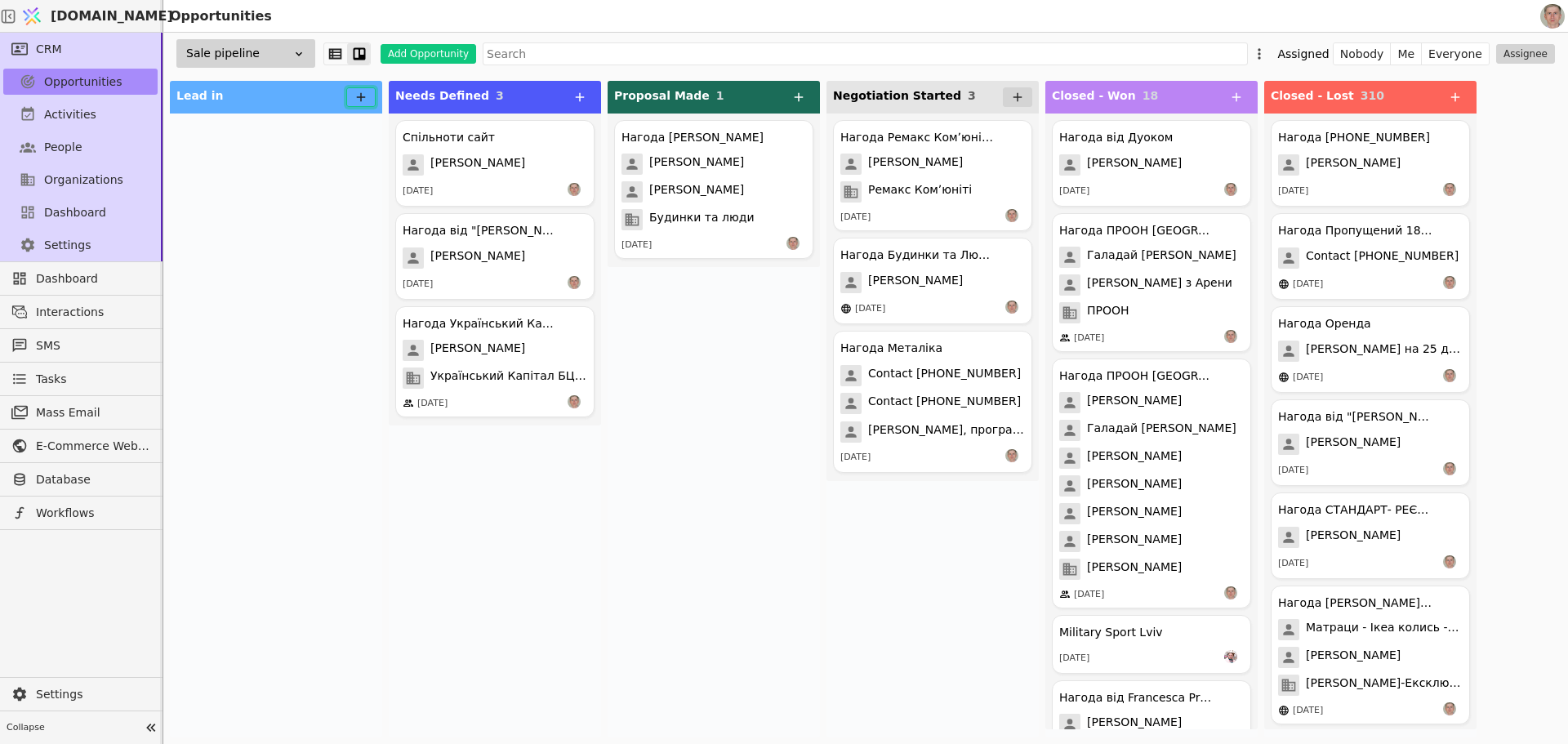
click at [357, 89] on button at bounding box center [361, 97] width 29 height 19
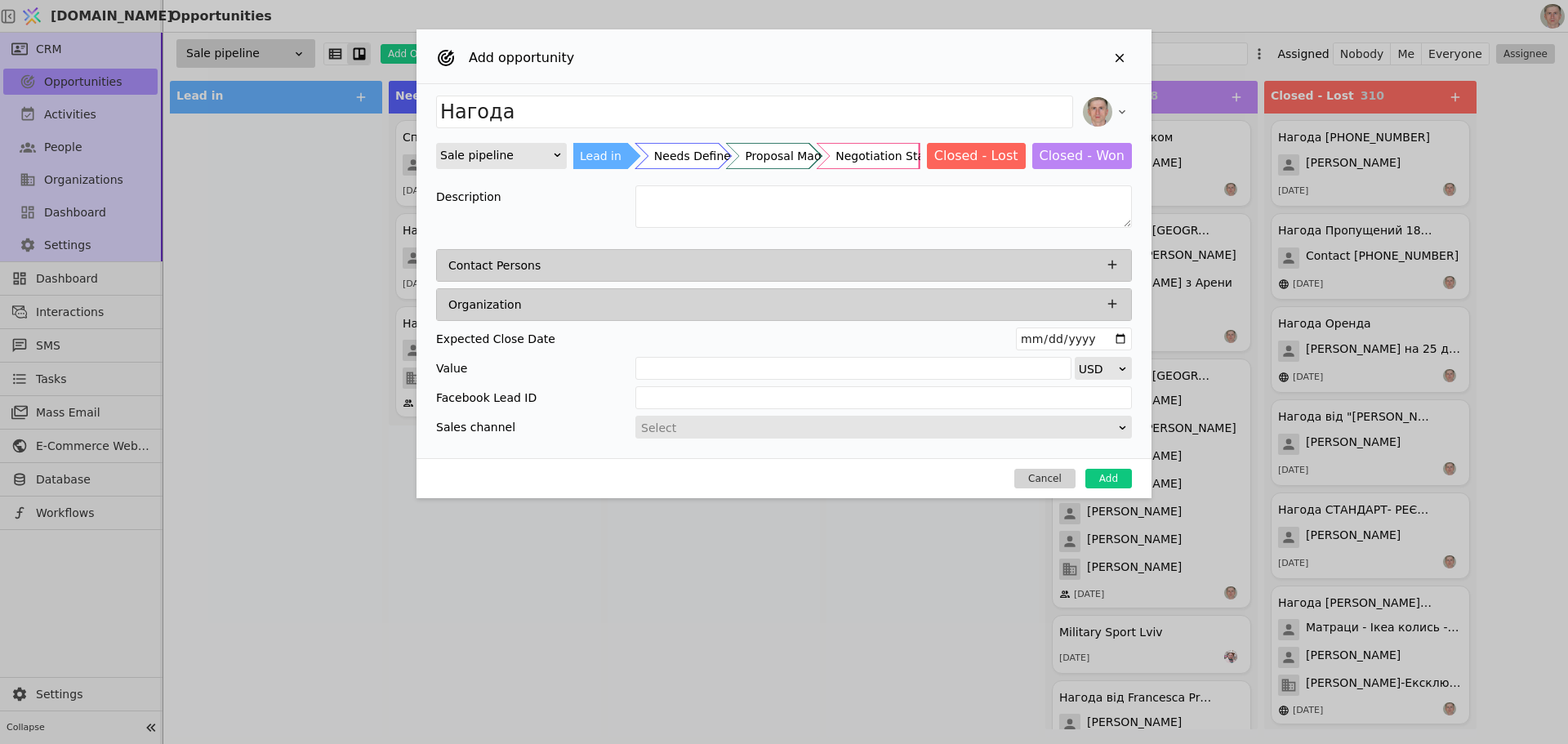
click at [1113, 297] on icon "Add Opportunity" at bounding box center [1113, 304] width 15 height 15
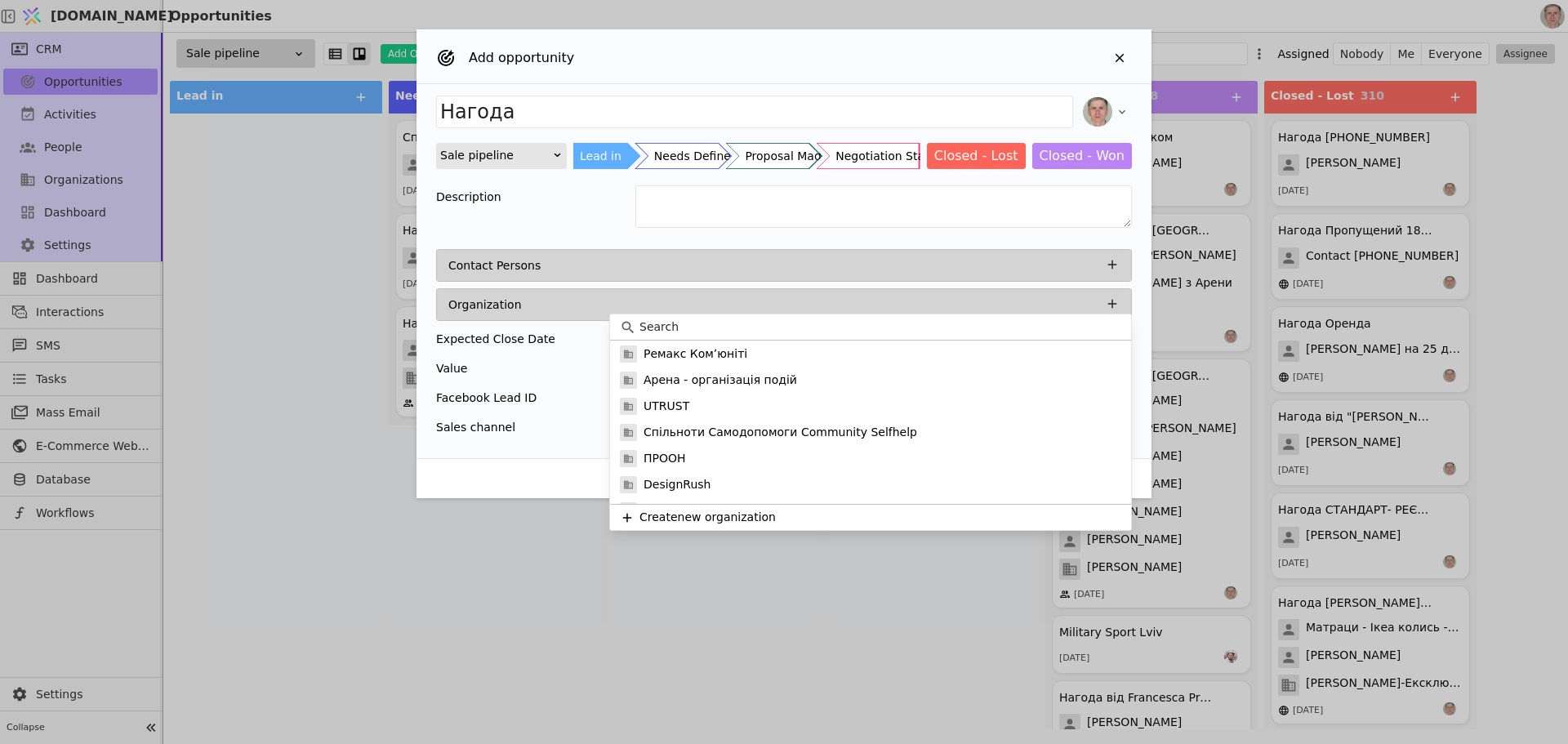
click at [713, 331] on input at bounding box center [880, 327] width 482 height 18
click at [719, 351] on p "Ремакс Комʼюніті" at bounding box center [695, 354] width 104 height 18
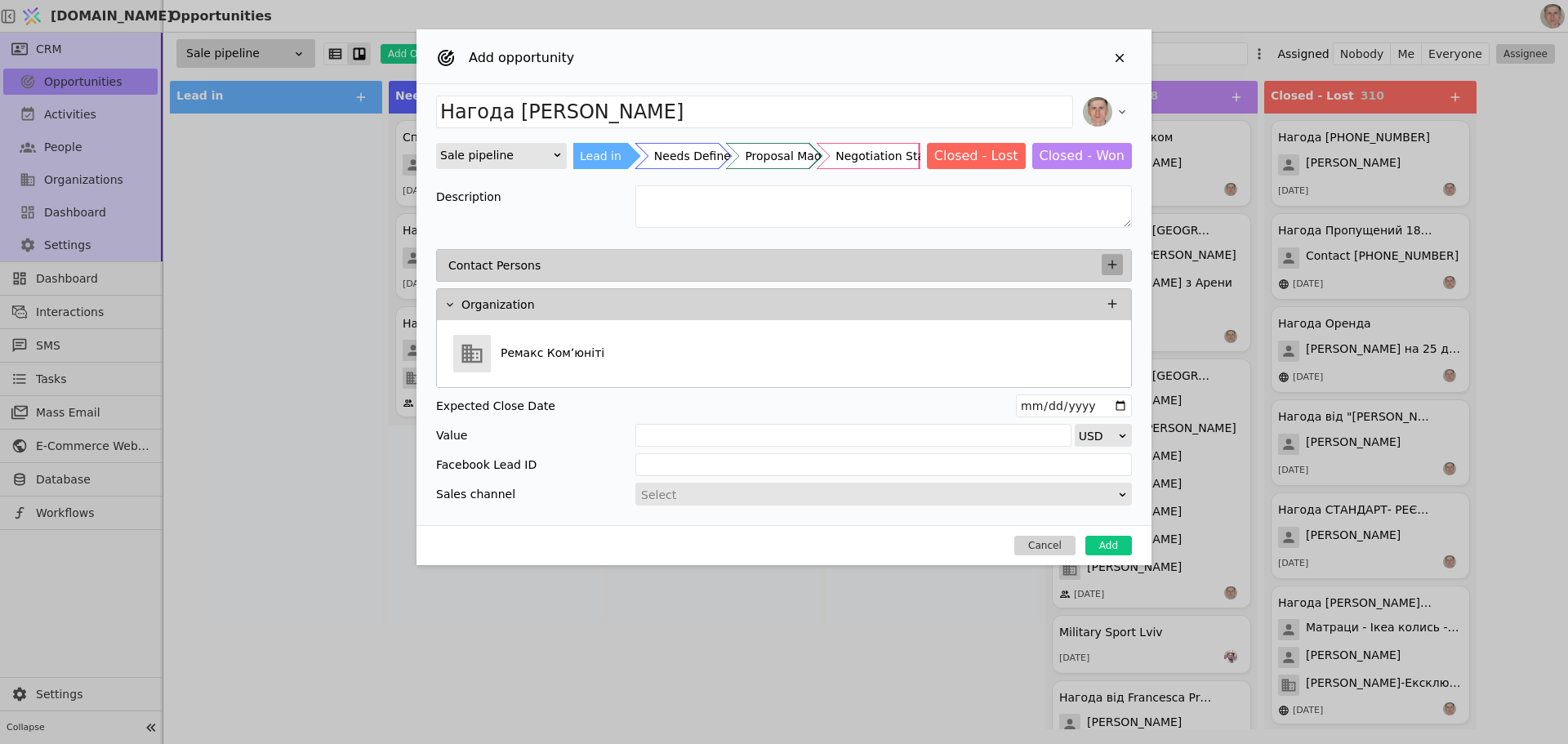
click at [1110, 266] on icon "Add Opportunity" at bounding box center [1113, 265] width 15 height 15
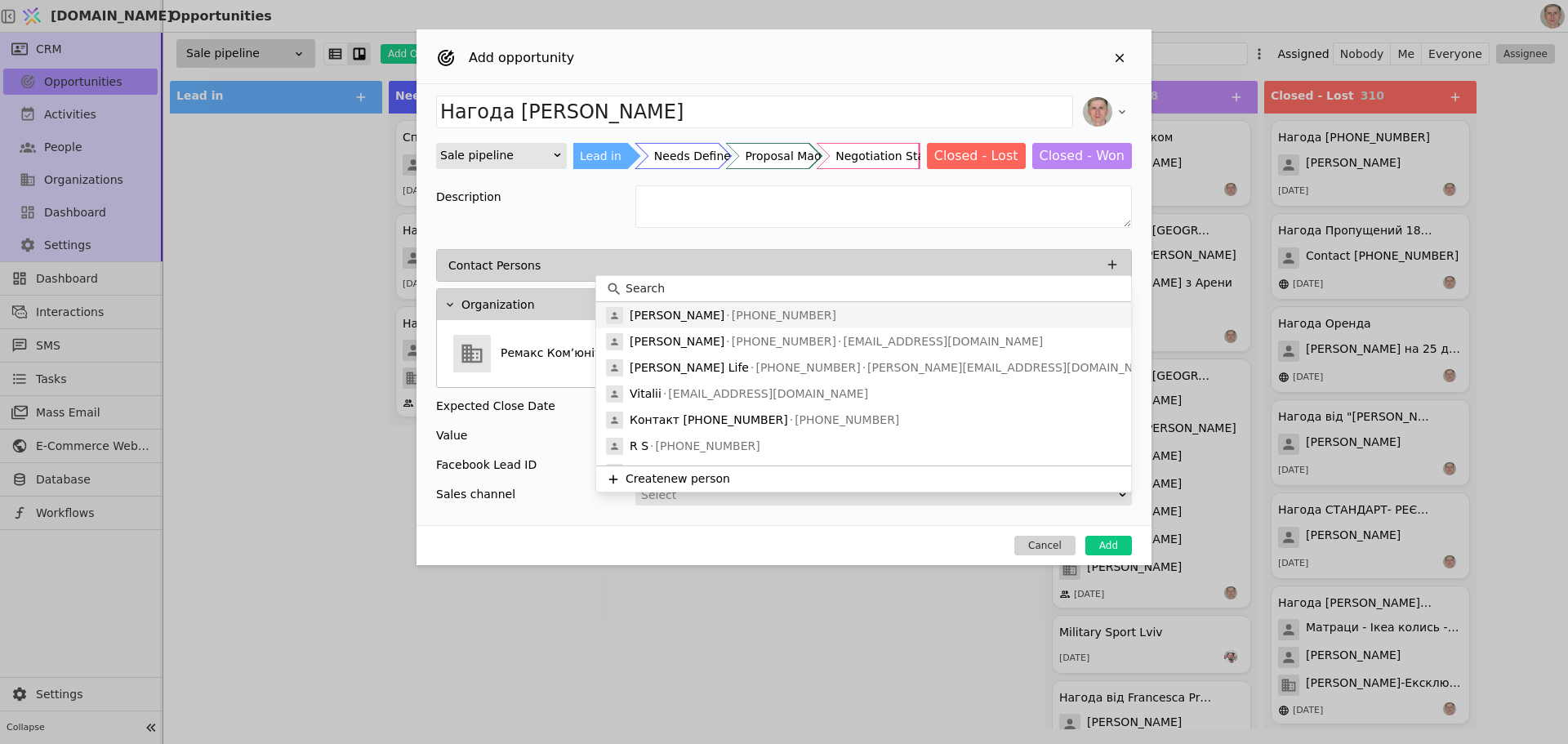
click at [783, 321] on div "Максим +380123456789" at bounding box center [863, 315] width 535 height 26
type input "Нагода Ремакс Комʼюніті Максим"
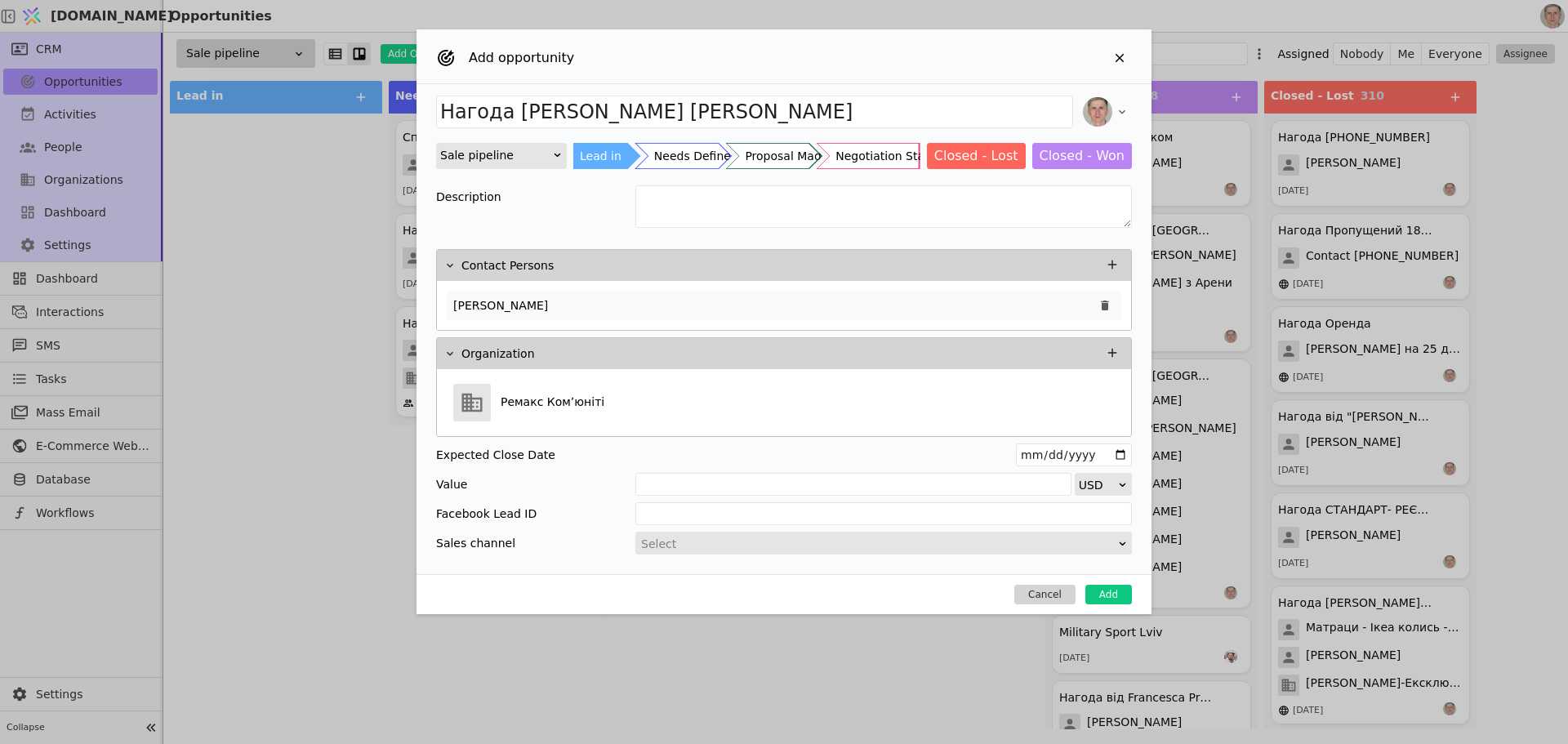
click at [733, 300] on div "Максим" at bounding box center [784, 305] width 675 height 29
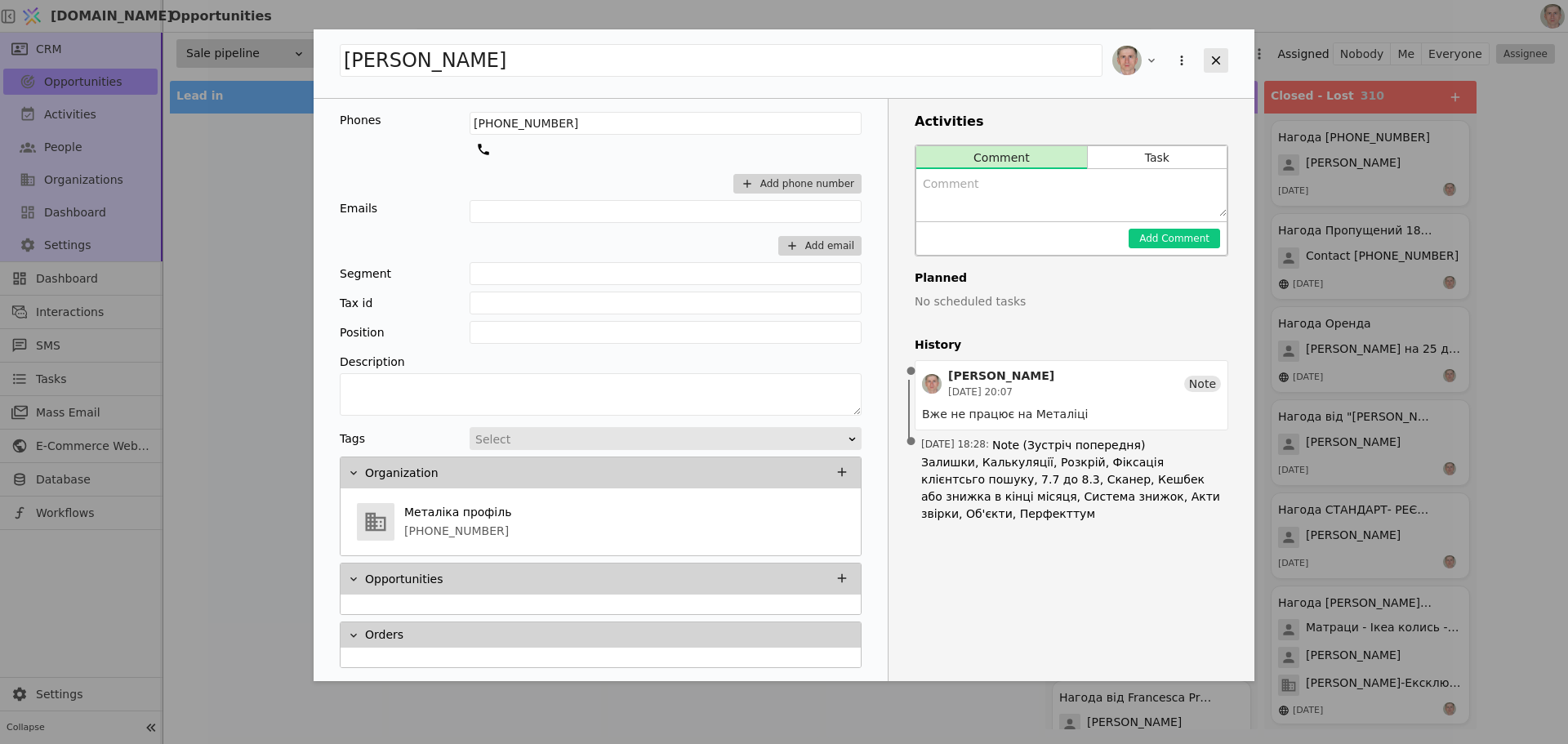
click at [1217, 61] on icon "Add Opportunity" at bounding box center [1216, 61] width 9 height 9
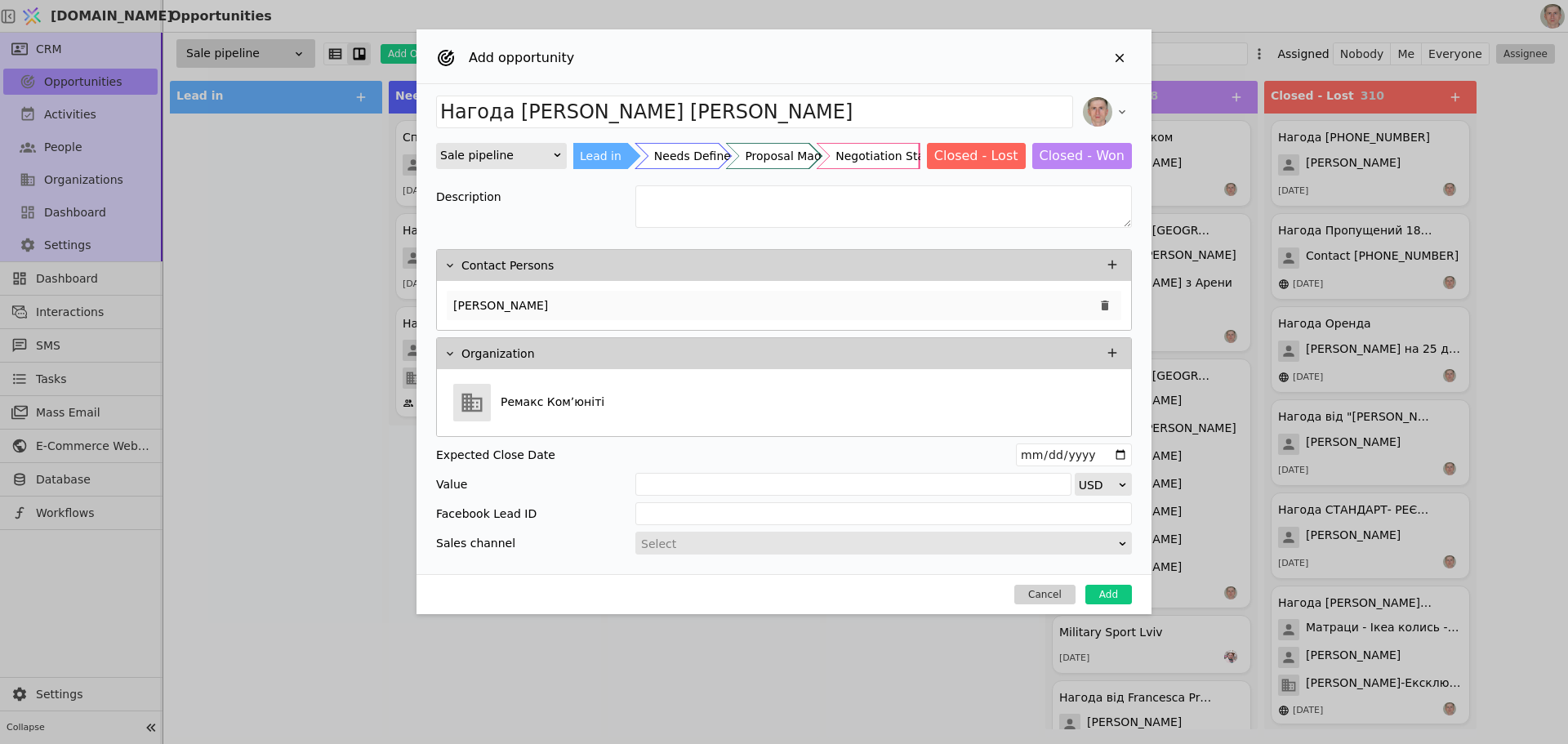
click at [893, 302] on div "Максим" at bounding box center [784, 305] width 675 height 29
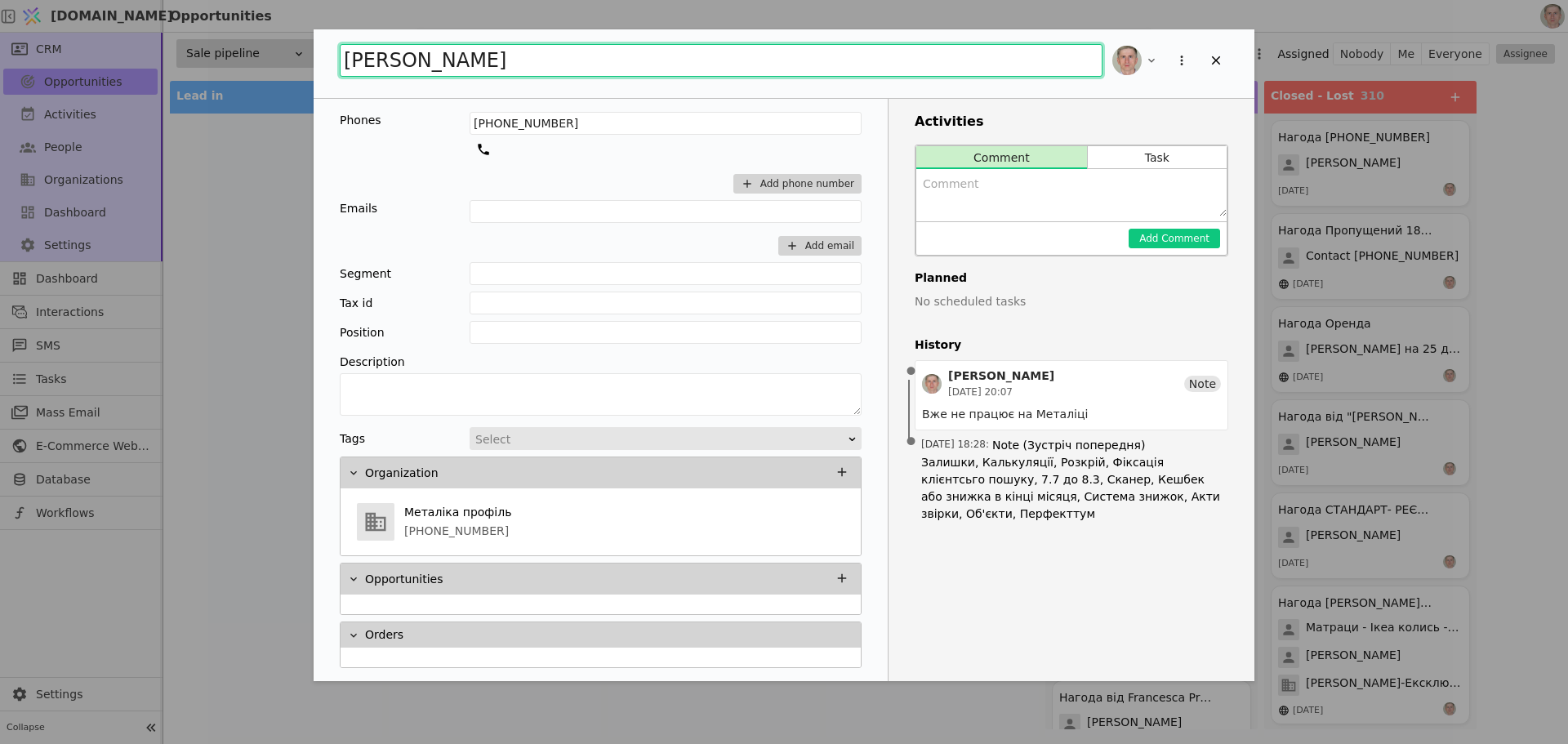
click at [518, 74] on input "Максим" at bounding box center [721, 60] width 763 height 33
type input "Максим з Металіки"
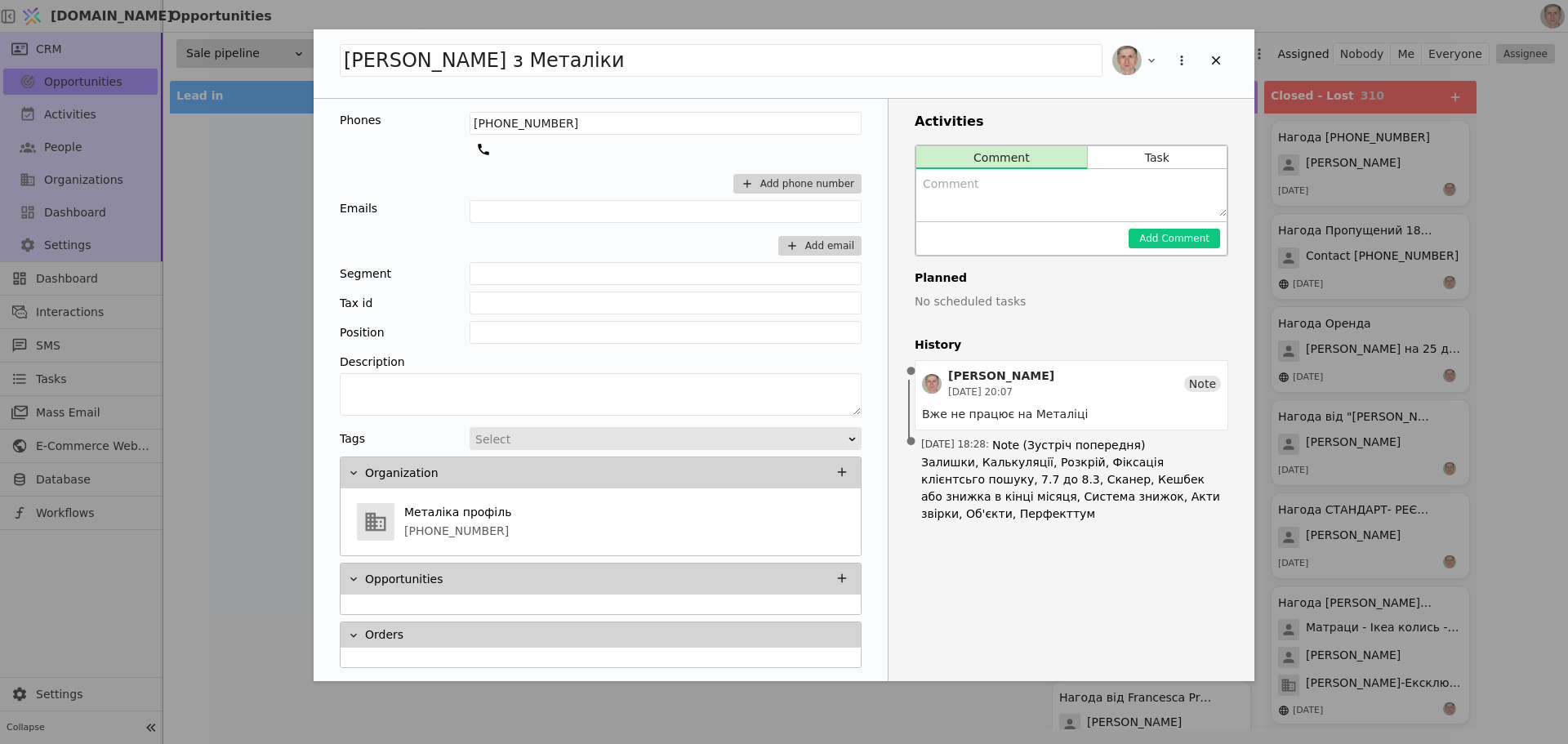
click at [498, 170] on div "+380123456789 Add phone number" at bounding box center [666, 156] width 392 height 89
click at [1220, 61] on icon "Add Opportunity" at bounding box center [1216, 61] width 15 height 15
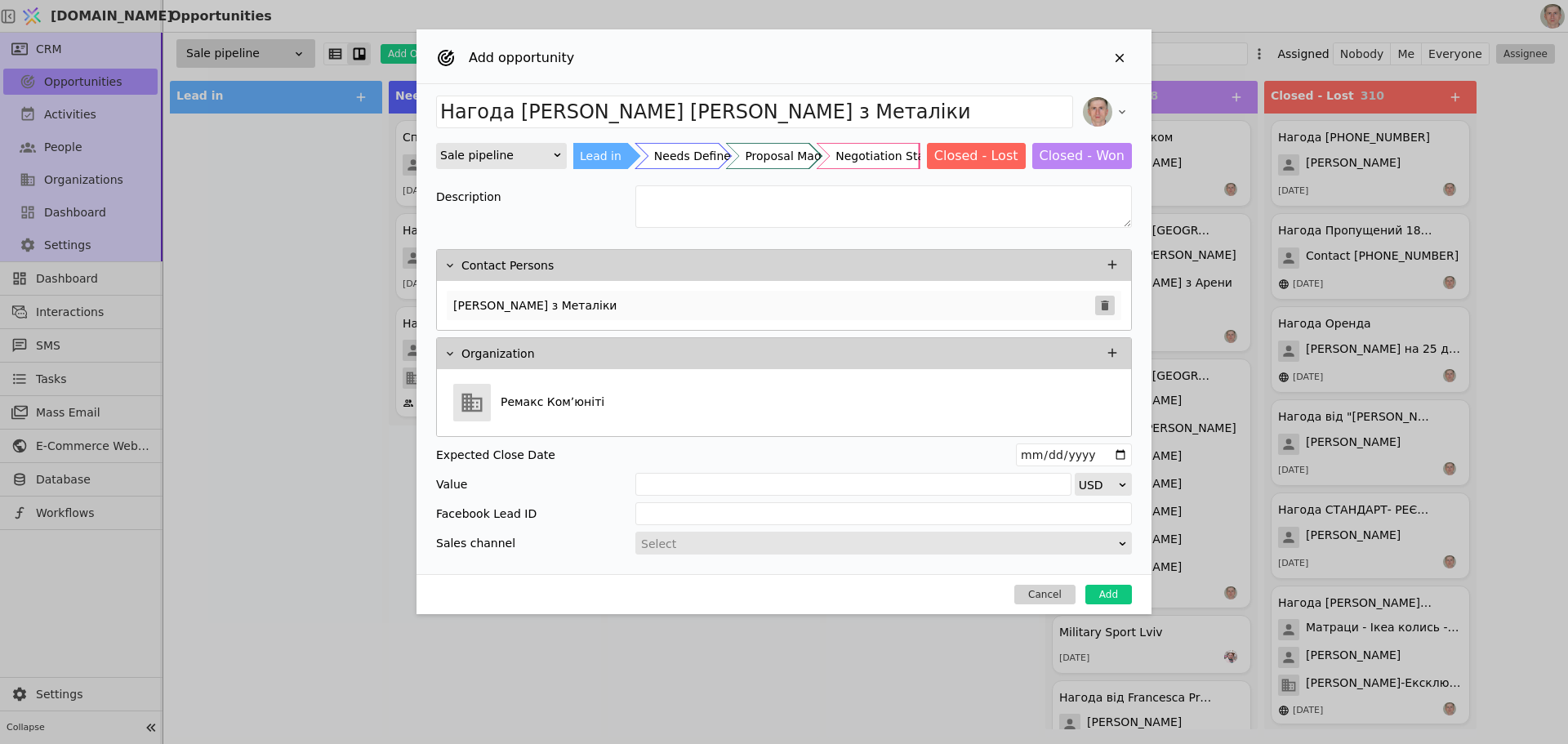
click at [1103, 301] on icon "Add Opportunity" at bounding box center [1105, 306] width 8 height 10
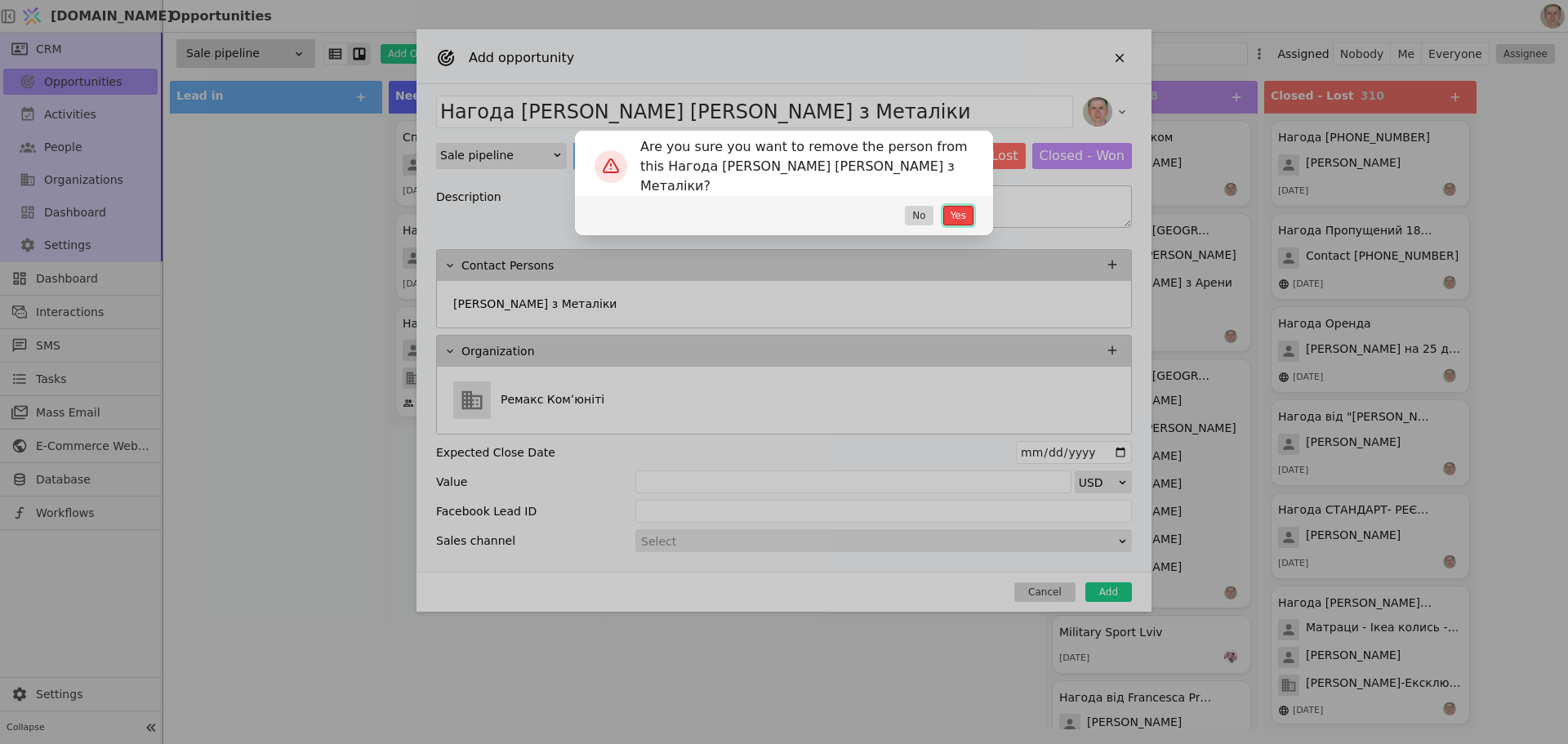
click at [959, 219] on button "Yes" at bounding box center [959, 215] width 30 height 19
type input "Нагода Ремакс Комʼюніті"
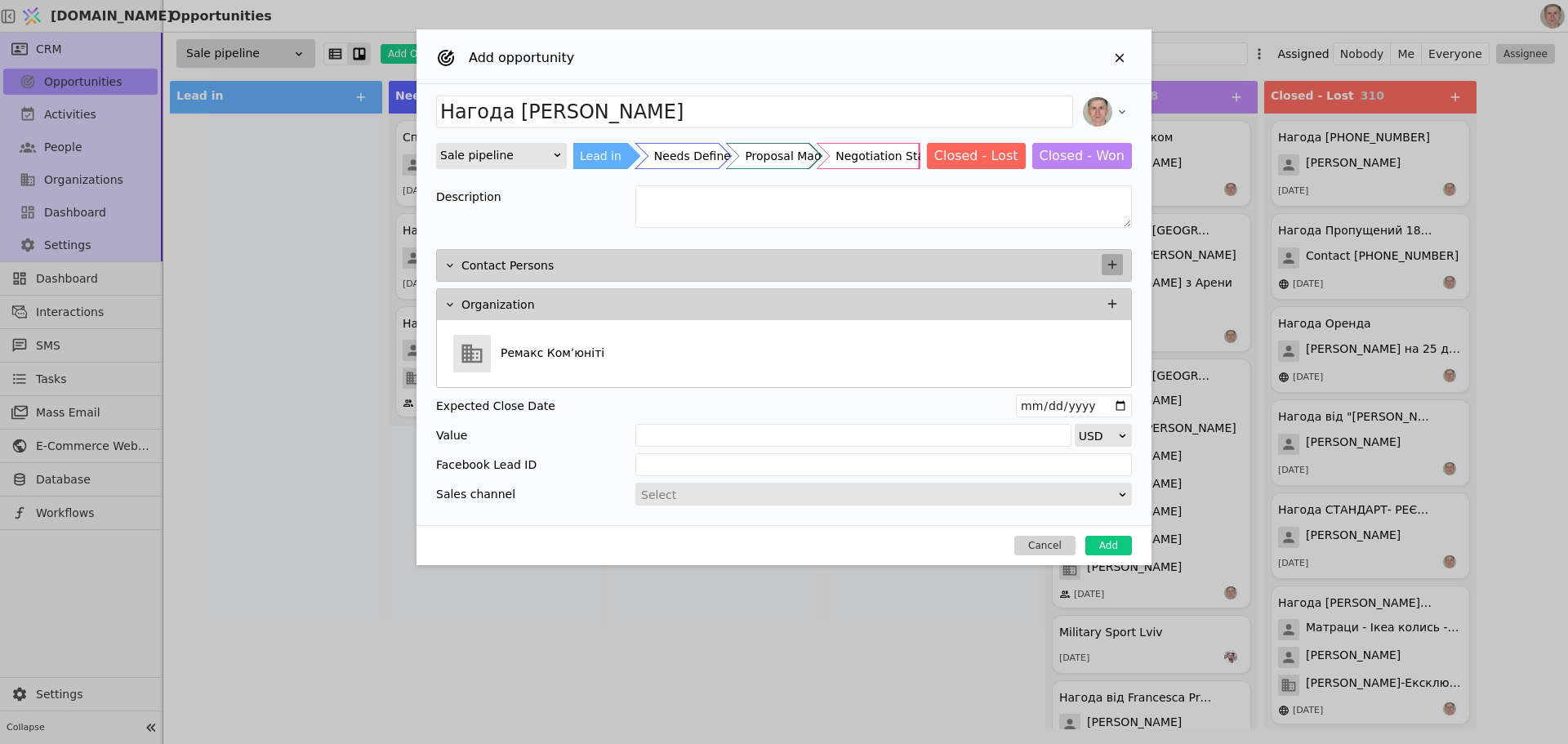
click at [1109, 259] on icon "Add Opportunity" at bounding box center [1113, 265] width 15 height 15
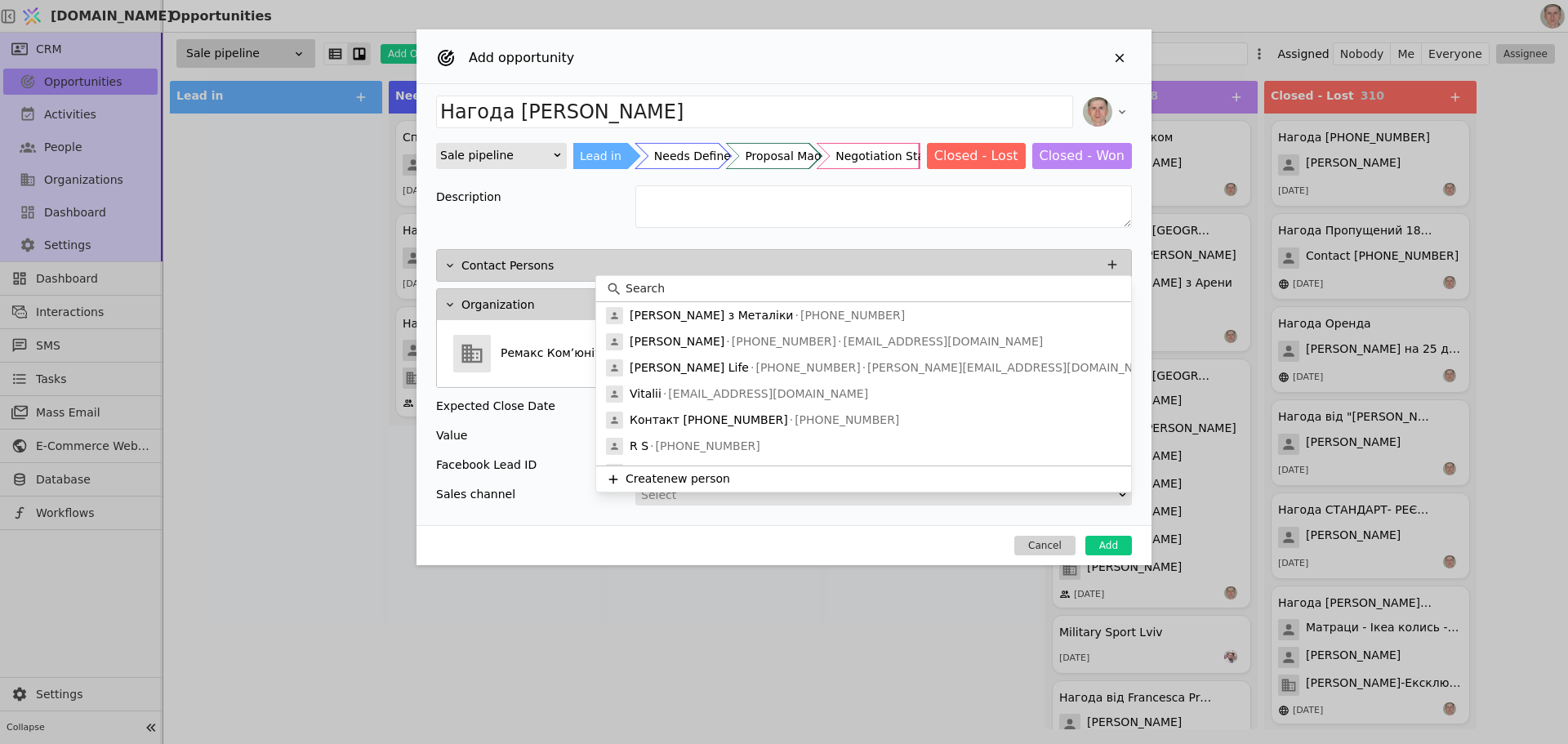
click at [692, 289] on input at bounding box center [873, 289] width 496 height 18
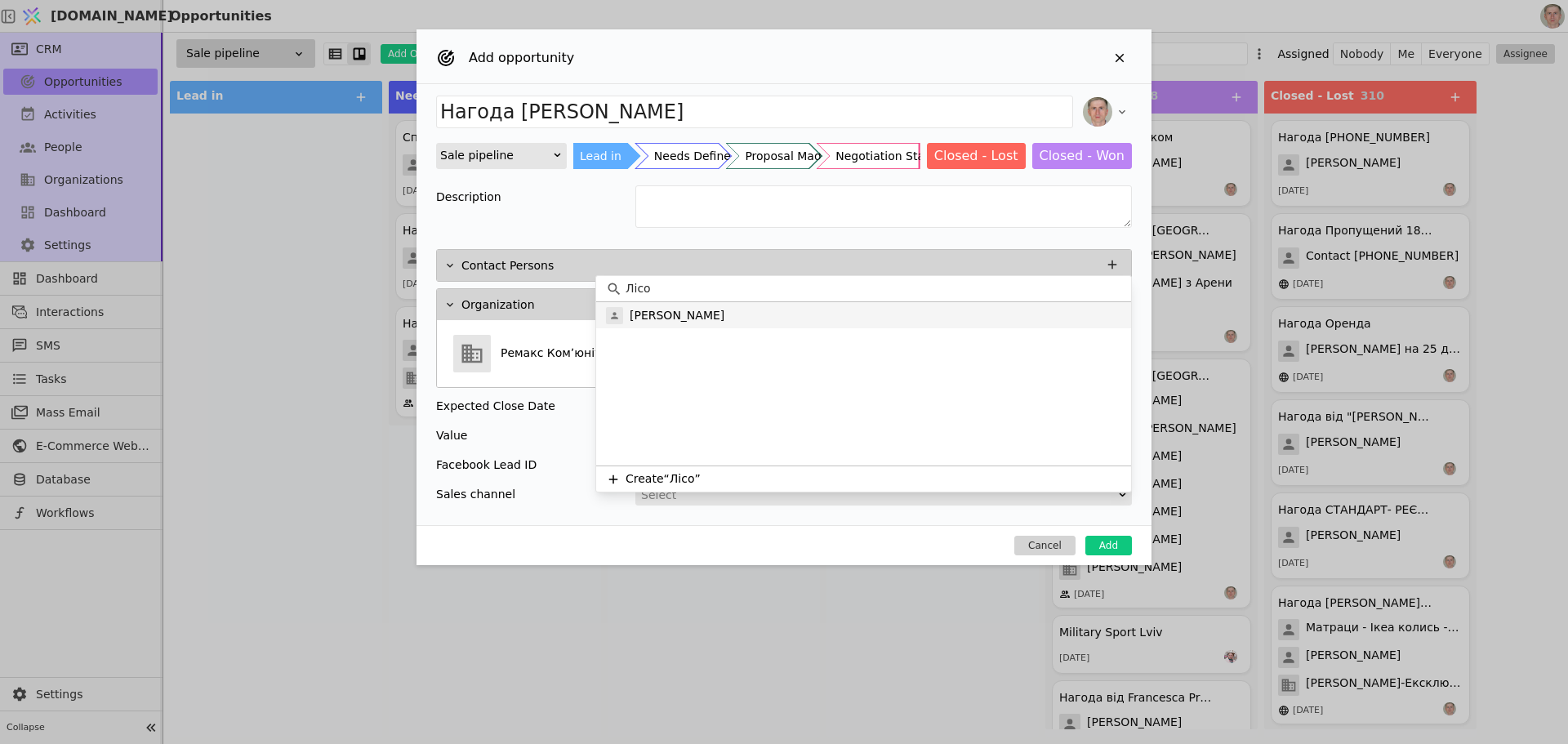
type input "Лісо"
click at [671, 324] on div "[PERSON_NAME]" at bounding box center [863, 315] width 535 height 26
type input "Нагода Ремакс Комʼюніті Максим Лісовський"
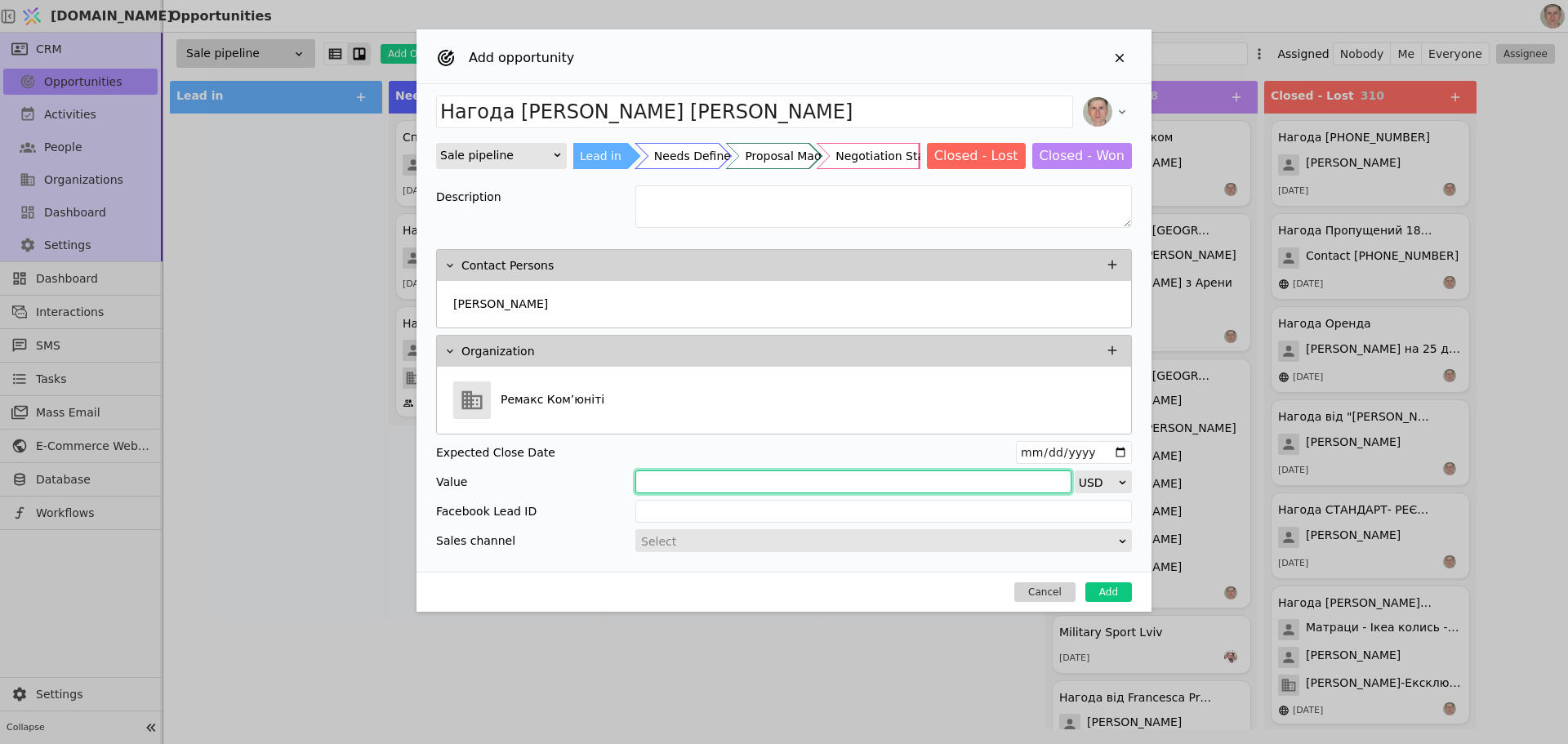
click at [832, 478] on input "Add Opportunity" at bounding box center [853, 482] width 436 height 23
type input "1000"
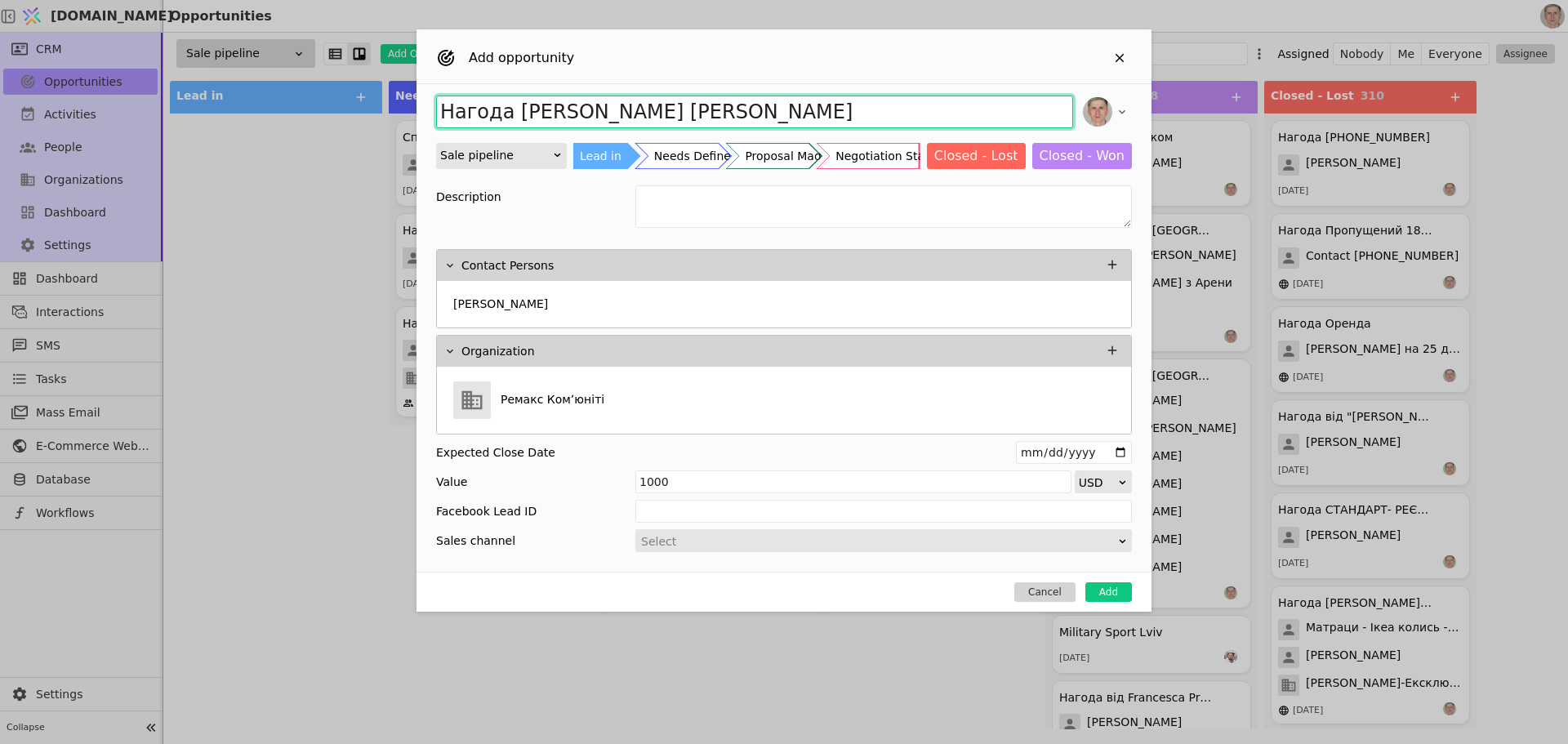
click at [509, 110] on input "Нагода Ремакс Комʼюніті Максим Лісовський" at bounding box center [754, 111] width 637 height 33
type input "Нагода Сайт гаражів [PERSON_NAME] [PERSON_NAME]"
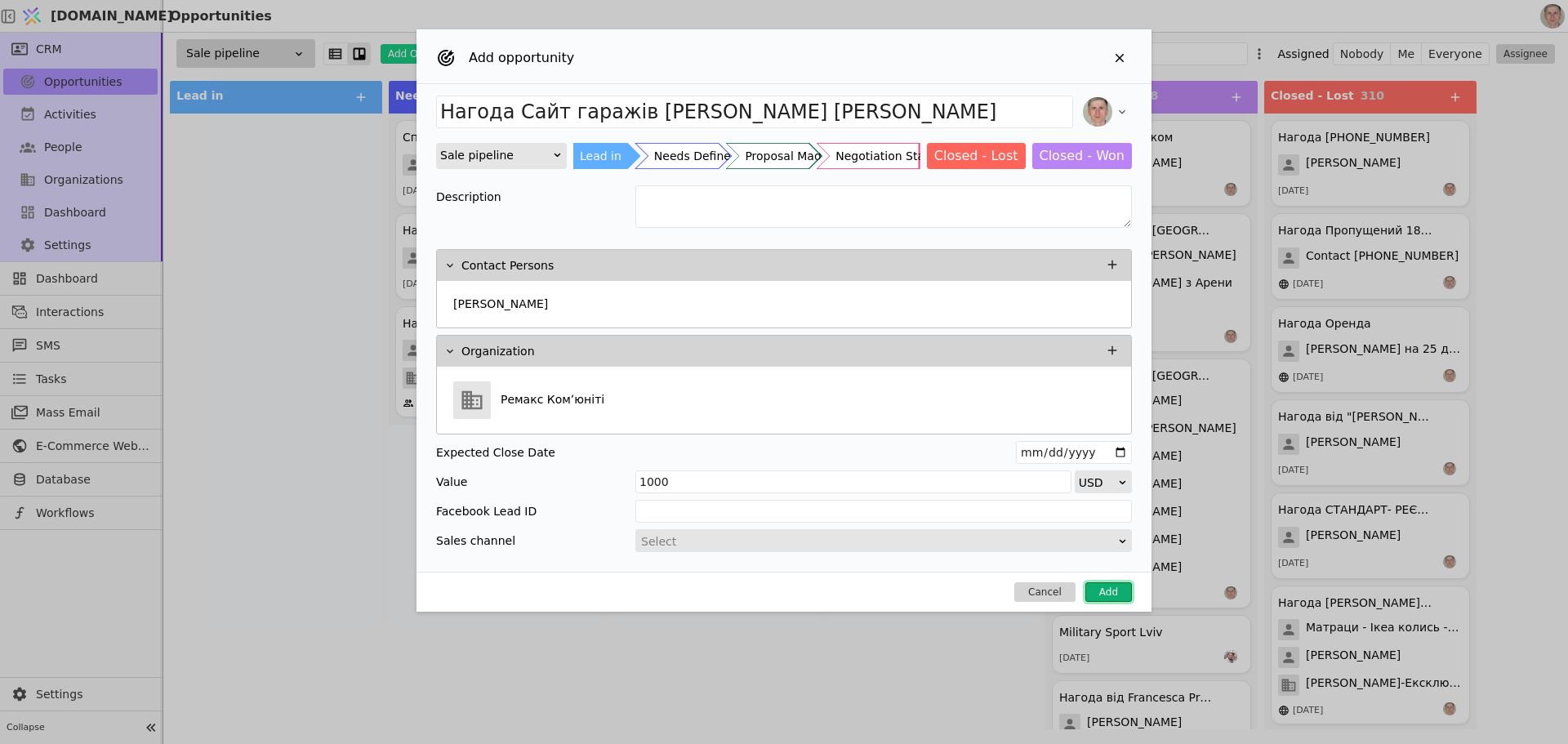
click at [1103, 585] on button "Add" at bounding box center [1109, 592] width 47 height 19
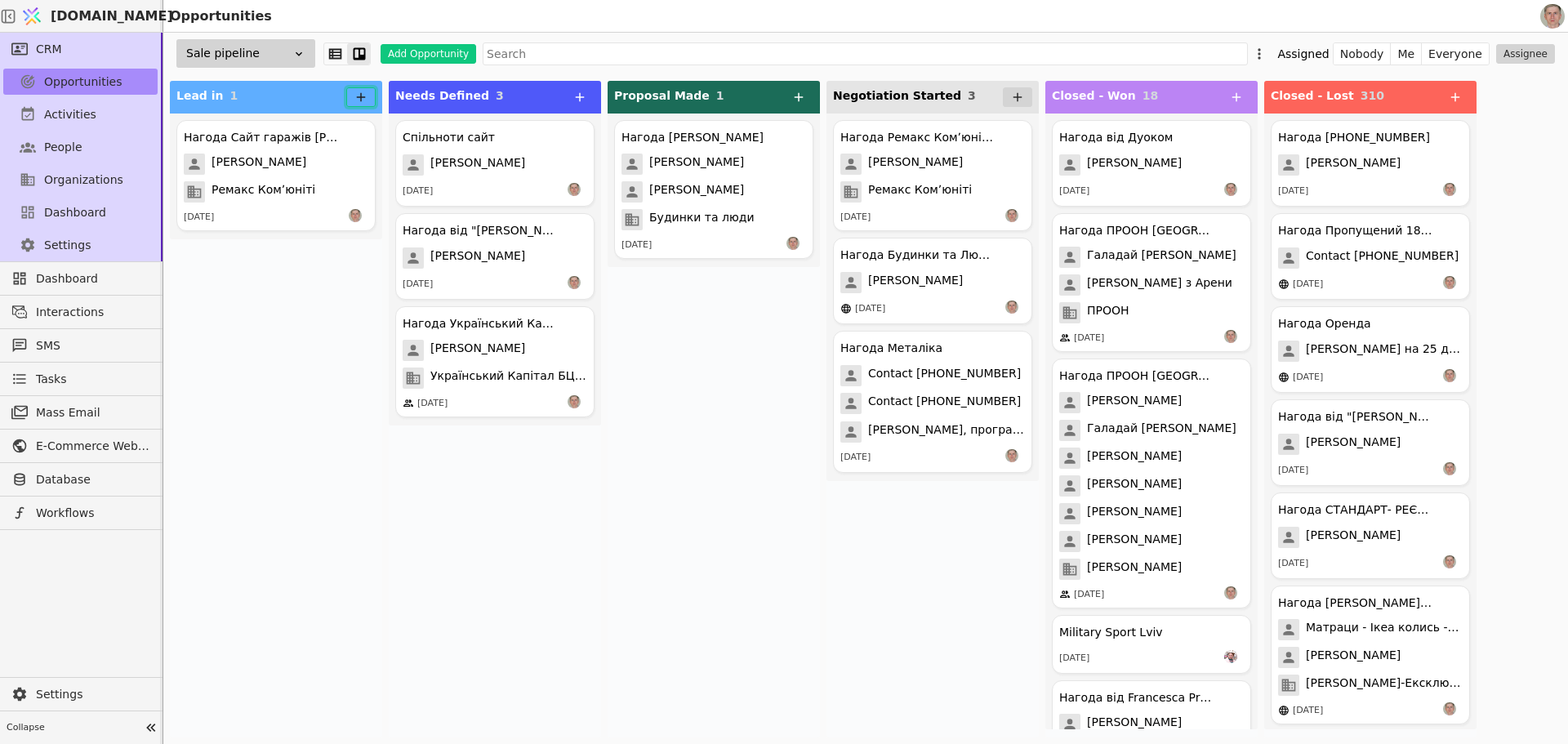
click at [362, 95] on icon at bounding box center [362, 98] width 15 height 15
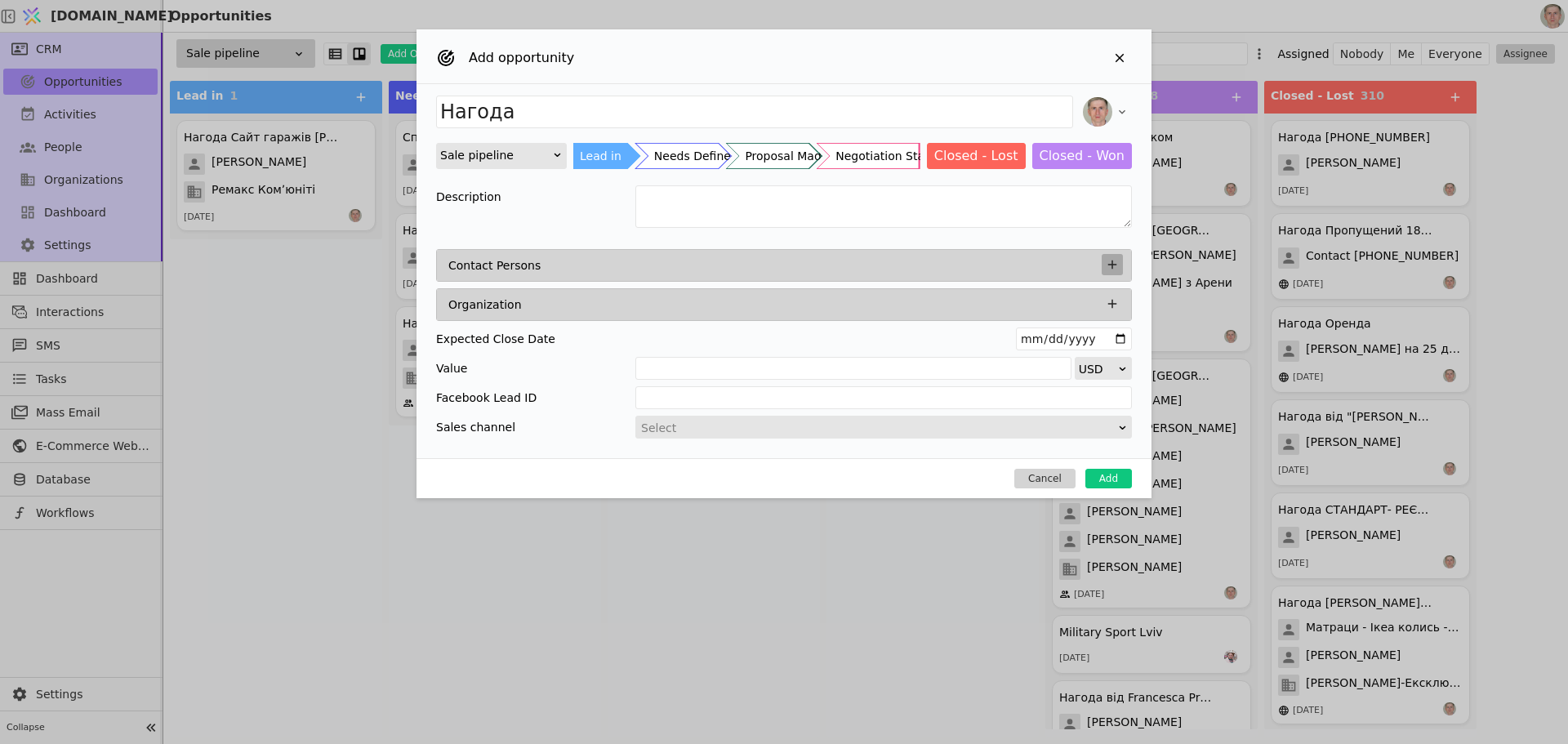
click at [1115, 266] on icon "Add Opportunity" at bounding box center [1113, 265] width 15 height 15
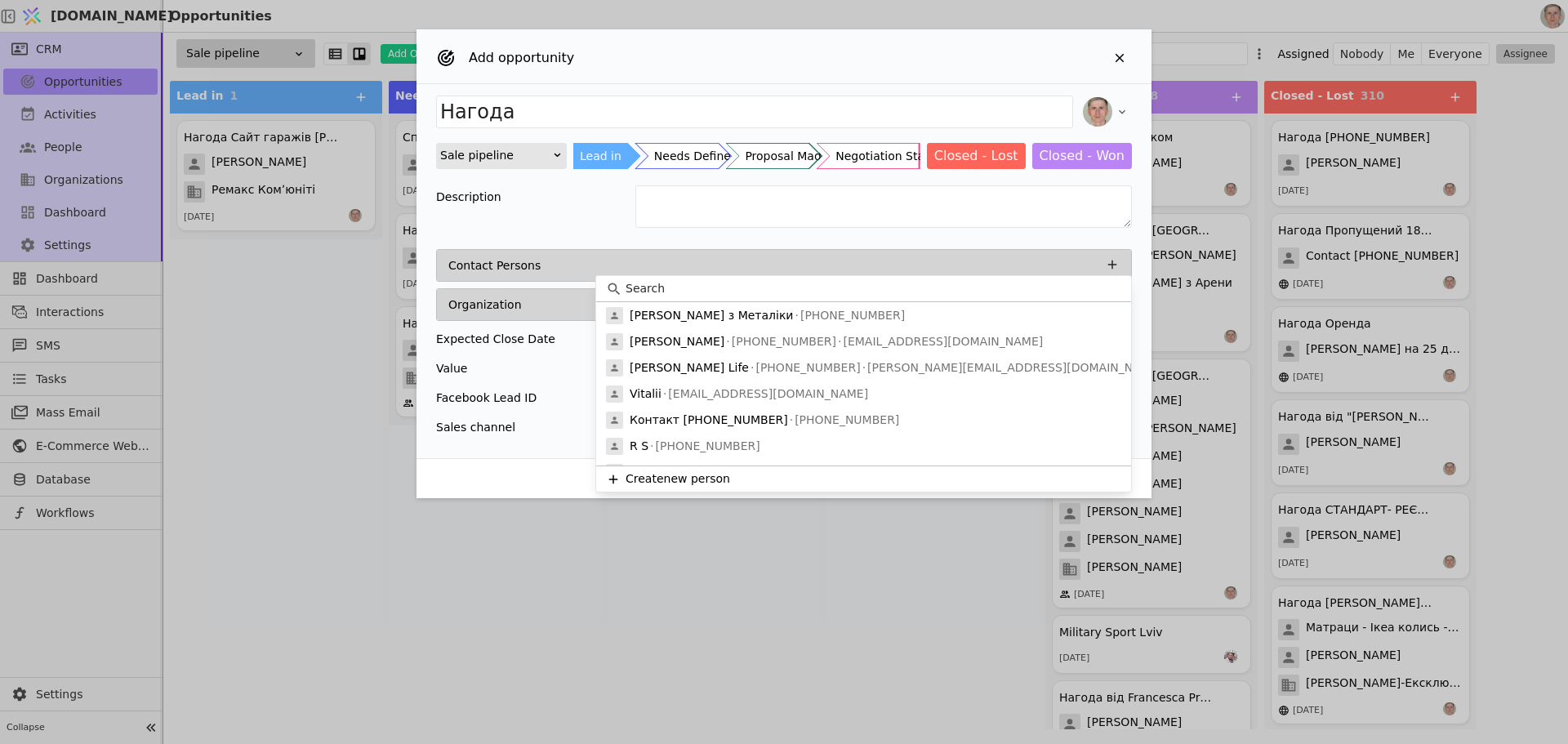
click at [718, 289] on input at bounding box center [873, 289] width 496 height 18
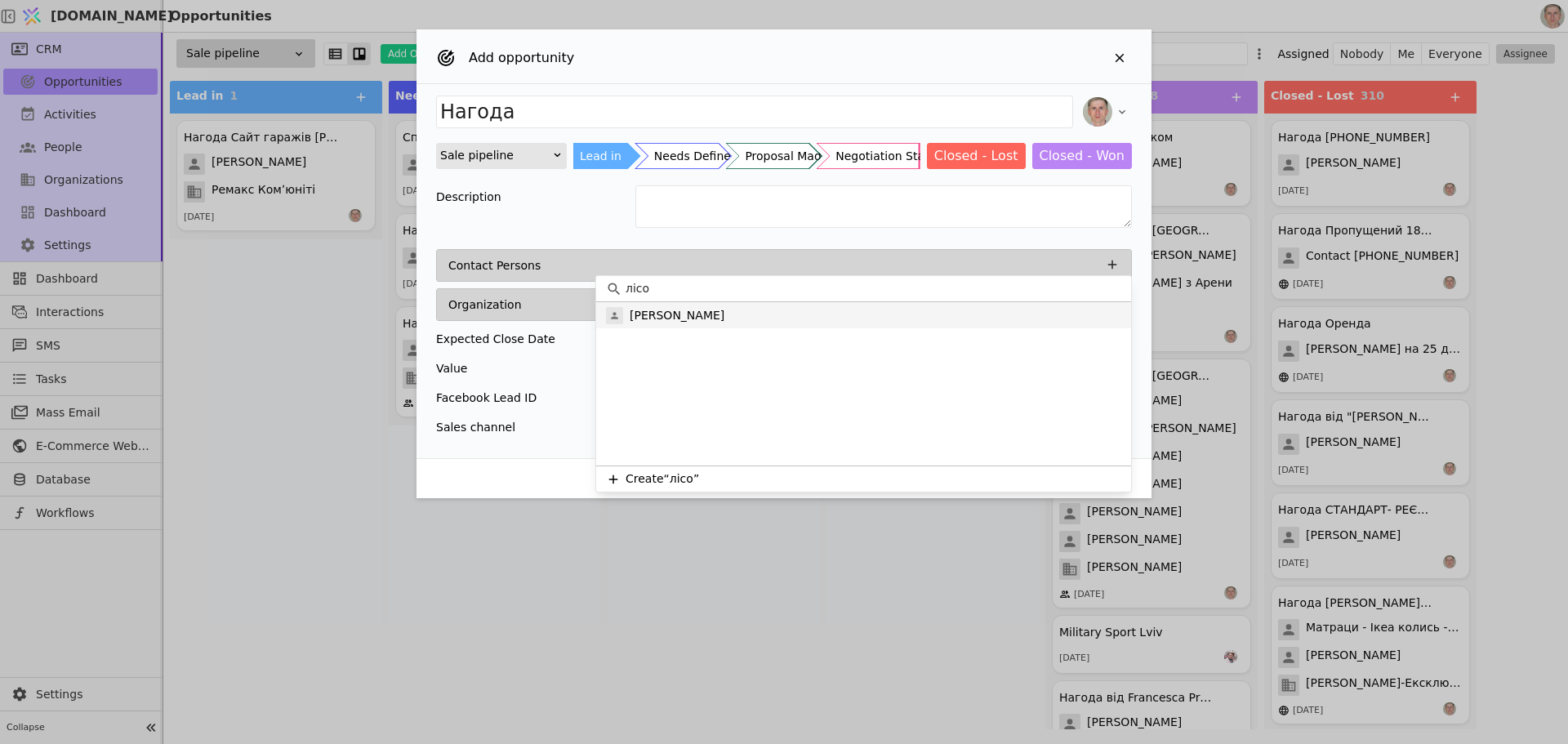
type input "лісо"
click at [724, 318] on p "[PERSON_NAME]" at bounding box center [676, 316] width 94 height 18
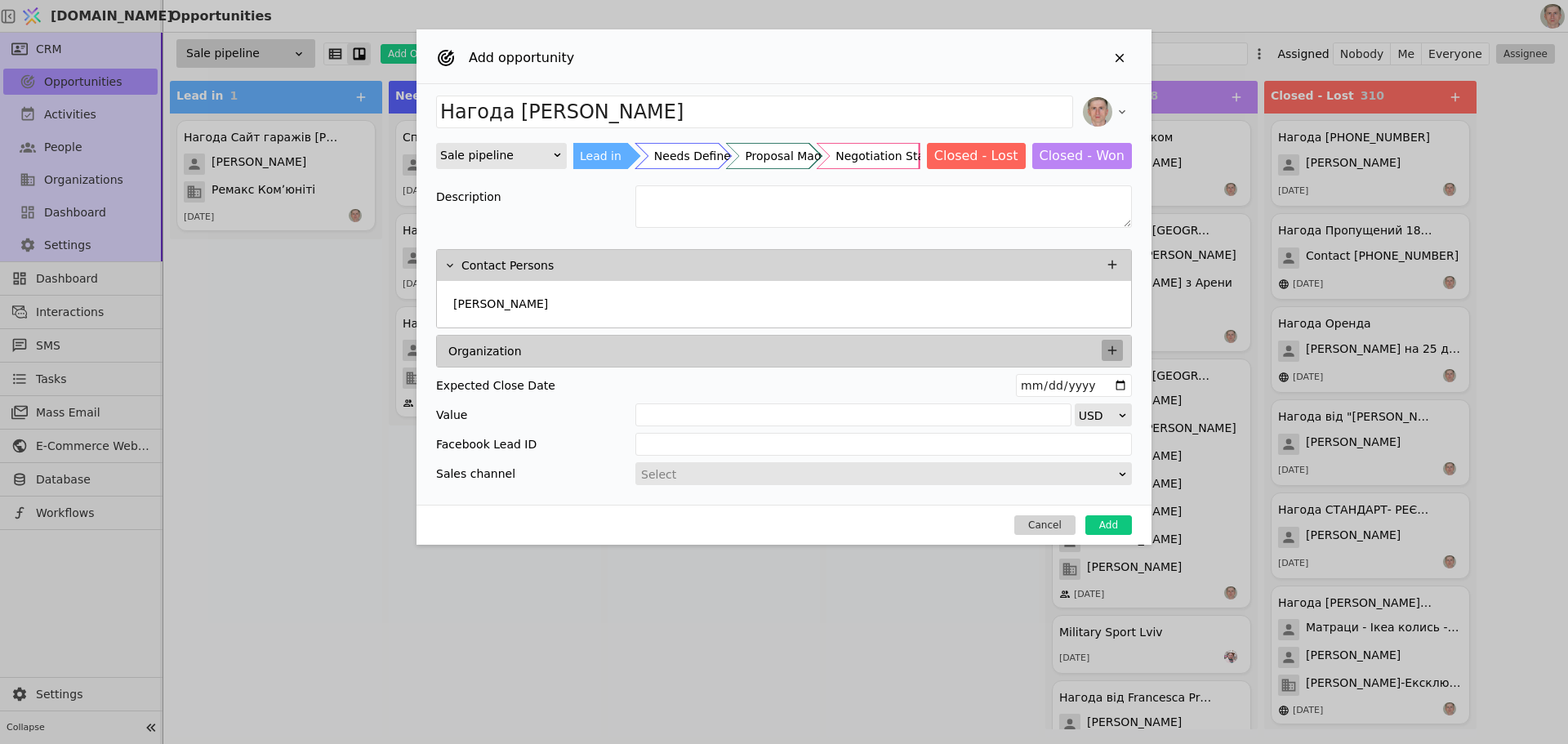
click at [1113, 346] on icon "Add Opportunity" at bounding box center [1113, 351] width 15 height 15
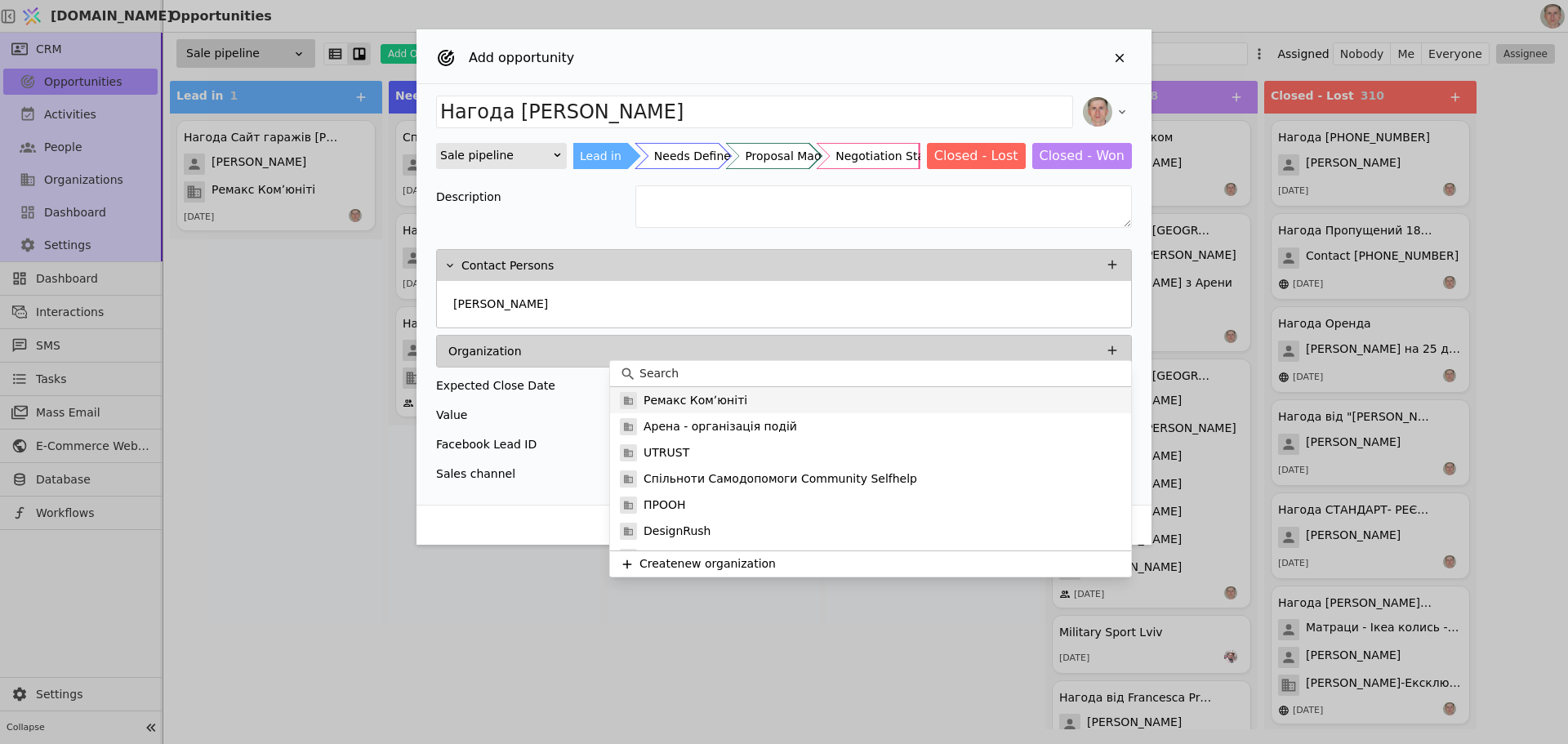
click at [687, 407] on p "Ремакс Комʼюніті" at bounding box center [695, 401] width 104 height 18
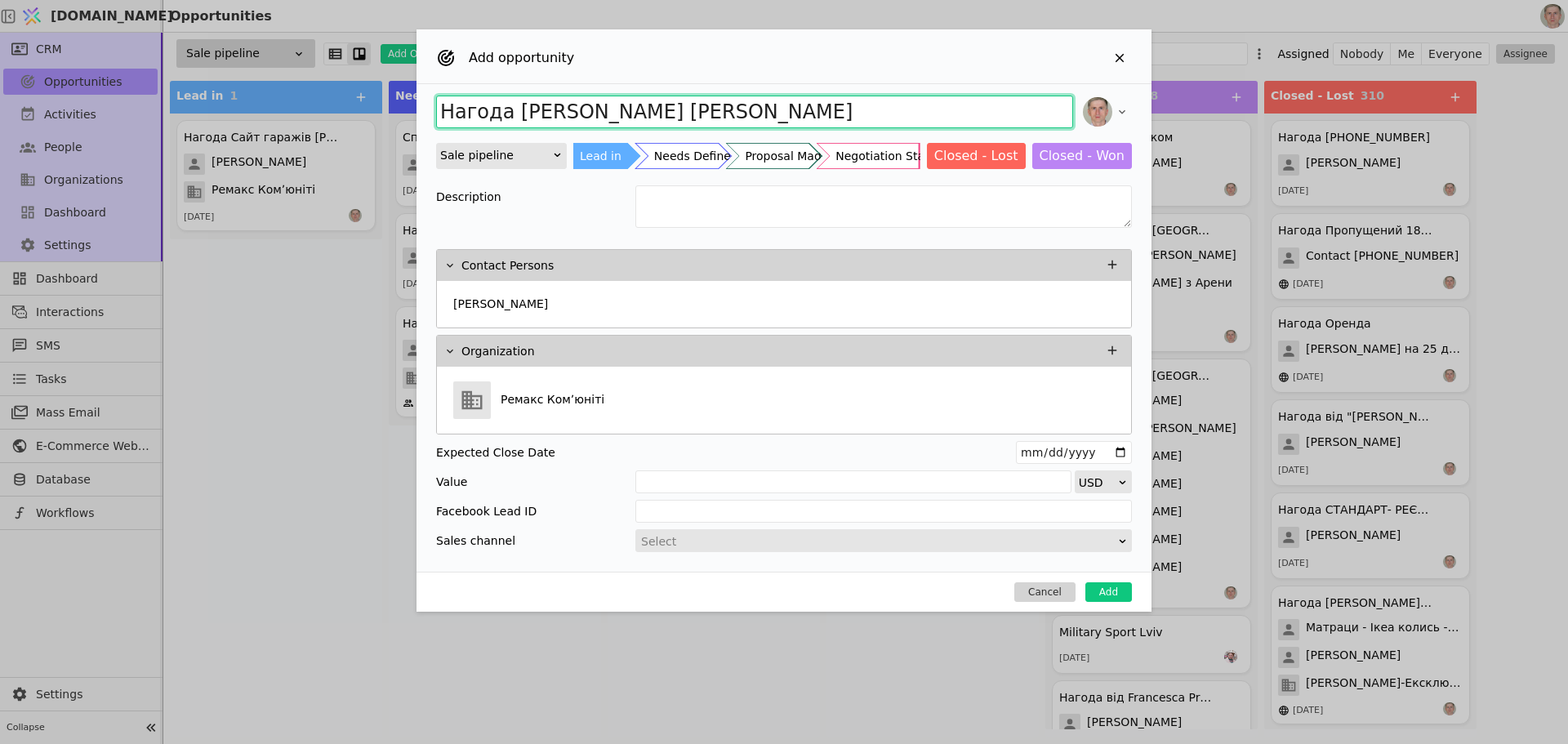
click at [509, 112] on input "Нагода Ремакс Комʼюніті Максим Лісовський" at bounding box center [754, 111] width 637 height 33
type input "Нагода Гаражі таргет [PERSON_NAME] [PERSON_NAME]"
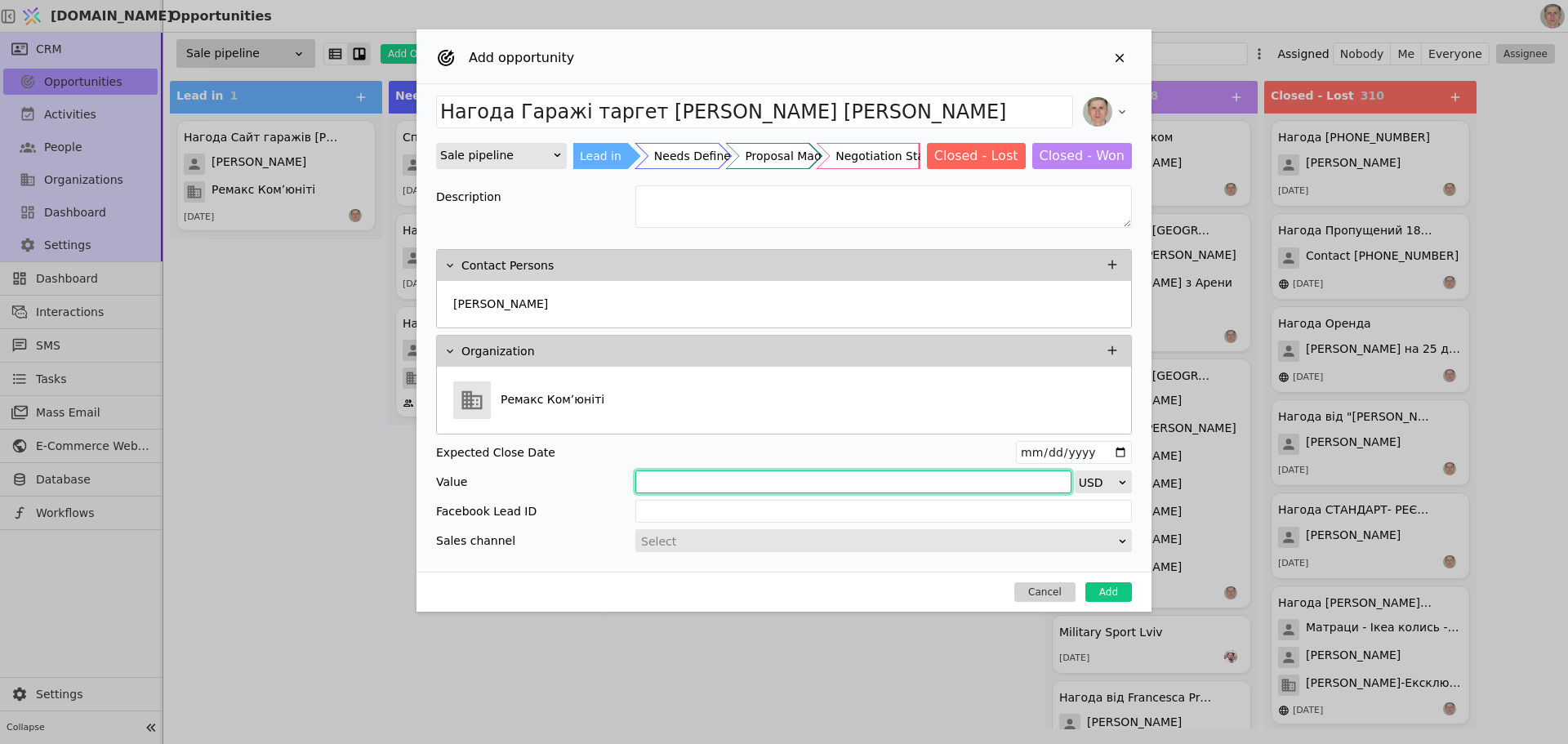
click at [958, 472] on input "Add Opportunity" at bounding box center [853, 482] width 436 height 23
type input "500"
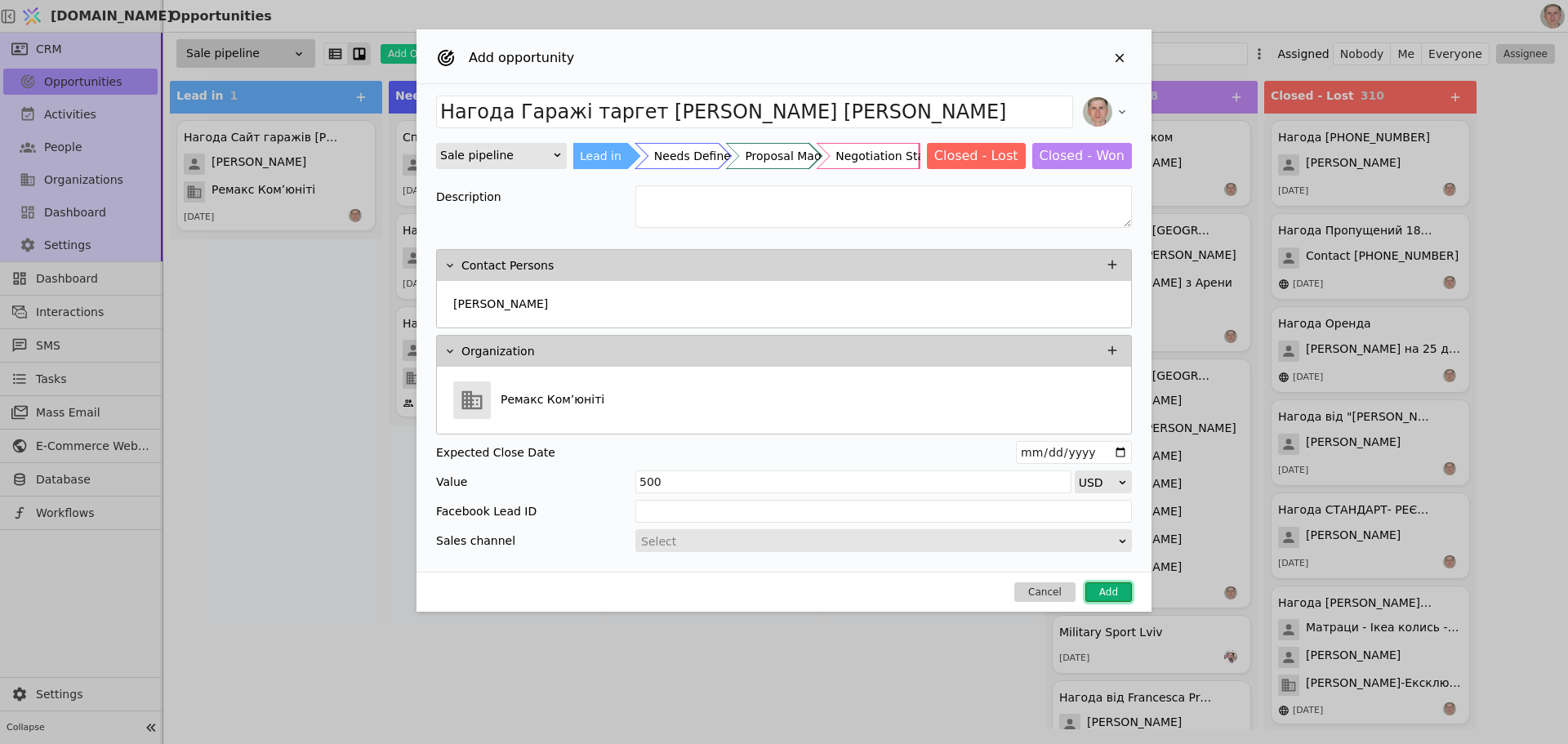
click at [1118, 591] on button "Add" at bounding box center [1109, 592] width 47 height 19
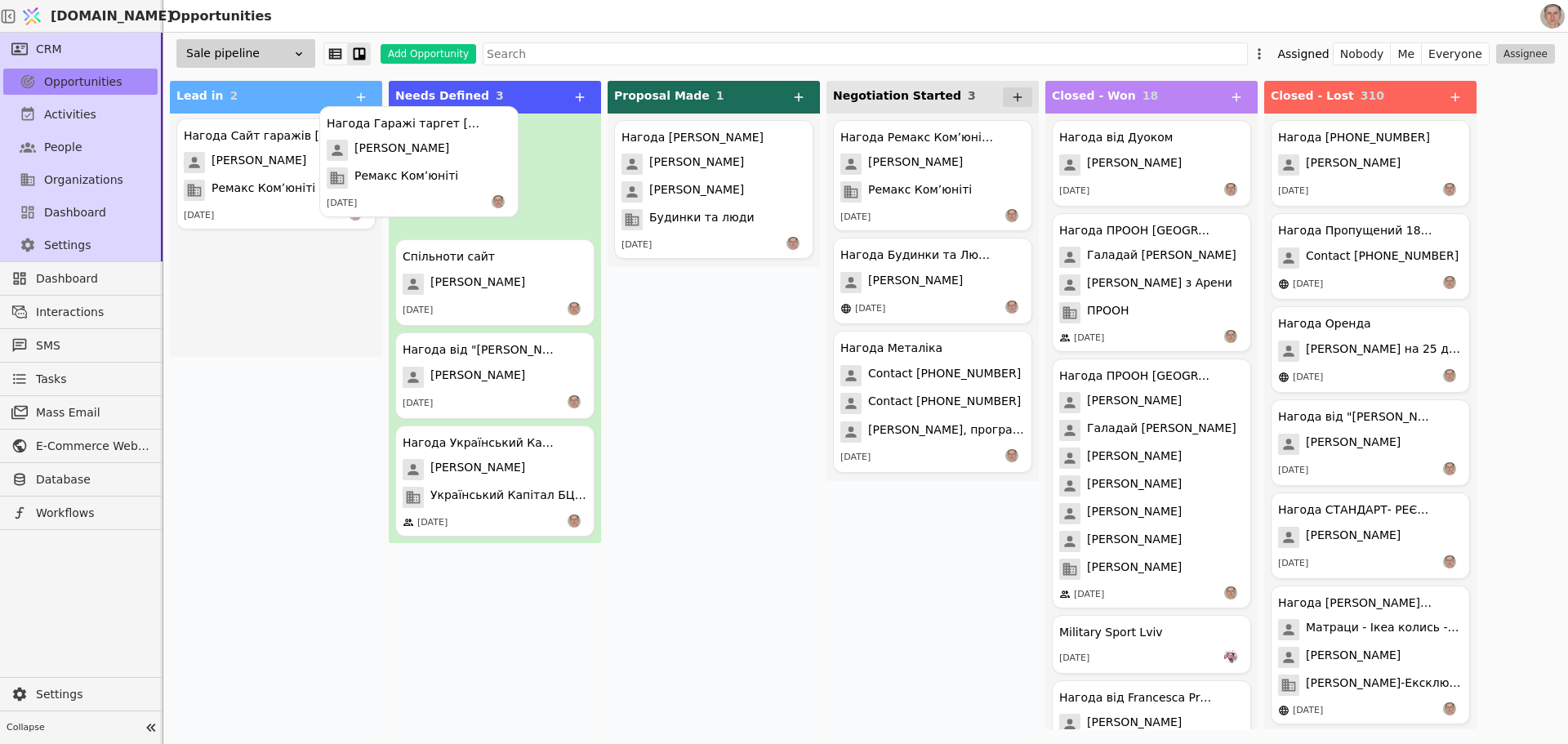
drag, startPoint x: 455, startPoint y: 136, endPoint x: 489, endPoint y: 145, distance: 35.2
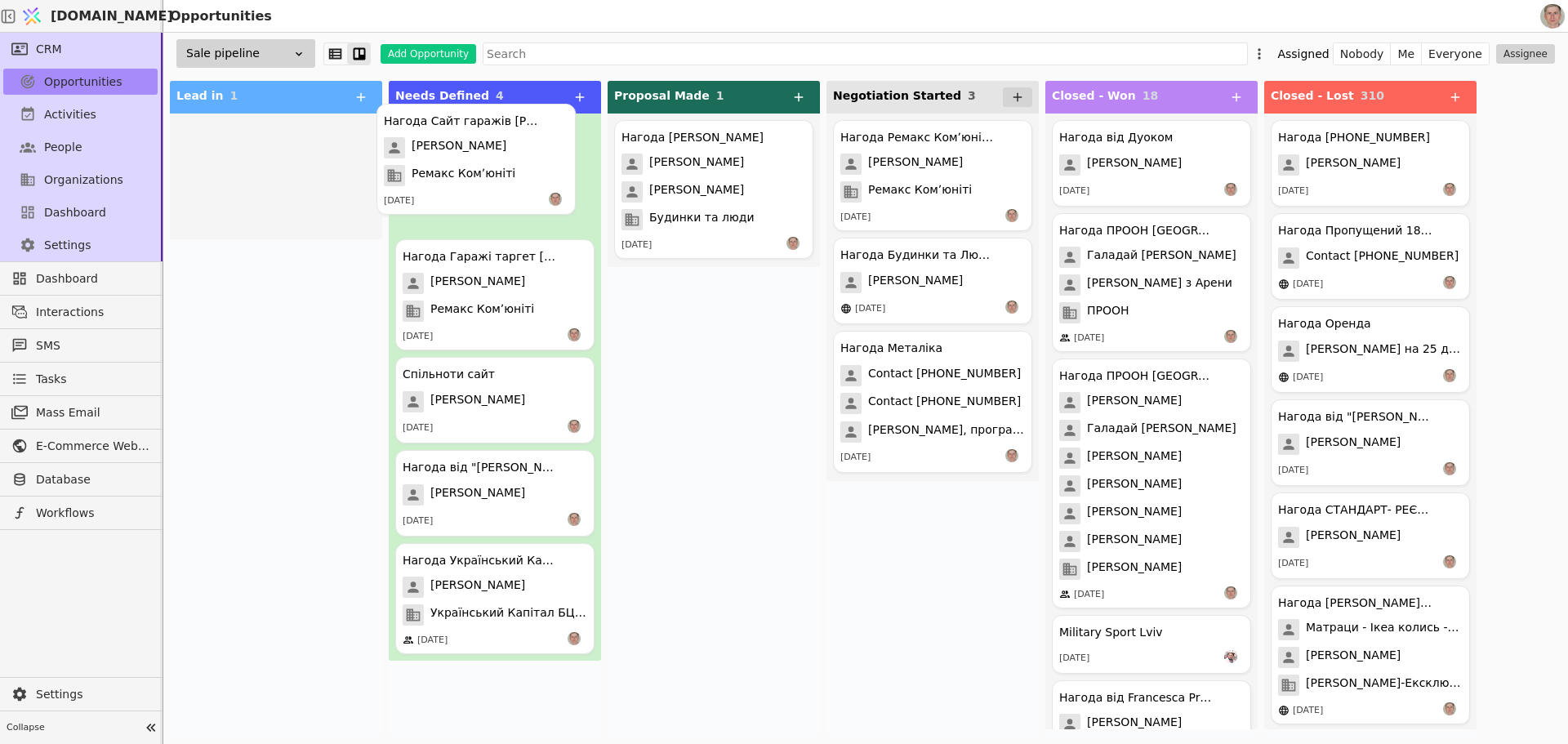
drag, startPoint x: 276, startPoint y: 178, endPoint x: 482, endPoint y: 162, distance: 206.6
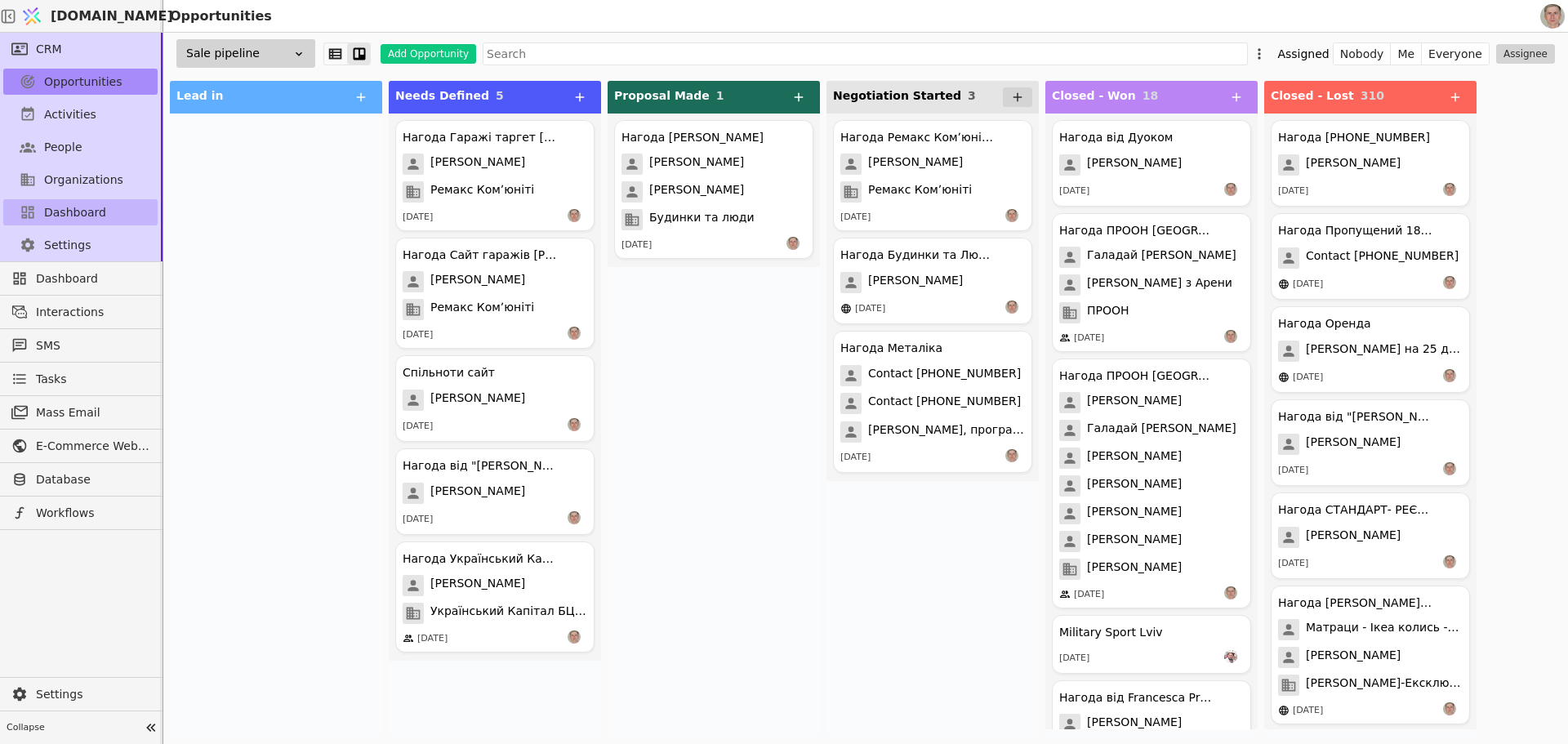
click at [110, 203] on link "Dashboard" at bounding box center [80, 212] width 154 height 26
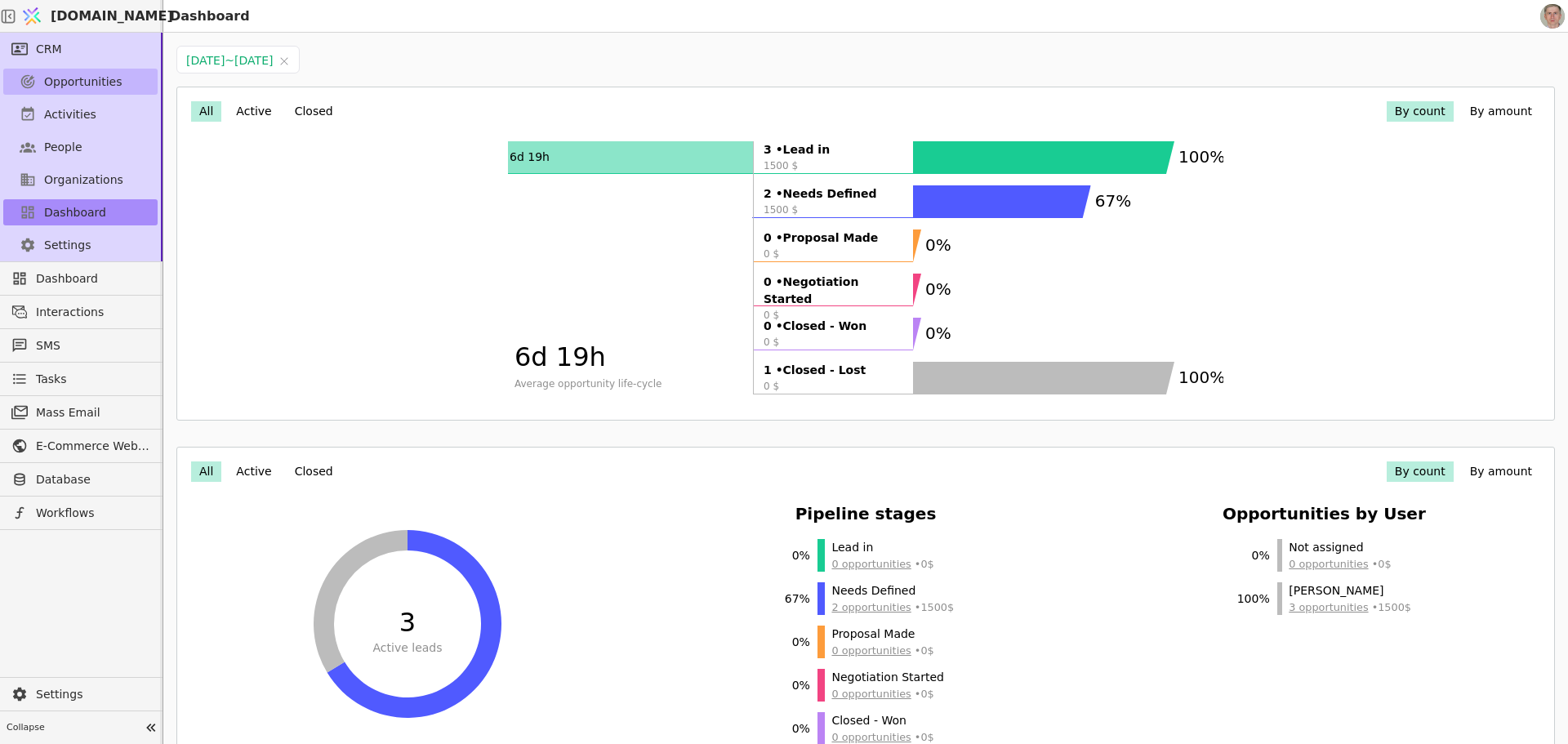
click at [87, 78] on span "Opportunities" at bounding box center [83, 82] width 78 height 18
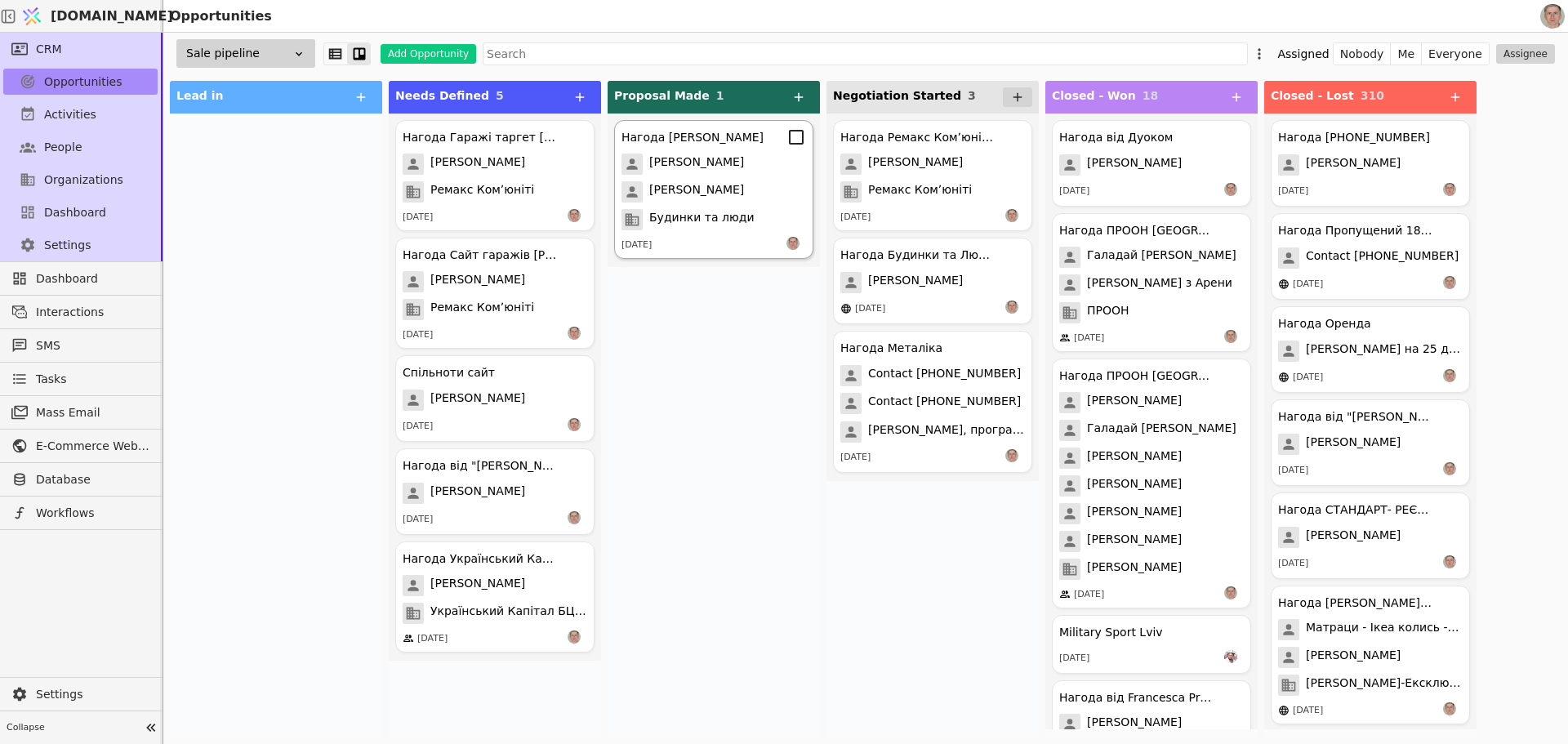
click at [743, 194] on div "[PERSON_NAME]" at bounding box center [714, 191] width 185 height 21
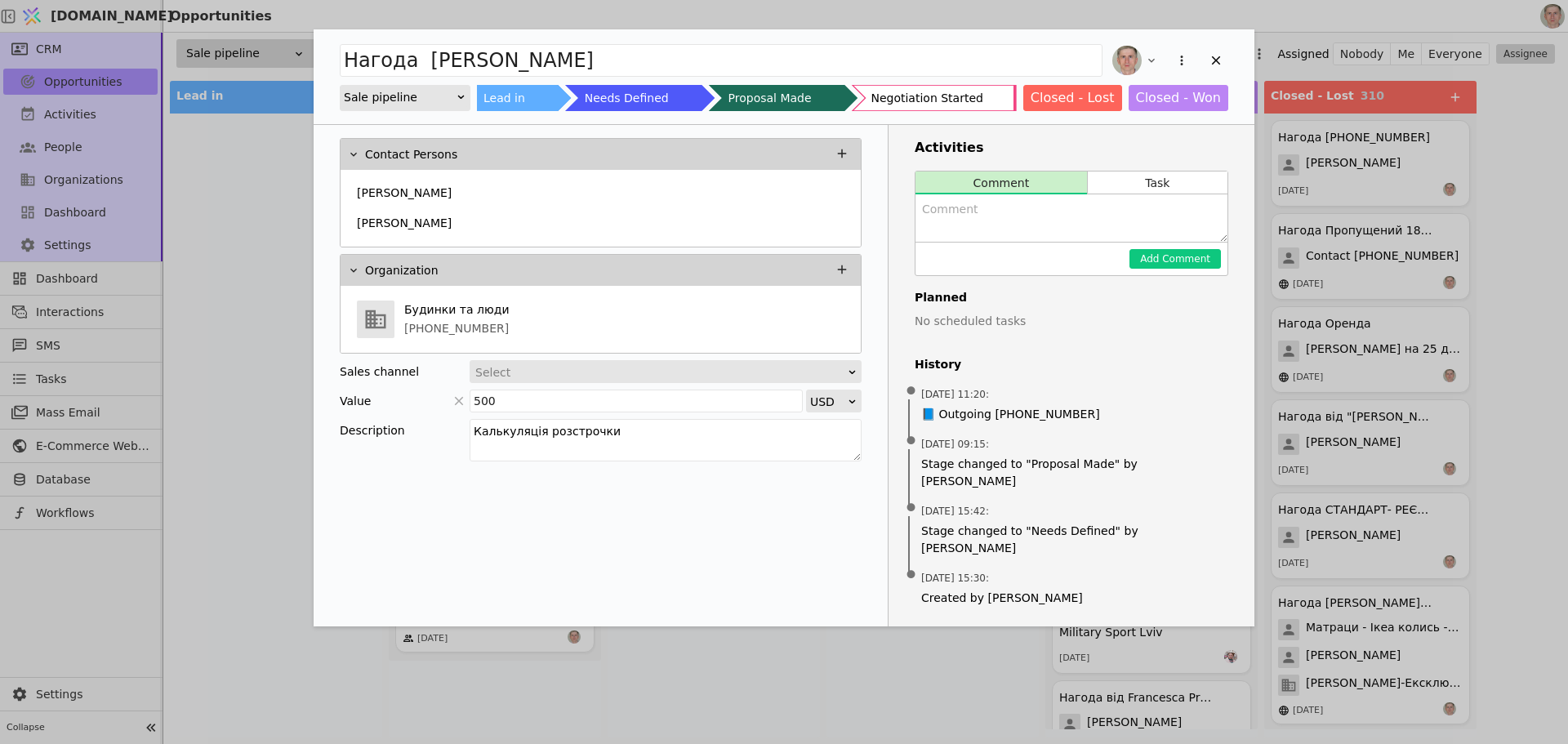
click at [1009, 229] on textarea "Add Opportunity" at bounding box center [1072, 218] width 312 height 48
type textarea "100 доларів за доробку імпорту форми з Флетшоу"
click at [1196, 257] on button "Add Comment" at bounding box center [1176, 258] width 92 height 19
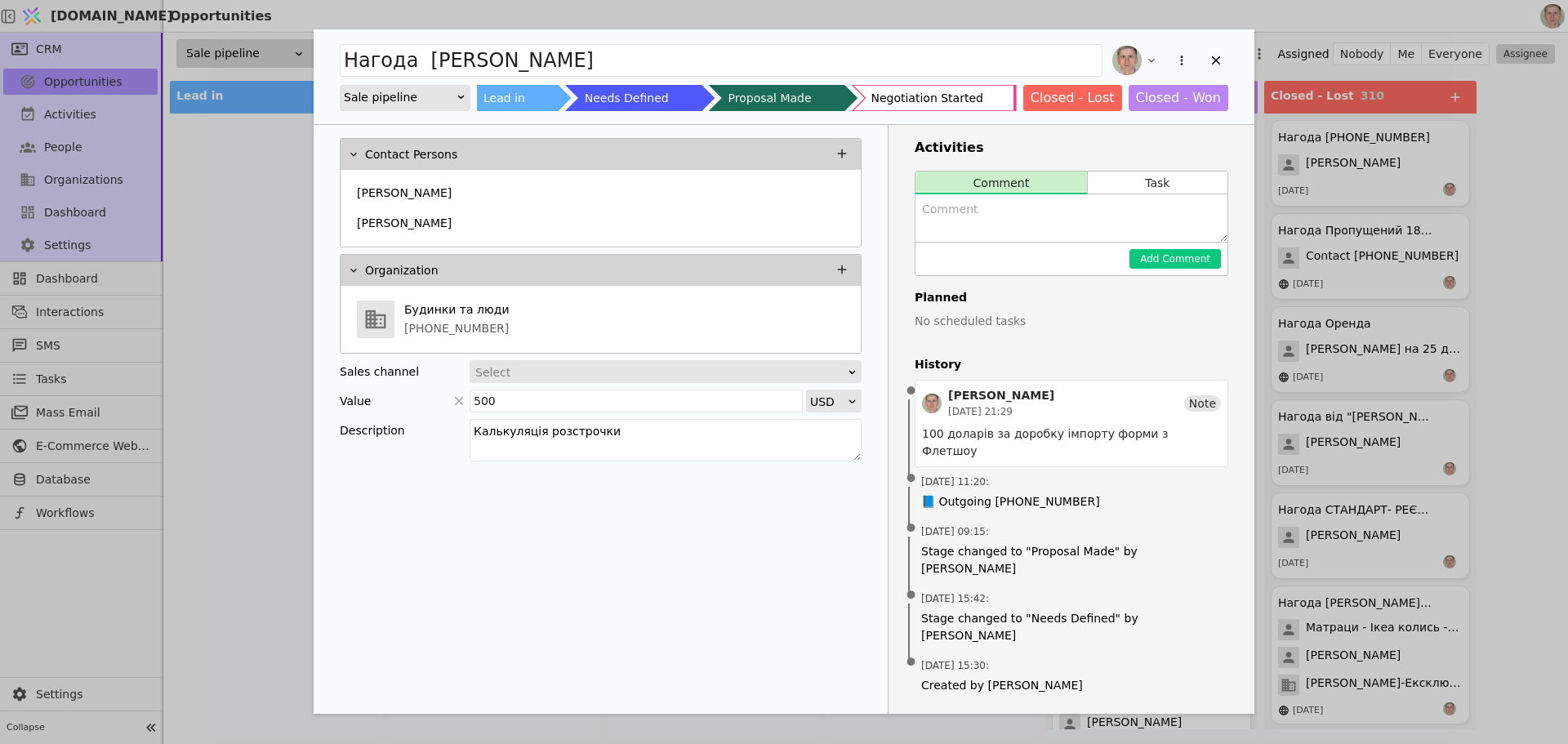
click at [950, 97] on div "Negotiation Started" at bounding box center [927, 98] width 112 height 26
click at [1221, 60] on icon "Add Opportunity" at bounding box center [1216, 61] width 15 height 15
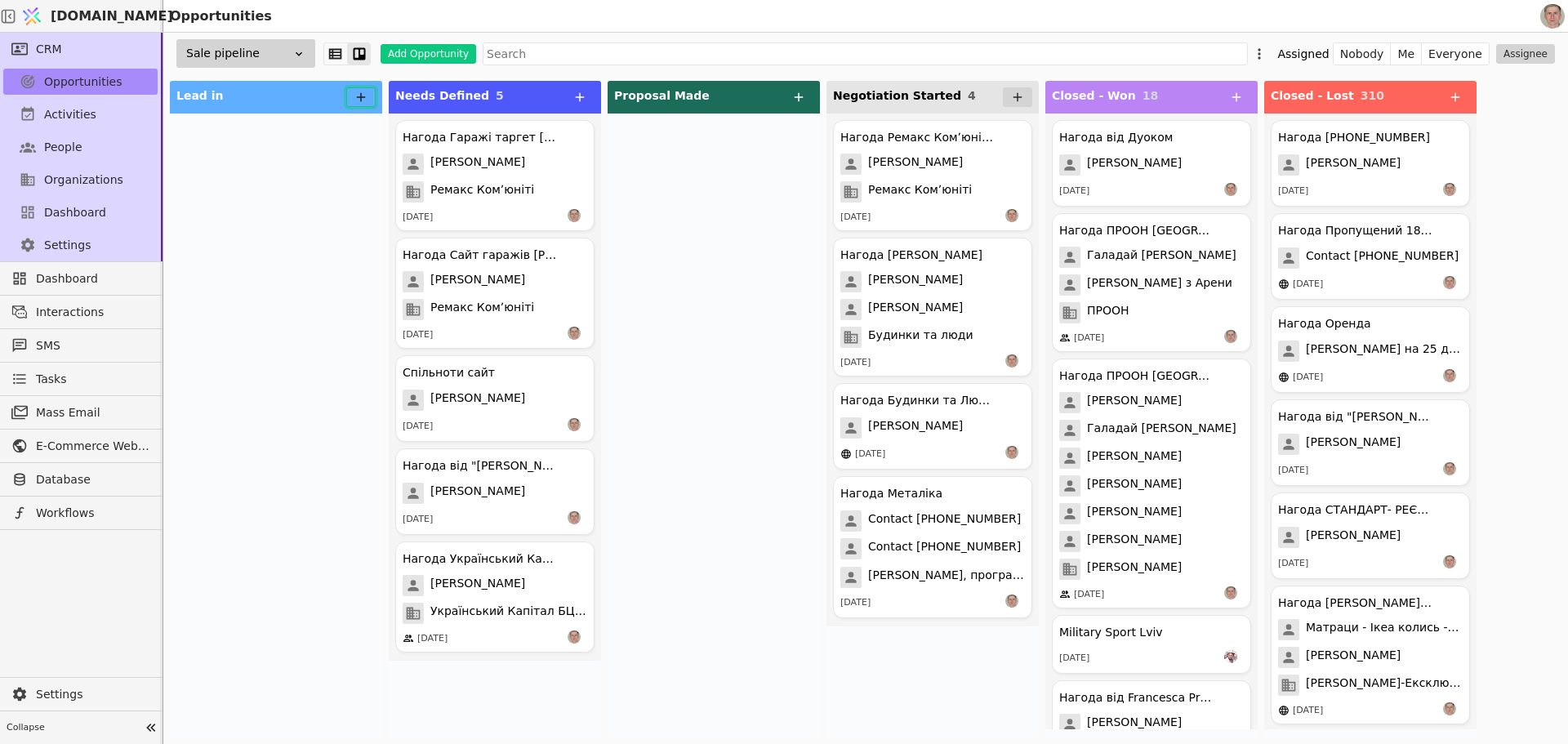
click at [358, 93] on icon at bounding box center [362, 98] width 15 height 15
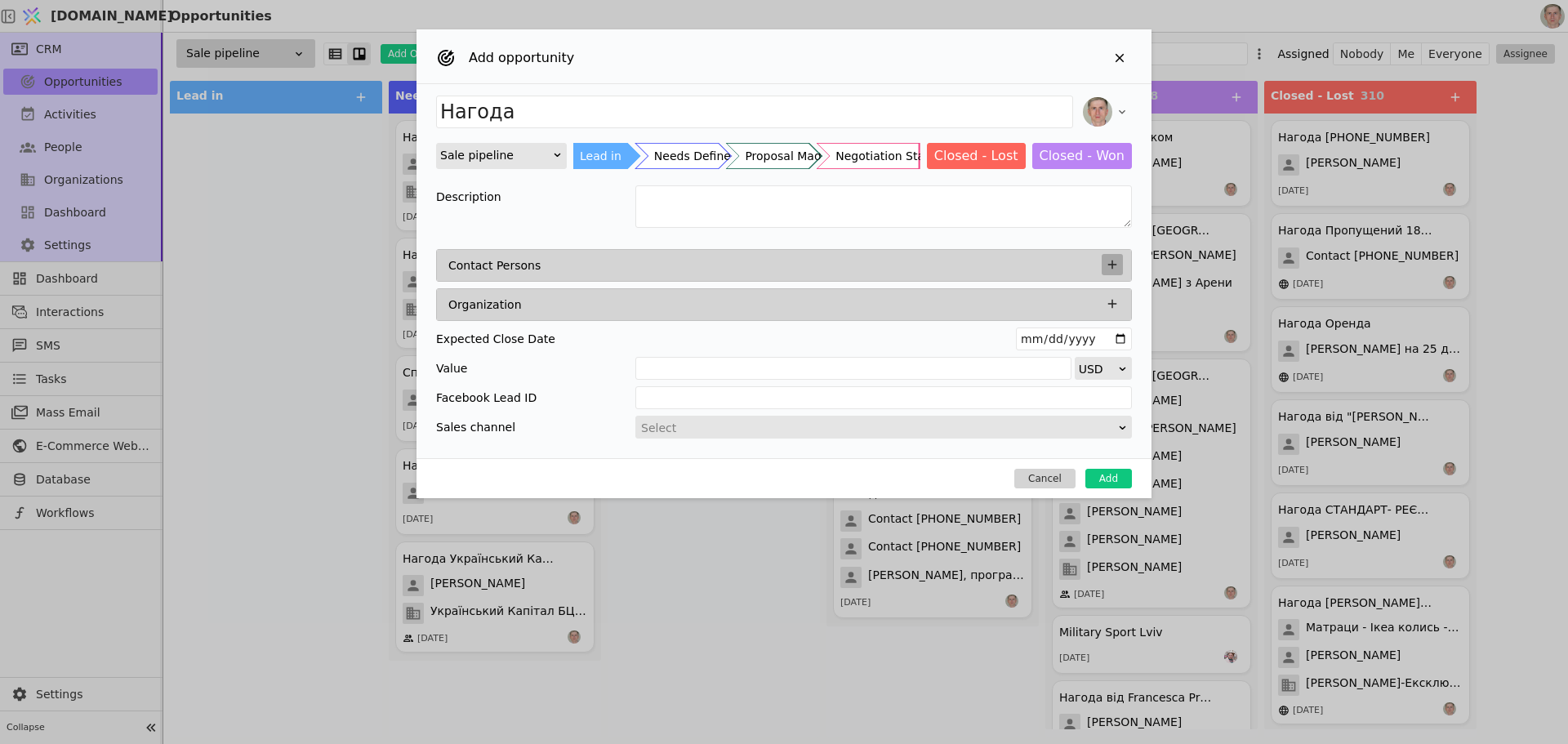
click at [1111, 258] on icon "Add Opportunity" at bounding box center [1113, 265] width 15 height 15
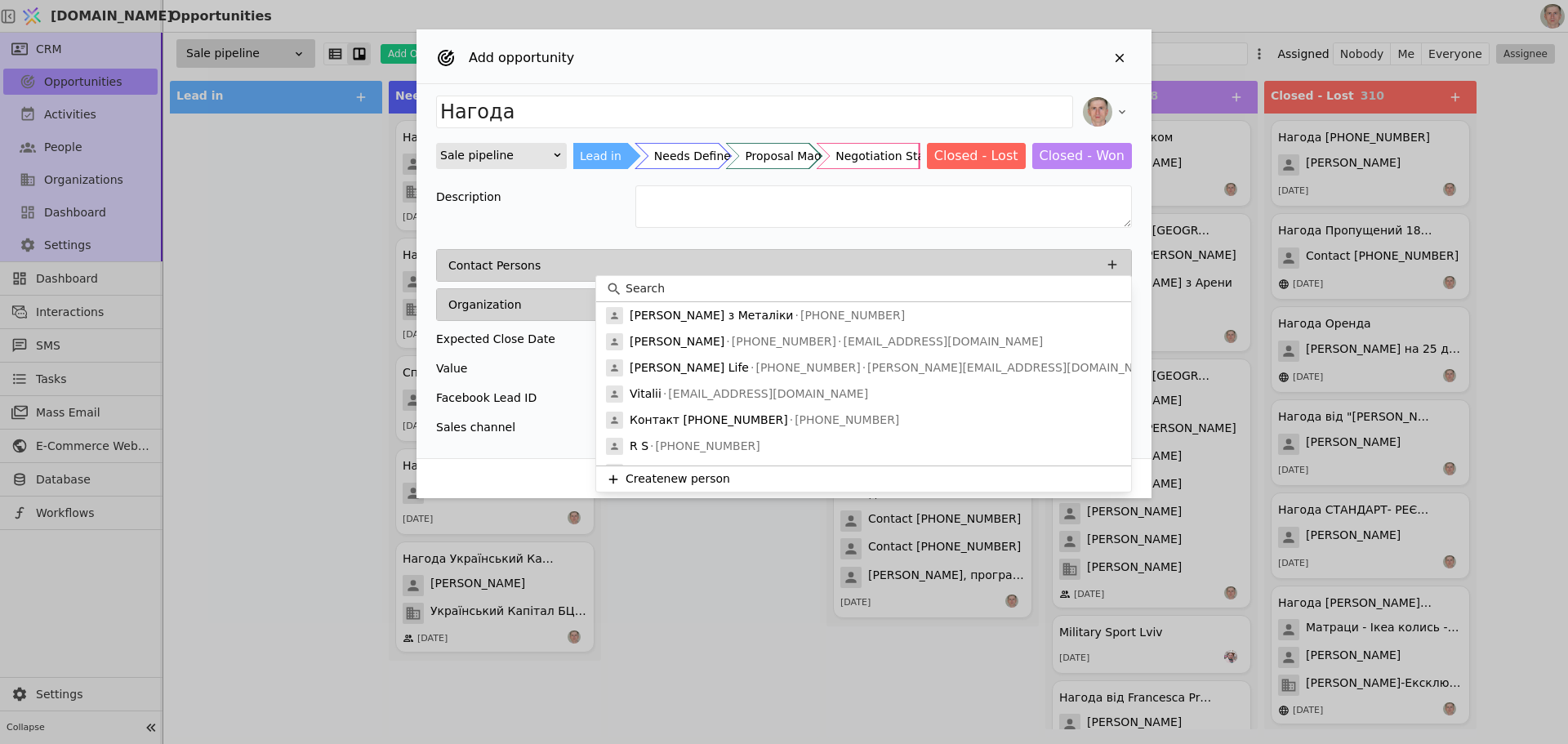
click at [750, 288] on input at bounding box center [873, 289] width 496 height 18
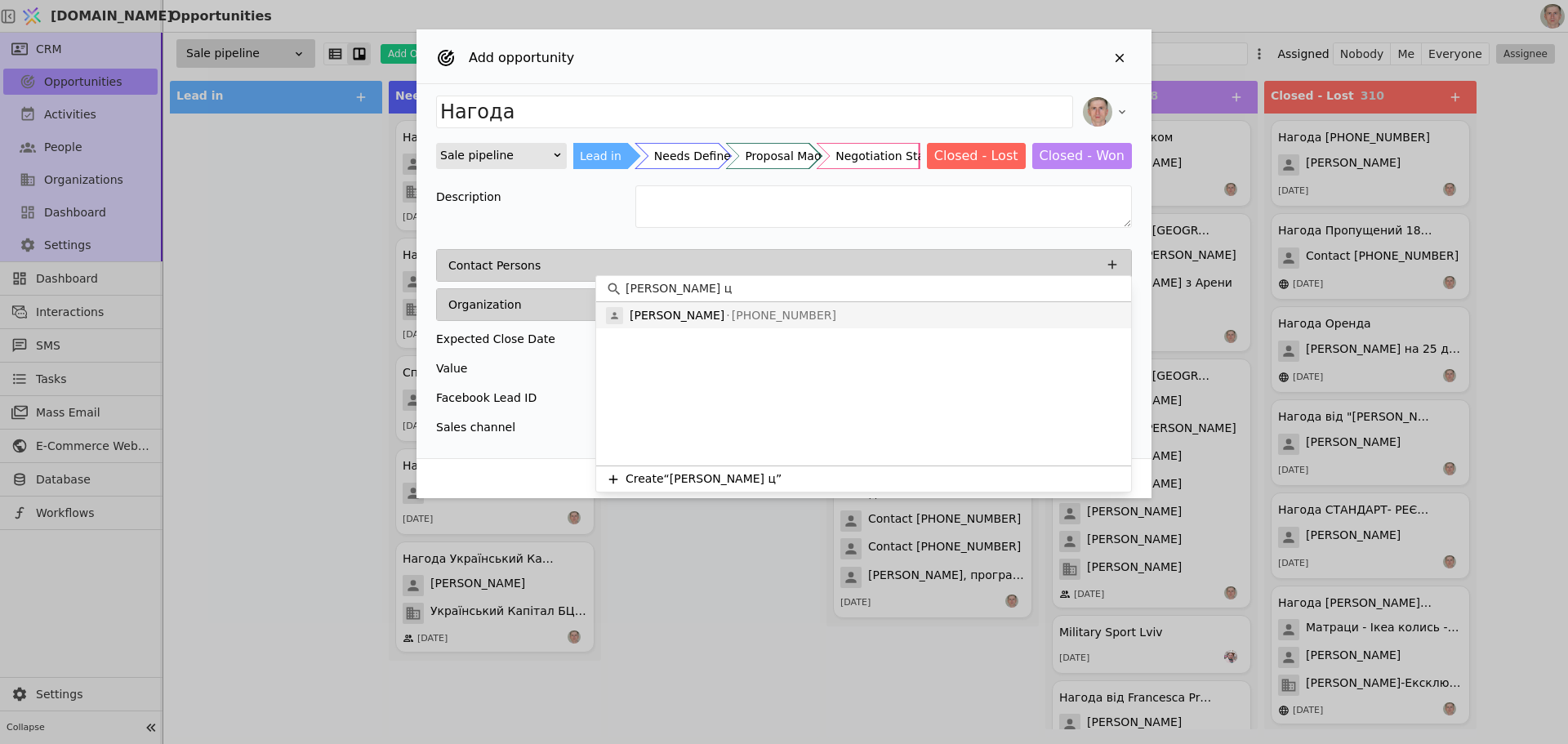
type input "софія ц"
click at [872, 306] on div "Софія Цвенгрош +380639724407" at bounding box center [863, 315] width 535 height 26
type input "Нагода Софія Цвенгрош"
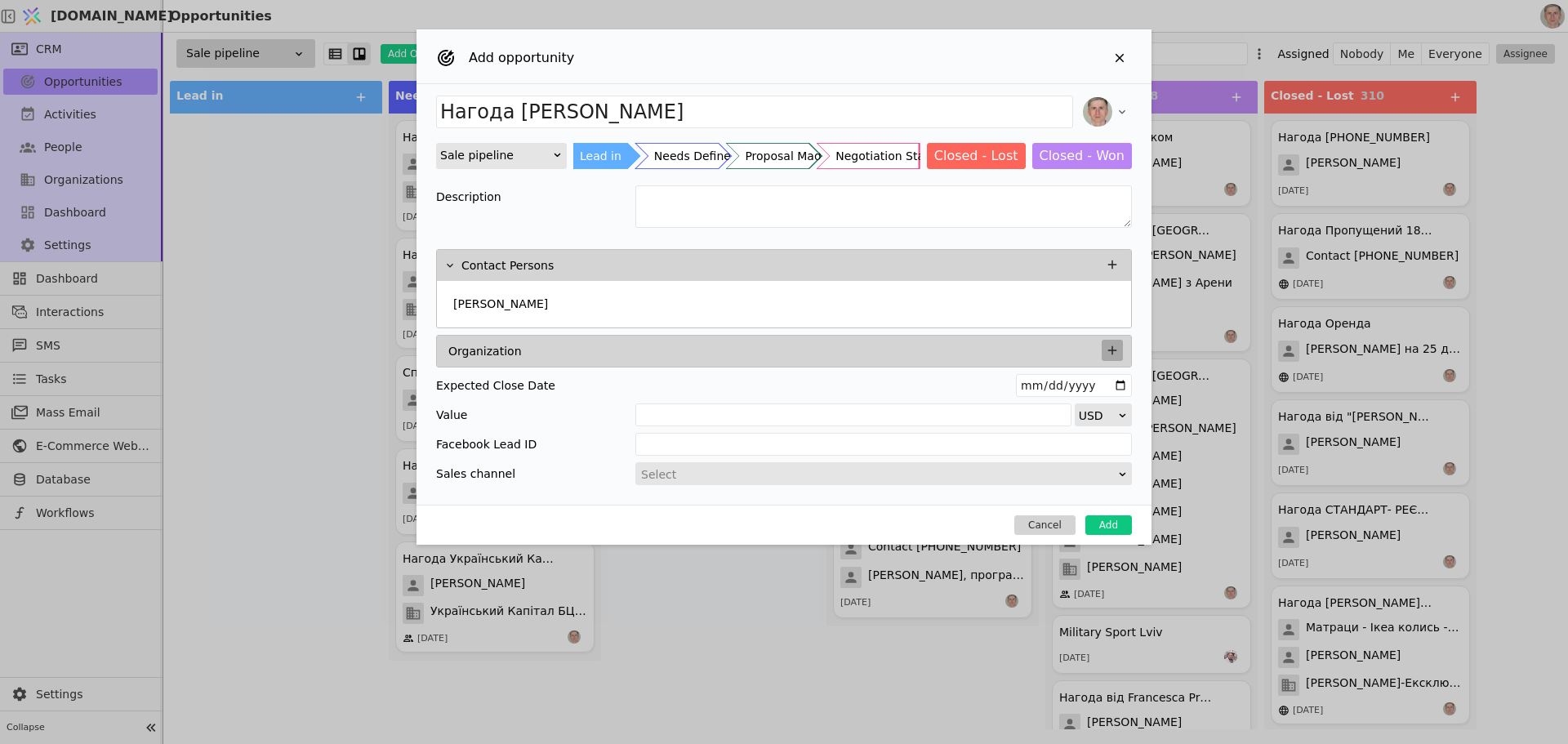
click at [1113, 351] on icon "Add Opportunity" at bounding box center [1113, 351] width 15 height 15
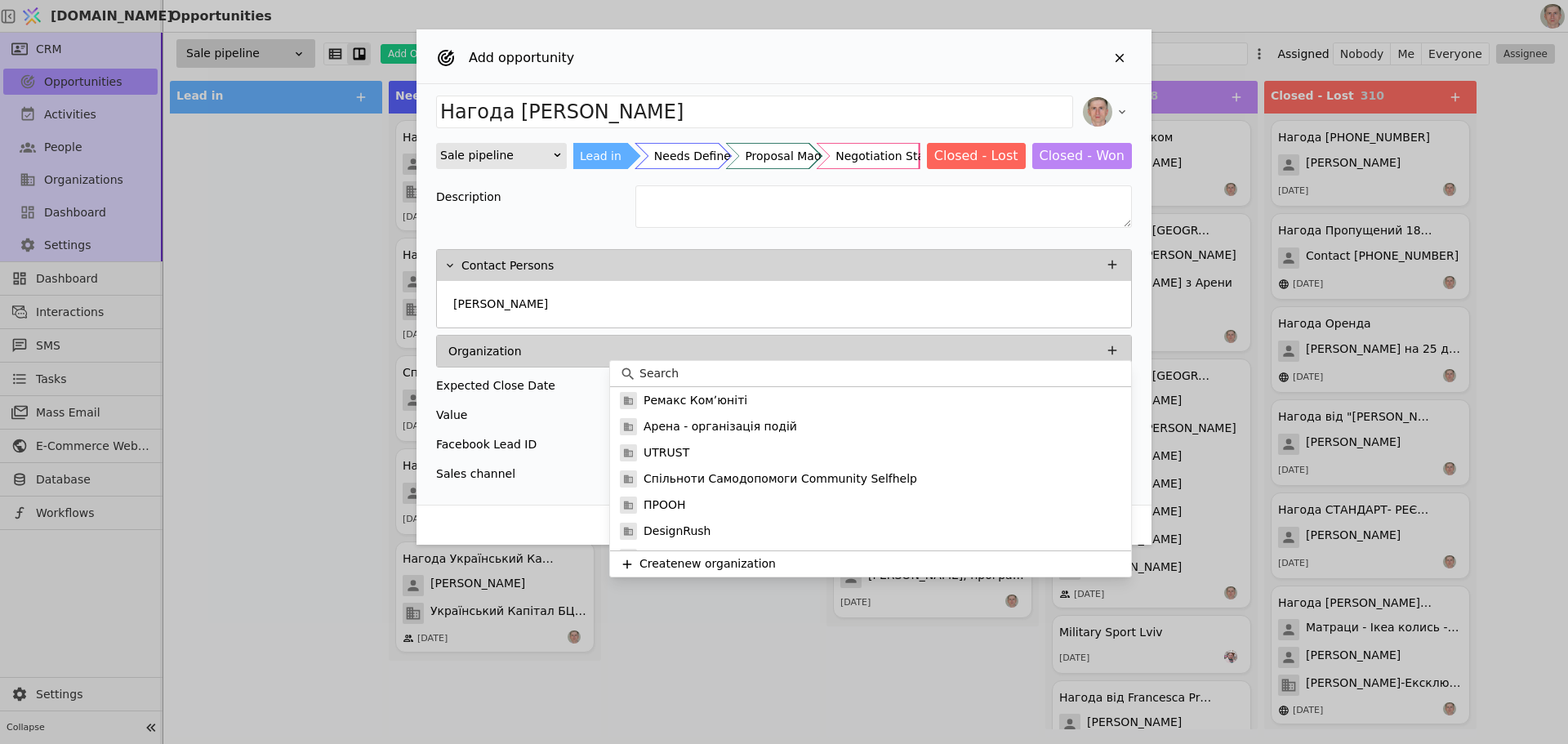
click at [703, 375] on input at bounding box center [880, 373] width 482 height 18
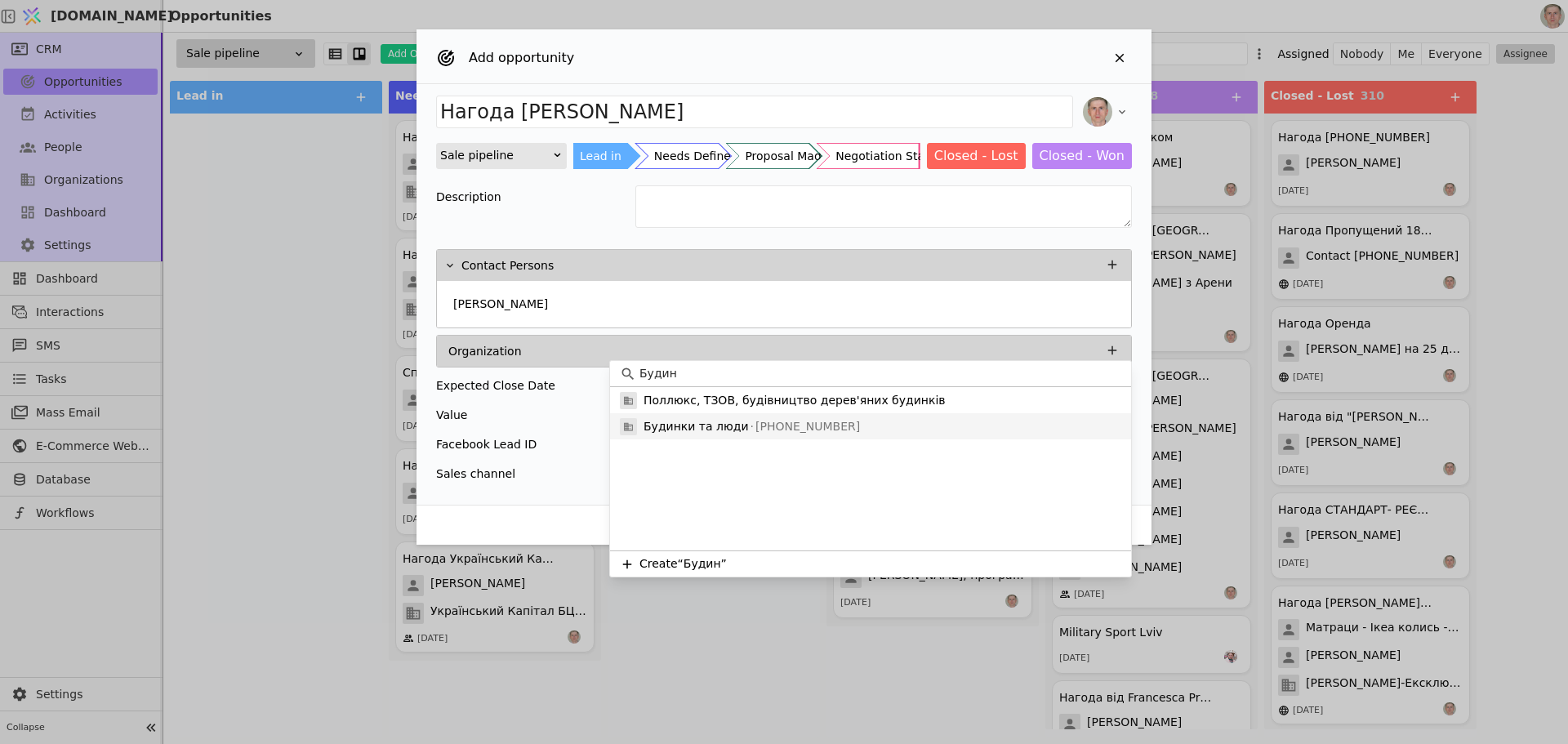
type input "Будин"
click at [696, 418] on p "Будинки та люди" at bounding box center [696, 427] width 105 height 18
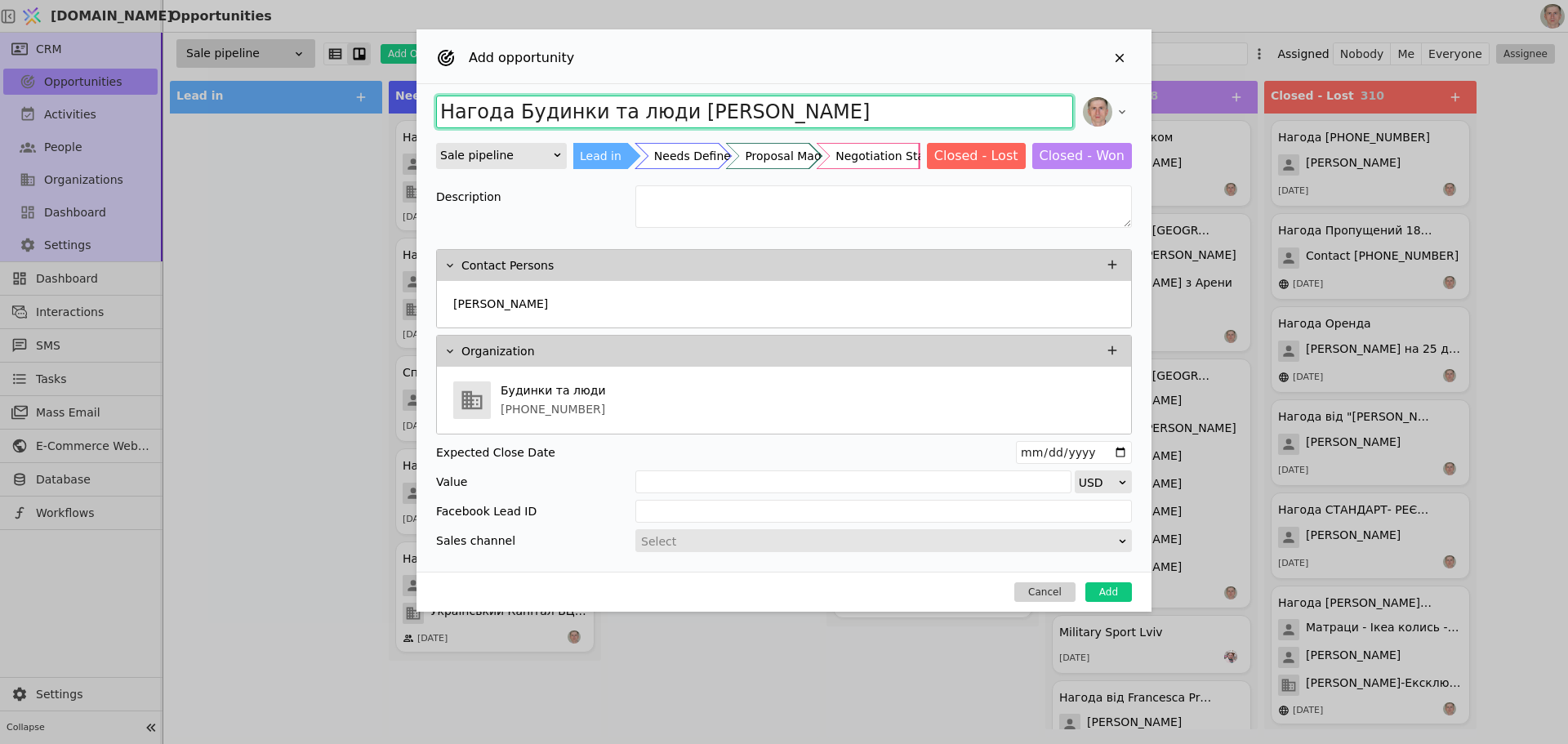
click at [507, 114] on input "Нагода Будинки та люди Софія Цвенгрош" at bounding box center [754, 111] width 637 height 33
type input "Нагода Доробка імпорту помешкань Будинки та люди Софія Цвенгрош"
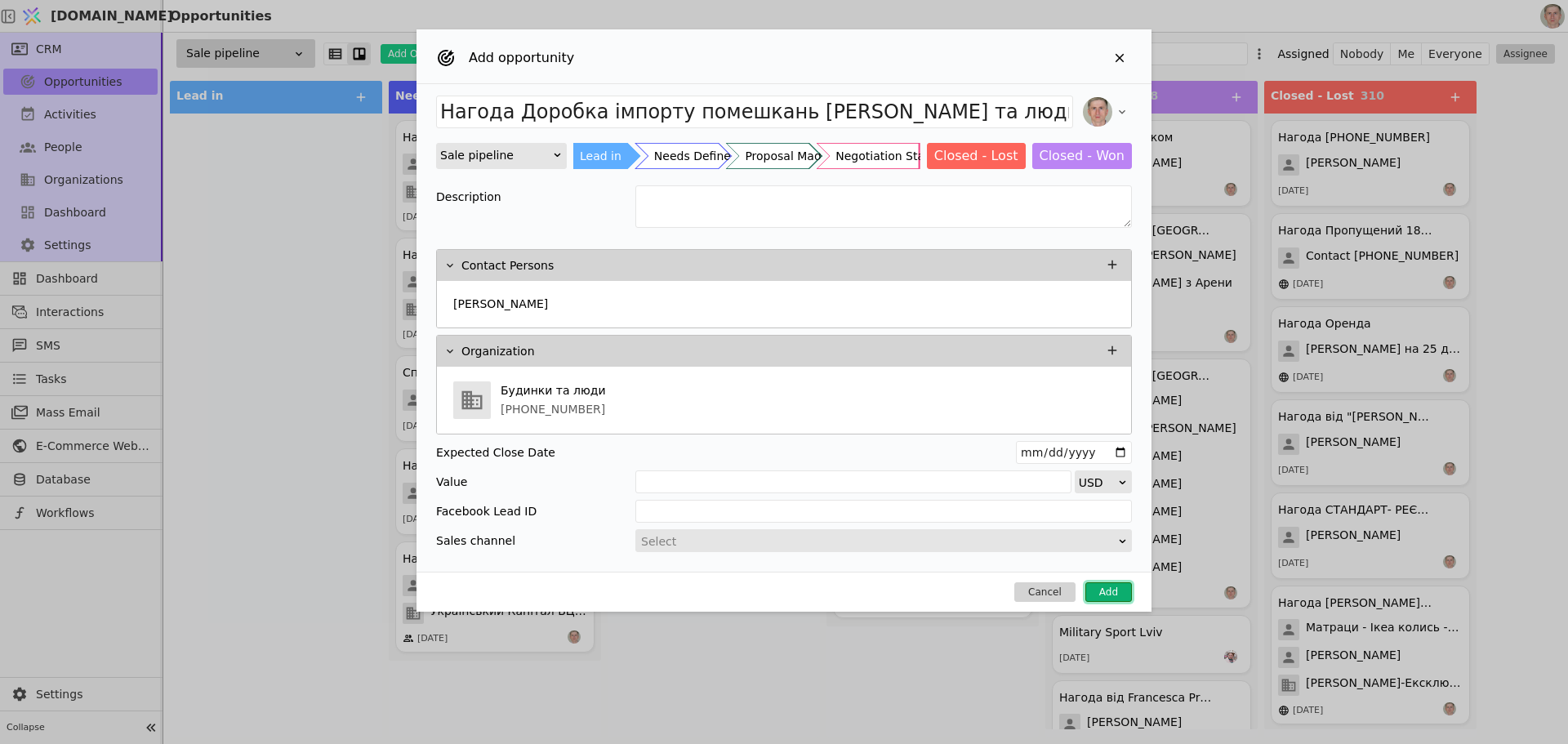
click at [1114, 588] on button "Add" at bounding box center [1109, 592] width 47 height 19
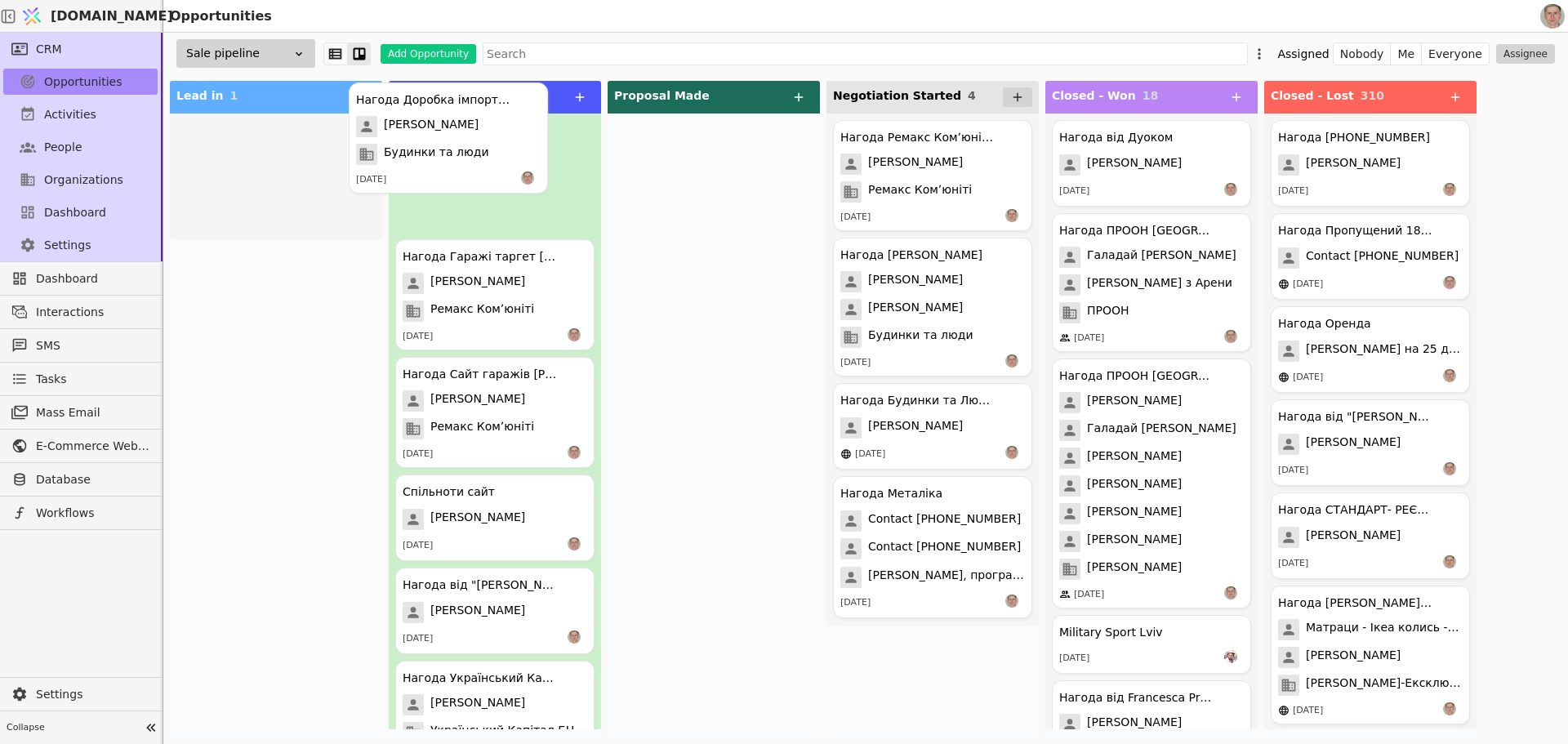
drag, startPoint x: 417, startPoint y: 154, endPoint x: 531, endPoint y: 138, distance: 115.1
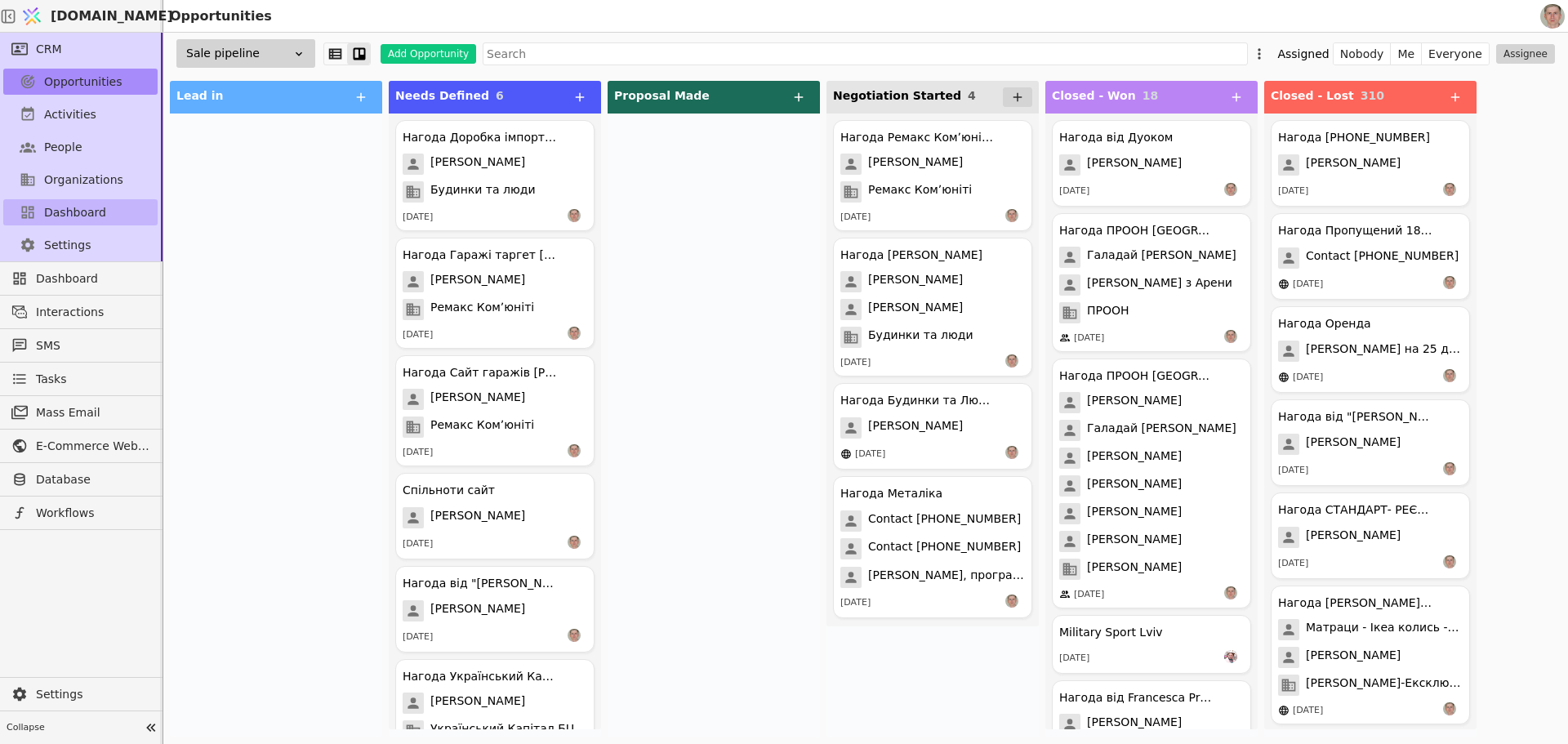
click at [104, 210] on link "Dashboard" at bounding box center [80, 212] width 154 height 26
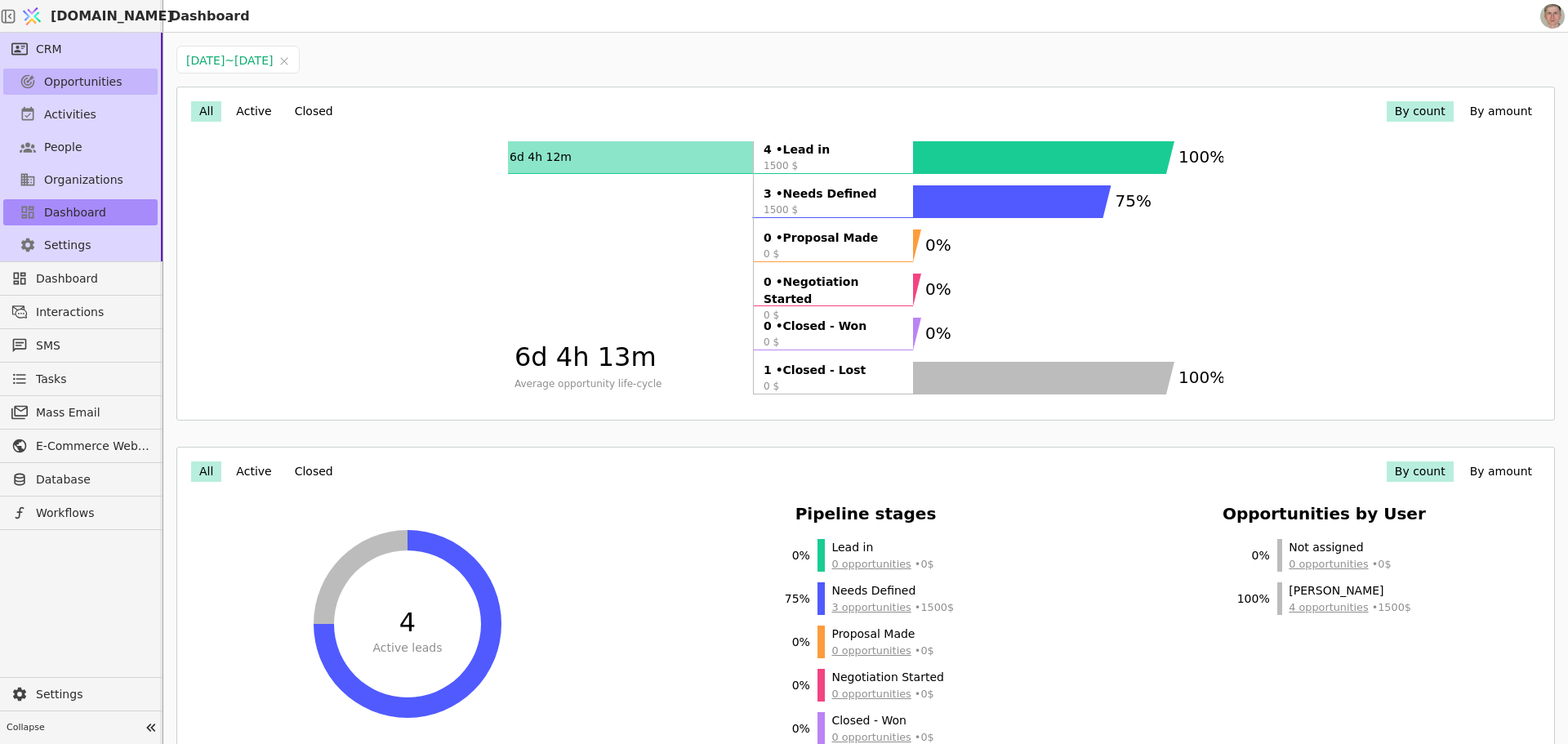
click at [101, 78] on span "Opportunities" at bounding box center [83, 82] width 78 height 18
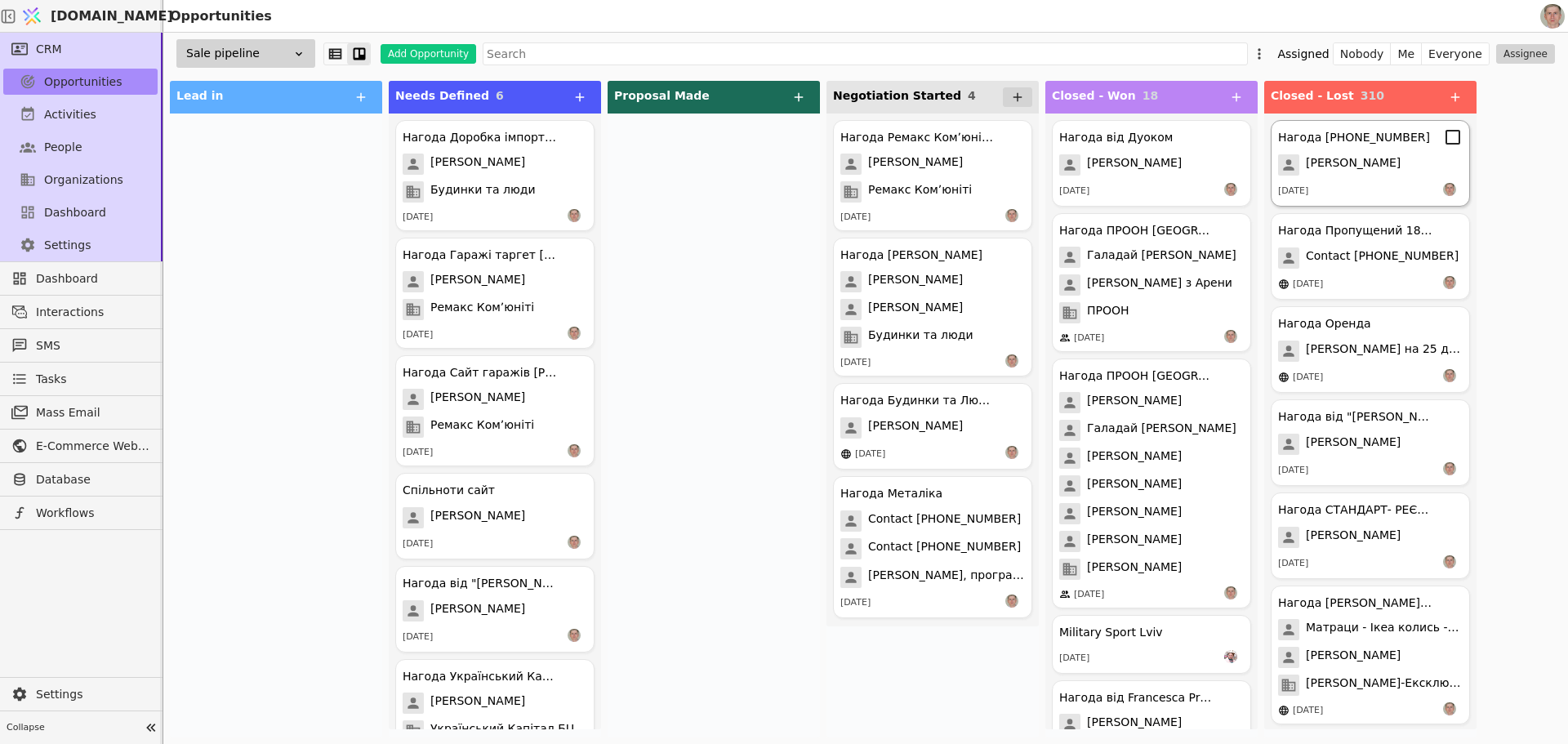
click at [1375, 173] on div "Tina" at bounding box center [1370, 164] width 185 height 21
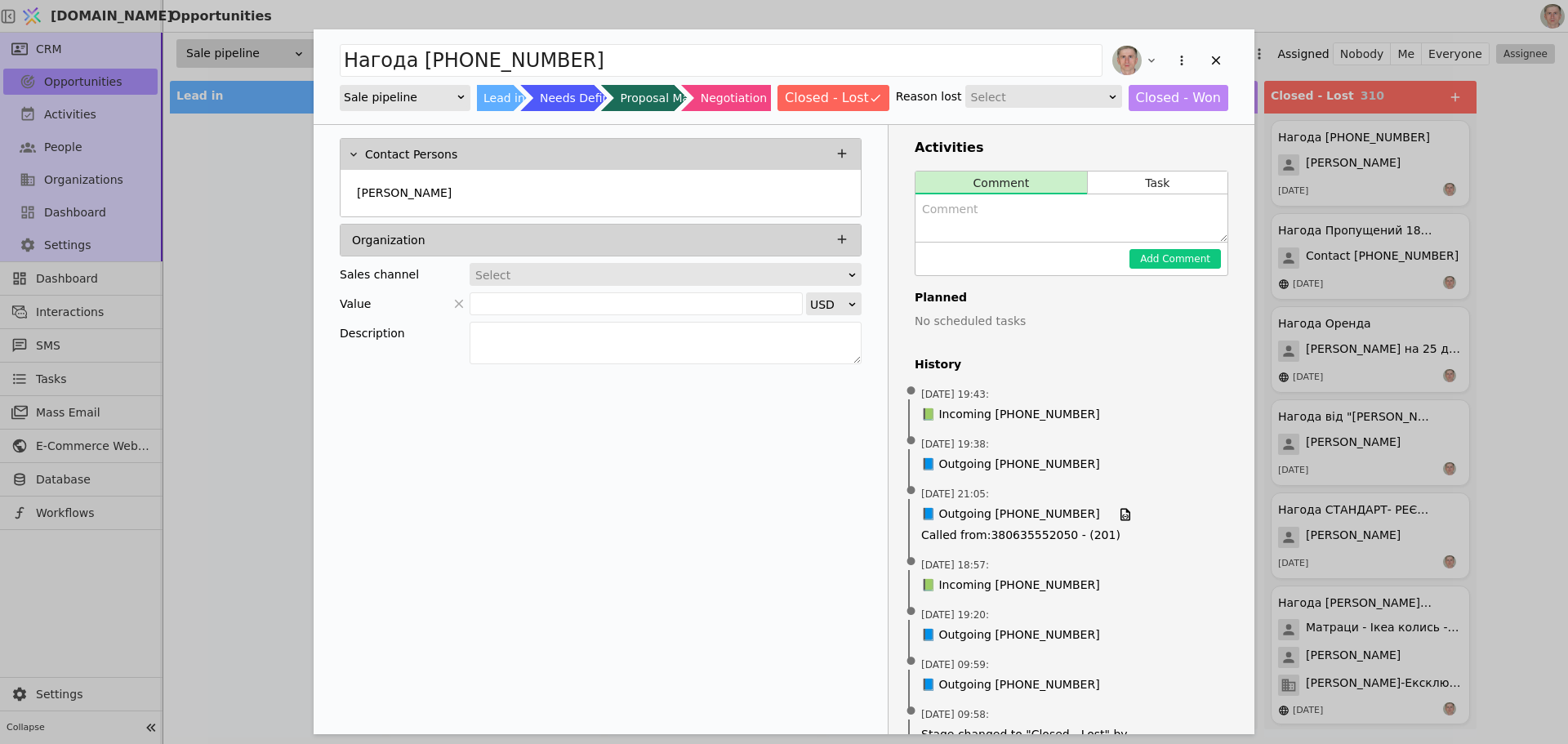
click at [1528, 151] on div "Нагода +380735552030 Sale pipeline Lead in Needs Defined Proposal Made Negotiat…" at bounding box center [784, 372] width 1568 height 744
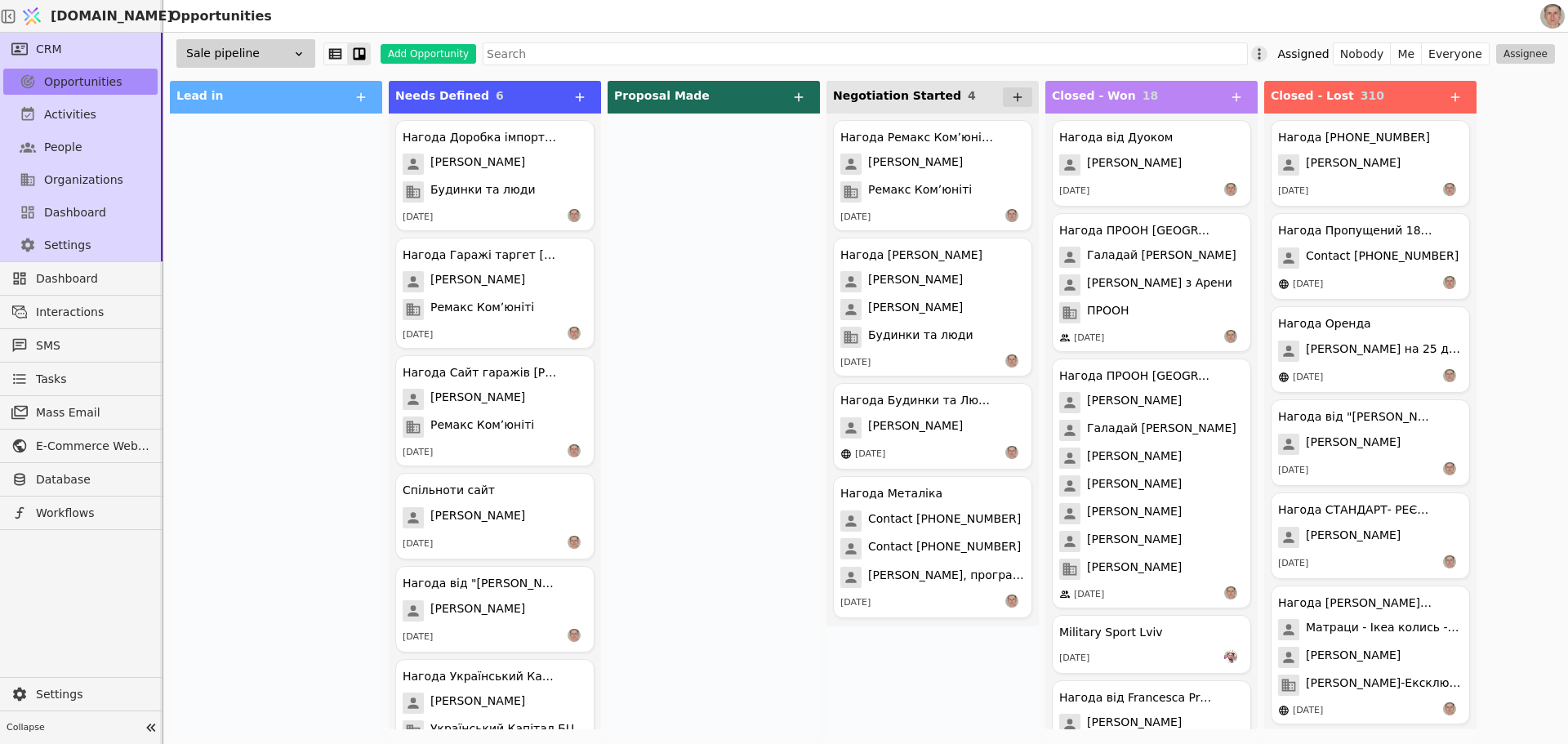
click at [1267, 53] on icon at bounding box center [1260, 54] width 17 height 17
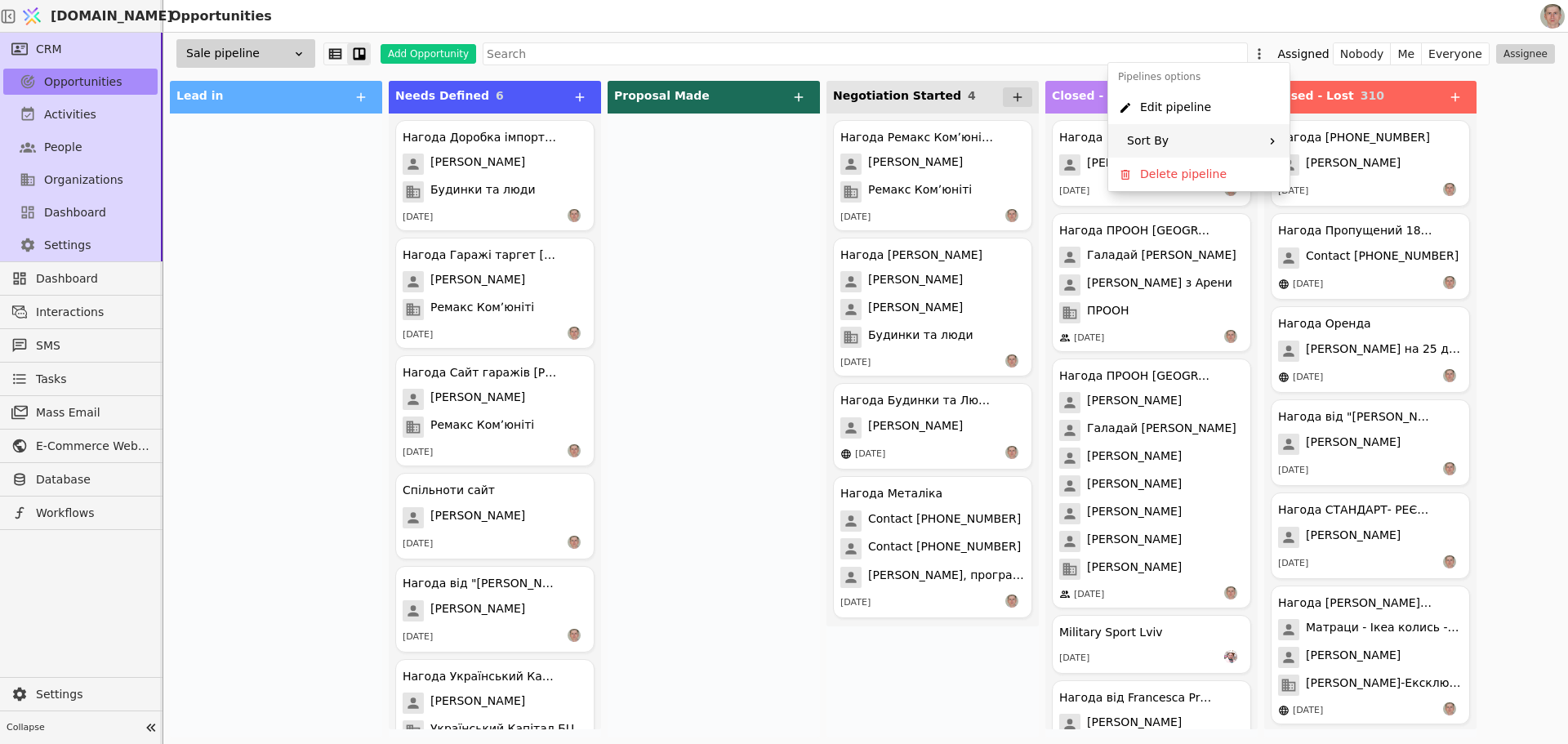
click at [1247, 136] on div "Sort By" at bounding box center [1199, 141] width 181 height 33
click at [1280, 141] on icon at bounding box center [1279, 142] width 10 height 10
click at [1277, 153] on icon at bounding box center [1279, 153] width 10 height 10
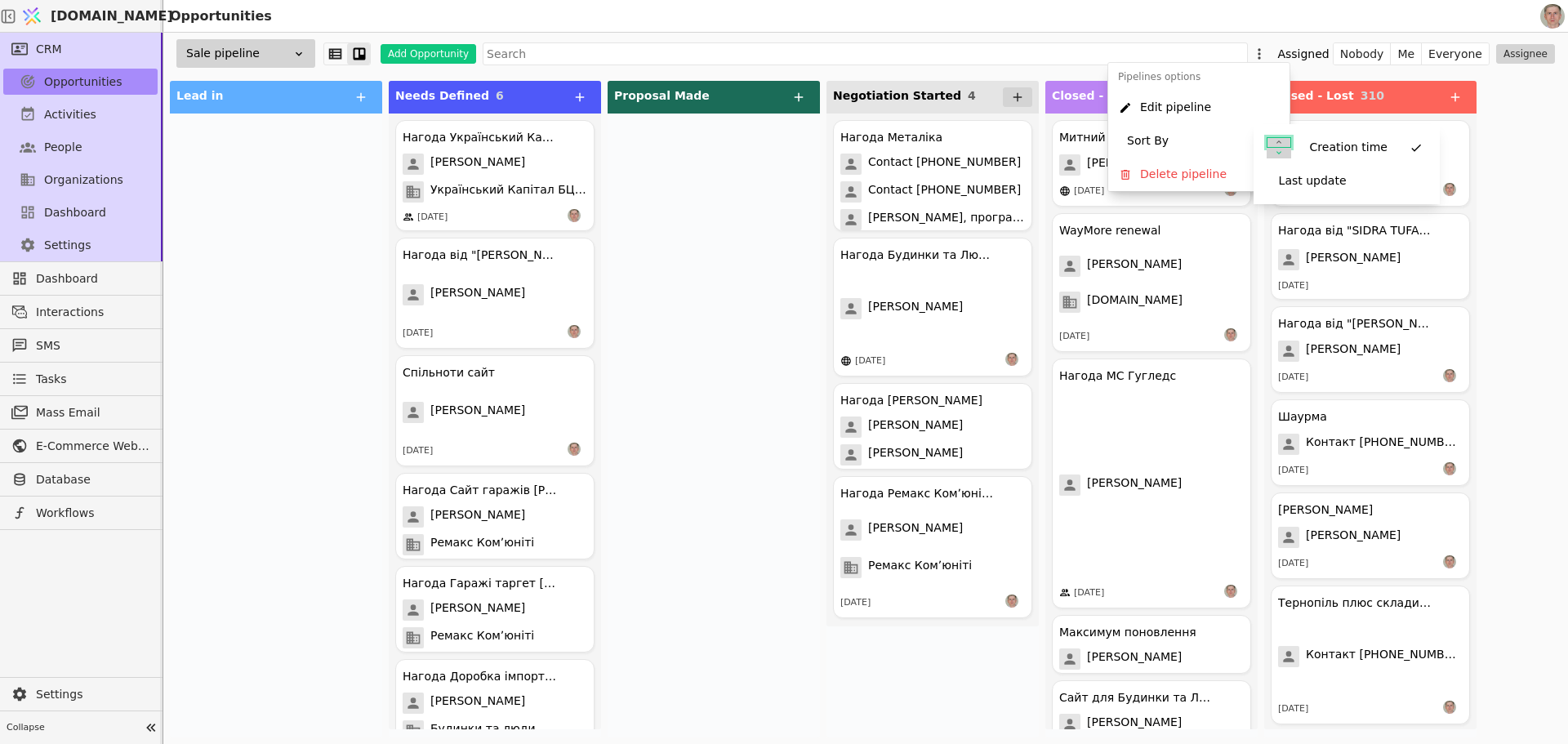
click at [1279, 137] on icon at bounding box center [1279, 142] width 10 height 10
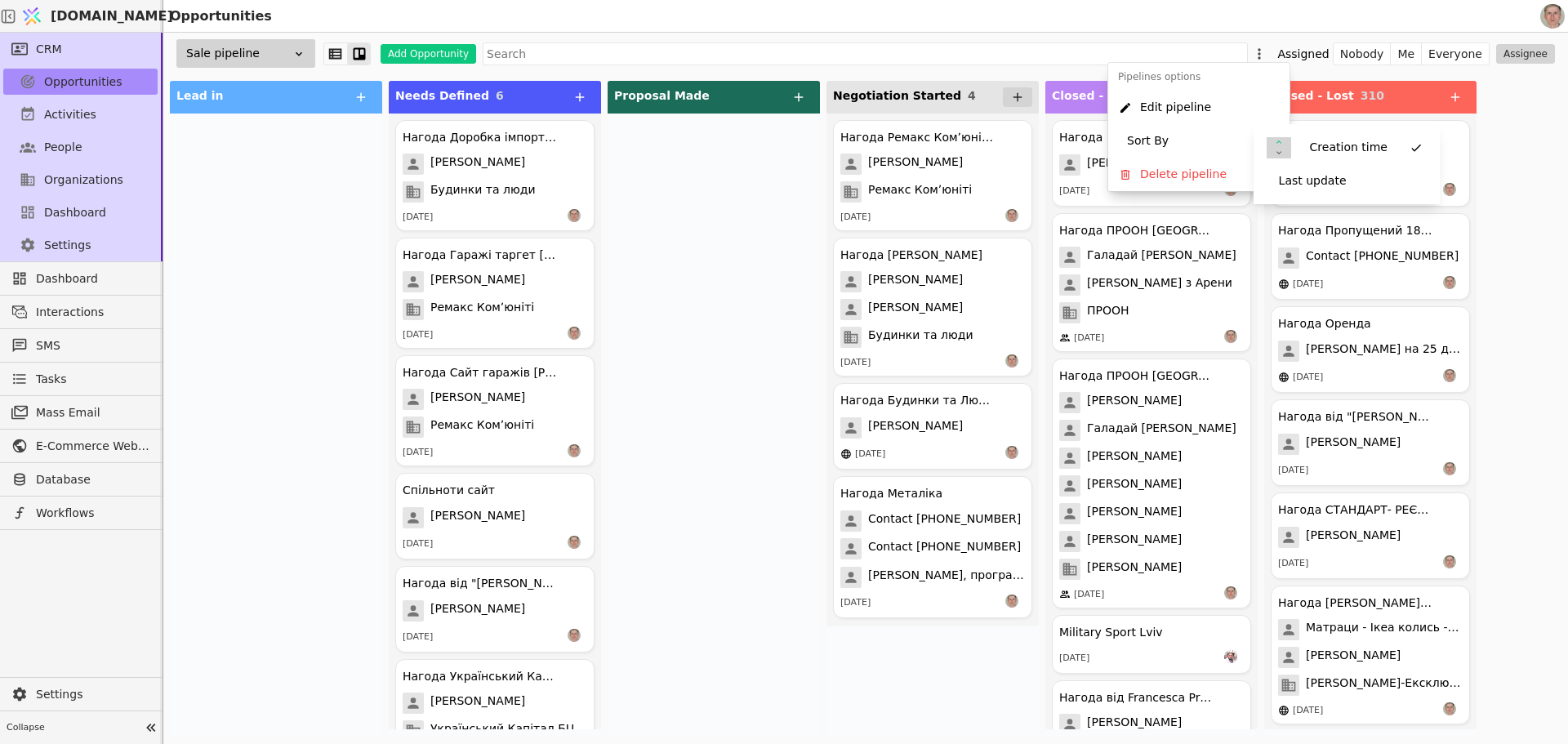
click at [665, 262] on div at bounding box center [714, 425] width 212 height 624
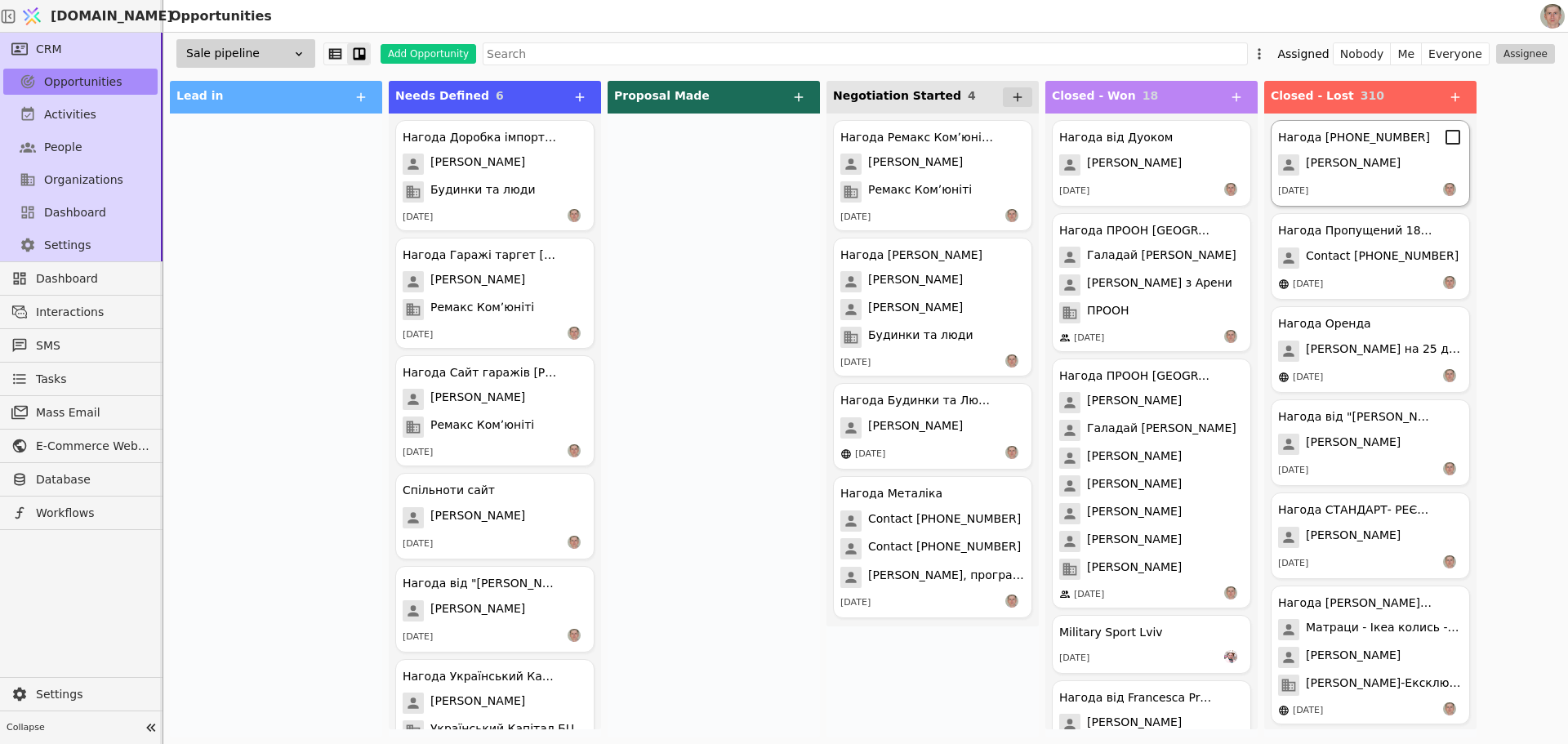
click at [1356, 185] on div "11.08.2025" at bounding box center [1370, 191] width 185 height 17
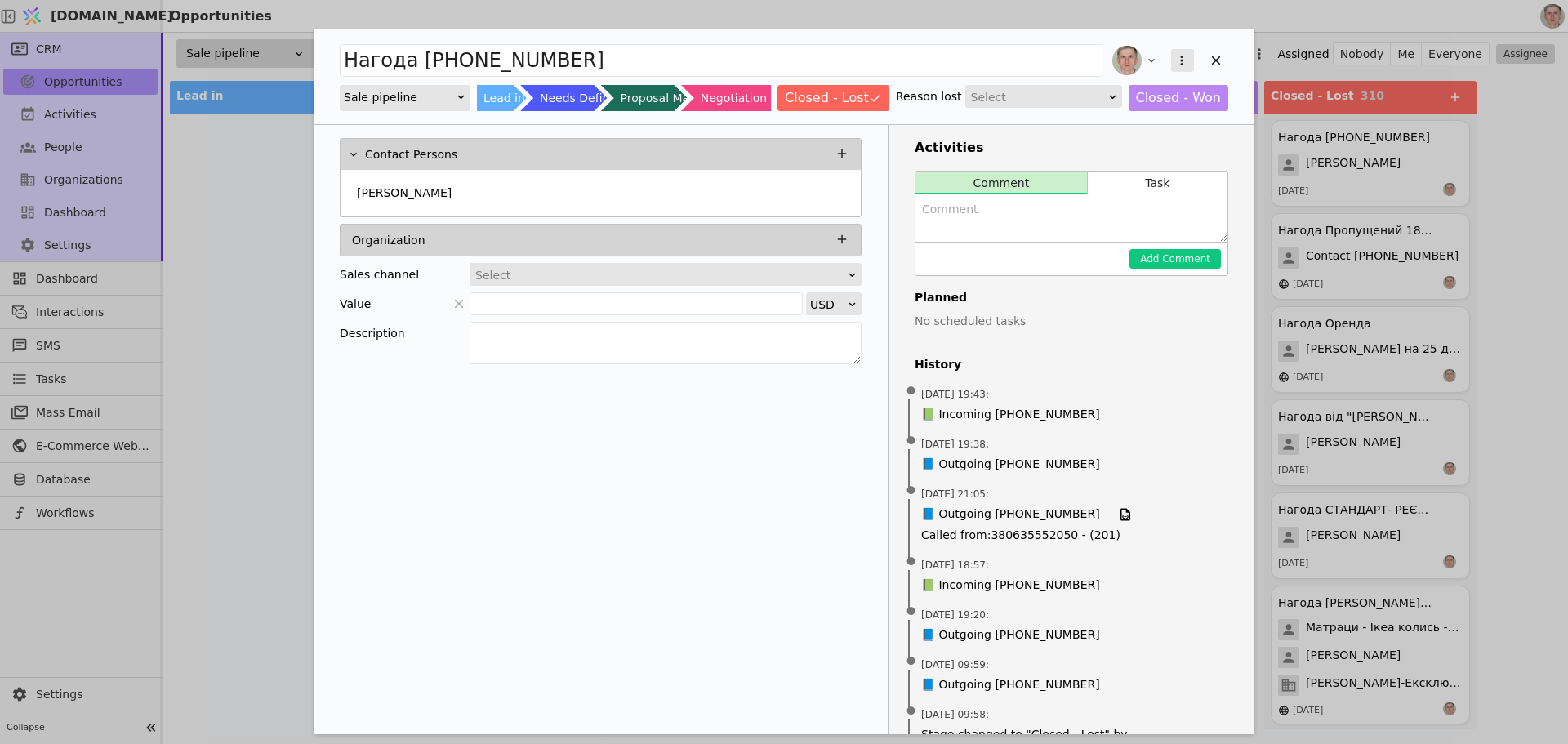
click at [1178, 59] on icon "Add Opportunity" at bounding box center [1182, 61] width 15 height 15
click at [1151, 107] on div "Delete" at bounding box center [1095, 113] width 188 height 23
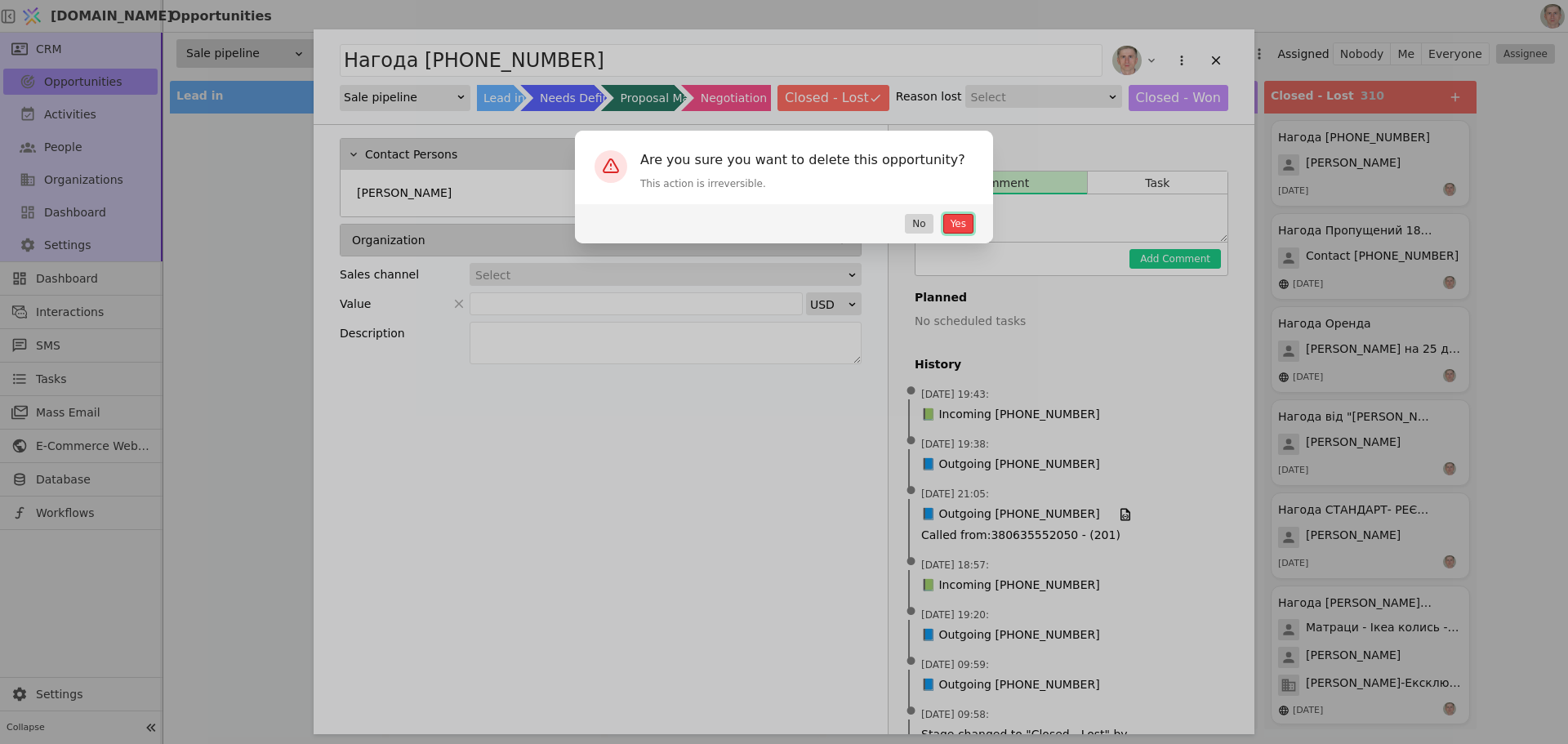
click at [967, 219] on button "Yes" at bounding box center [959, 223] width 30 height 19
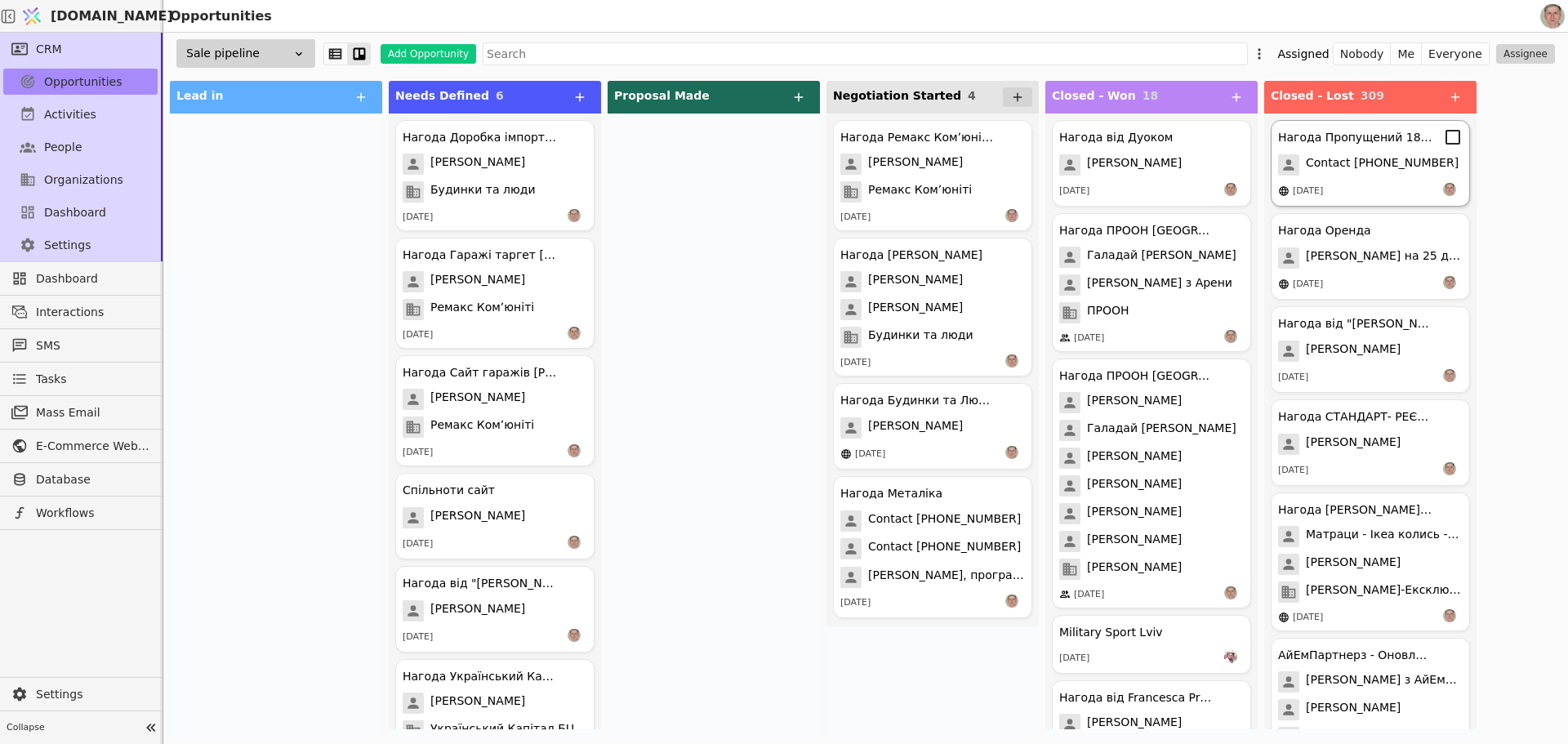
click at [1359, 164] on span "Contact +380509587510" at bounding box center [1382, 164] width 153 height 21
click at [91, 205] on span "Dashboard" at bounding box center [75, 213] width 62 height 18
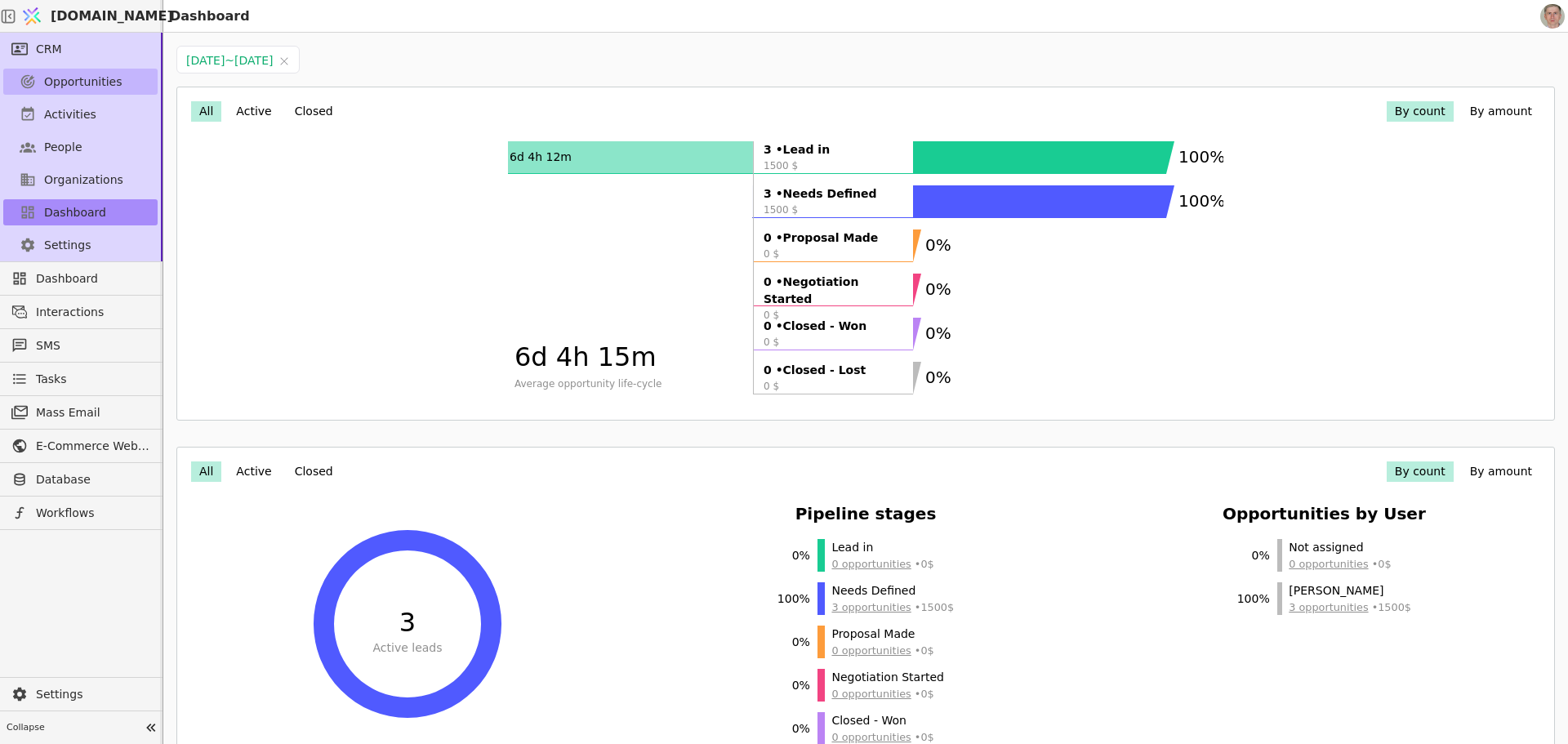
click at [73, 81] on span "Opportunities" at bounding box center [83, 82] width 78 height 18
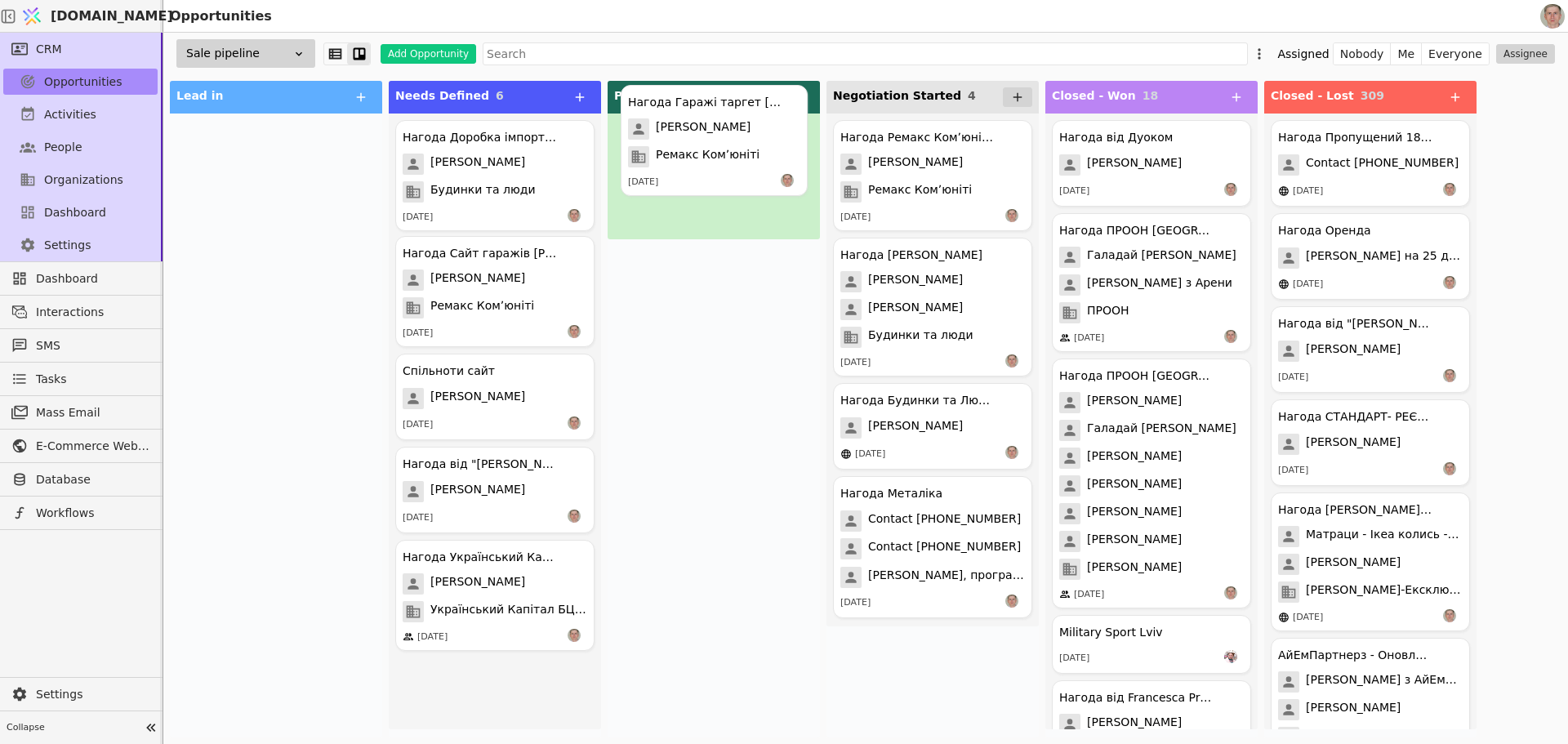
drag, startPoint x: 491, startPoint y: 318, endPoint x: 721, endPoint y: 159, distance: 279.6
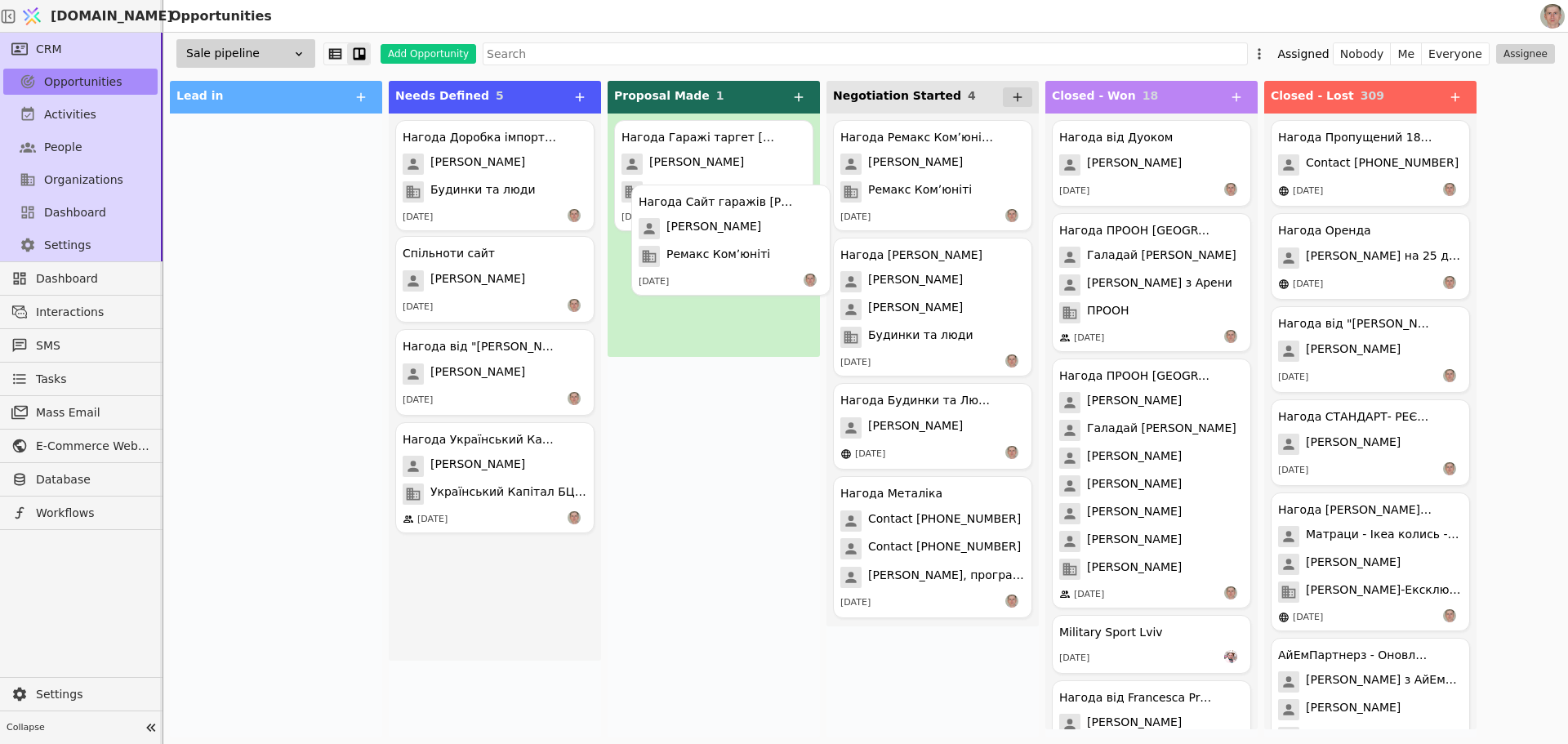
drag, startPoint x: 463, startPoint y: 322, endPoint x: 701, endPoint y: 270, distance: 243.6
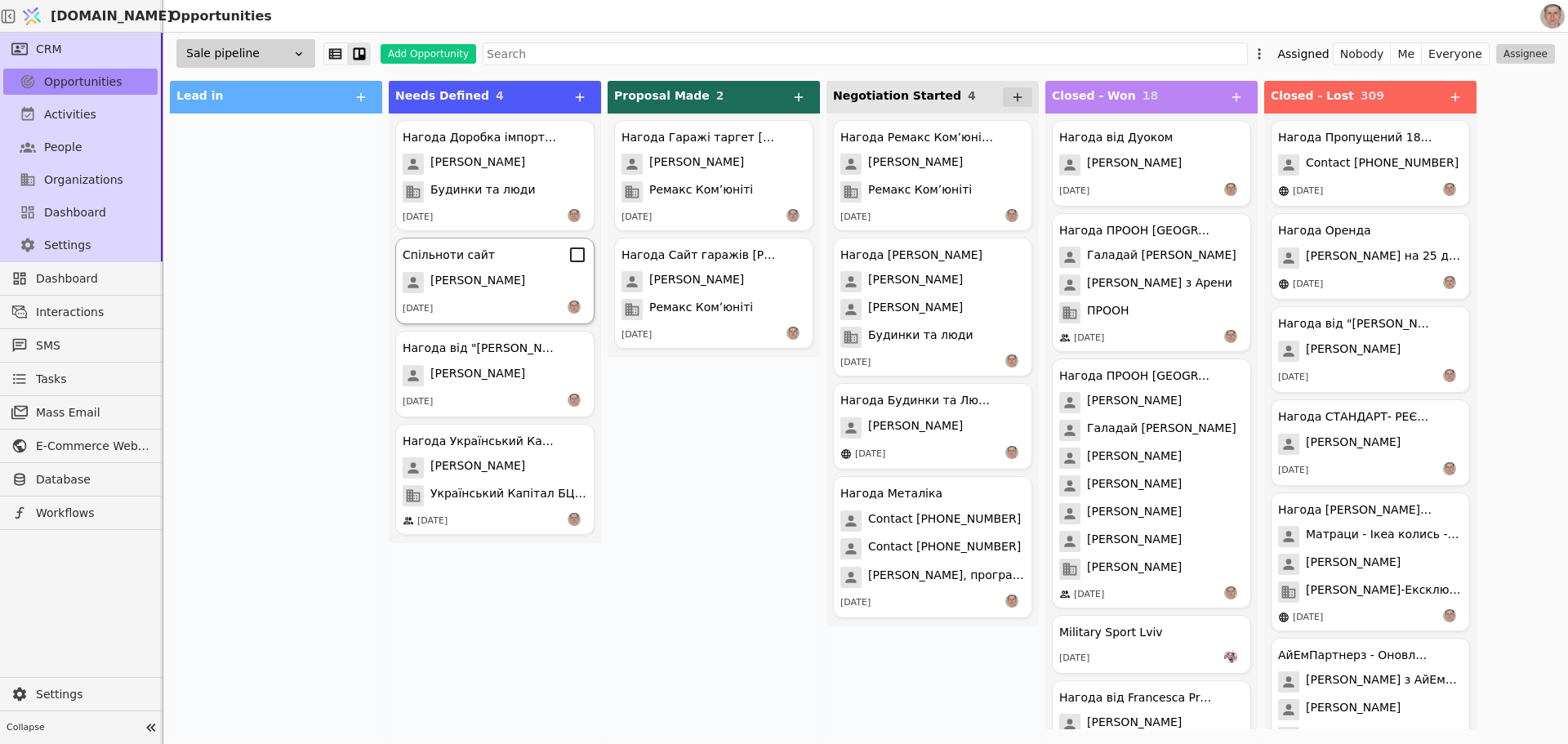
click at [503, 277] on span "Віталій Харечко" at bounding box center [478, 282] width 94 height 21
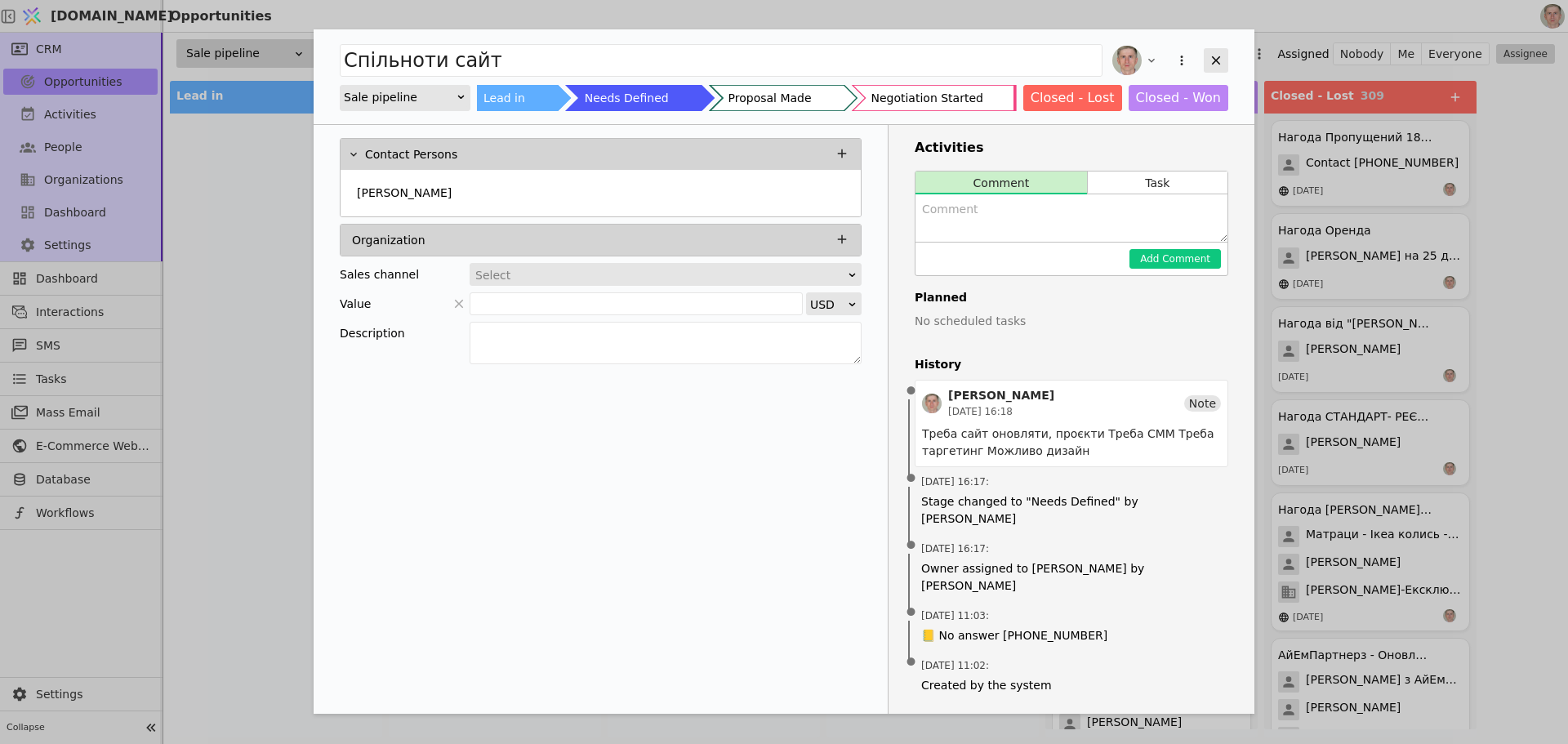
click at [1209, 61] on icon "Add Opportunity" at bounding box center [1216, 61] width 15 height 15
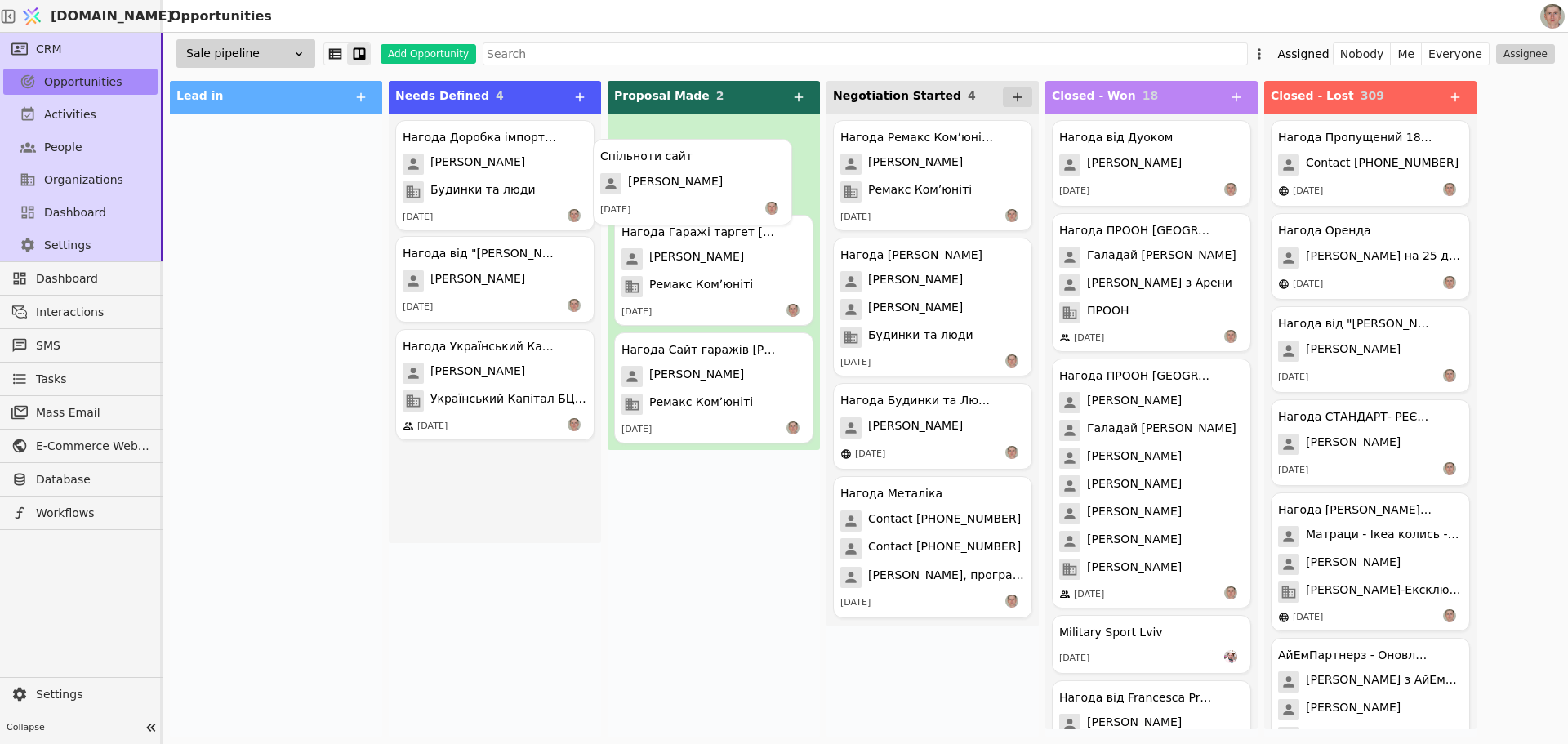
drag, startPoint x: 493, startPoint y: 298, endPoint x: 721, endPoint y: 174, distance: 259.5
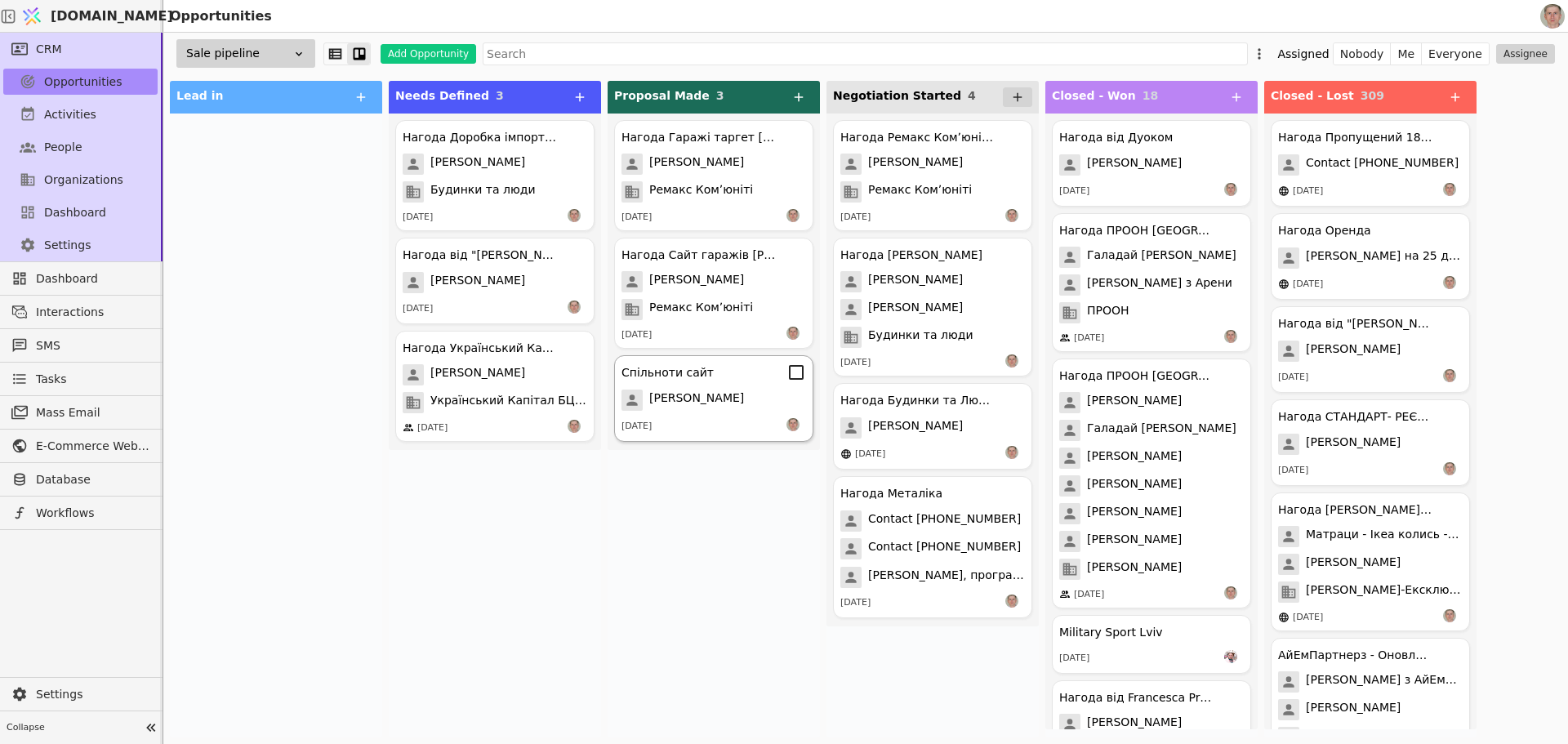
click at [715, 412] on div "Спільноти сайт Віталій Харечко 05.06.2025" at bounding box center [714, 399] width 200 height 87
click at [699, 509] on div "Нагода Гаражі таргет Ремакс Комʼюніті Максим Лісовський Максим Лісовський Ремак…" at bounding box center [714, 425] width 212 height 624
click at [85, 215] on span "Dashboard" at bounding box center [75, 213] width 62 height 18
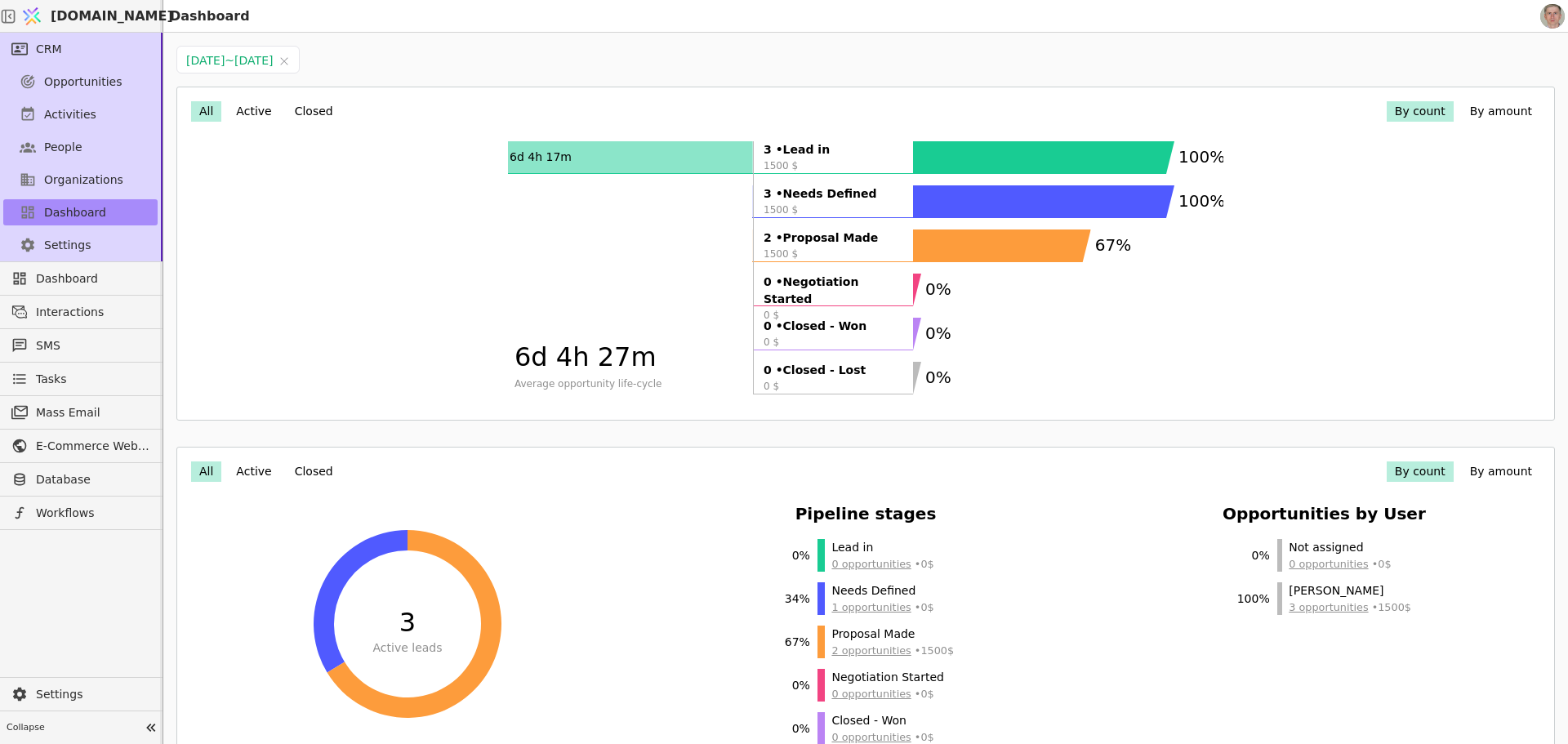
click at [1479, 111] on button "By amount" at bounding box center [1501, 111] width 78 height 20
click at [1405, 113] on button "By count" at bounding box center [1420, 111] width 67 height 20
drag, startPoint x: 89, startPoint y: 73, endPoint x: 96, endPoint y: 76, distance: 7.6
click at [89, 73] on span "Opportunities" at bounding box center [83, 82] width 78 height 18
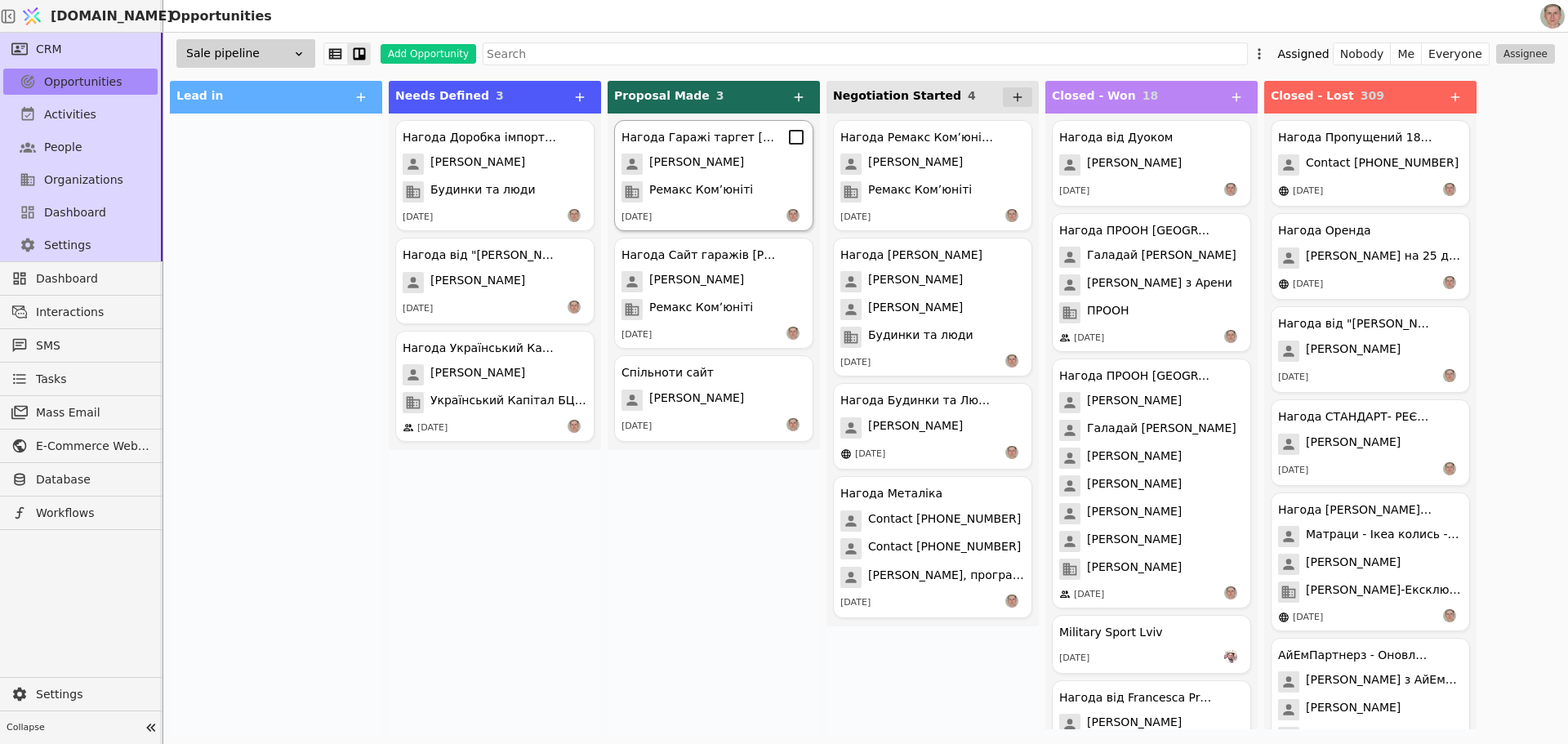
click at [727, 179] on div "Нагода Гаражі таргет Ремакс Комʼюніті Максим Лісовський Максим Лісовський Ремак…" at bounding box center [714, 175] width 200 height 111
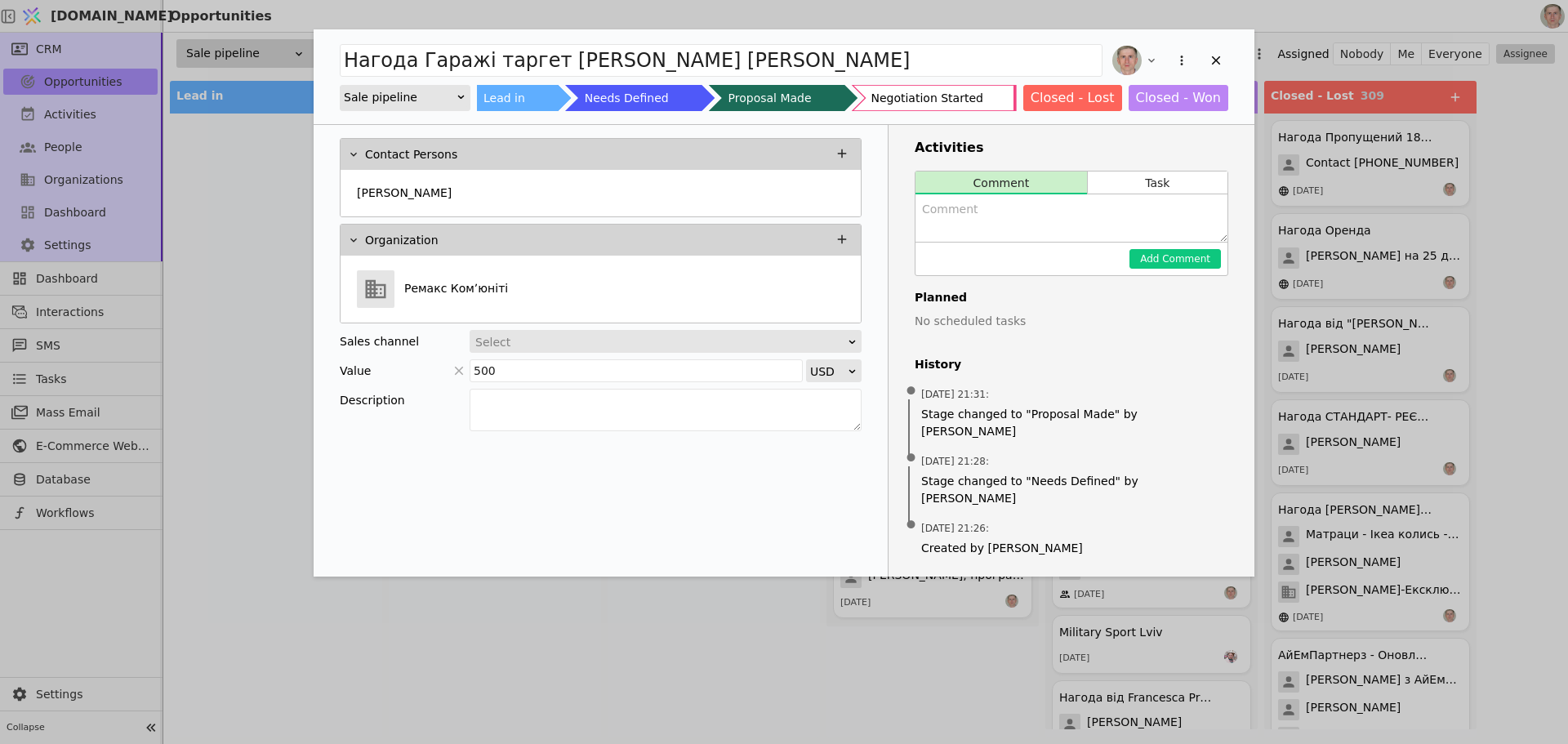
click at [696, 601] on div "Нагода Гаражі таргет Ремакс Комʼюніті Максим Лісовський Sale pipeline Lead in N…" at bounding box center [784, 372] width 1568 height 744
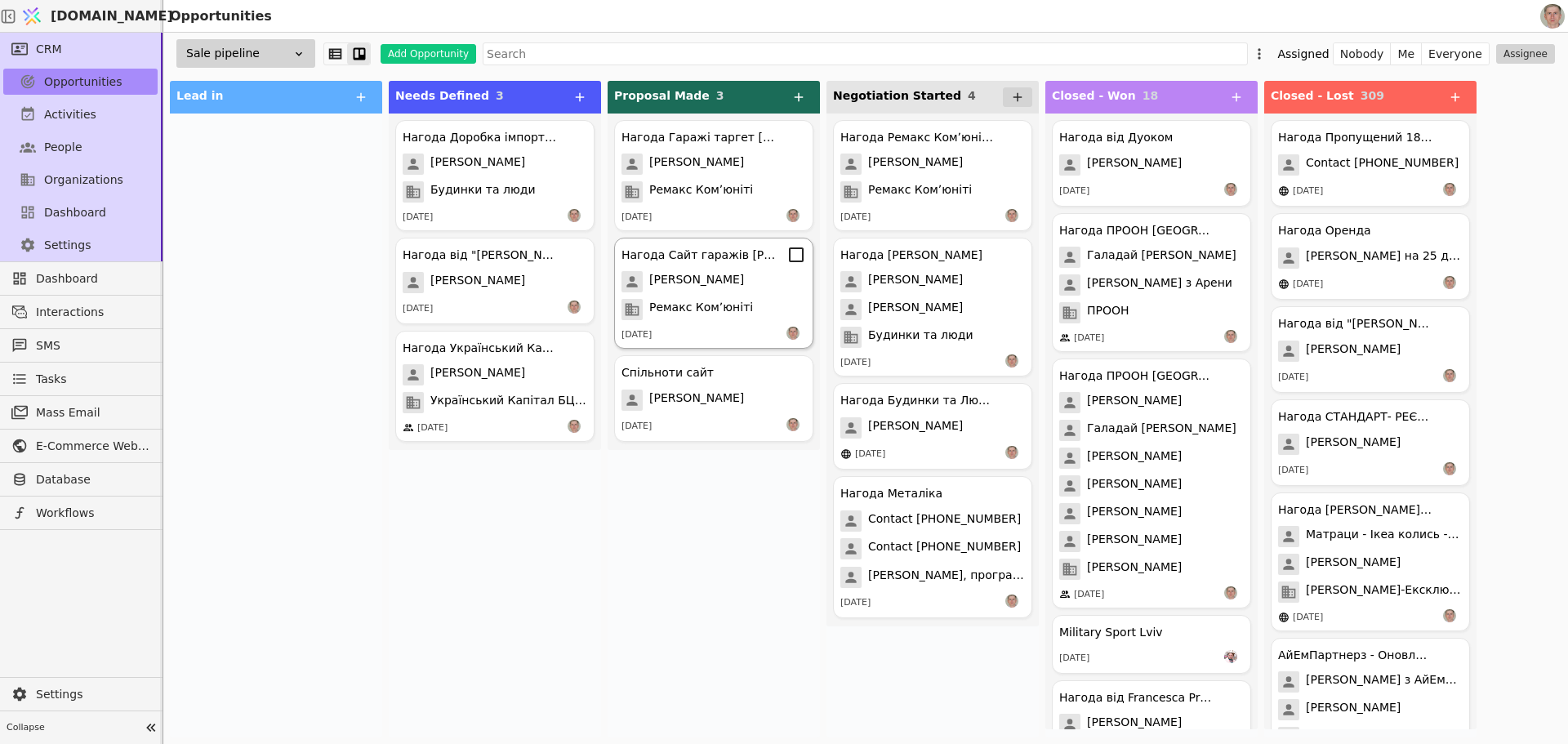
click at [743, 313] on div "Ремакс Комʼюніті" at bounding box center [714, 309] width 185 height 21
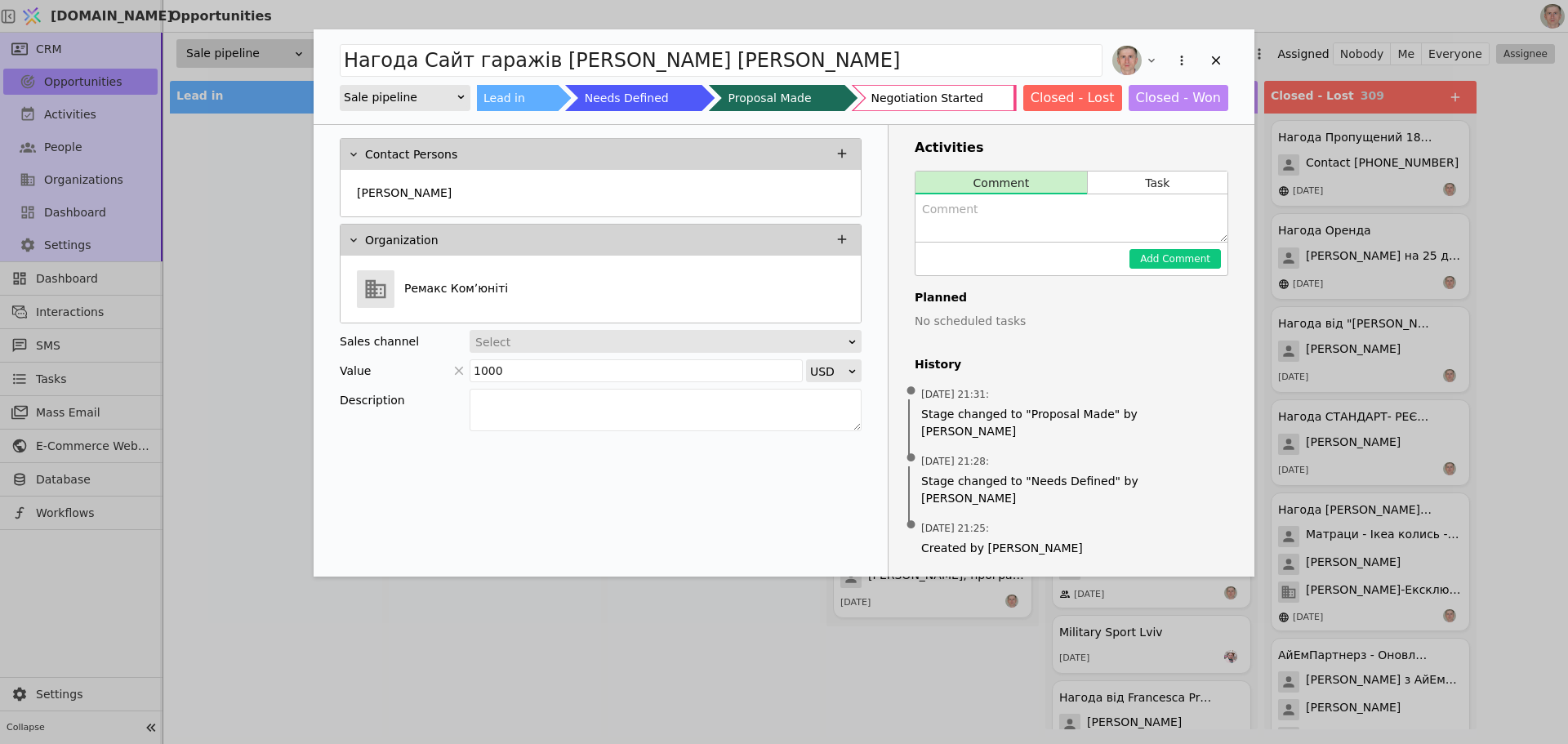
click at [693, 640] on div "Нагода Сайт гаражів Ремакс Комʼюніті Максим Лісовський Sale pipeline Lead in Ne…" at bounding box center [784, 372] width 1568 height 744
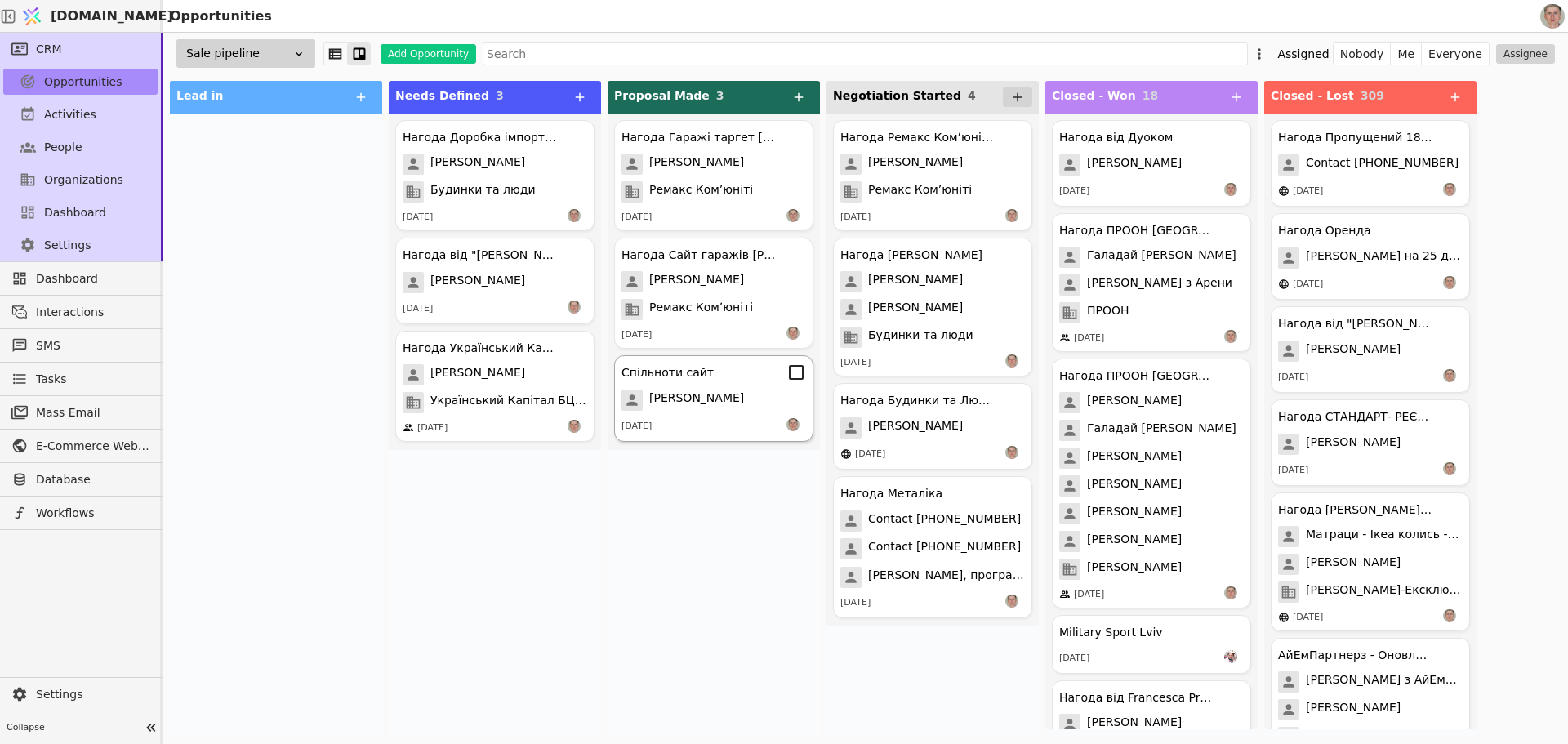
click at [718, 404] on span "Віталій Харечко" at bounding box center [696, 400] width 94 height 21
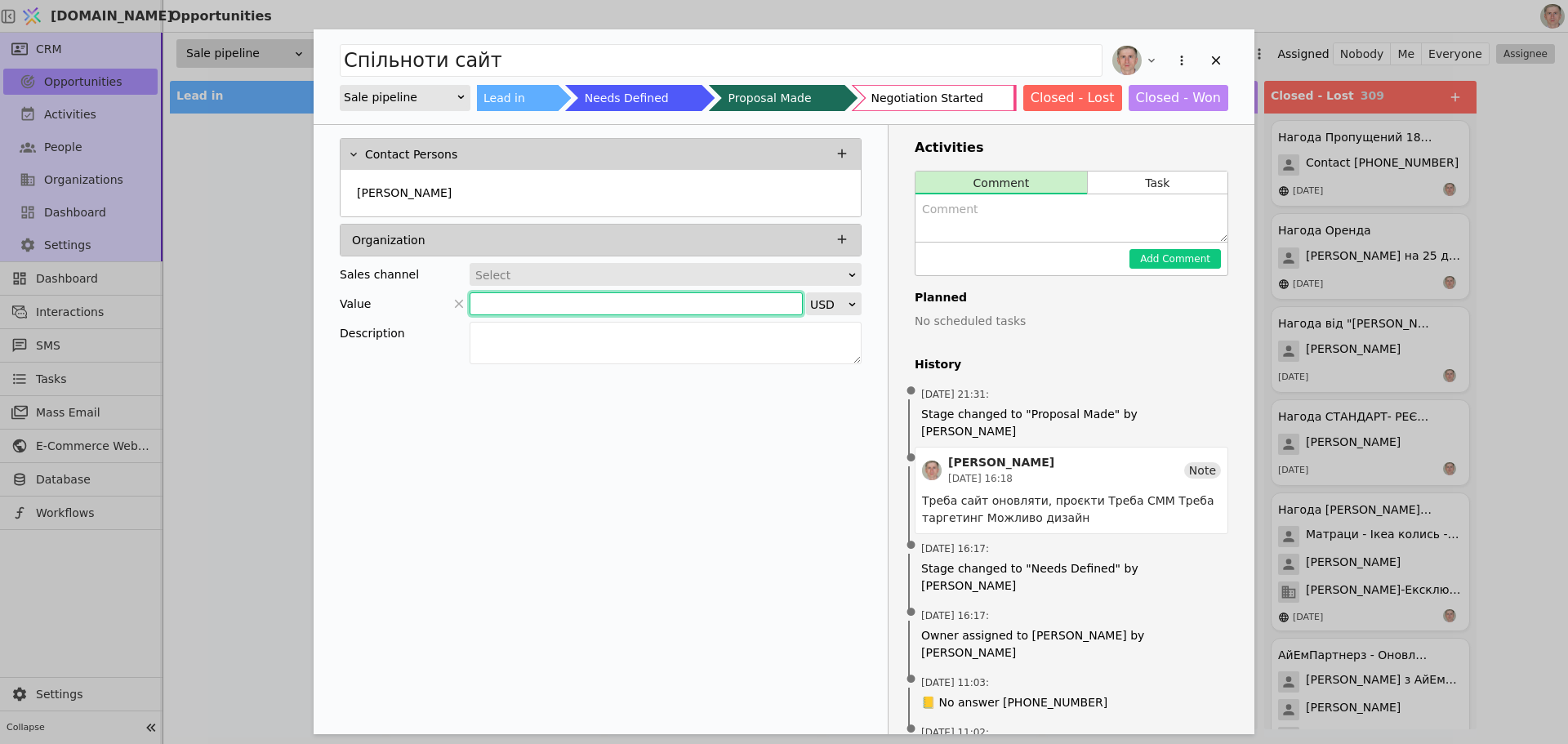
click at [573, 304] on input "Add Opportunity" at bounding box center [636, 303] width 333 height 23
type input "1500"
click at [1214, 65] on icon "Add Opportunity" at bounding box center [1216, 61] width 15 height 15
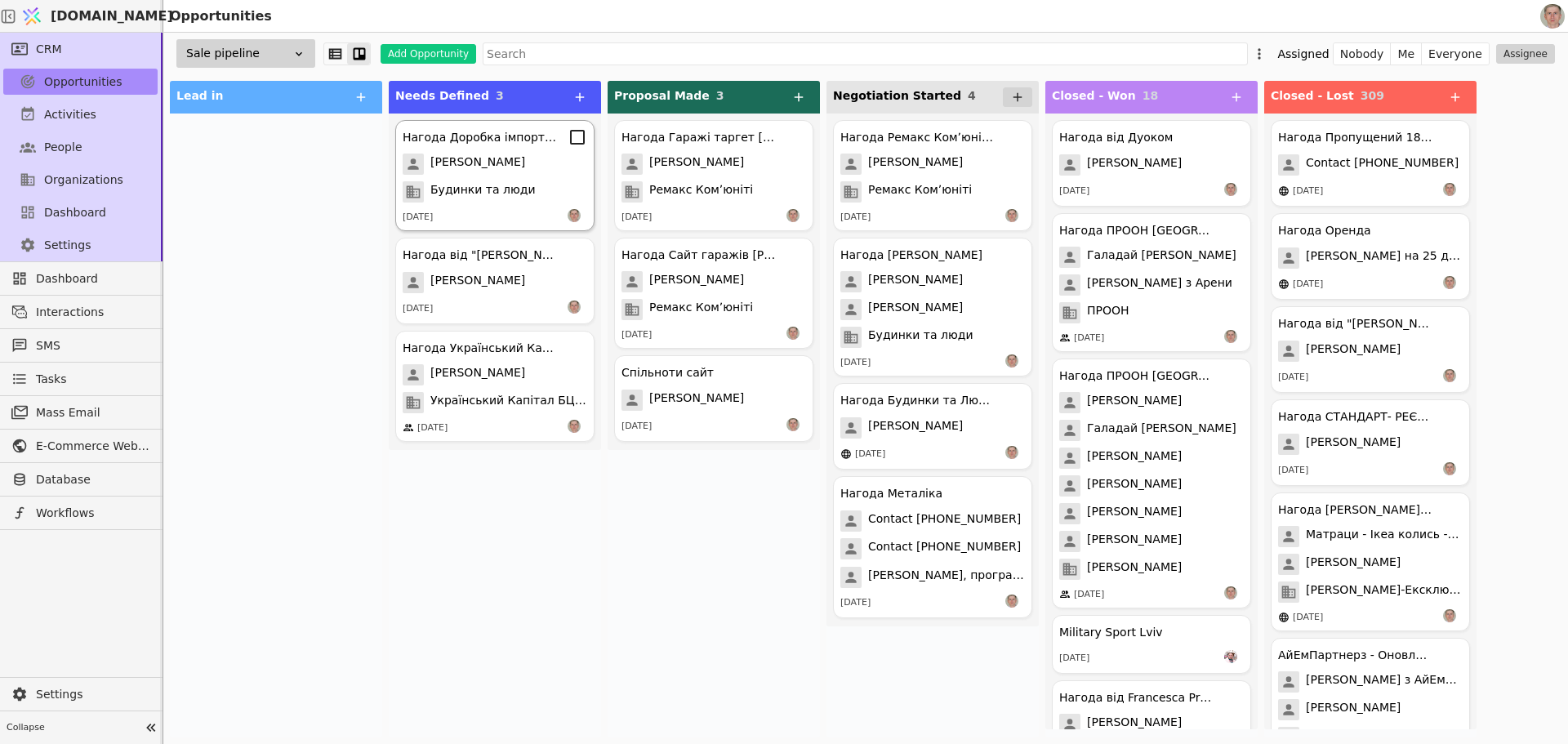
click at [547, 200] on div "Будинки та люди" at bounding box center [494, 191] width 185 height 21
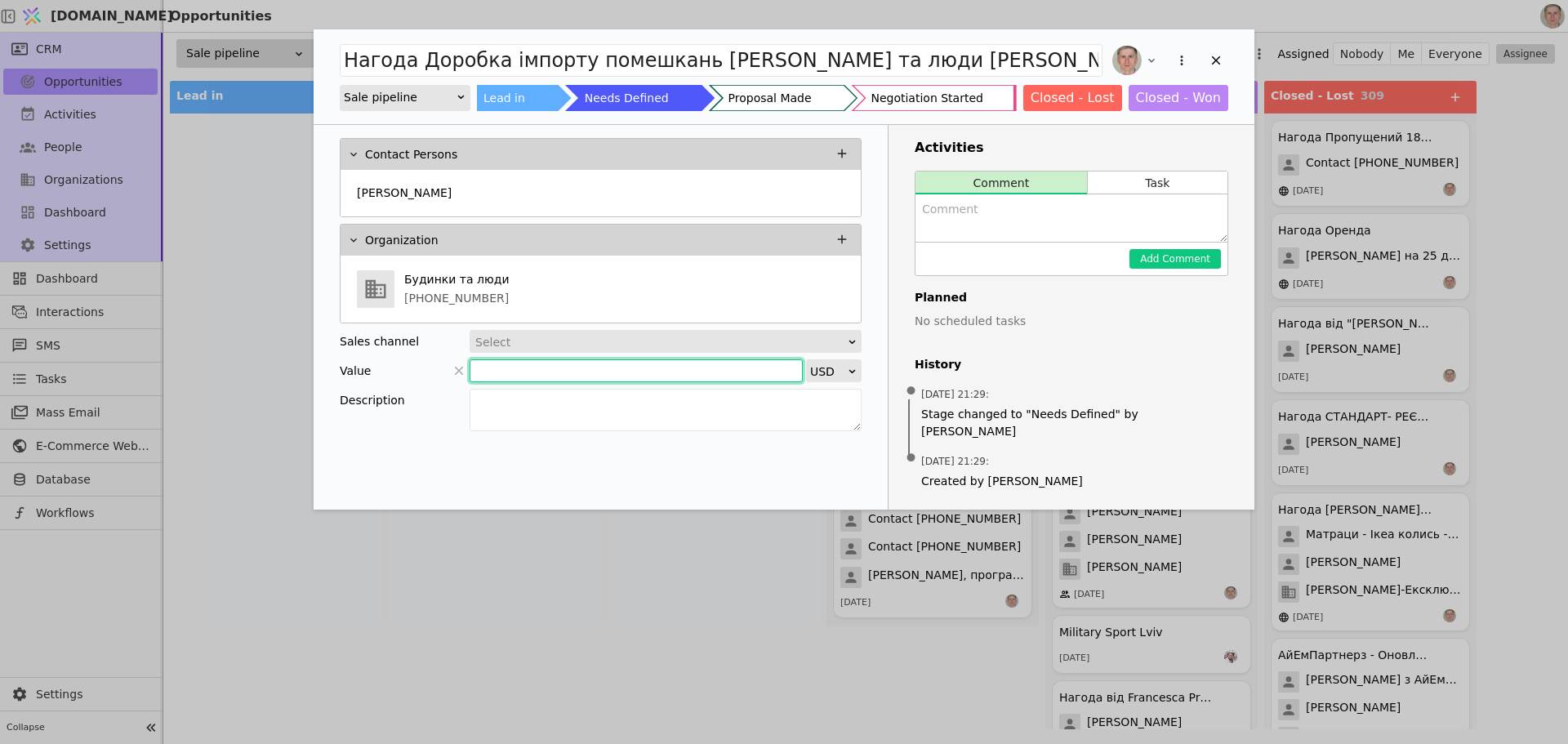
click at [610, 368] on input "Add Opportunity" at bounding box center [636, 370] width 333 height 23
type input "600"
click at [1216, 63] on icon "Add Opportunity" at bounding box center [1216, 61] width 15 height 15
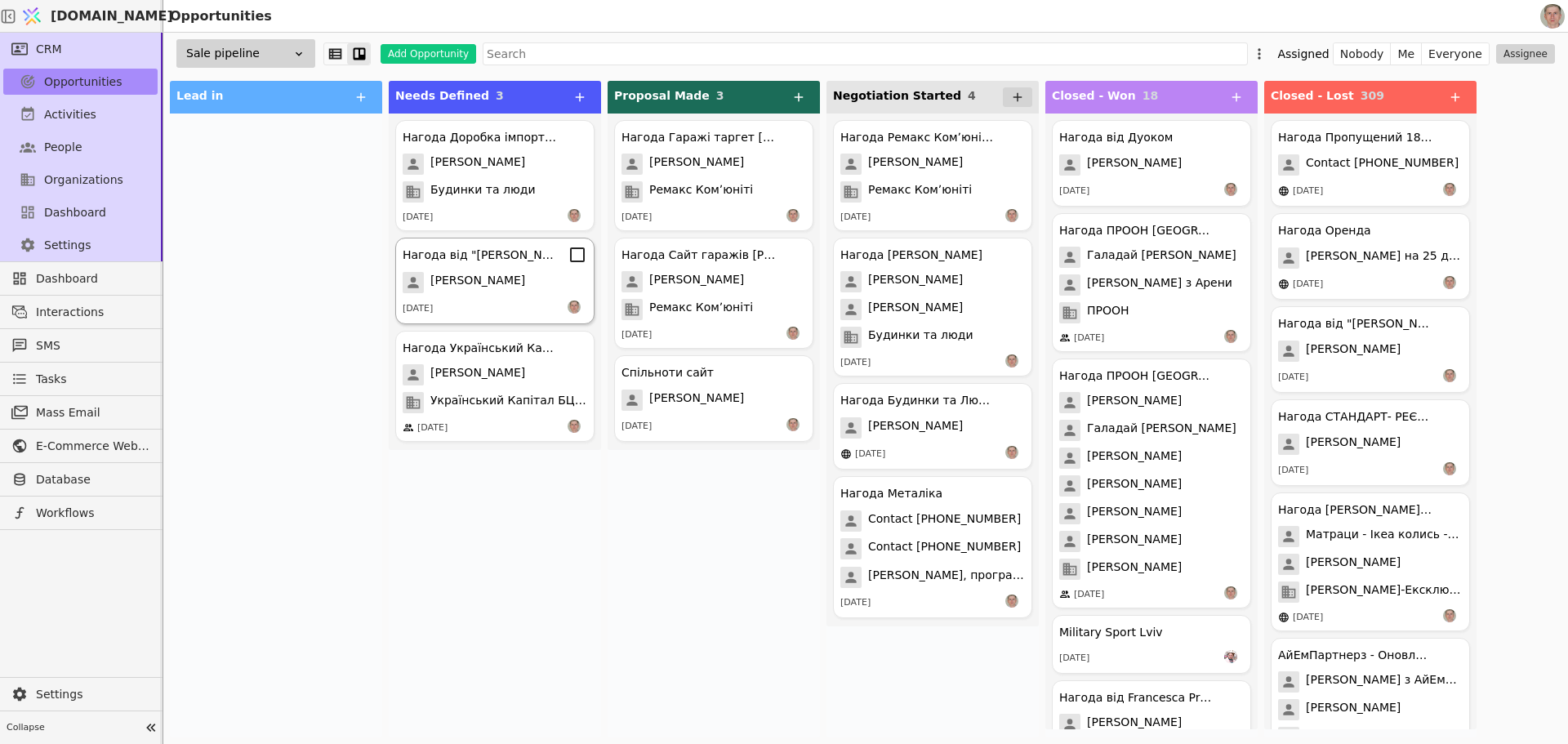
click at [483, 301] on div "13.05.2025" at bounding box center [494, 309] width 185 height 17
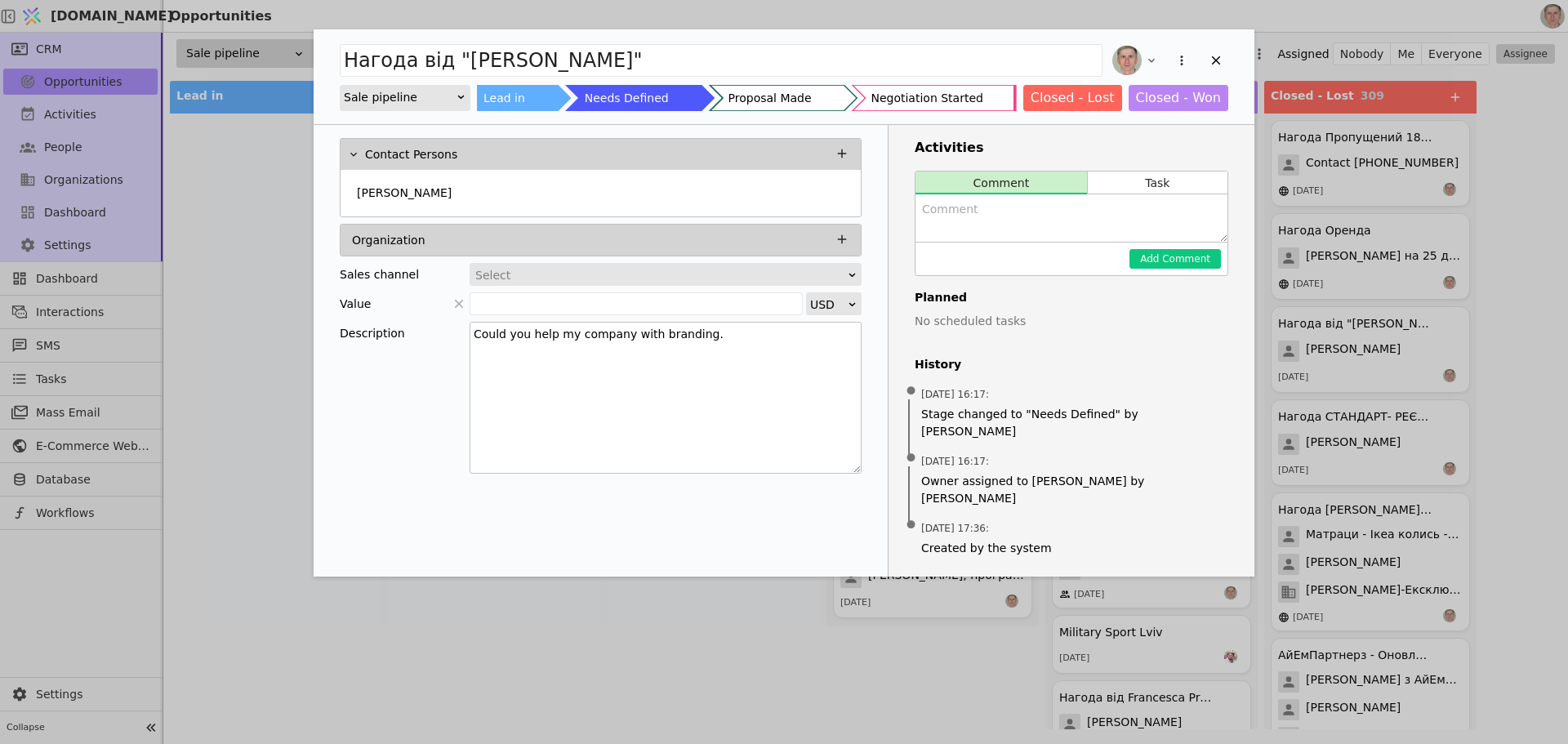
drag, startPoint x: 858, startPoint y: 358, endPoint x: 858, endPoint y: 468, distance: 110.0
click at [858, 468] on textarea "Could you help my company with branding." at bounding box center [666, 397] width 392 height 152
click at [495, 183] on div "Katie Barkely" at bounding box center [601, 194] width 501 height 29
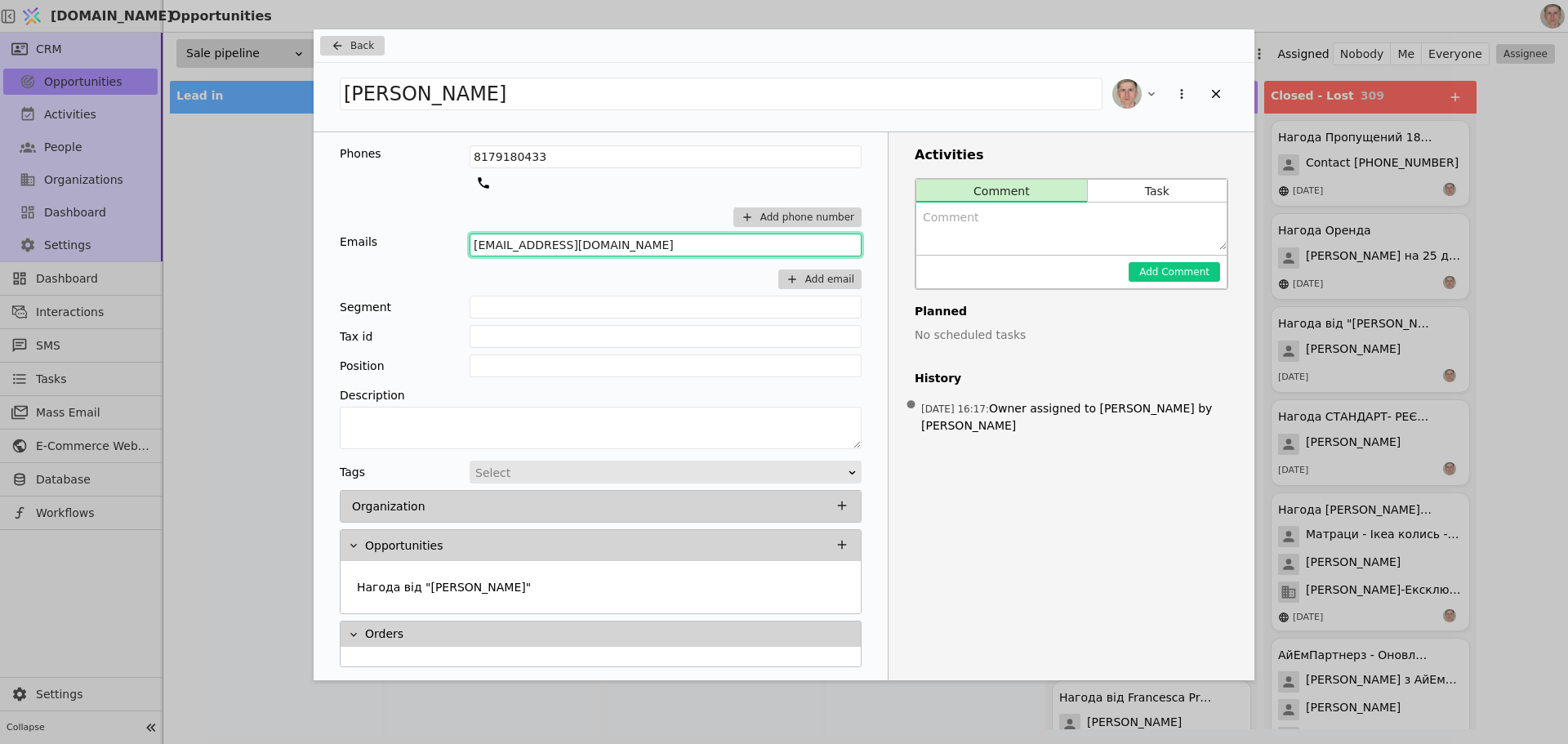
drag, startPoint x: 613, startPoint y: 245, endPoint x: 467, endPoint y: 243, distance: 146.0
click at [467, 243] on div "Emails Katiebarkely@outlook.com Add email" at bounding box center [600, 261] width 522 height 56
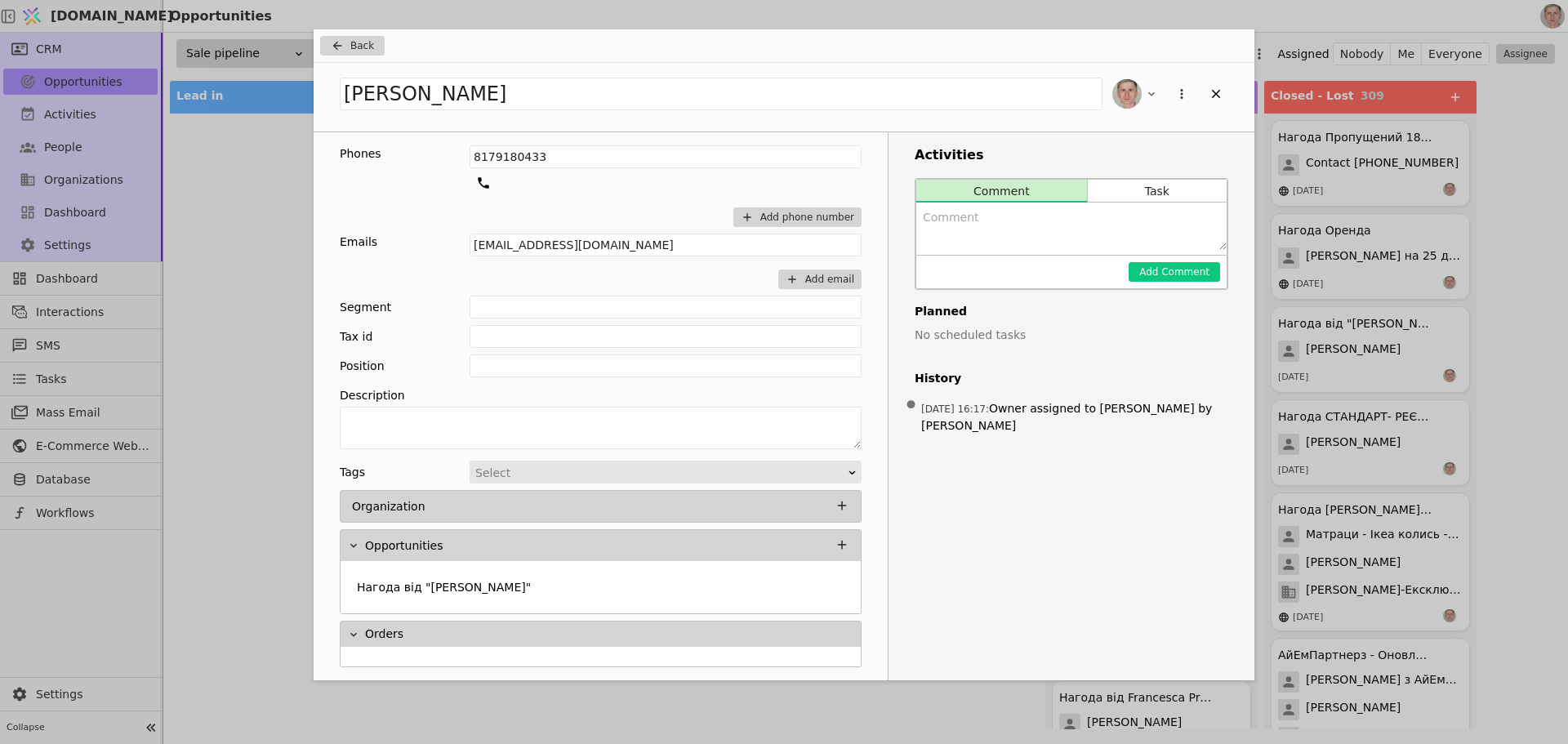
click at [249, 268] on div "Back Katie Barkely Phones 8179180433 Add phone number Emails Katiebarkely@outlo…" at bounding box center [784, 372] width 1568 height 744
click at [346, 52] on icon "Add Opportunity" at bounding box center [336, 46] width 19 height 13
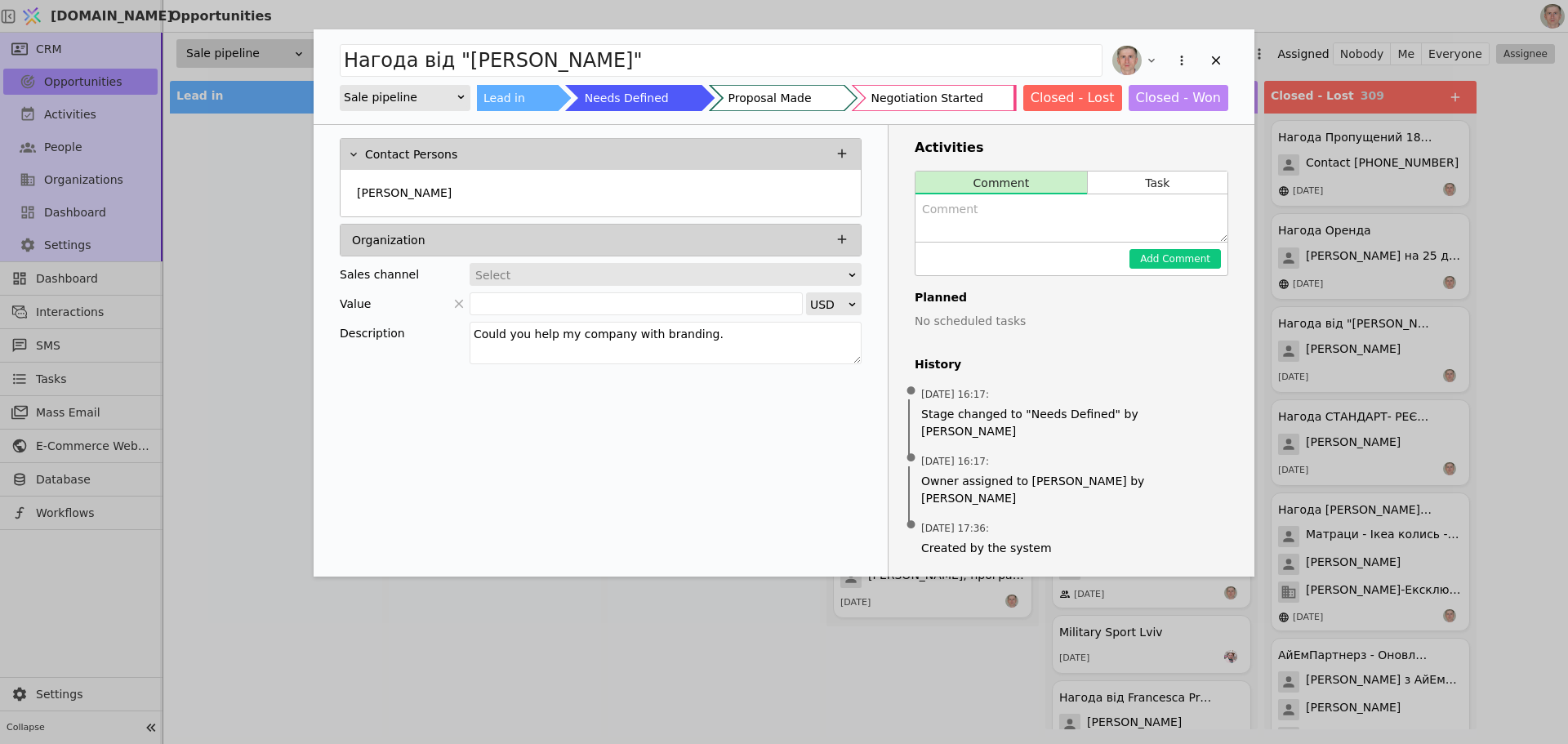
click at [273, 215] on div "Нагода від "Katie Barkely" Sale pipeline Lead in Needs Defined Proposal Made Ne…" at bounding box center [784, 372] width 1568 height 744
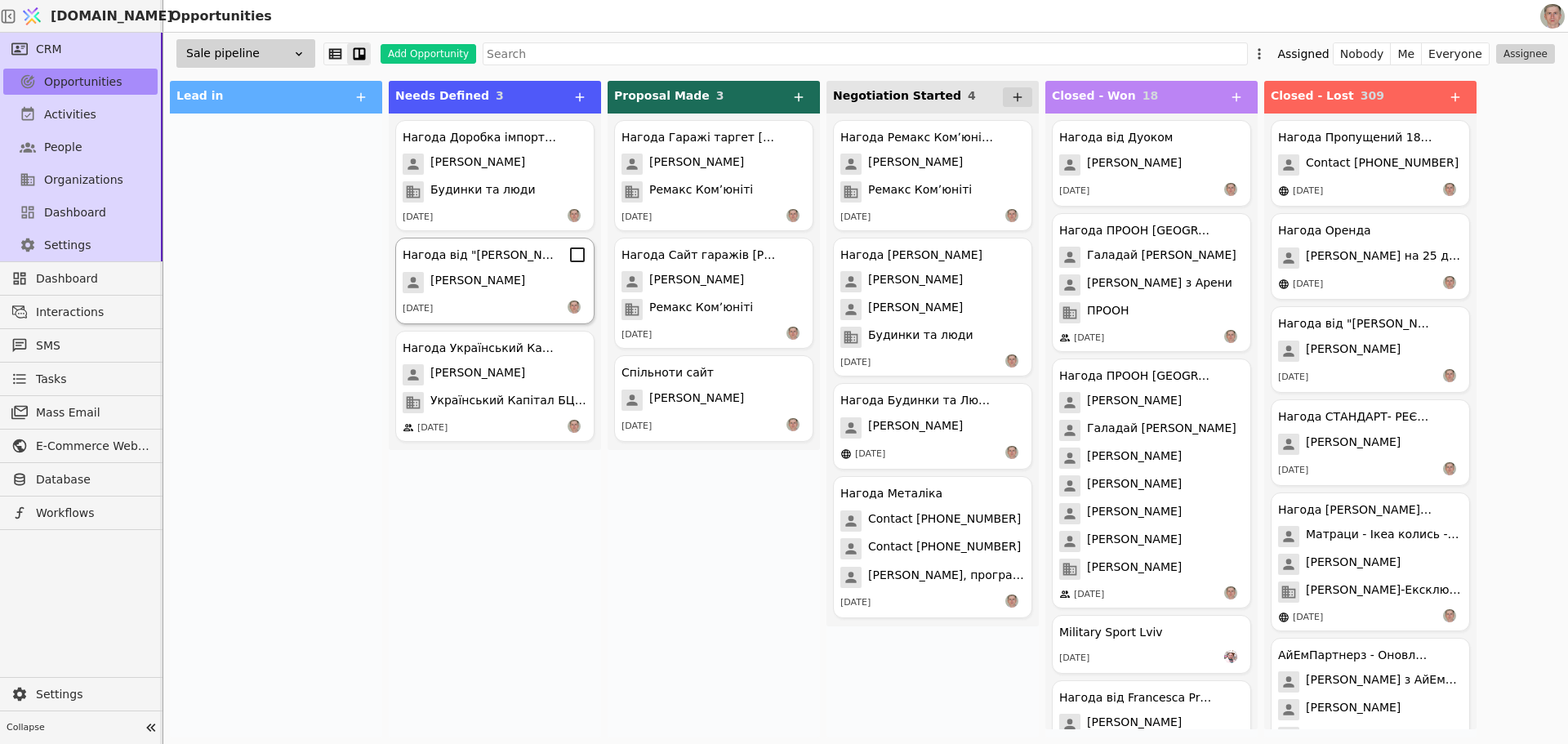
click at [508, 291] on div "Katie Barkely" at bounding box center [494, 282] width 185 height 21
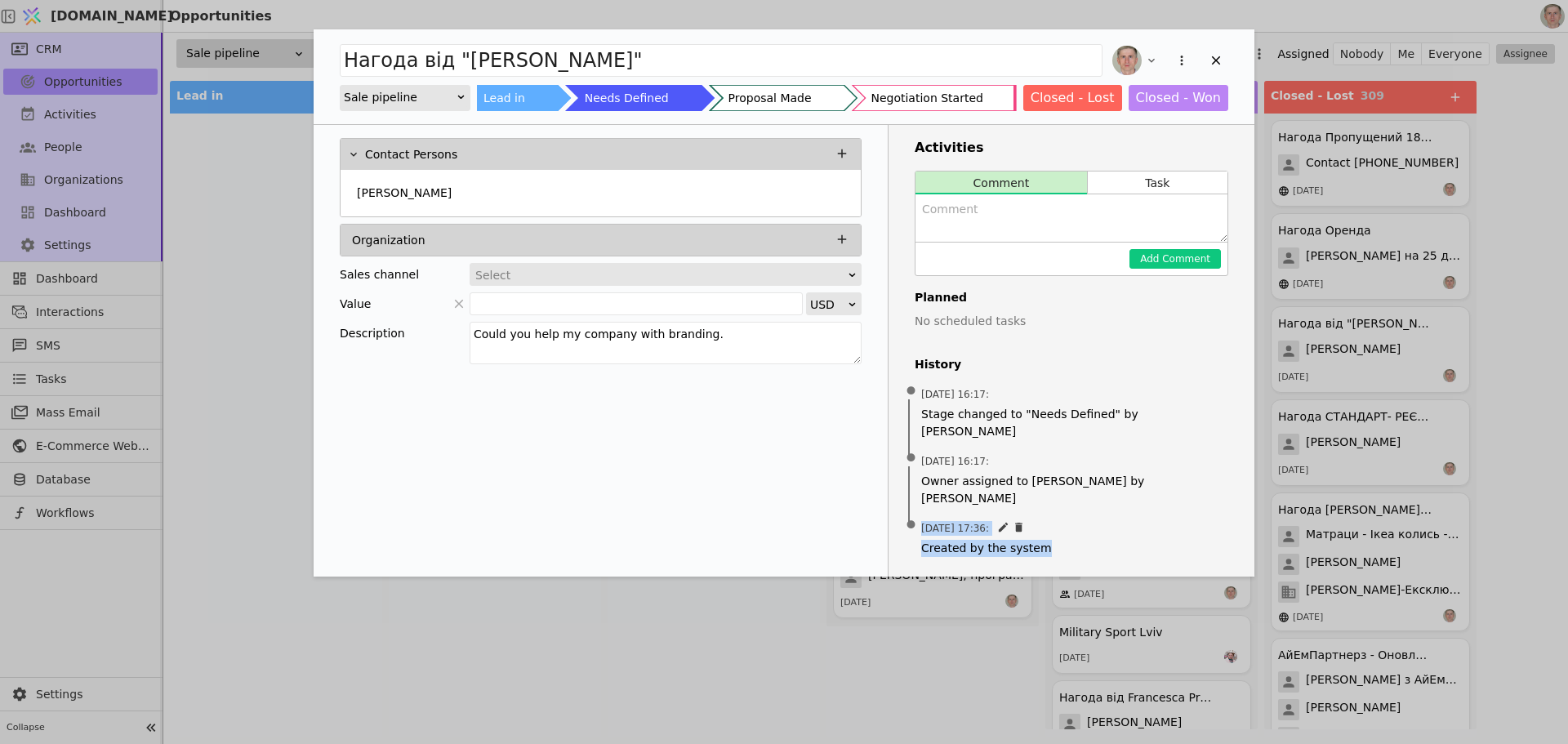
drag, startPoint x: 1056, startPoint y: 519, endPoint x: 918, endPoint y: 492, distance: 140.6
click at [918, 514] on div "13.05.2025 17:36 : Created by the system" at bounding box center [1072, 539] width 314 height 50
copy div "13.05.2025 17:36 : Created by the system"
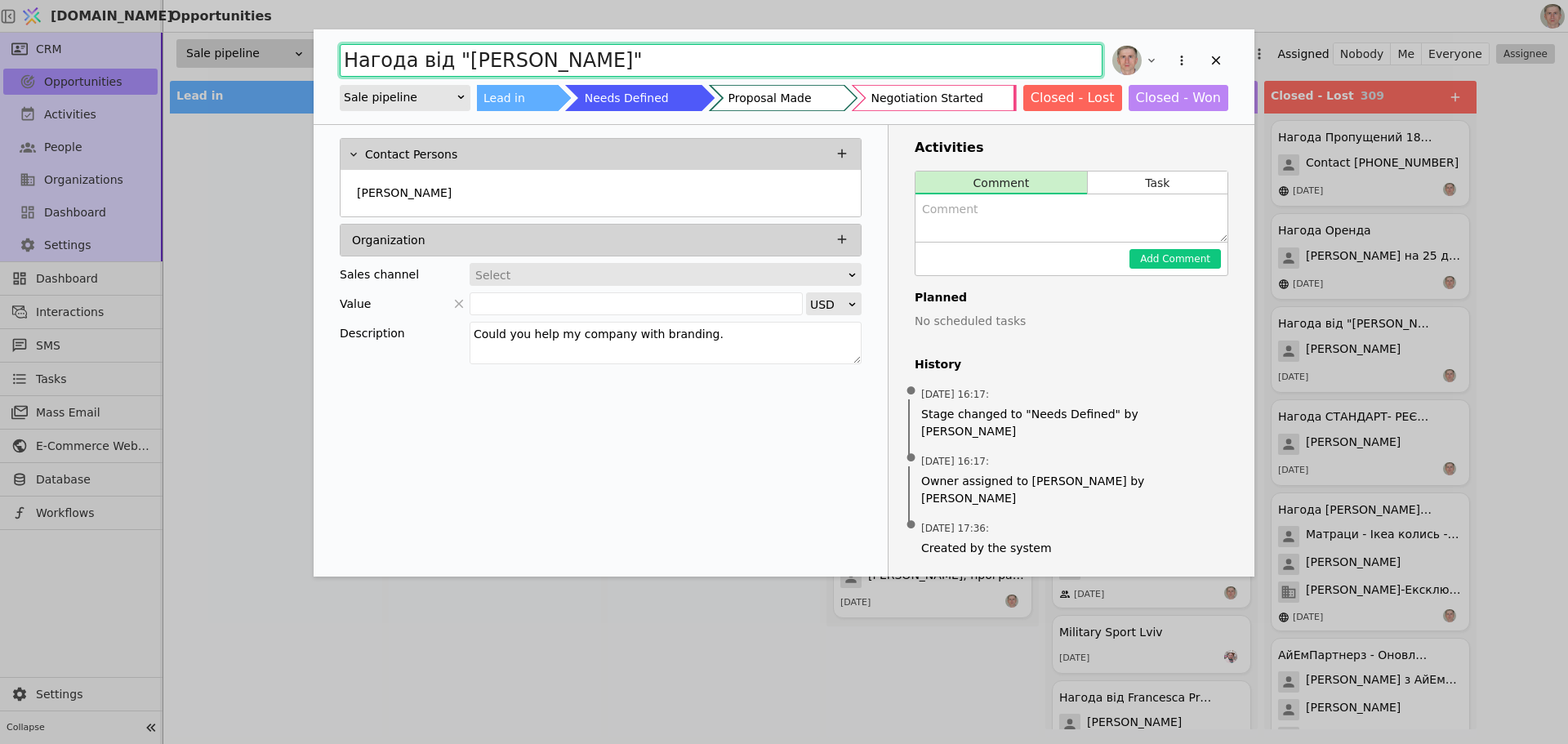
click at [465, 60] on input "Нагода від "Katie Barkely"" at bounding box center [721, 60] width 763 height 33
click at [465, 59] on input "Нагода від "Katie Barkely"" at bounding box center [721, 60] width 763 height 33
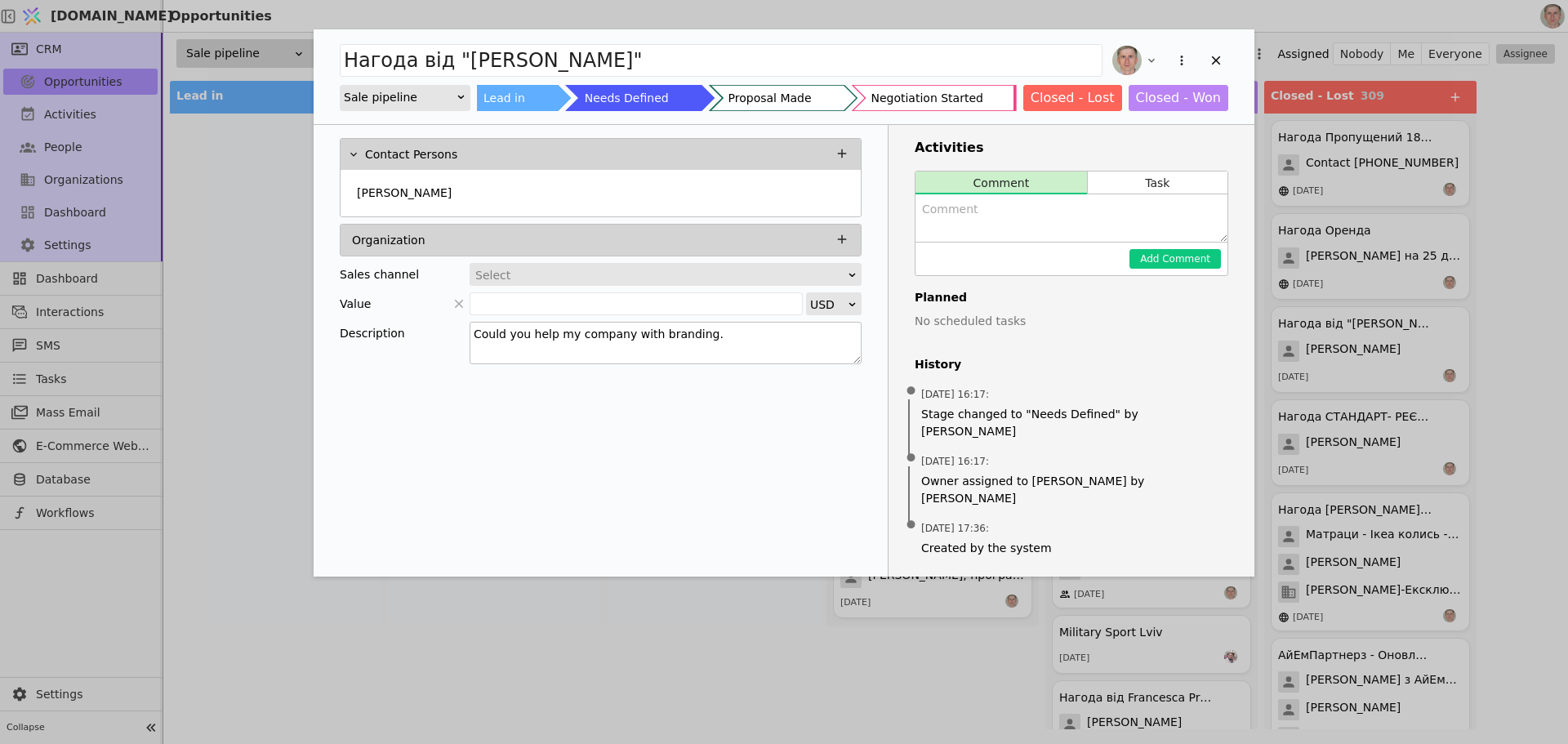
click at [560, 337] on textarea "Could you help my company with branding." at bounding box center [666, 342] width 392 height 43
click at [560, 337] on textarea "Could you help my company with branding." at bounding box center [666, 342] width 392 height 43
click at [392, 186] on p "Katie Barkely" at bounding box center [404, 195] width 94 height 18
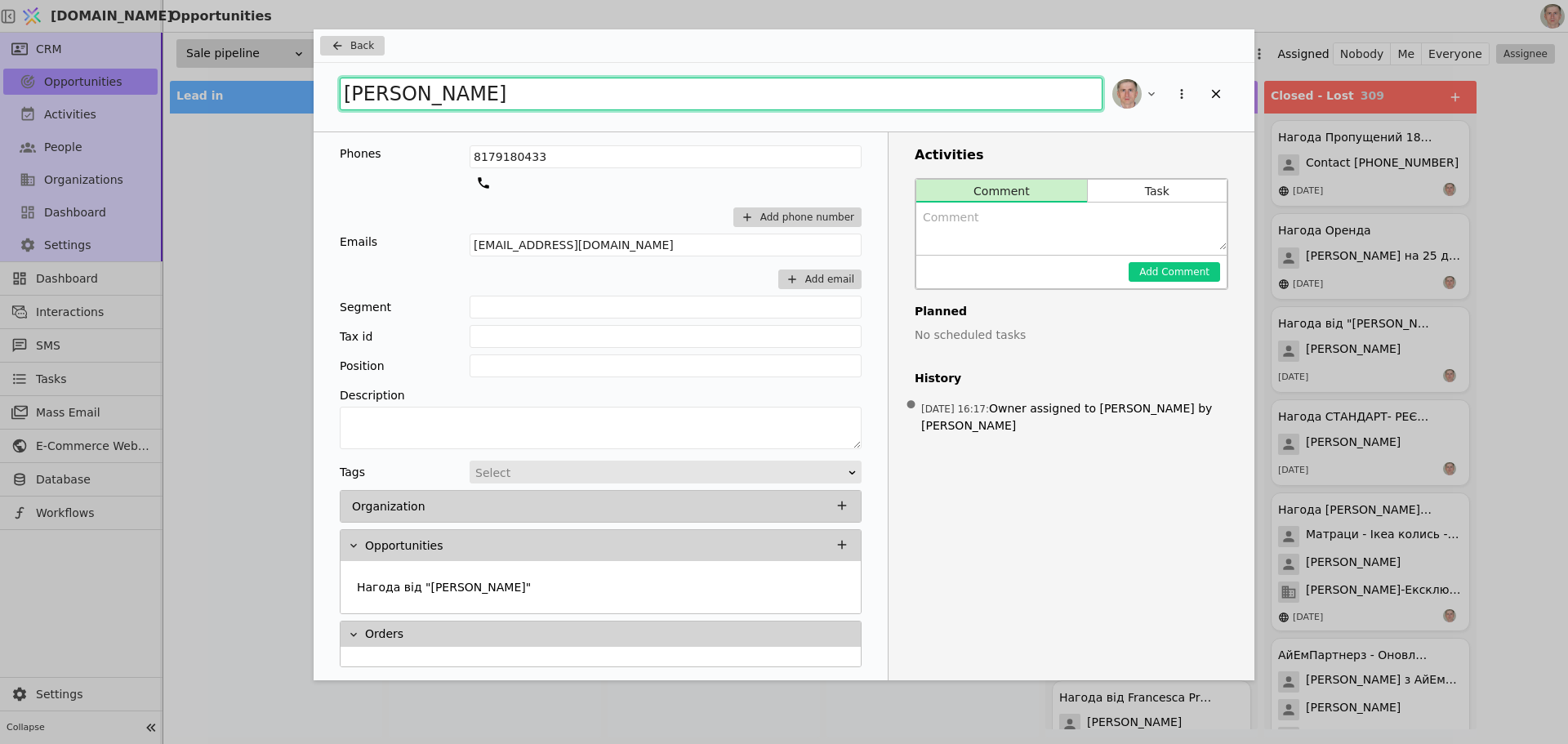
click at [425, 109] on input "Katie Barkely" at bounding box center [721, 94] width 763 height 33
click at [425, 109] on input "[PERSON_NAME]" at bounding box center [721, 94] width 763 height 33
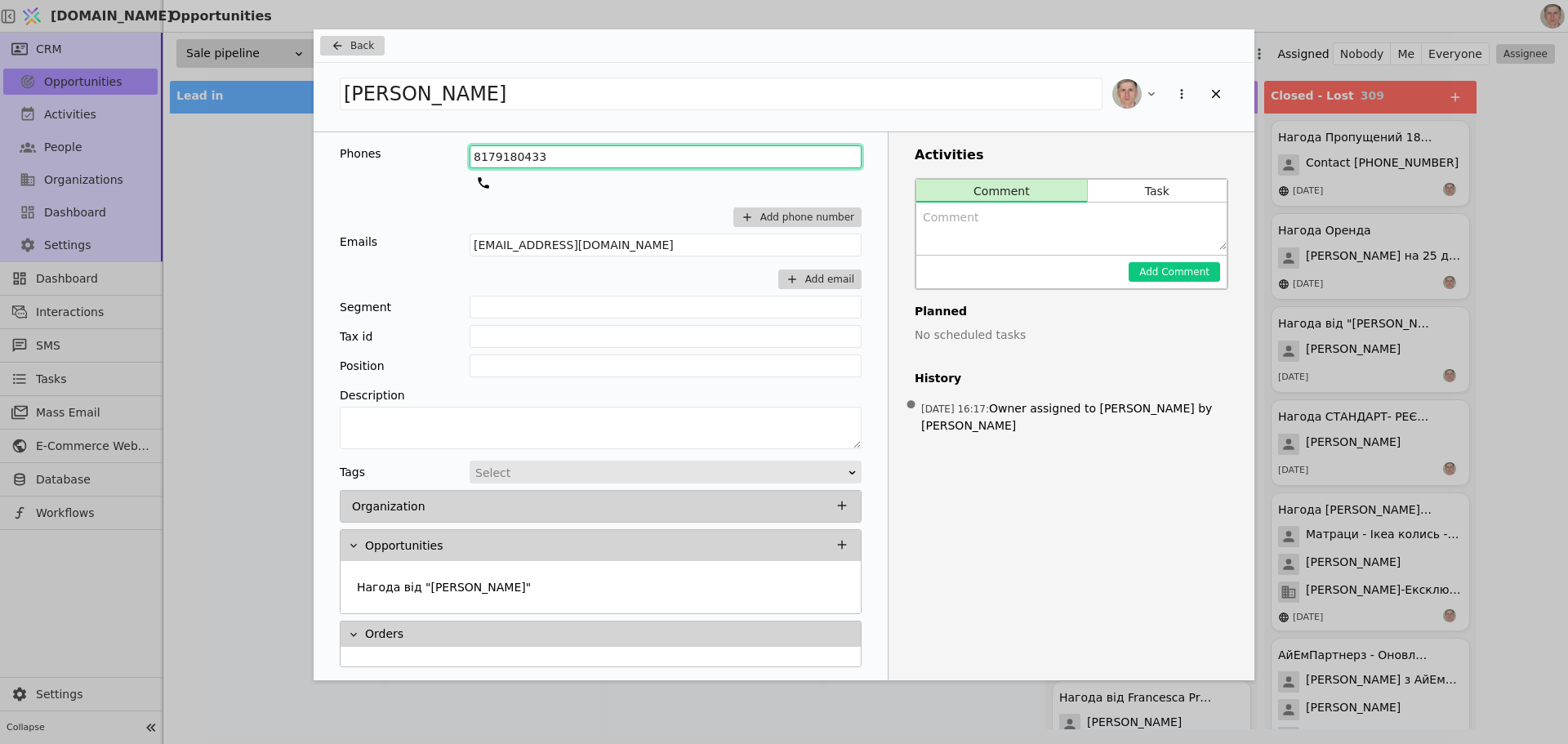
click at [508, 148] on input "8179180433" at bounding box center [666, 156] width 392 height 23
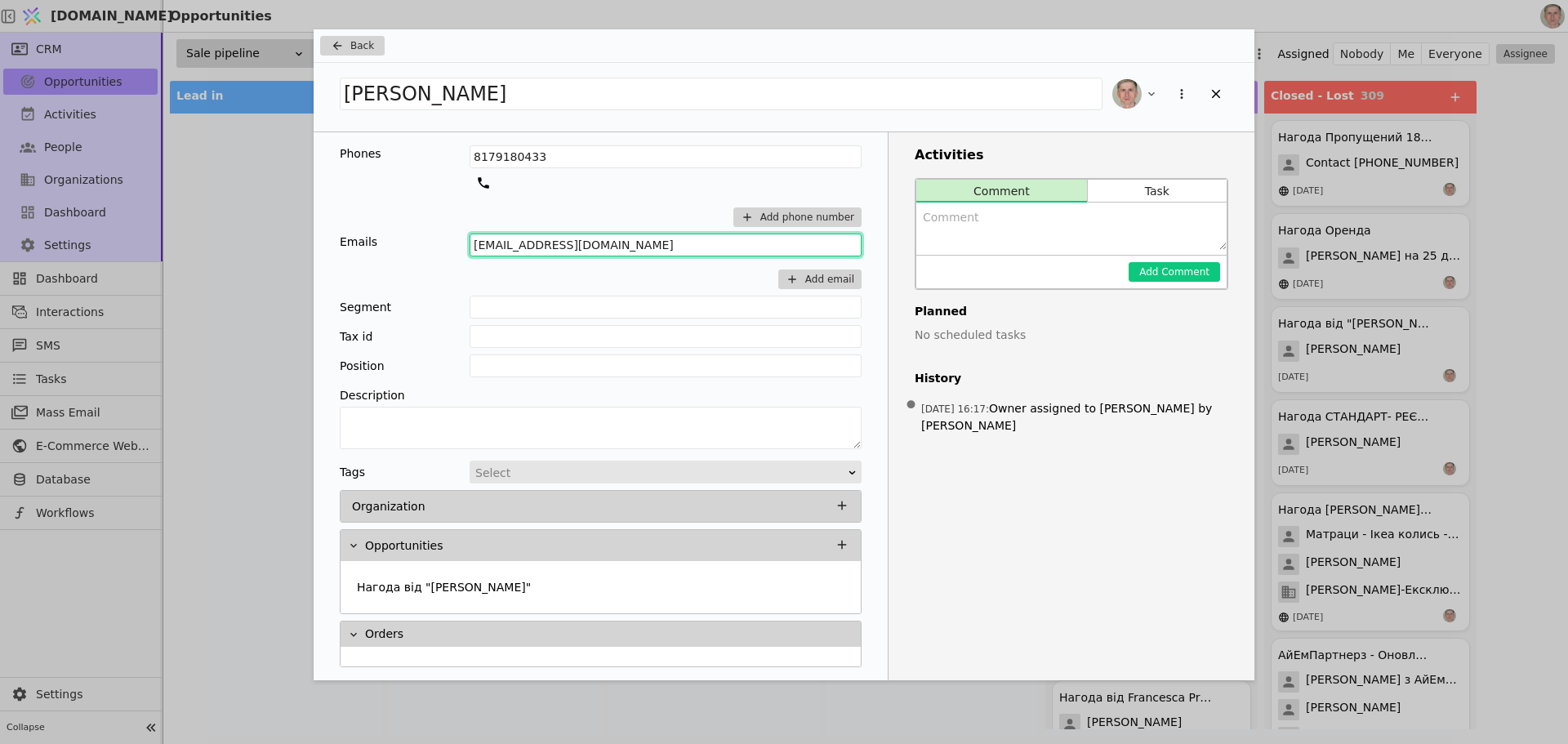
click at [564, 248] on input "Katiebarkely@outlook.com" at bounding box center [666, 245] width 392 height 23
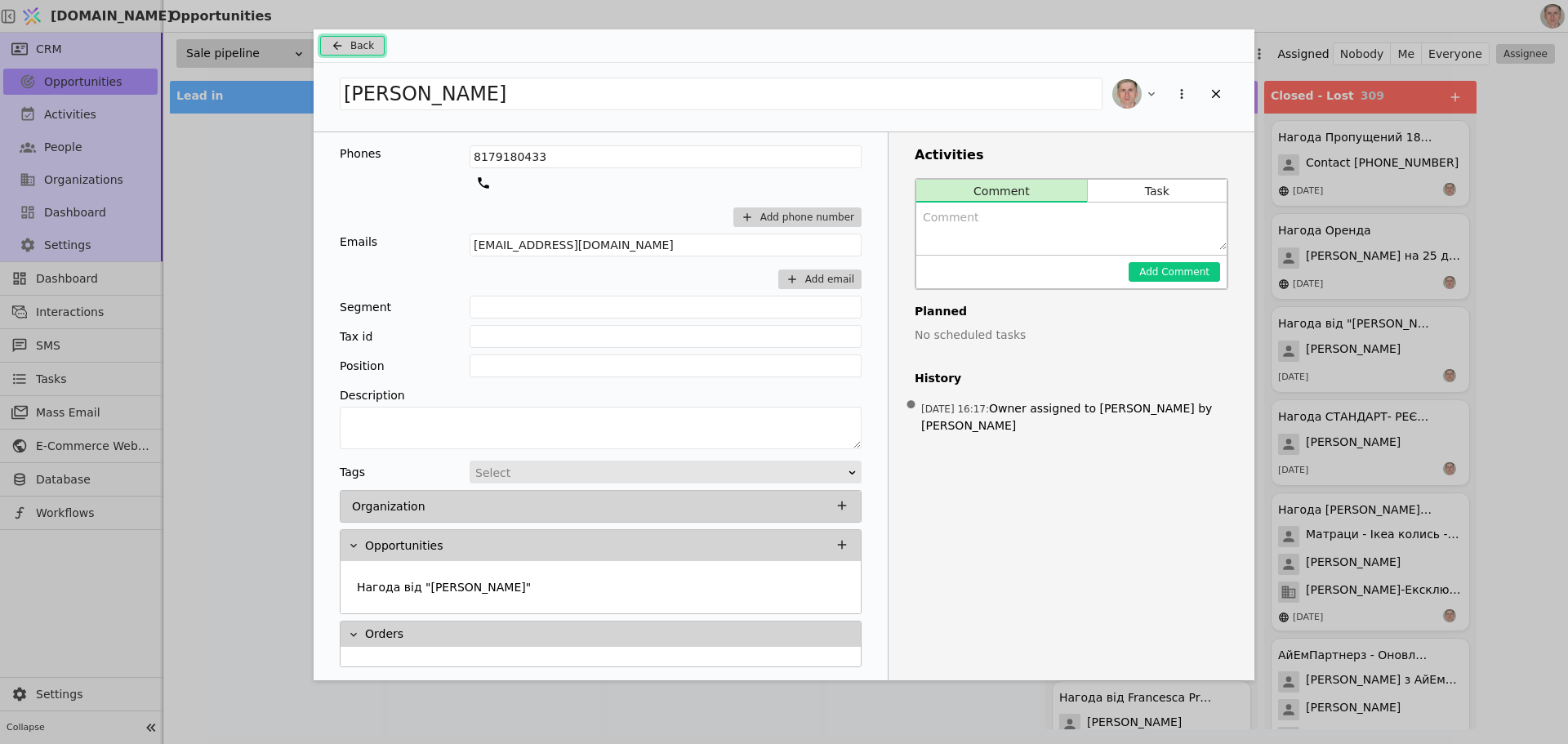
click at [354, 47] on span "Back" at bounding box center [362, 46] width 23 height 15
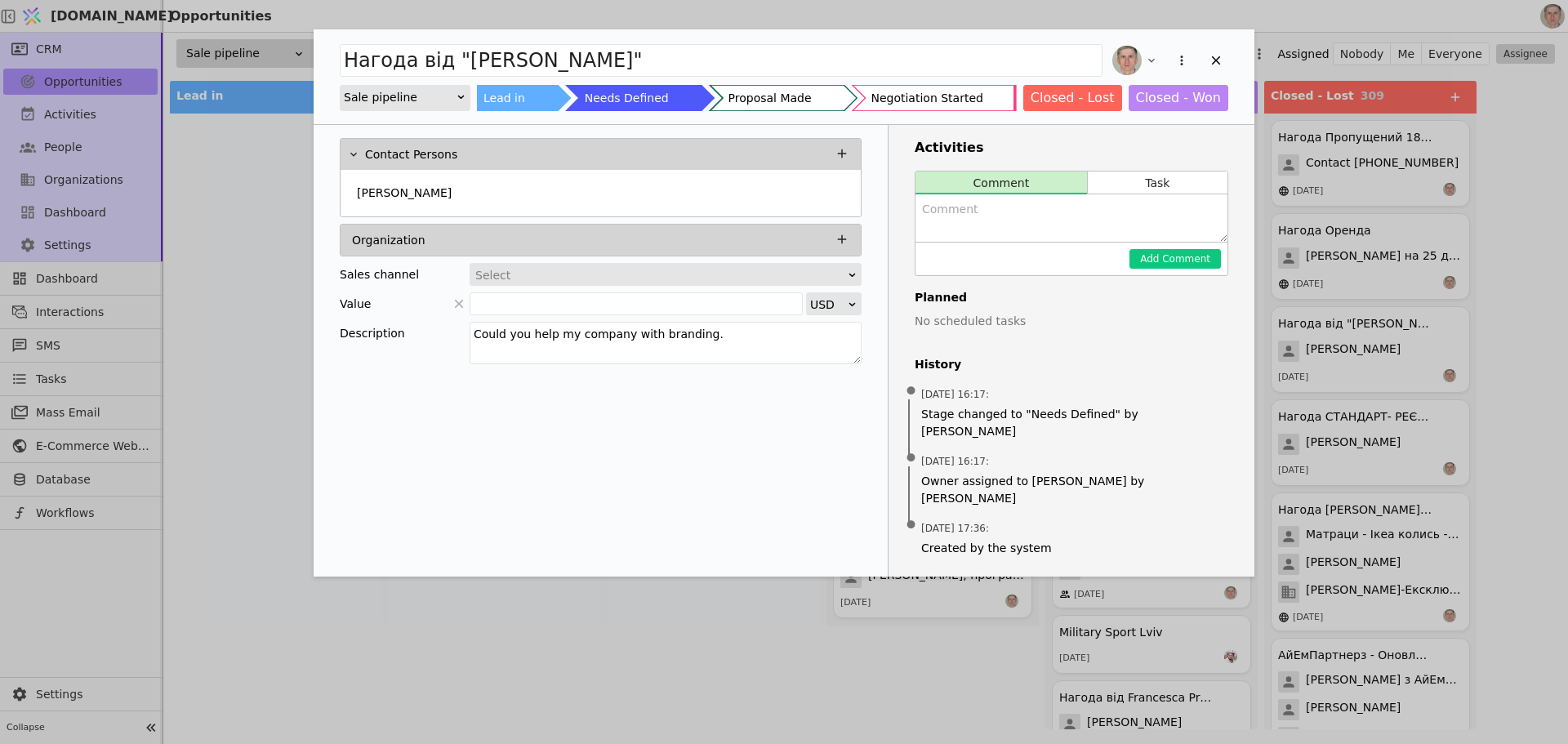
click at [956, 217] on textarea "Add Opportunity" at bounding box center [1072, 218] width 312 height 48
paste textarea "Hello Katie, Thank you for reaching out to Zona Digital Agency for help with yo…"
click at [969, 216] on textarea "Надіслав мейла Hello Katie, Thank you for reaching out to Zona Digital Agency f…" at bounding box center [1072, 218] width 312 height 48
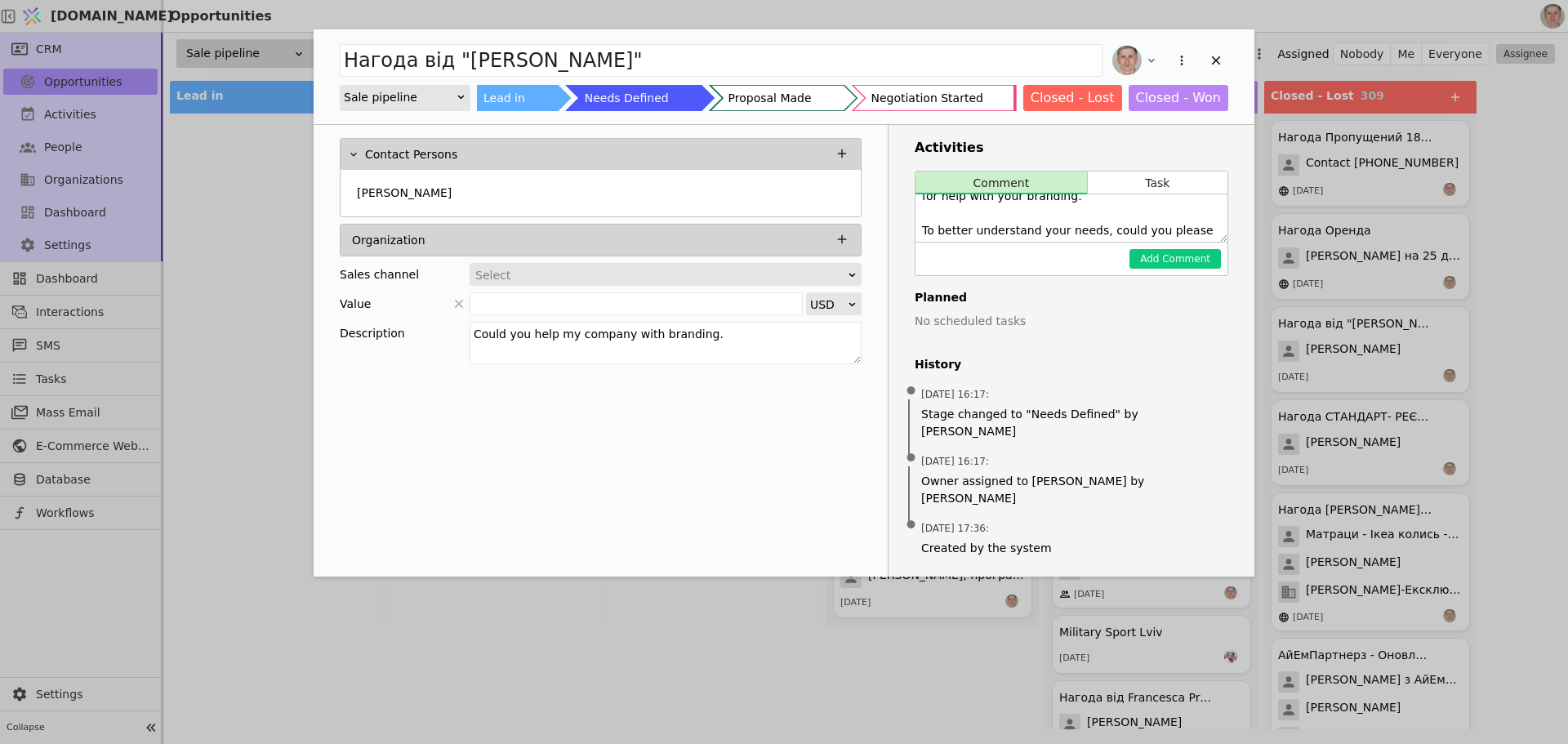
click at [1067, 223] on textarea "Надіслав мейла Hello Katie, Thank you for reaching out to Zona Digital Agency f…" at bounding box center [1072, 218] width 312 height 48
click at [1062, 213] on textarea "Надіслав мейла Hello Katie, Thank you for reaching out to Zona Digital Agency f…" at bounding box center [1072, 218] width 312 height 48
click at [1012, 220] on textarea "Надіслав мейла Hello Katie, Thank you for reaching out to Zona Digital Agency f…" at bounding box center [1072, 218] width 312 height 48
type textarea "Надіслав мейла Hello Katie, Thank you for reaching out to Zona Digital Agency f…"
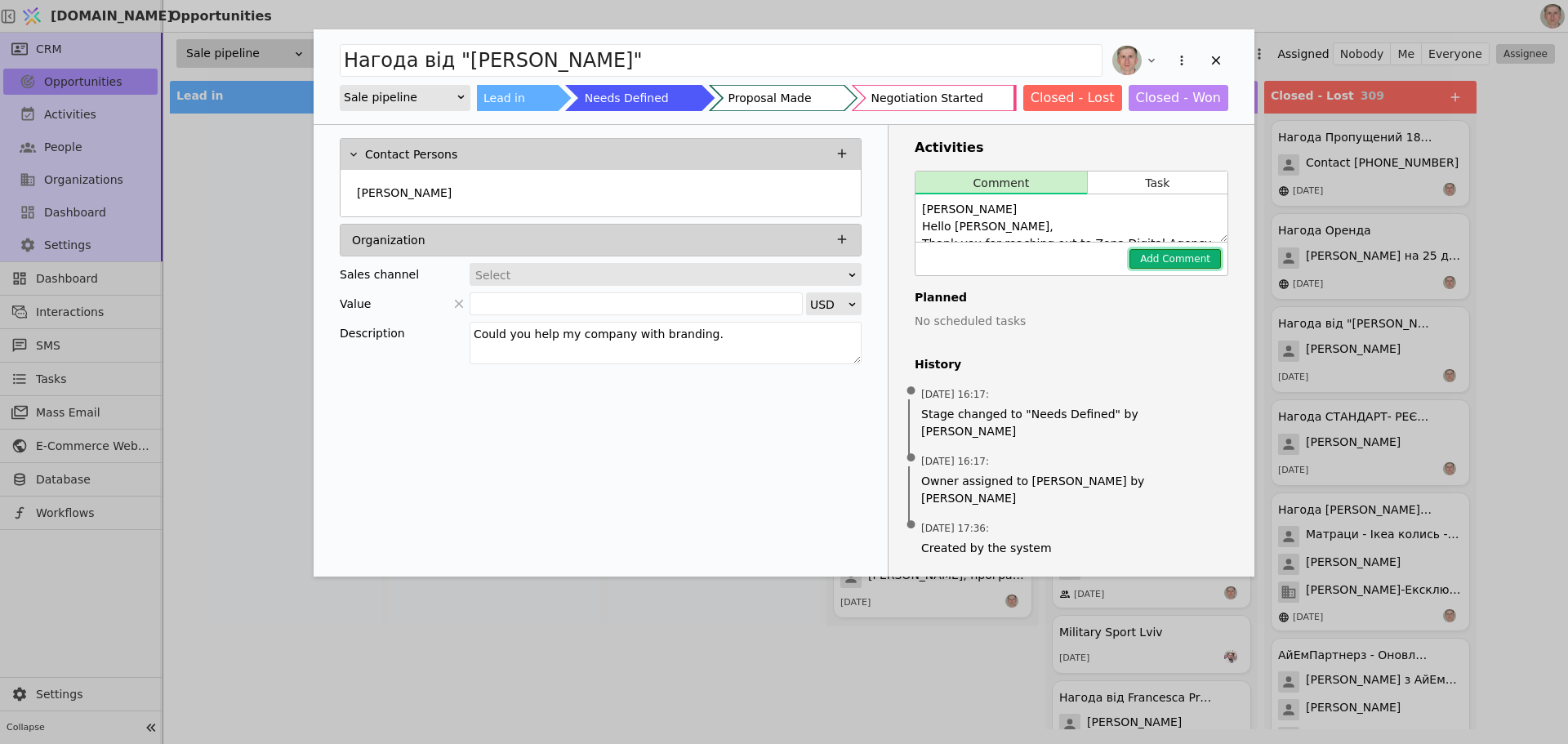
click at [1178, 262] on button "Add Comment" at bounding box center [1176, 258] width 92 height 19
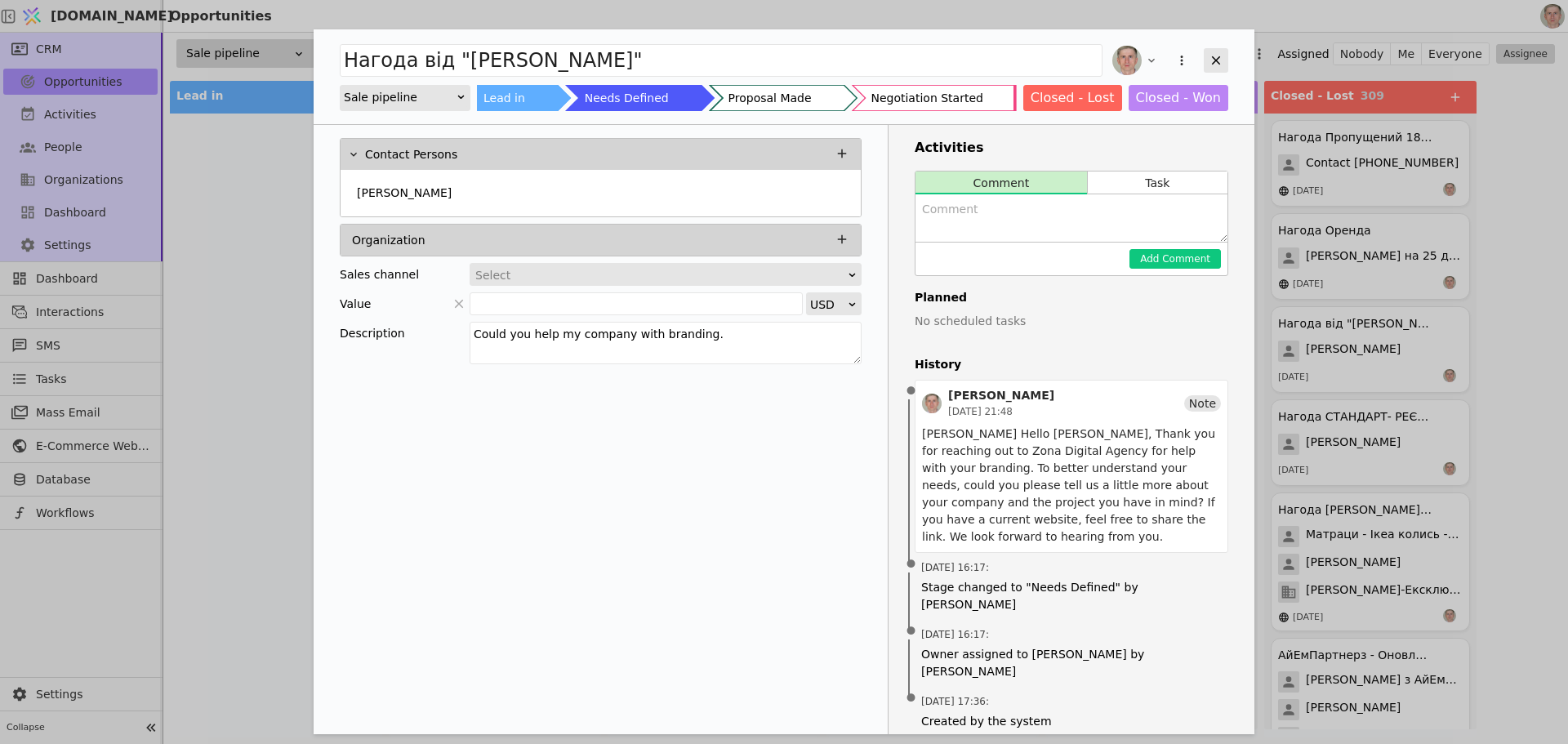
click at [1215, 56] on icon "Add Opportunity" at bounding box center [1216, 61] width 15 height 15
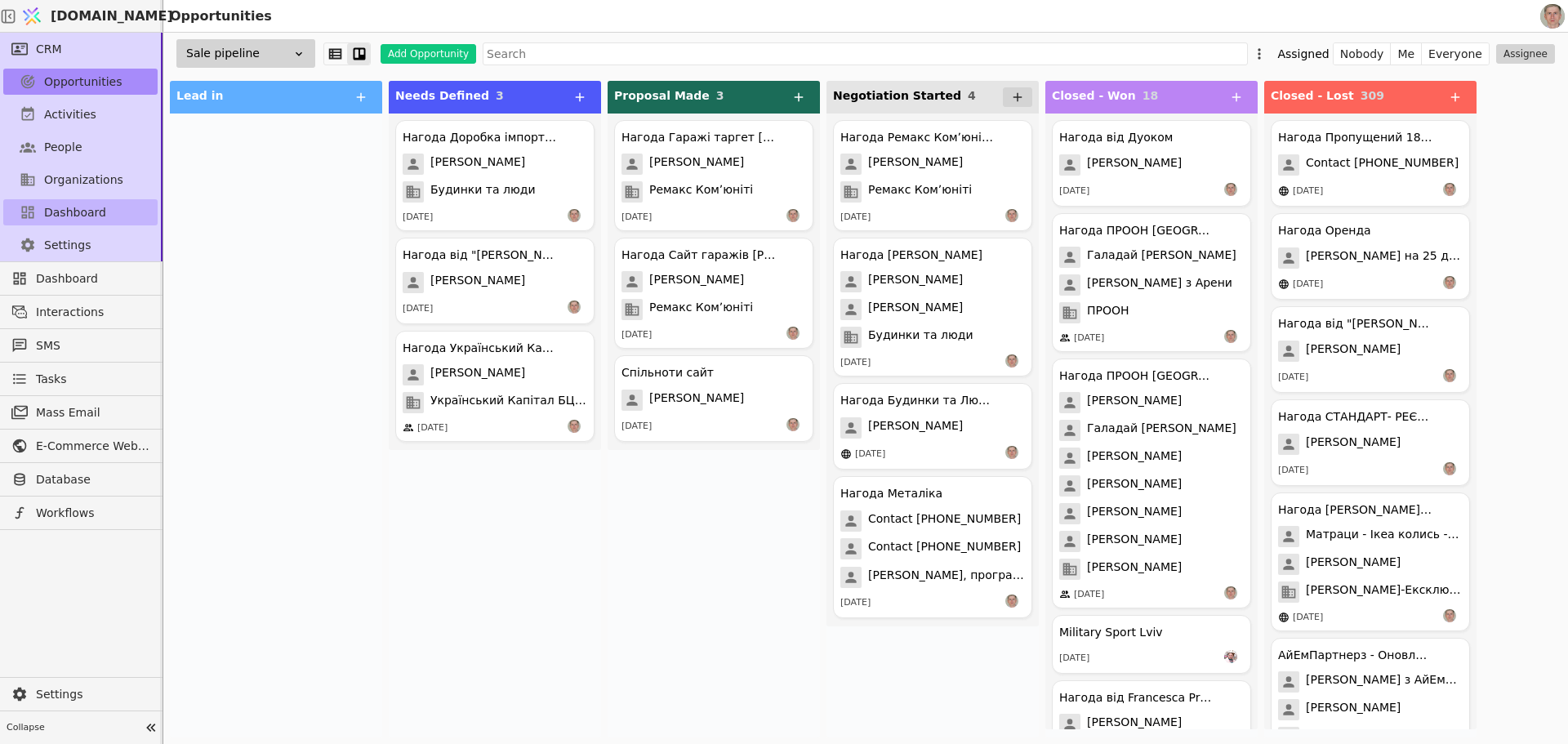
click at [104, 204] on link "Dashboard" at bounding box center [80, 212] width 154 height 26
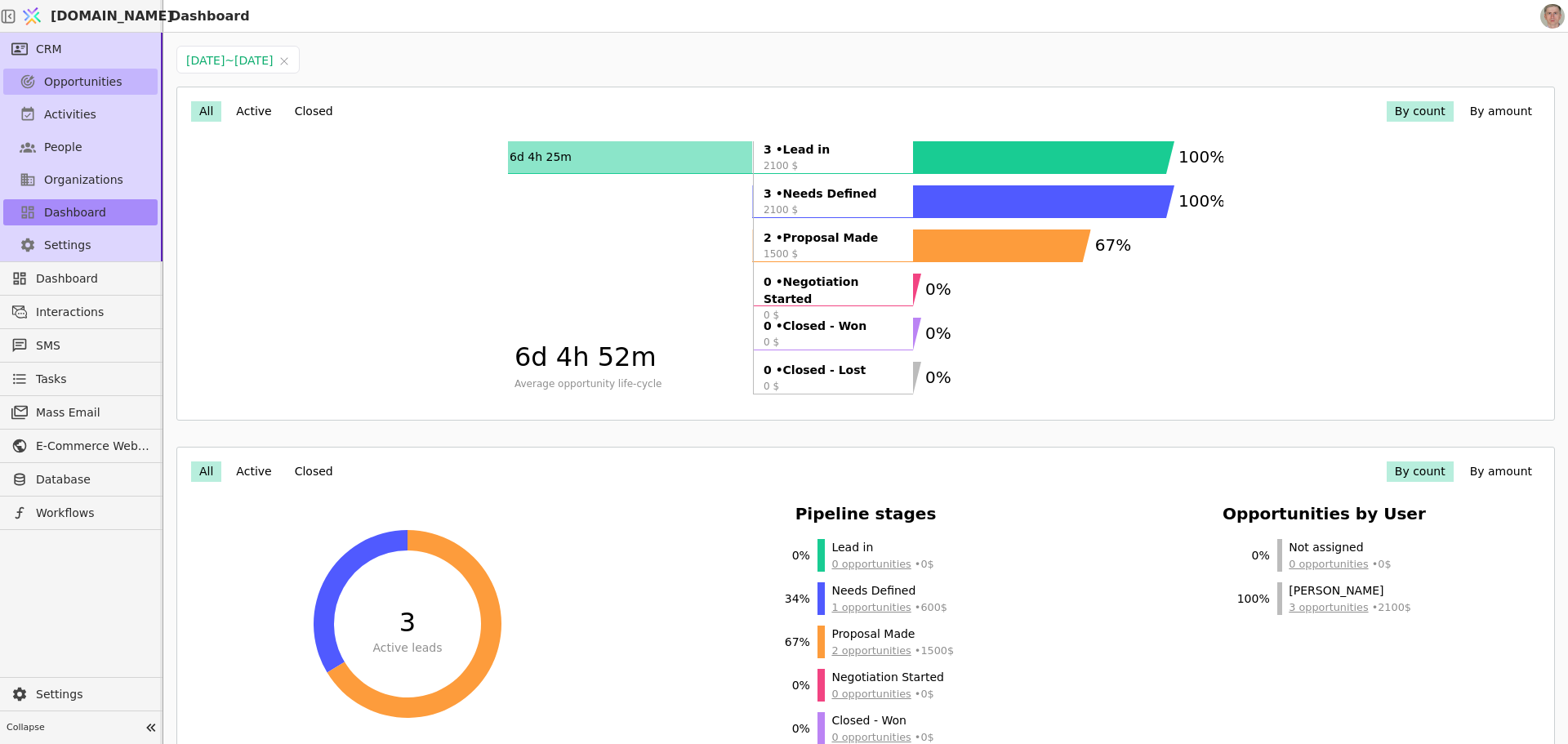
click at [92, 78] on span "Opportunities" at bounding box center [83, 82] width 78 height 18
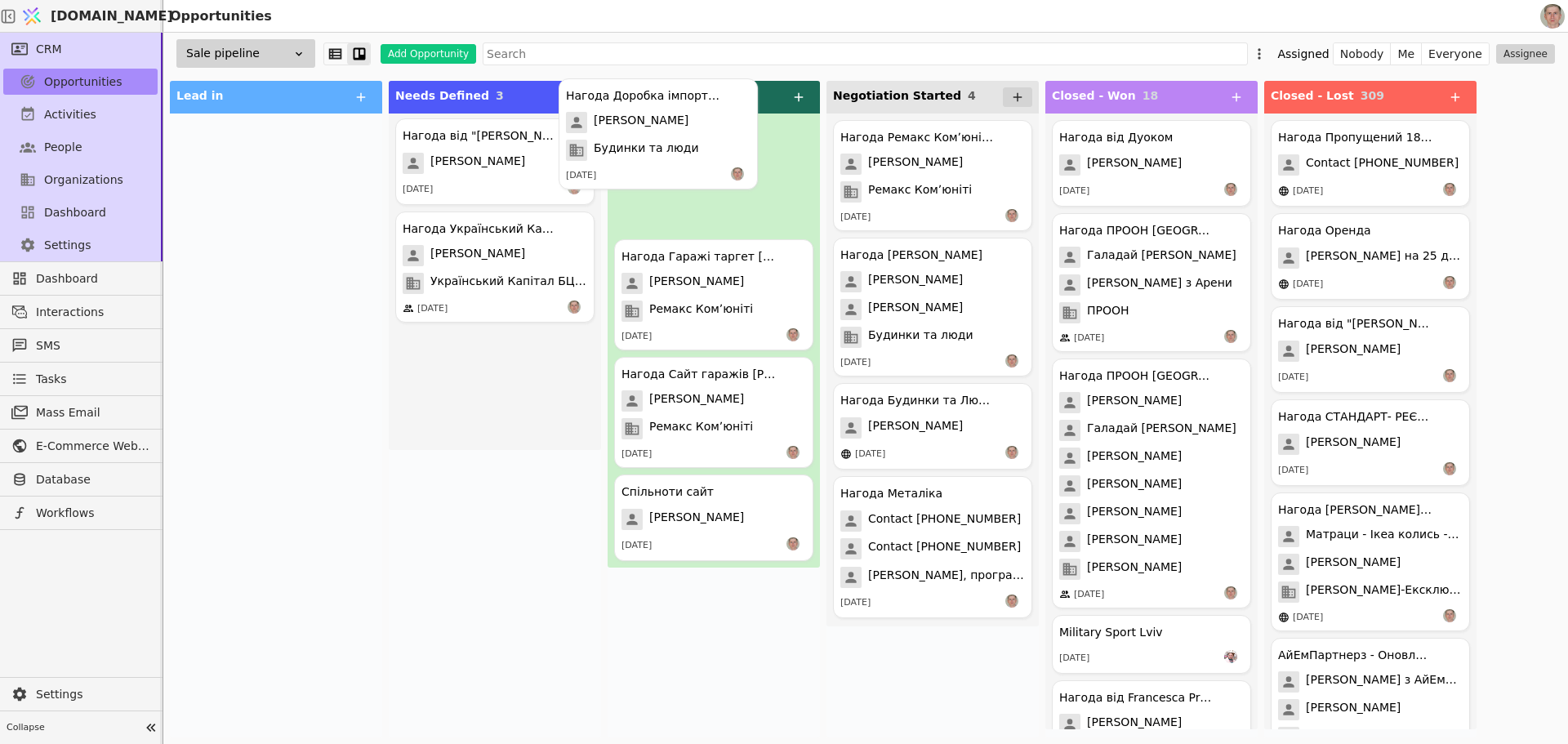
drag, startPoint x: 493, startPoint y: 200, endPoint x: 670, endPoint y: 158, distance: 181.9
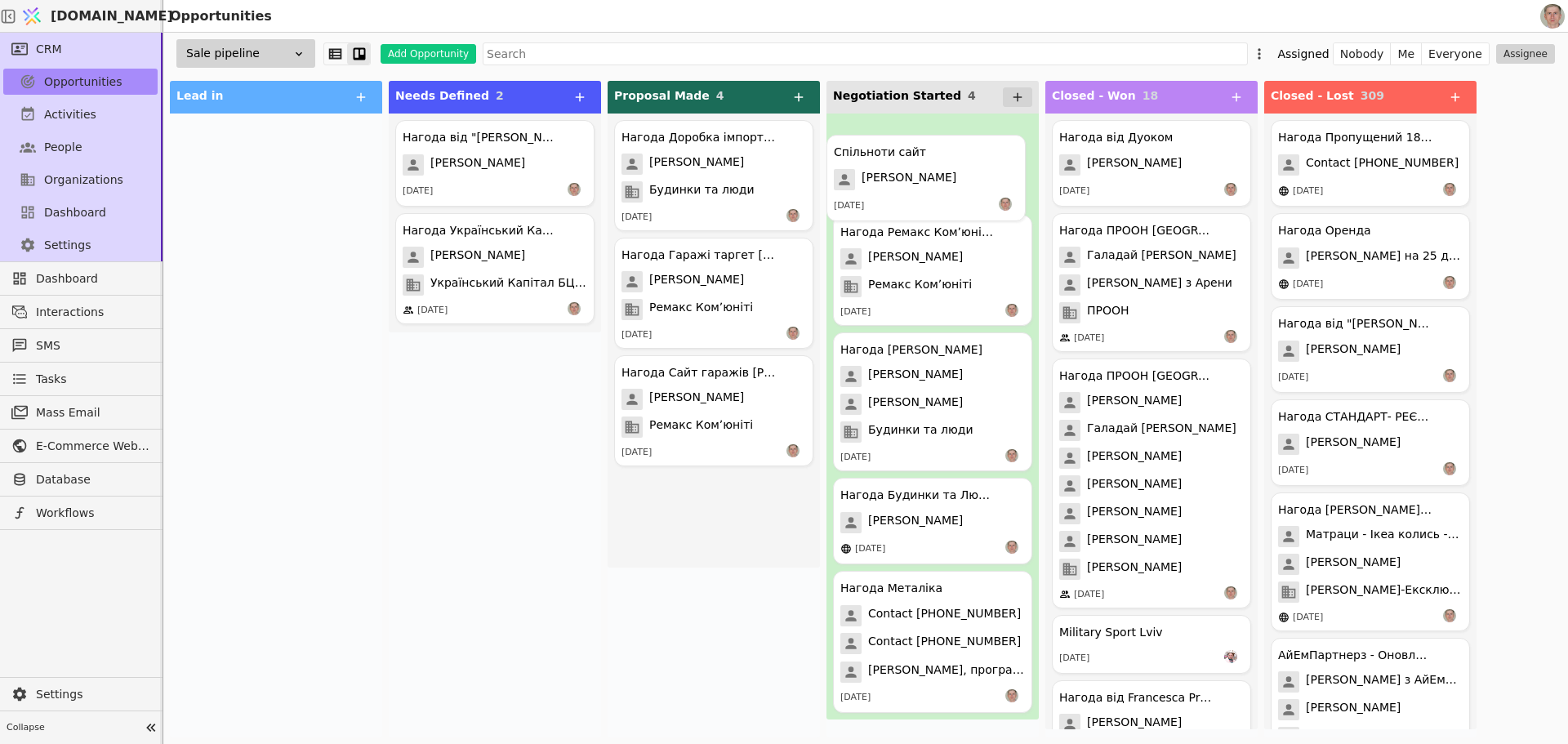
drag, startPoint x: 726, startPoint y: 534, endPoint x: 943, endPoint y: 182, distance: 413.5
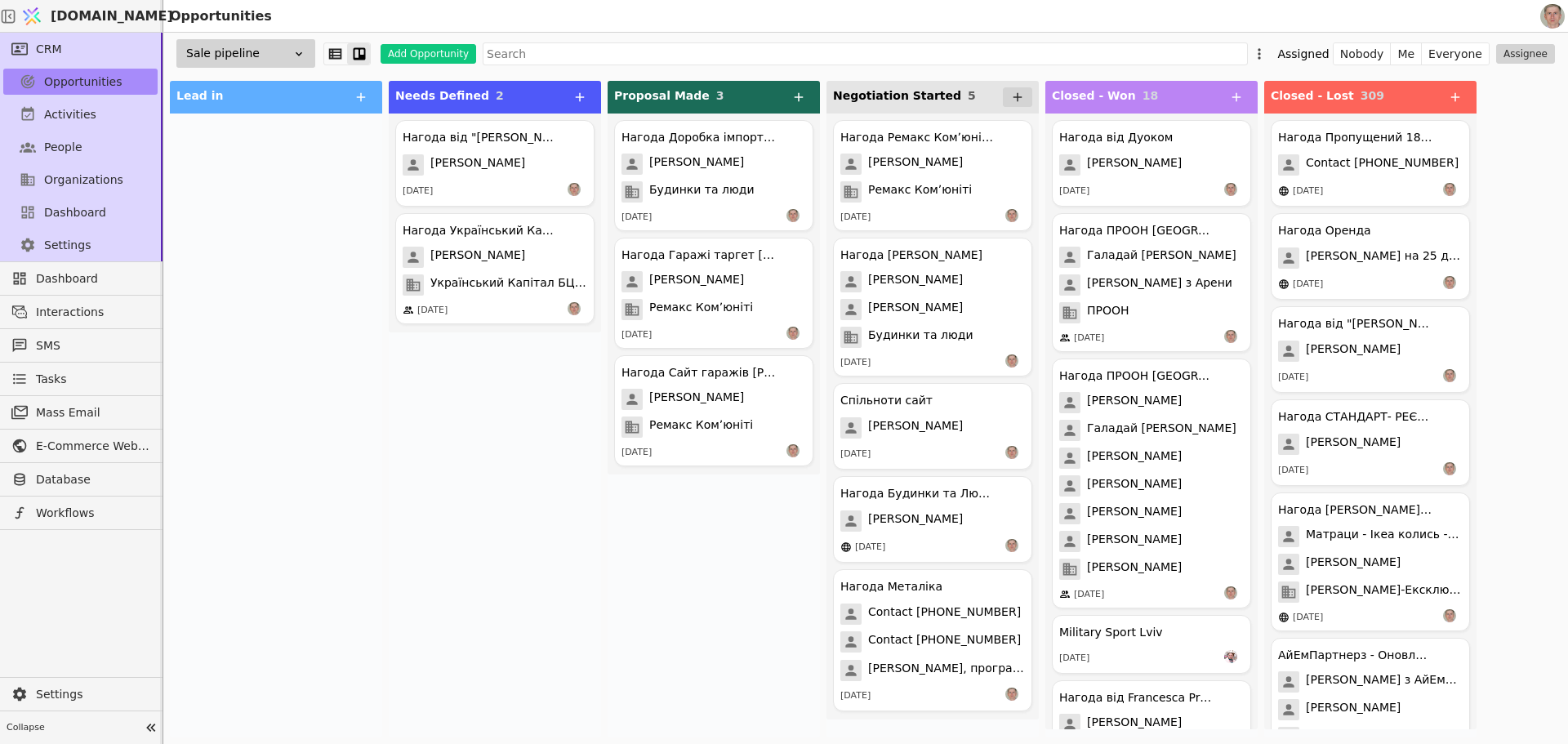
click at [673, 567] on div "Нагода Доробка імпорту помешкань Будинки та люди [PERSON_NAME] [PERSON_NAME] Бу…" at bounding box center [714, 425] width 212 height 624
click at [107, 212] on link "Dashboard" at bounding box center [80, 212] width 154 height 26
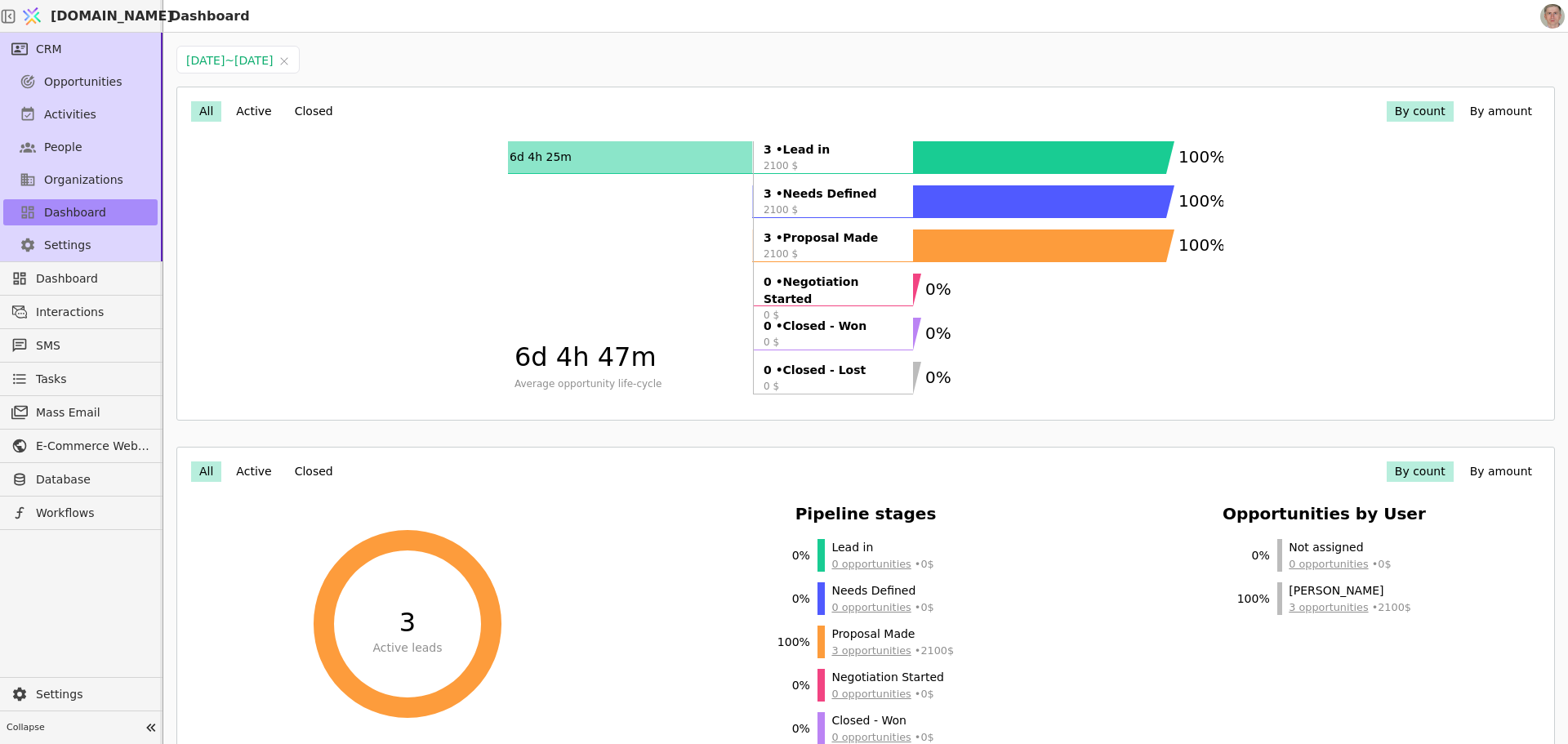
click at [1466, 109] on button "By amount" at bounding box center [1501, 111] width 78 height 20
click at [1411, 106] on button "By count" at bounding box center [1420, 111] width 67 height 20
click at [1473, 111] on button "By amount" at bounding box center [1501, 111] width 78 height 20
click at [1403, 117] on button "By count" at bounding box center [1420, 111] width 67 height 20
click at [45, 78] on span "Opportunities" at bounding box center [83, 82] width 78 height 18
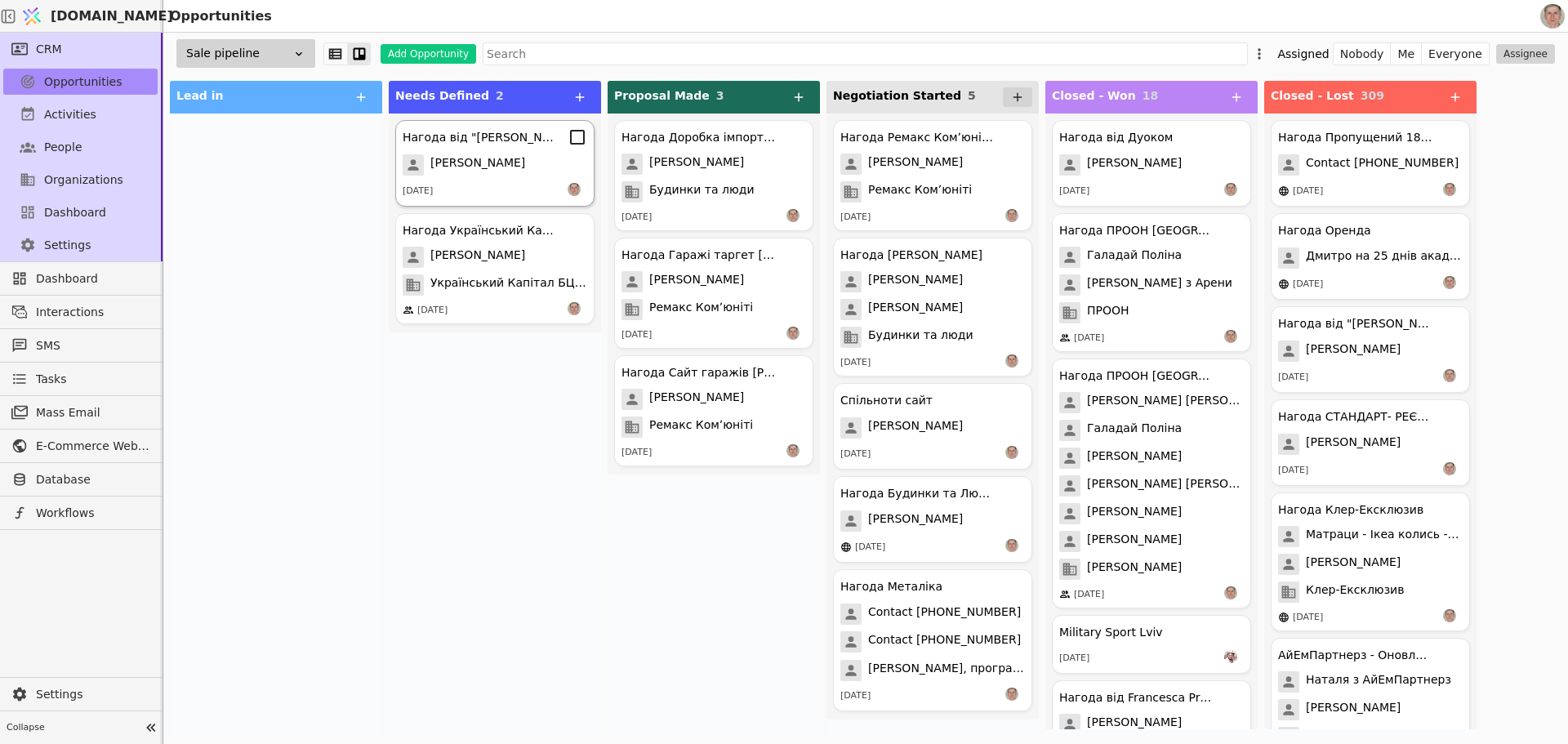
click at [528, 164] on div "[PERSON_NAME]" at bounding box center [494, 164] width 185 height 21
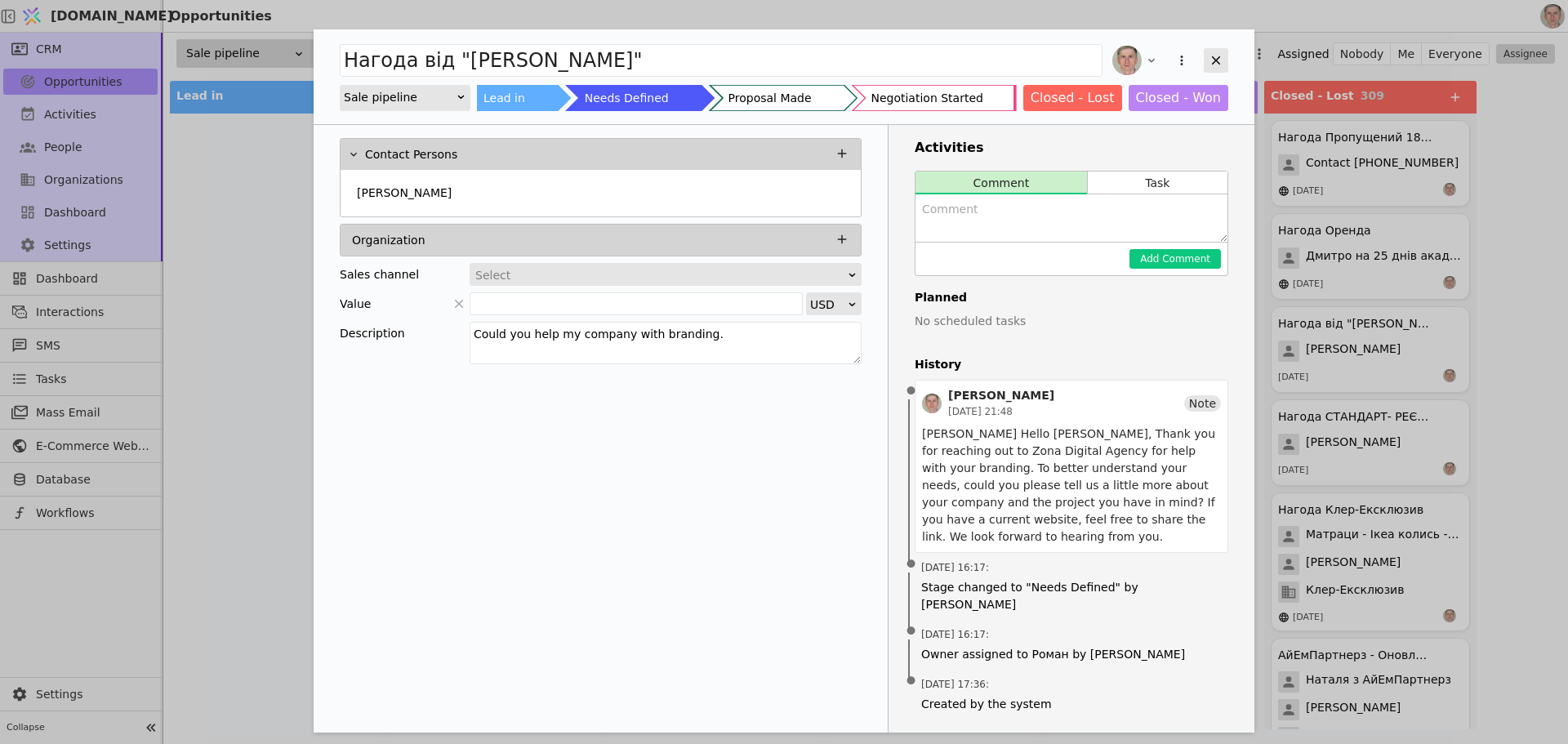
click at [1213, 53] on div "Add Opportunity" at bounding box center [1216, 60] width 24 height 24
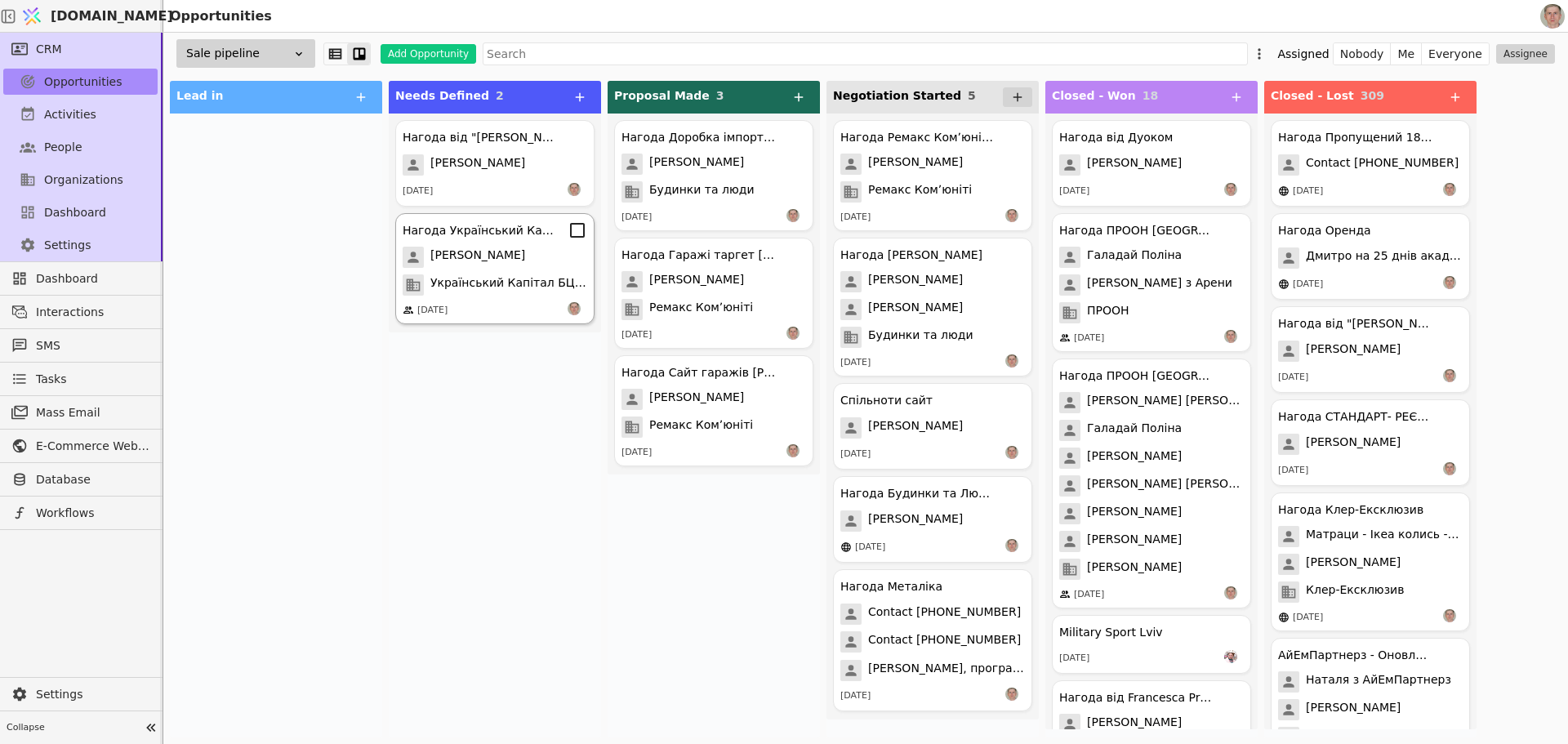
click at [564, 260] on div "[PERSON_NAME]" at bounding box center [494, 256] width 185 height 21
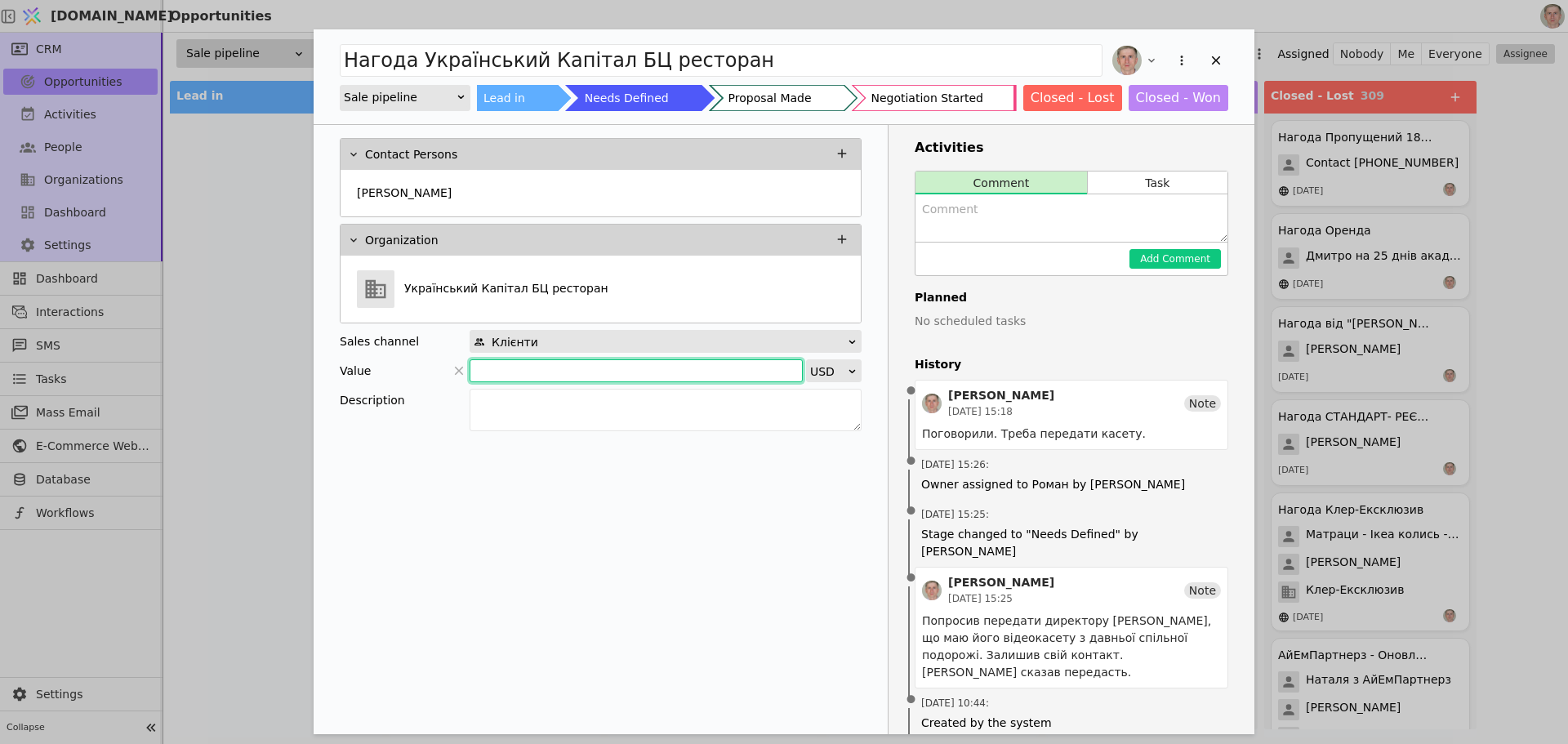
click at [567, 378] on input "Add Opportunity" at bounding box center [636, 370] width 333 height 23
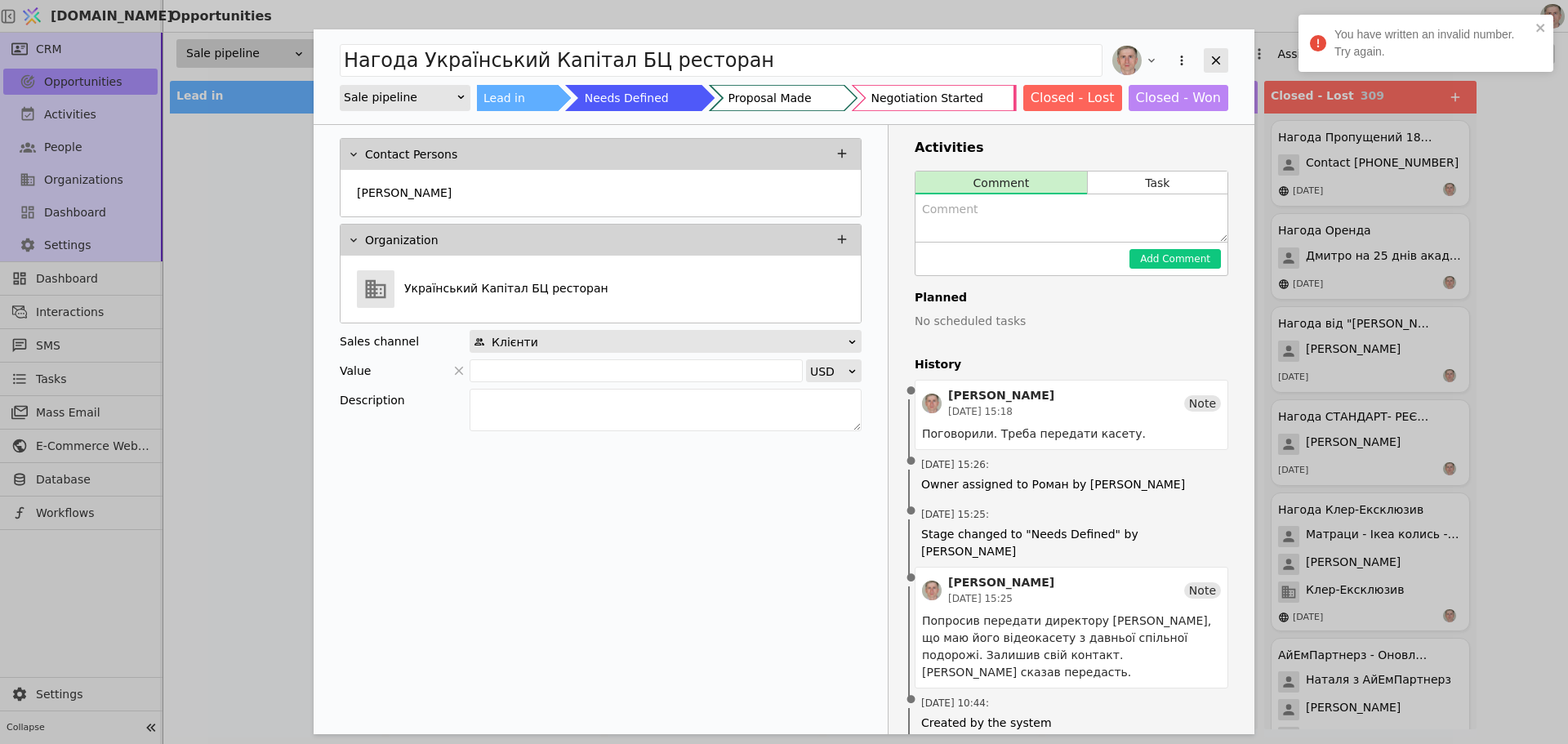
click at [1212, 58] on icon "Add Opportunity" at bounding box center [1216, 61] width 15 height 15
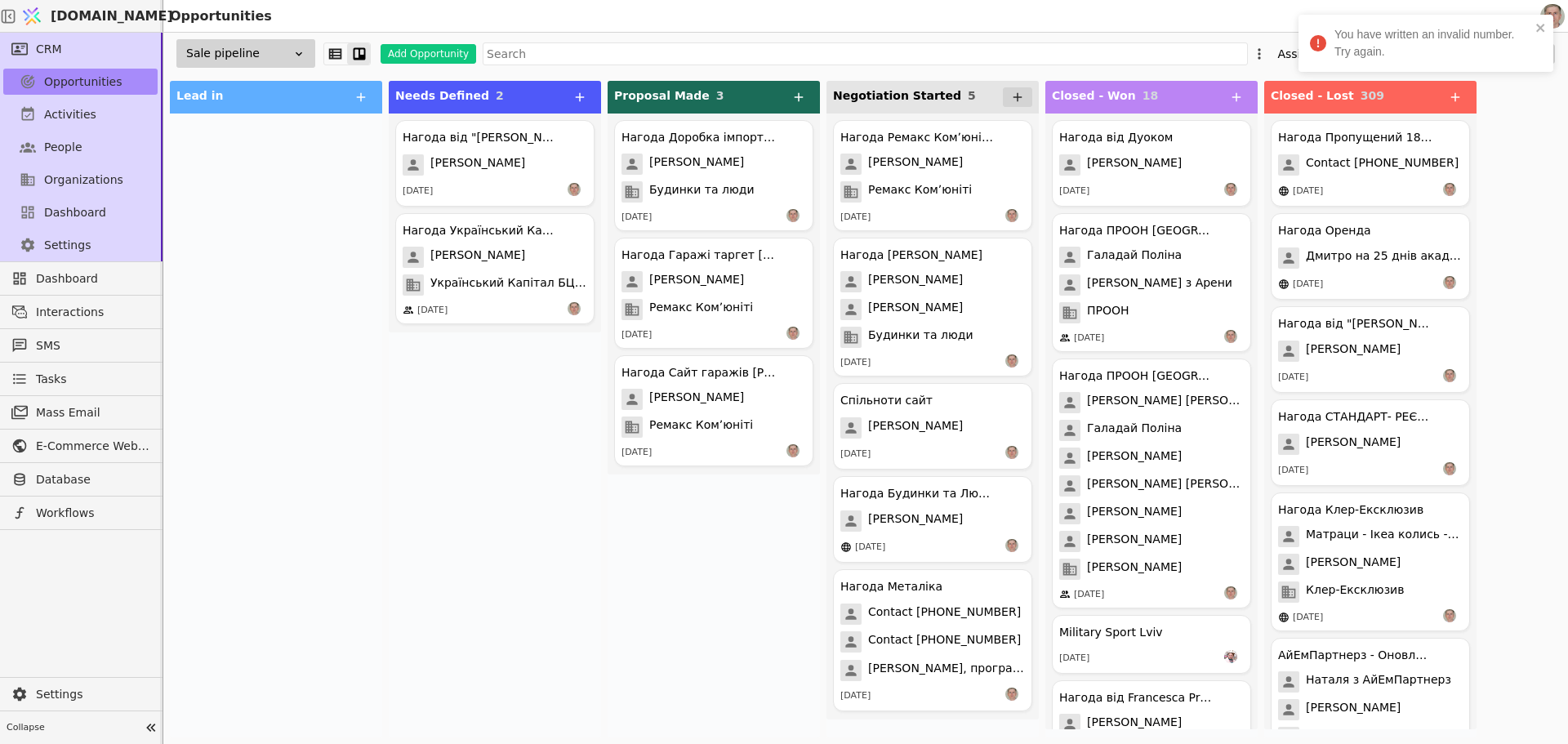
click at [378, 525] on div at bounding box center [276, 425] width 212 height 624
click at [1542, 23] on icon "close" at bounding box center [1541, 28] width 12 height 13
click at [477, 458] on div "Нагода від "Katie Barkely" Katie Barkely 13.05.2025 Нагода Український Капітал …" at bounding box center [495, 425] width 212 height 624
click at [92, 215] on span "Dashboard" at bounding box center [75, 213] width 62 height 18
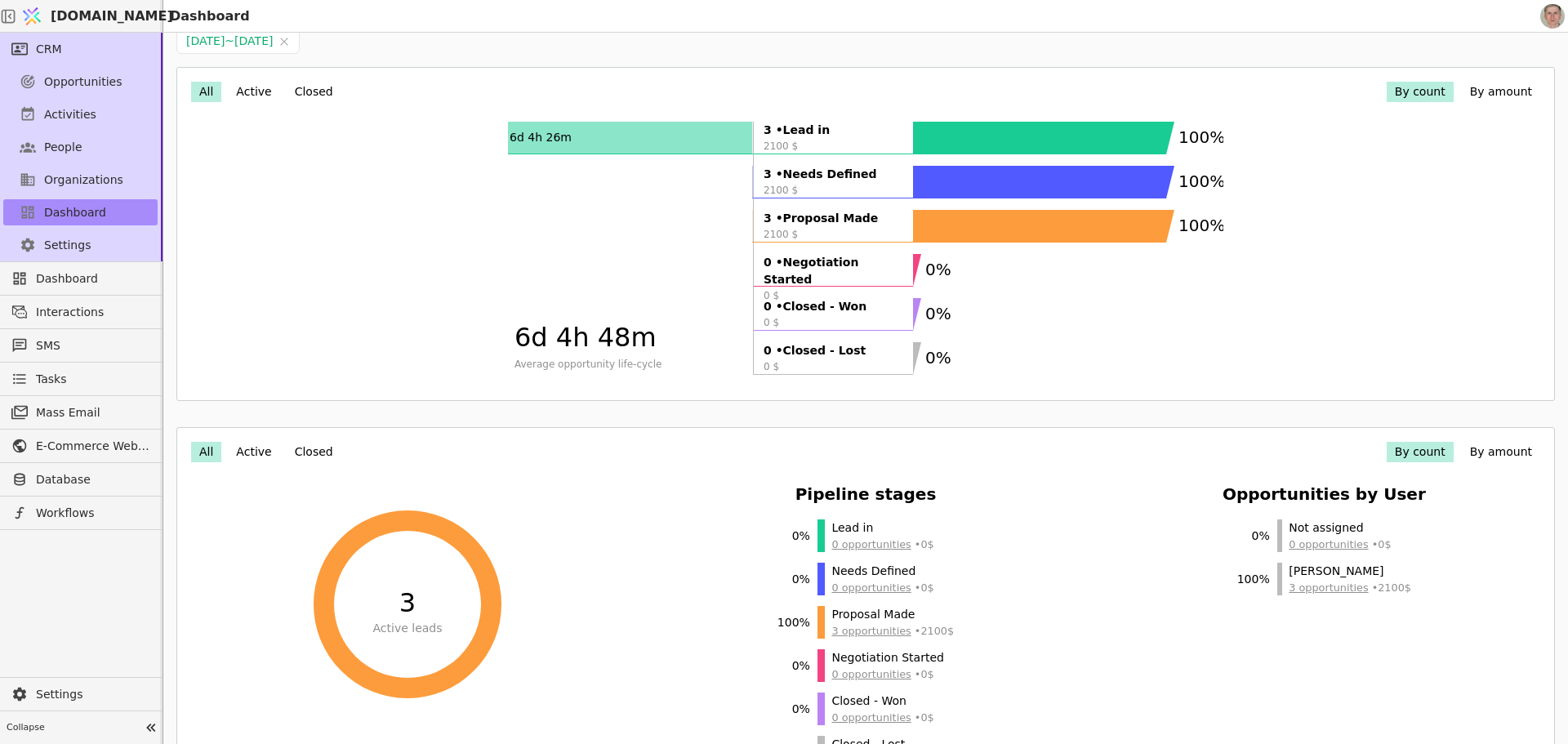
scroll to position [29, 0]
